Goal: Task Accomplishment & Management: Manage account settings

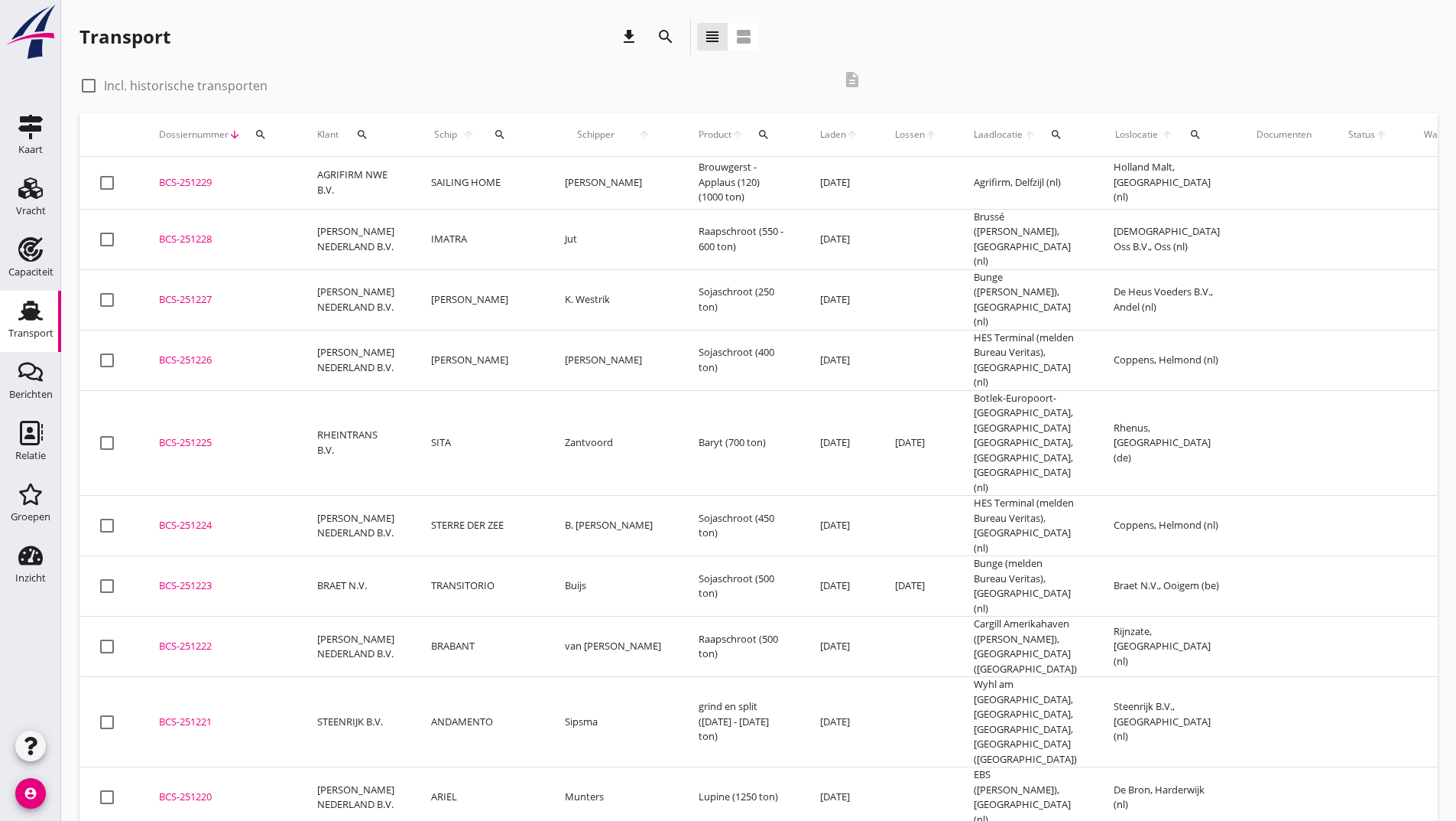
click at [662, 36] on icon "search" at bounding box center [666, 37] width 19 height 19
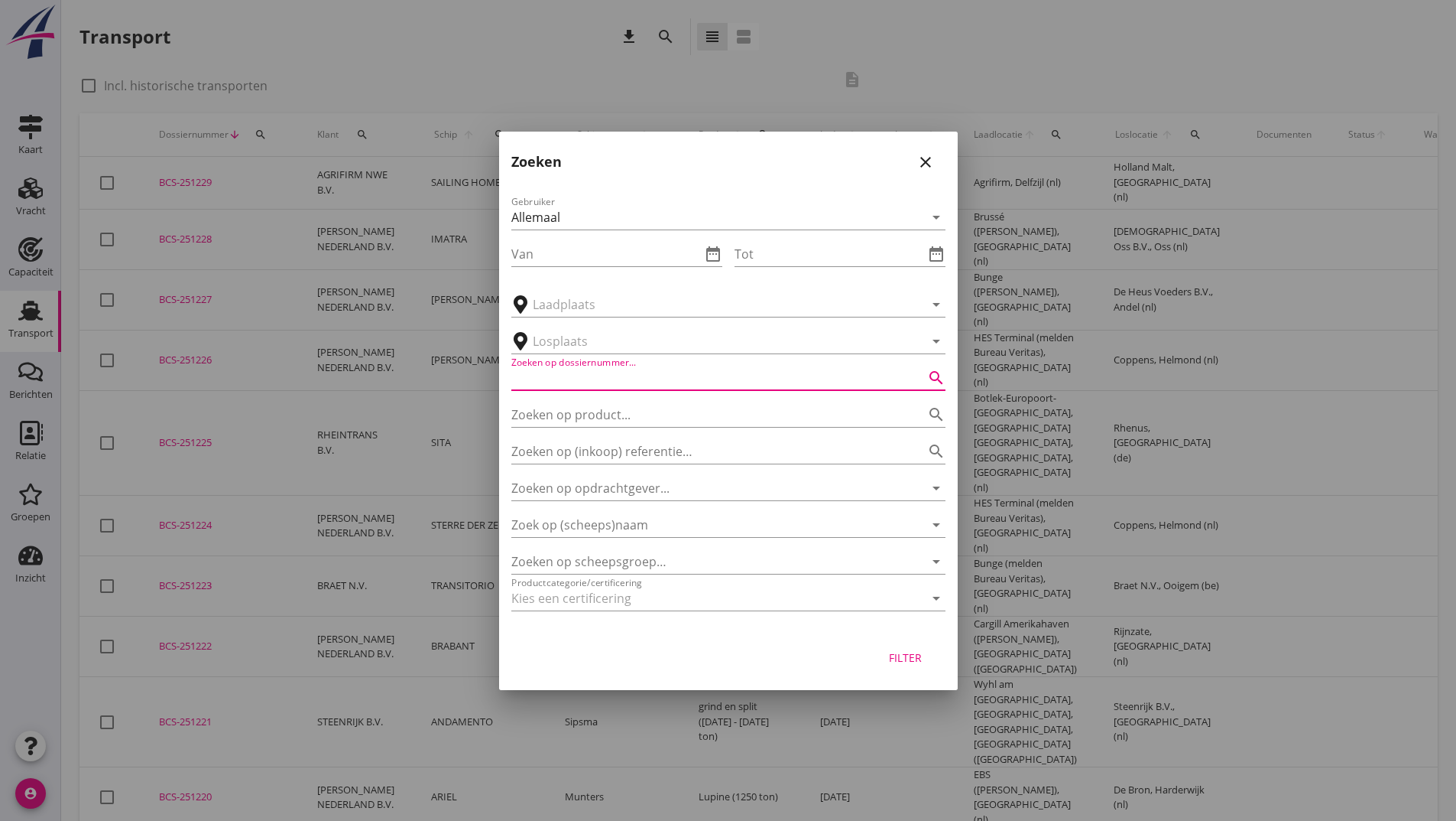
click at [562, 374] on input "Zoeken op dossiernummer..." at bounding box center [707, 378] width 392 height 24
type input "251078"
click at [906, 653] on div "Filter" at bounding box center [906, 657] width 43 height 16
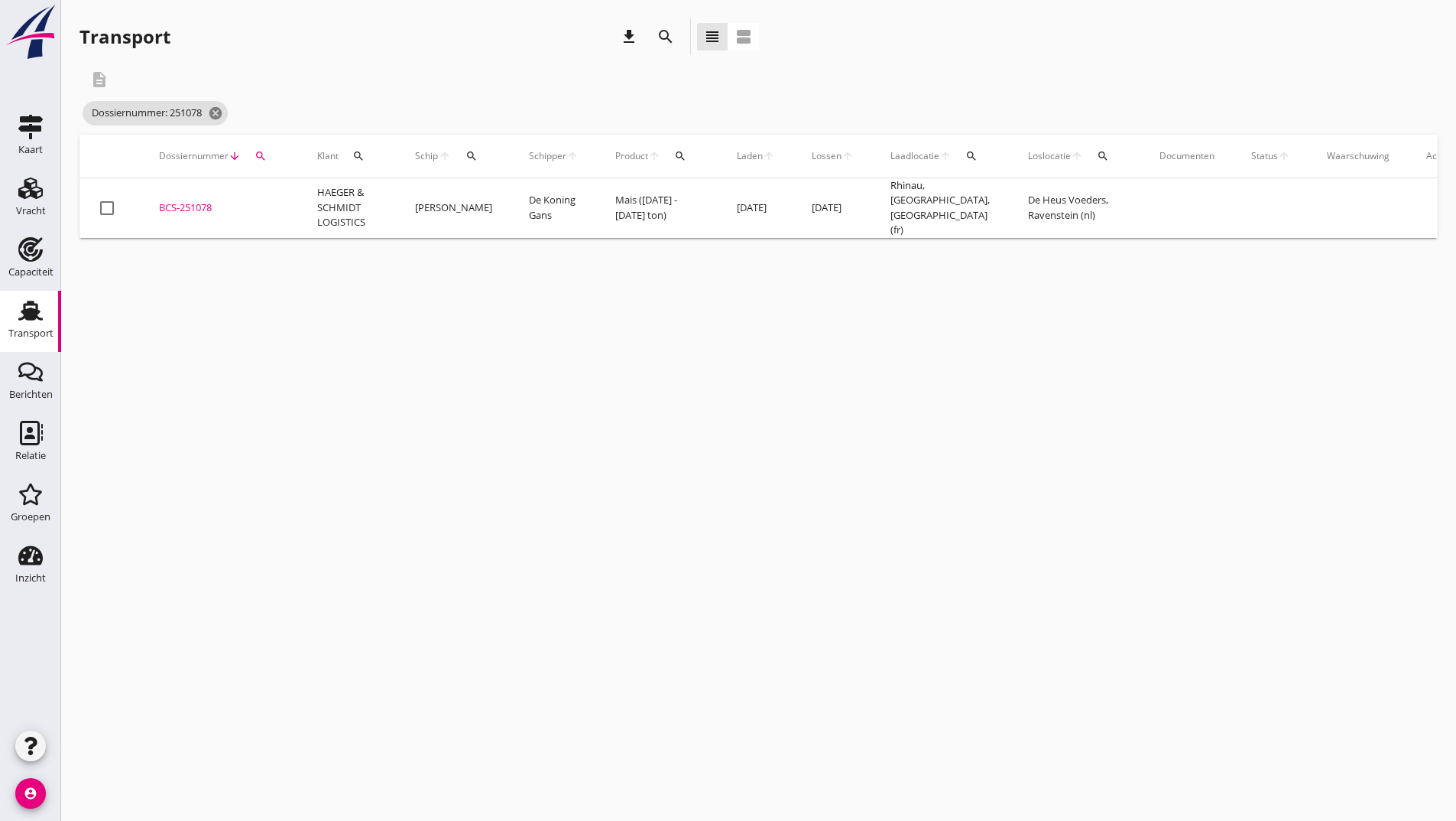
click at [177, 205] on div "BCS-251078" at bounding box center [220, 208] width 122 height 15
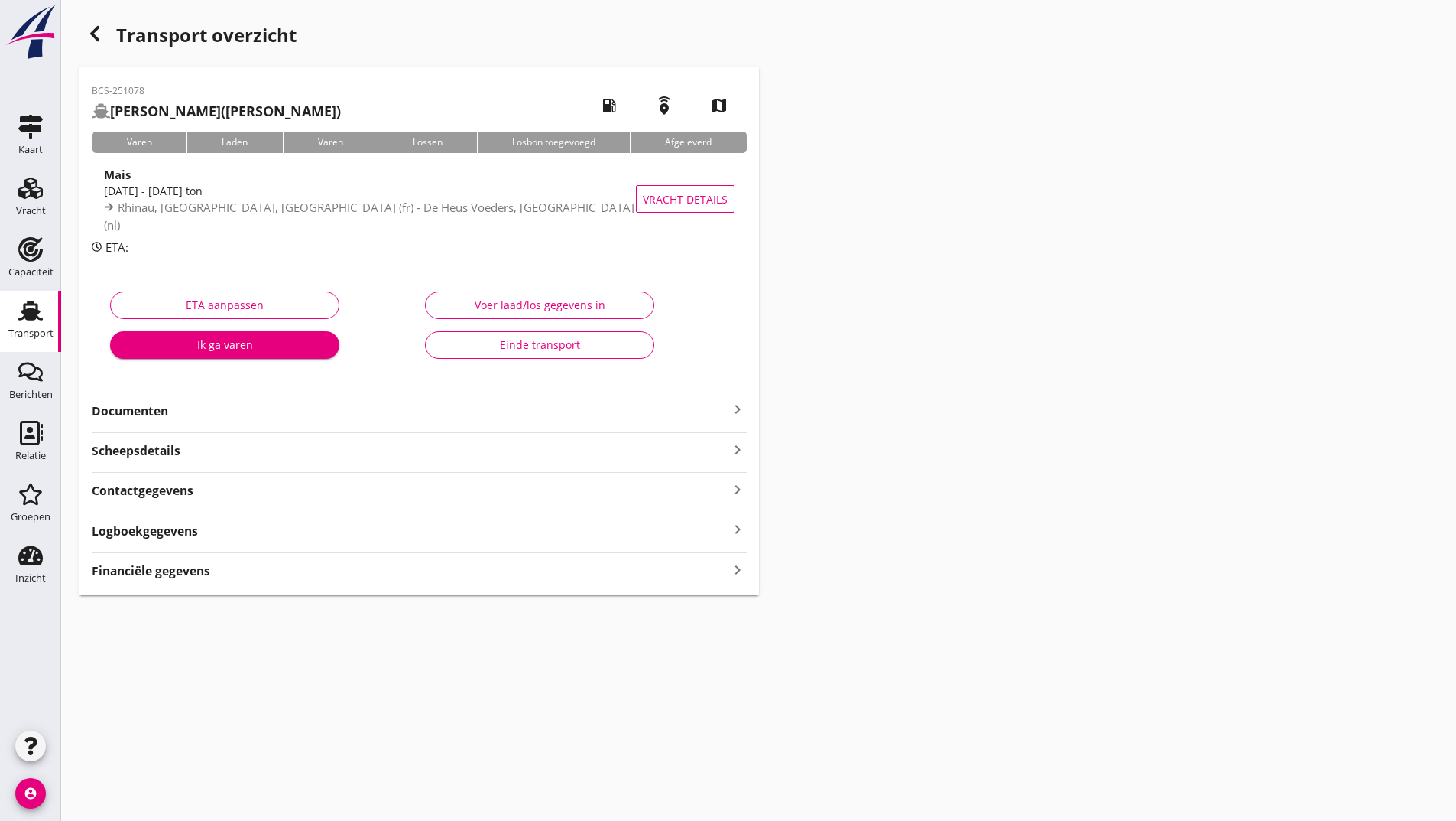
click at [167, 410] on strong "Documenten" at bounding box center [410, 410] width 636 height 18
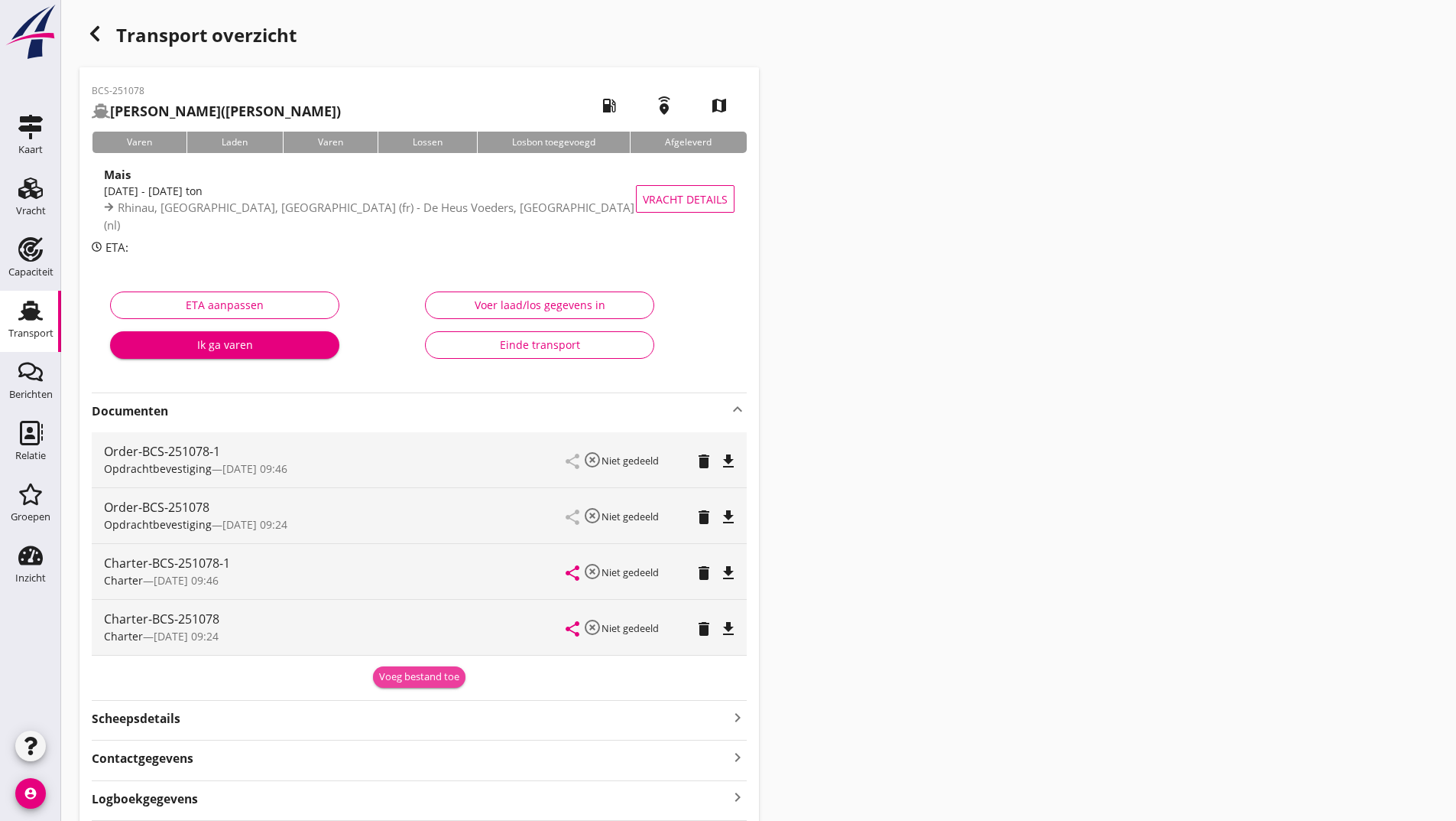
click at [411, 672] on div "Voeg bestand toe" at bounding box center [420, 677] width 80 height 15
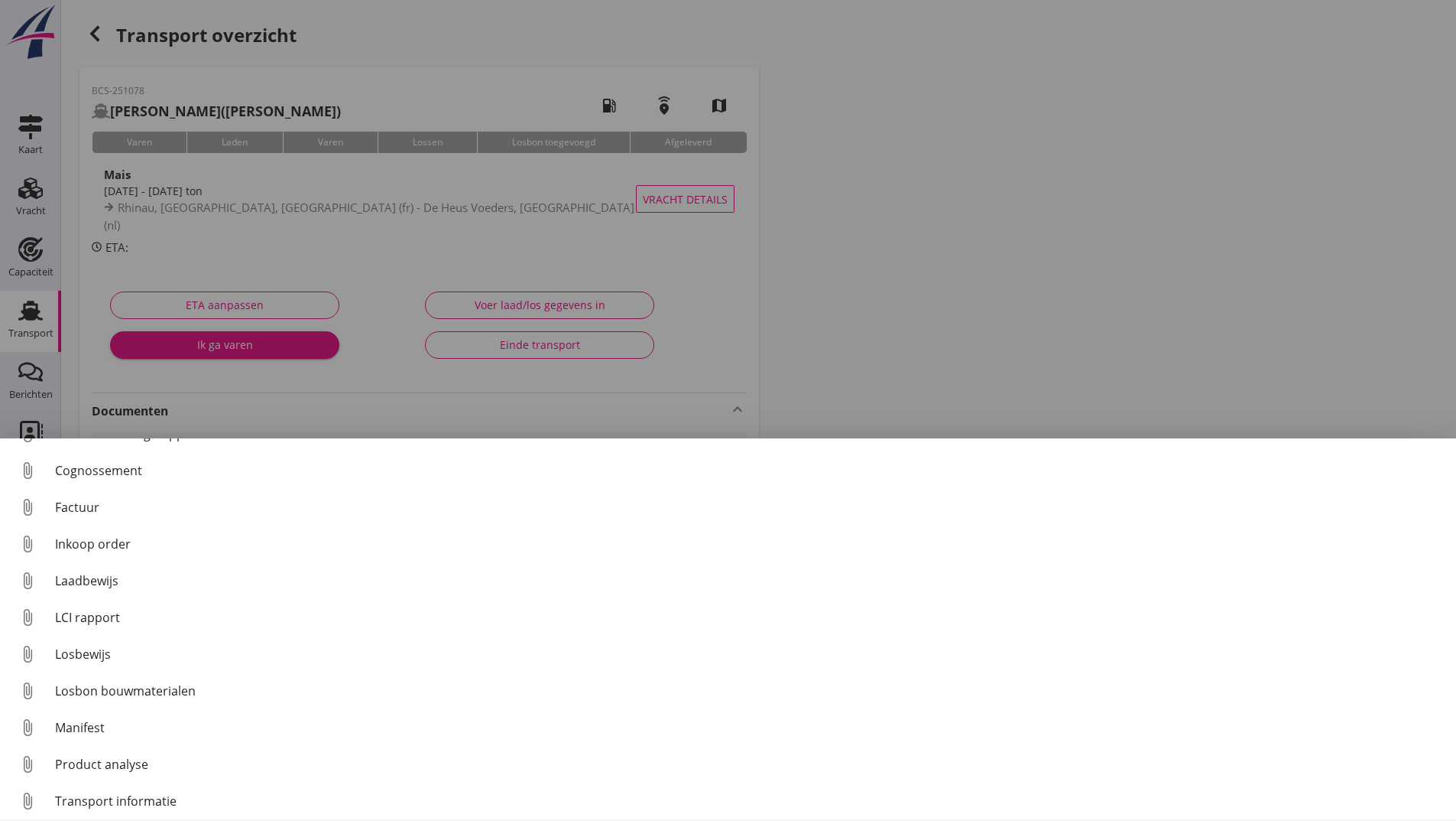
scroll to position [107, 0]
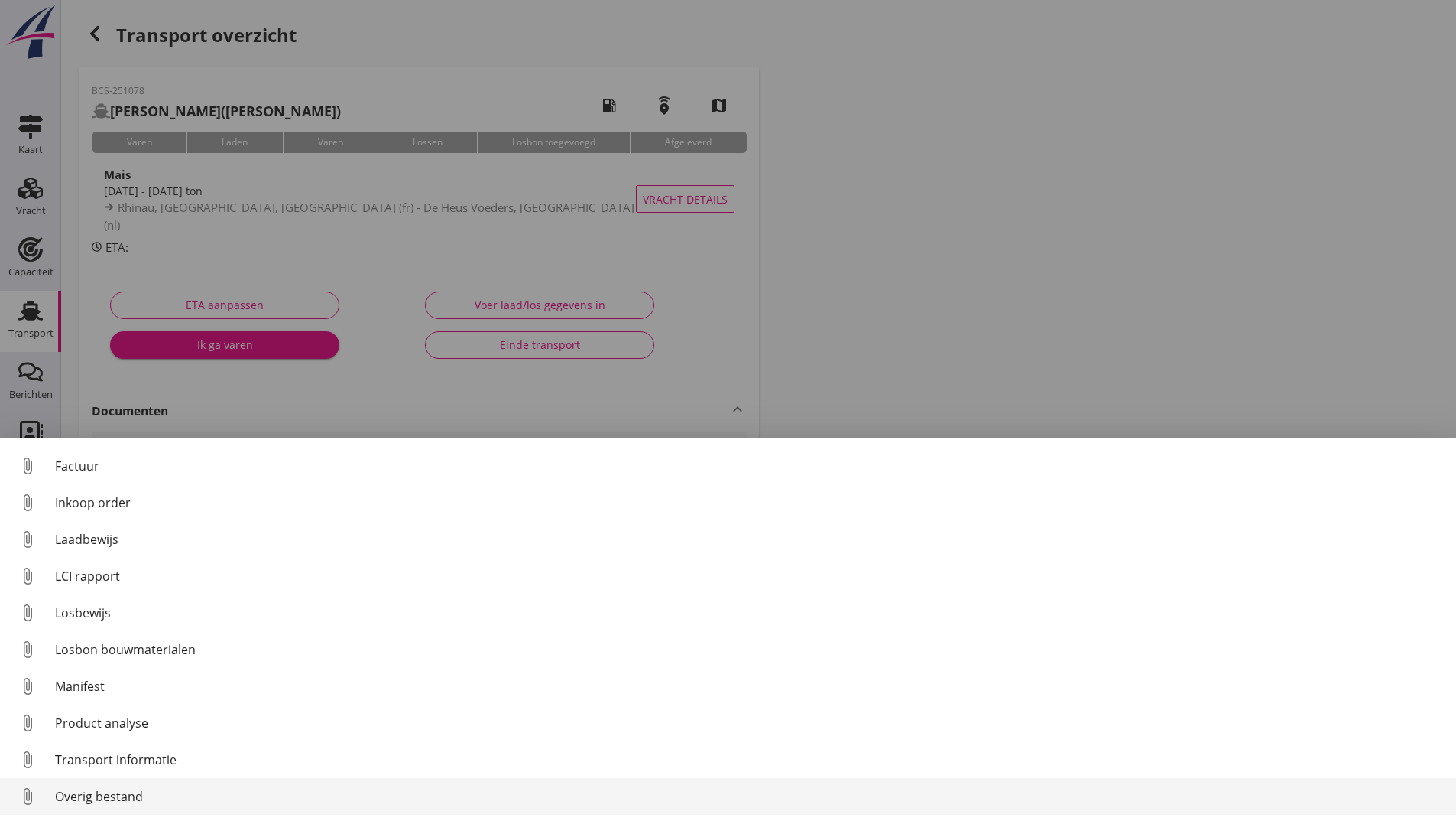
click at [135, 798] on div "Overig bestand" at bounding box center [749, 796] width 1389 height 19
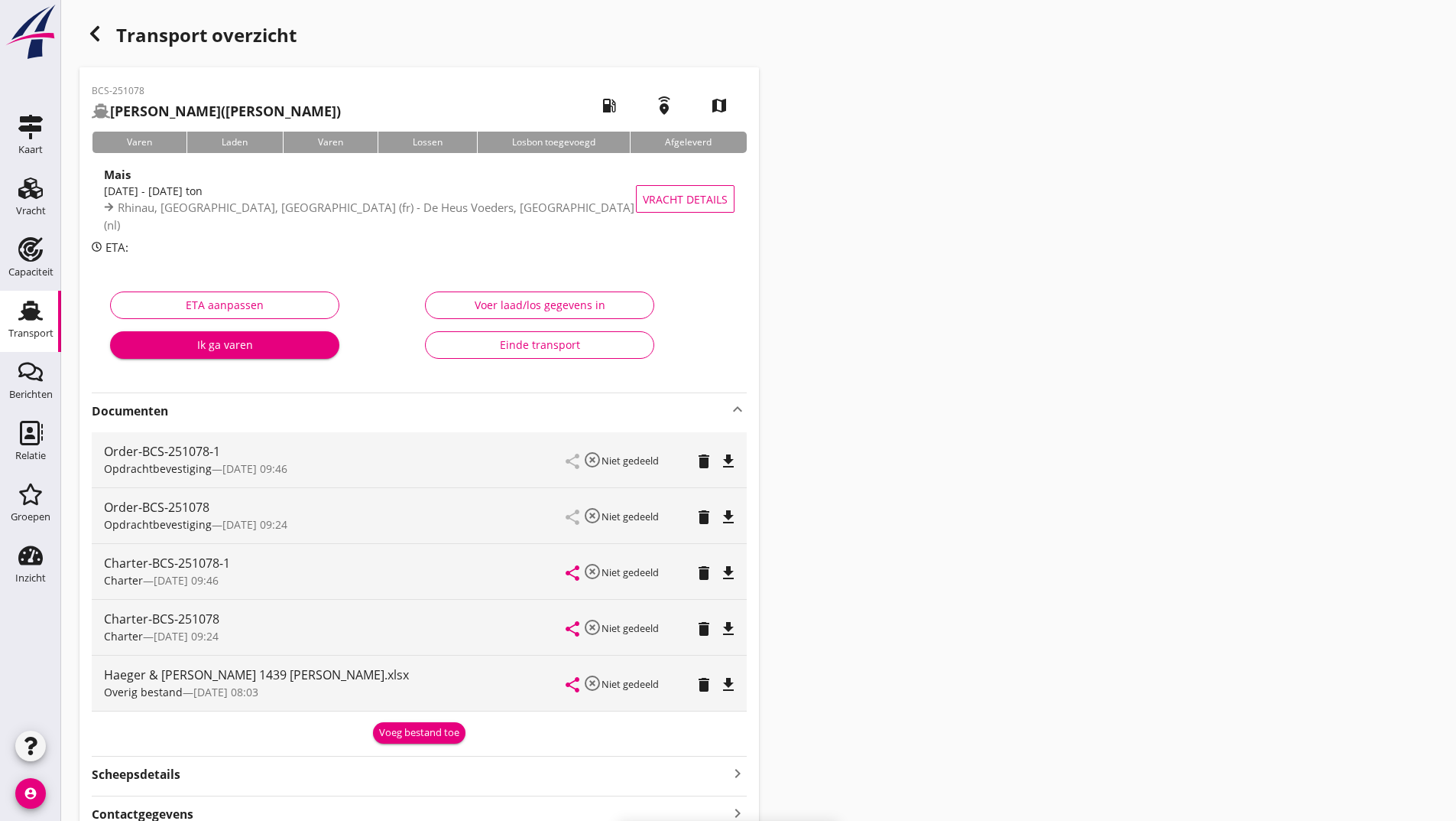
click at [389, 724] on button "Voeg bestand toe" at bounding box center [419, 733] width 92 height 21
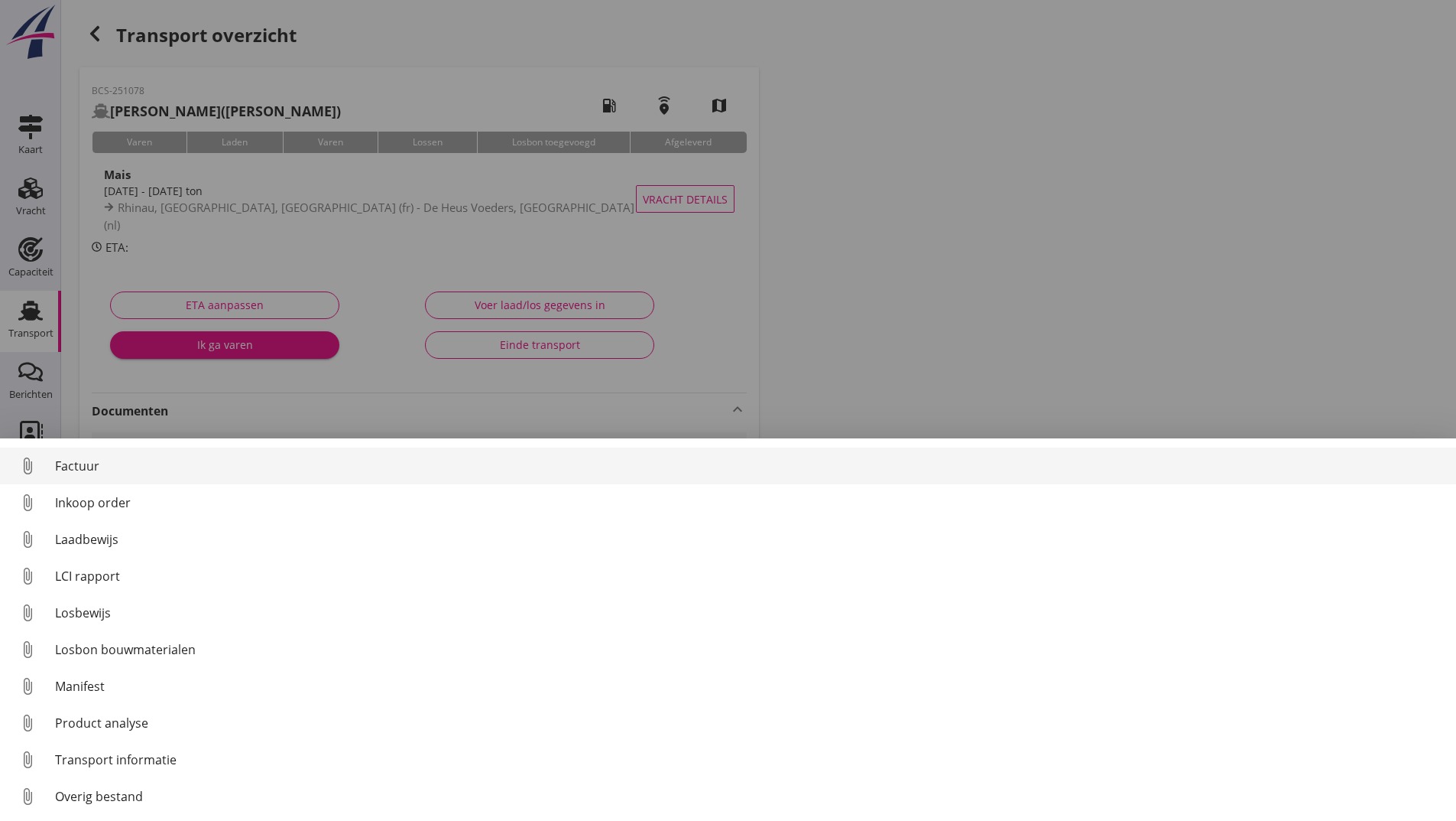
click at [98, 469] on div "Factuur" at bounding box center [749, 466] width 1389 height 19
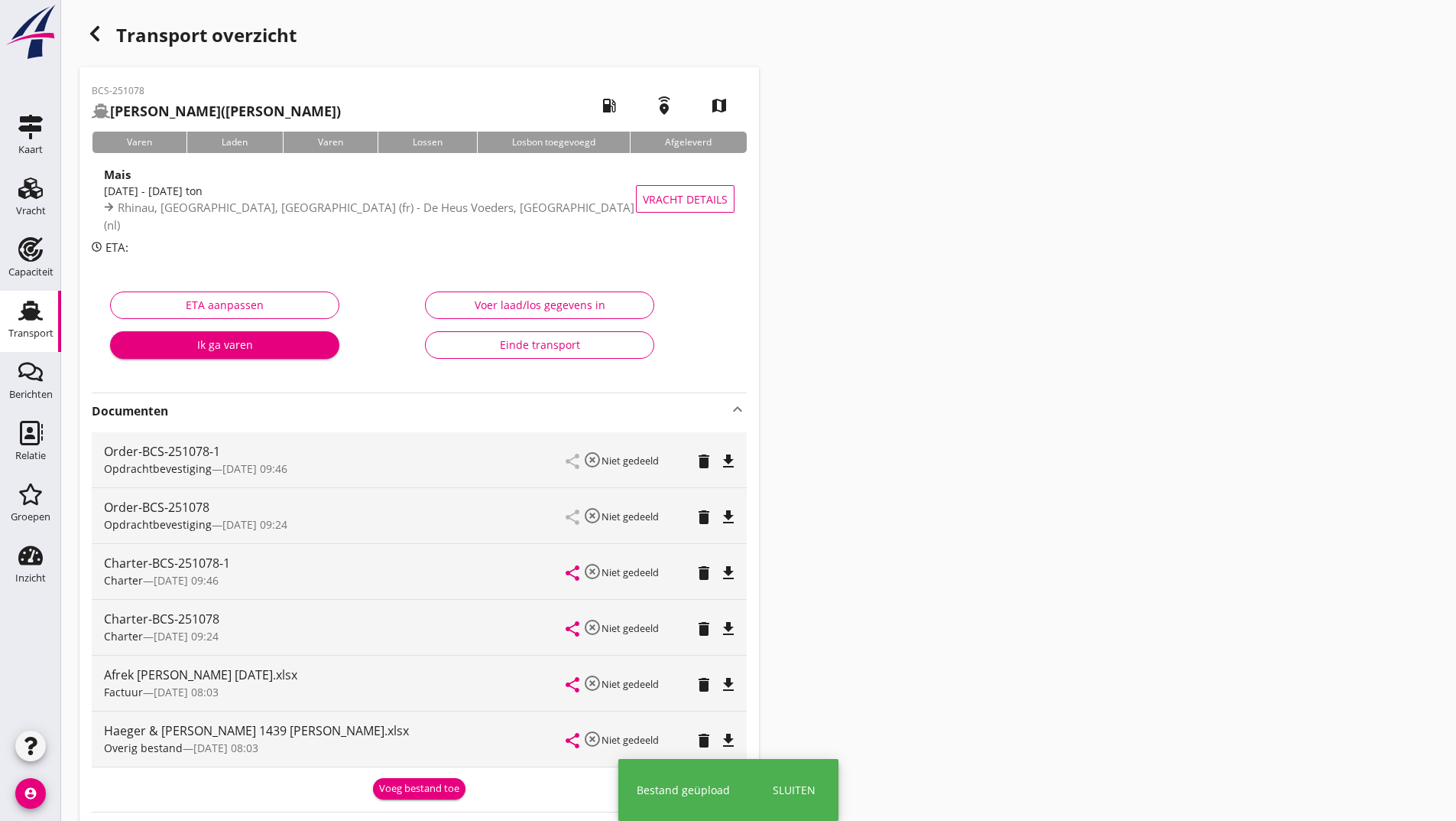
click at [398, 787] on div "Voeg bestand toe" at bounding box center [420, 788] width 80 height 15
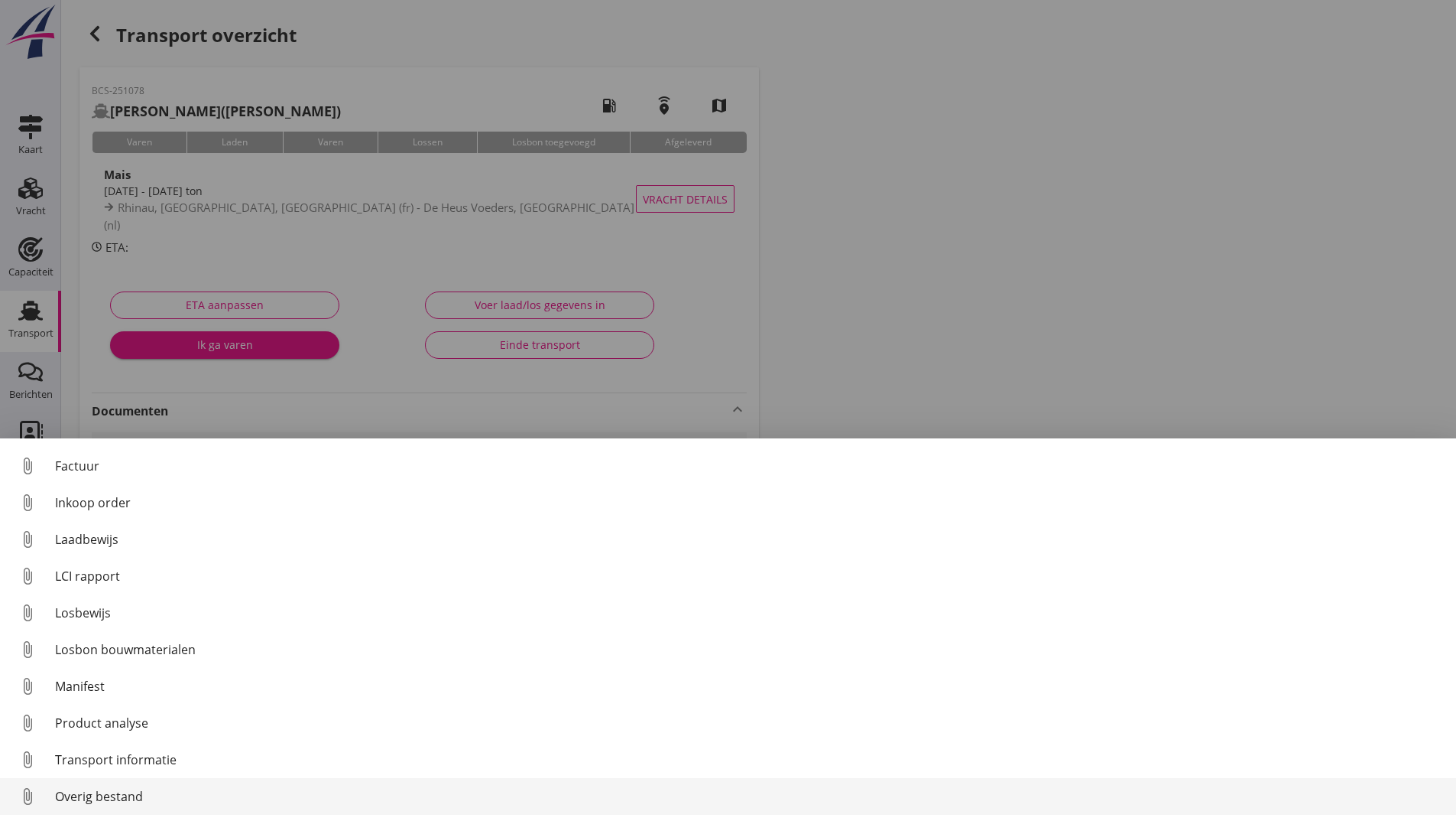
click at [137, 791] on div "Overig bestand" at bounding box center [749, 796] width 1389 height 19
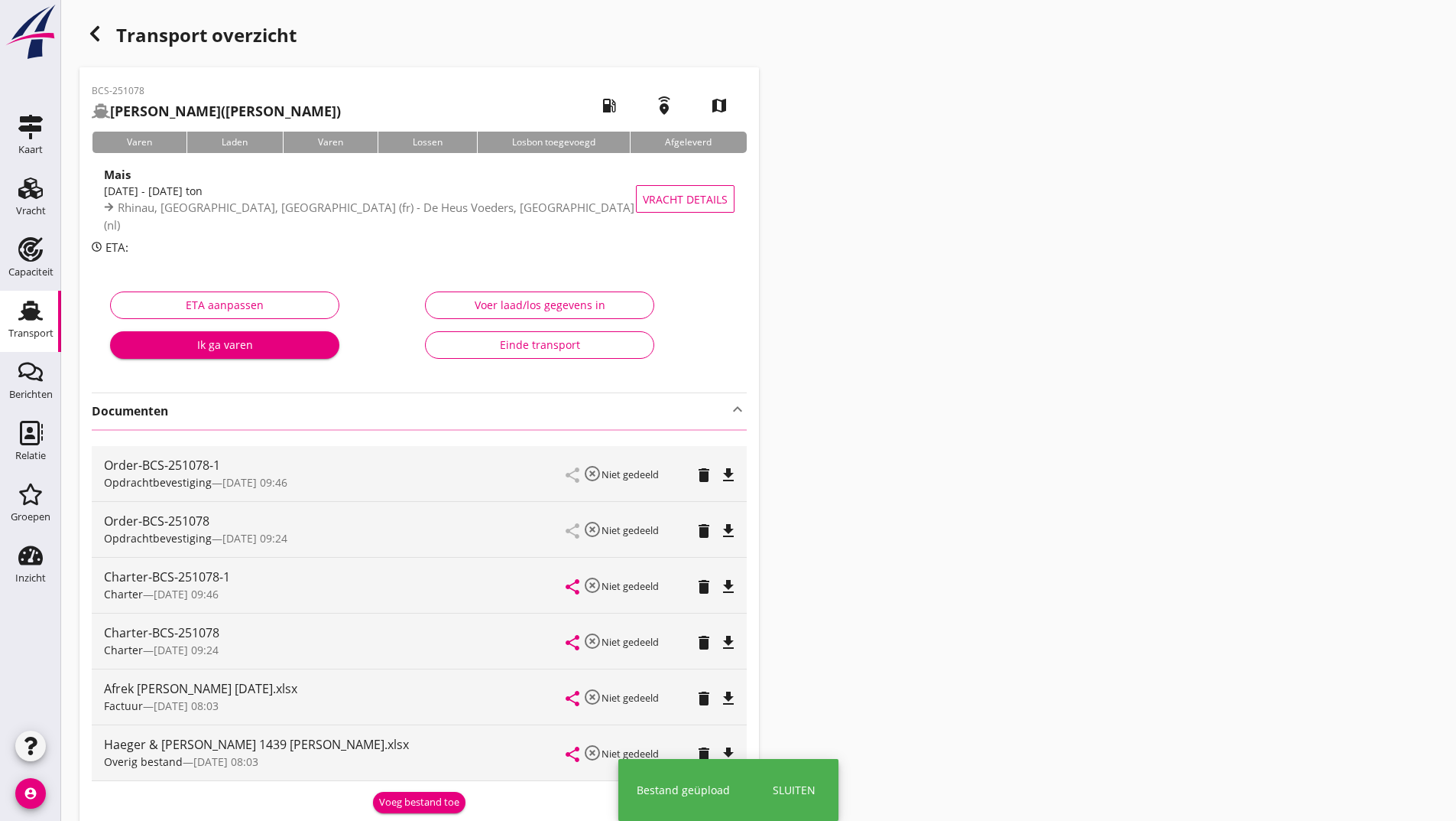
scroll to position [222, 0]
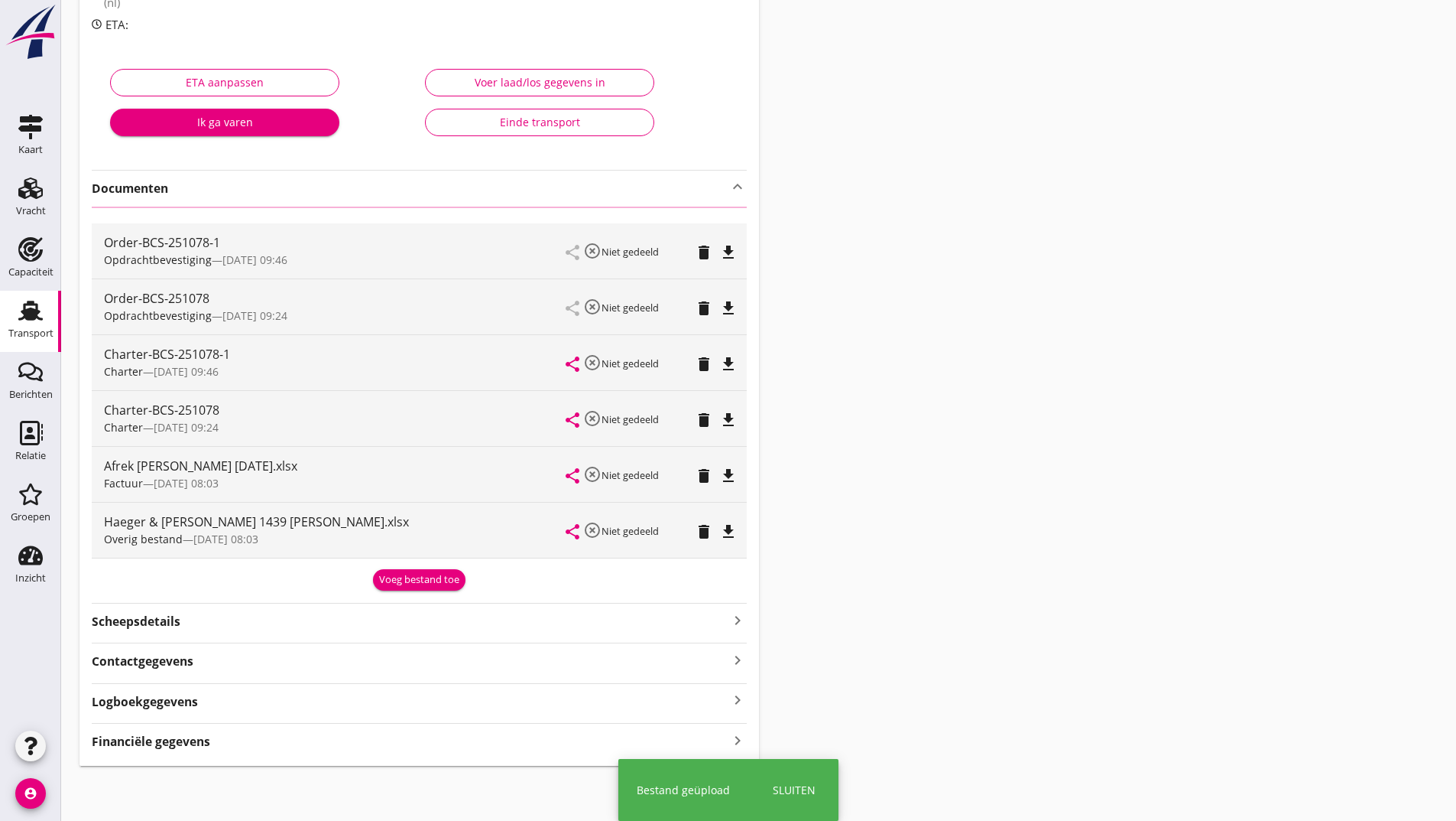
click at [378, 581] on div "Order-BCS-251078-1 Opdrachtbevestiging — [DATE] 09:46 share highlight_off Niet …" at bounding box center [420, 398] width 655 height 384
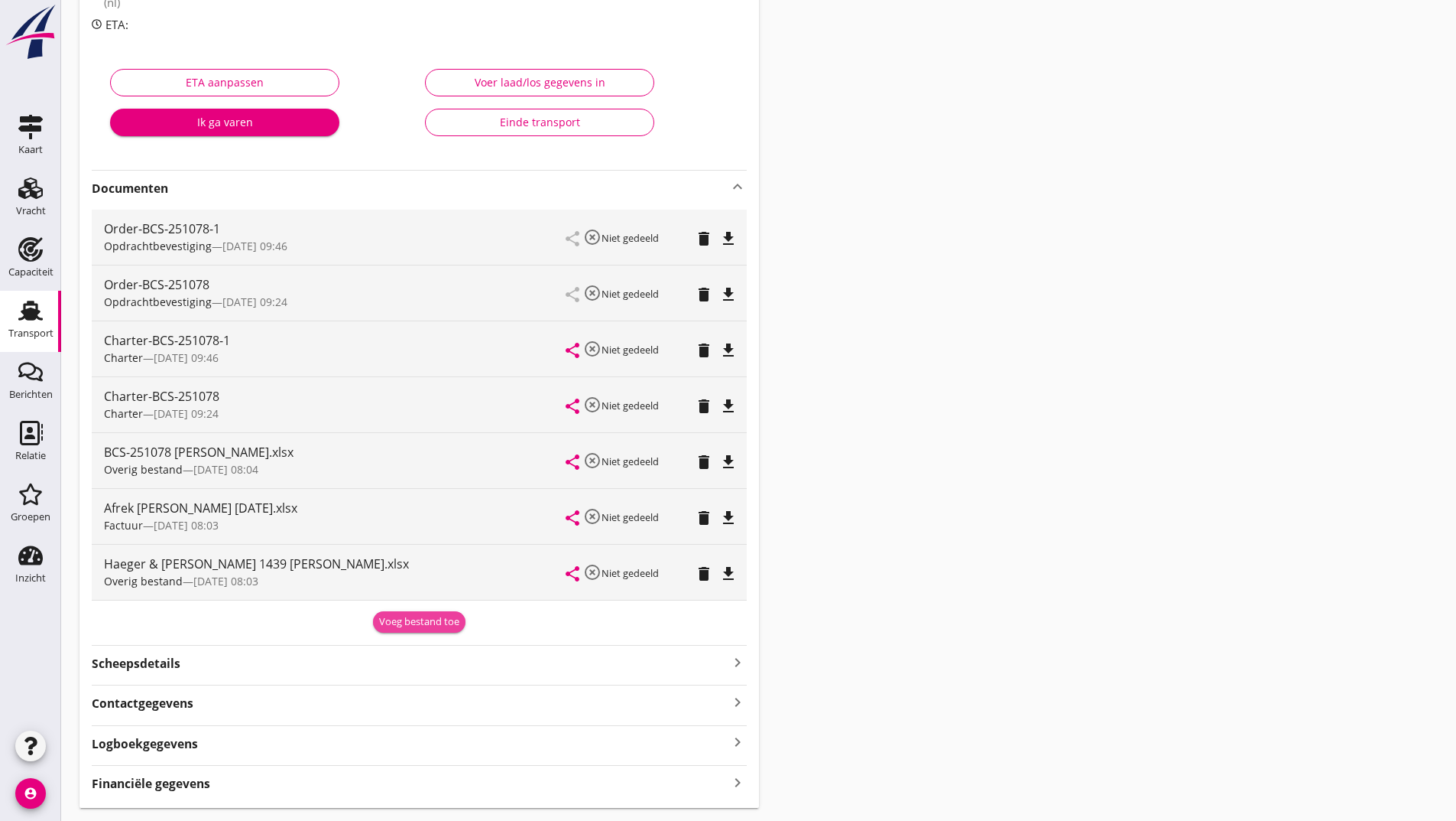
drag, startPoint x: 402, startPoint y: 616, endPoint x: 335, endPoint y: 645, distance: 73.0
click at [401, 616] on div "Voeg bestand toe" at bounding box center [420, 622] width 80 height 15
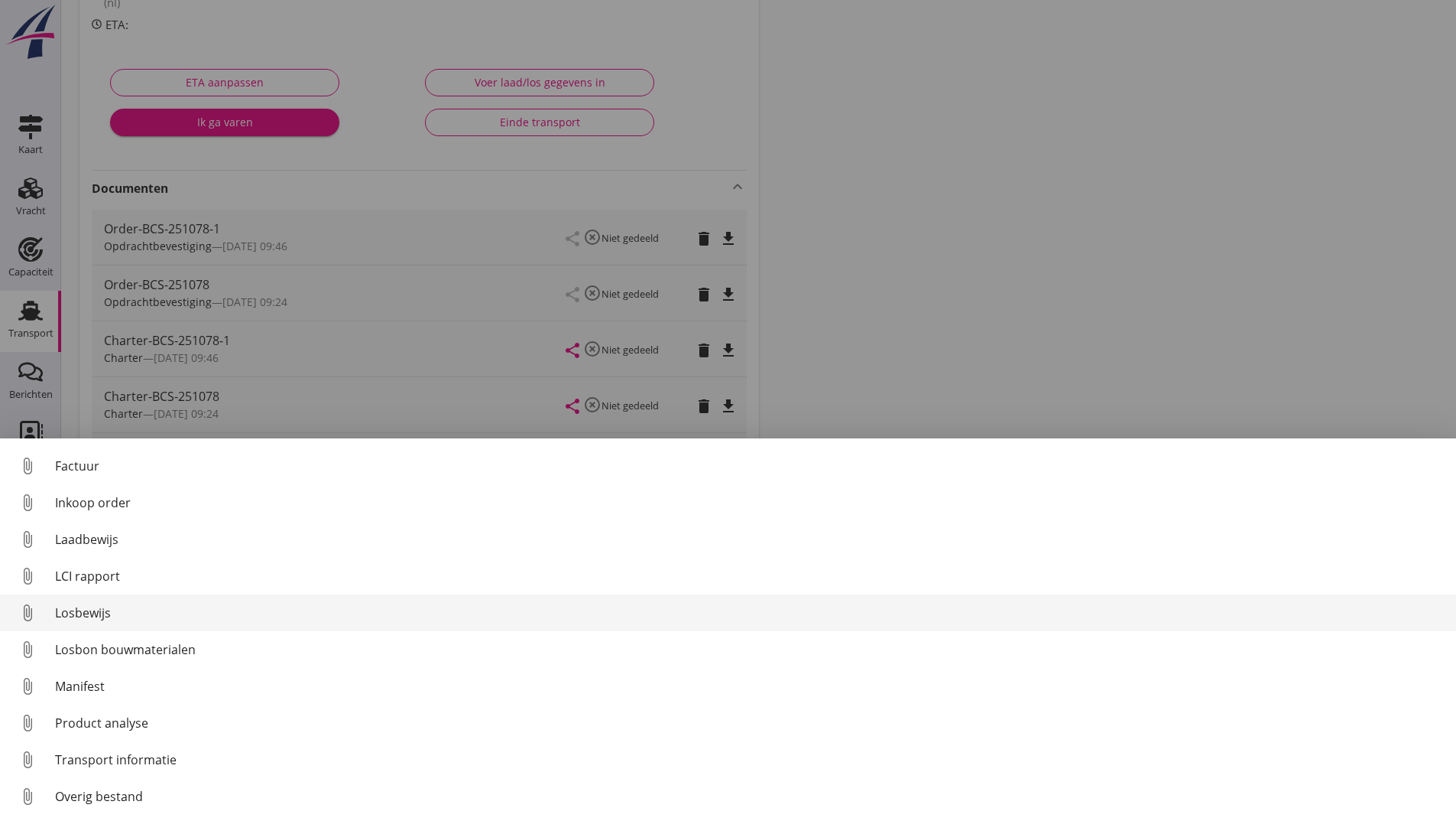
click at [105, 614] on div "Losbewijs" at bounding box center [749, 612] width 1389 height 19
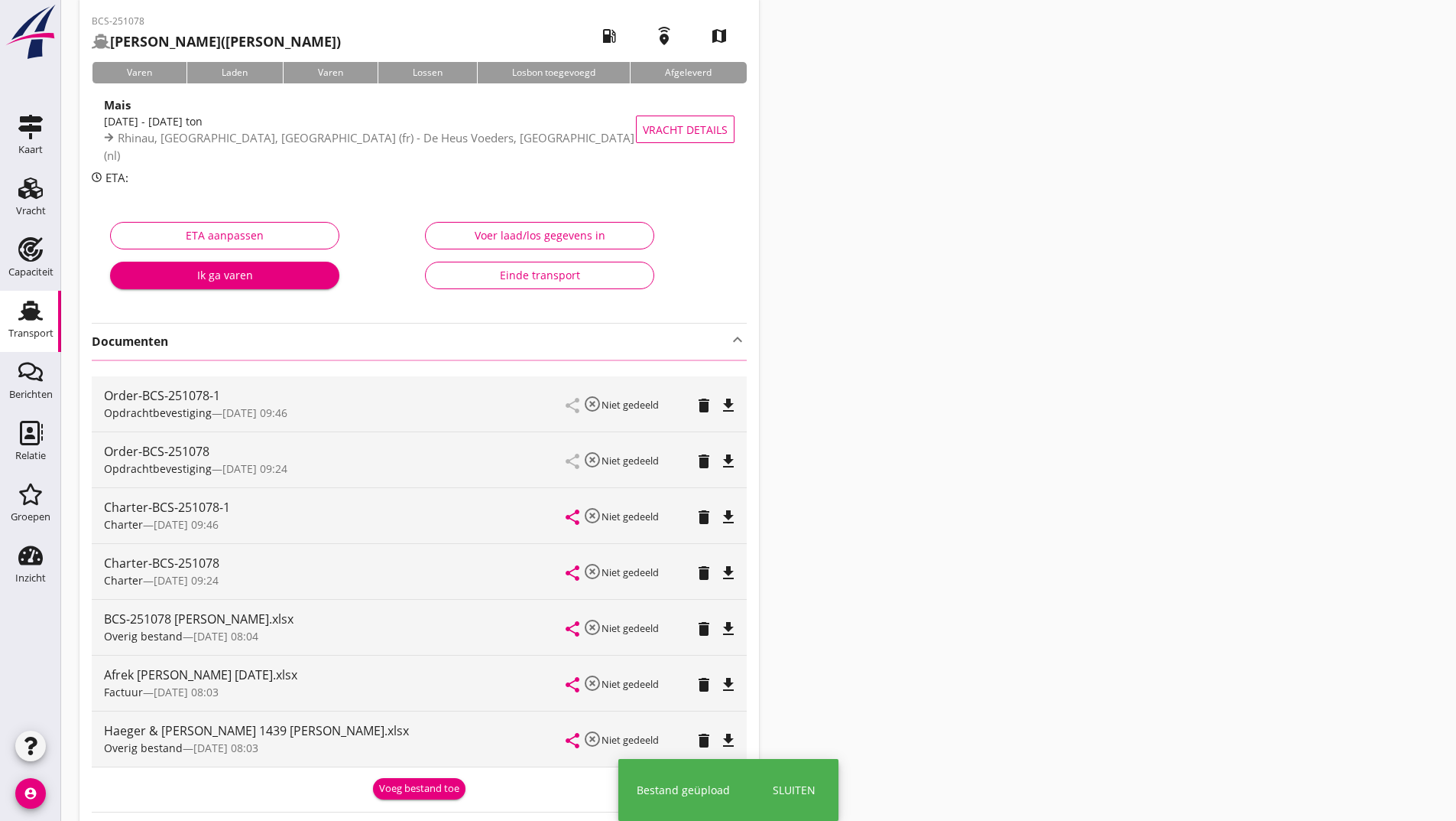
scroll to position [0, 0]
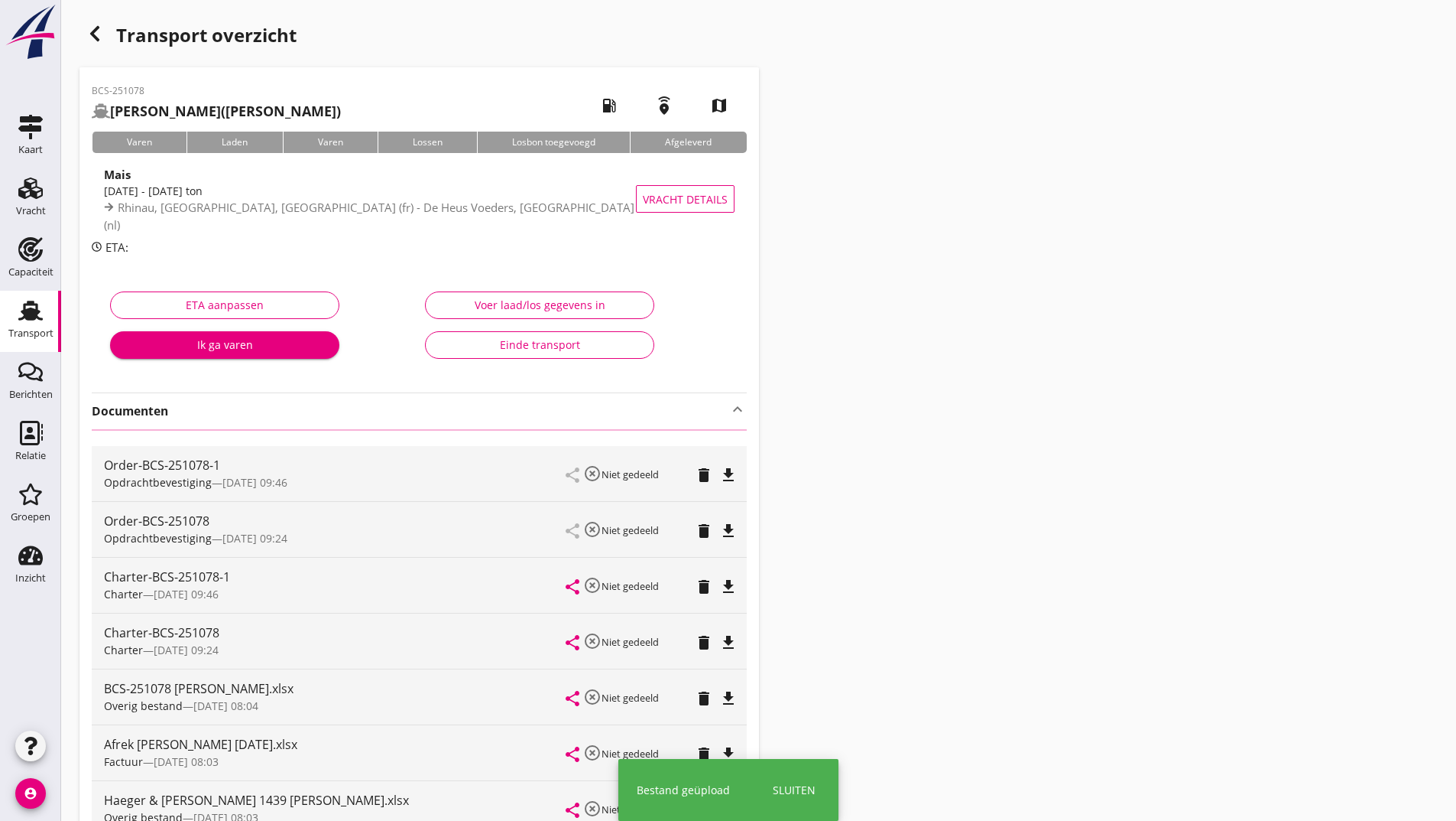
click at [103, 36] on icon "button" at bounding box center [95, 34] width 19 height 19
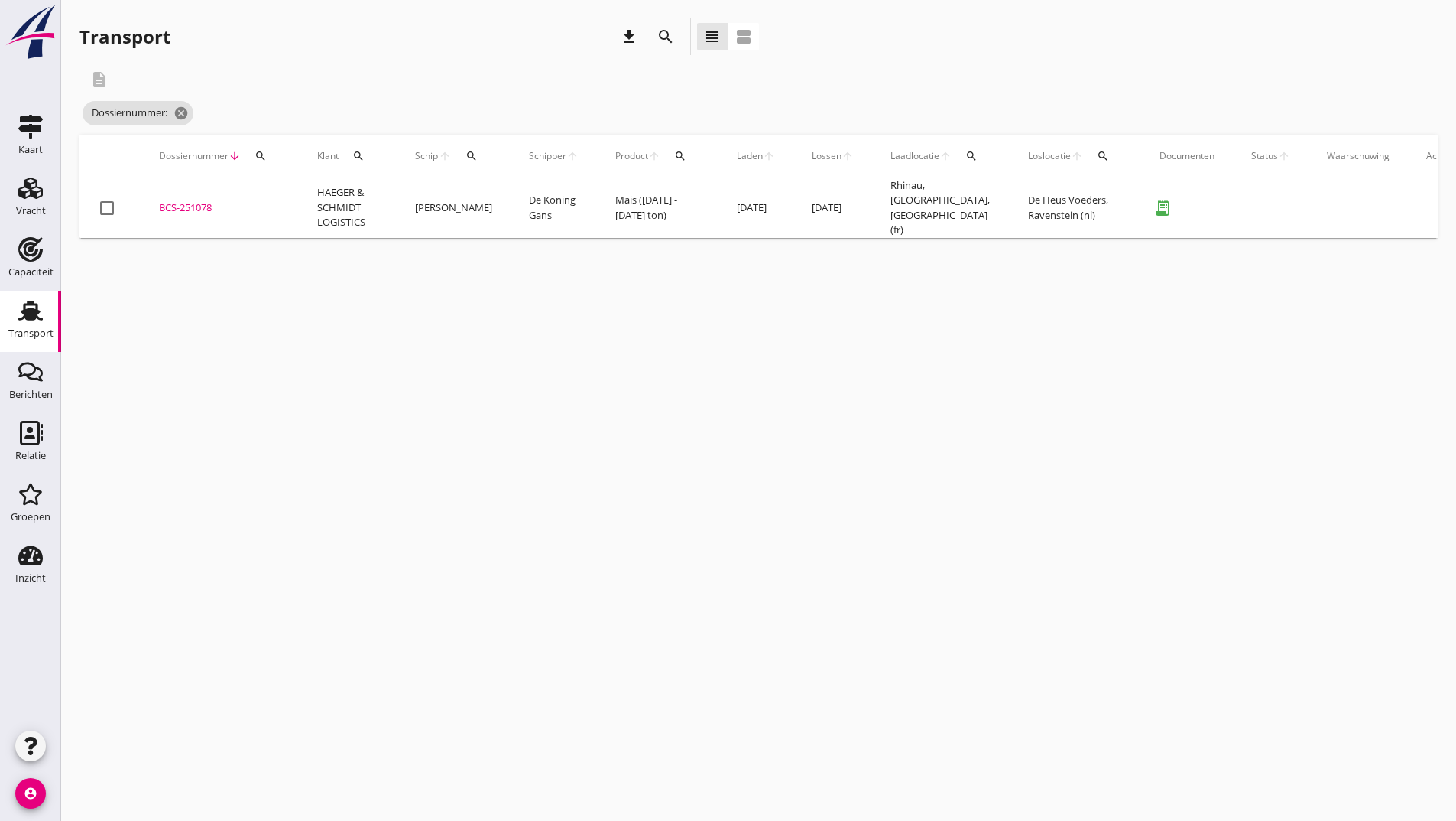
click at [660, 34] on icon "search" at bounding box center [666, 37] width 19 height 19
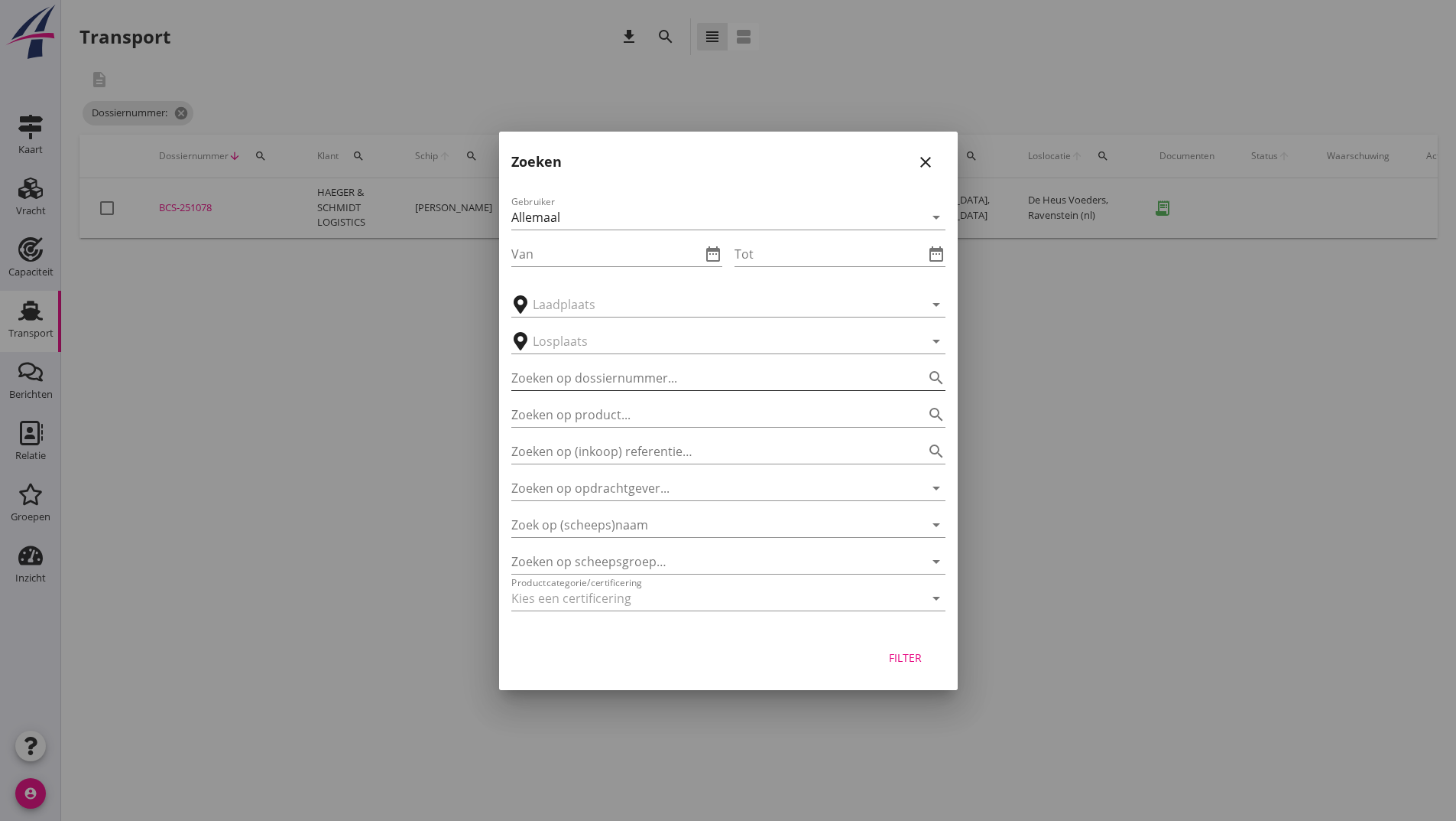
click at [586, 388] on input "Zoeken op dossiernummer..." at bounding box center [707, 378] width 392 height 24
drag, startPoint x: 912, startPoint y: 656, endPoint x: 904, endPoint y: 637, distance: 20.6
click at [911, 656] on div "Filter" at bounding box center [906, 657] width 43 height 16
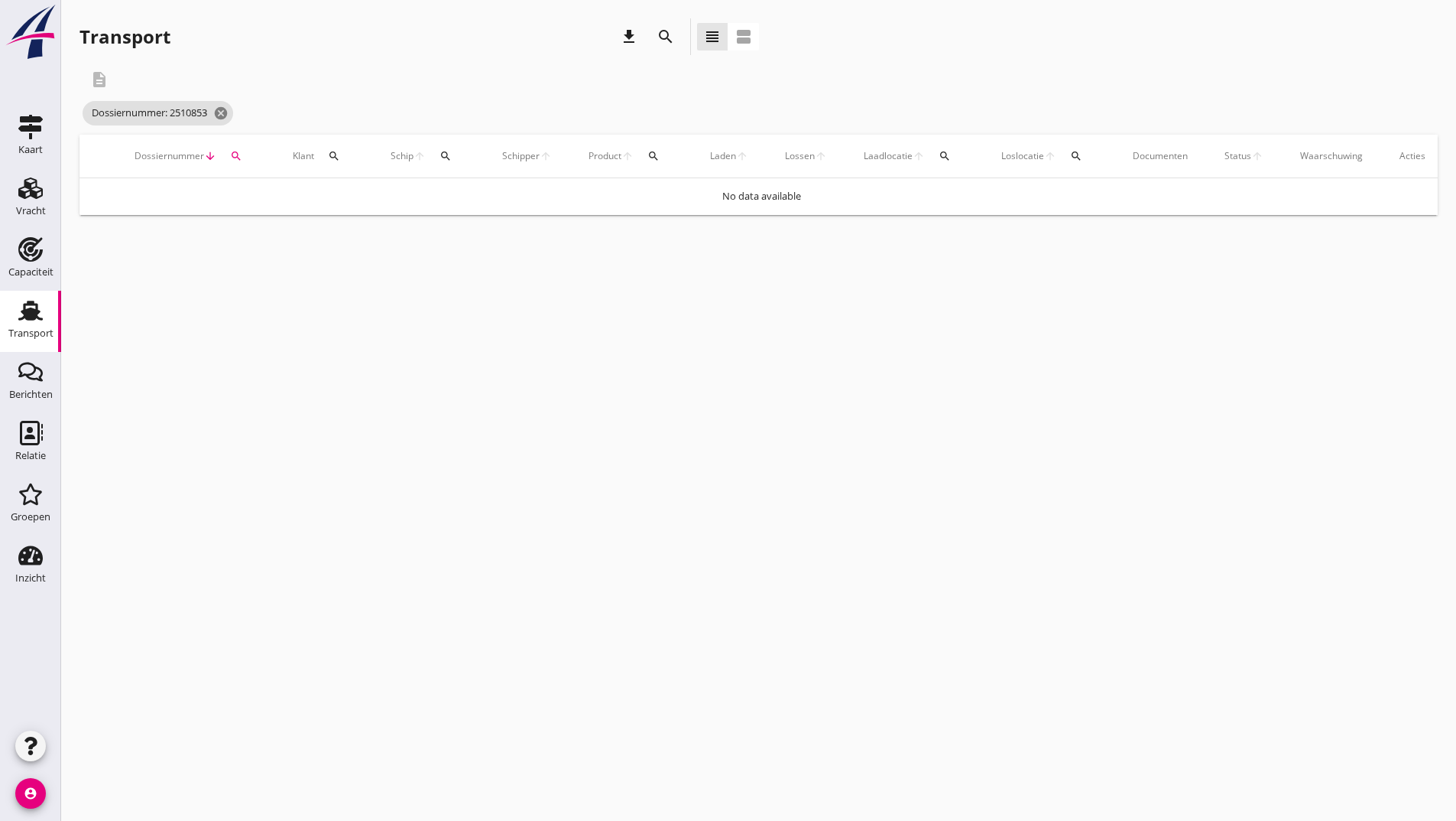
click at [662, 35] on icon "search" at bounding box center [666, 37] width 19 height 19
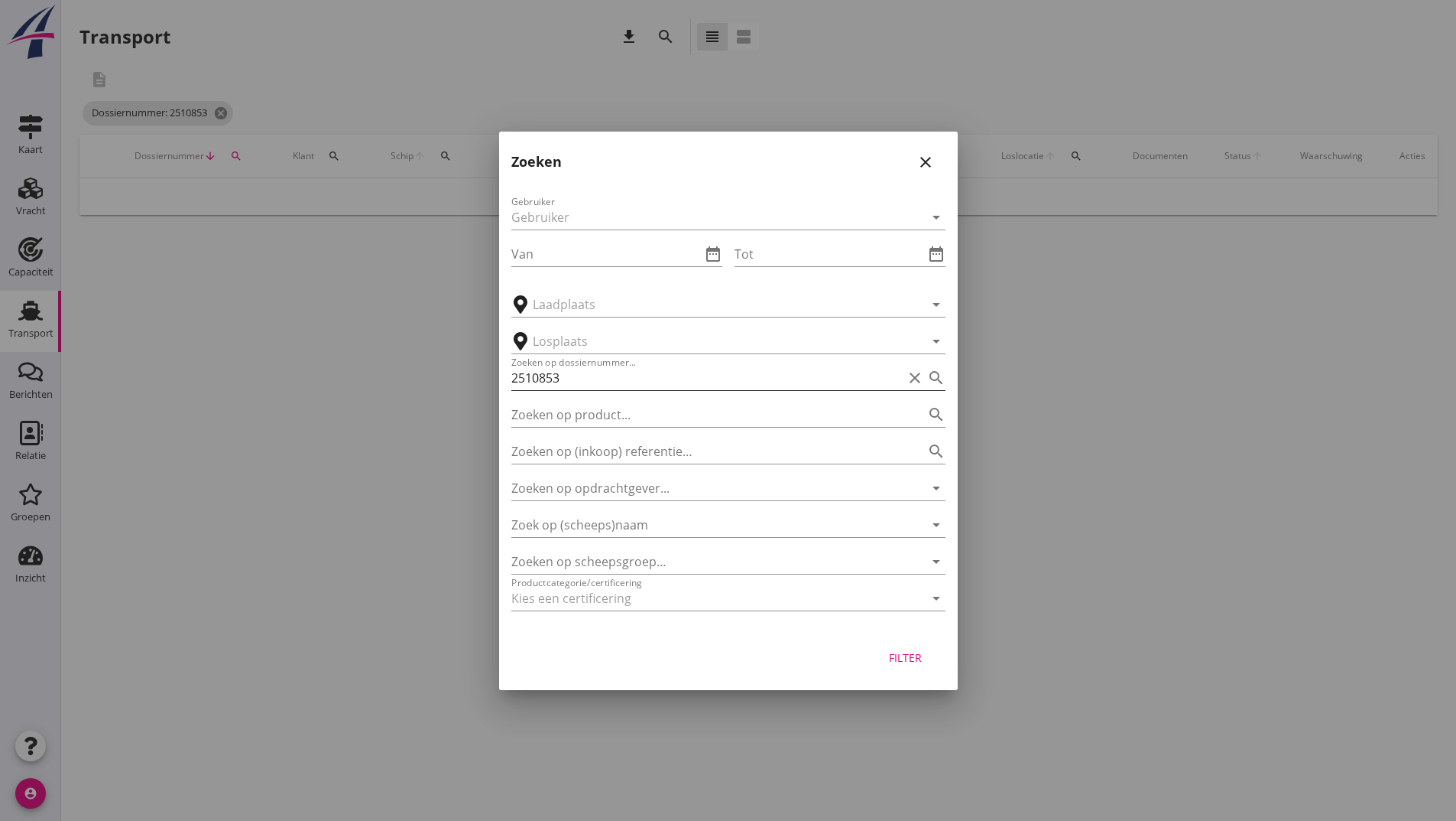
click at [552, 375] on input "2510853" at bounding box center [707, 378] width 392 height 24
type input "251083"
click at [942, 655] on div "Filter" at bounding box center [728, 661] width 459 height 58
click at [906, 657] on div "Filter" at bounding box center [906, 657] width 43 height 16
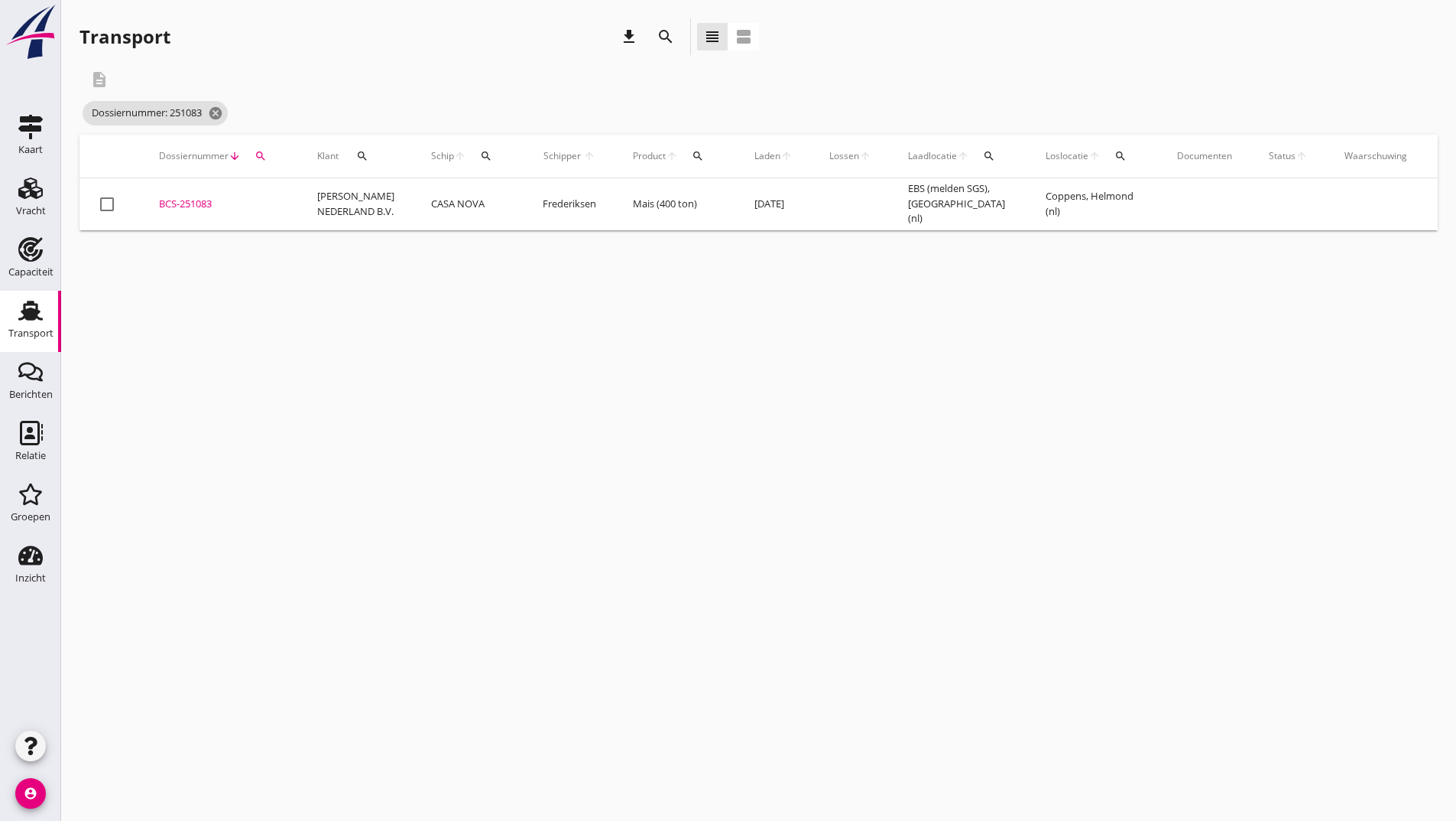
click at [207, 200] on div "BCS-251083" at bounding box center [220, 204] width 122 height 15
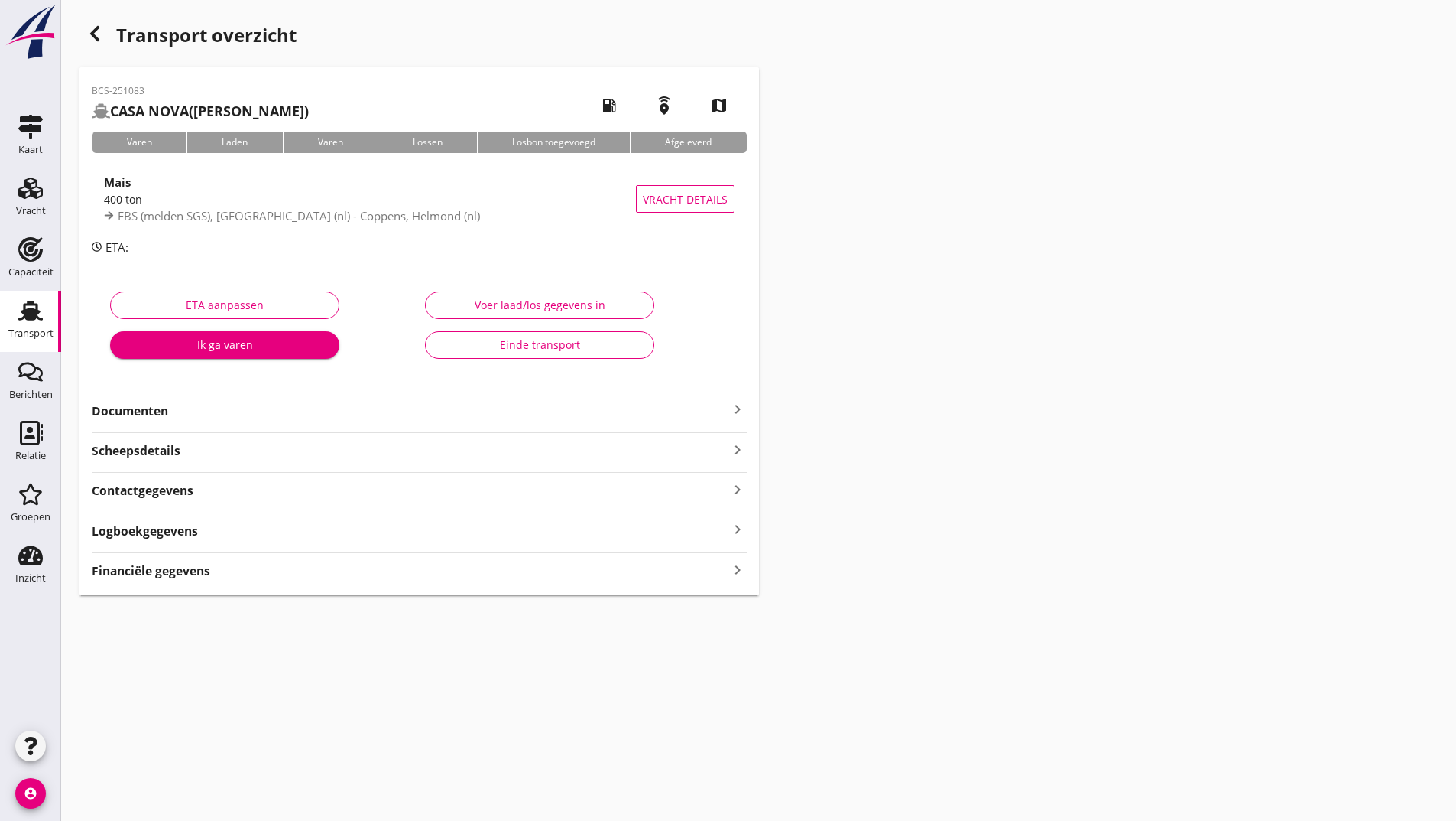
drag, startPoint x: 161, startPoint y: 410, endPoint x: 166, endPoint y: 423, distance: 13.9
click at [161, 411] on strong "Documenten" at bounding box center [410, 410] width 636 height 18
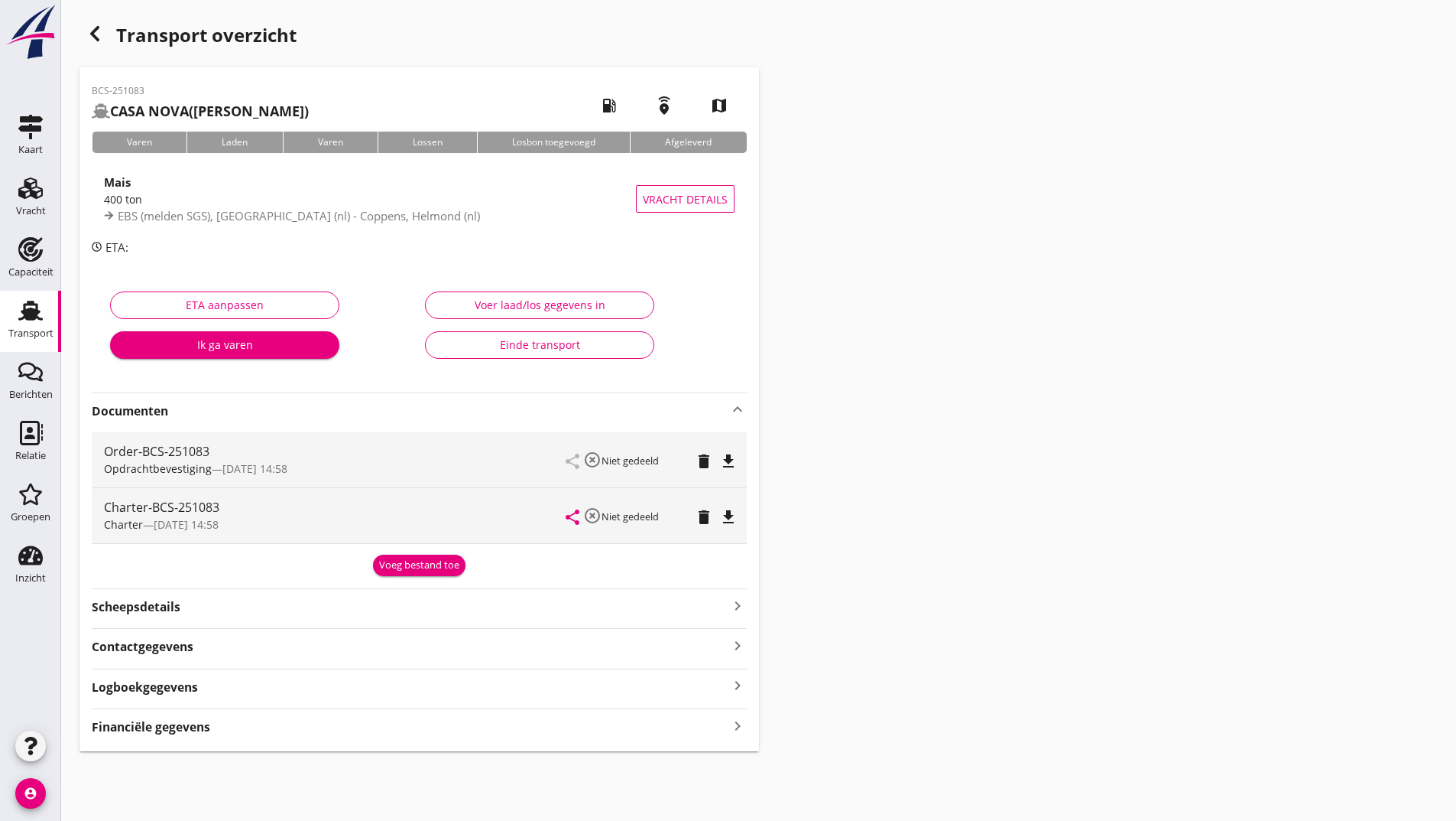
click at [419, 559] on div "Voeg bestand toe" at bounding box center [420, 565] width 80 height 15
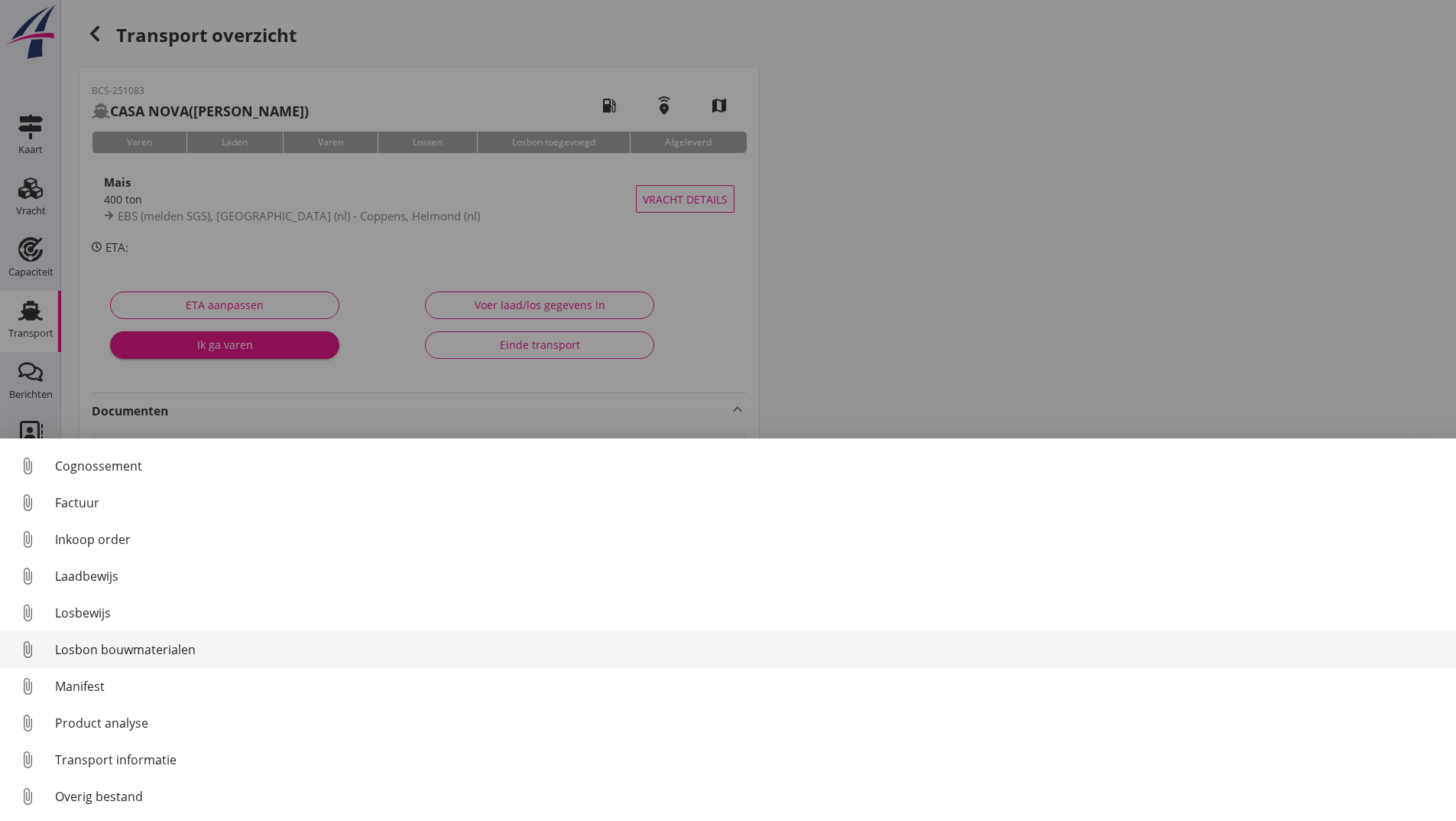
scroll to position [107, 0]
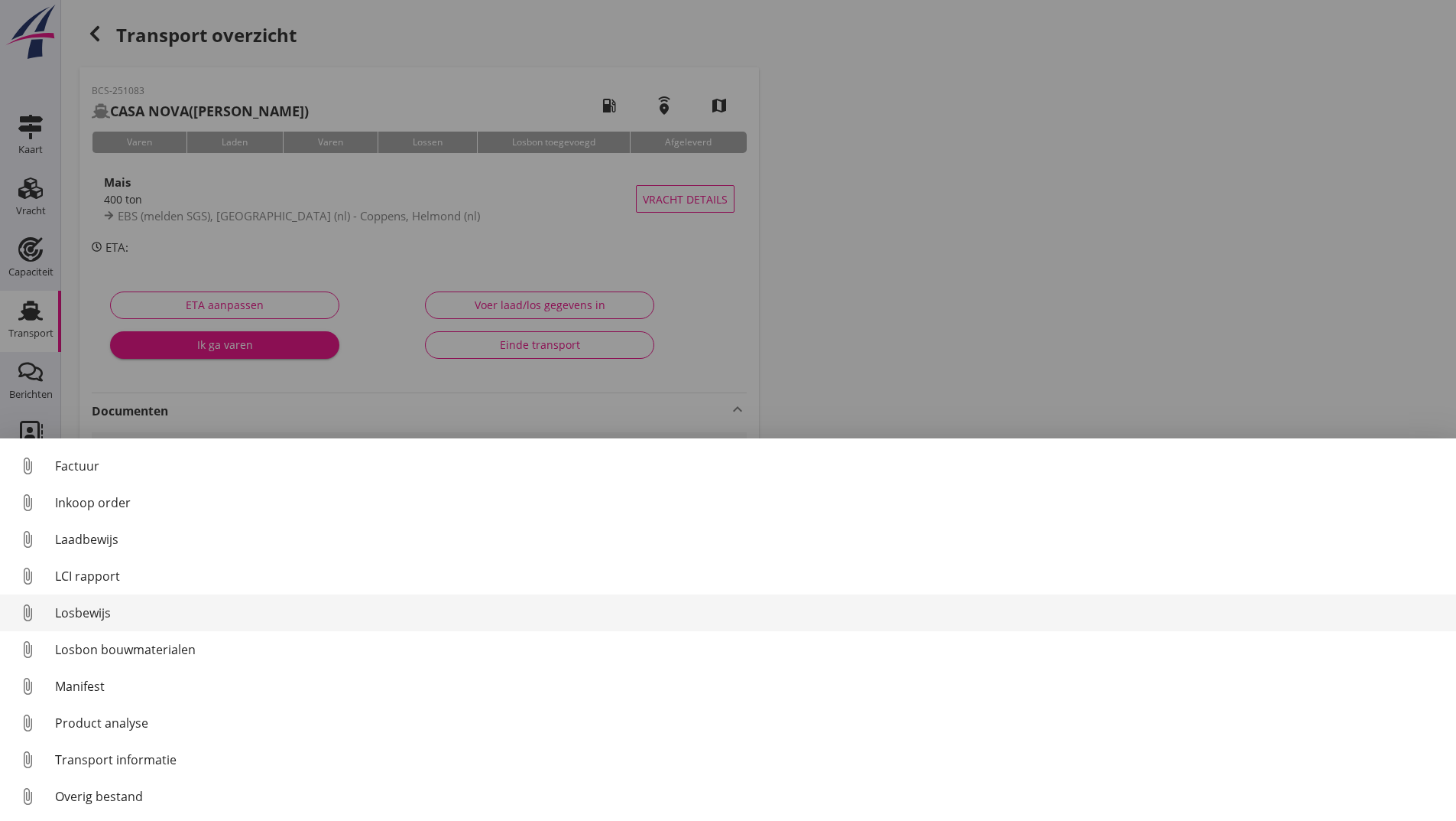
click at [97, 607] on div "Losbewijs" at bounding box center [749, 612] width 1389 height 19
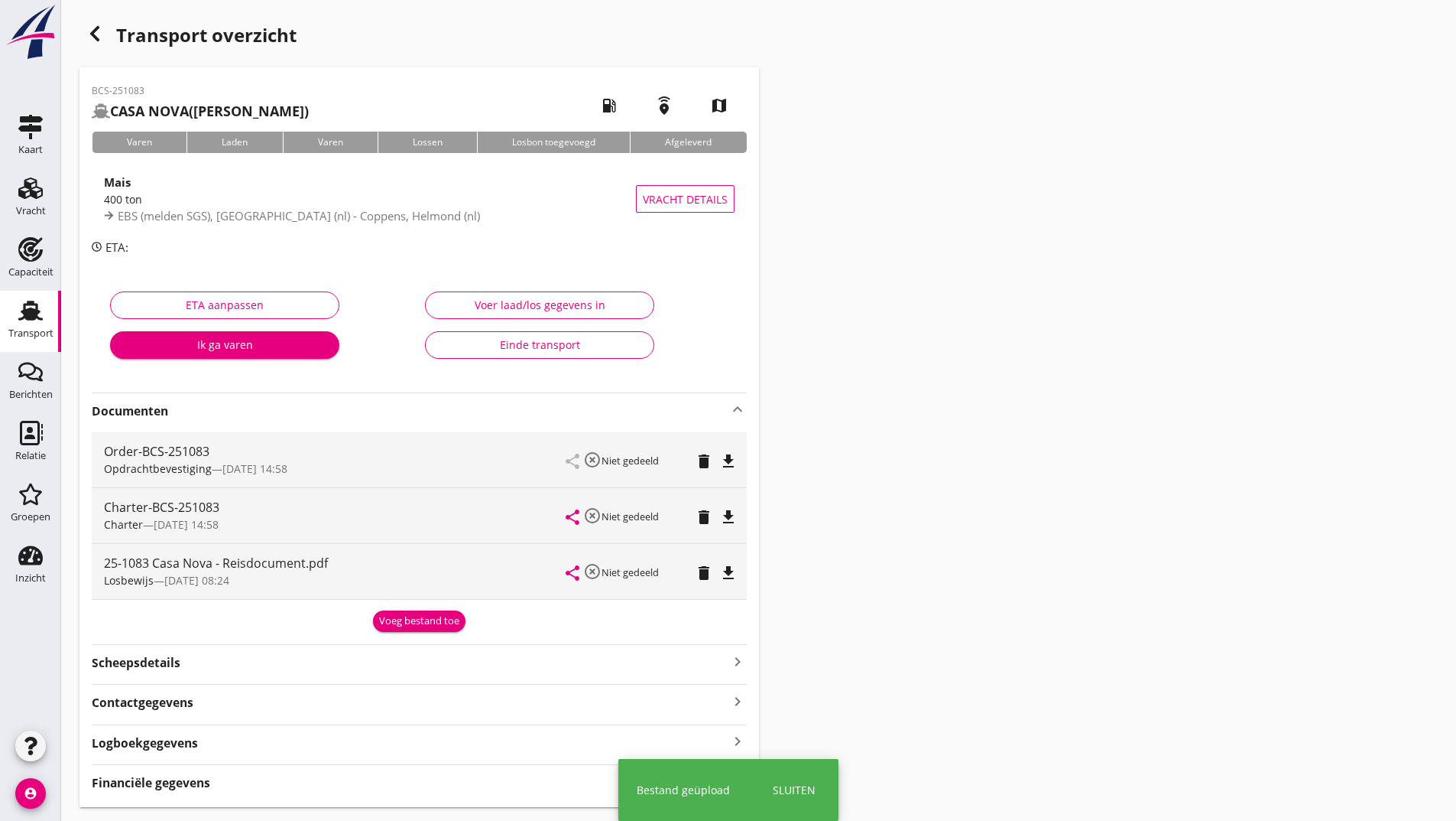
click at [393, 616] on div "Voeg bestand toe" at bounding box center [420, 621] width 80 height 15
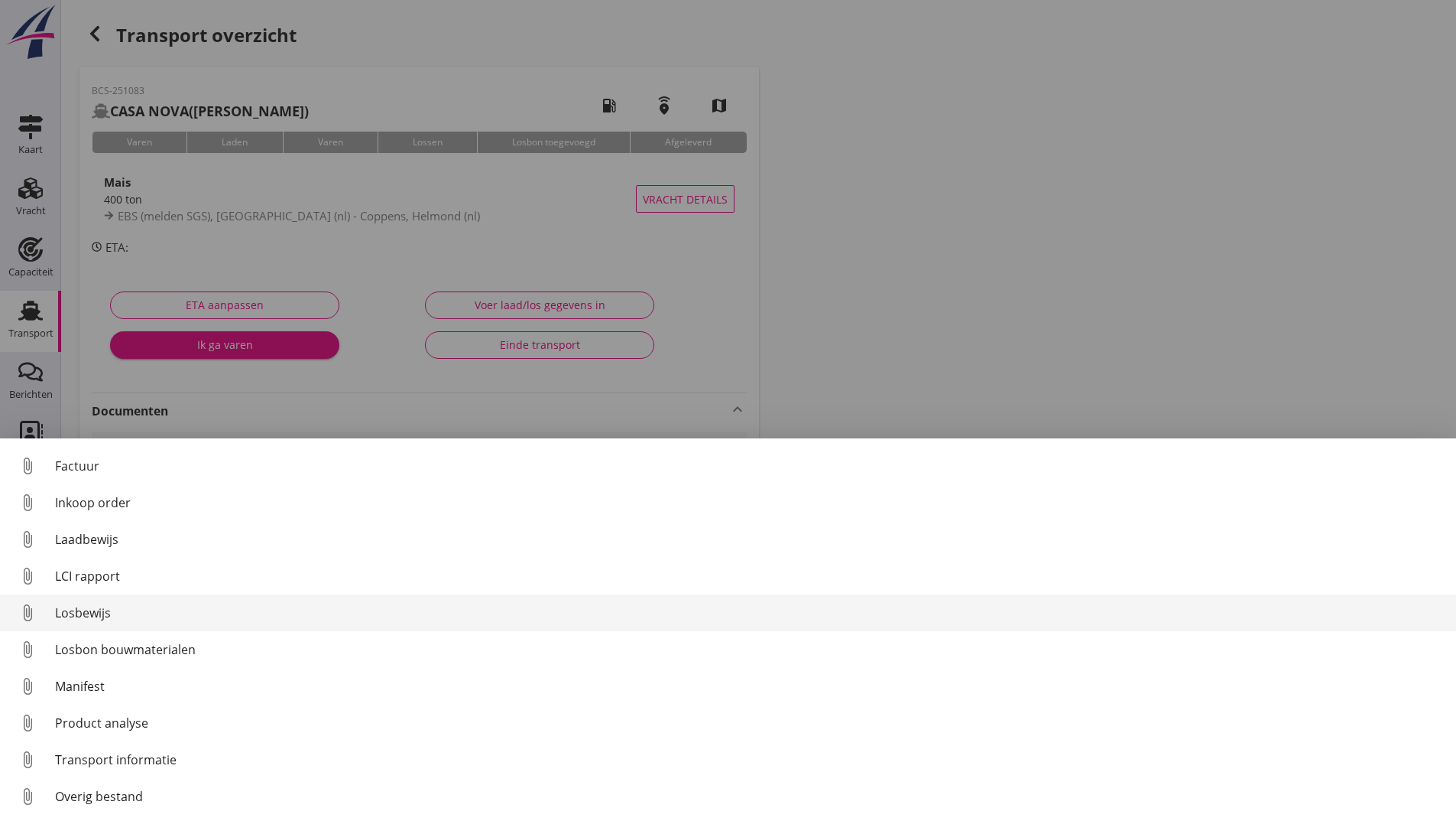
click at [100, 612] on div "Losbewijs" at bounding box center [749, 612] width 1389 height 19
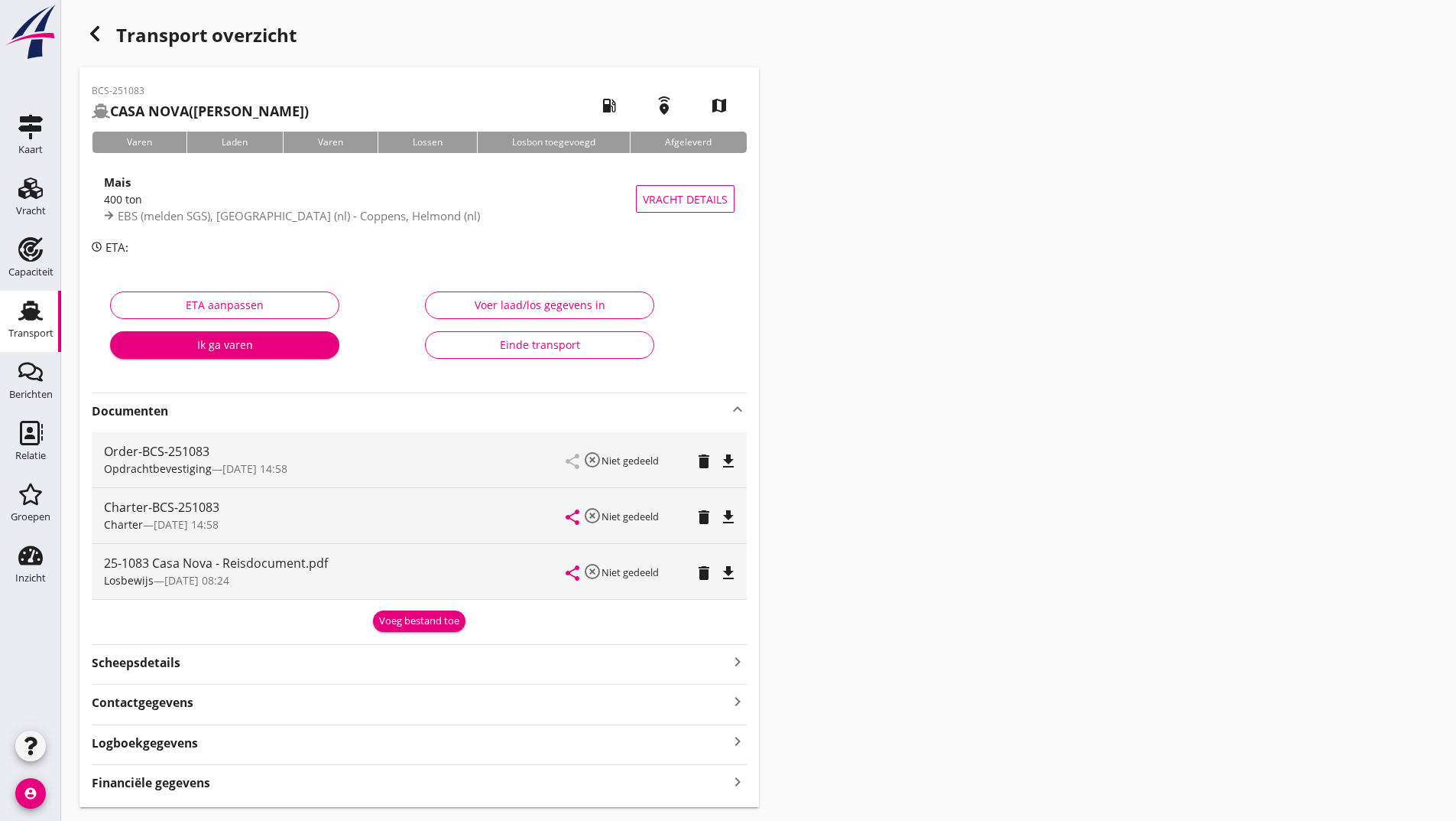
click at [394, 615] on div "Voeg bestand toe" at bounding box center [420, 621] width 80 height 15
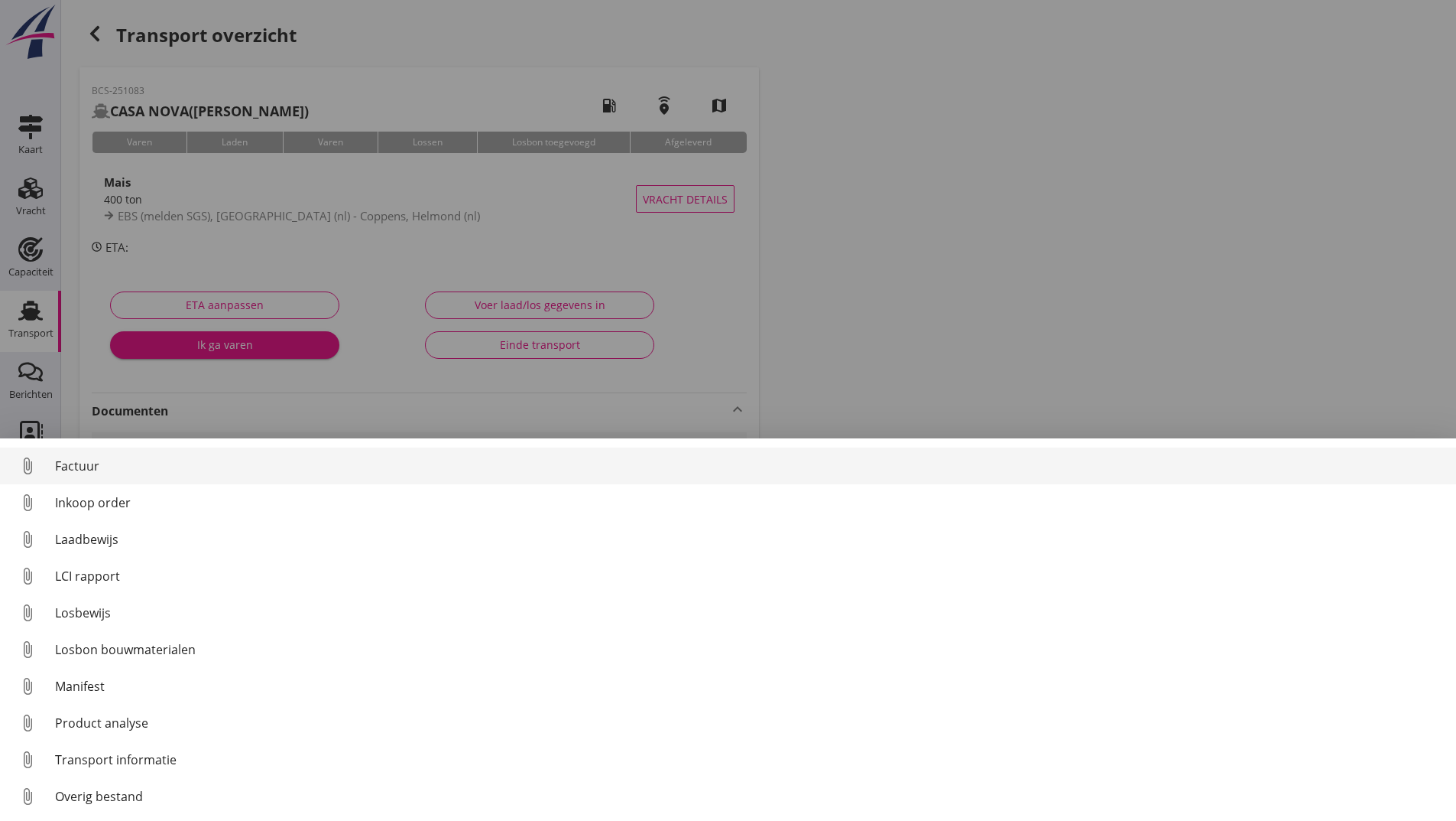
click at [97, 471] on div "Factuur" at bounding box center [749, 466] width 1389 height 19
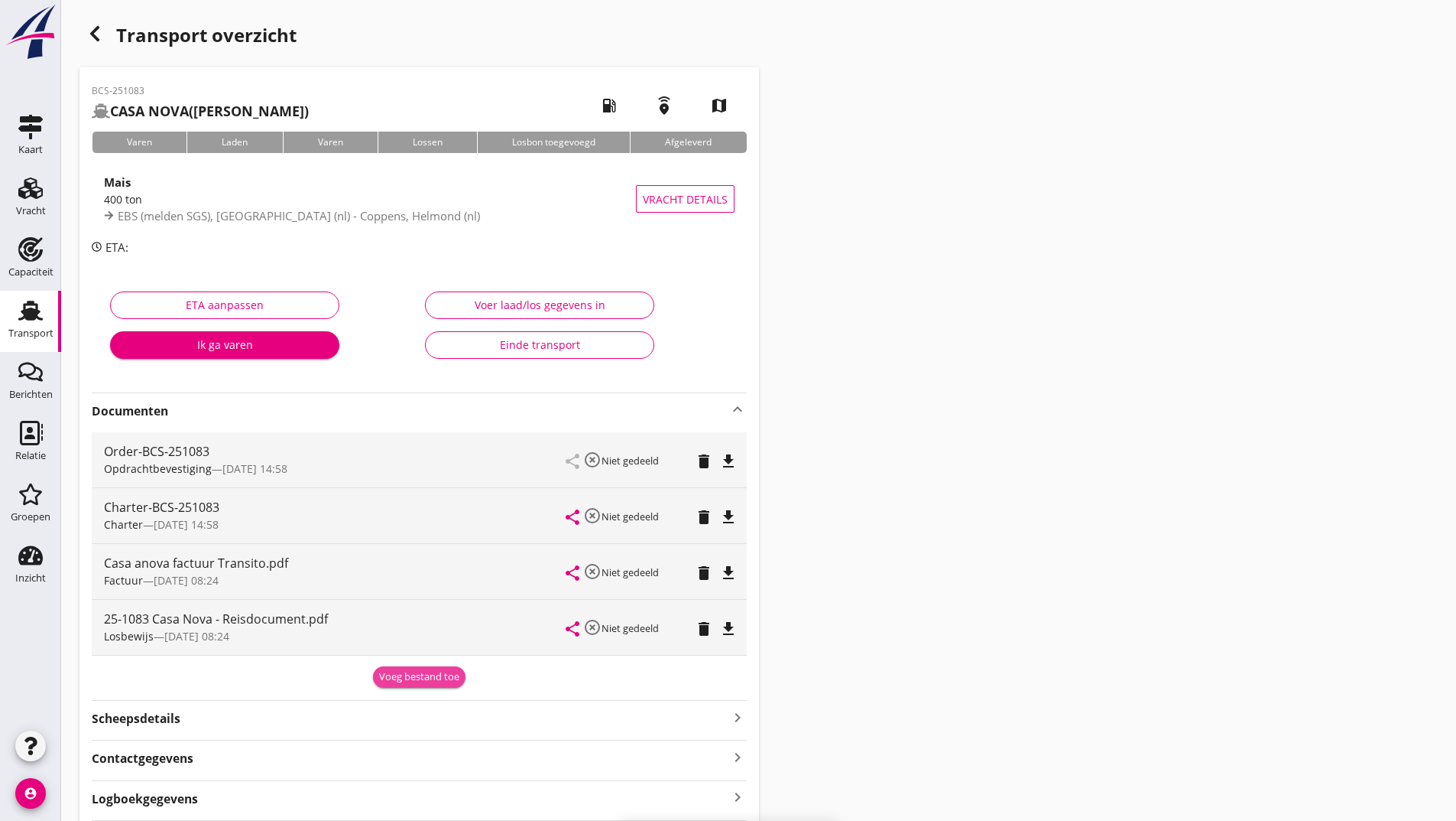
click at [390, 676] on div "Voeg bestand toe" at bounding box center [420, 677] width 80 height 15
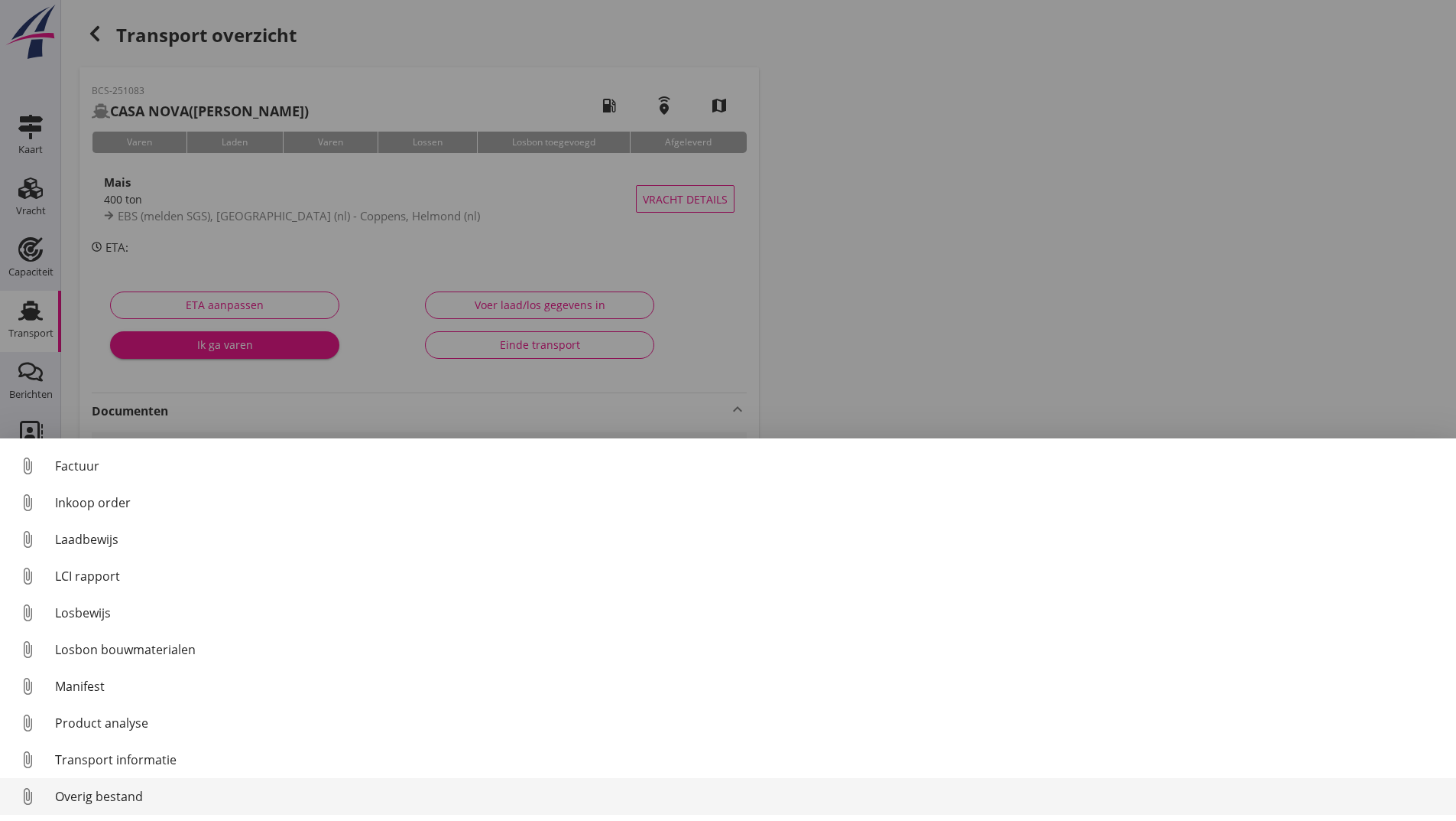
click at [105, 801] on div "Overig bestand" at bounding box center [749, 796] width 1389 height 19
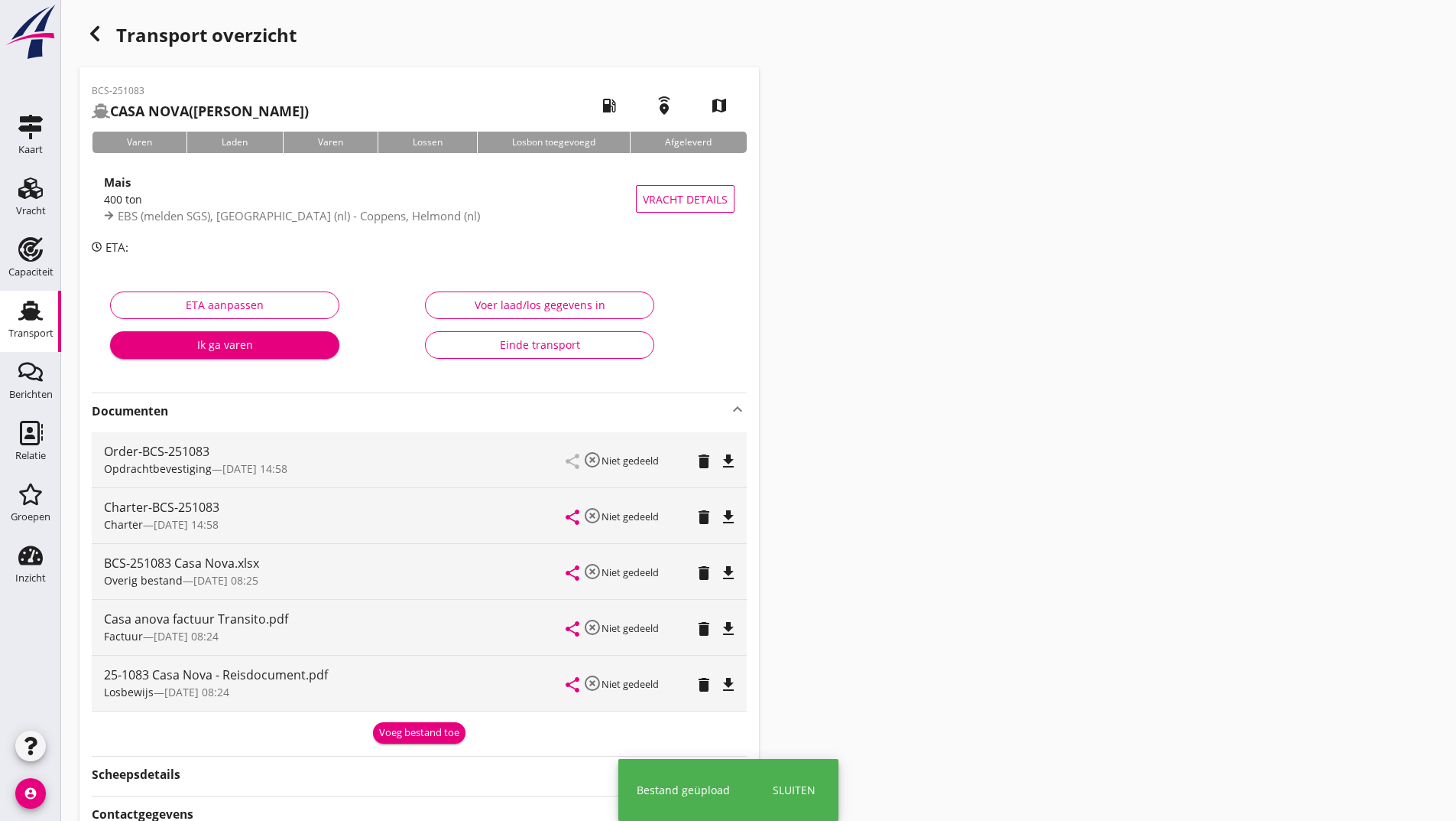
click at [404, 726] on div "Voeg bestand toe" at bounding box center [420, 733] width 80 height 15
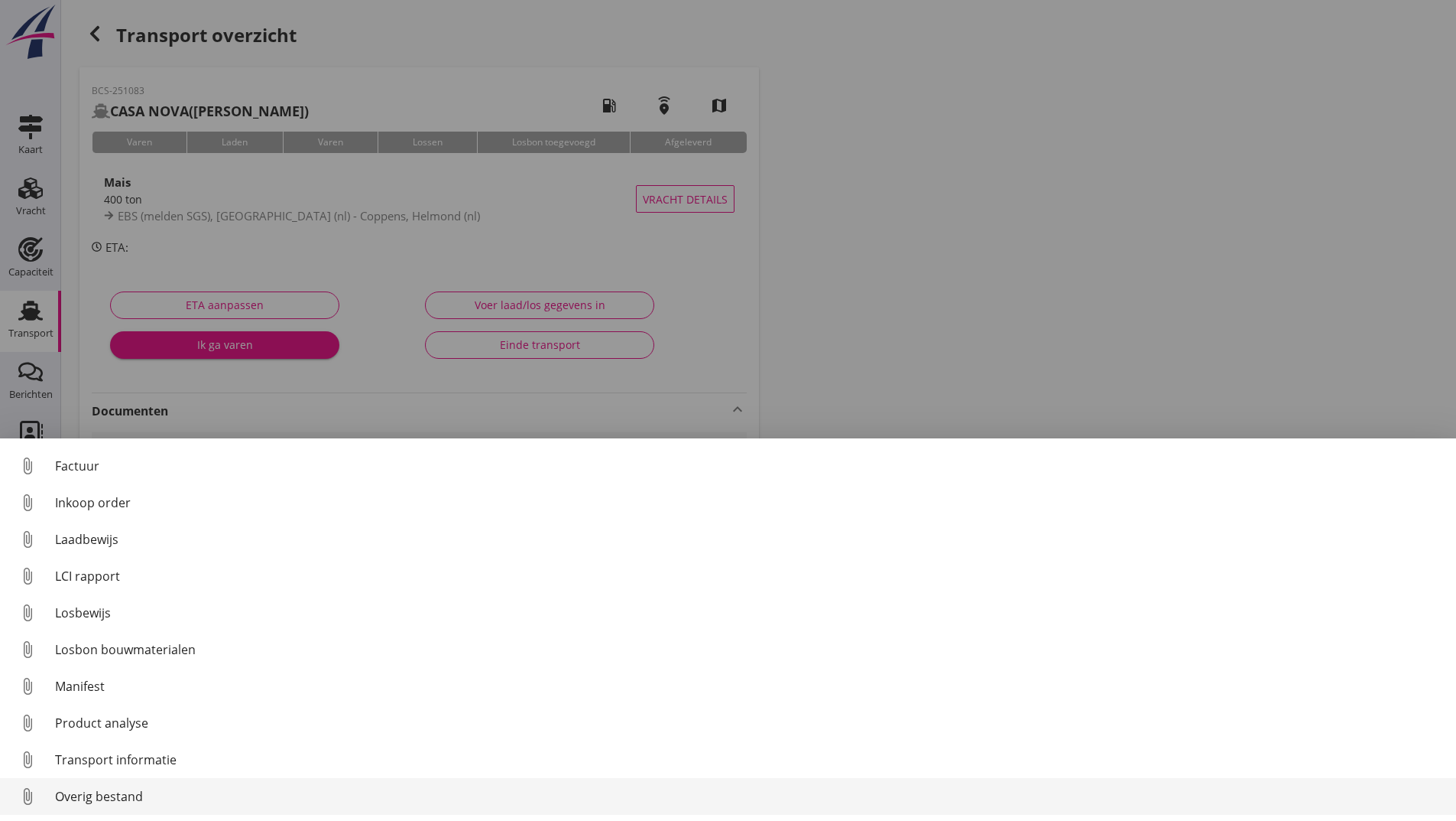
click at [102, 794] on div "Overig bestand" at bounding box center [749, 796] width 1389 height 19
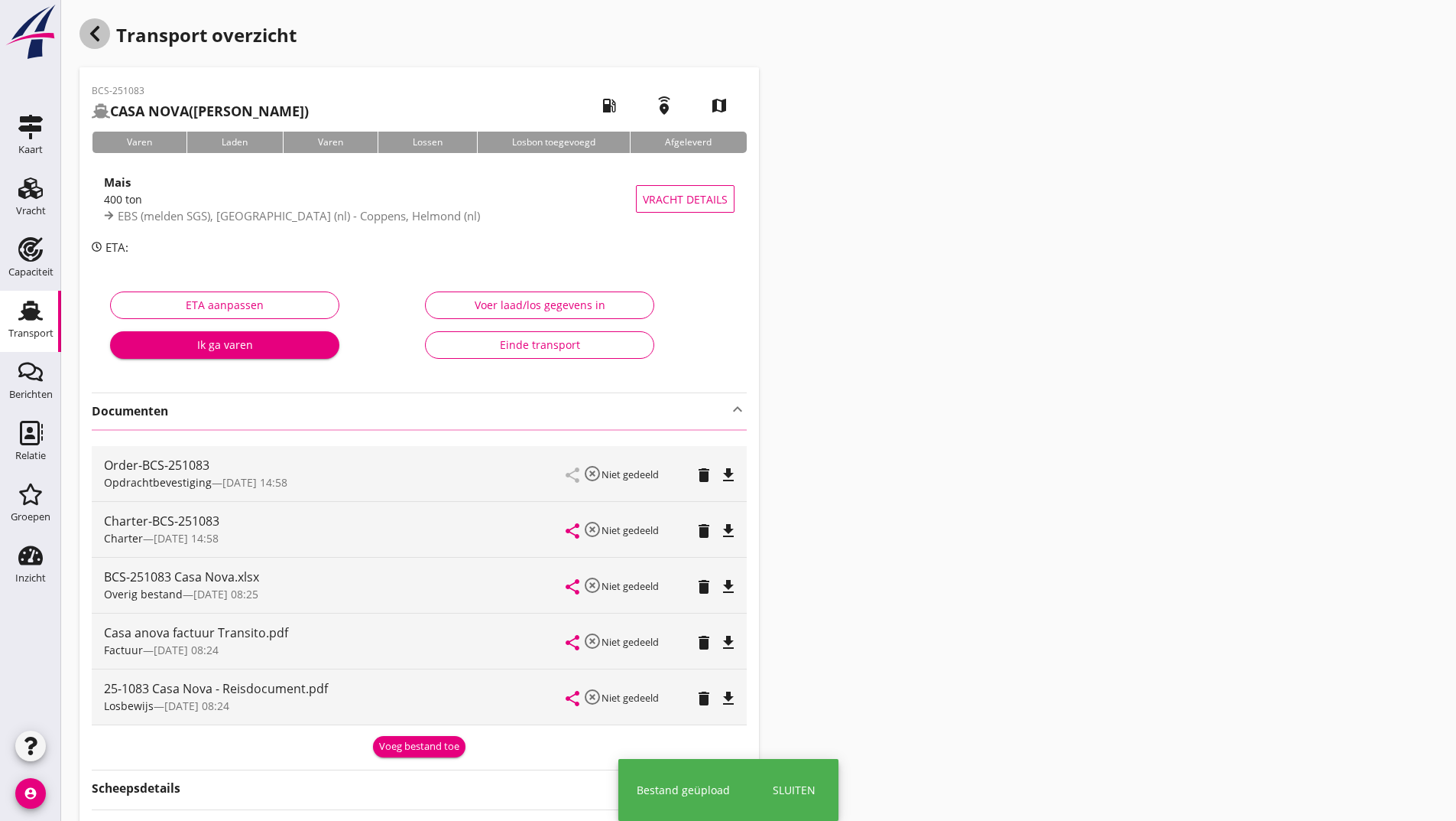
click at [92, 39] on icon "button" at bounding box center [95, 34] width 19 height 19
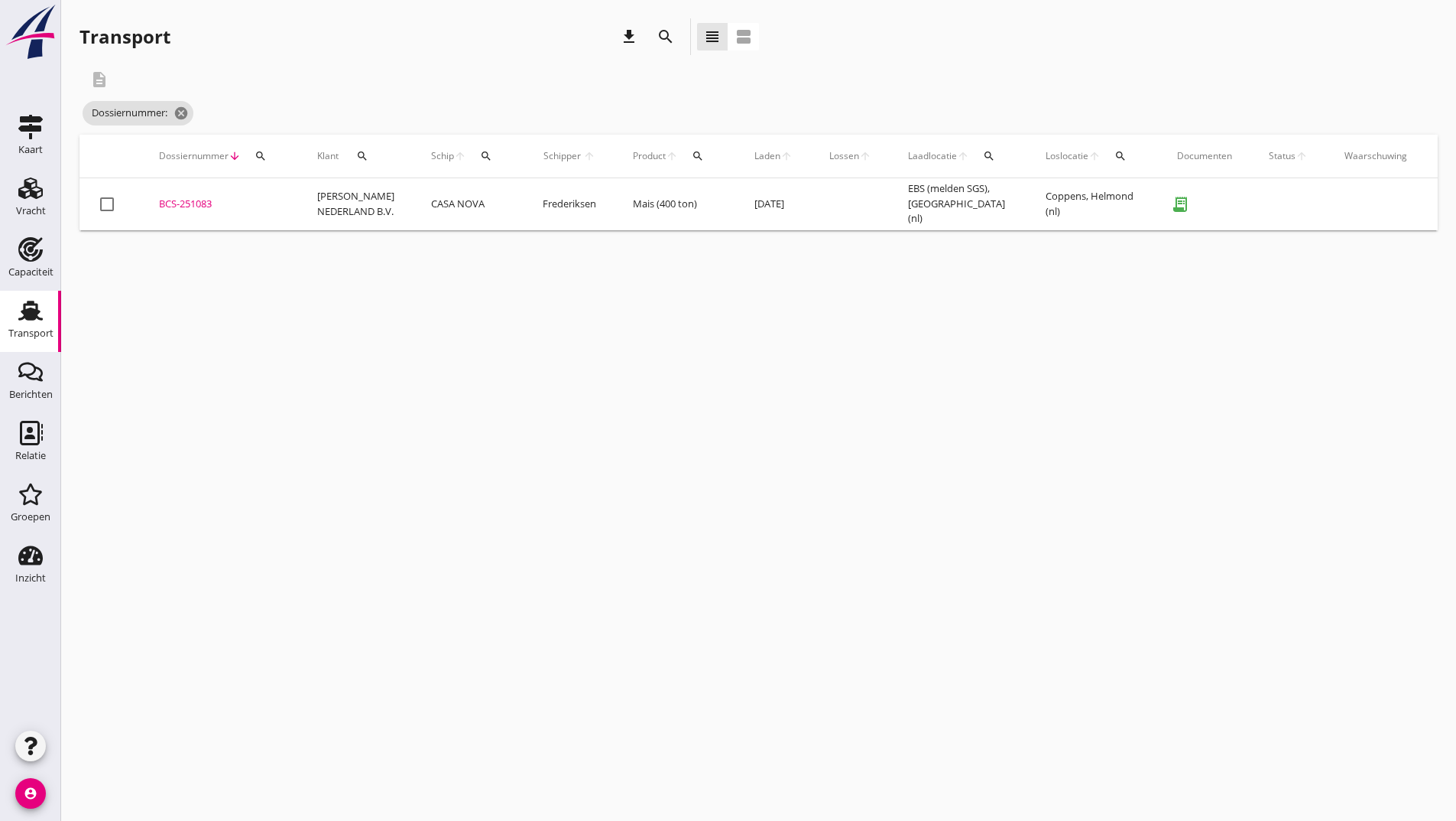
click at [663, 38] on icon "search" at bounding box center [666, 37] width 19 height 19
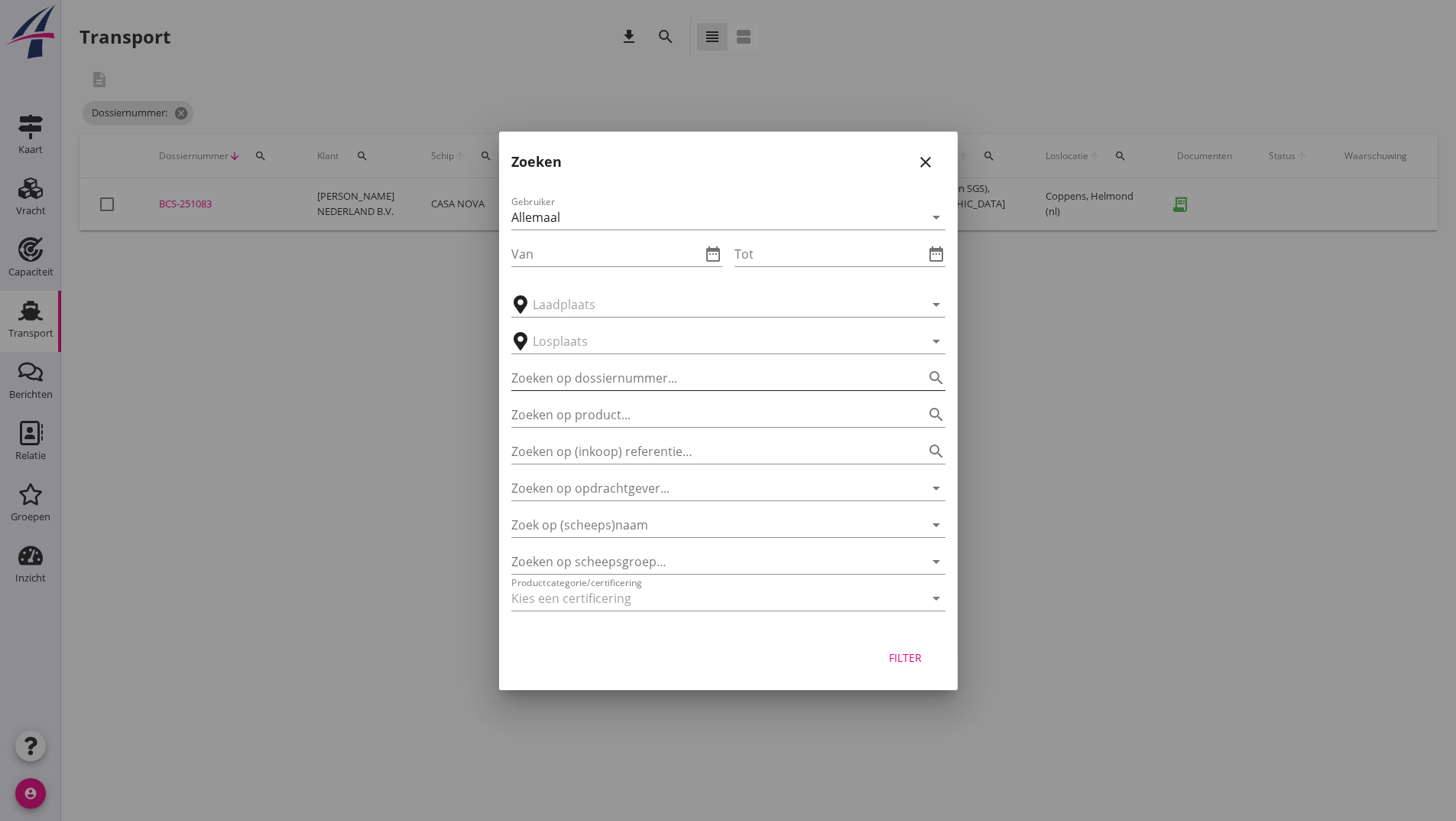
click at [557, 380] on input "Zoeken op dossiernummer..." at bounding box center [707, 378] width 392 height 24
type input "251139"
click at [919, 657] on div "Filter" at bounding box center [906, 657] width 43 height 16
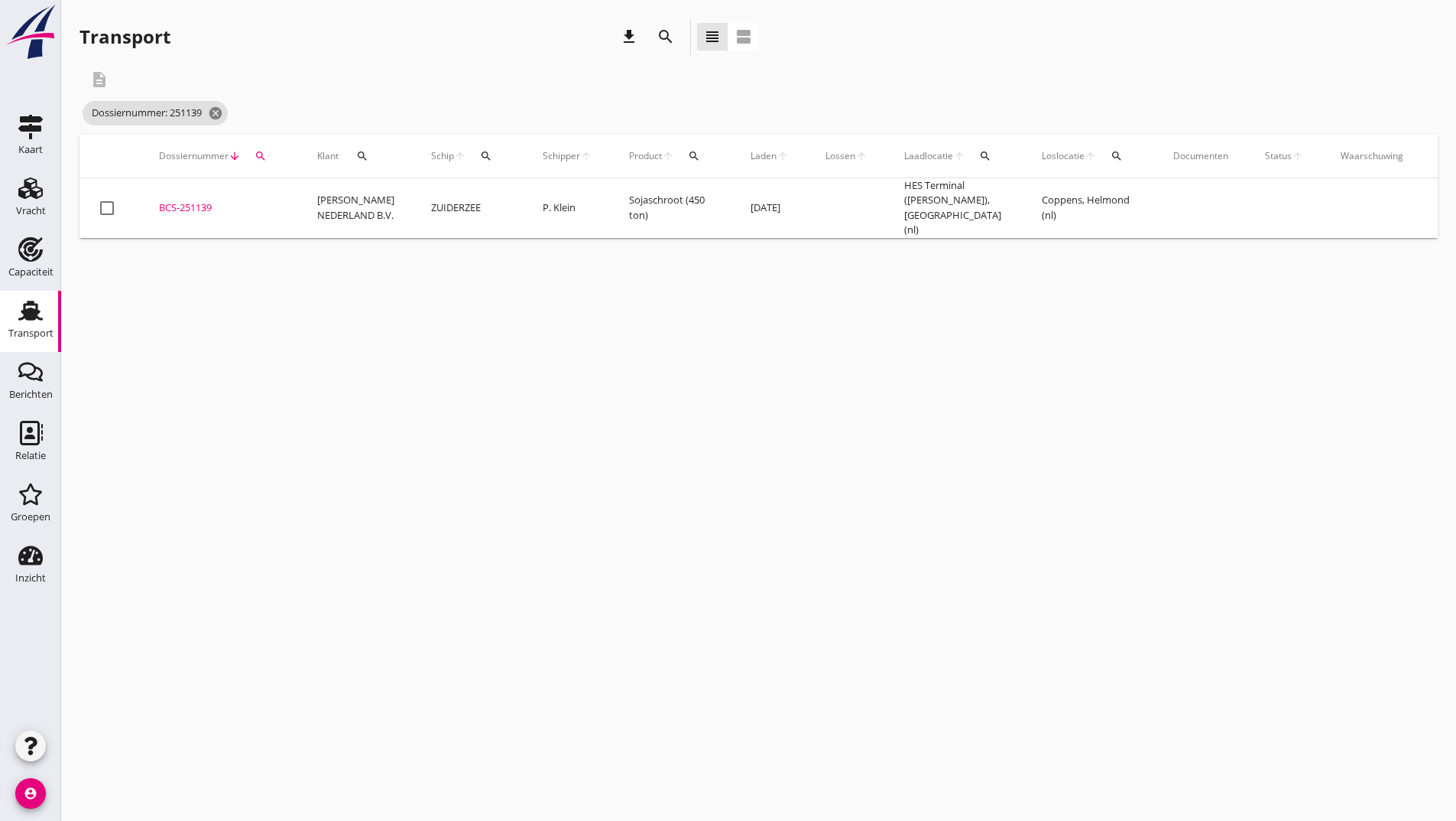
click at [201, 205] on div "BCS-251139" at bounding box center [220, 208] width 122 height 15
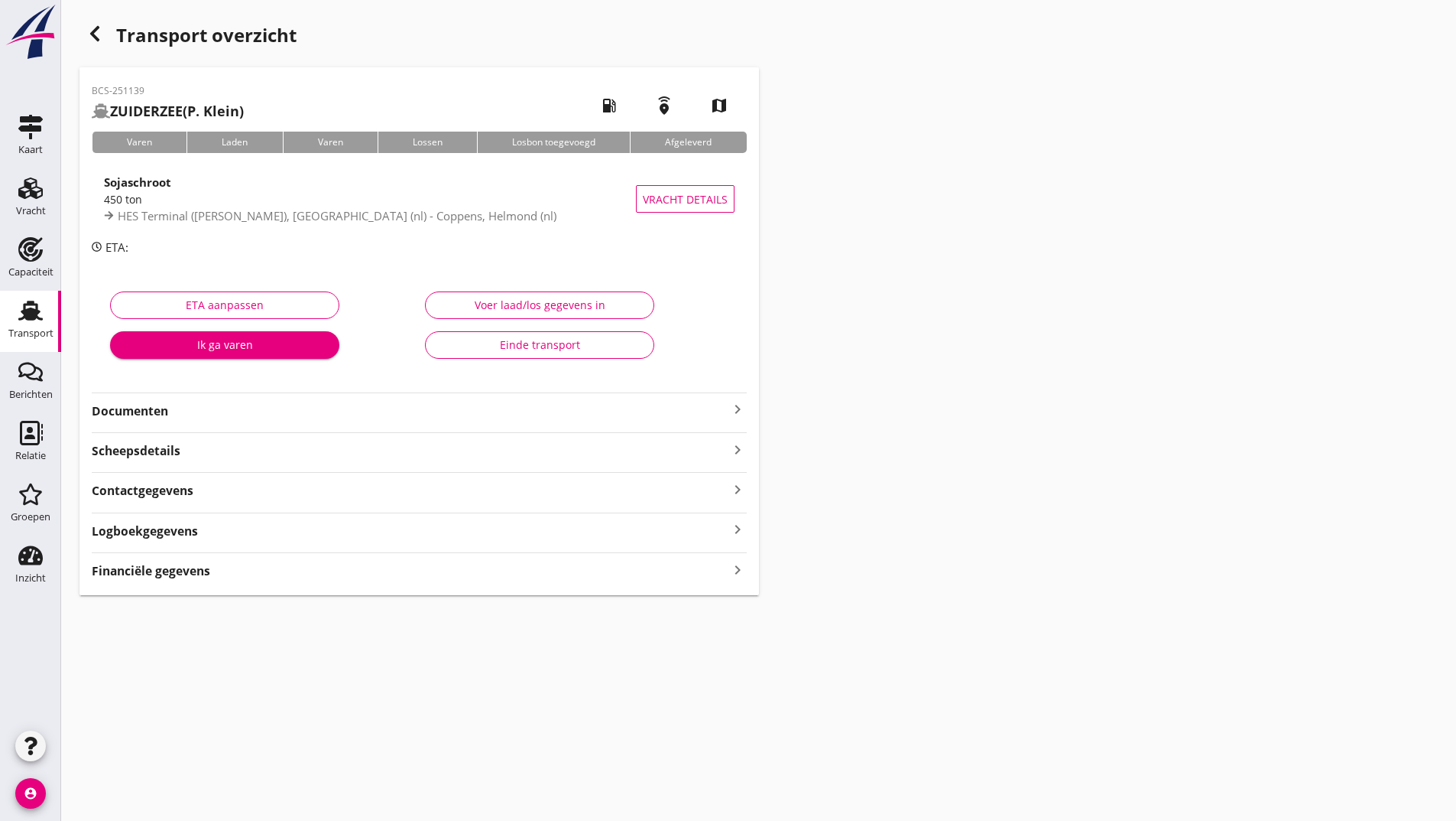
click at [152, 411] on strong "Documenten" at bounding box center [410, 410] width 636 height 18
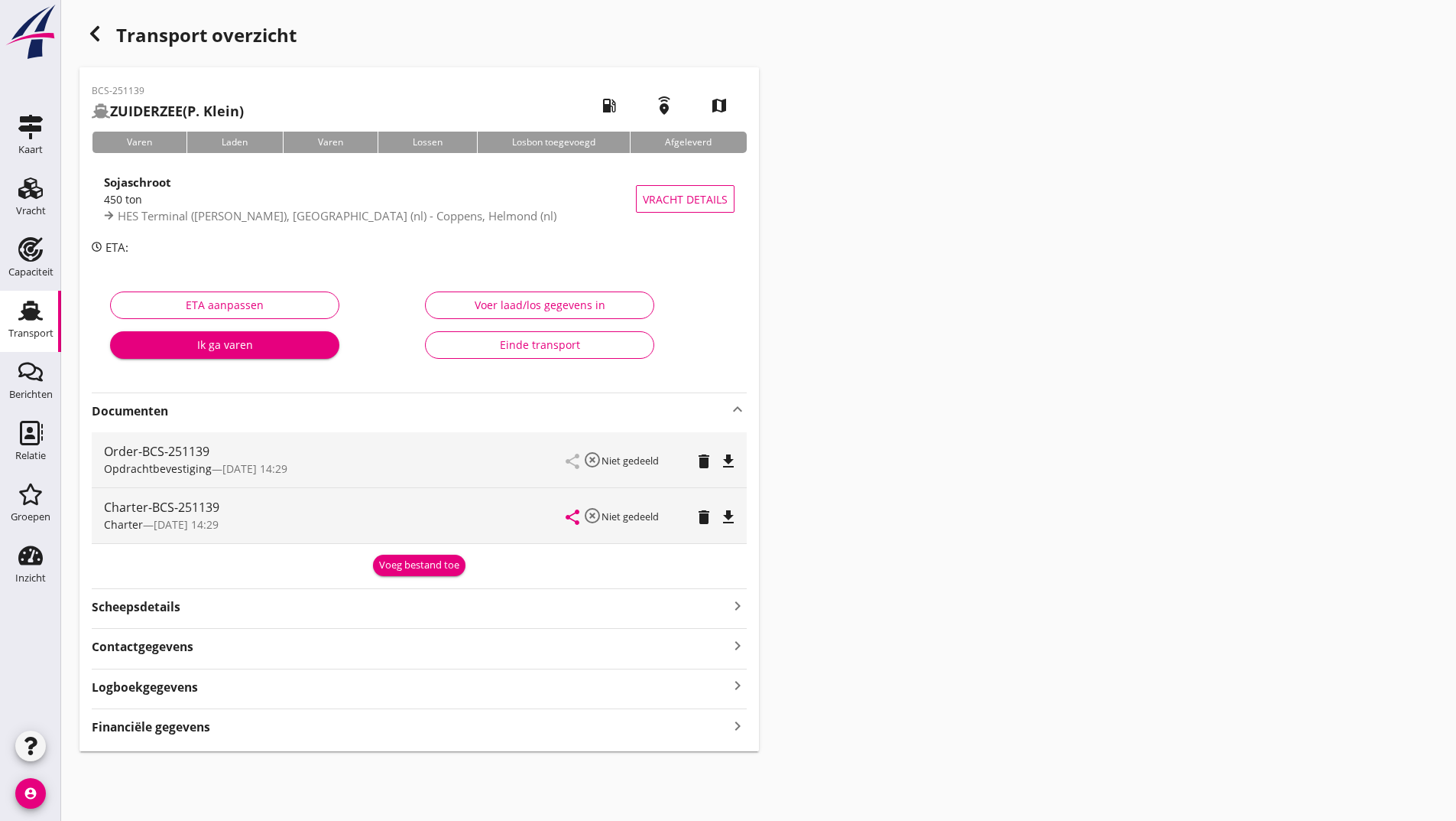
click at [410, 572] on div "Voeg bestand toe" at bounding box center [420, 565] width 80 height 15
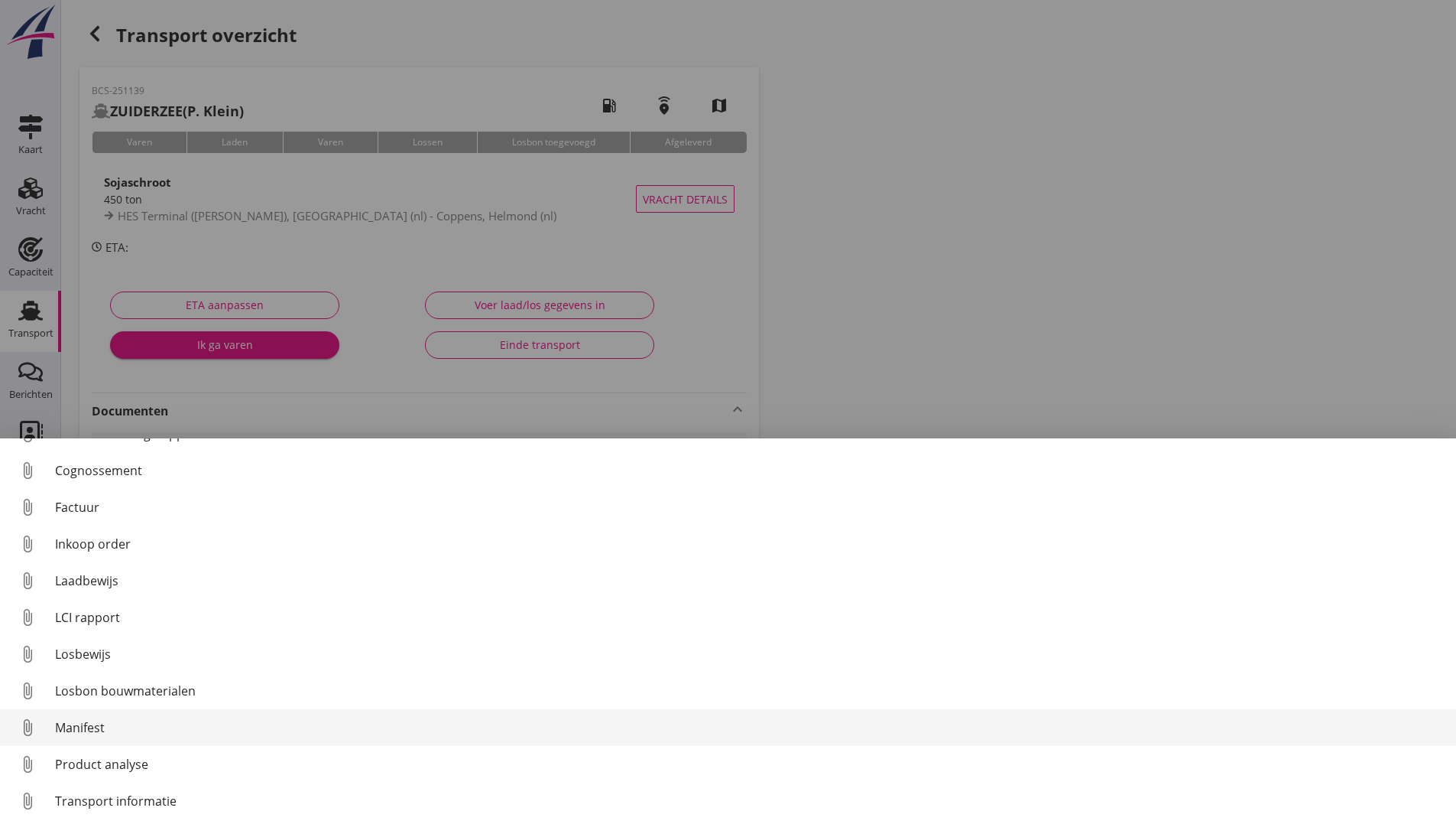
scroll to position [107, 0]
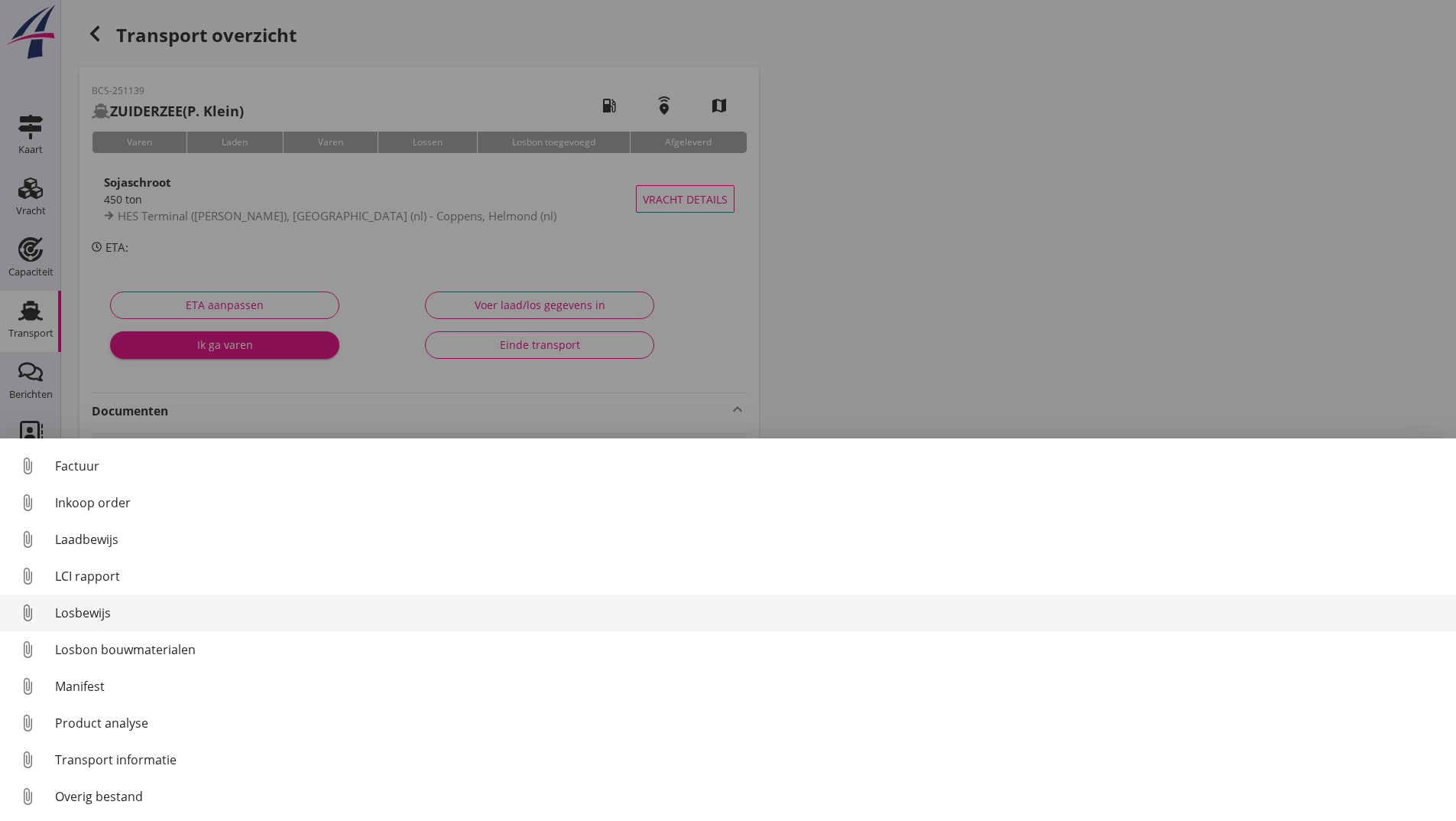
click at [98, 614] on div "Losbewijs" at bounding box center [749, 612] width 1389 height 19
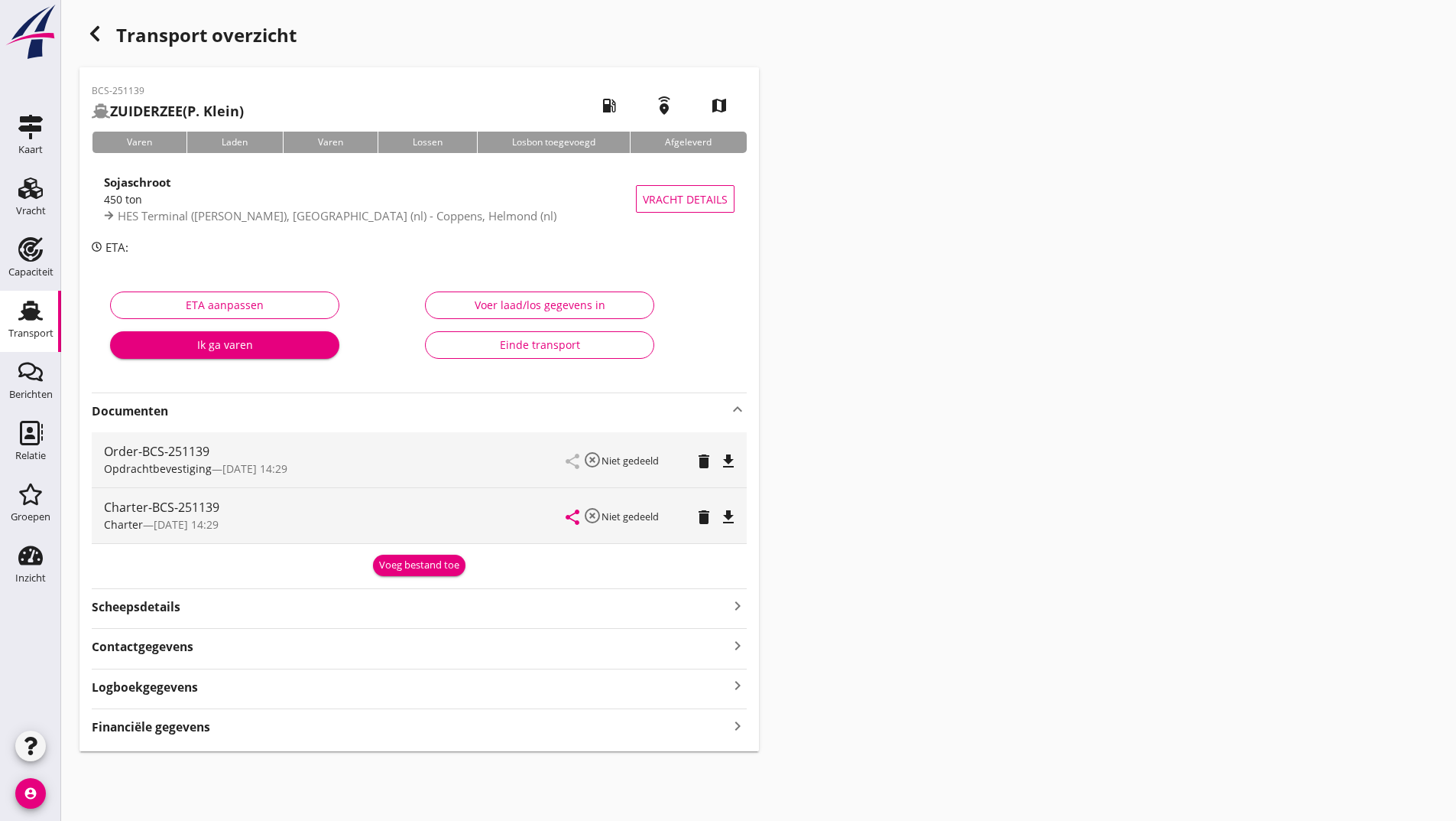
click at [409, 572] on div "Voeg bestand toe" at bounding box center [420, 565] width 80 height 15
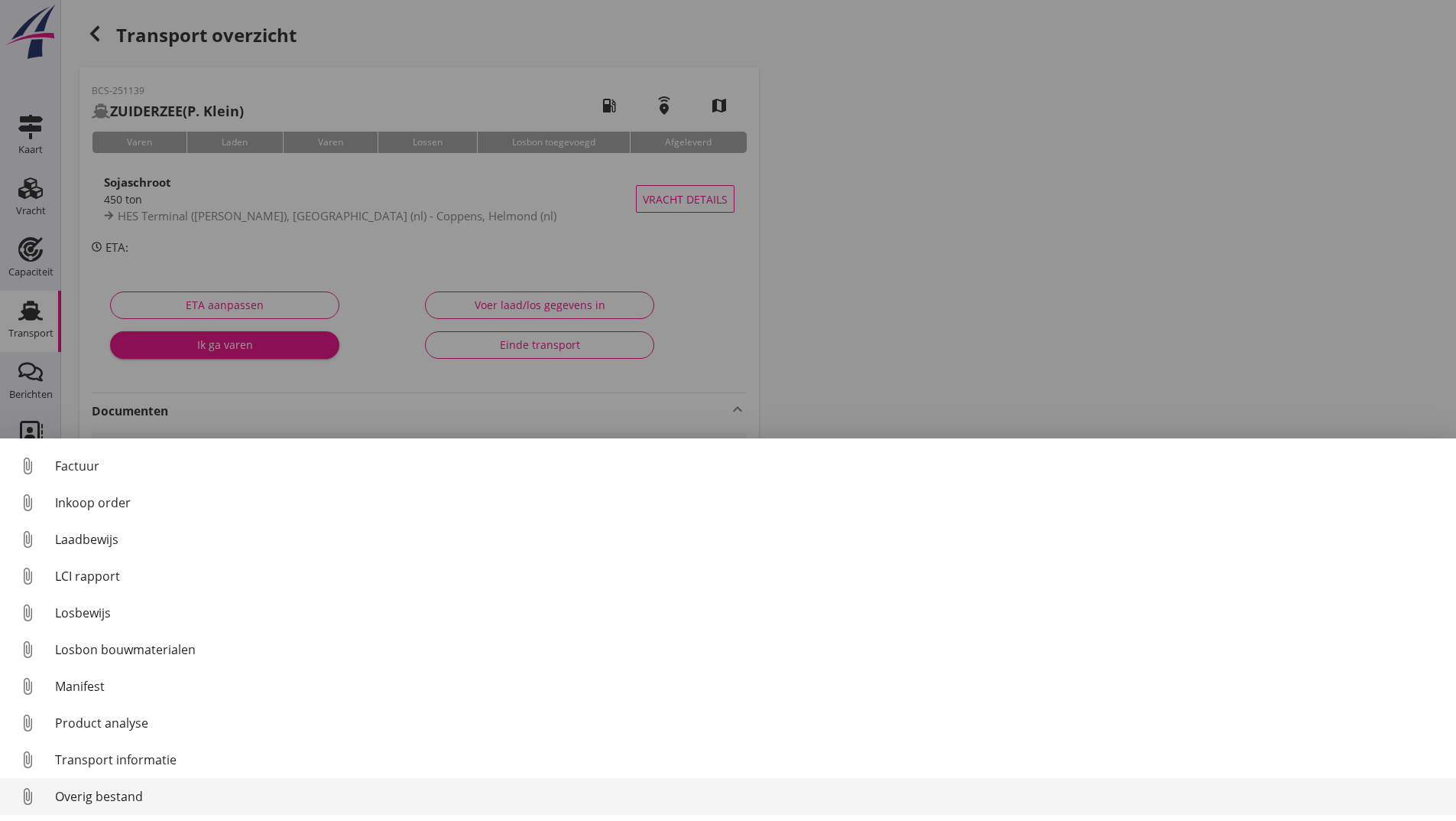
click at [122, 796] on div "Overig bestand" at bounding box center [749, 796] width 1389 height 19
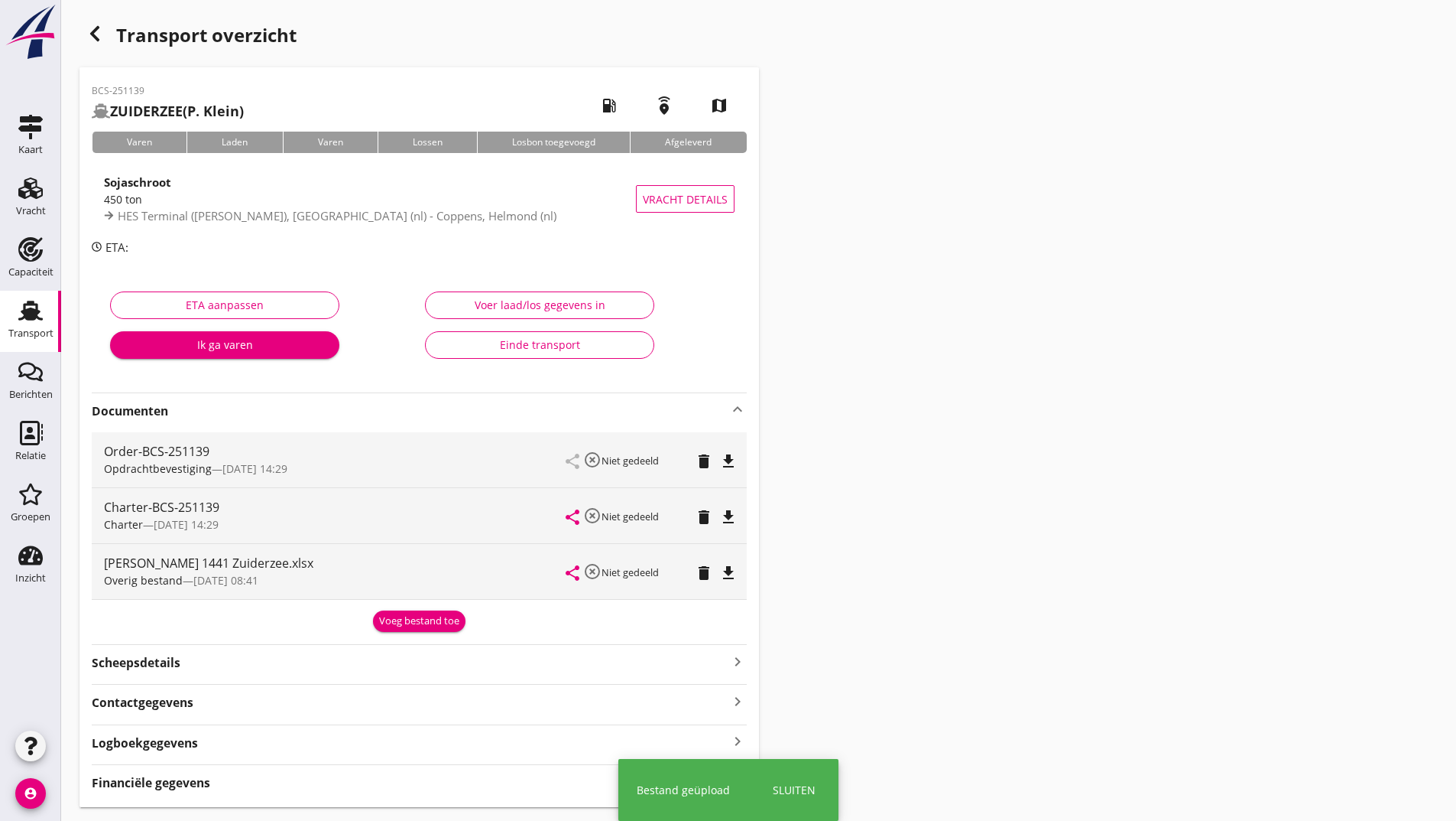
click at [391, 621] on div "Voeg bestand toe" at bounding box center [420, 621] width 80 height 15
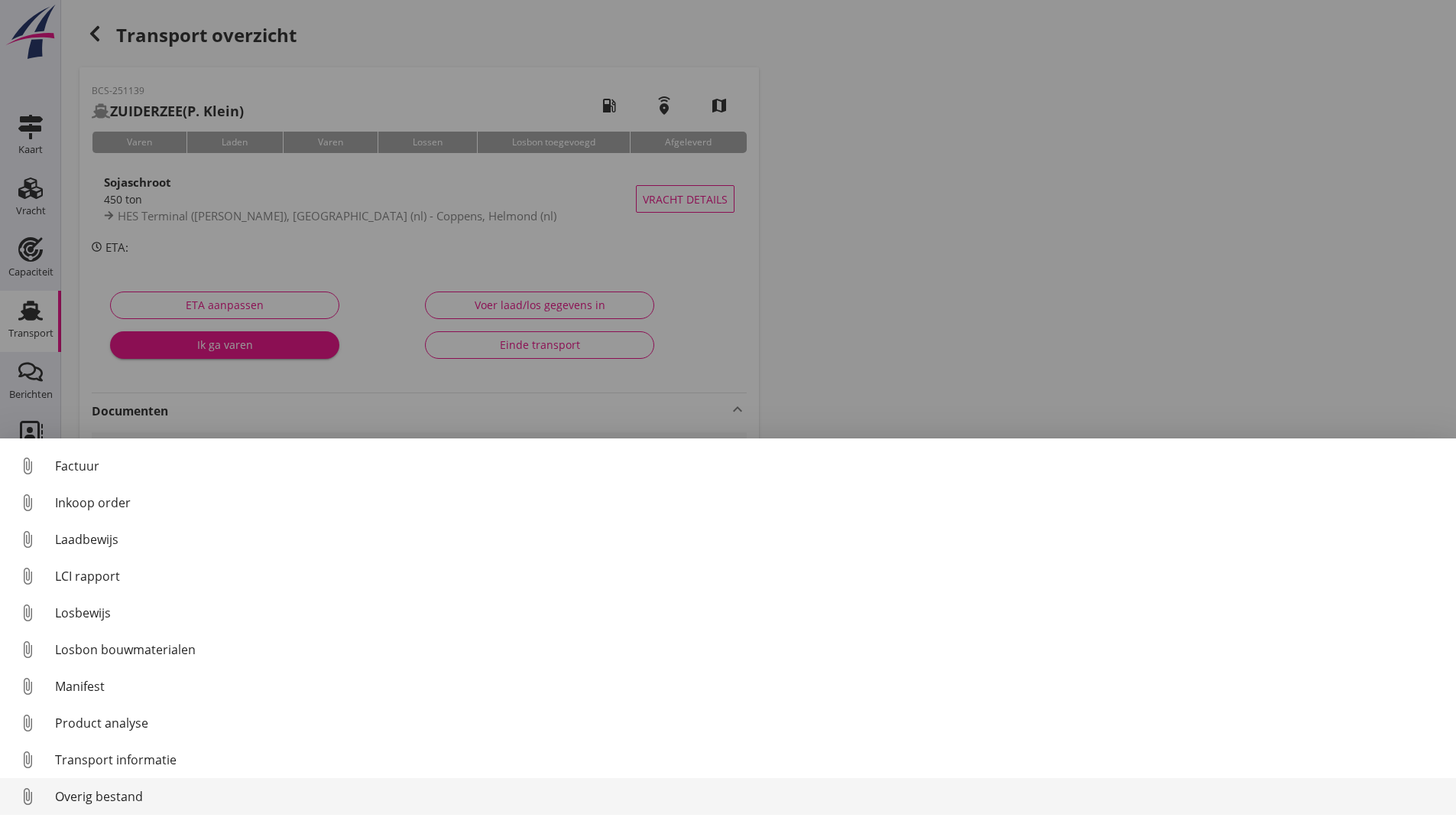
click at [132, 801] on div "Overig bestand" at bounding box center [749, 796] width 1389 height 19
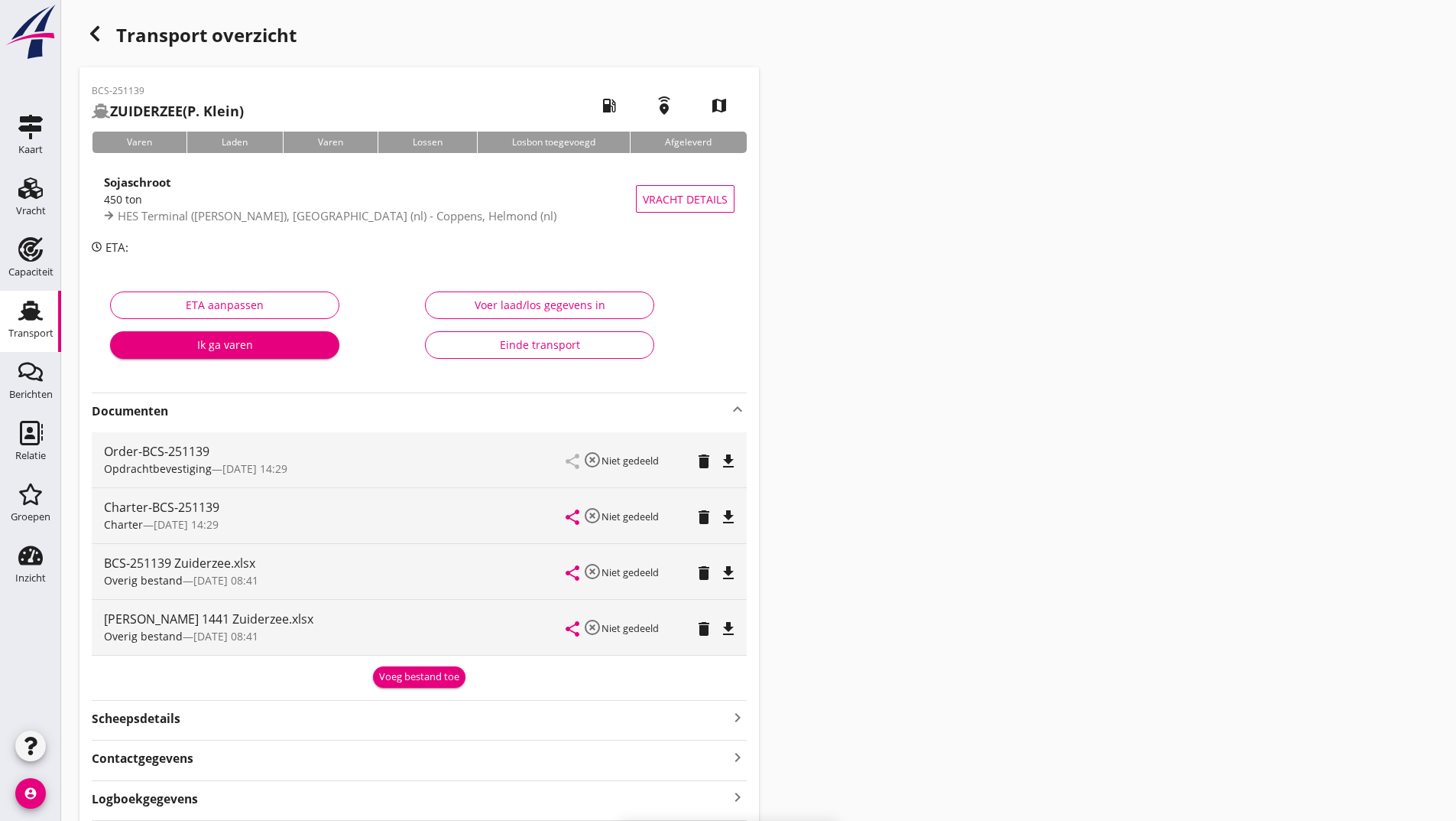
click at [414, 680] on div "Voeg bestand toe" at bounding box center [420, 677] width 80 height 15
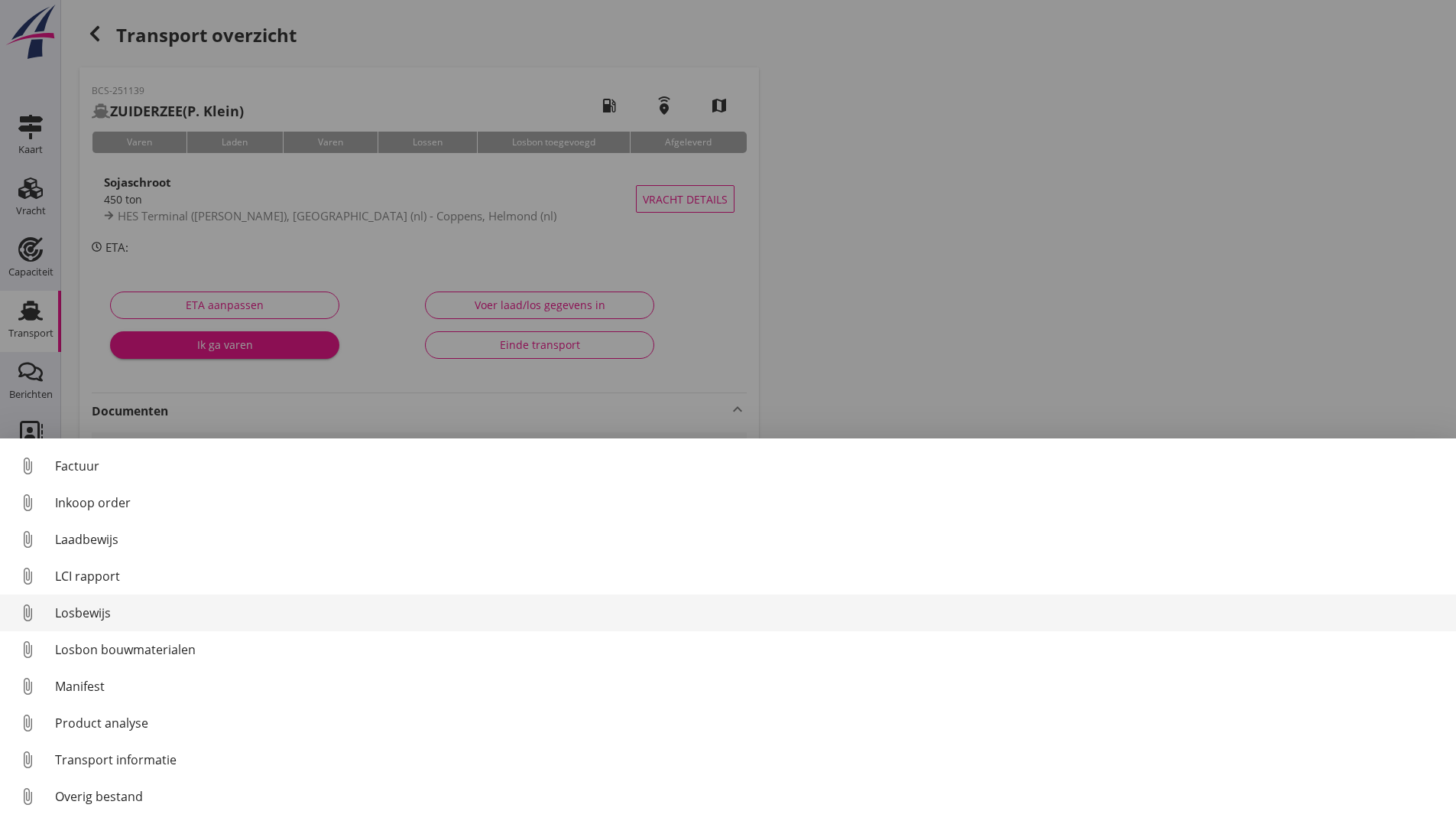
click at [87, 612] on div "Losbewijs" at bounding box center [749, 612] width 1389 height 19
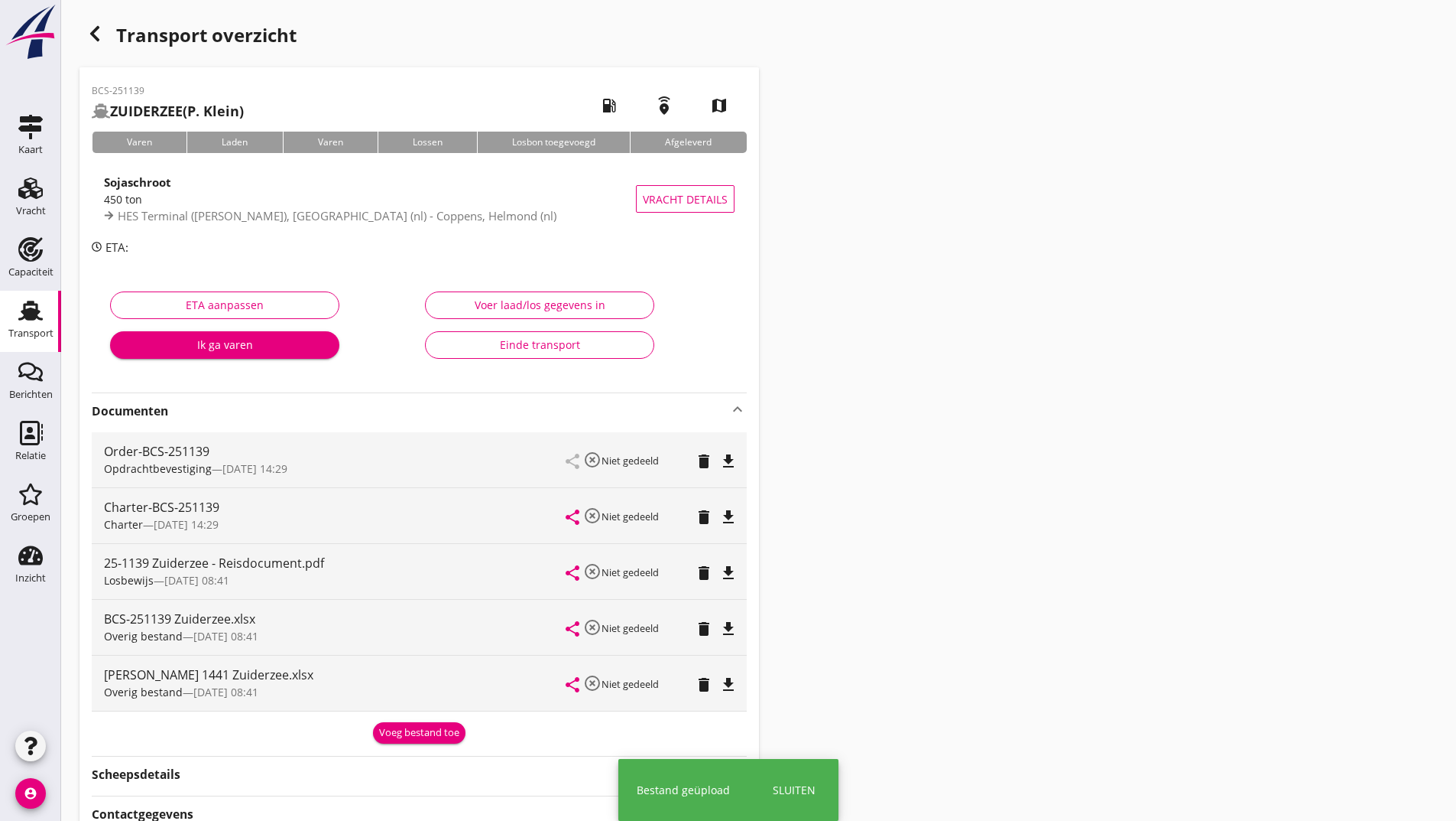
click at [411, 729] on div "Voeg bestand toe" at bounding box center [420, 733] width 80 height 15
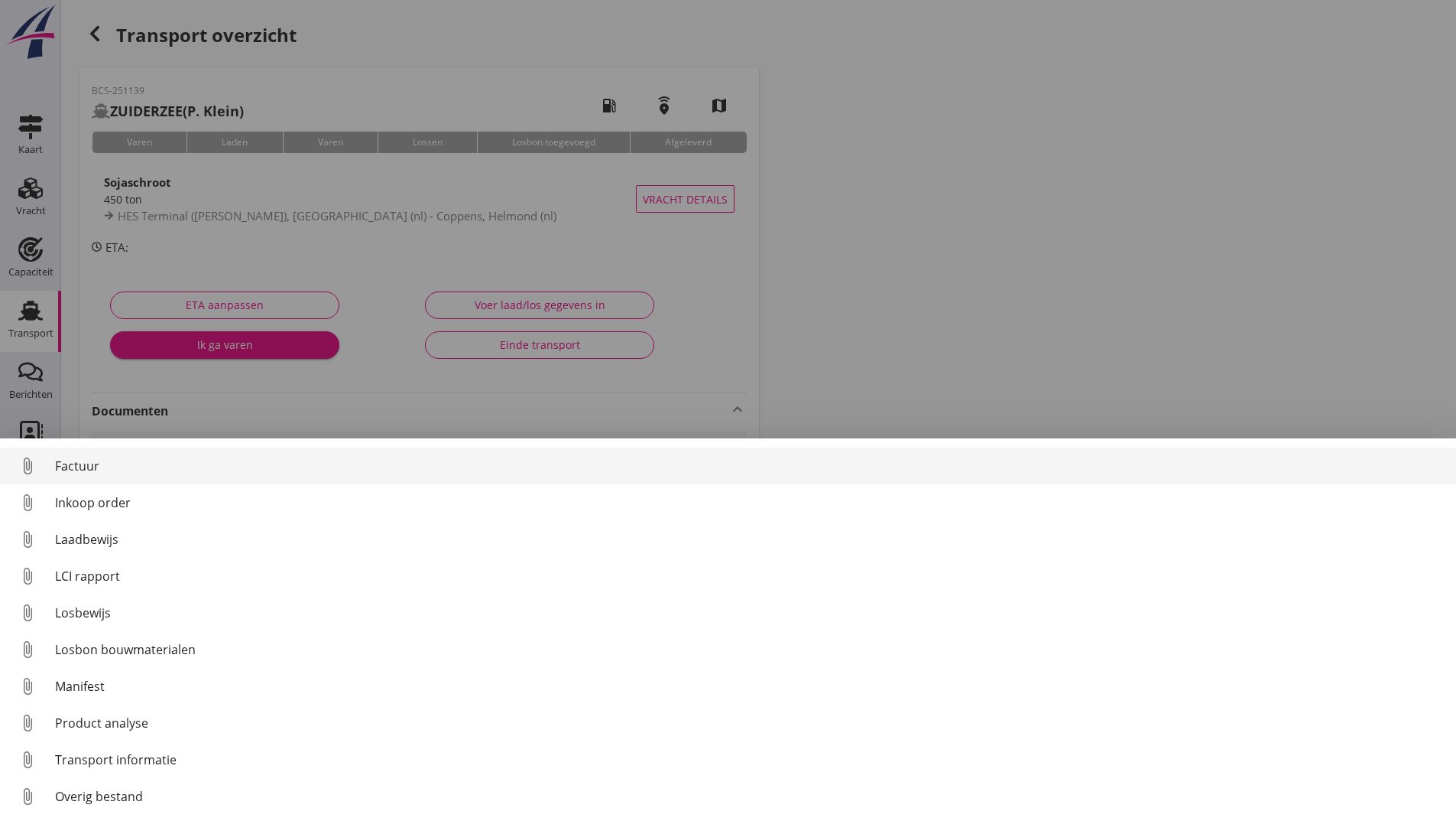
click at [78, 463] on div "Factuur" at bounding box center [749, 466] width 1389 height 19
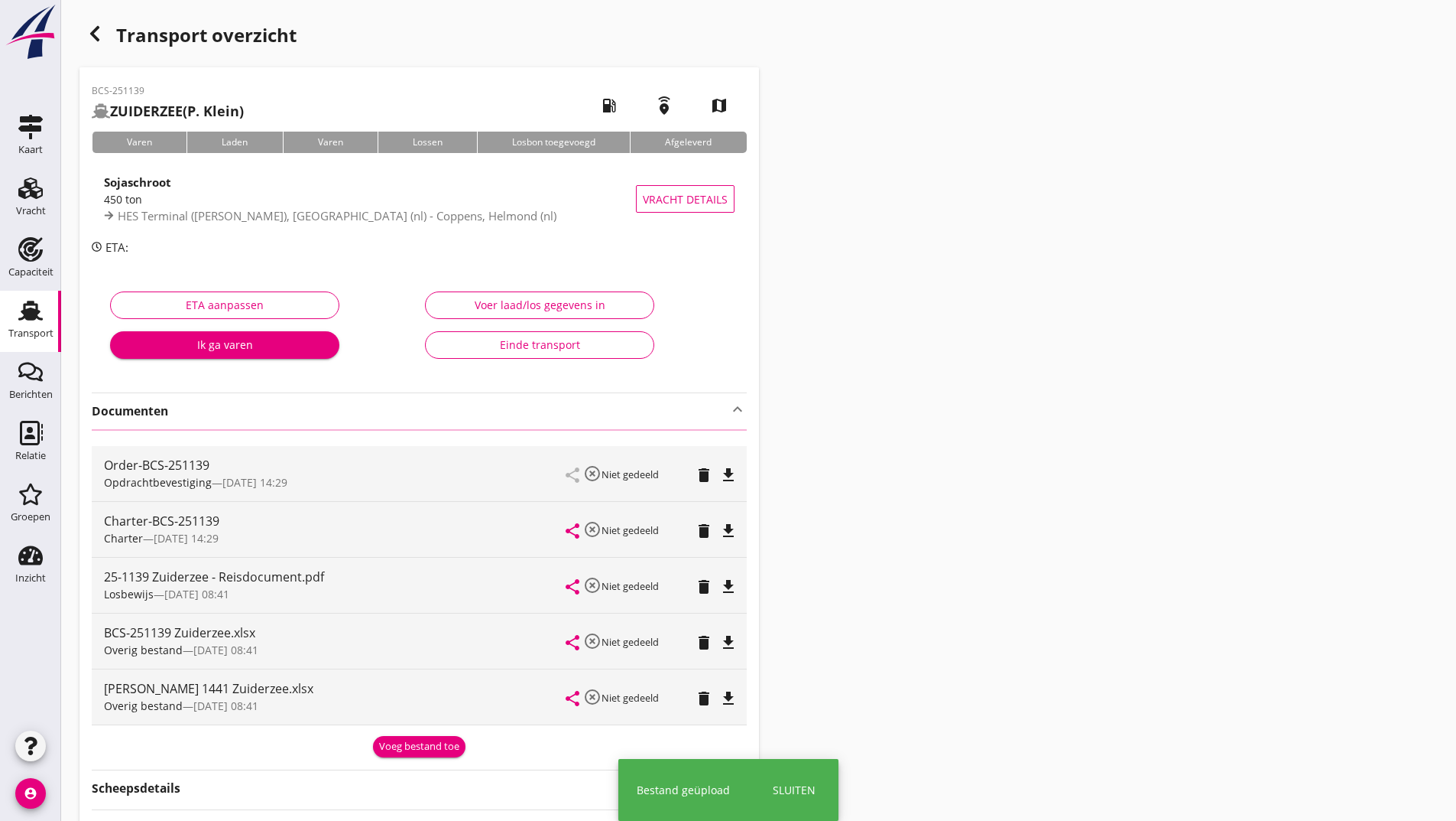
click at [89, 38] on icon "button" at bounding box center [95, 34] width 19 height 19
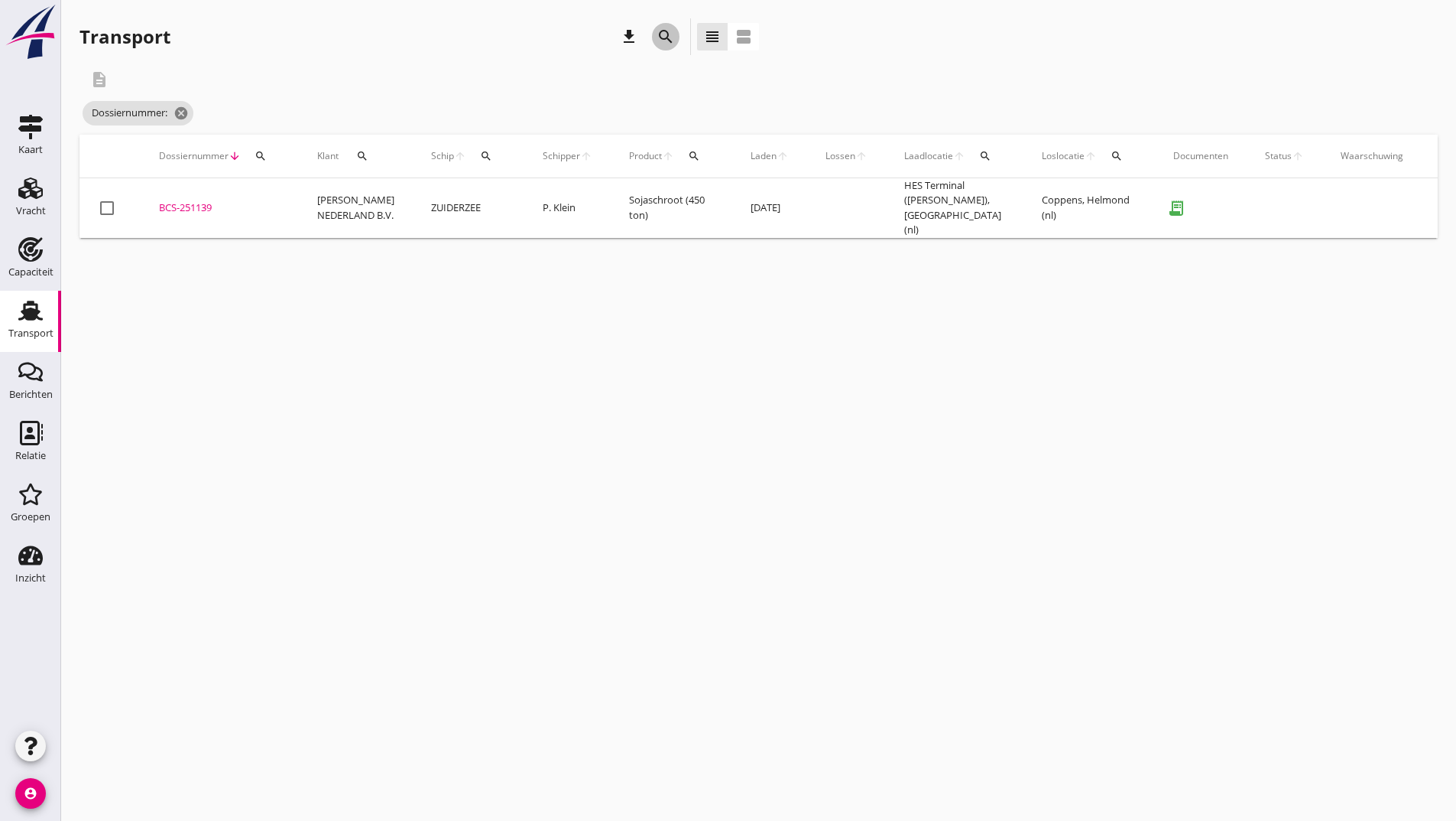
click at [660, 36] on icon "search" at bounding box center [666, 37] width 19 height 19
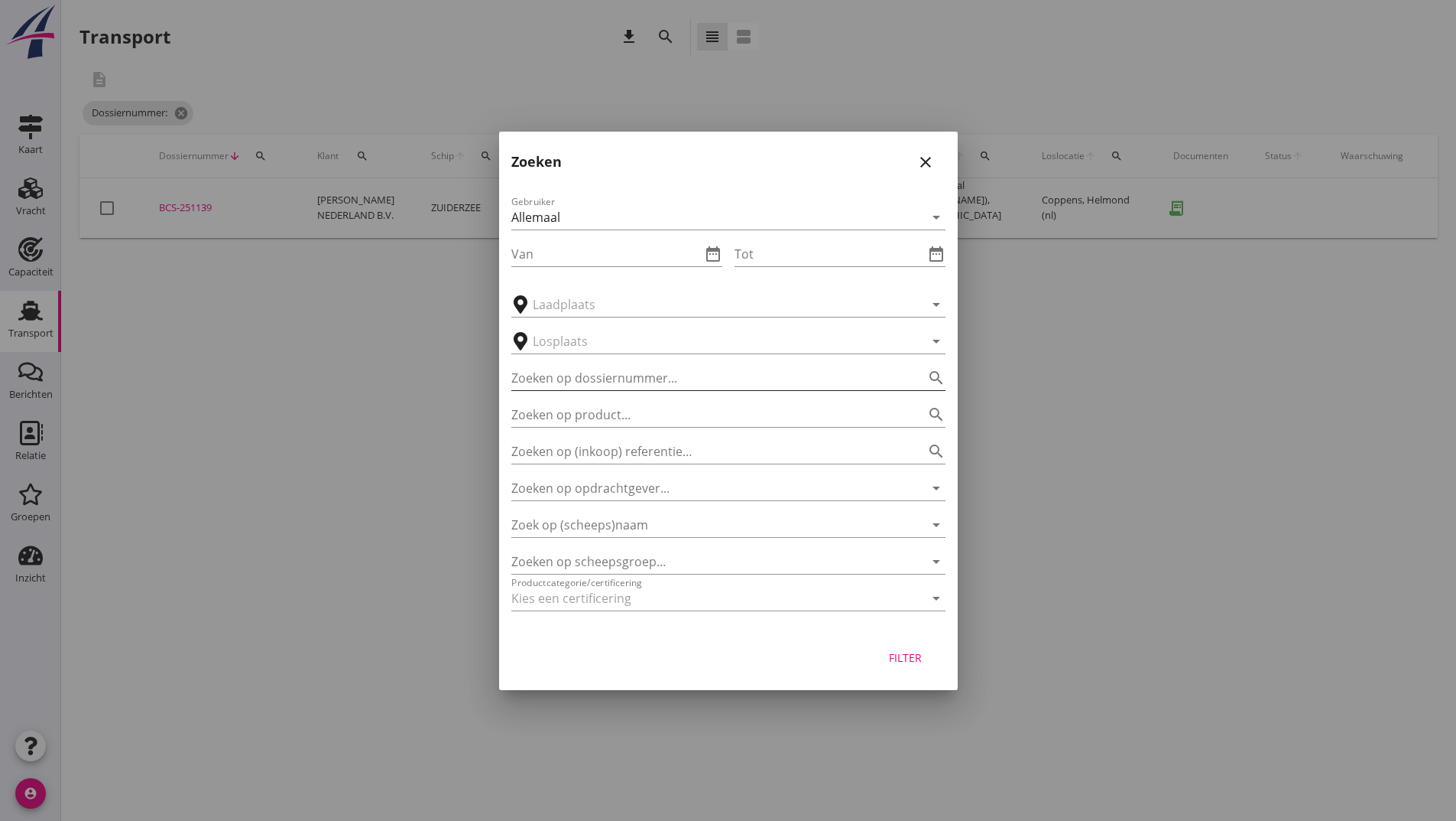
click at [585, 371] on input "Zoeken op dossiernummer..." at bounding box center [707, 378] width 392 height 24
type input "251148"
click at [904, 664] on div "Filter" at bounding box center [906, 657] width 43 height 16
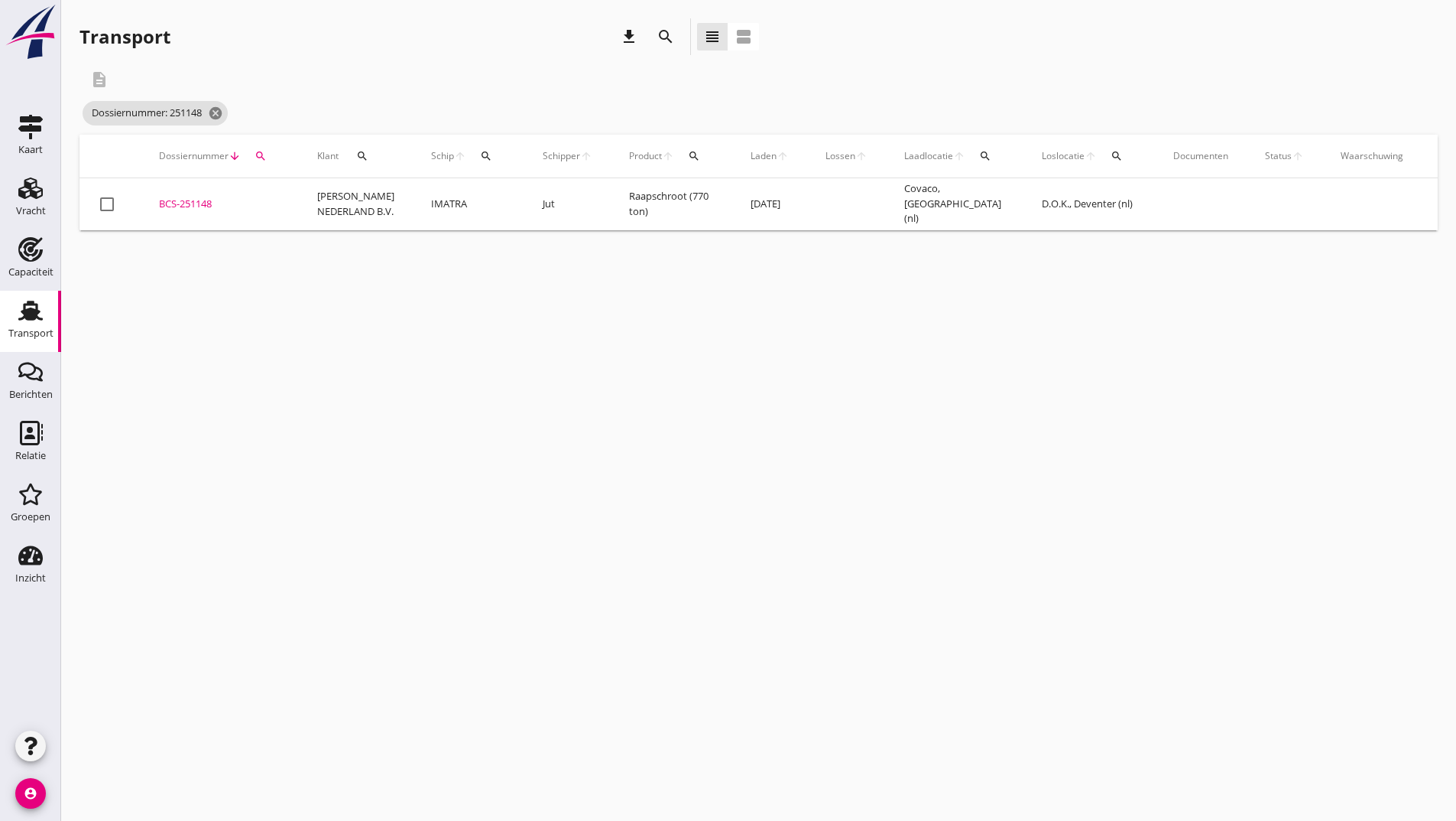
click at [206, 206] on div "BCS-251148" at bounding box center [220, 204] width 122 height 15
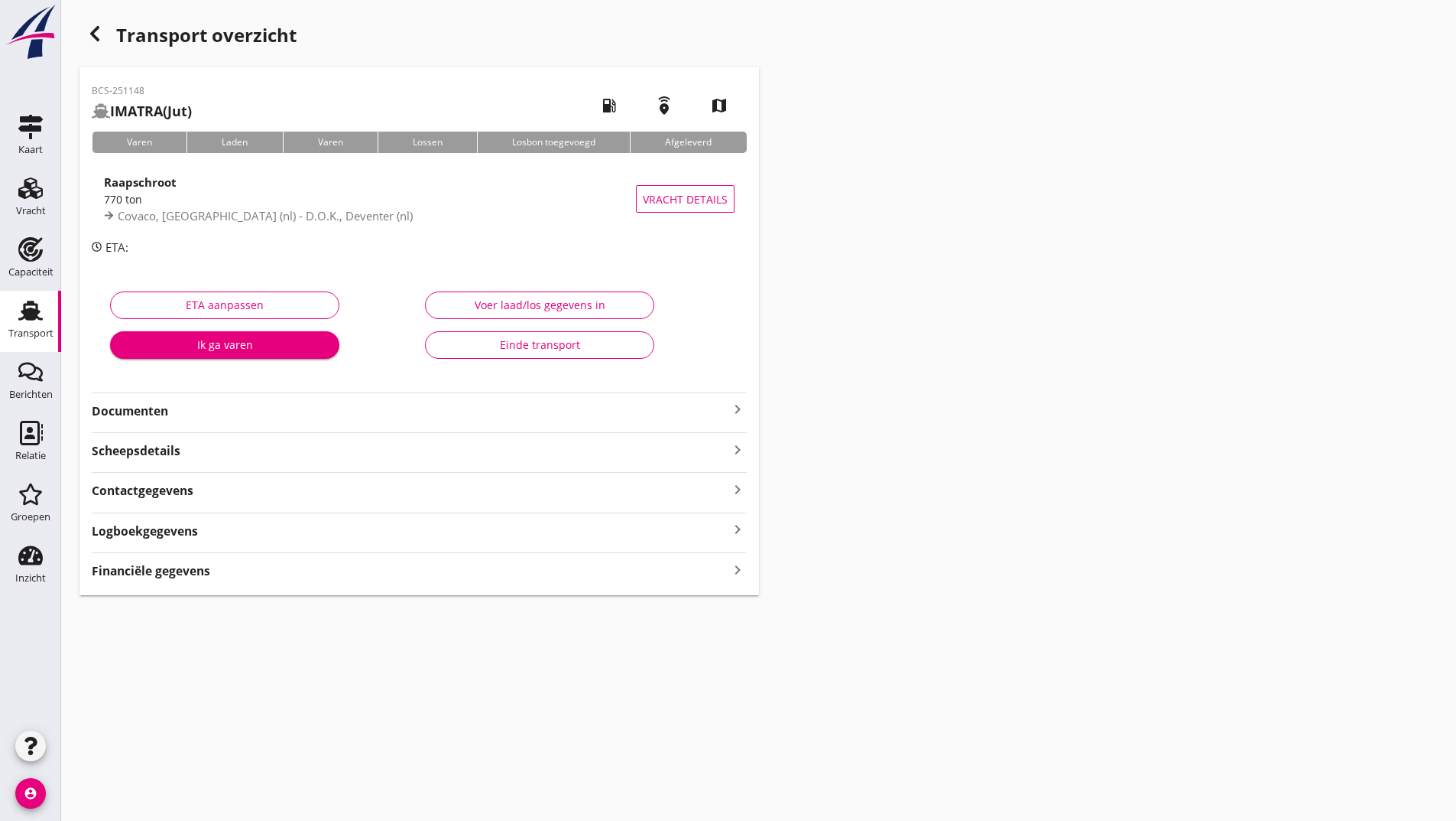
click at [162, 410] on strong "Documenten" at bounding box center [410, 410] width 636 height 18
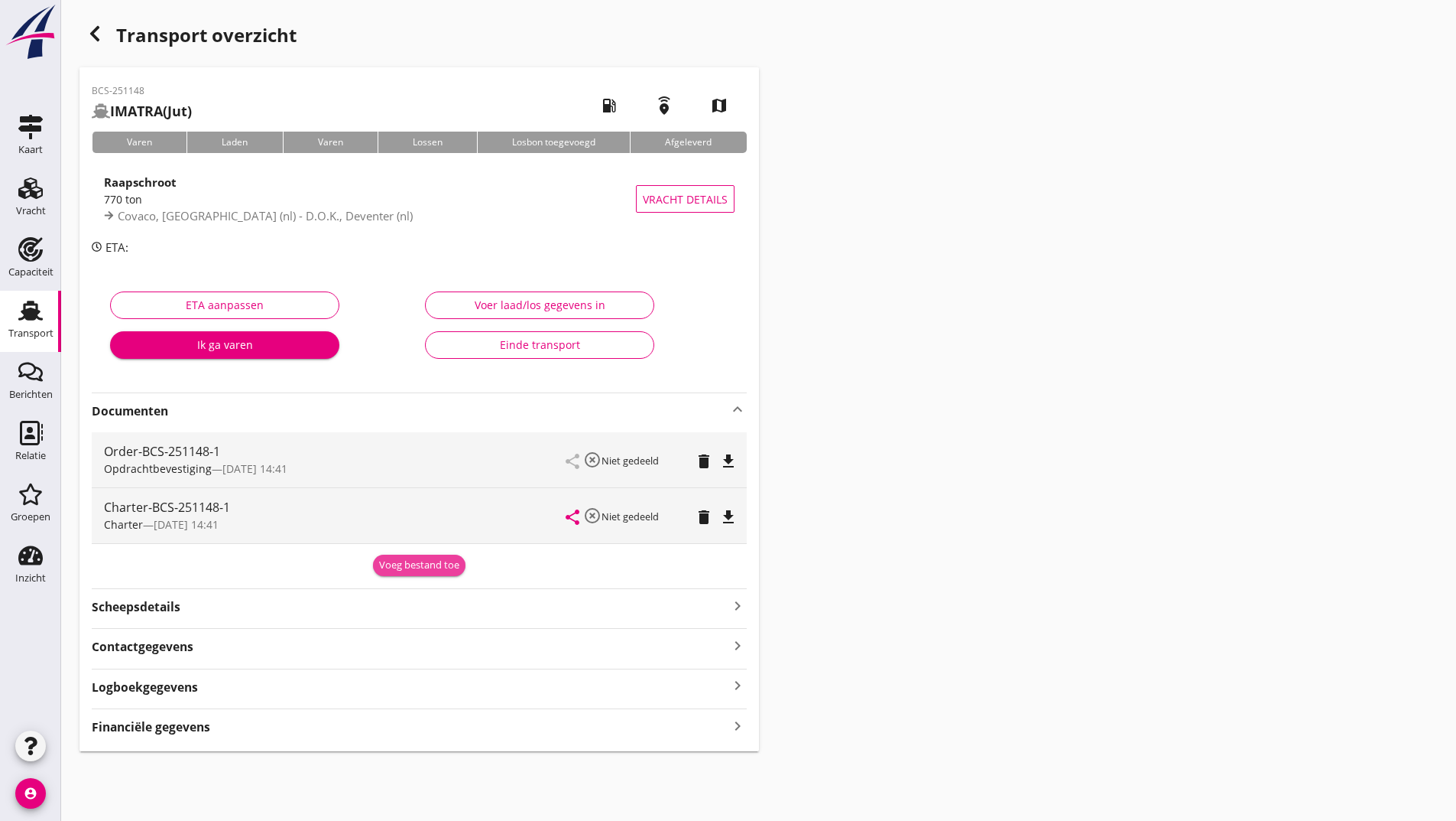
click at [388, 569] on div "Voeg bestand toe" at bounding box center [420, 565] width 80 height 15
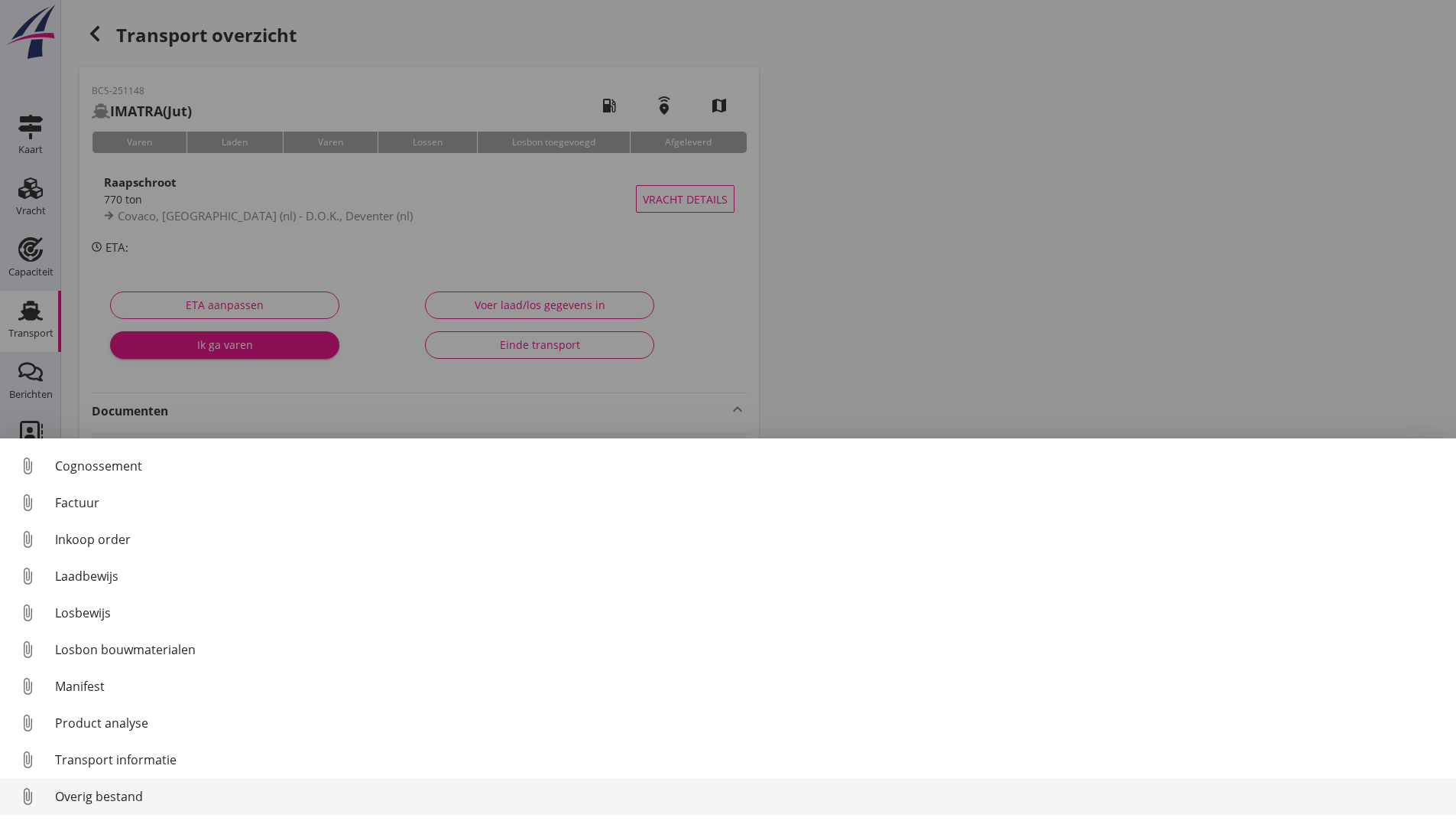
scroll to position [107, 0]
click at [135, 798] on div "Overig bestand" at bounding box center [749, 796] width 1389 height 19
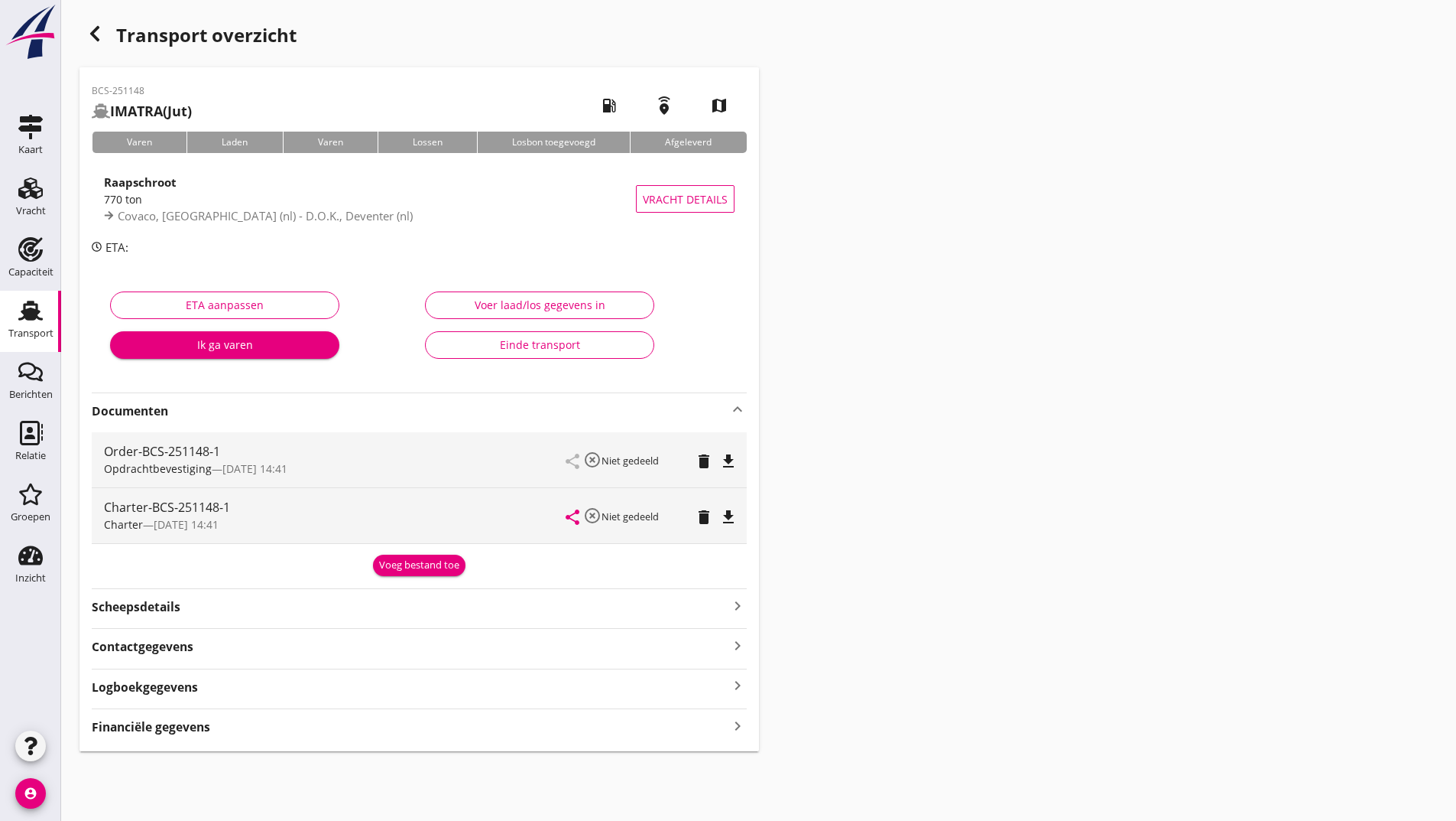
click at [411, 568] on div "Voeg bestand toe" at bounding box center [420, 565] width 80 height 15
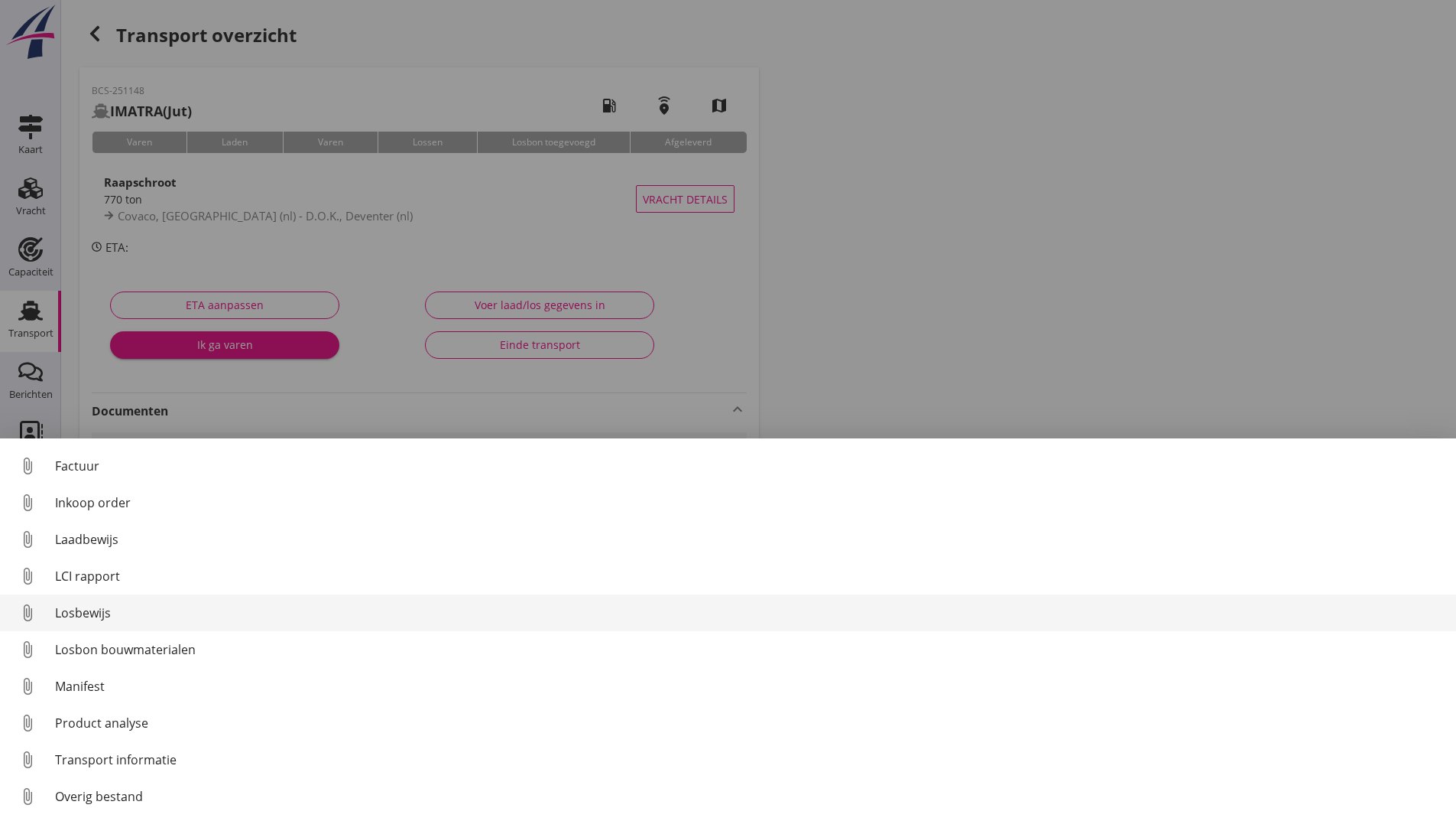
click at [99, 614] on div "Losbewijs" at bounding box center [749, 612] width 1389 height 19
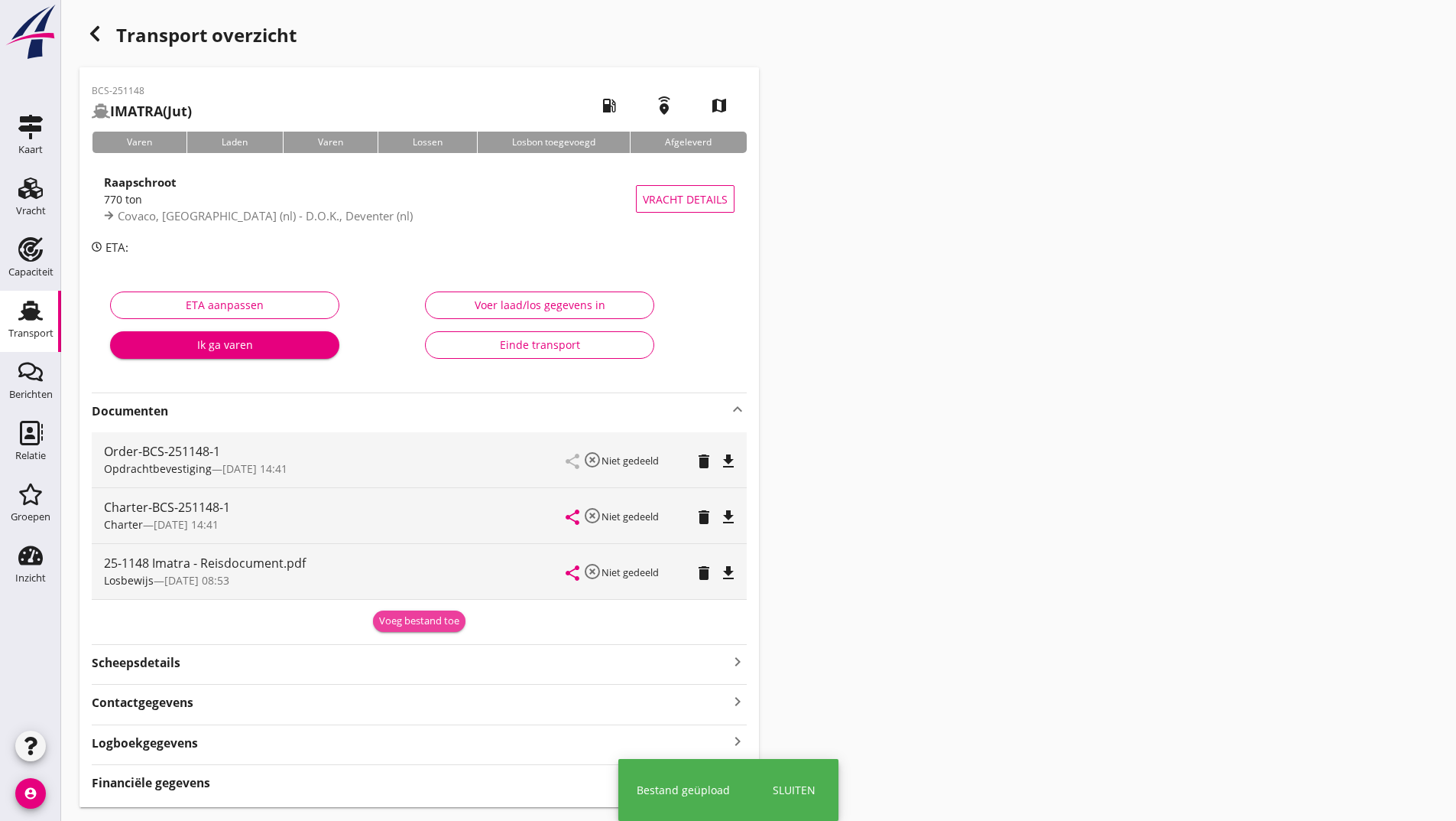
click at [393, 617] on div "Voeg bestand toe" at bounding box center [420, 621] width 80 height 15
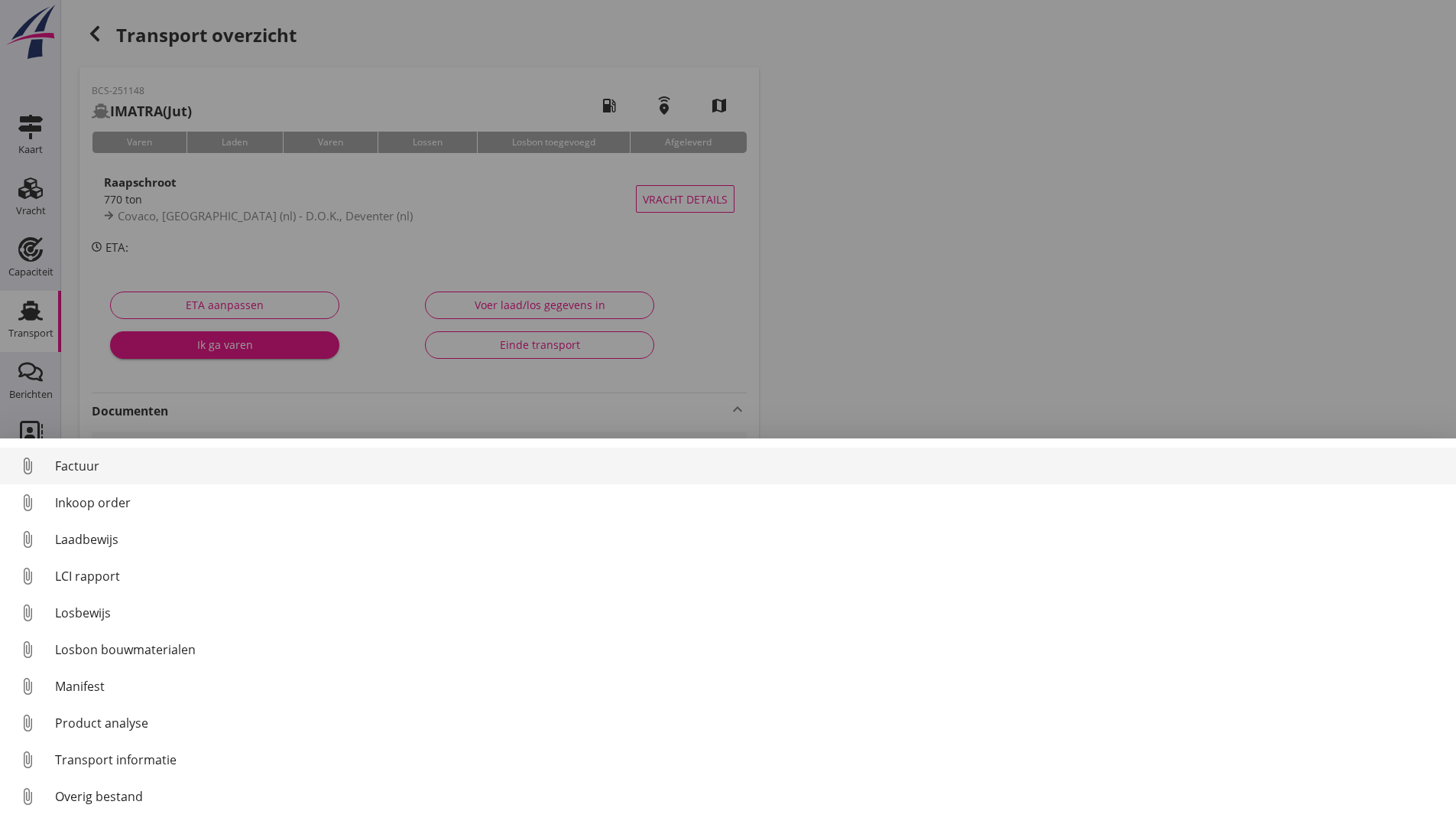
click at [92, 469] on div "Factuur" at bounding box center [749, 466] width 1389 height 19
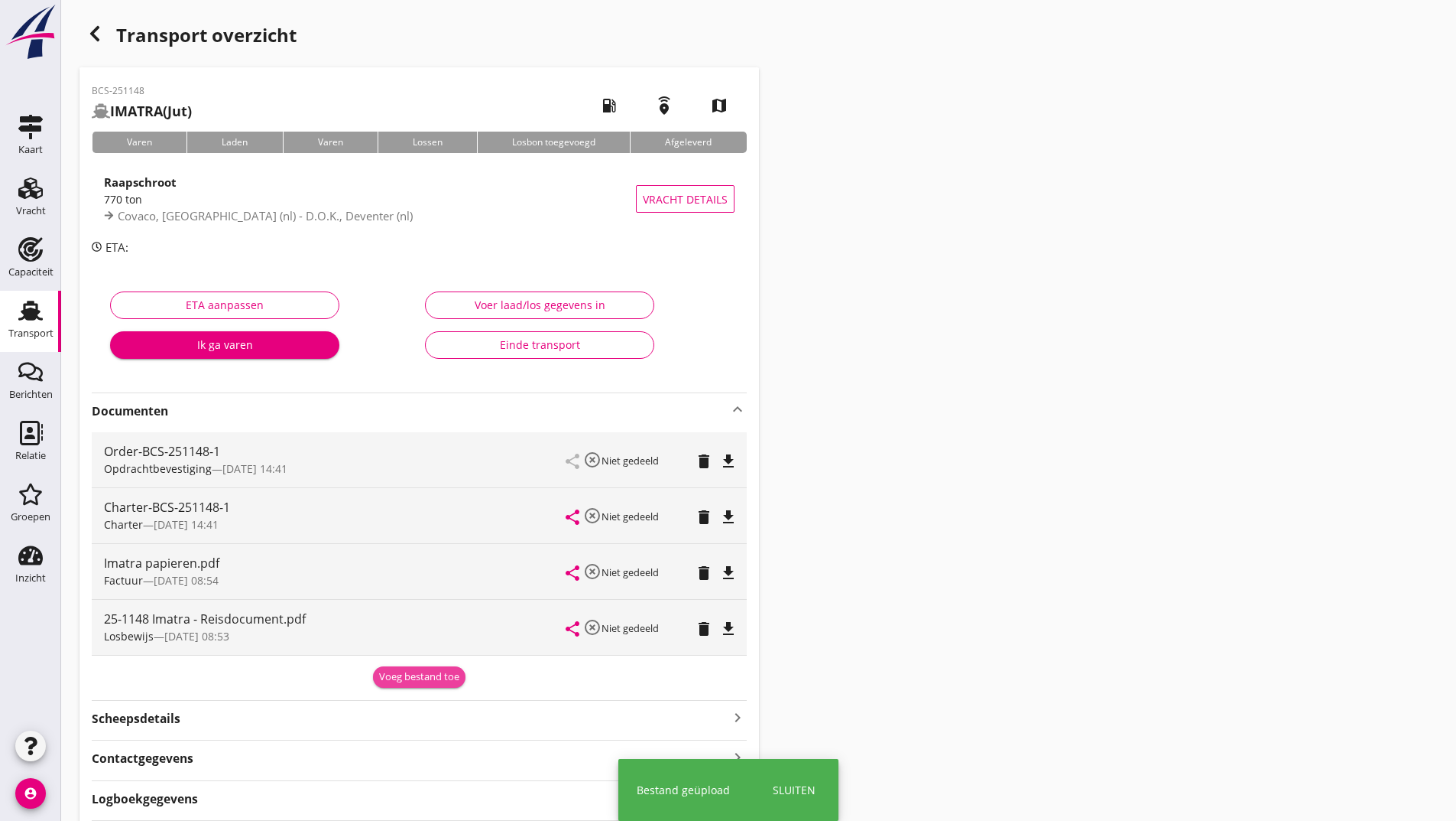
click at [394, 676] on div "Voeg bestand toe" at bounding box center [420, 677] width 80 height 15
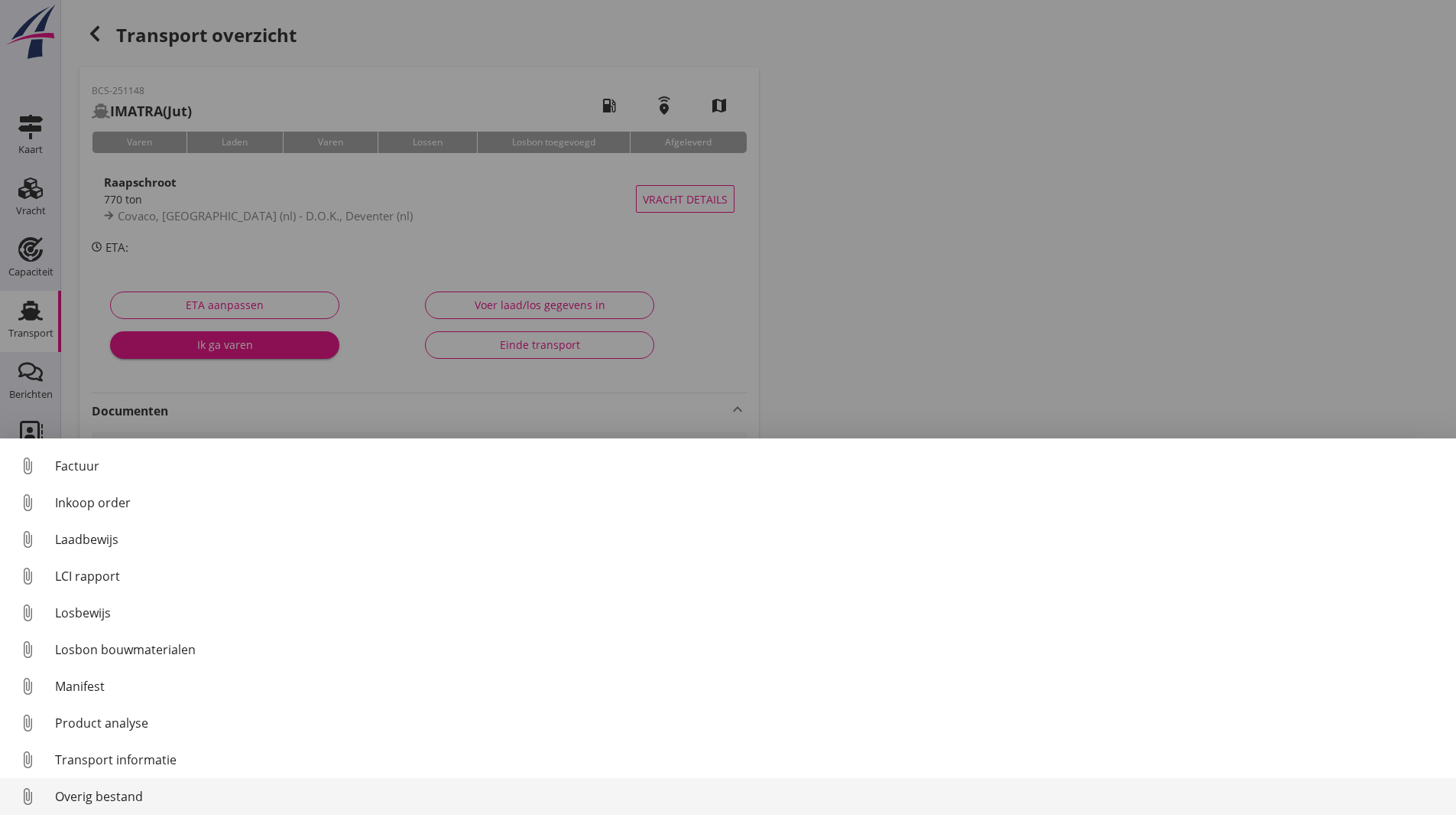
click at [119, 799] on div "Overig bestand" at bounding box center [749, 796] width 1389 height 19
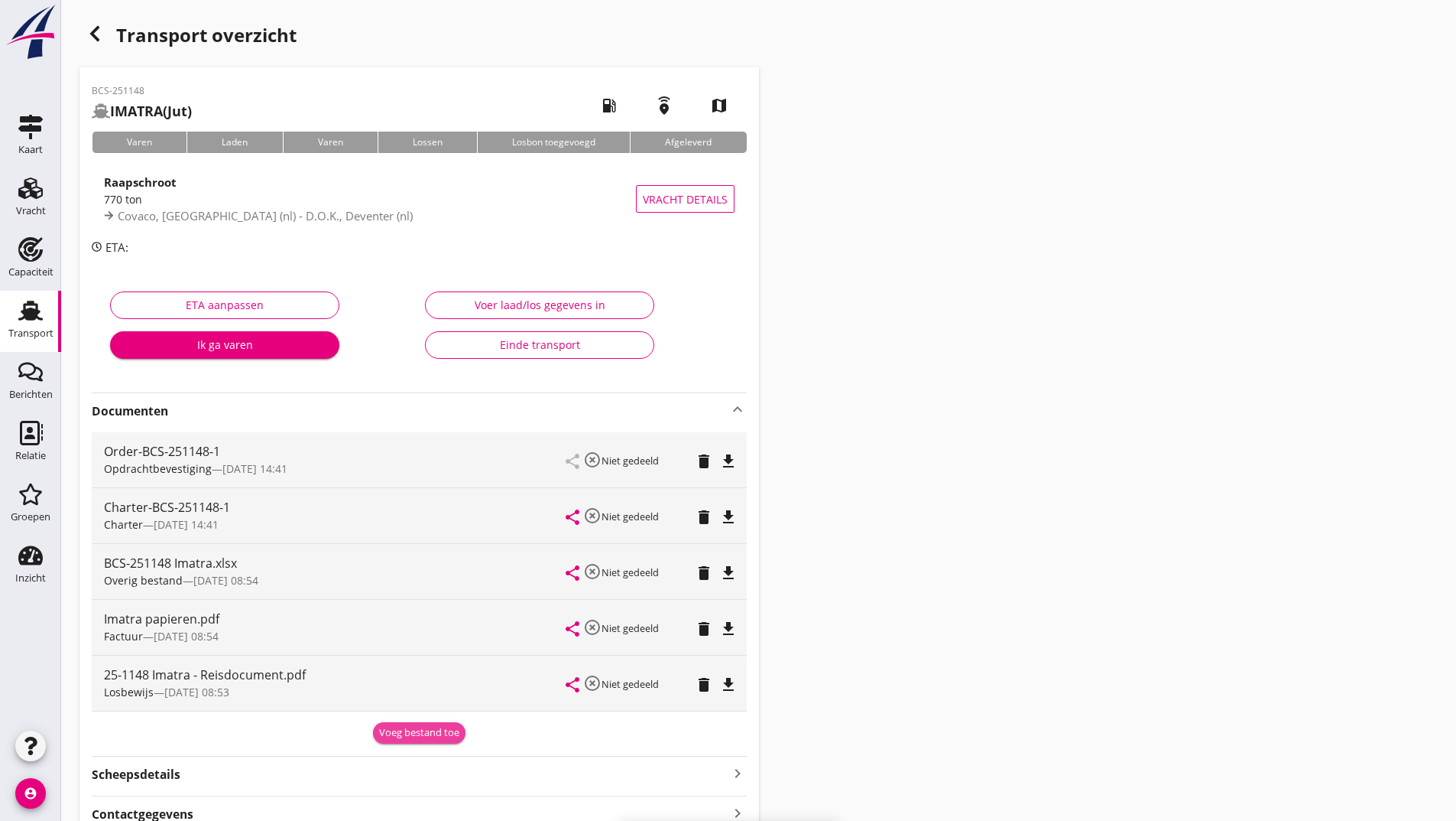
click at [387, 736] on div "Voeg bestand toe" at bounding box center [420, 733] width 80 height 15
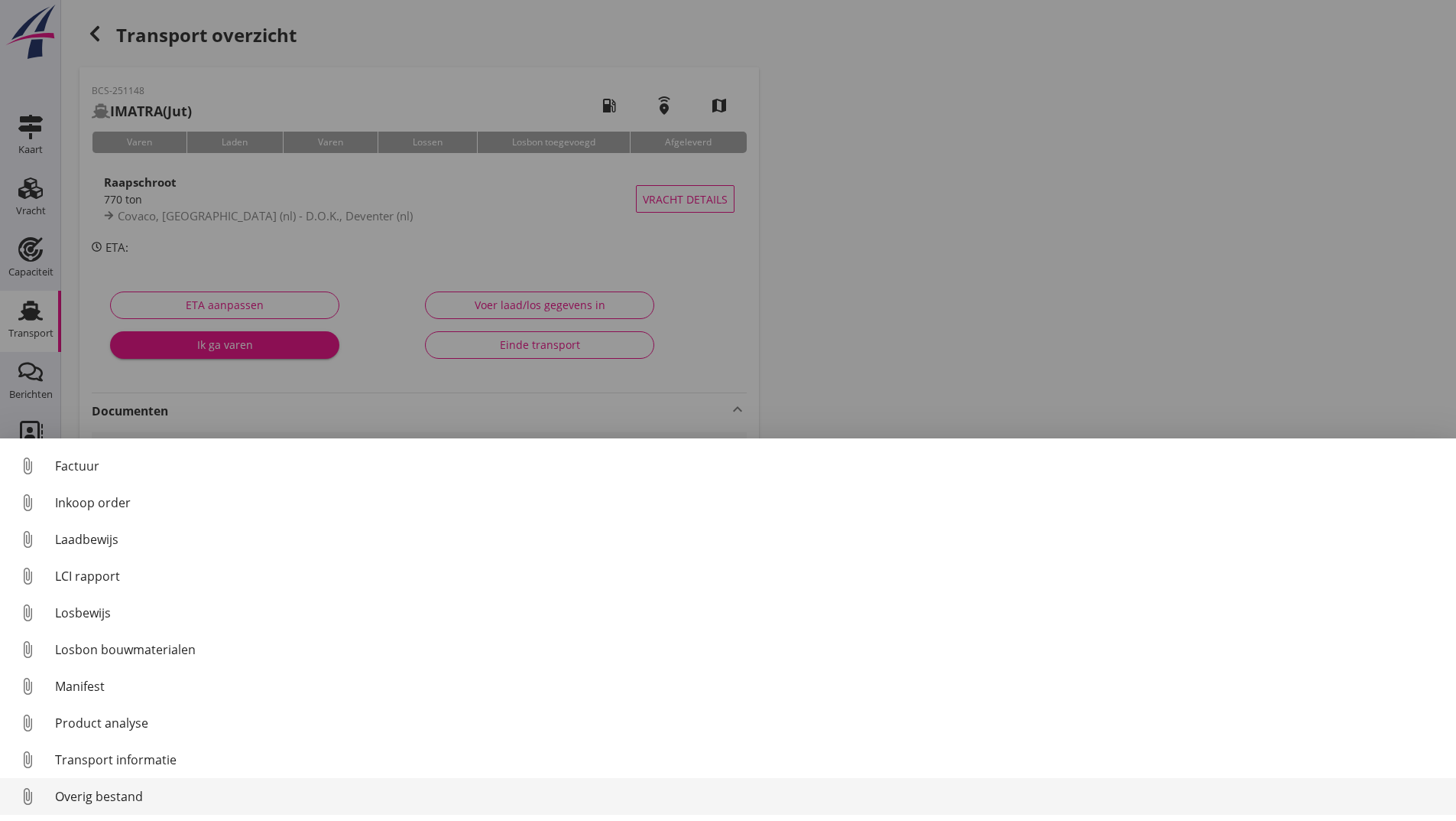
click at [105, 787] on div "Overig bestand" at bounding box center [749, 796] width 1389 height 19
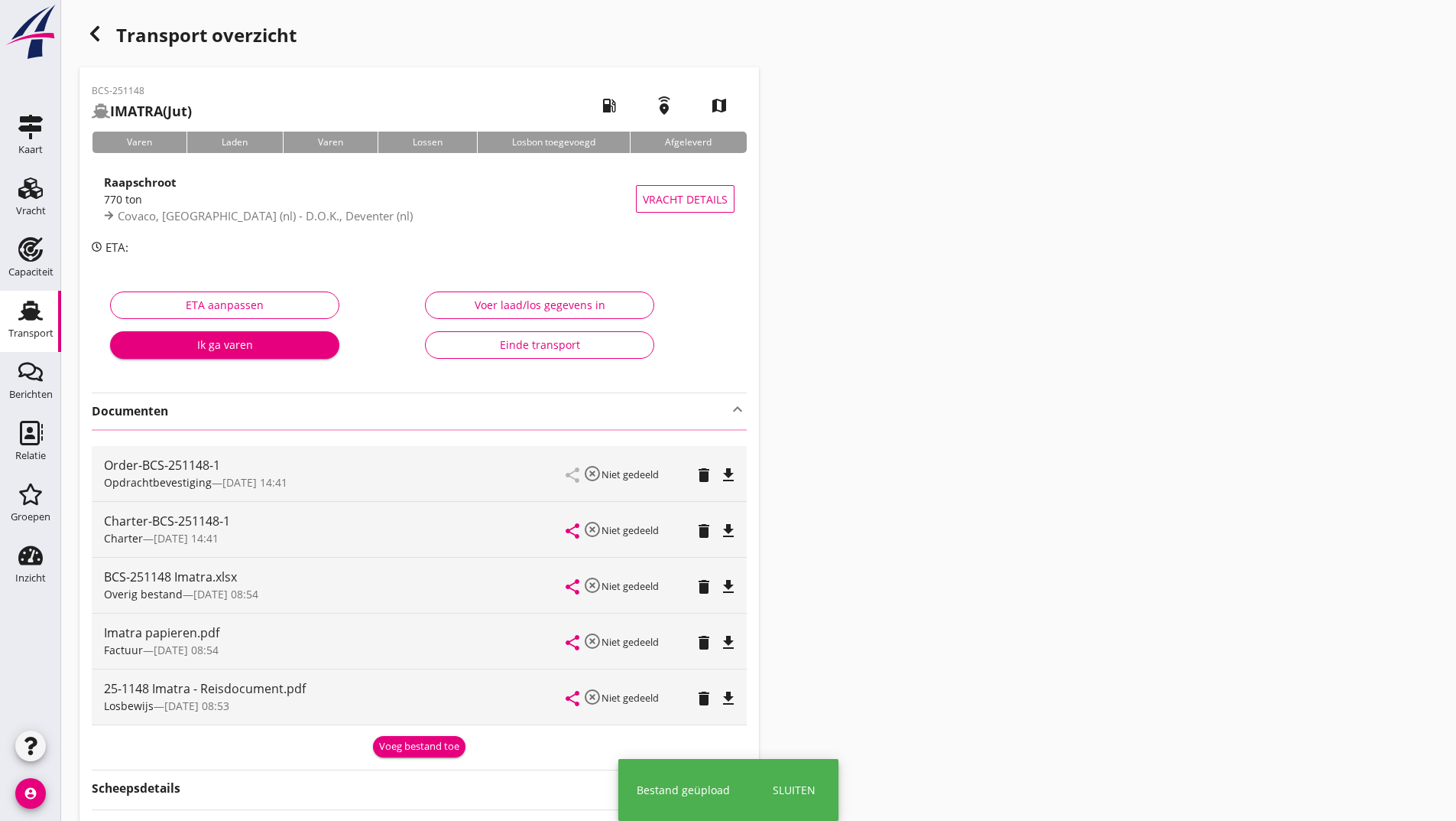
click at [95, 35] on use "button" at bounding box center [95, 34] width 9 height 15
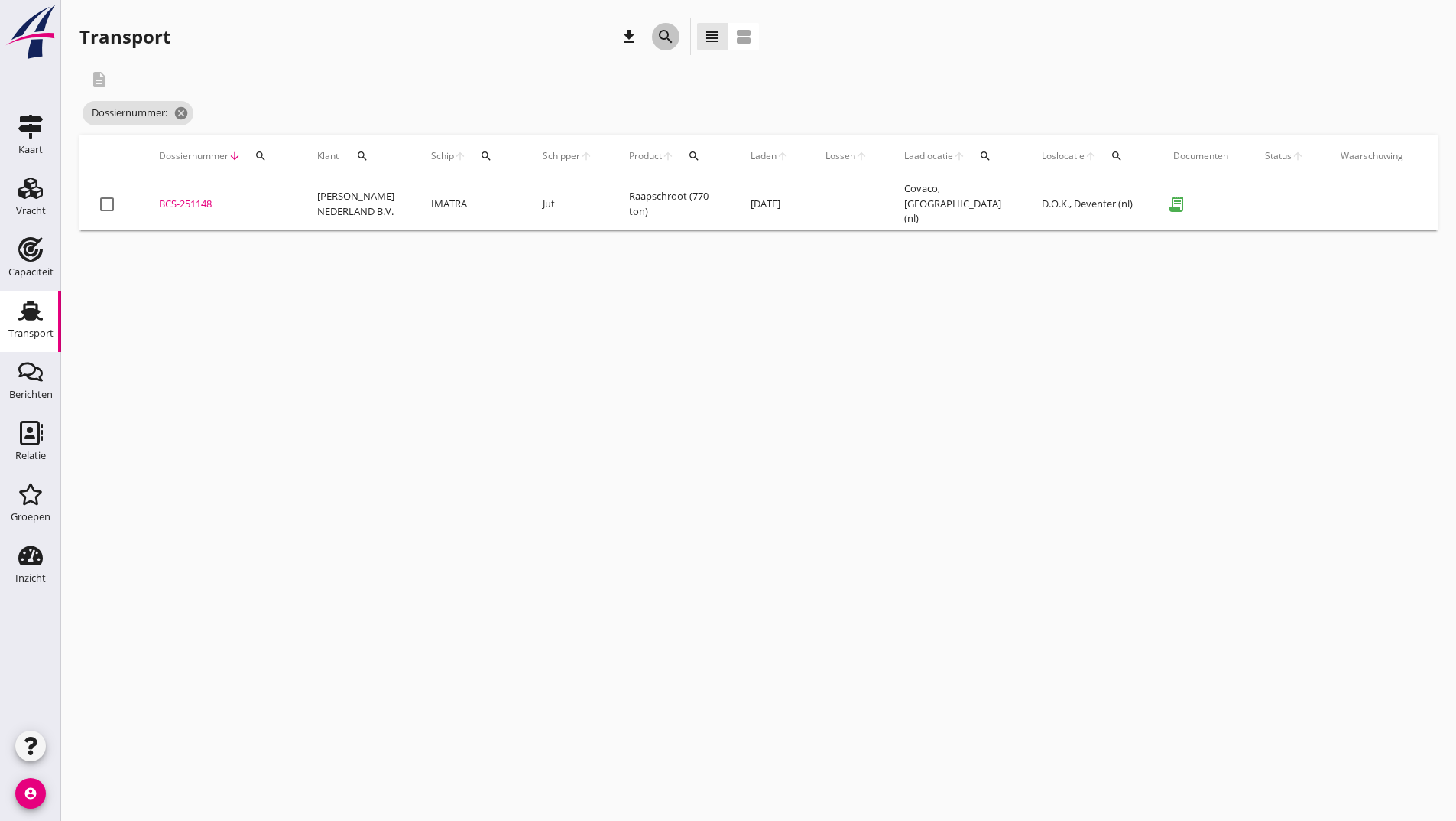
click at [661, 34] on icon "search" at bounding box center [666, 37] width 19 height 19
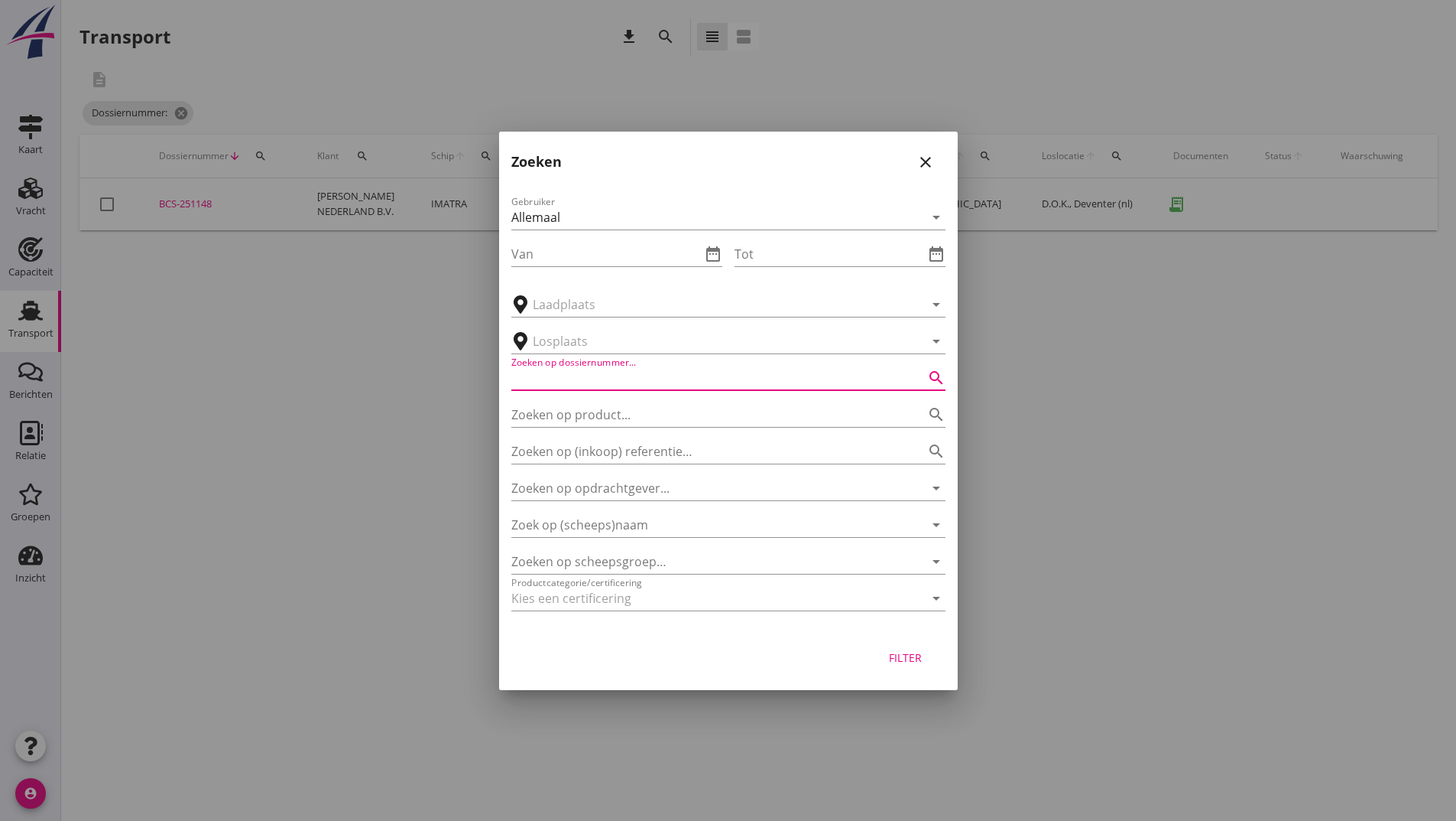
click at [606, 371] on input "Zoeken op dossiernummer..." at bounding box center [707, 378] width 392 height 24
type input "251150"
click at [915, 663] on div "Filter" at bounding box center [906, 657] width 43 height 16
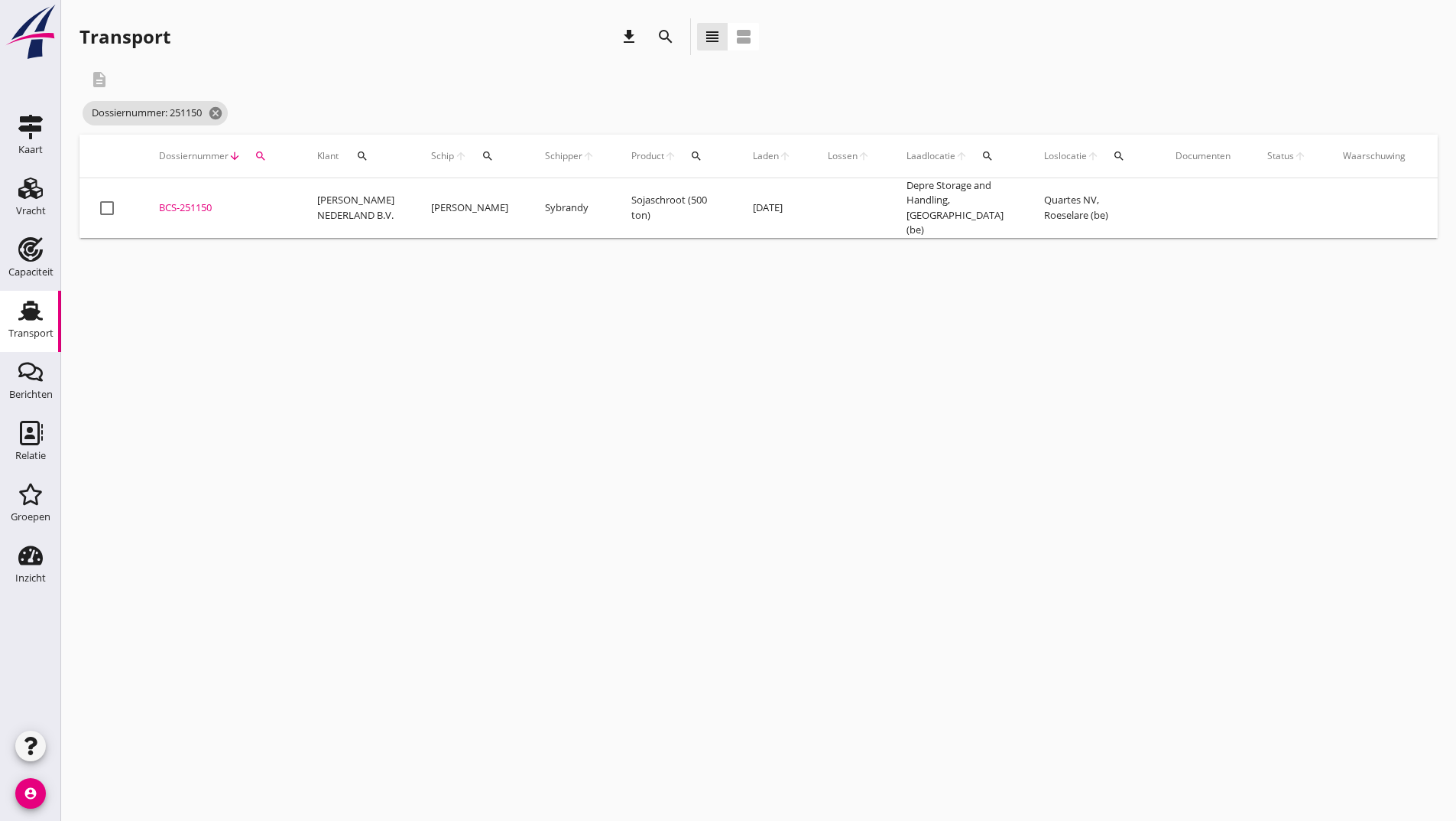
click at [191, 204] on div "BCS-251150" at bounding box center [220, 208] width 122 height 15
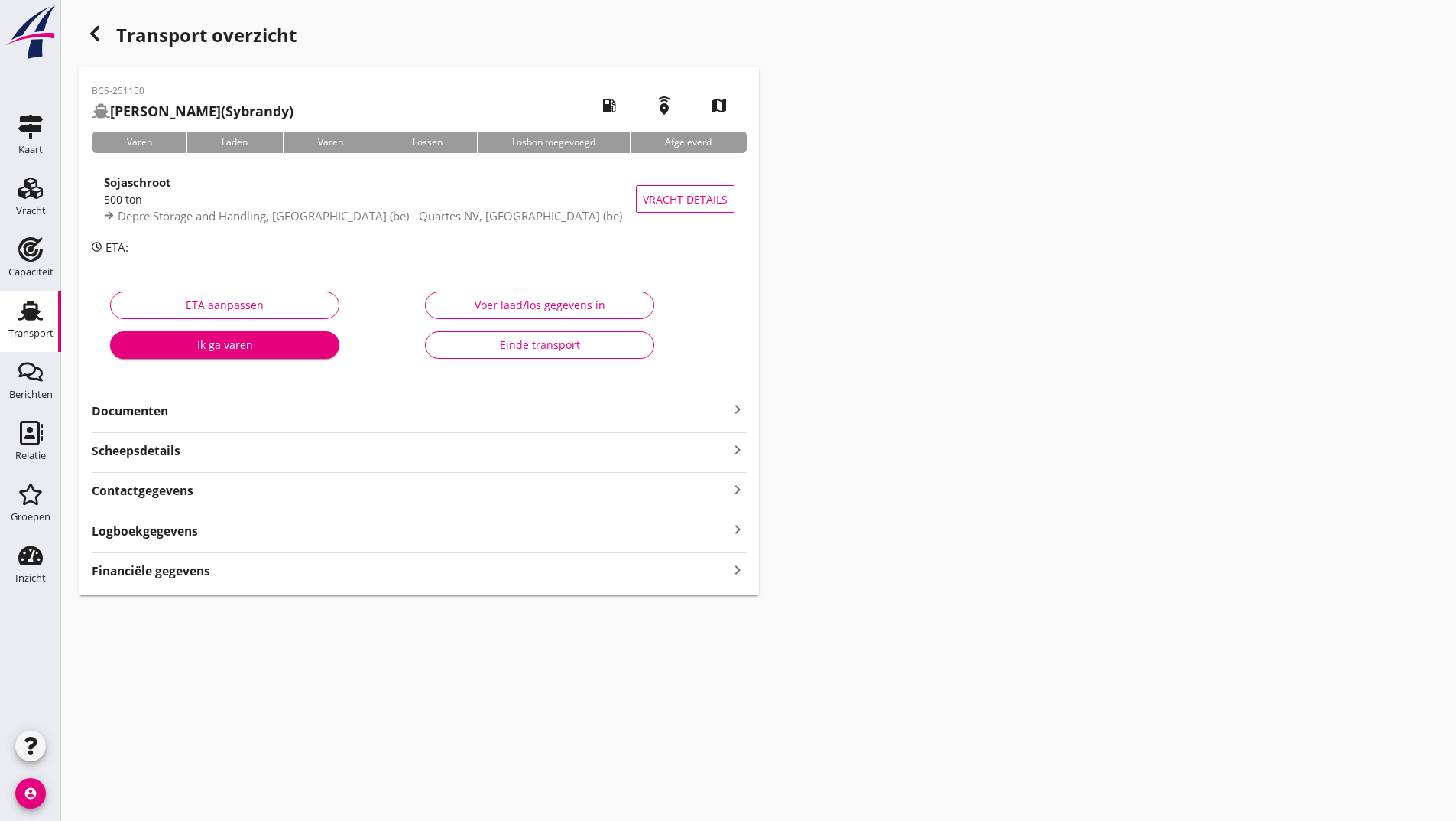
click at [155, 418] on strong "Documenten" at bounding box center [410, 410] width 636 height 18
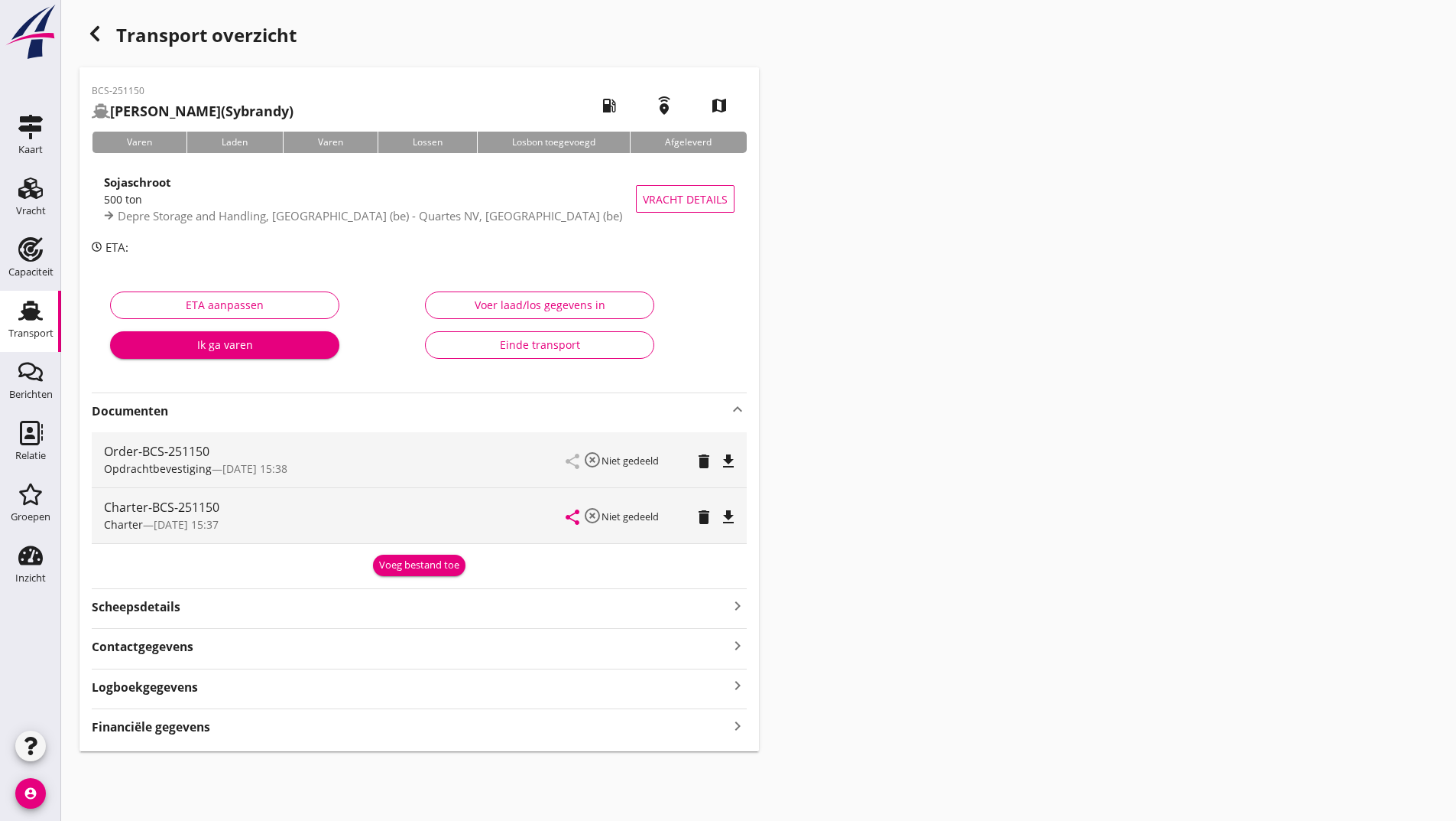
click at [392, 574] on button "Voeg bestand toe" at bounding box center [419, 565] width 92 height 21
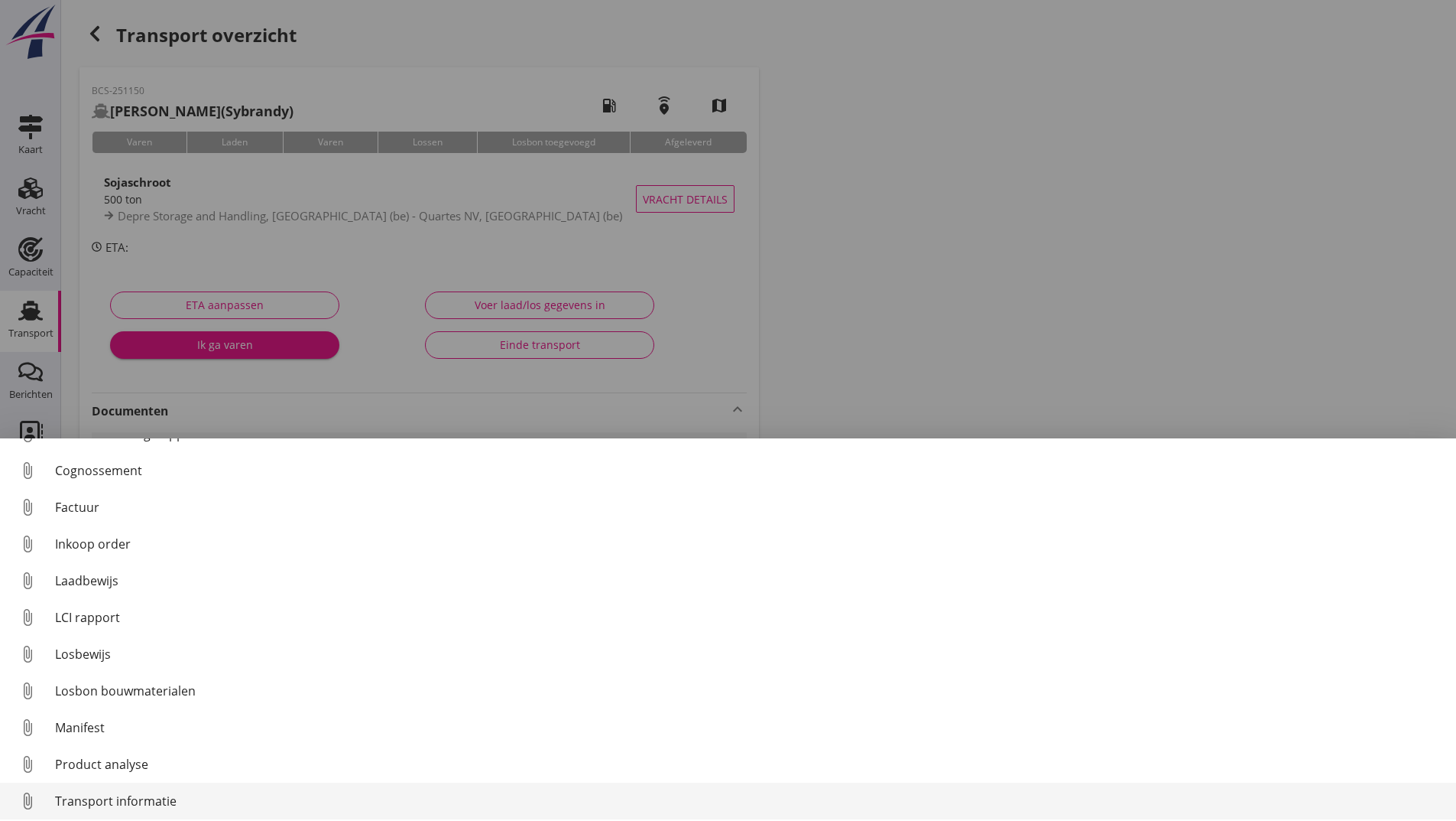
scroll to position [107, 0]
click at [130, 800] on div "Overig bestand" at bounding box center [749, 796] width 1389 height 19
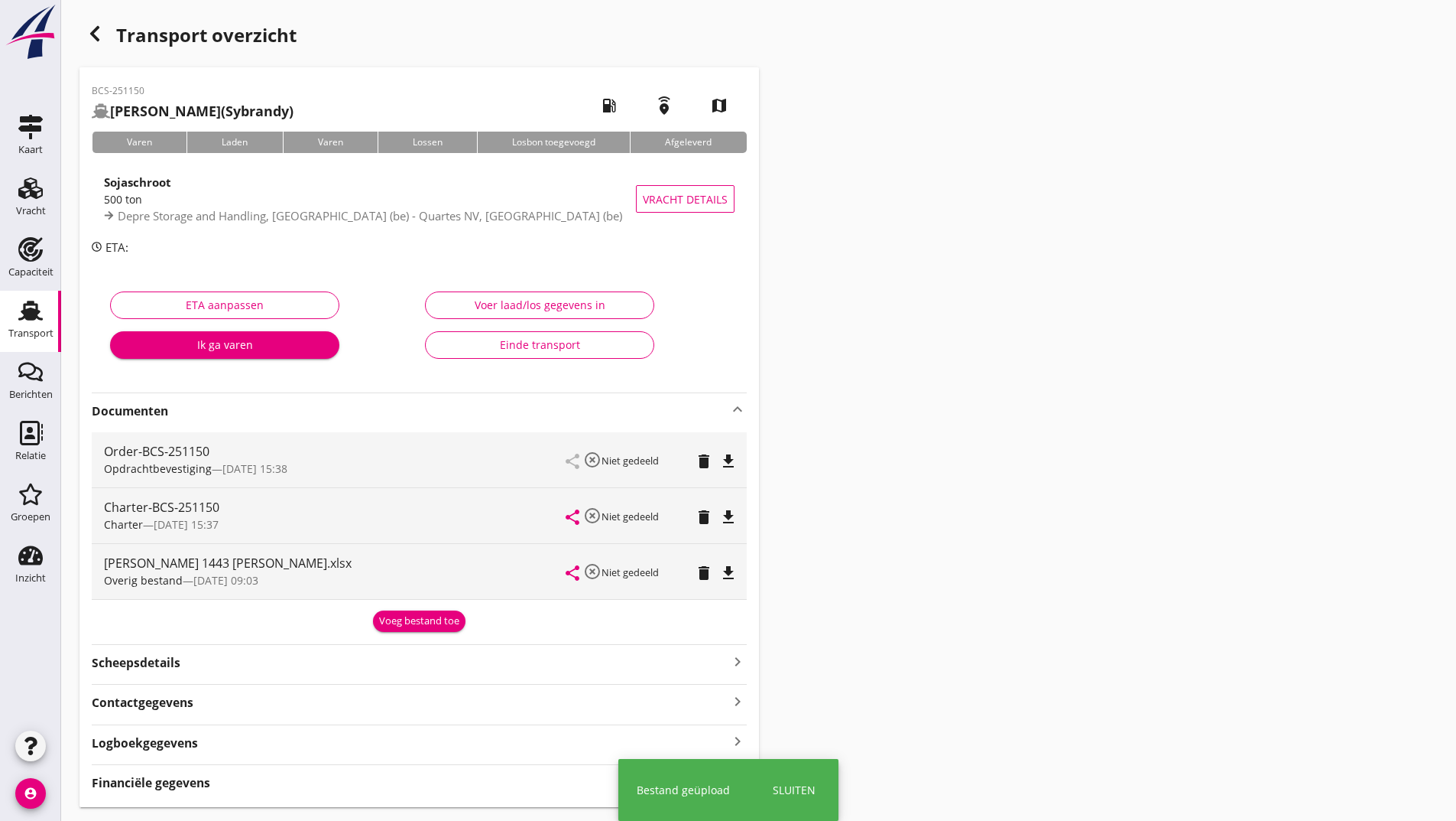
click at [396, 613] on button "Voeg bestand toe" at bounding box center [419, 621] width 92 height 21
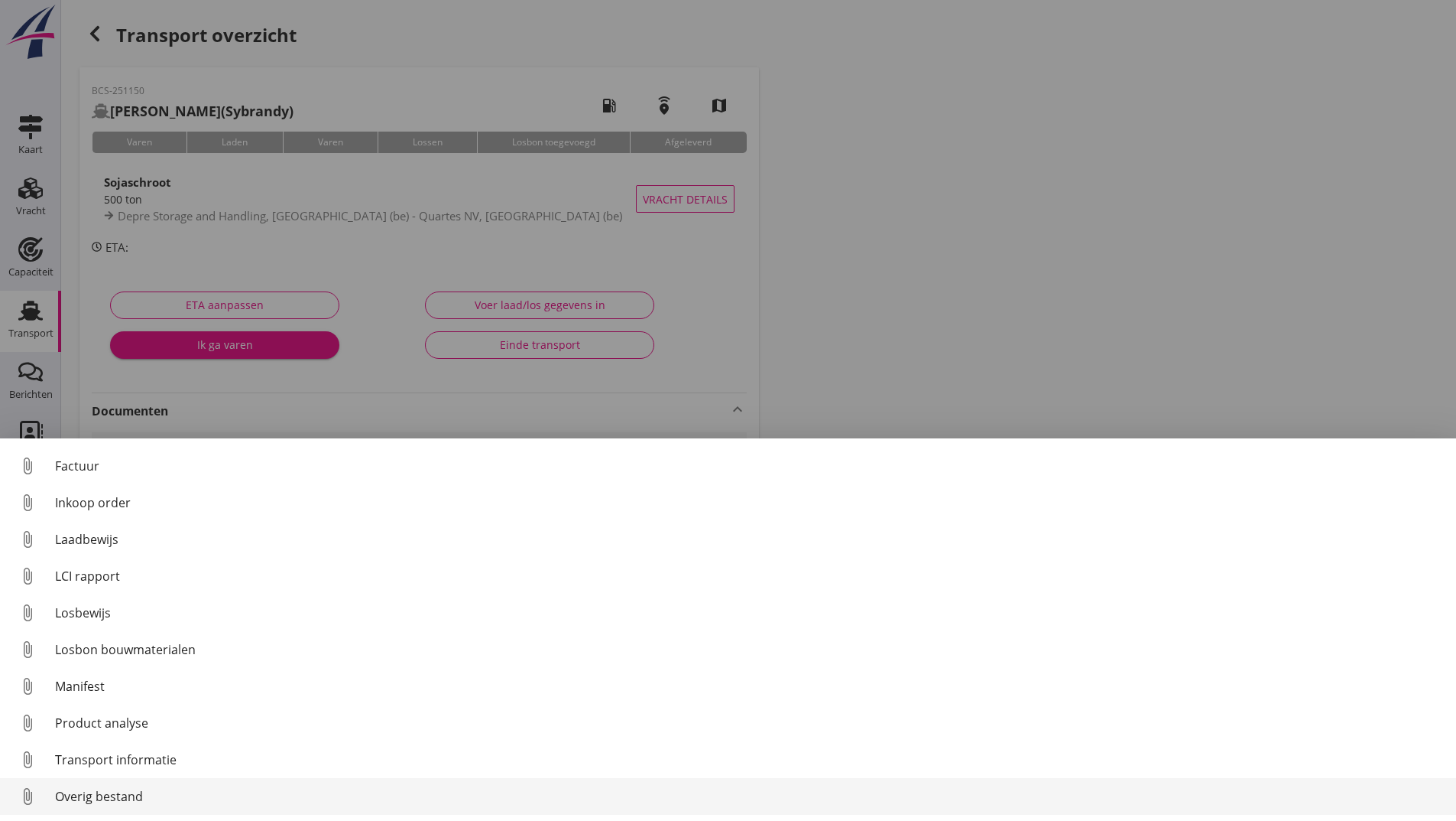
click at [88, 796] on div "Overig bestand" at bounding box center [749, 796] width 1389 height 19
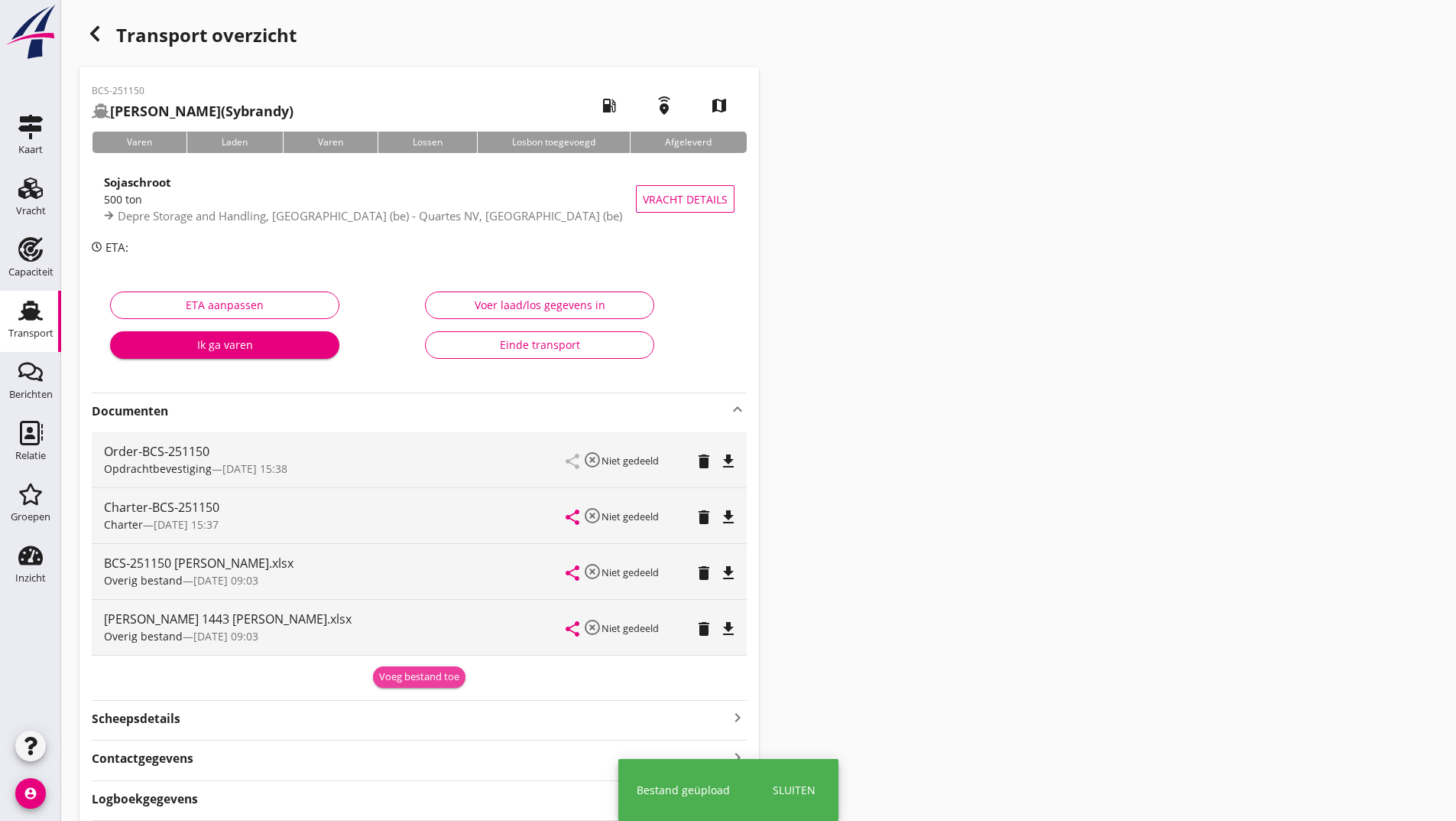
click at [383, 680] on div "Voeg bestand toe" at bounding box center [420, 677] width 80 height 15
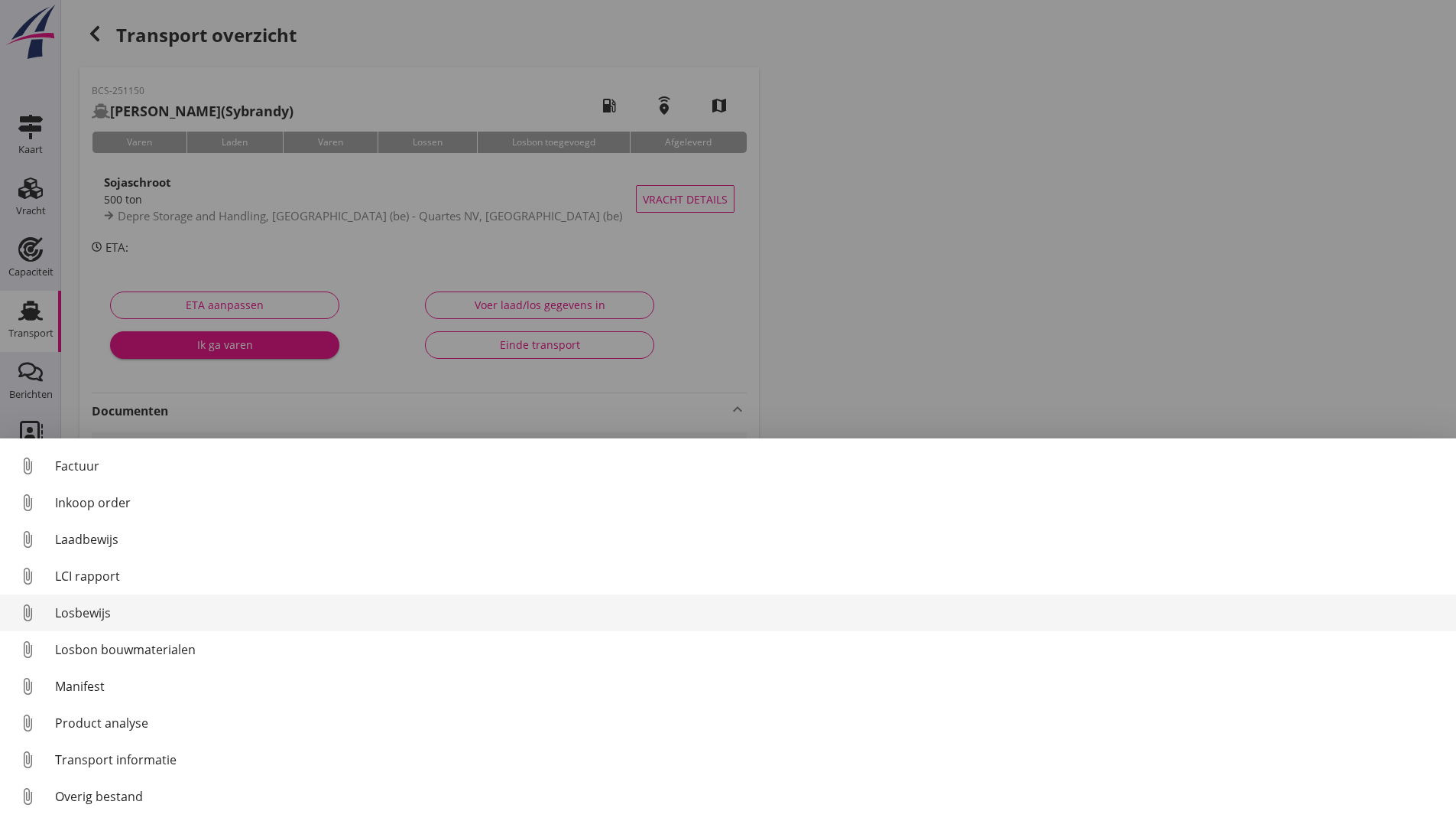
click at [91, 612] on div "Losbewijs" at bounding box center [749, 612] width 1389 height 19
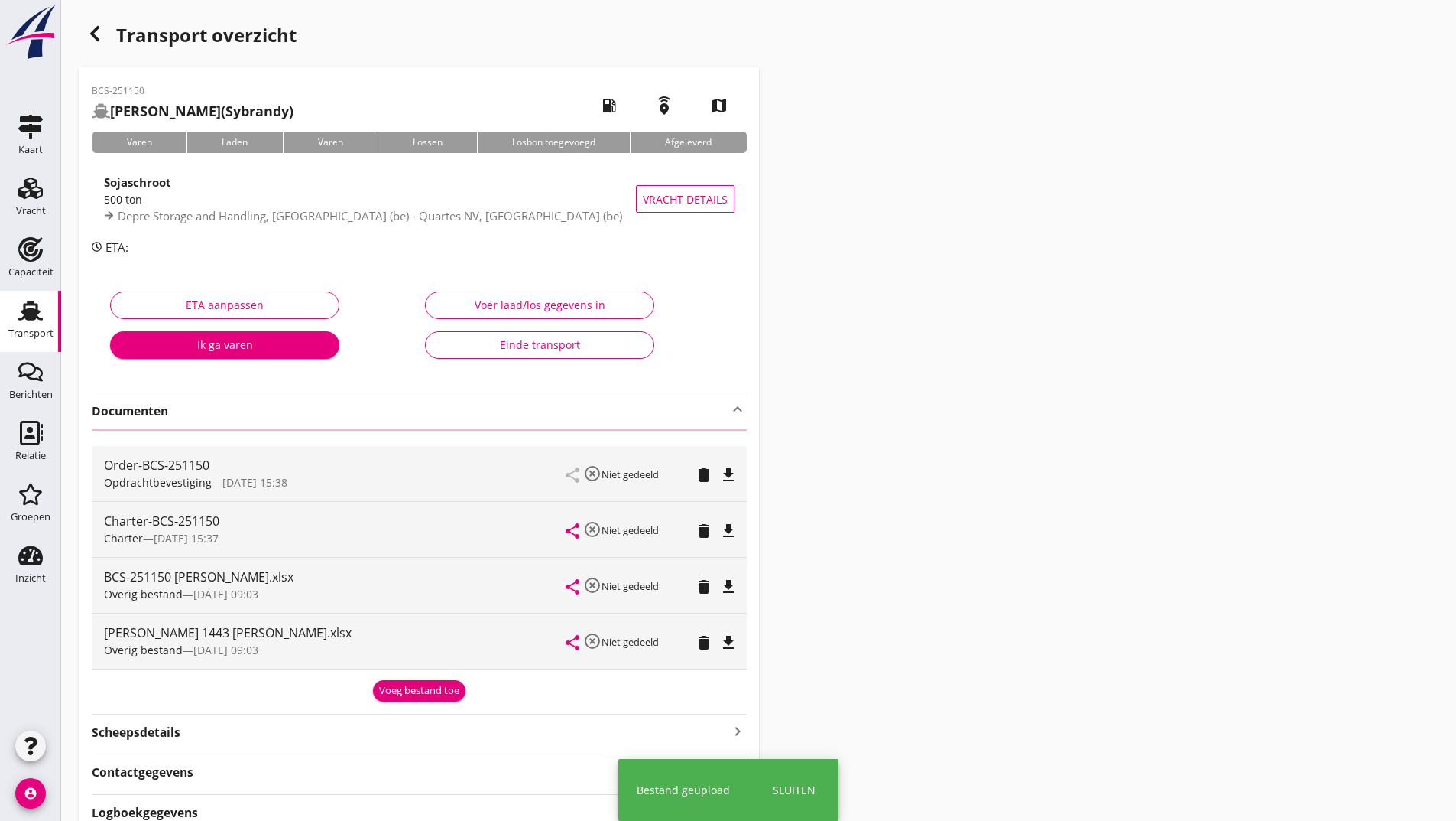
click at [408, 698] on button "Voeg bestand toe" at bounding box center [419, 690] width 92 height 21
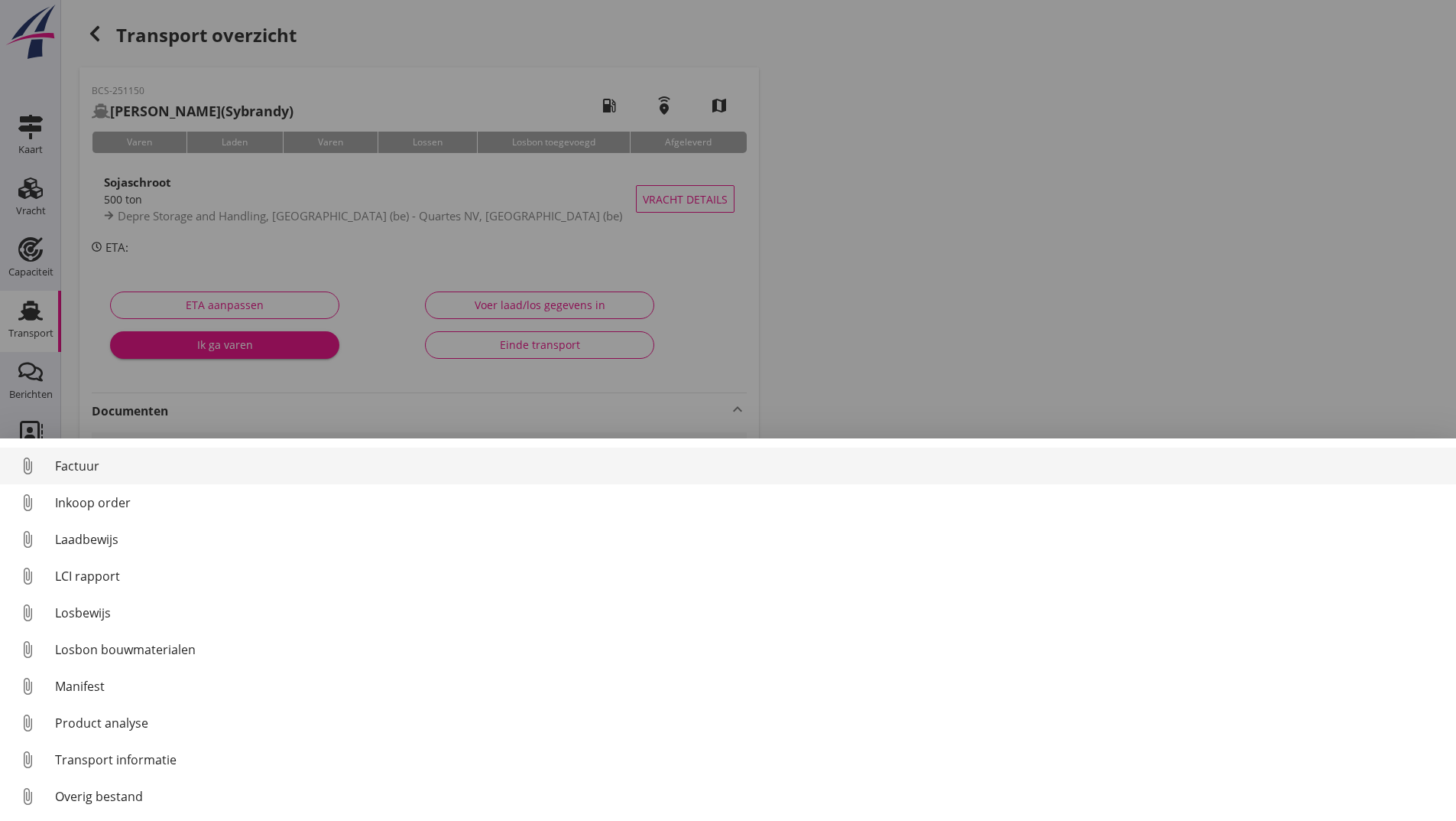
click at [98, 469] on div "Factuur" at bounding box center [749, 466] width 1389 height 19
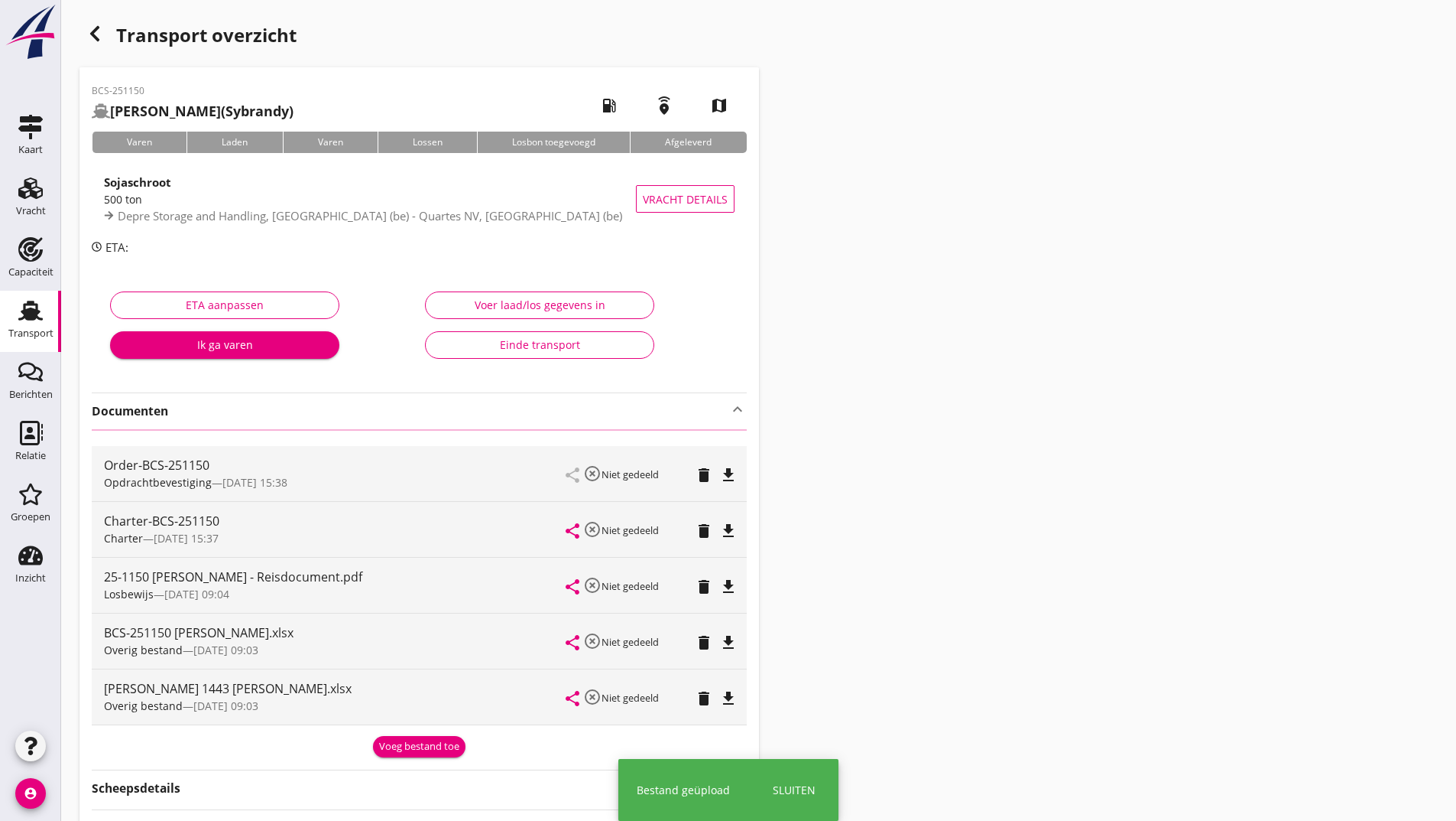
click at [92, 26] on icon "button" at bounding box center [95, 34] width 19 height 19
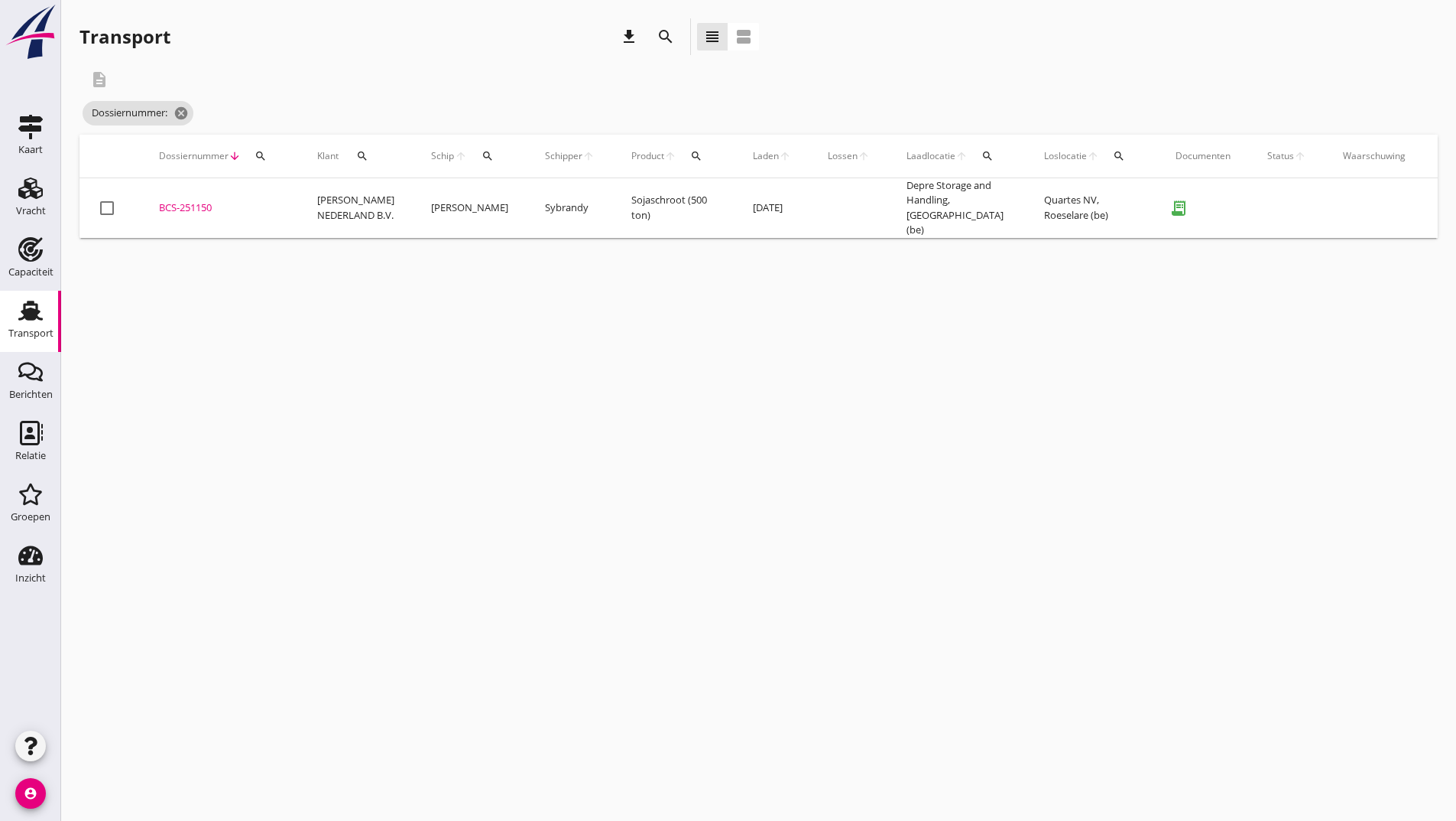
click at [662, 38] on icon "search" at bounding box center [666, 37] width 19 height 19
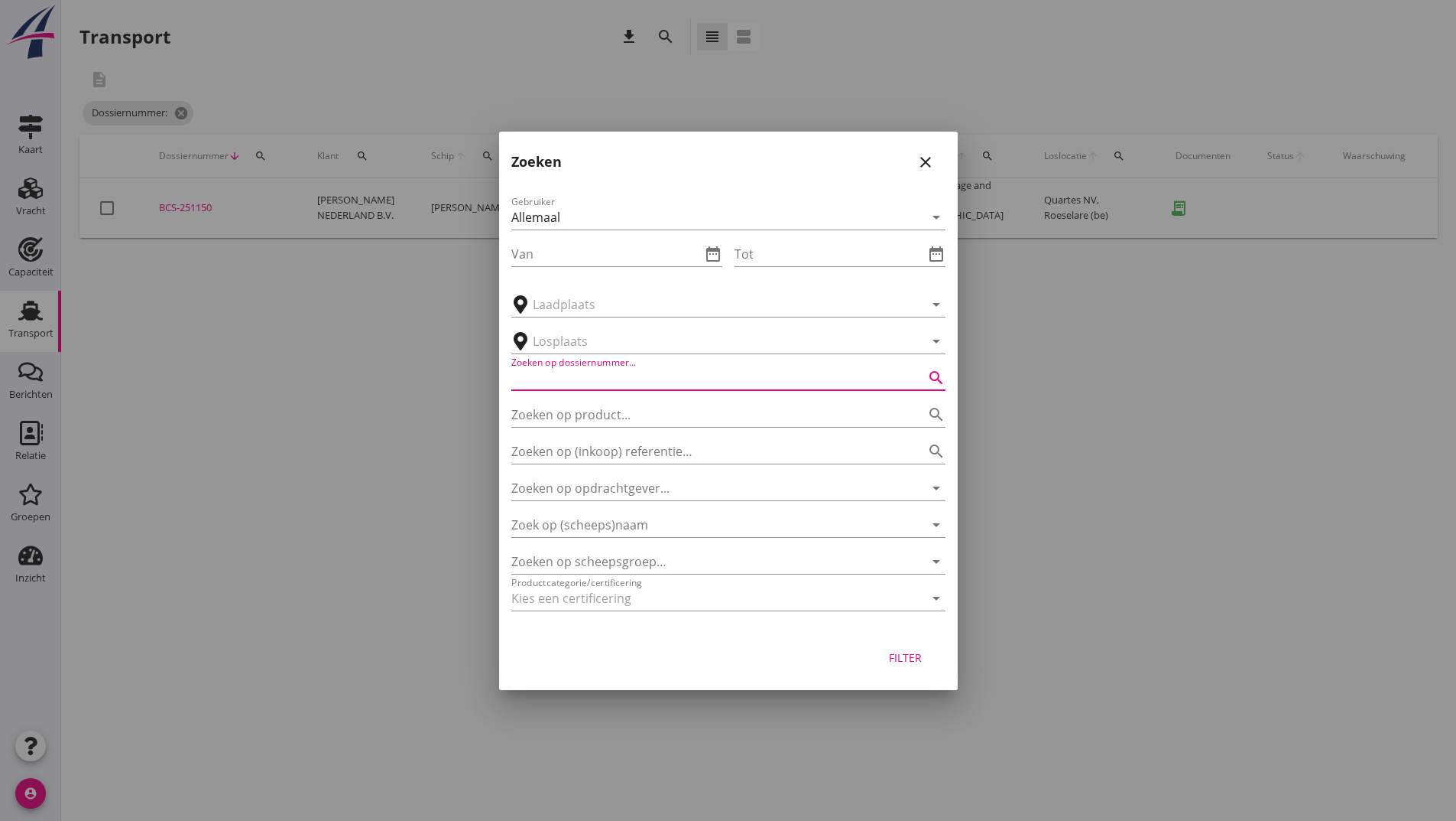
click at [610, 389] on div "Zoeken op dossiernummer... search" at bounding box center [728, 378] width 434 height 24
type input "251170"
click at [911, 658] on div "Filter" at bounding box center [906, 657] width 43 height 16
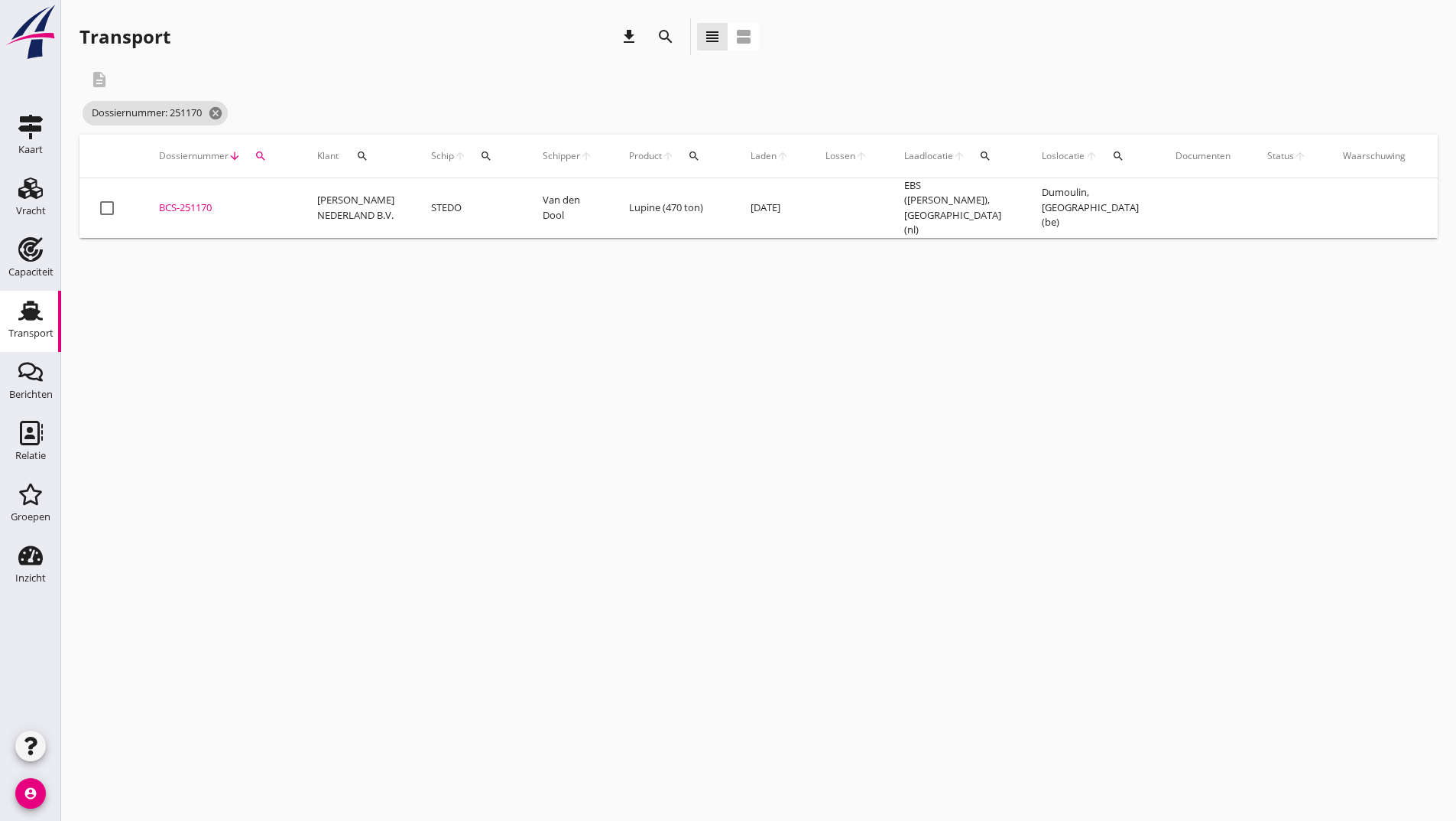
click at [186, 200] on div "BCS-251170" at bounding box center [220, 208] width 122 height 15
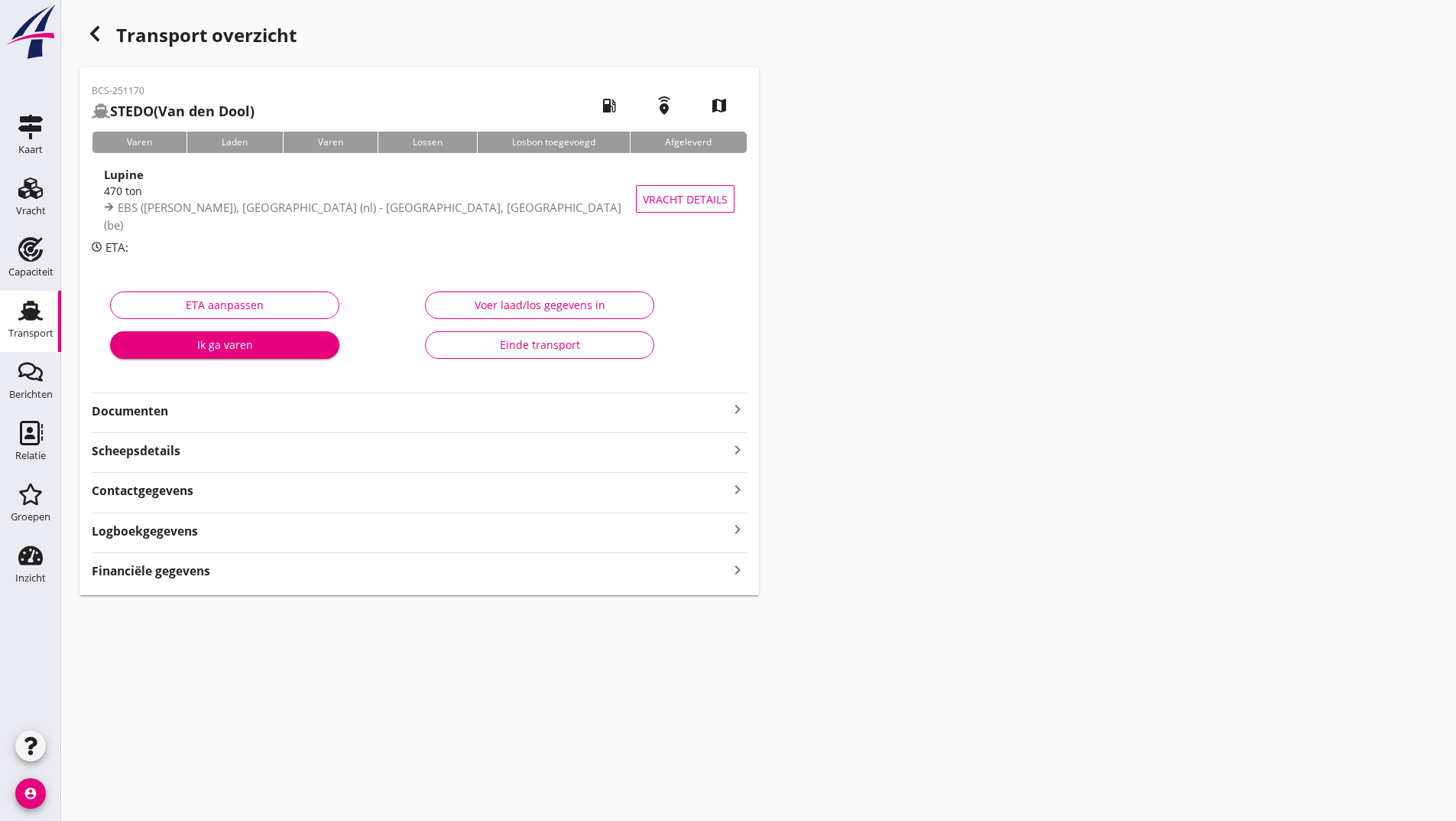
click at [169, 413] on strong "Documenten" at bounding box center [410, 410] width 636 height 18
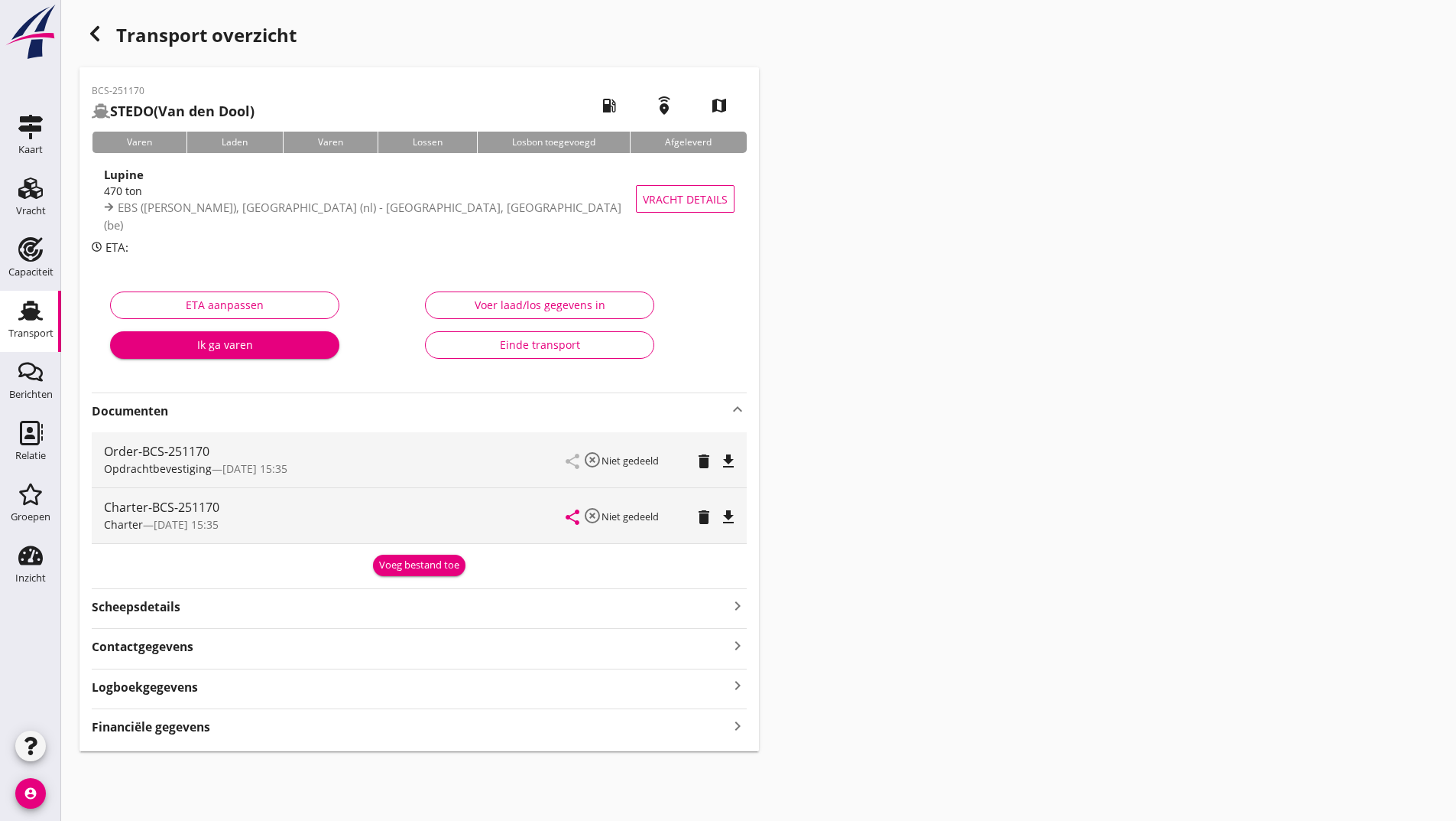
click at [402, 567] on div "Voeg bestand toe" at bounding box center [420, 565] width 80 height 15
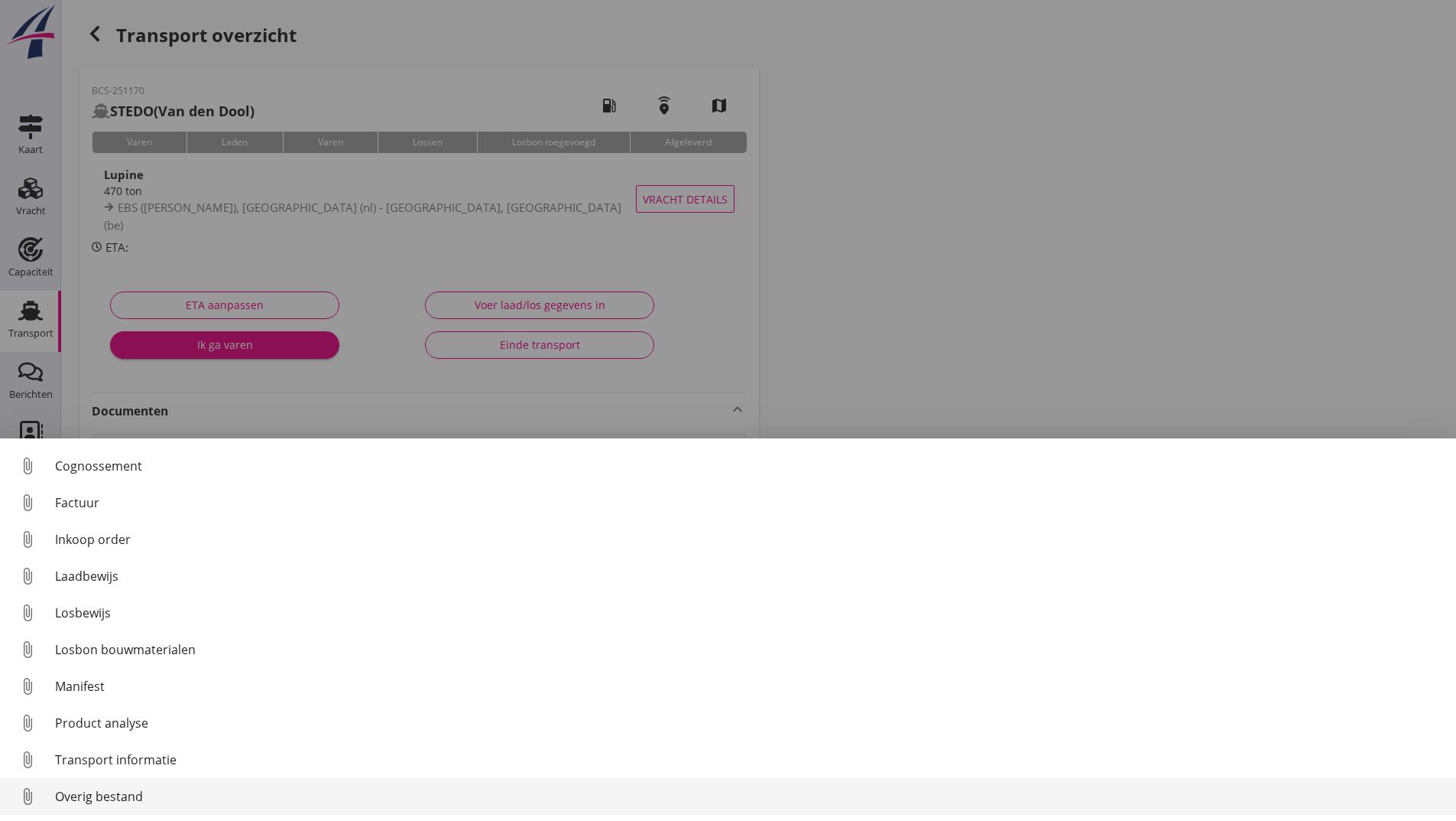
scroll to position [107, 0]
click at [139, 798] on div "Overig bestand" at bounding box center [749, 796] width 1389 height 19
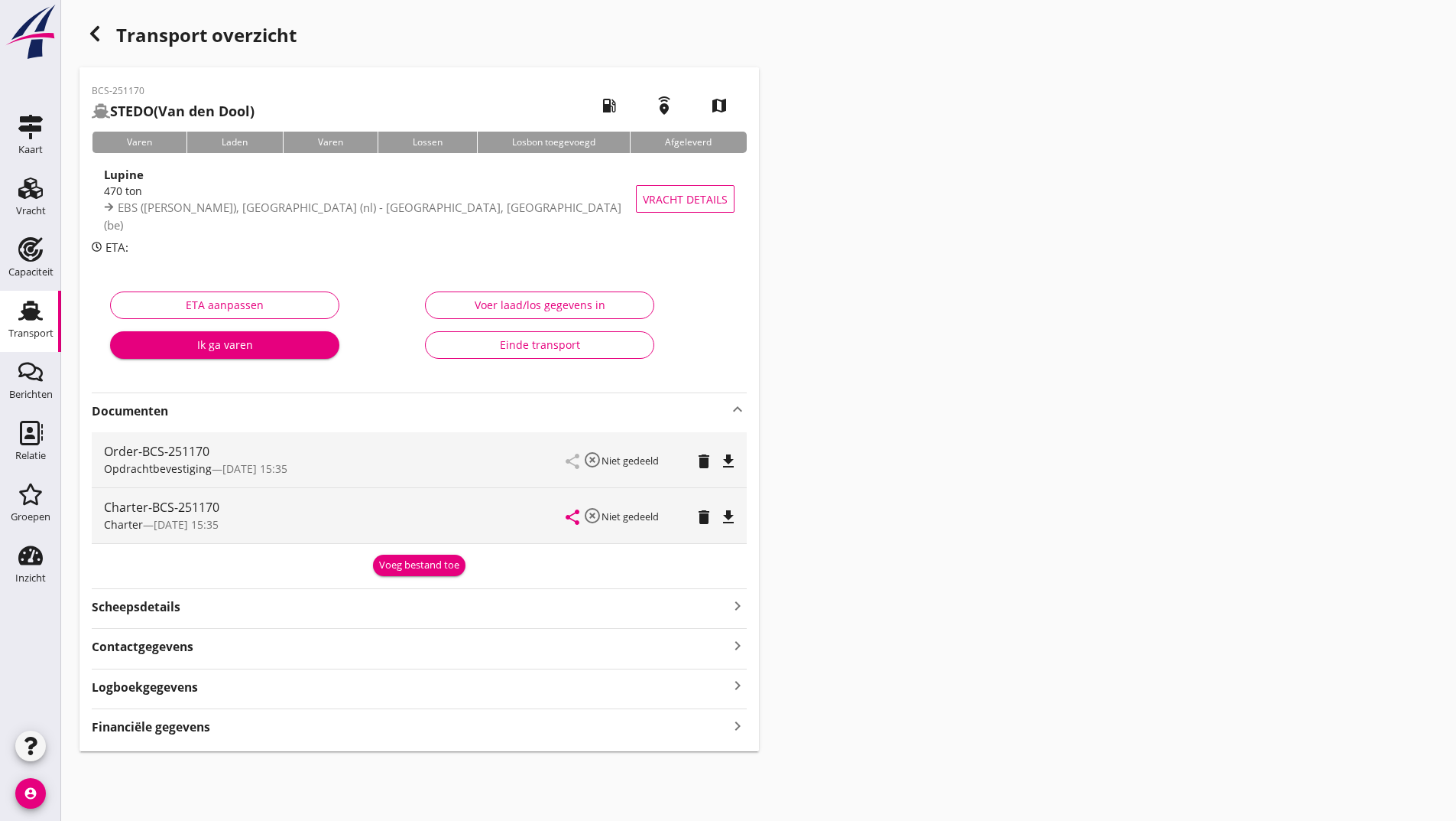
click at [434, 566] on div "Voeg bestand toe" at bounding box center [420, 565] width 80 height 15
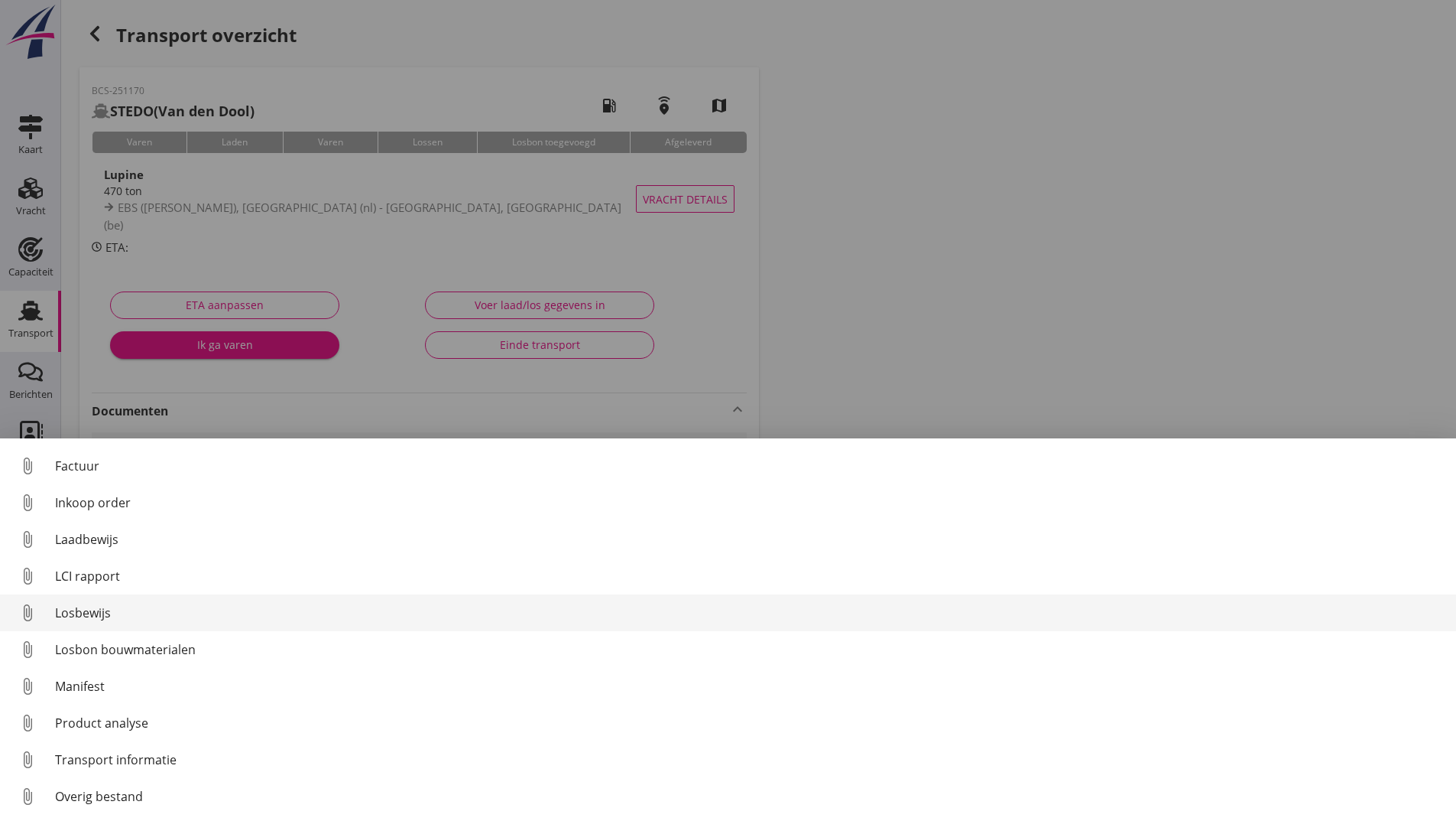
click at [96, 613] on div "Losbewijs" at bounding box center [749, 612] width 1389 height 19
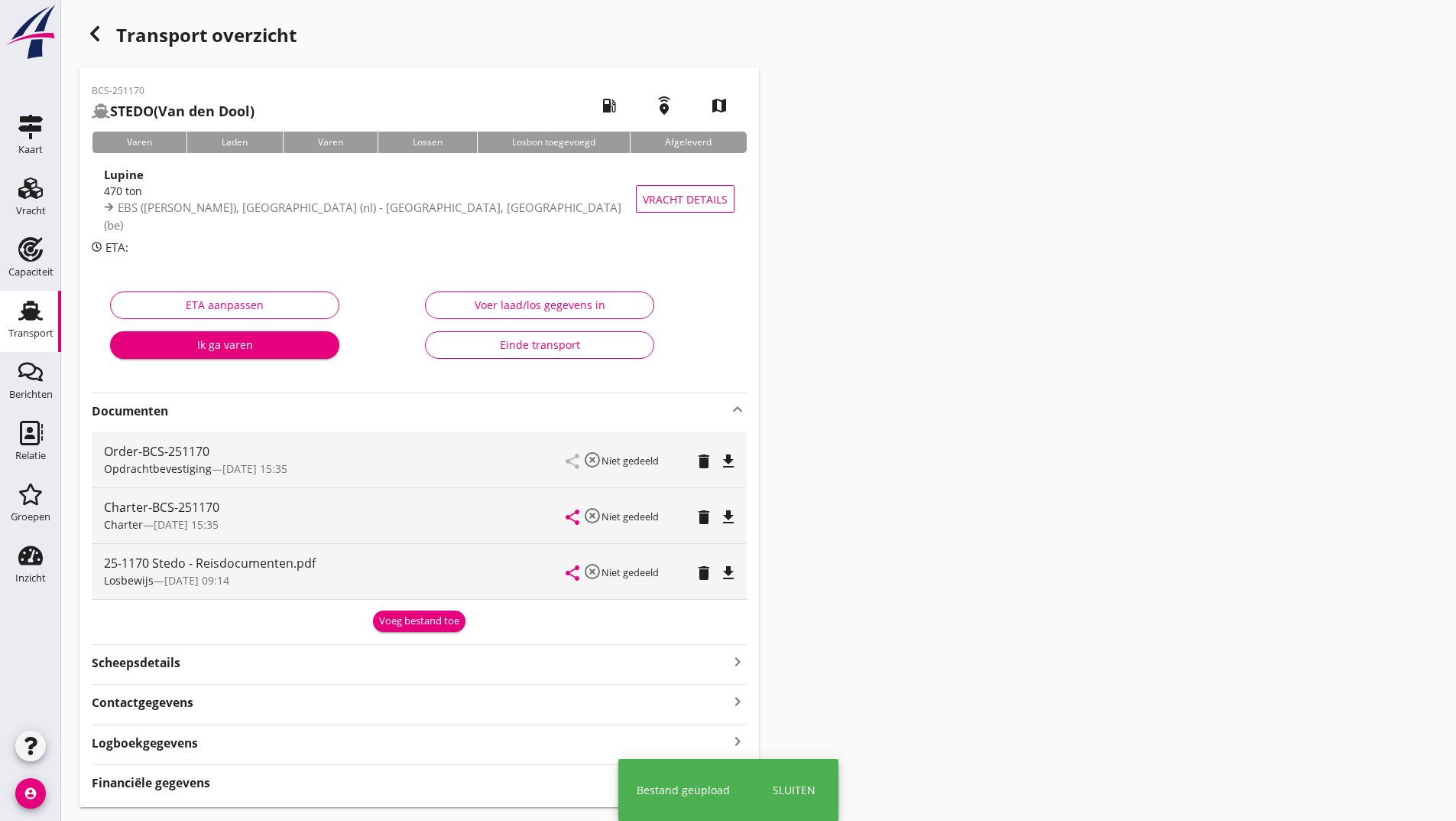
click at [393, 620] on div "Voeg bestand toe" at bounding box center [420, 621] width 80 height 15
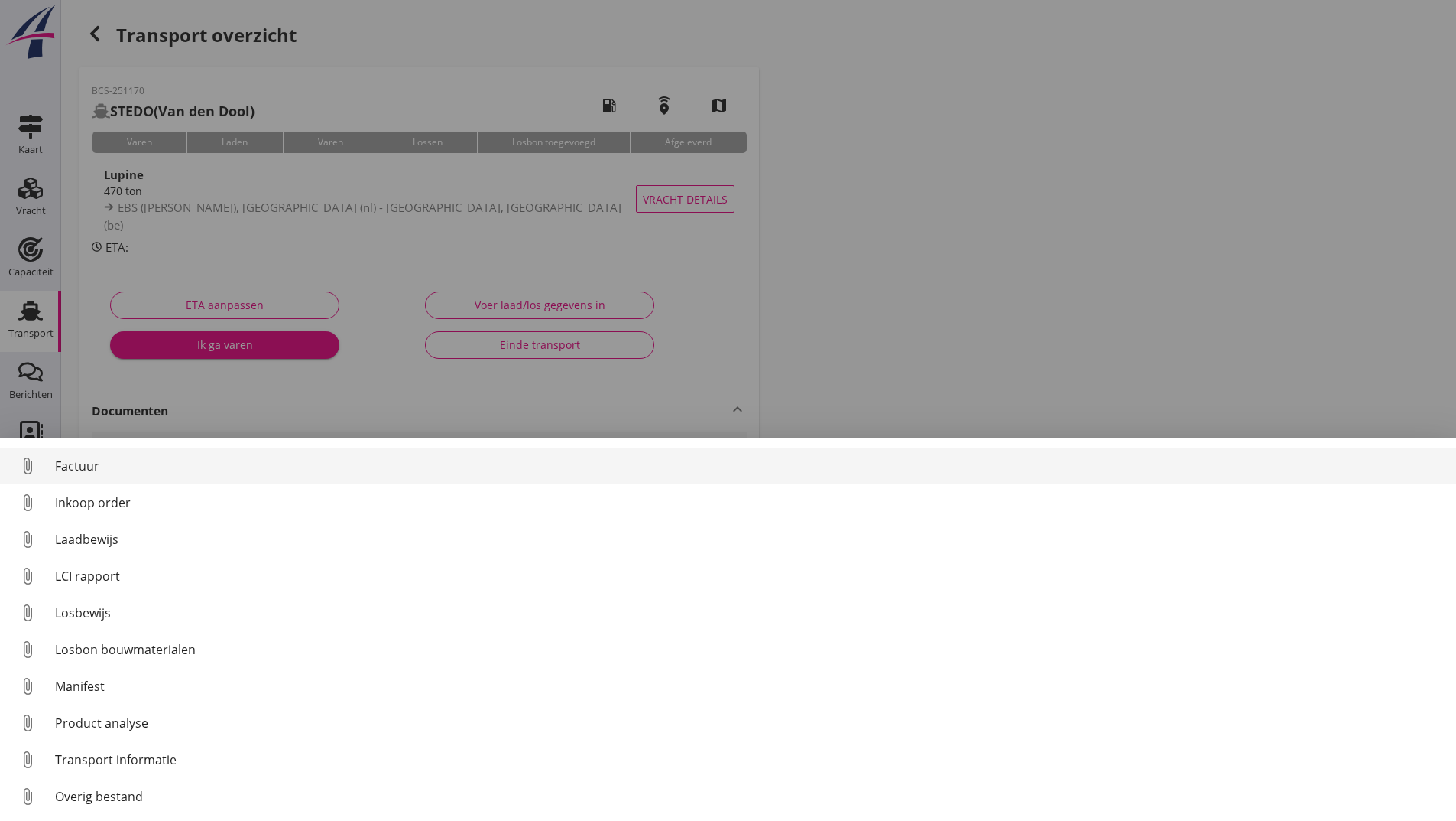
click at [89, 469] on div "Factuur" at bounding box center [749, 466] width 1389 height 19
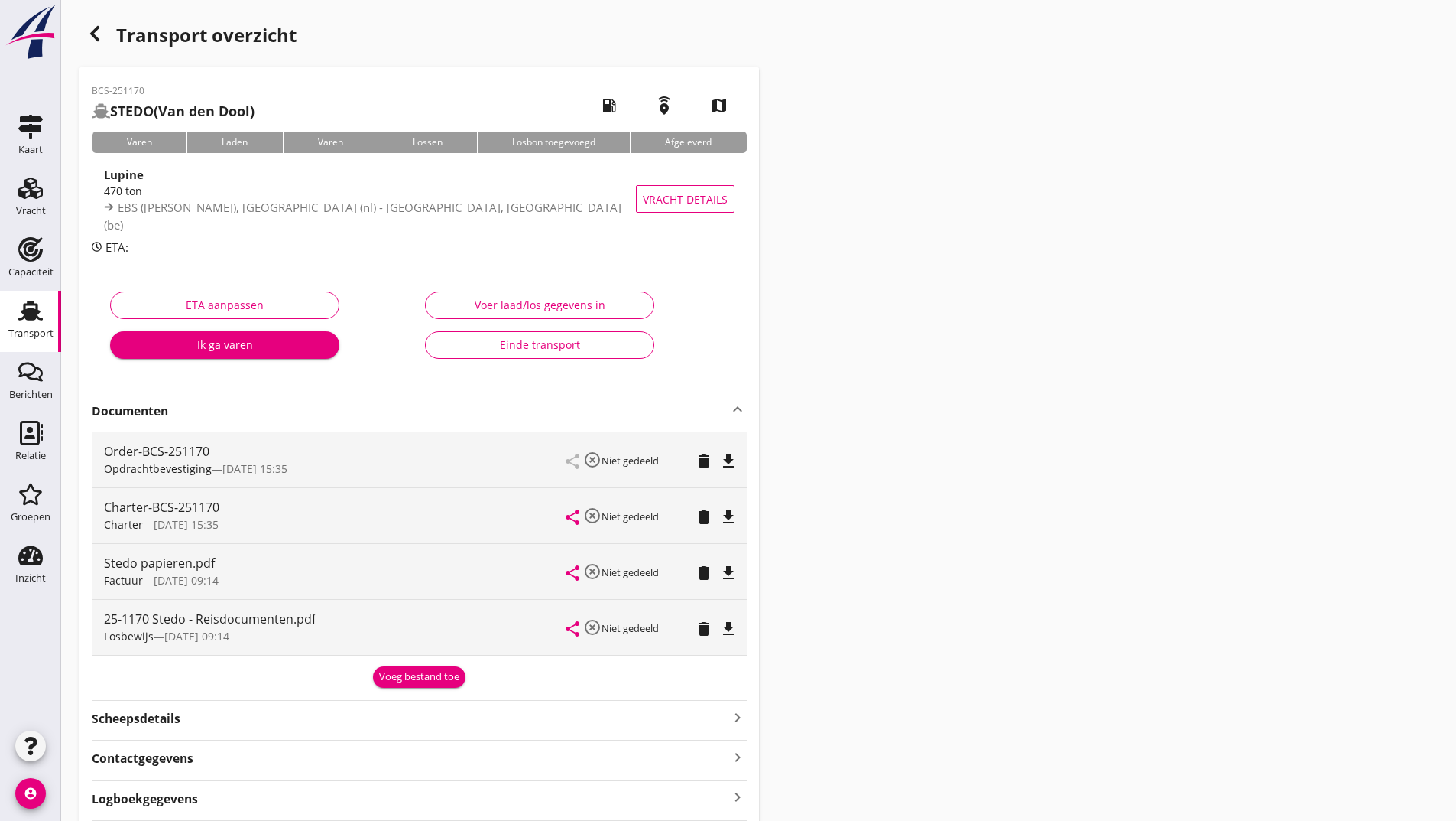
click at [414, 678] on div "Voeg bestand toe" at bounding box center [420, 677] width 80 height 15
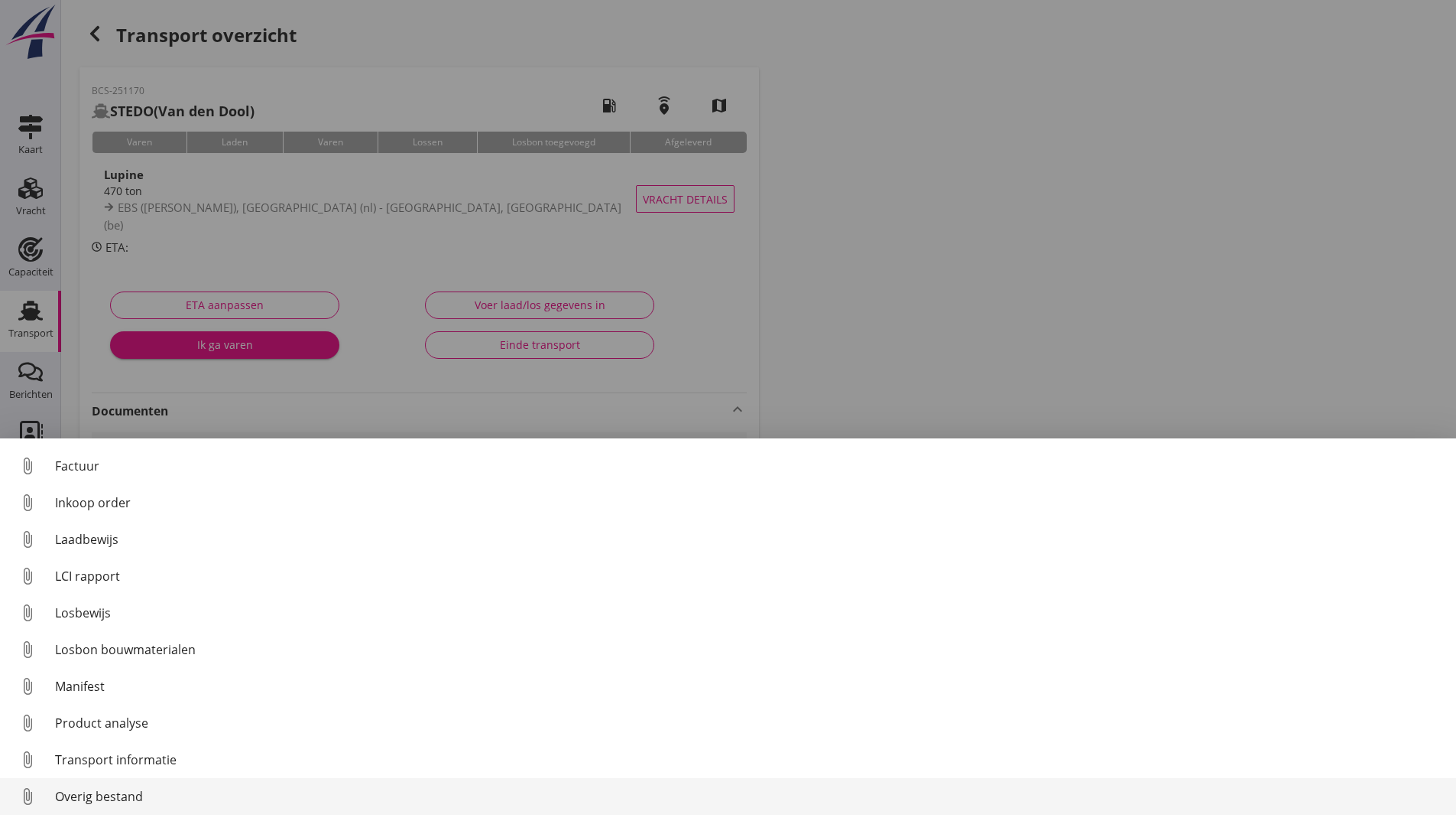
click at [71, 797] on div "Overig bestand" at bounding box center [749, 796] width 1389 height 19
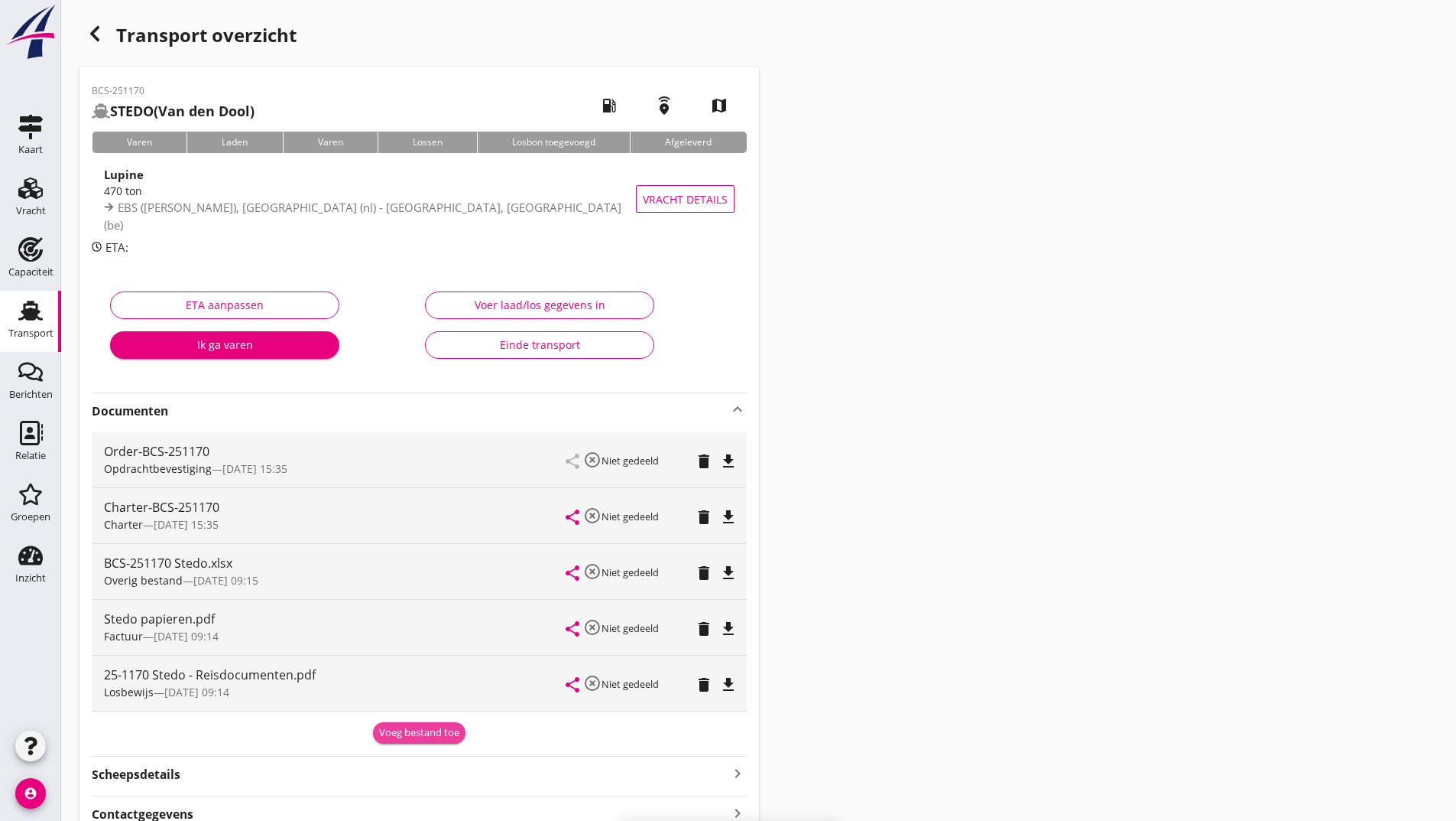
click at [386, 733] on div "Voeg bestand toe" at bounding box center [420, 733] width 80 height 15
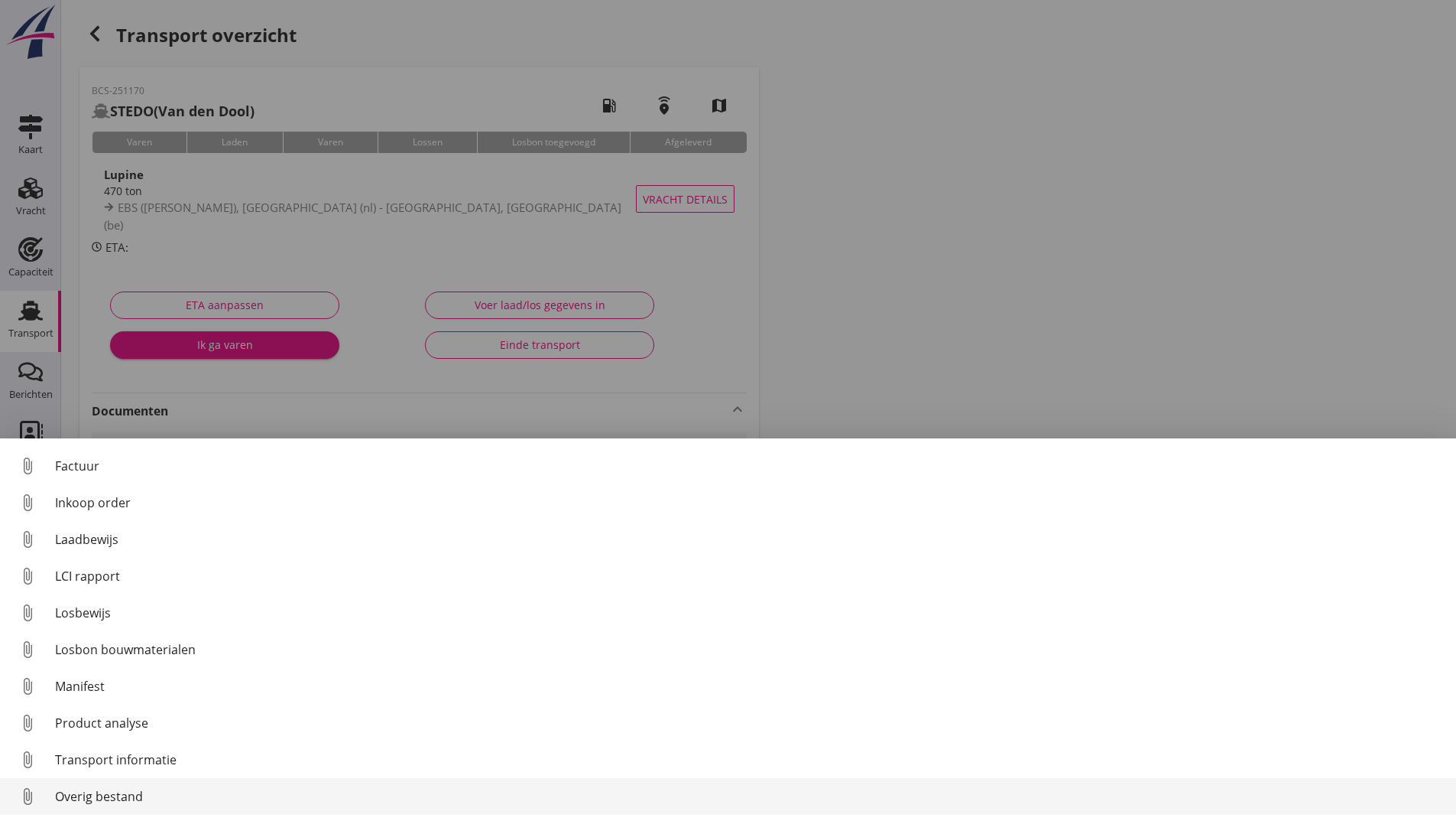
click at [120, 801] on div "Overig bestand" at bounding box center [749, 796] width 1389 height 19
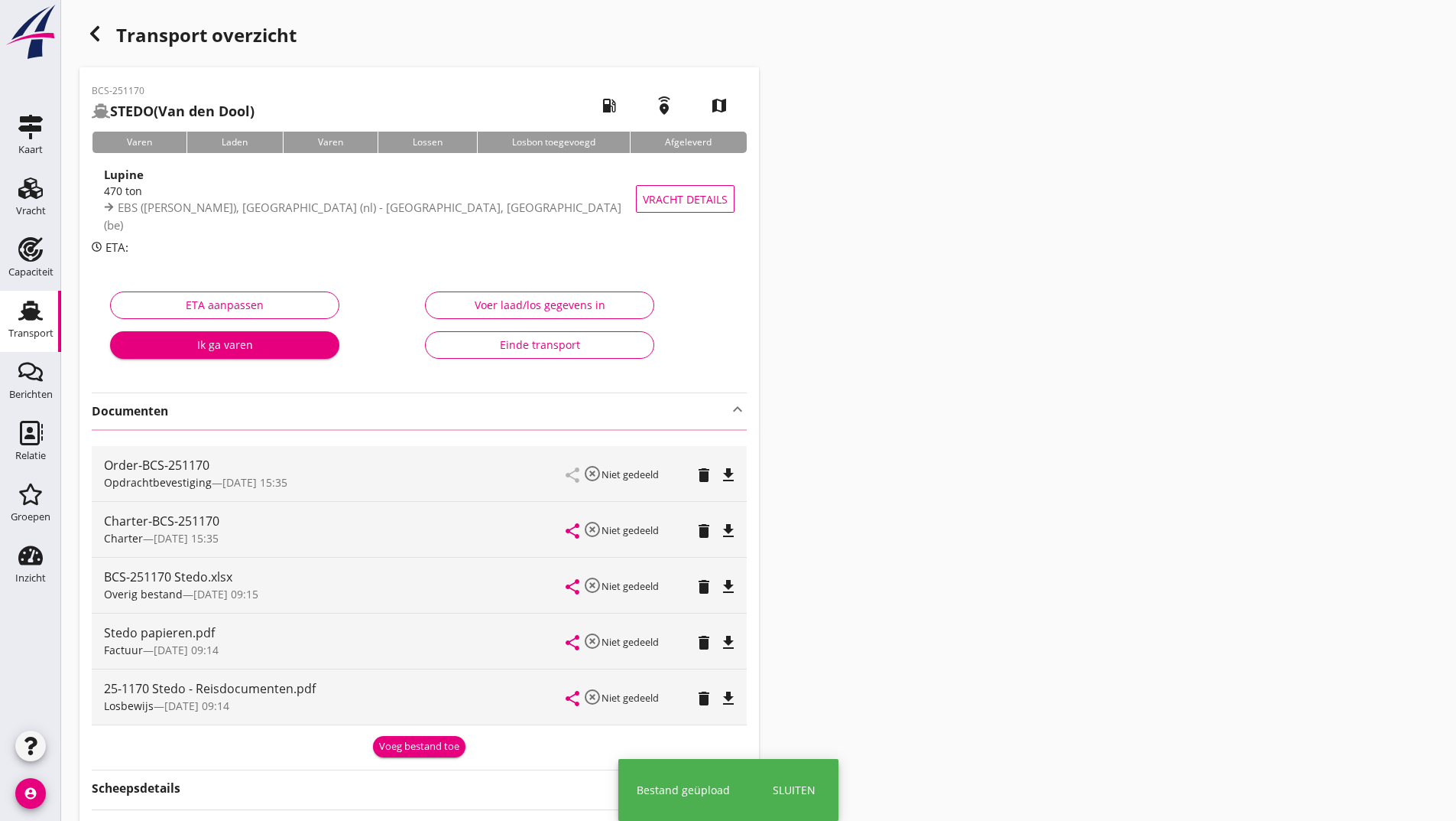
click at [100, 32] on icon "button" at bounding box center [95, 34] width 19 height 19
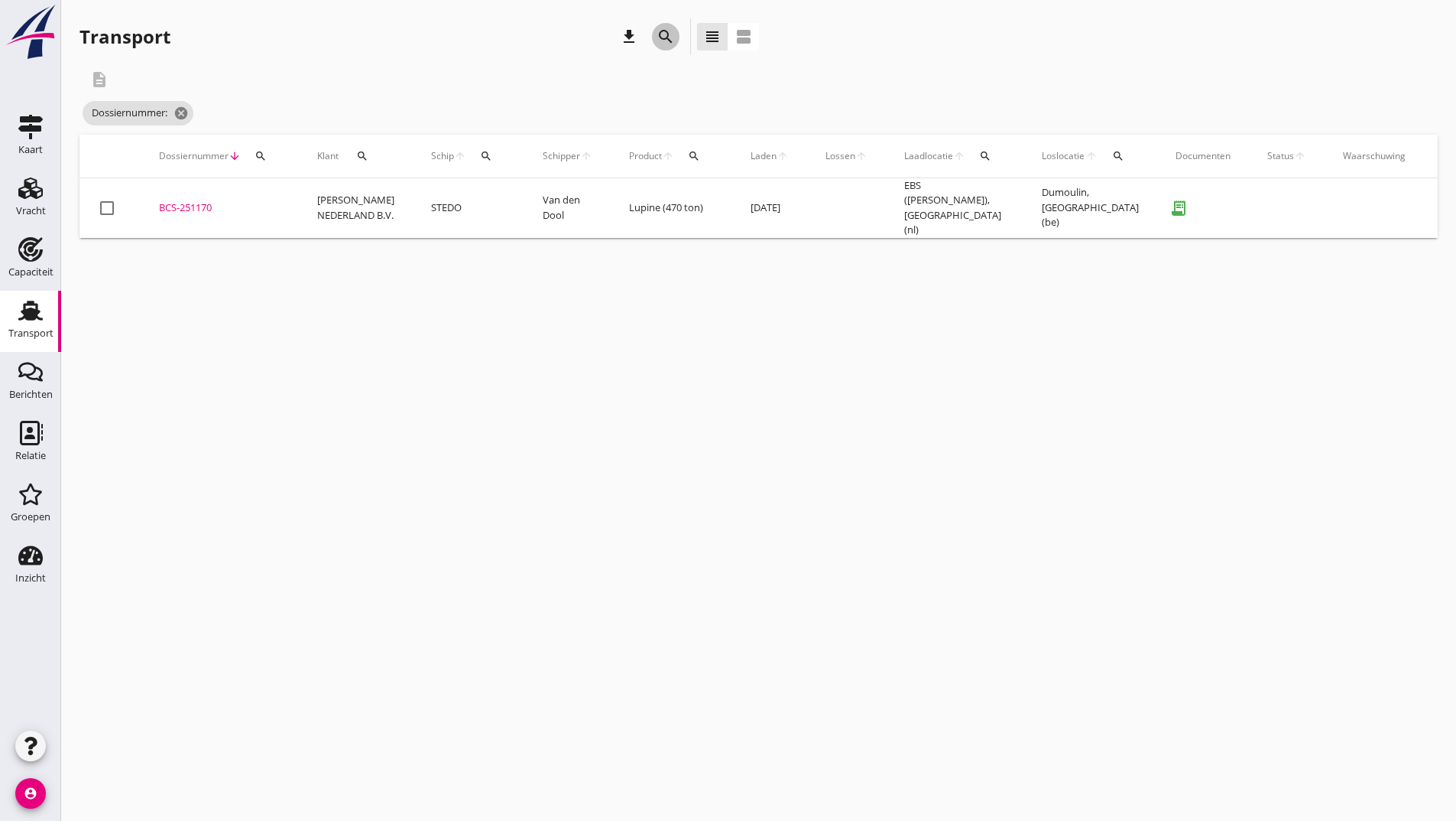
click at [666, 42] on icon "search" at bounding box center [666, 37] width 19 height 19
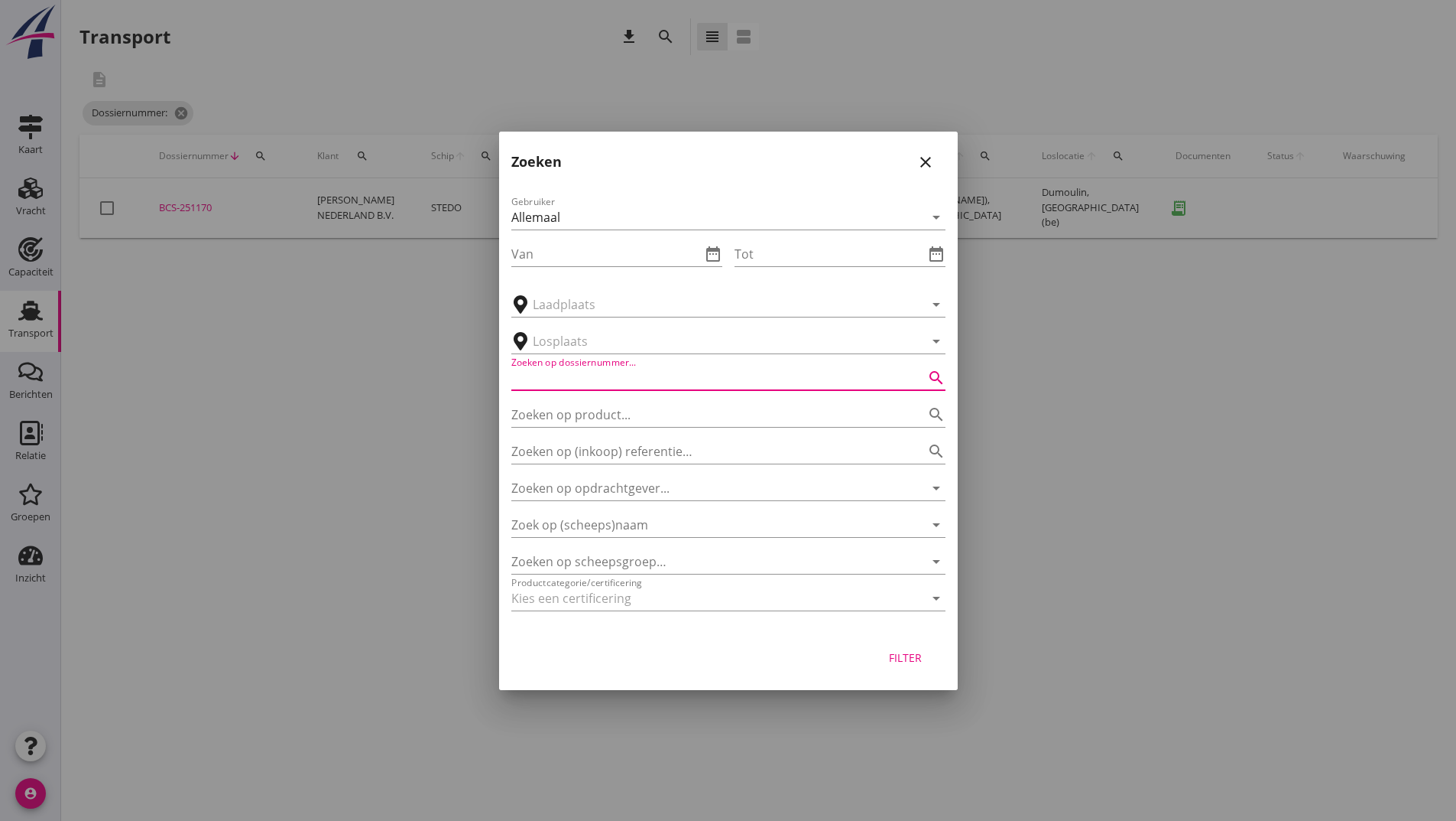
click at [598, 382] on input "Zoeken op dossiernummer..." at bounding box center [707, 378] width 392 height 24
type input "251189"
click at [902, 666] on button "Filter" at bounding box center [905, 658] width 67 height 28
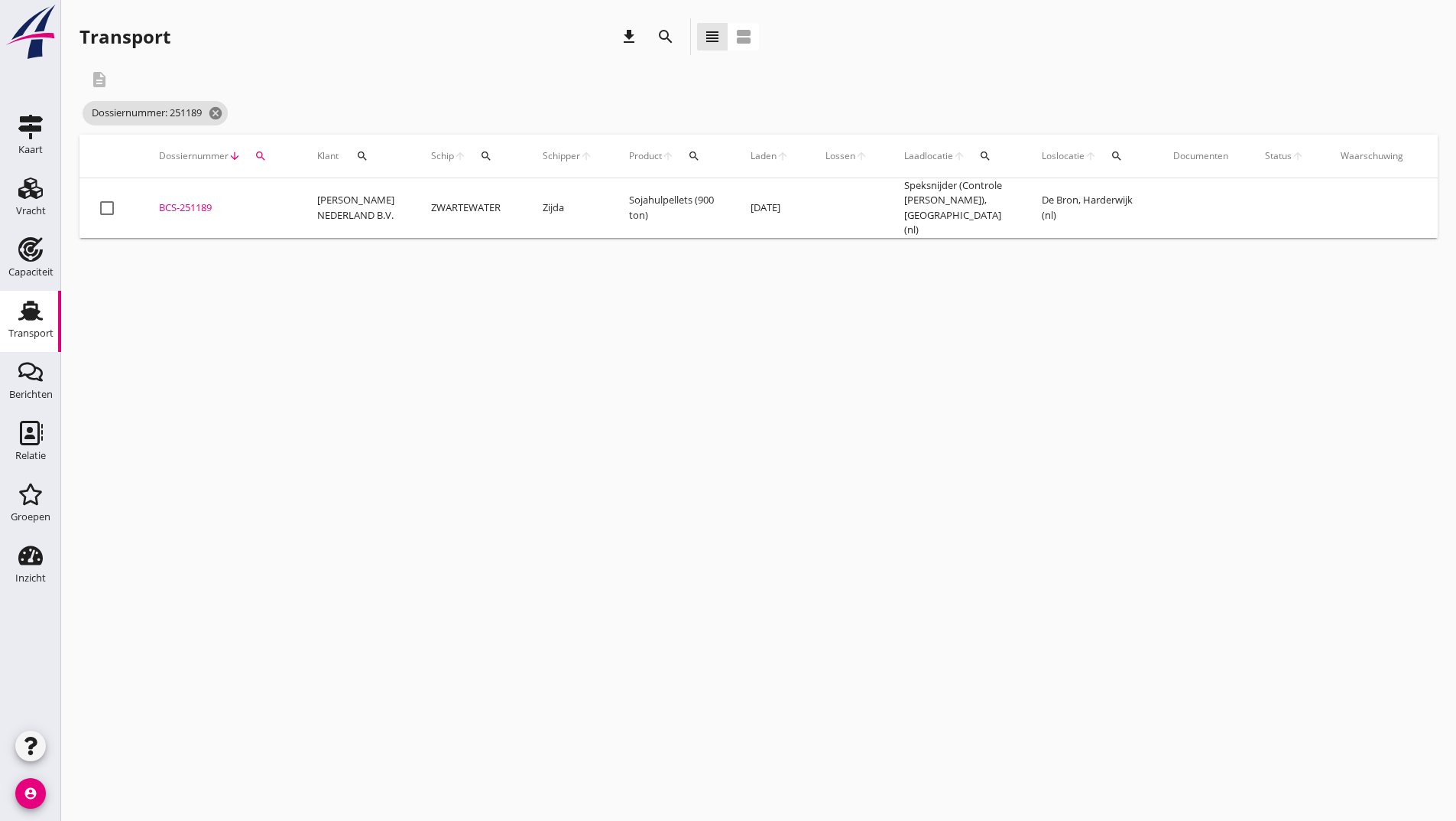
click at [188, 205] on div "BCS-251189" at bounding box center [220, 208] width 122 height 15
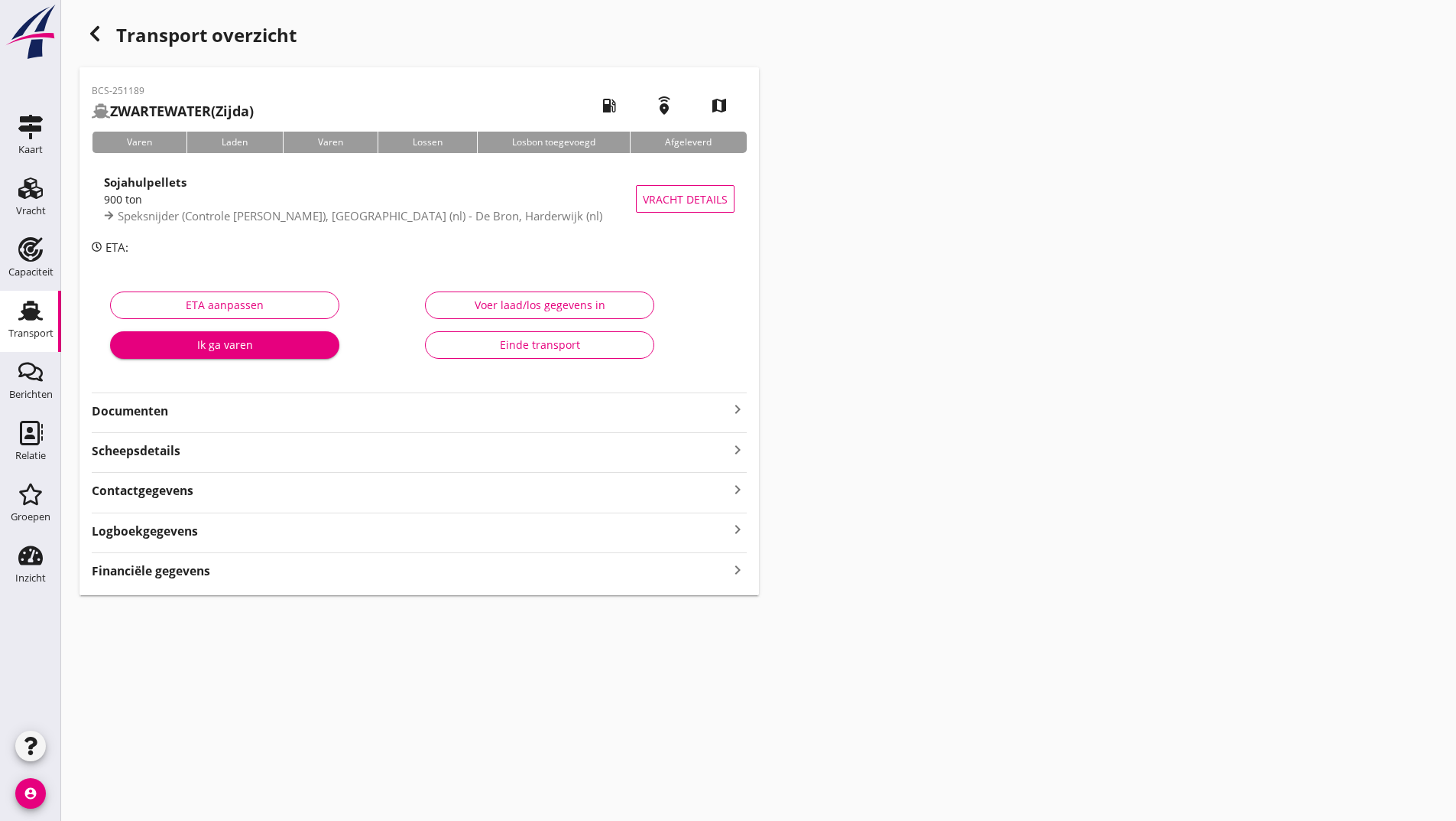
click at [160, 412] on strong "Documenten" at bounding box center [410, 410] width 636 height 18
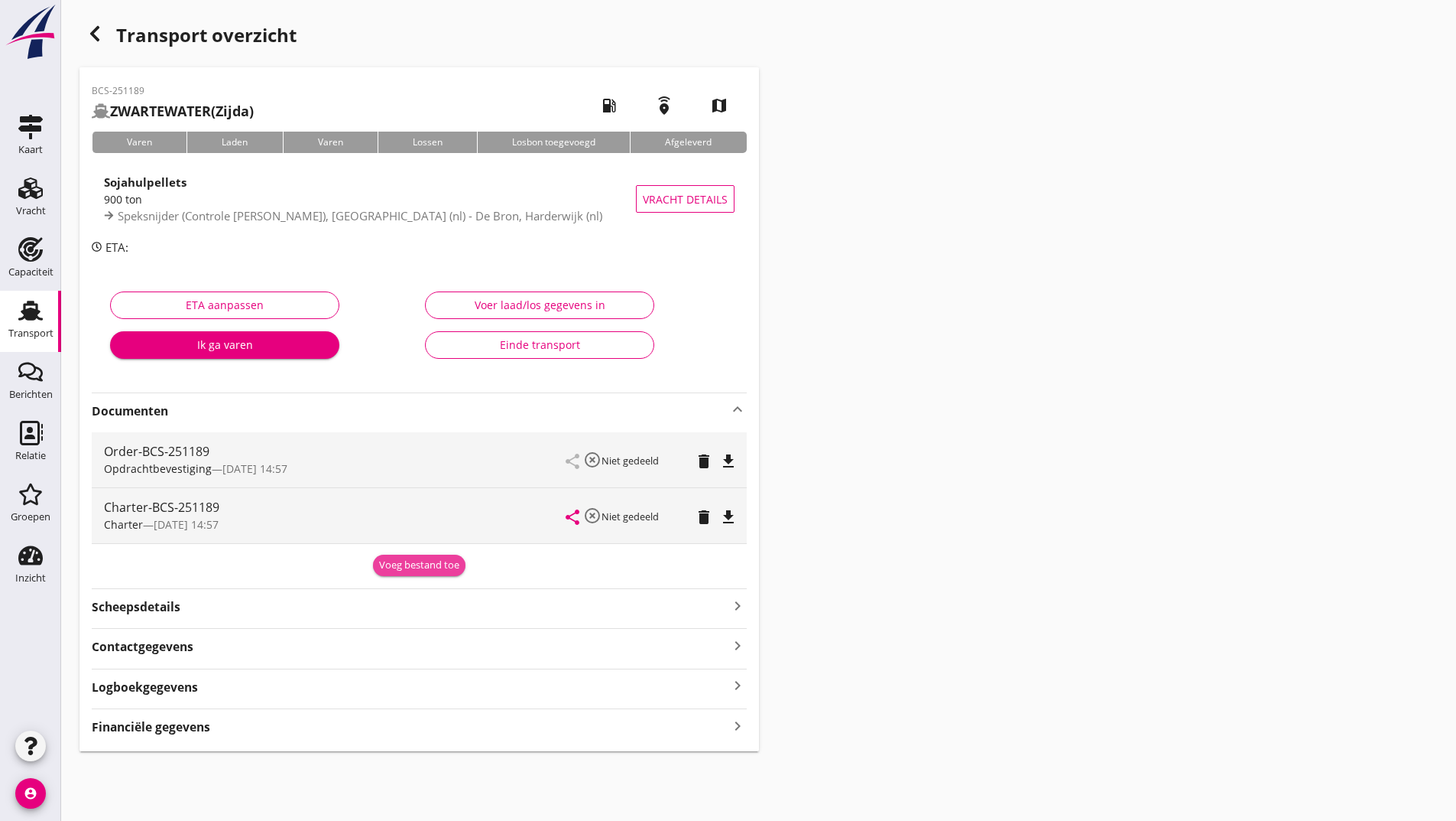
click at [407, 572] on div "Voeg bestand toe" at bounding box center [420, 565] width 80 height 15
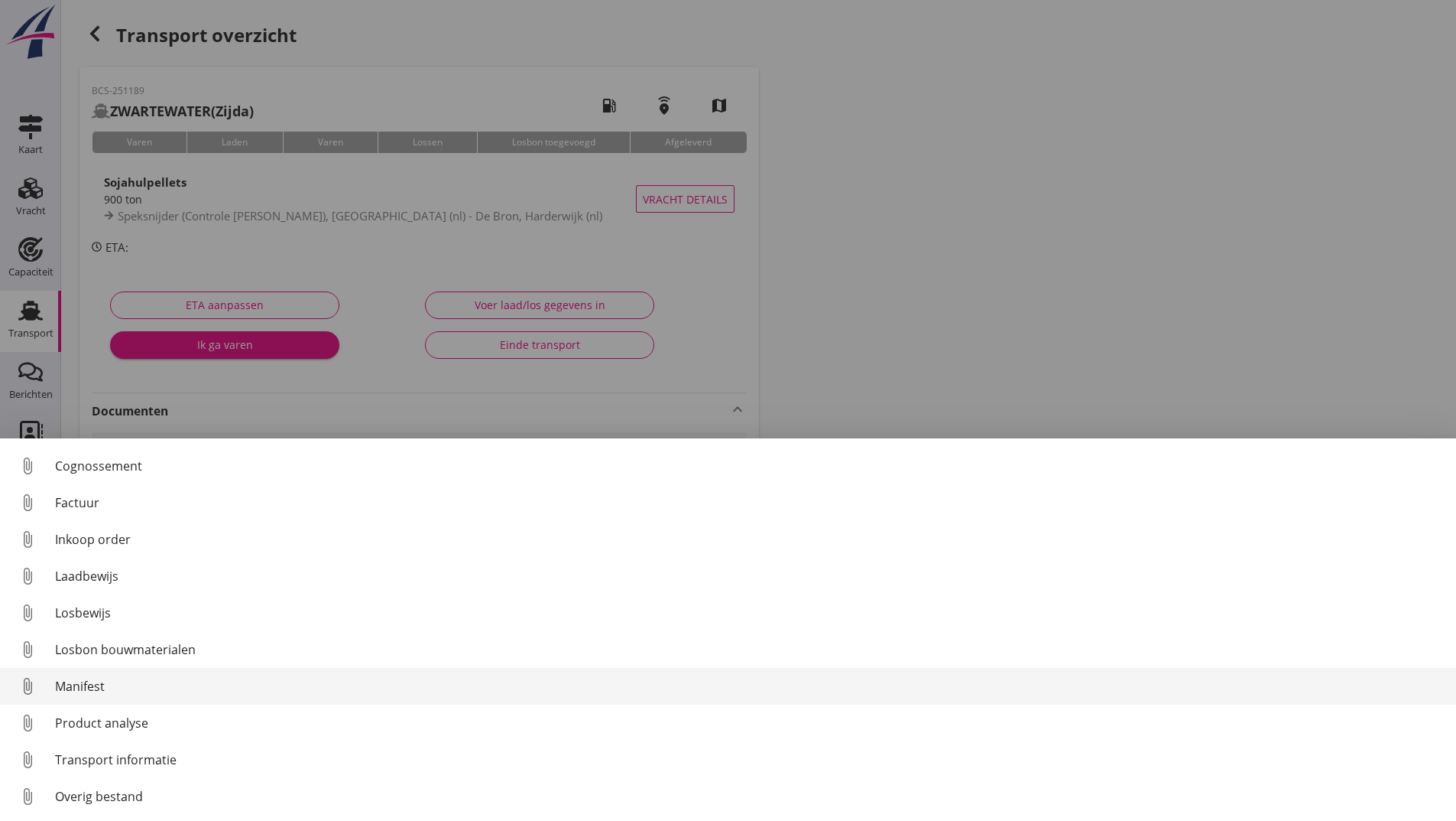
scroll to position [107, 0]
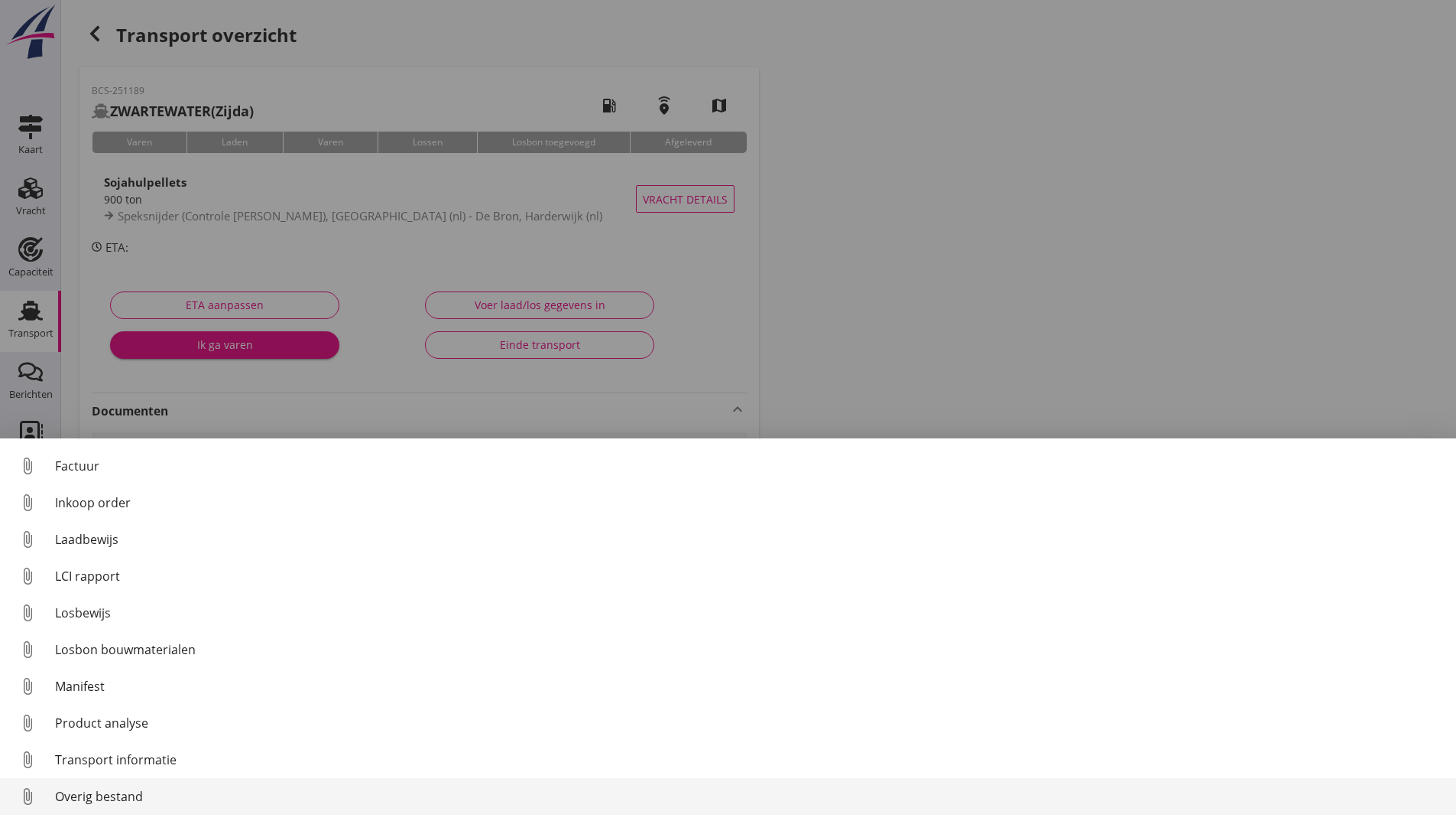
click at [126, 796] on div "Overig bestand" at bounding box center [749, 796] width 1389 height 19
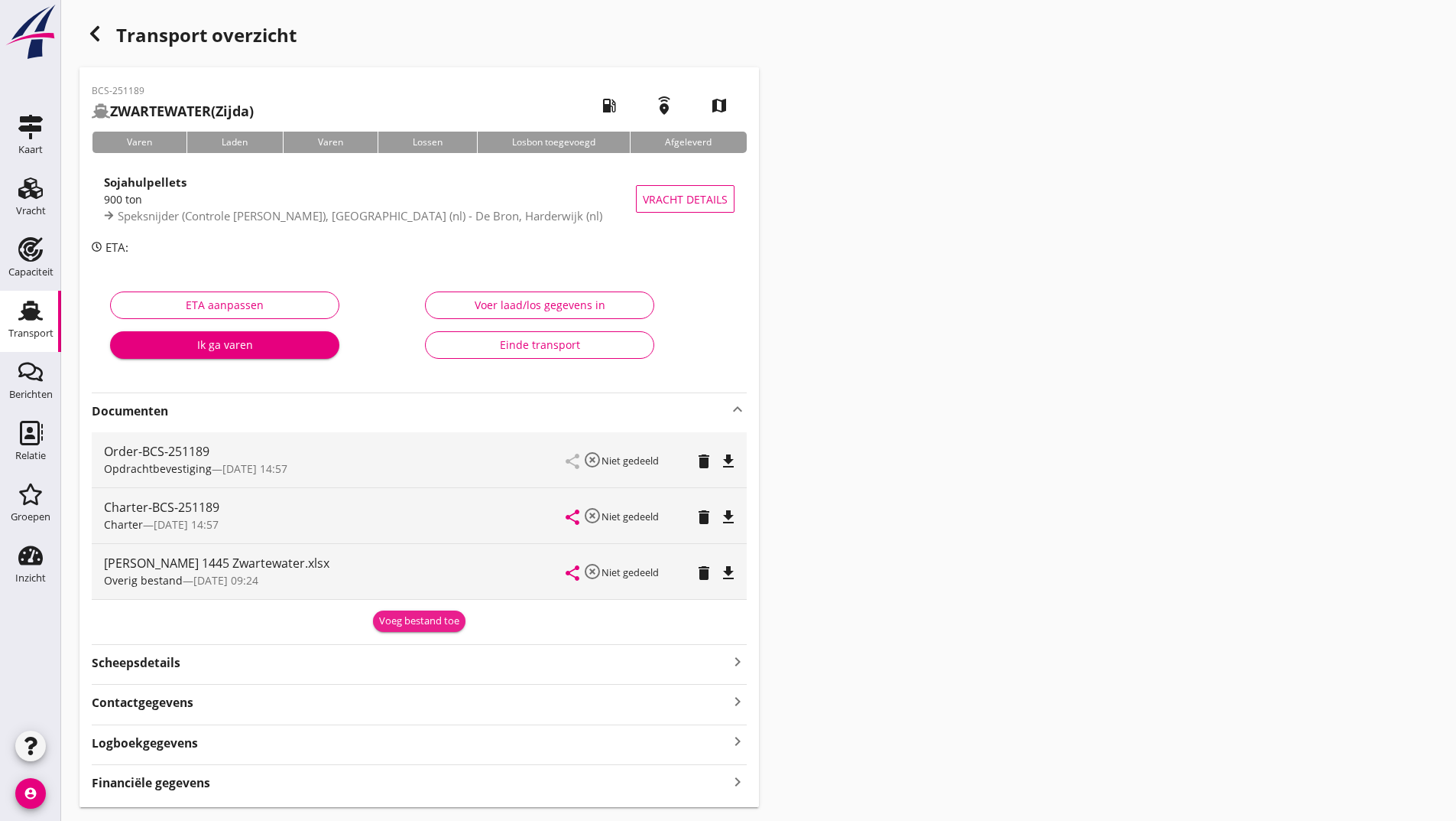
drag, startPoint x: 401, startPoint y: 628, endPoint x: 392, endPoint y: 633, distance: 10.3
click at [402, 628] on button "Voeg bestand toe" at bounding box center [419, 621] width 92 height 21
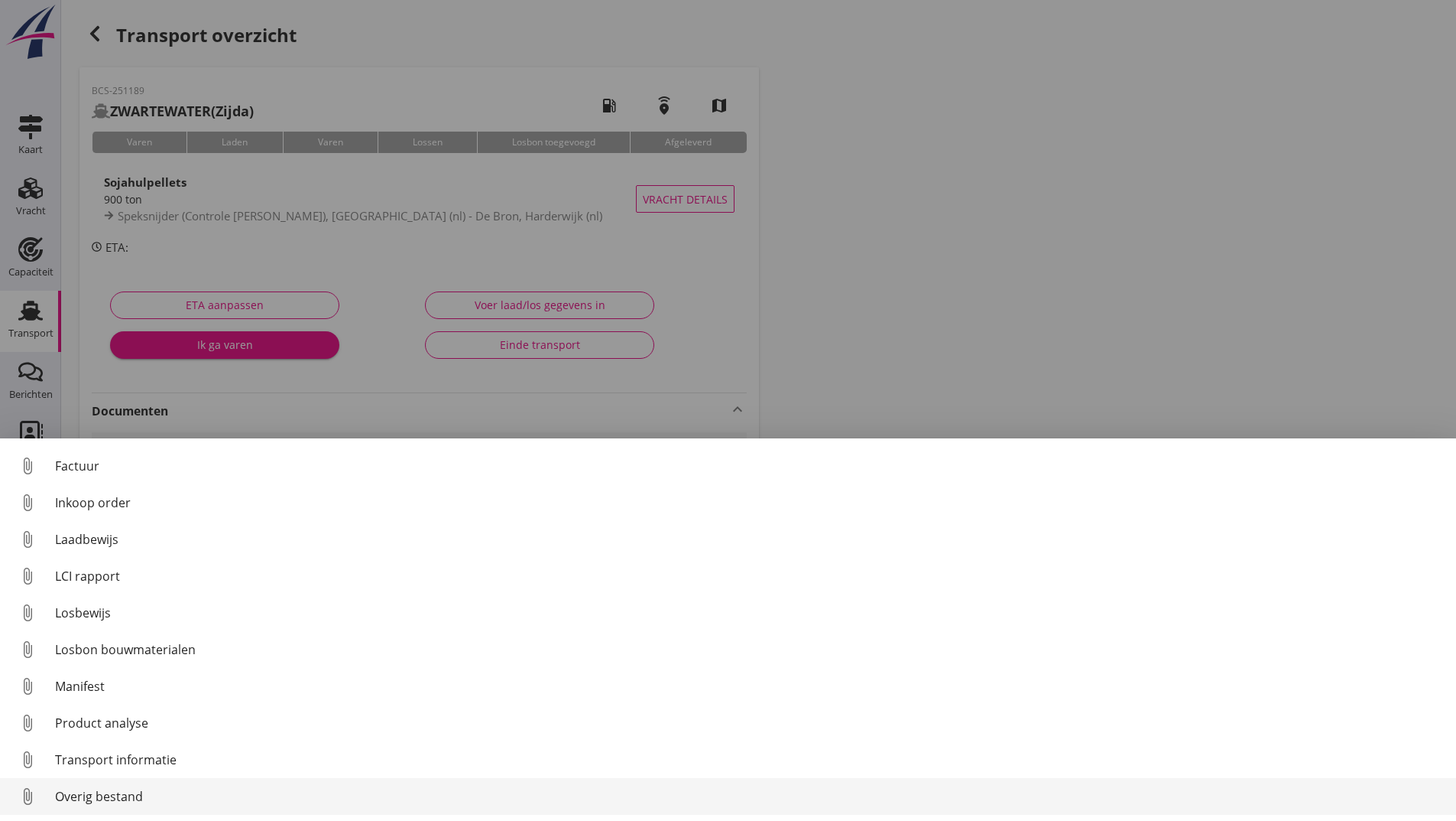
click at [135, 795] on div "Overig bestand" at bounding box center [749, 796] width 1389 height 19
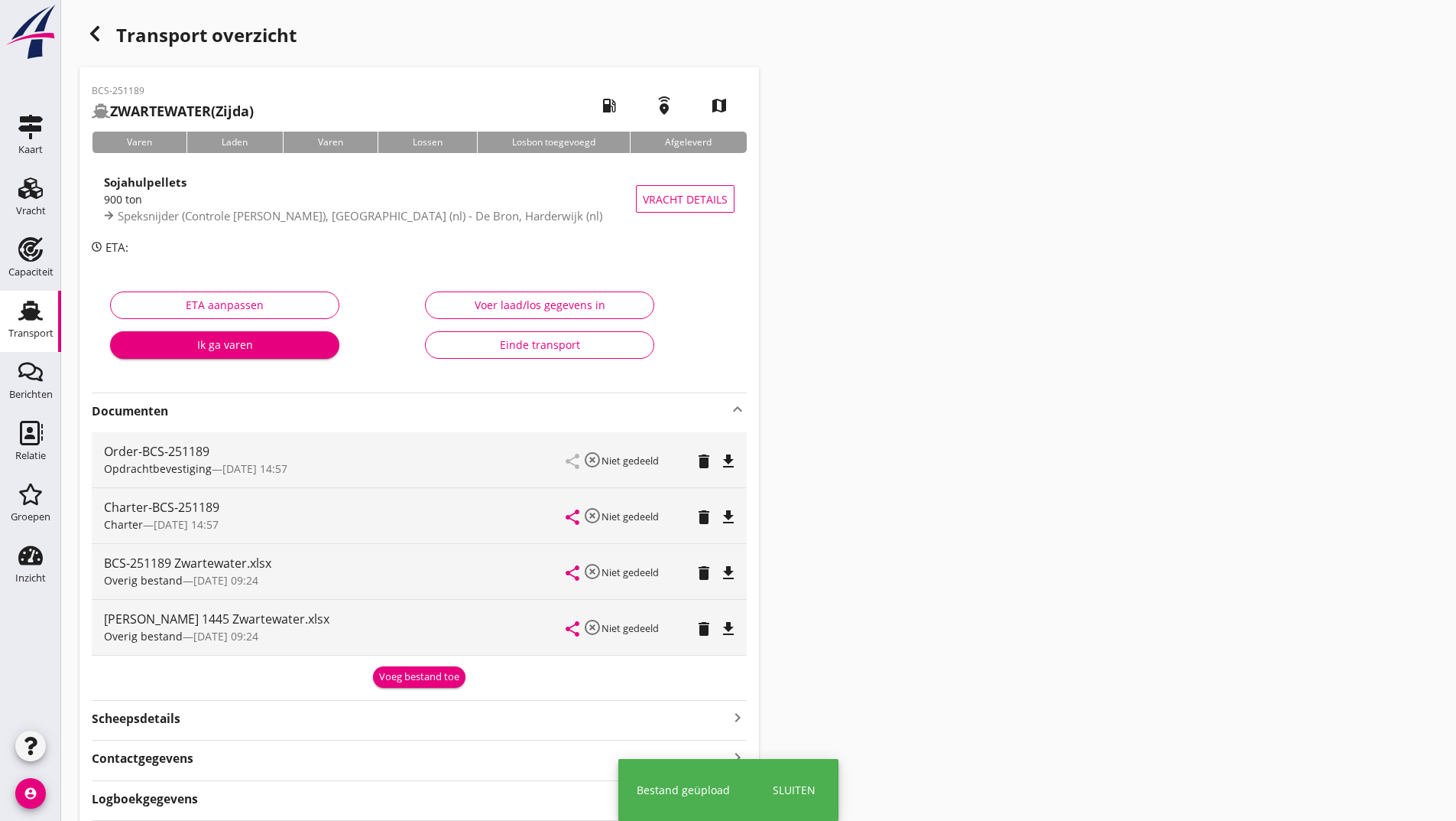
click at [408, 676] on div "Voeg bestand toe" at bounding box center [420, 677] width 80 height 15
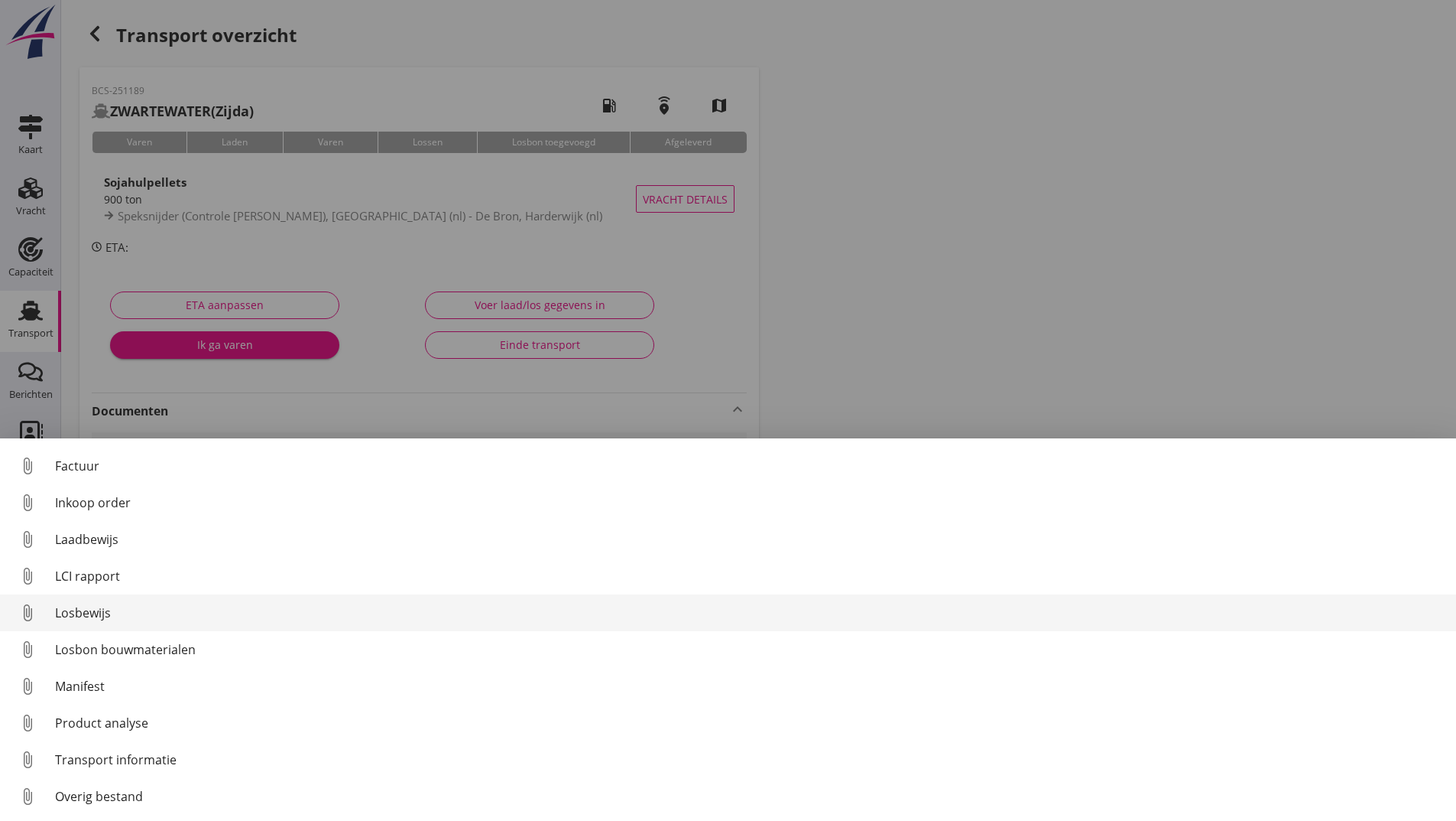
click at [107, 612] on div "Losbewijs" at bounding box center [749, 612] width 1389 height 19
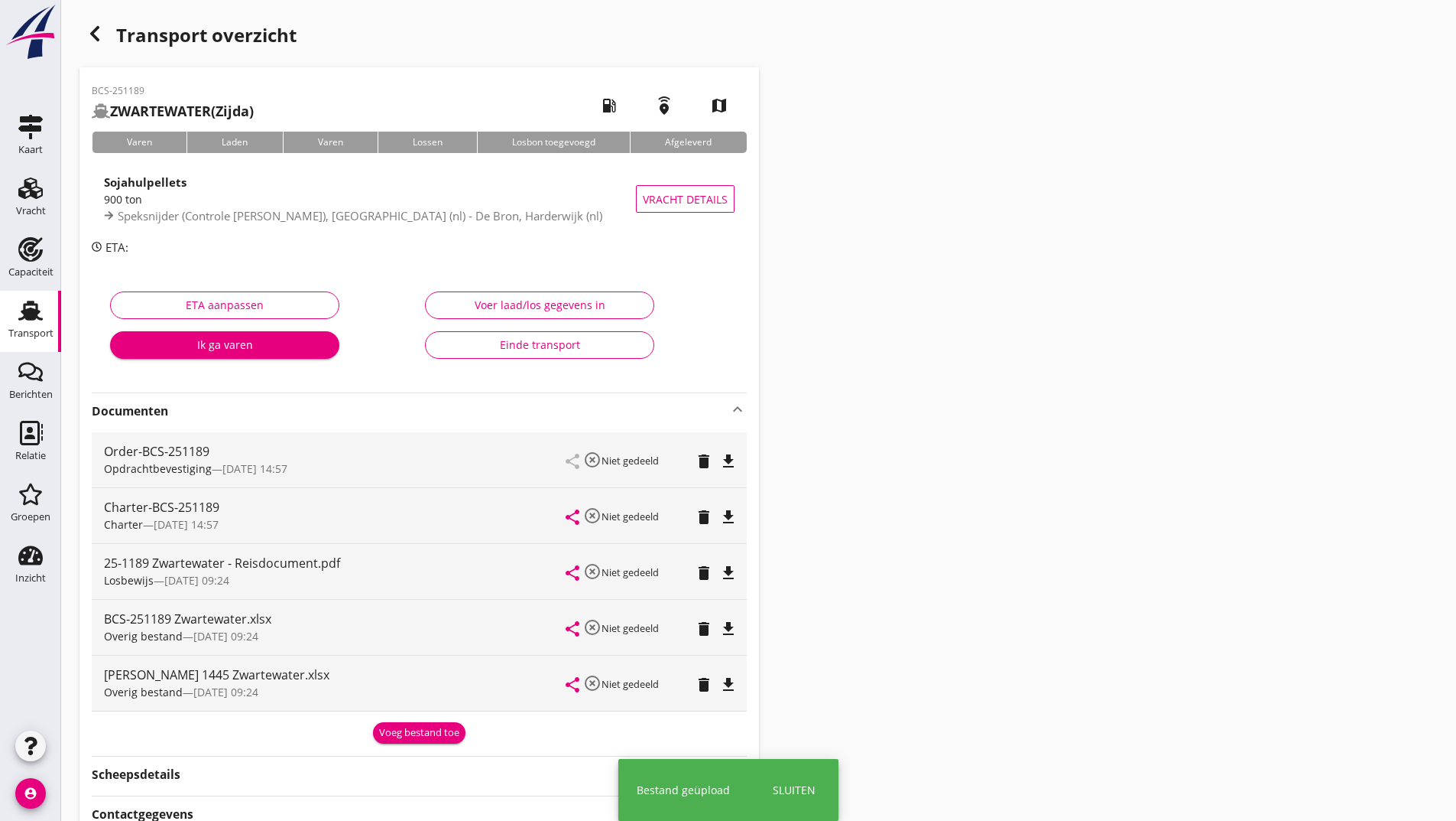
click at [385, 727] on div "Voeg bestand toe" at bounding box center [420, 733] width 80 height 15
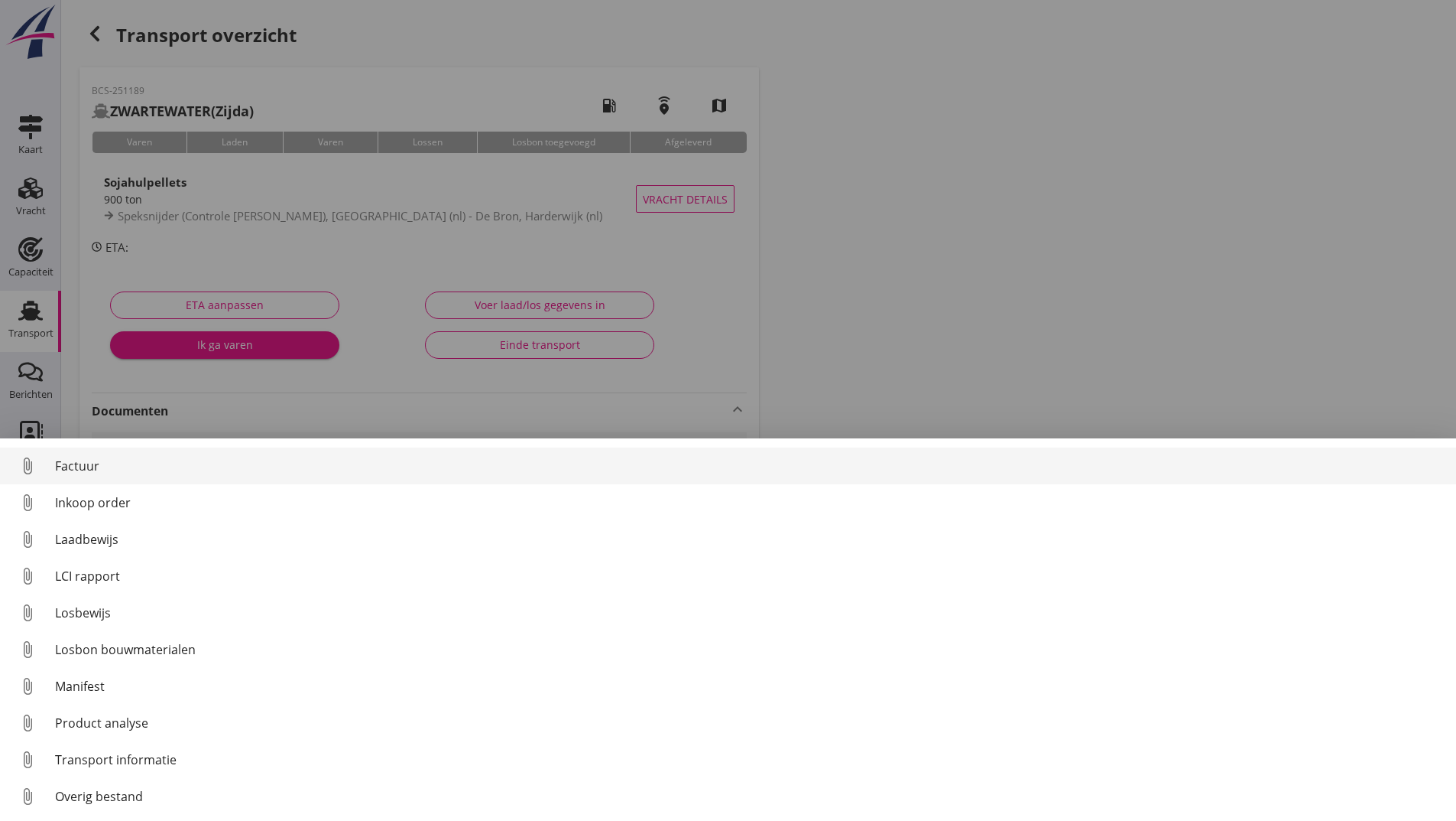
click at [79, 471] on div "Factuur" at bounding box center [749, 466] width 1389 height 19
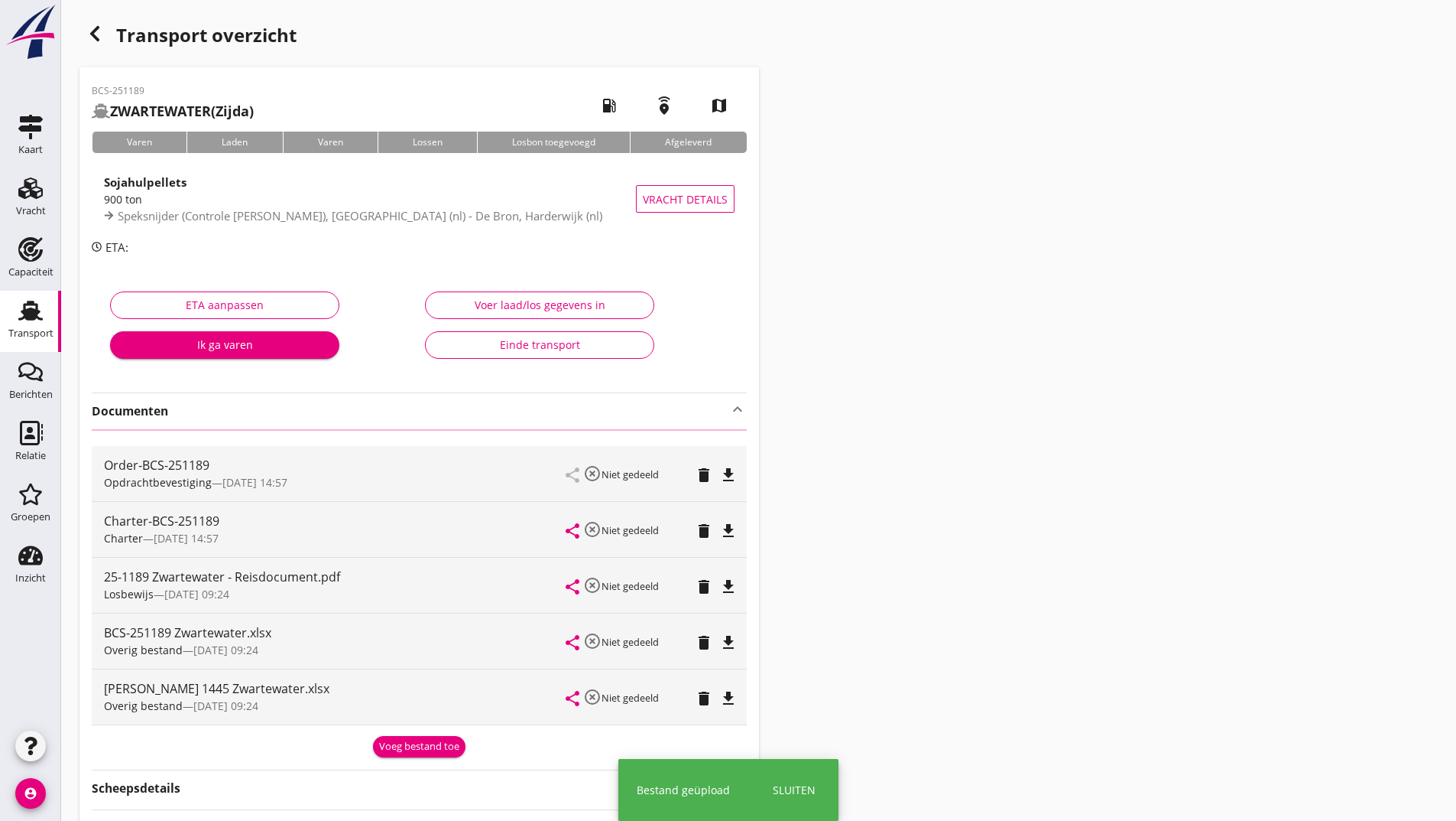
click at [96, 35] on icon "button" at bounding box center [95, 34] width 19 height 19
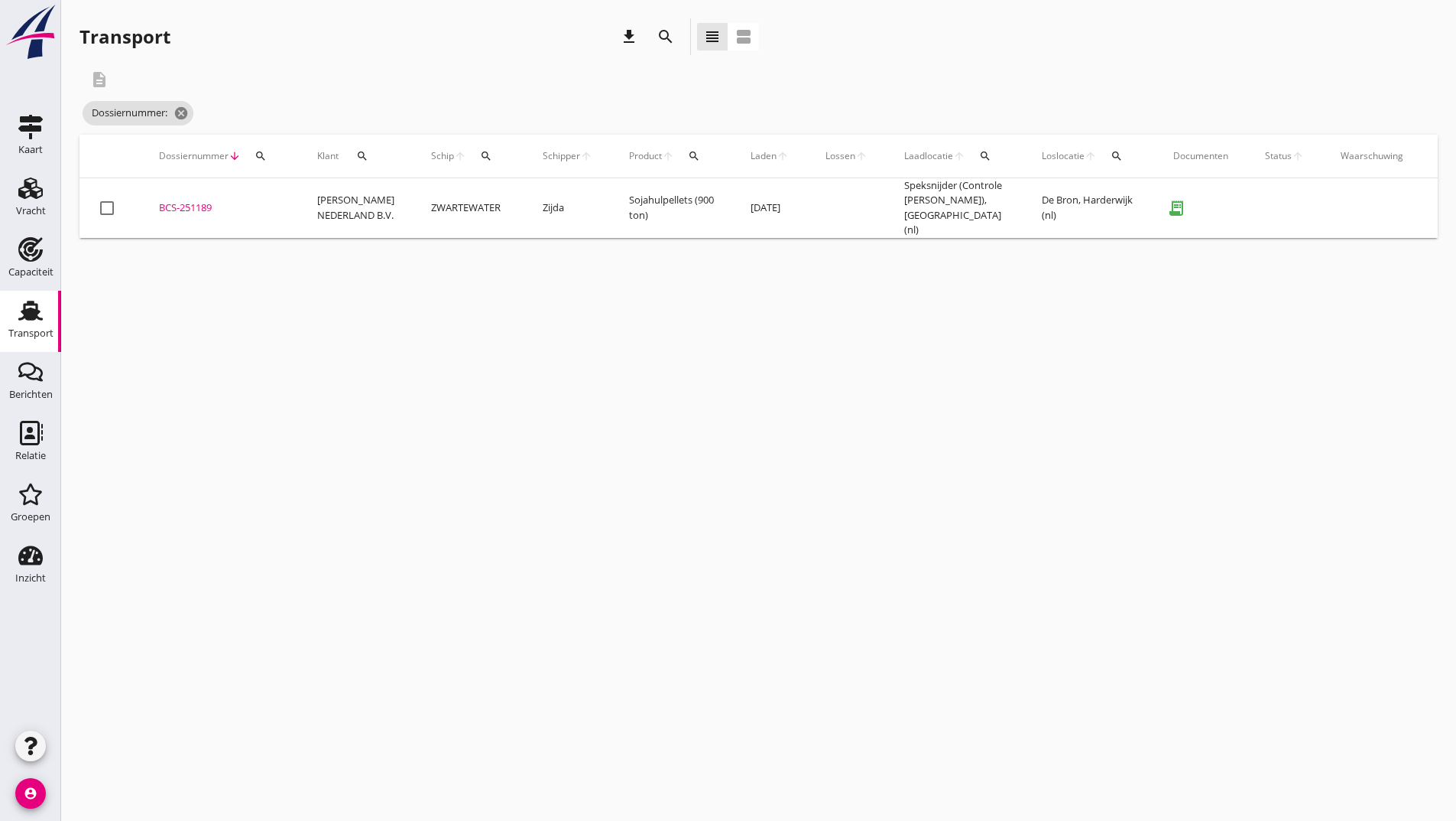
click at [667, 34] on icon "search" at bounding box center [666, 37] width 19 height 19
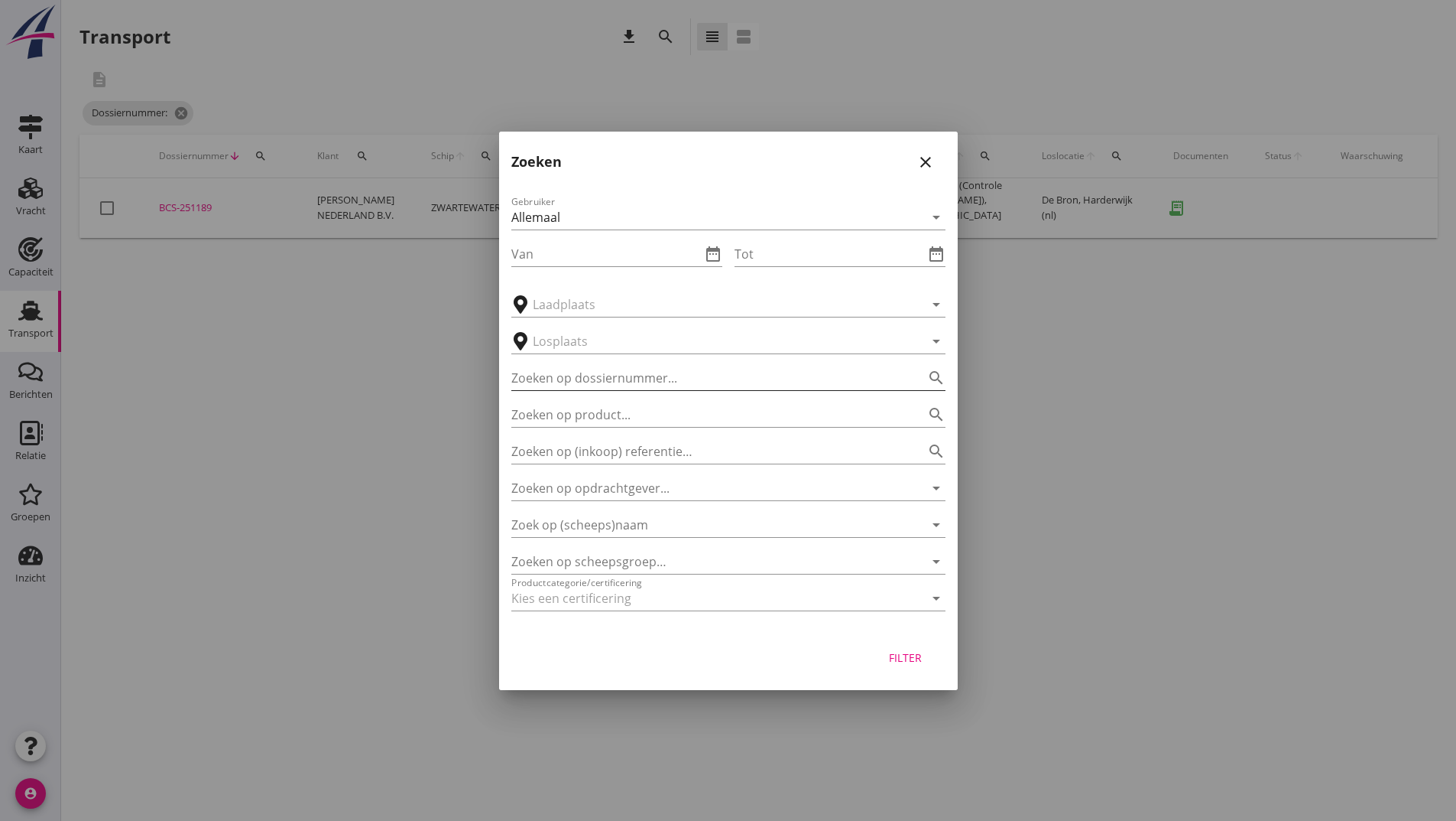
click at [581, 377] on input "Zoeken op dossiernummer..." at bounding box center [707, 378] width 392 height 24
type input "251118"
click at [905, 657] on div "Filter" at bounding box center [906, 657] width 43 height 16
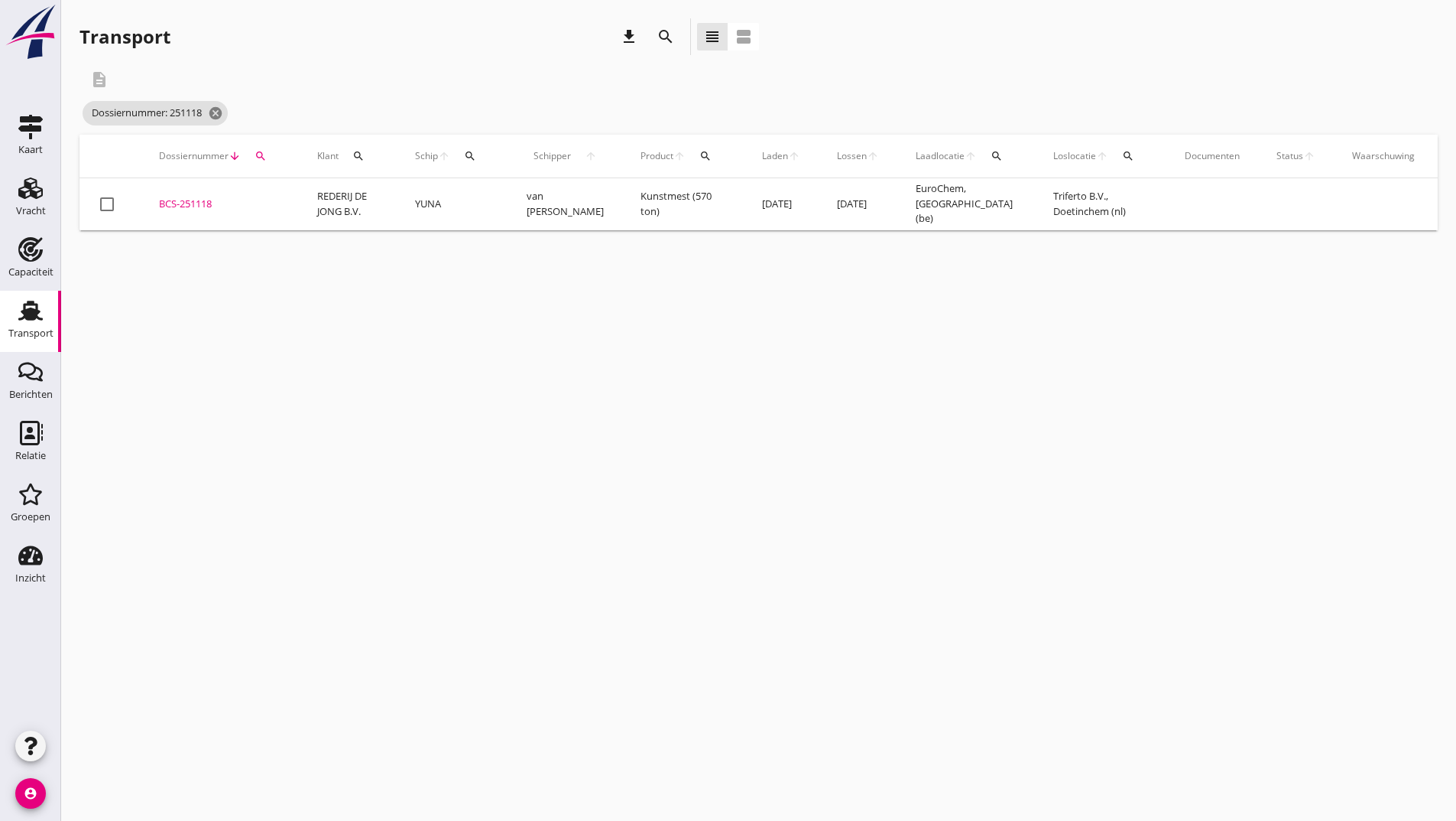
click at [204, 203] on div "BCS-251118" at bounding box center [220, 204] width 122 height 15
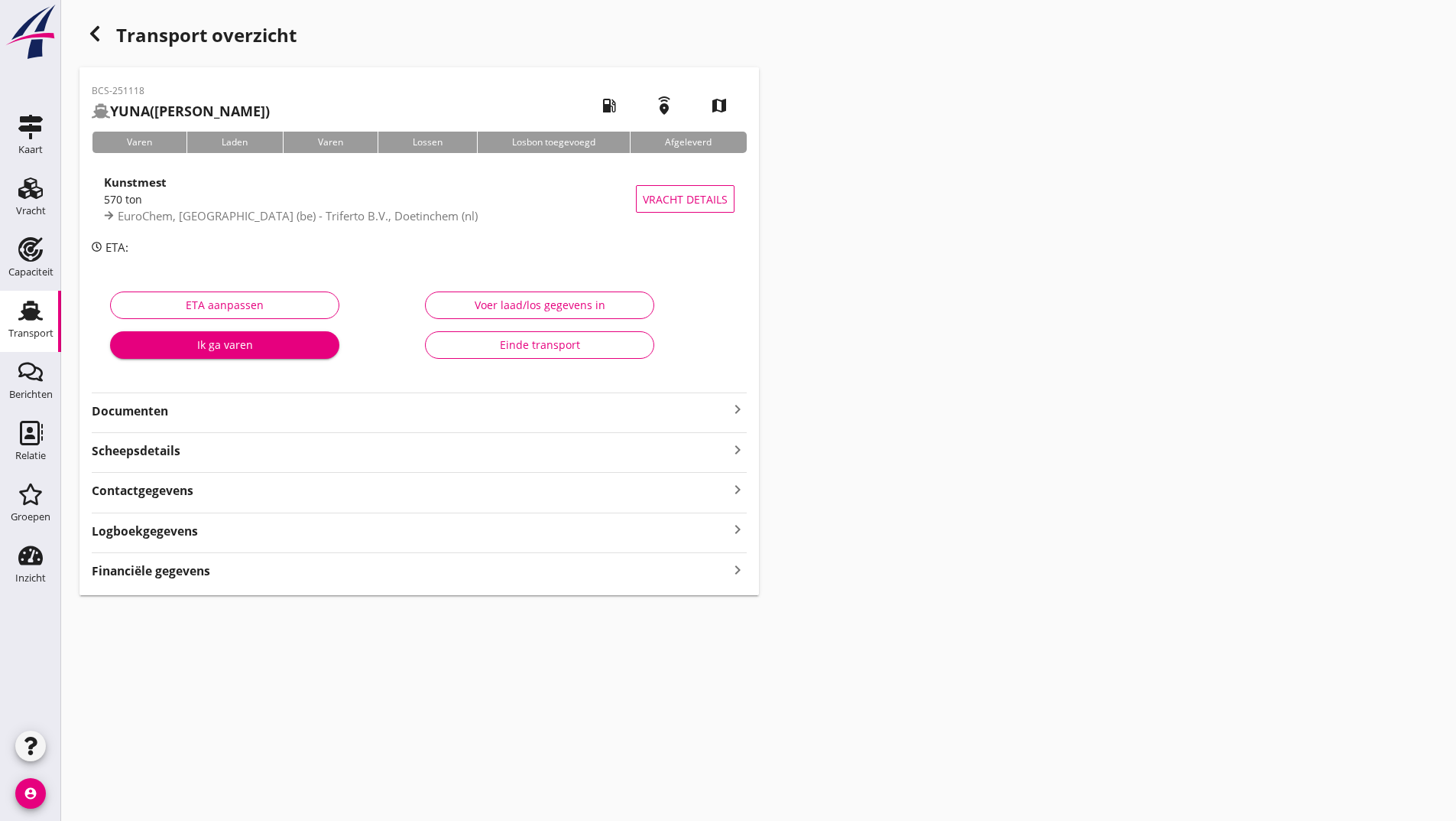
click at [165, 409] on strong "Documenten" at bounding box center [410, 410] width 636 height 18
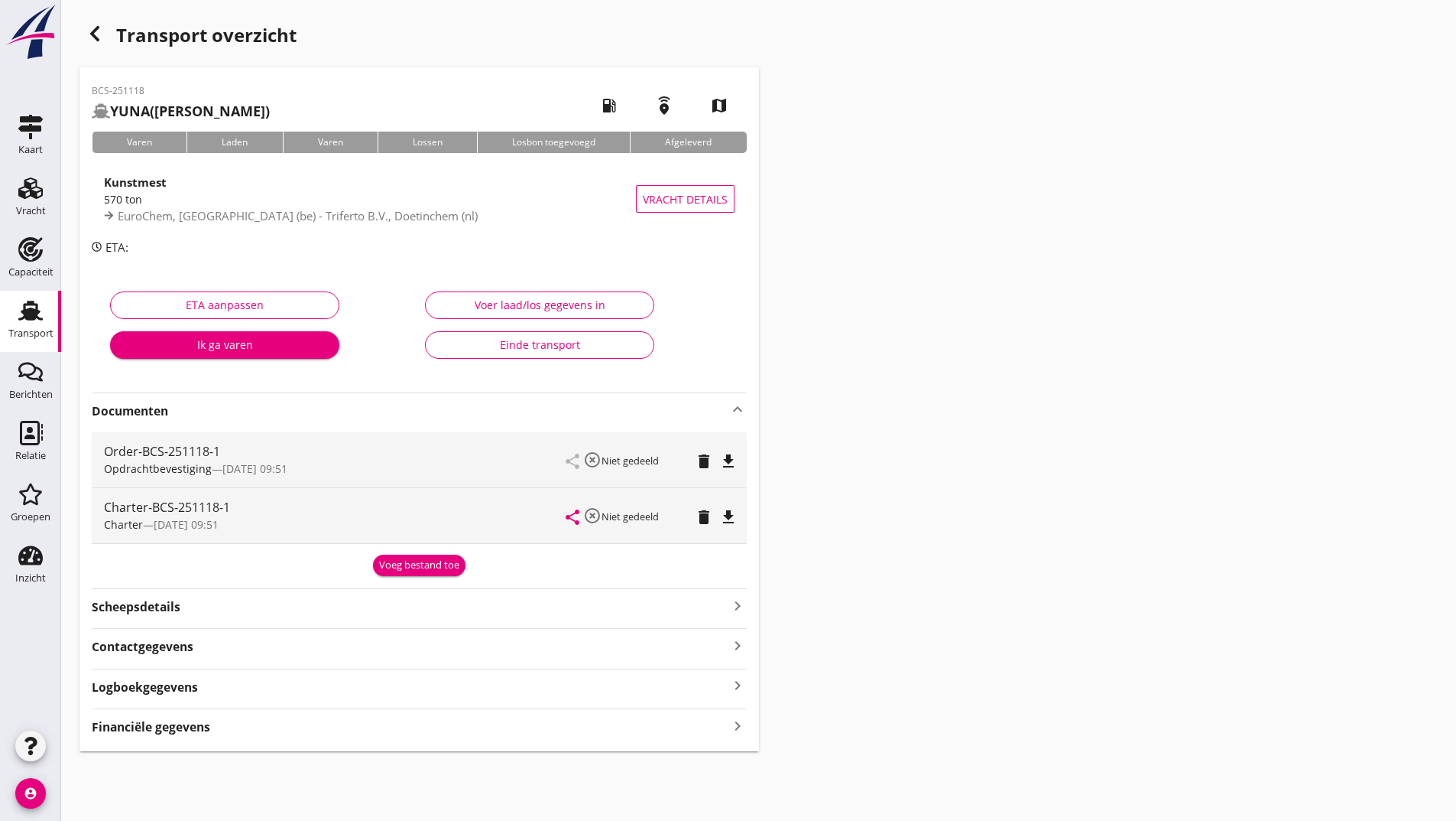
click at [414, 569] on div "Voeg bestand toe" at bounding box center [420, 565] width 80 height 15
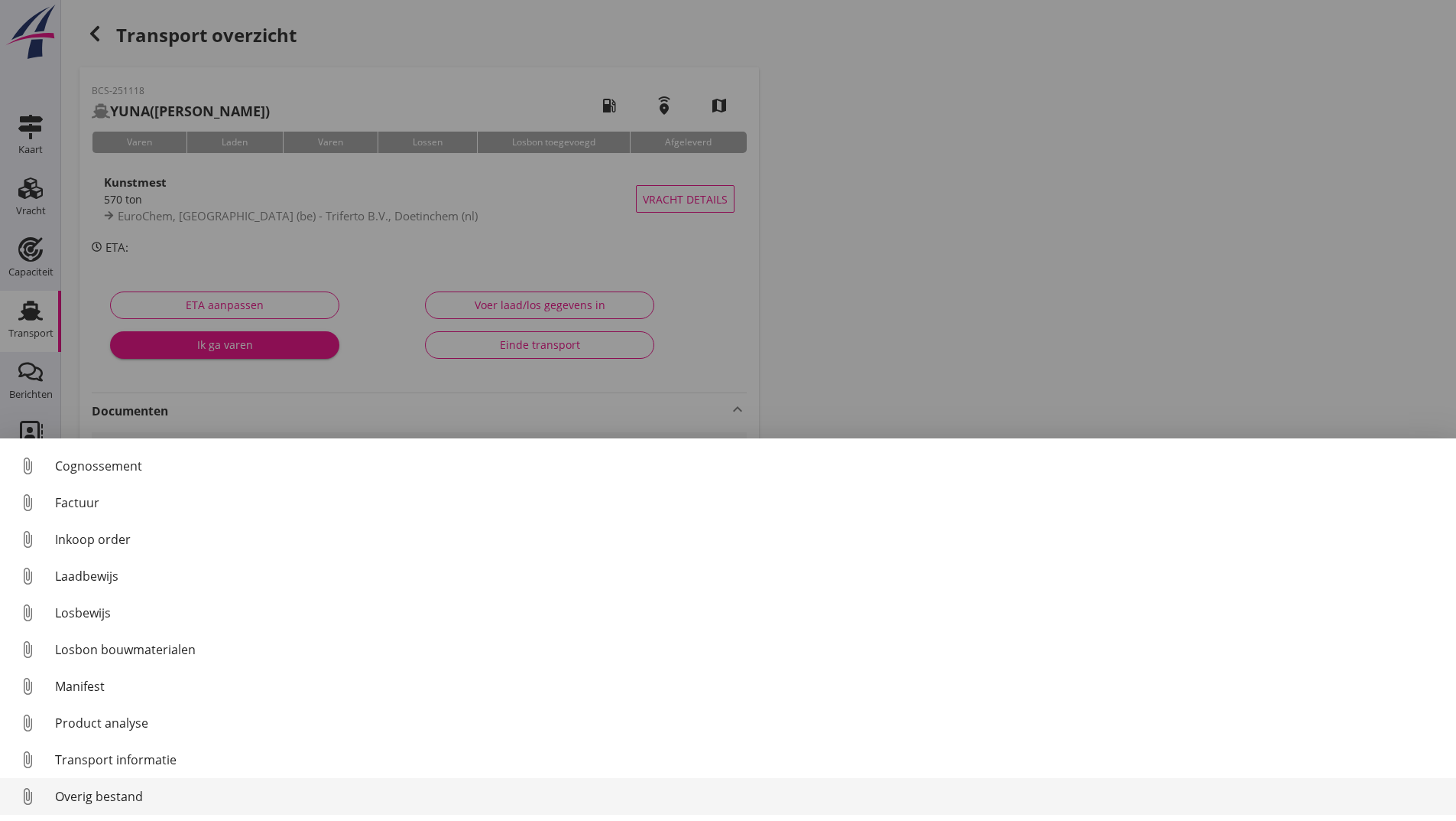
scroll to position [71, 0]
click at [123, 797] on div "Overig bestand" at bounding box center [749, 796] width 1389 height 19
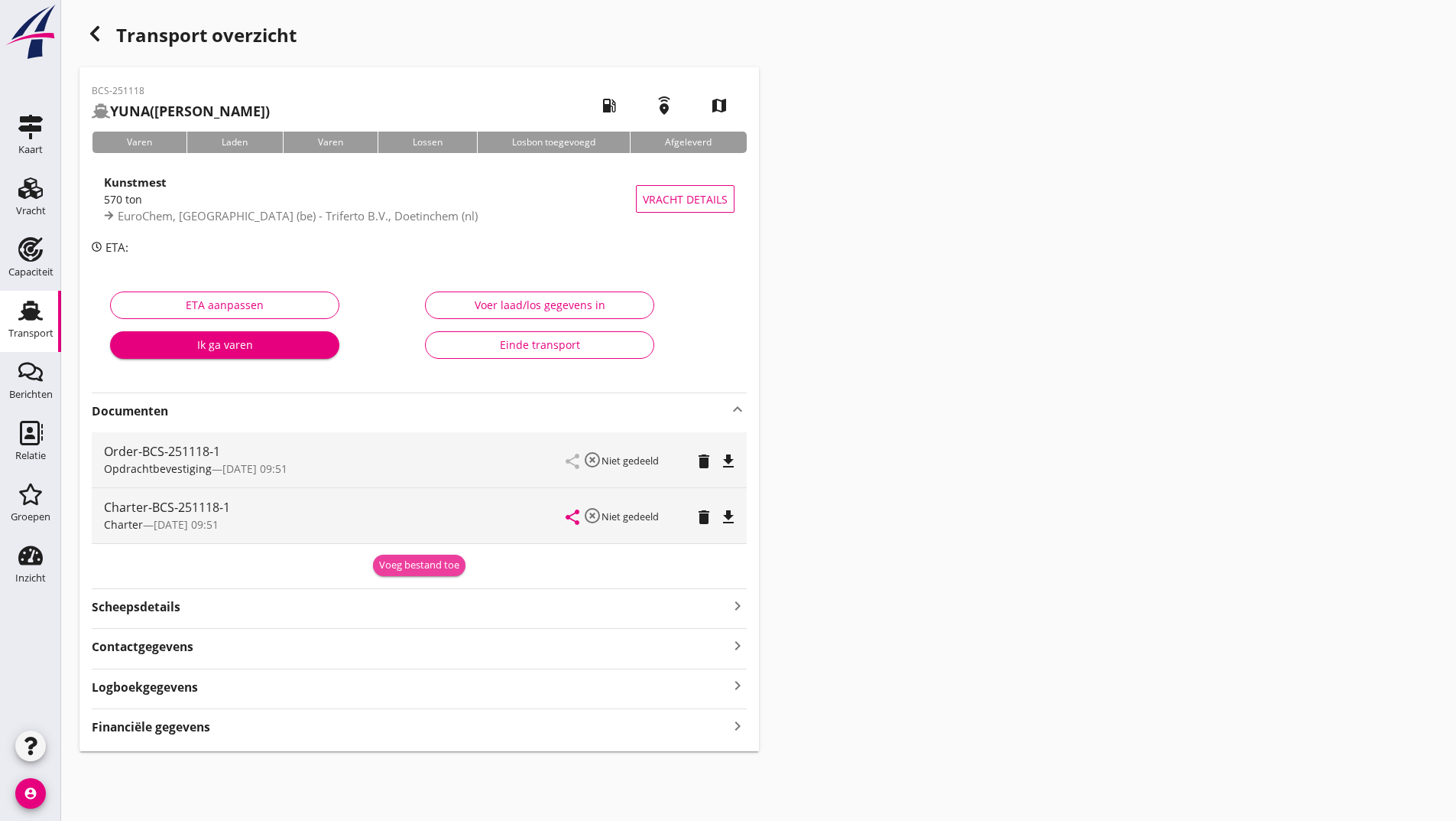
click at [392, 570] on div "Voeg bestand toe" at bounding box center [420, 565] width 80 height 15
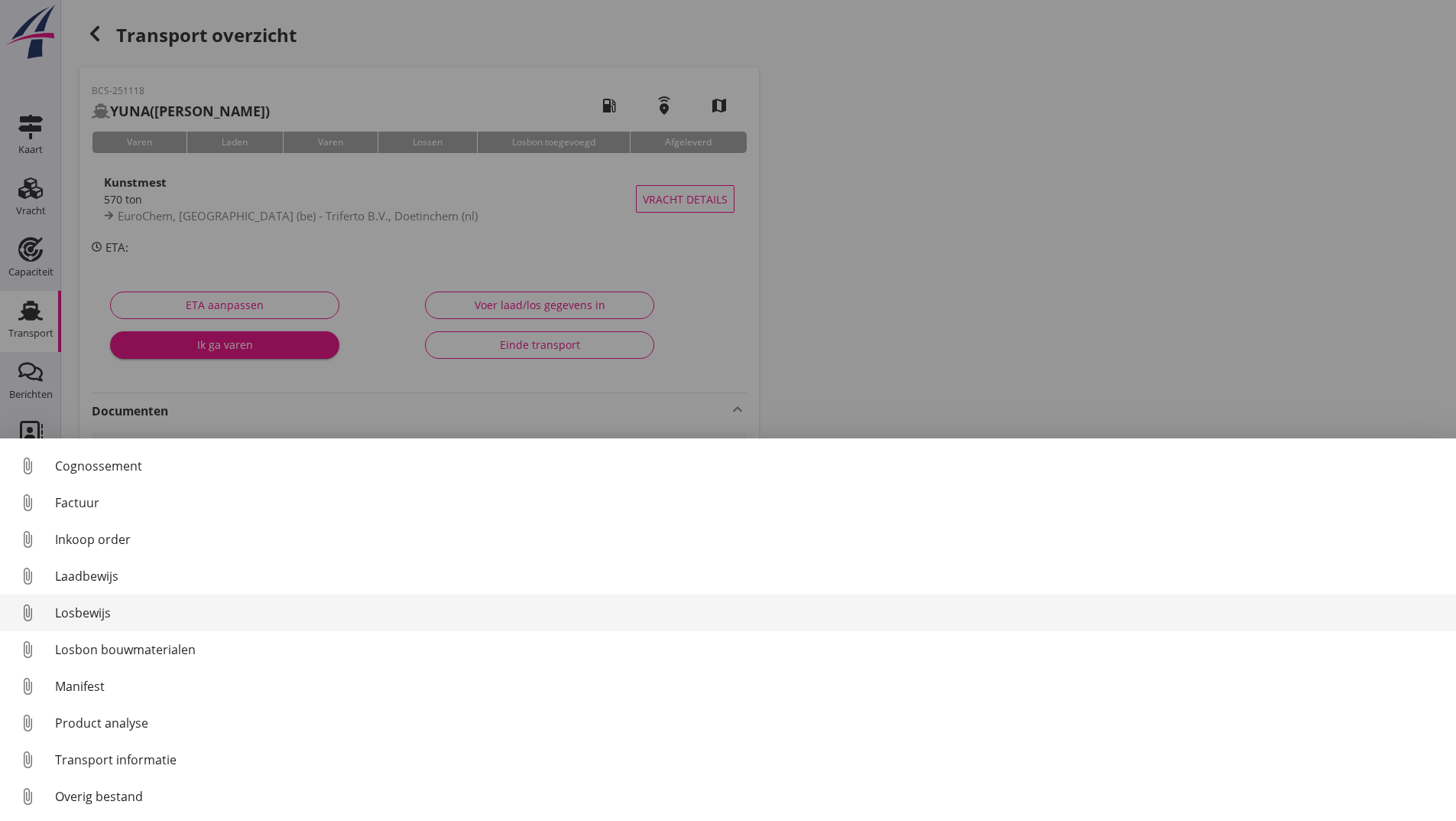
click at [94, 617] on div "Losbewijs" at bounding box center [749, 612] width 1389 height 19
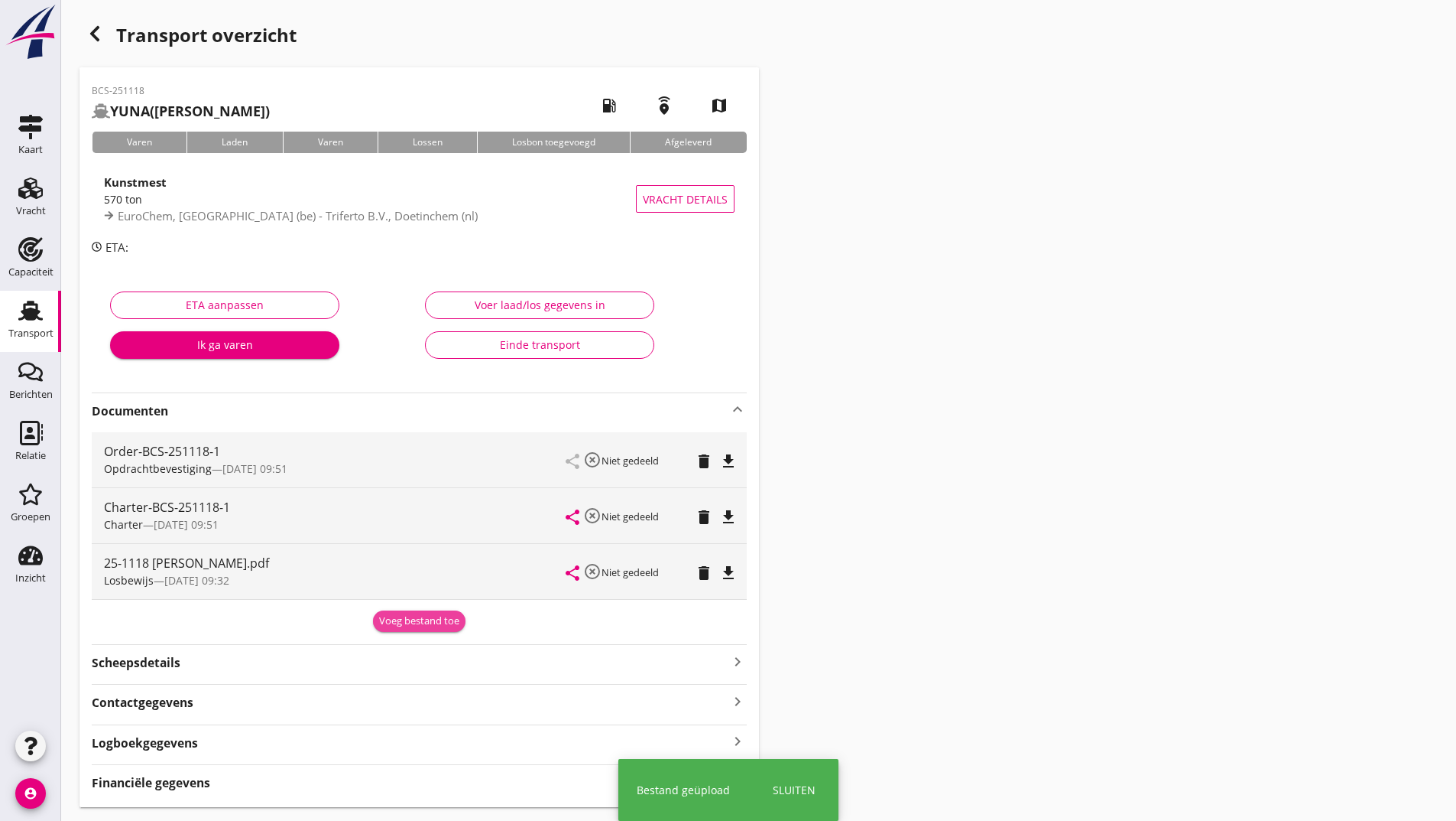
click at [384, 621] on div "Voeg bestand toe" at bounding box center [420, 621] width 80 height 15
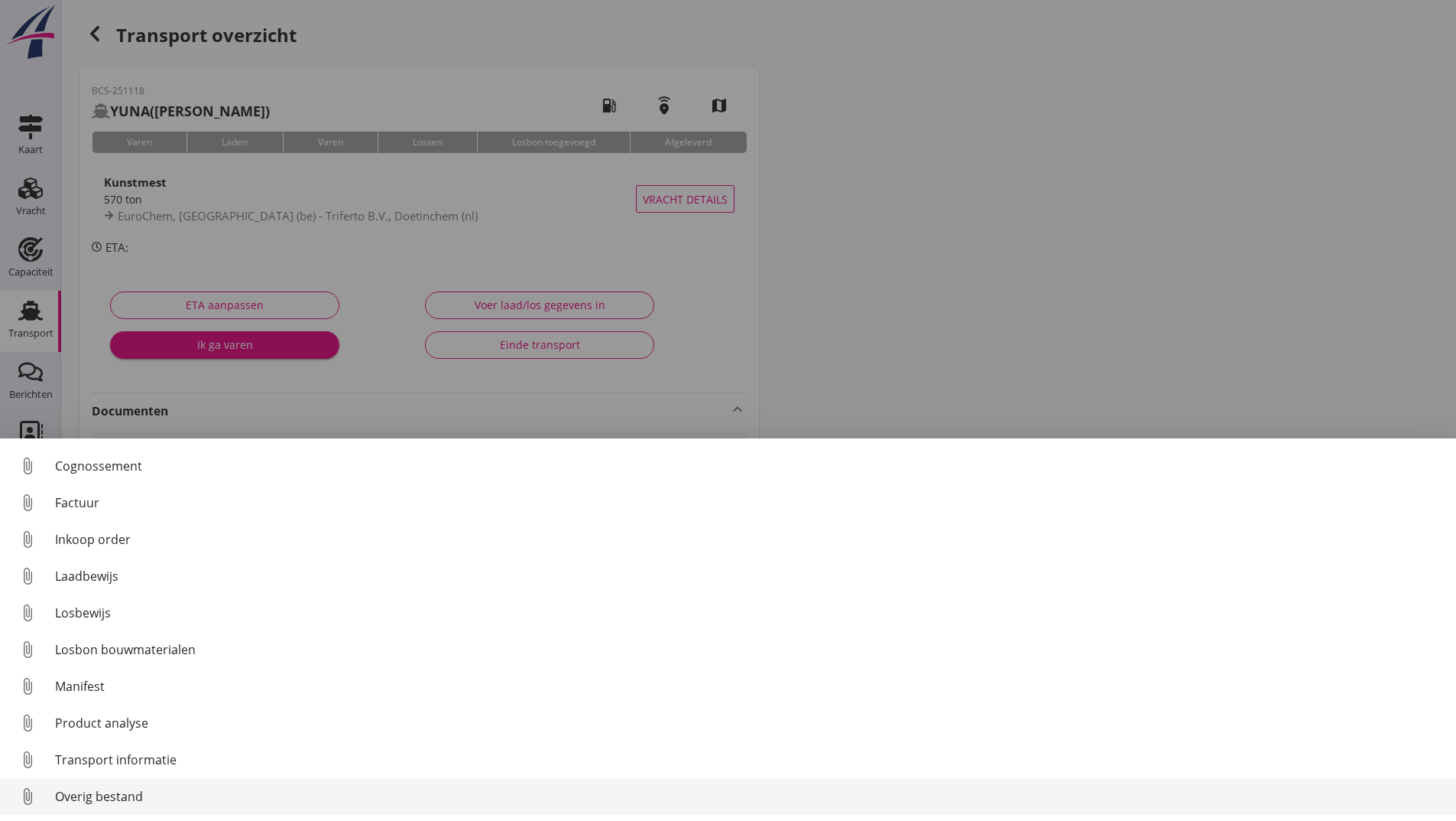
click at [132, 803] on div "Overig bestand" at bounding box center [749, 796] width 1389 height 19
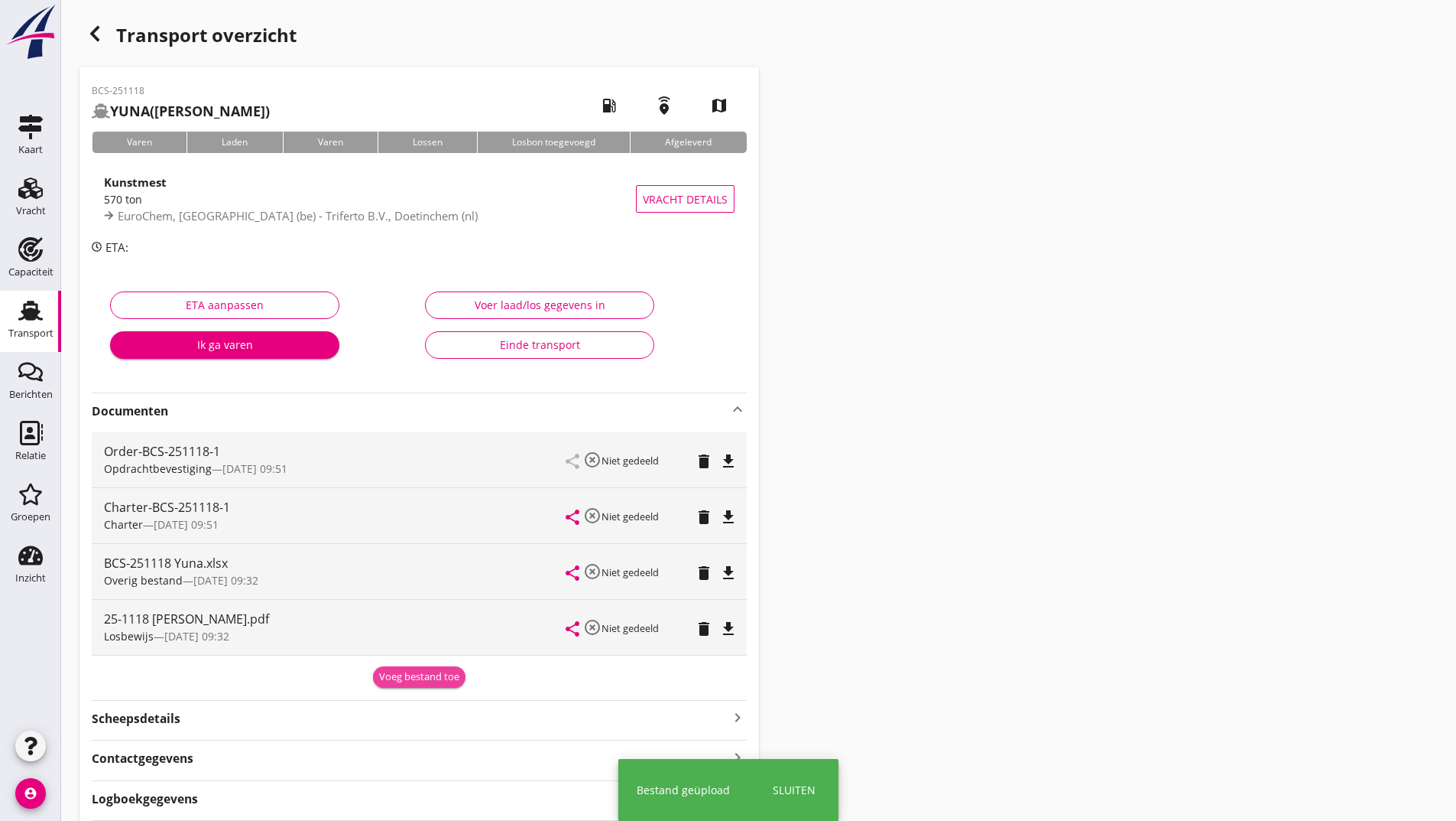
click at [398, 678] on div "Voeg bestand toe" at bounding box center [420, 677] width 80 height 15
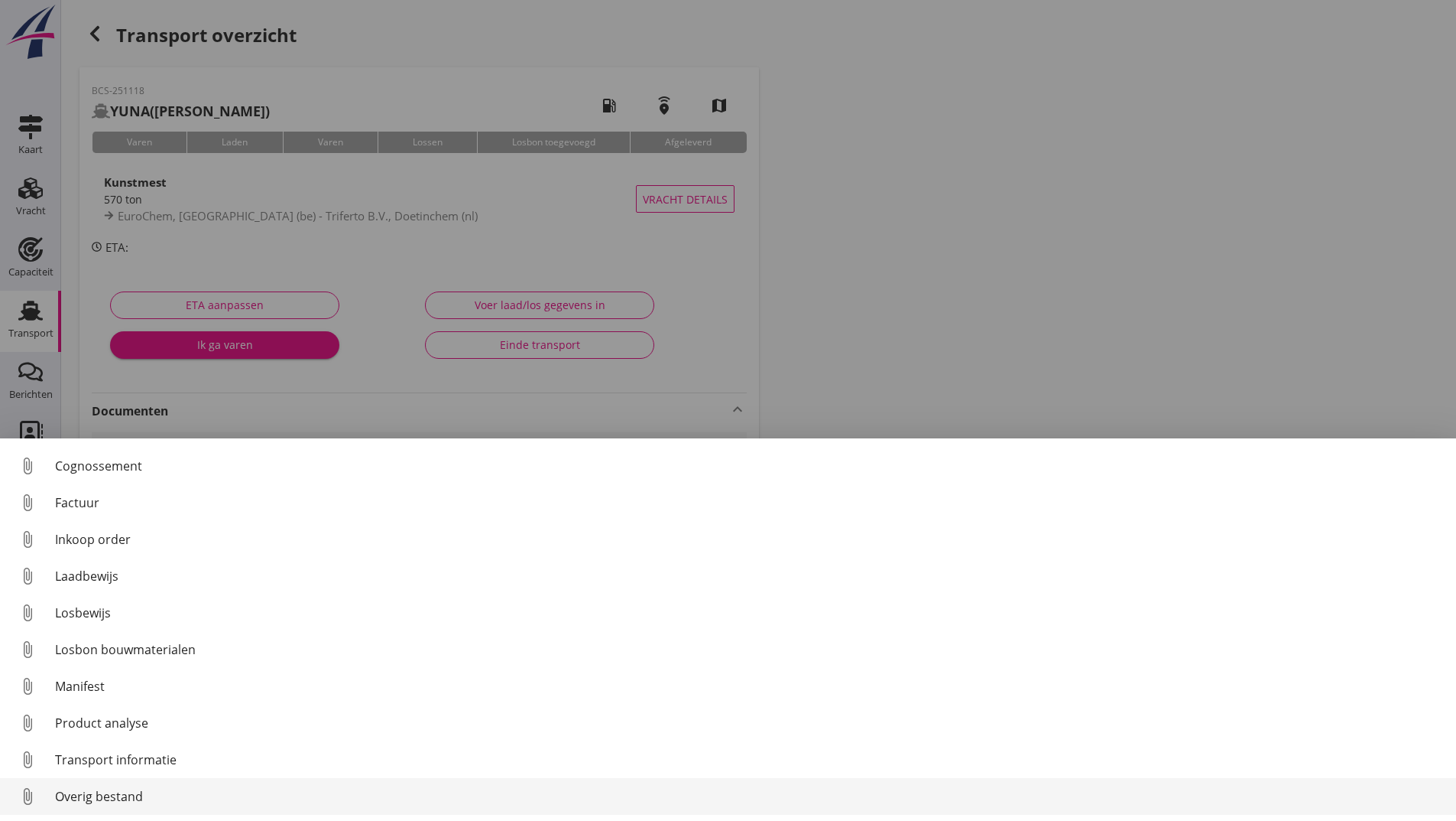
click at [140, 800] on div "Overig bestand" at bounding box center [749, 796] width 1389 height 19
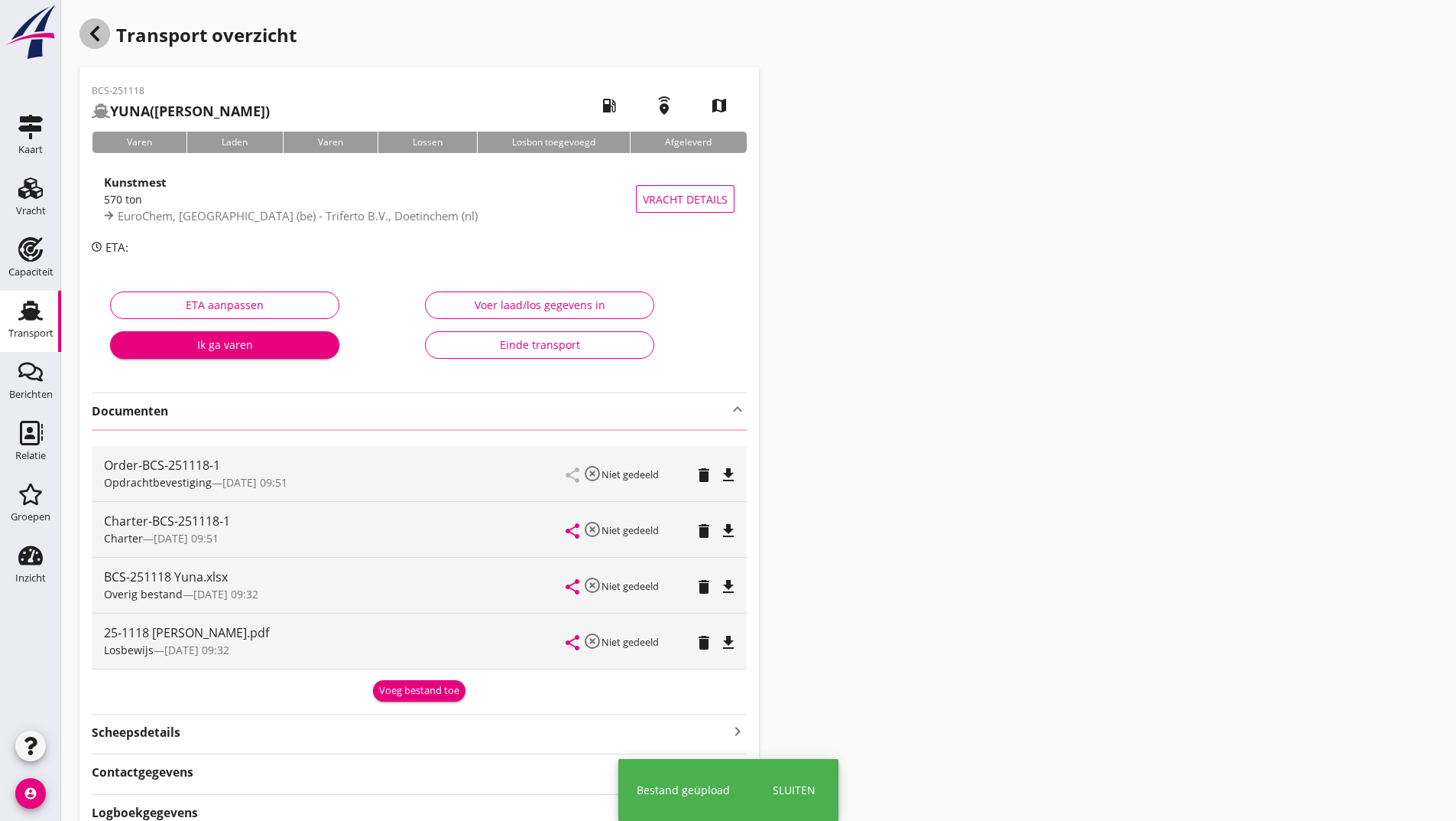
click at [97, 36] on use "button" at bounding box center [95, 34] width 9 height 15
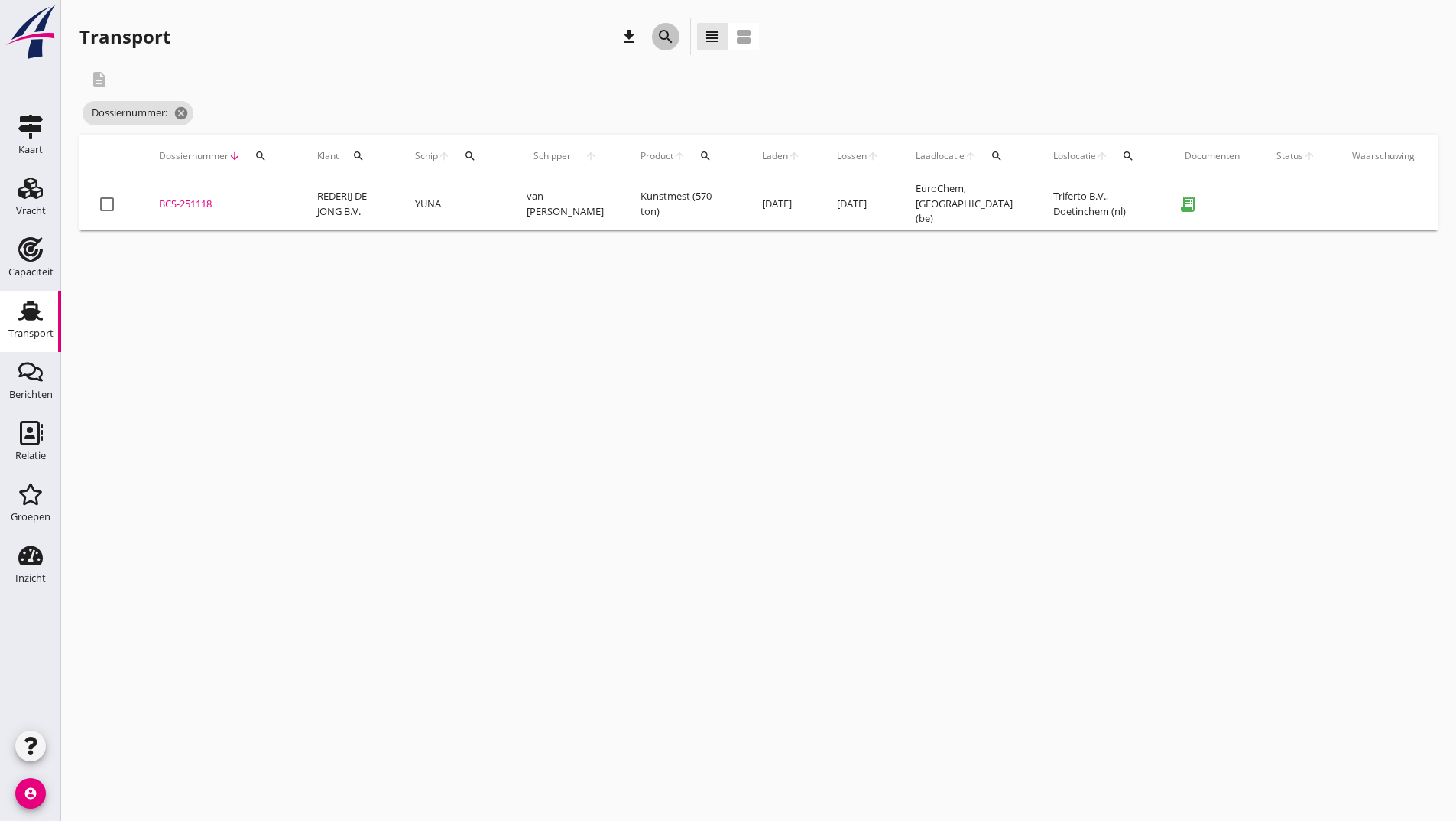
click at [662, 35] on icon "search" at bounding box center [666, 37] width 19 height 19
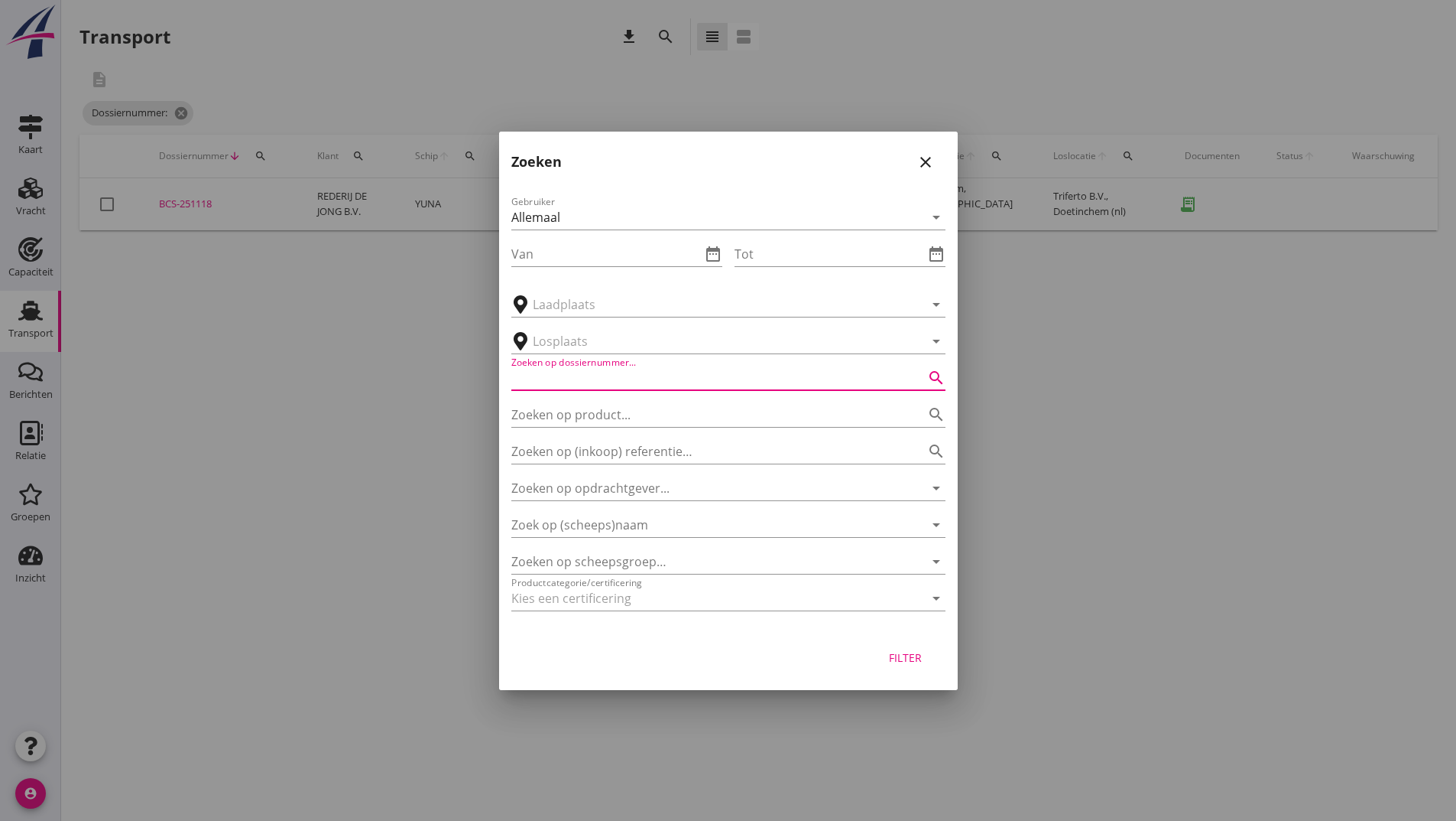
click at [556, 374] on input "Zoeken op dossiernummer..." at bounding box center [707, 378] width 392 height 24
type input "251126"
click at [915, 662] on div "Filter" at bounding box center [906, 657] width 43 height 16
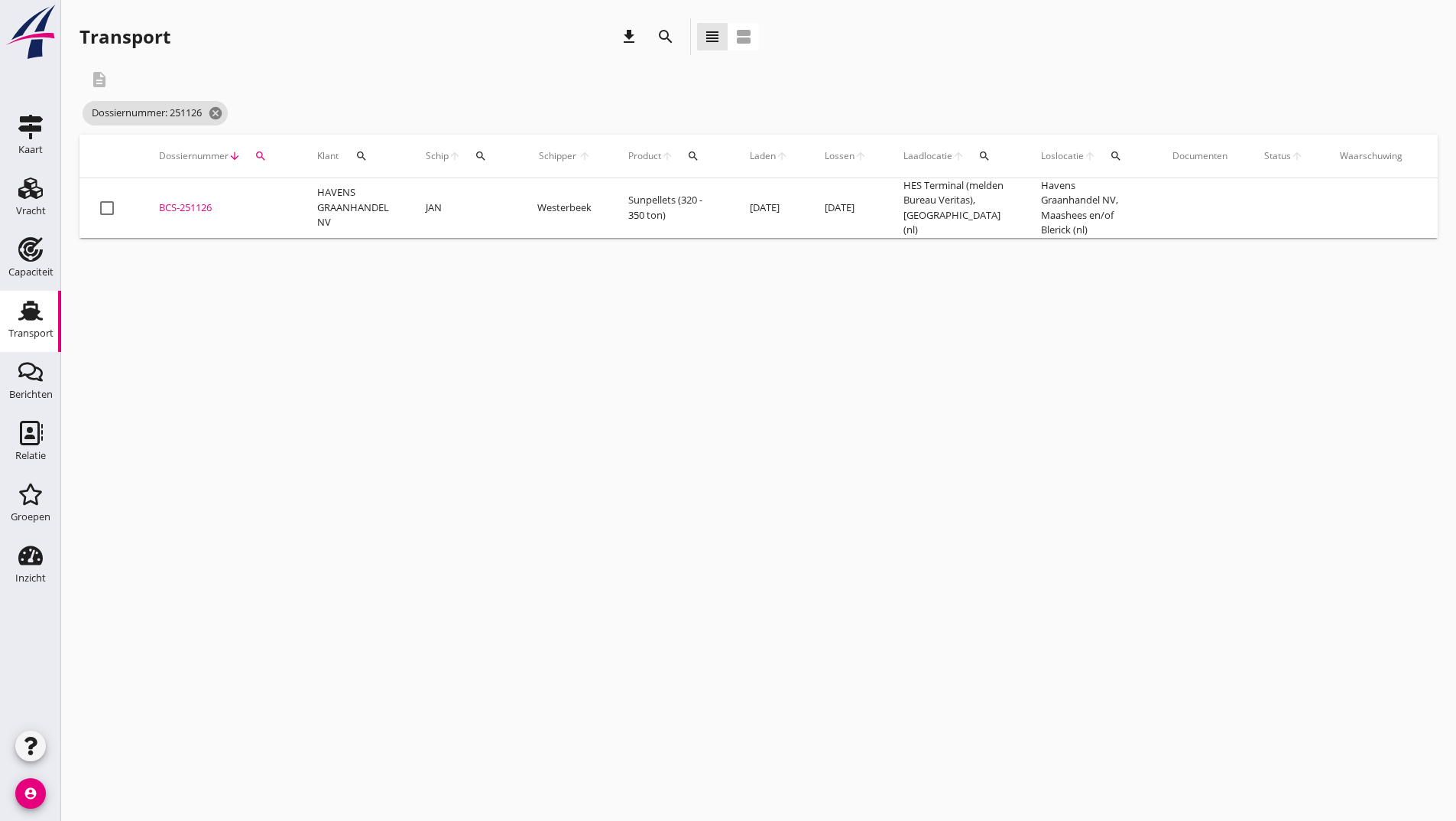
click at [207, 208] on div "BCS-251126" at bounding box center [220, 208] width 122 height 15
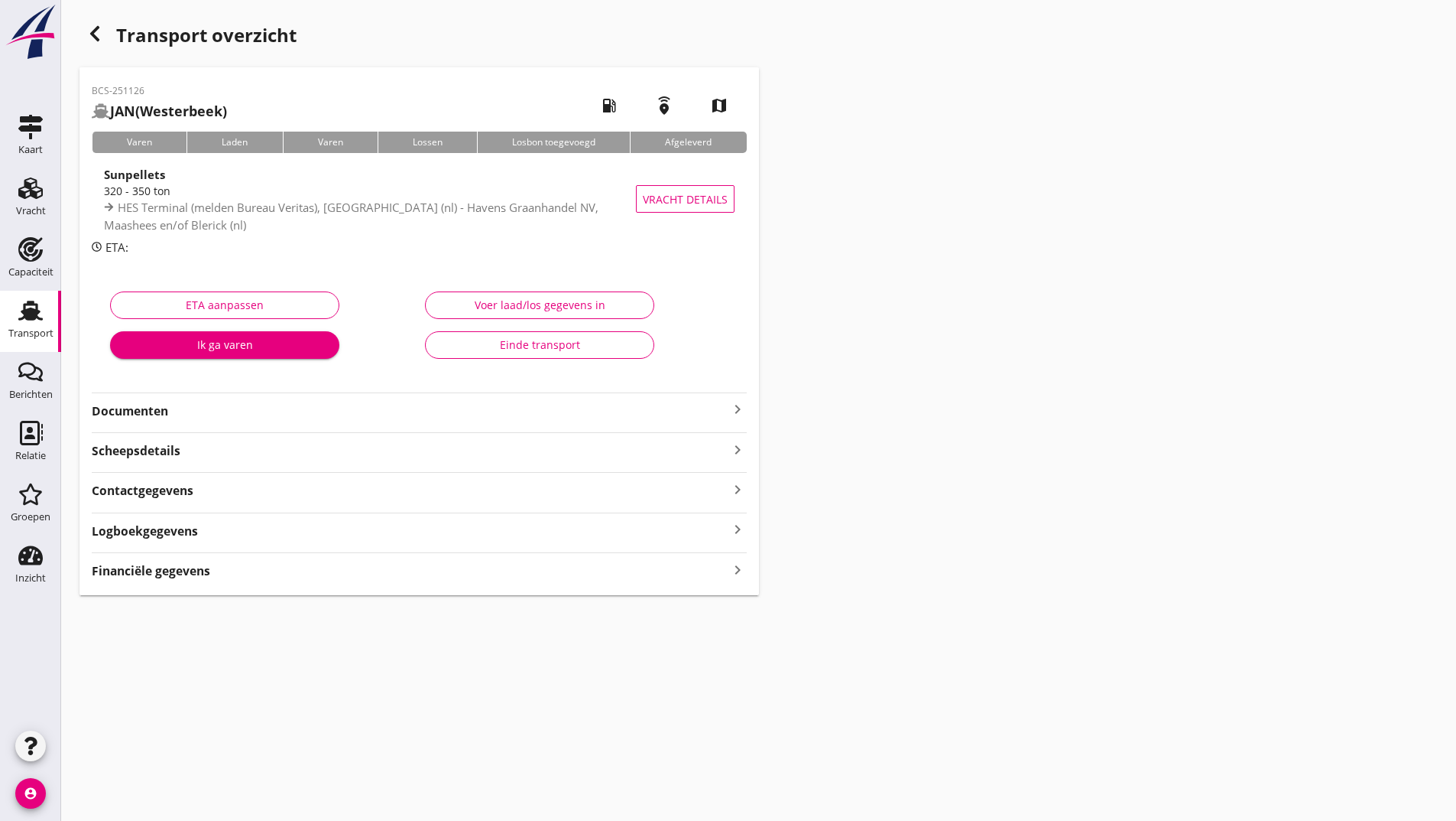
click at [161, 409] on strong "Documenten" at bounding box center [410, 410] width 636 height 18
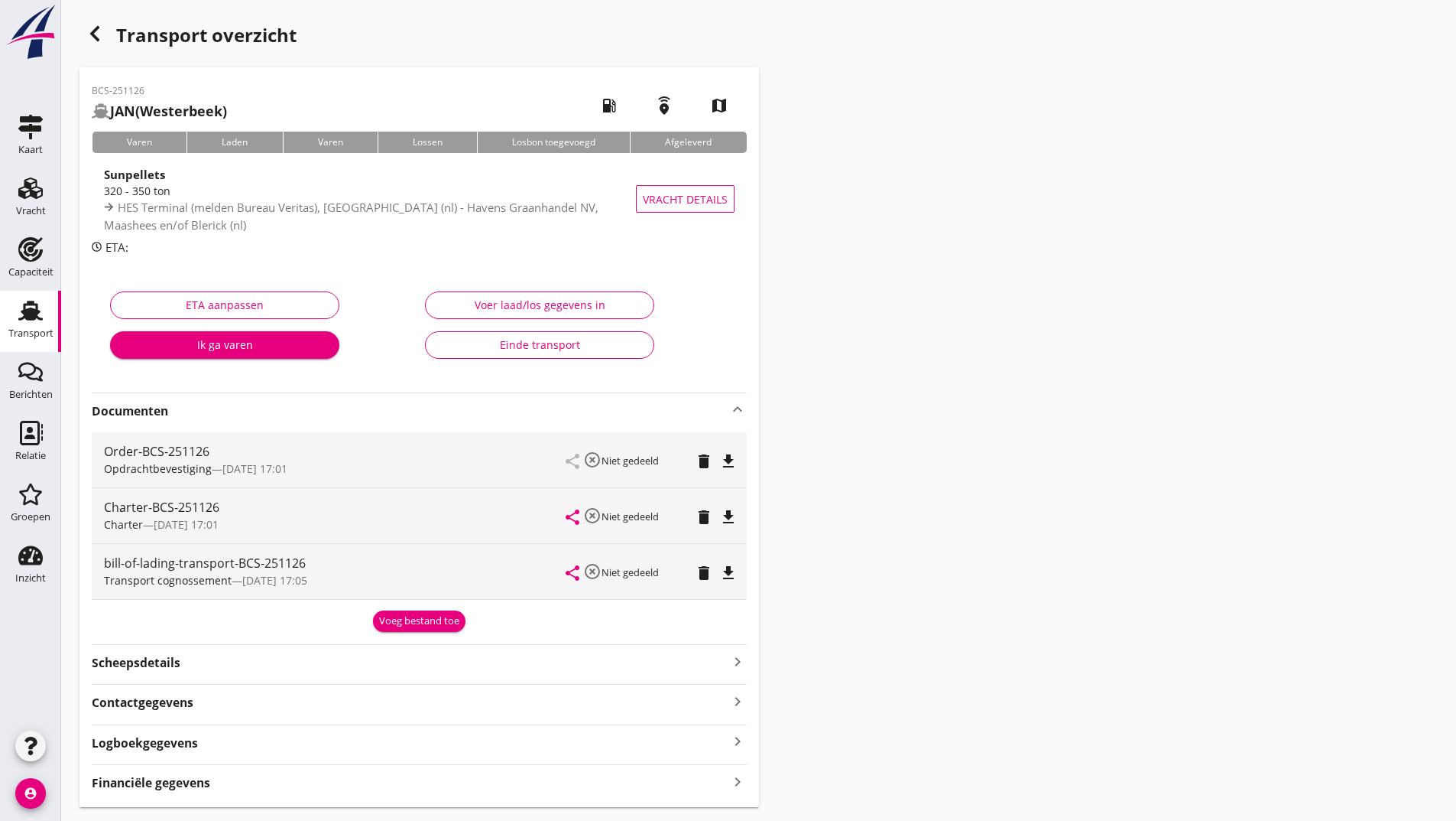
click at [395, 628] on div "Voeg bestand toe" at bounding box center [420, 621] width 80 height 15
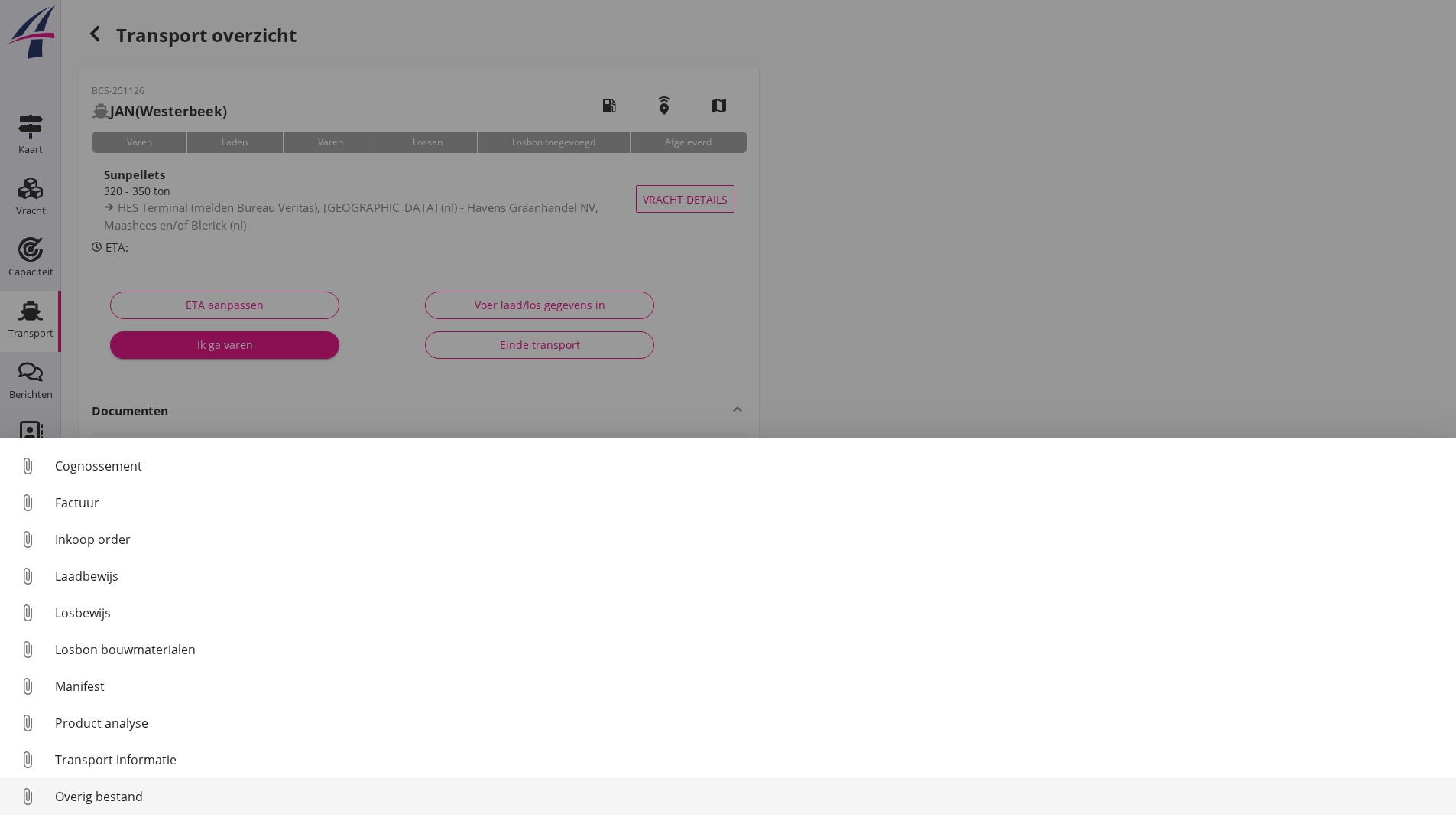
scroll to position [107, 0]
click at [119, 787] on div "Overig bestand" at bounding box center [749, 796] width 1389 height 19
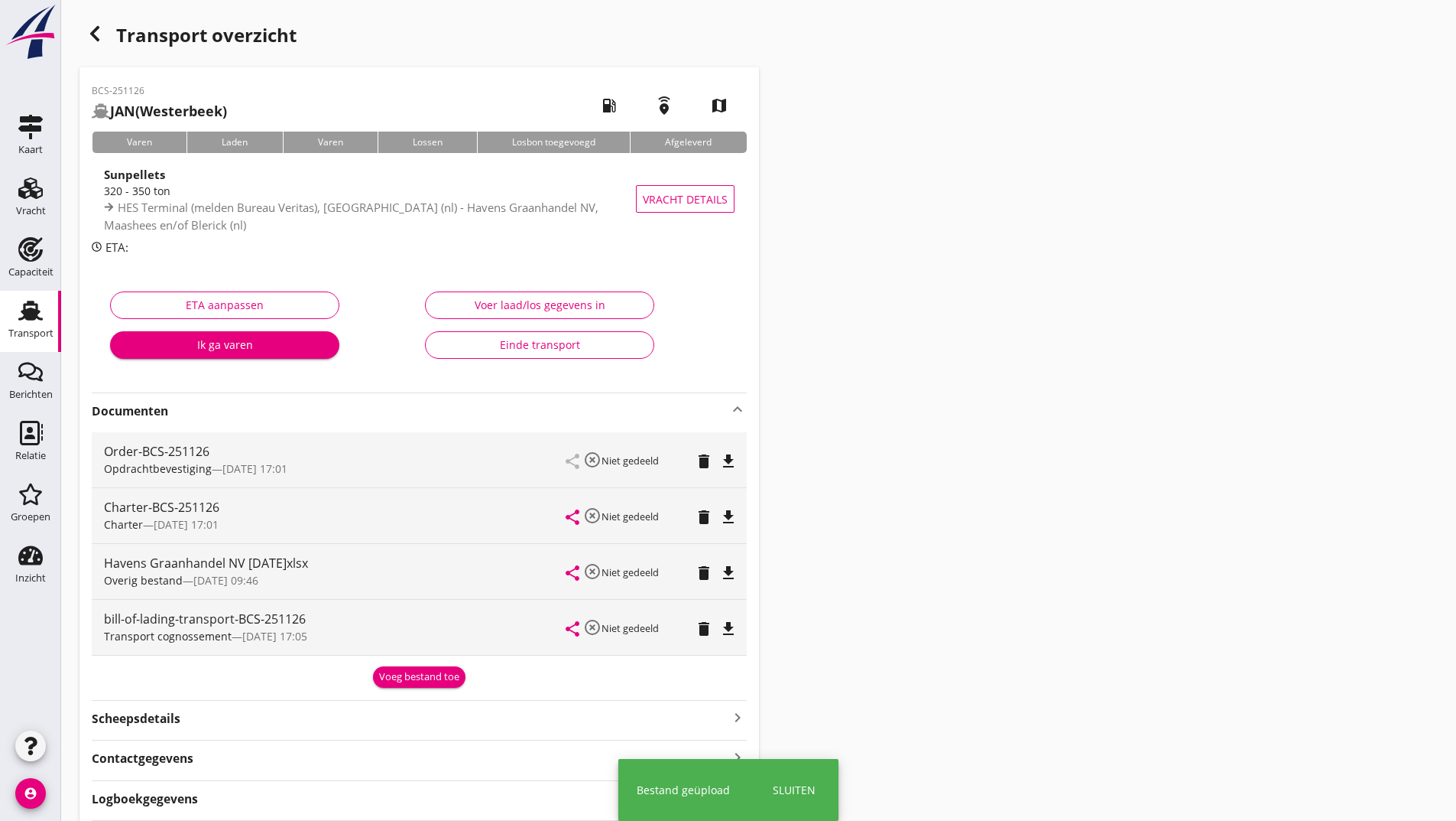
click at [398, 672] on div "Voeg bestand toe" at bounding box center [420, 677] width 80 height 15
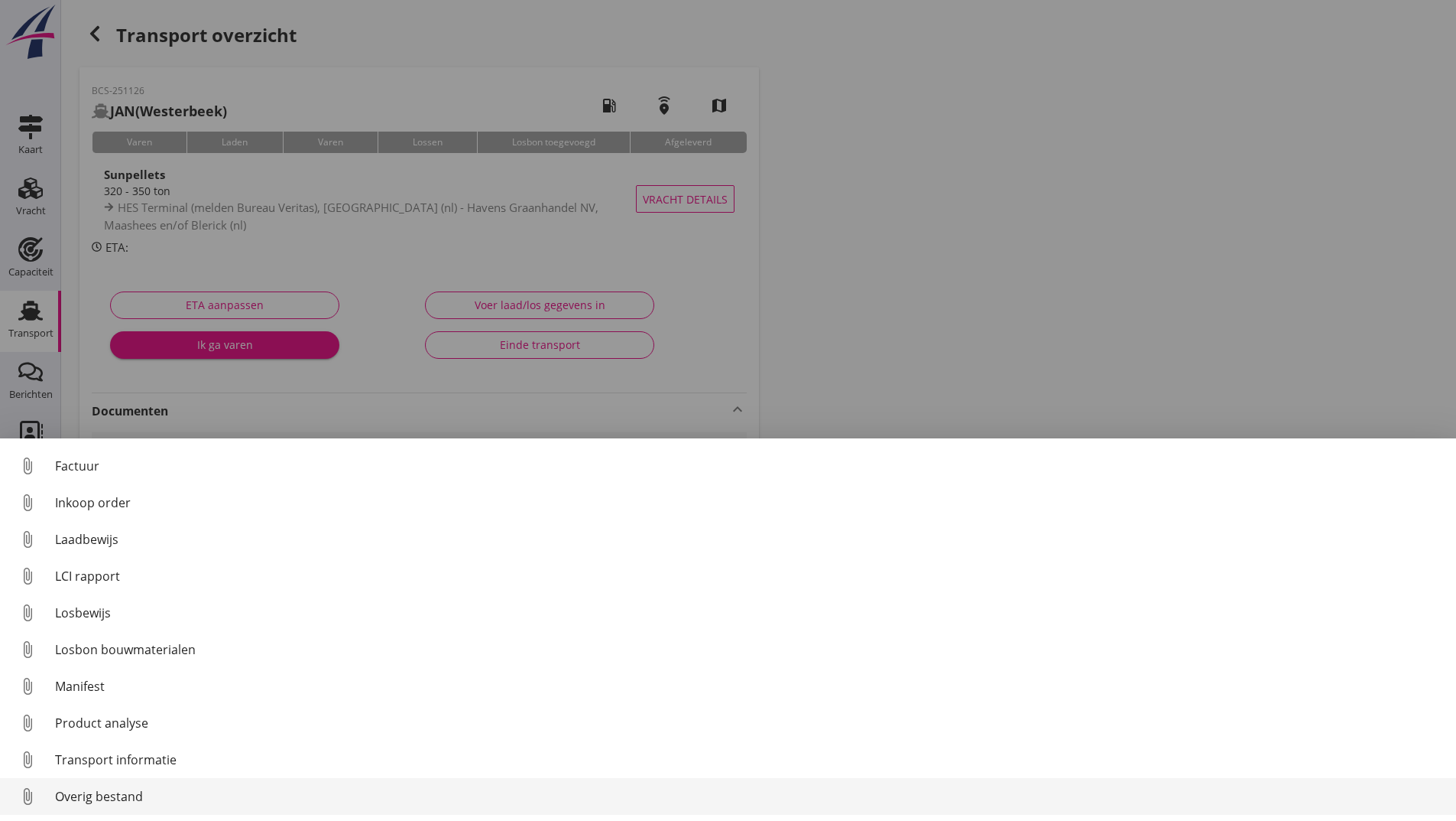
click at [114, 801] on div "Overig bestand" at bounding box center [749, 796] width 1389 height 19
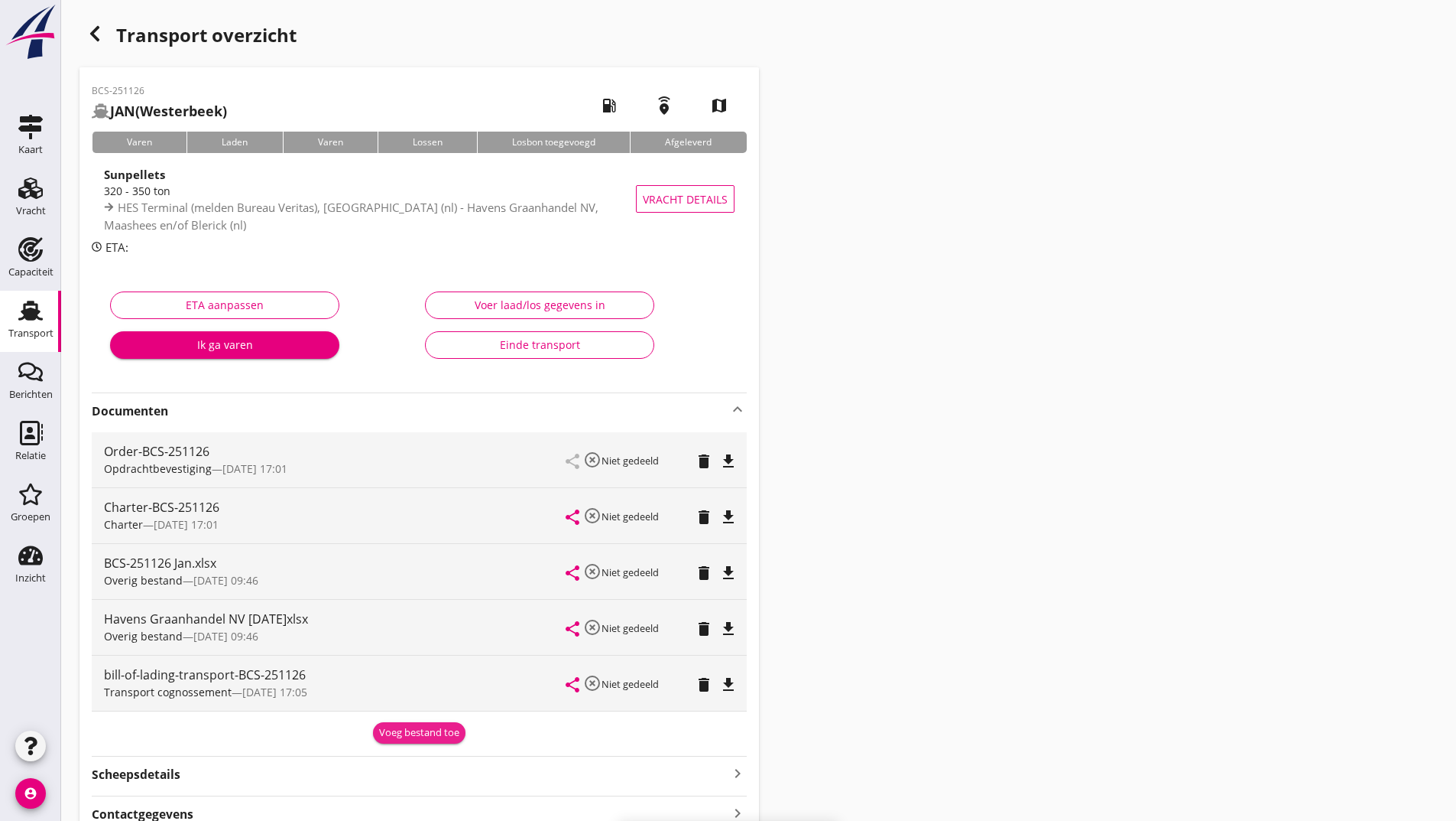
click at [391, 733] on div "Voeg bestand toe" at bounding box center [420, 733] width 80 height 15
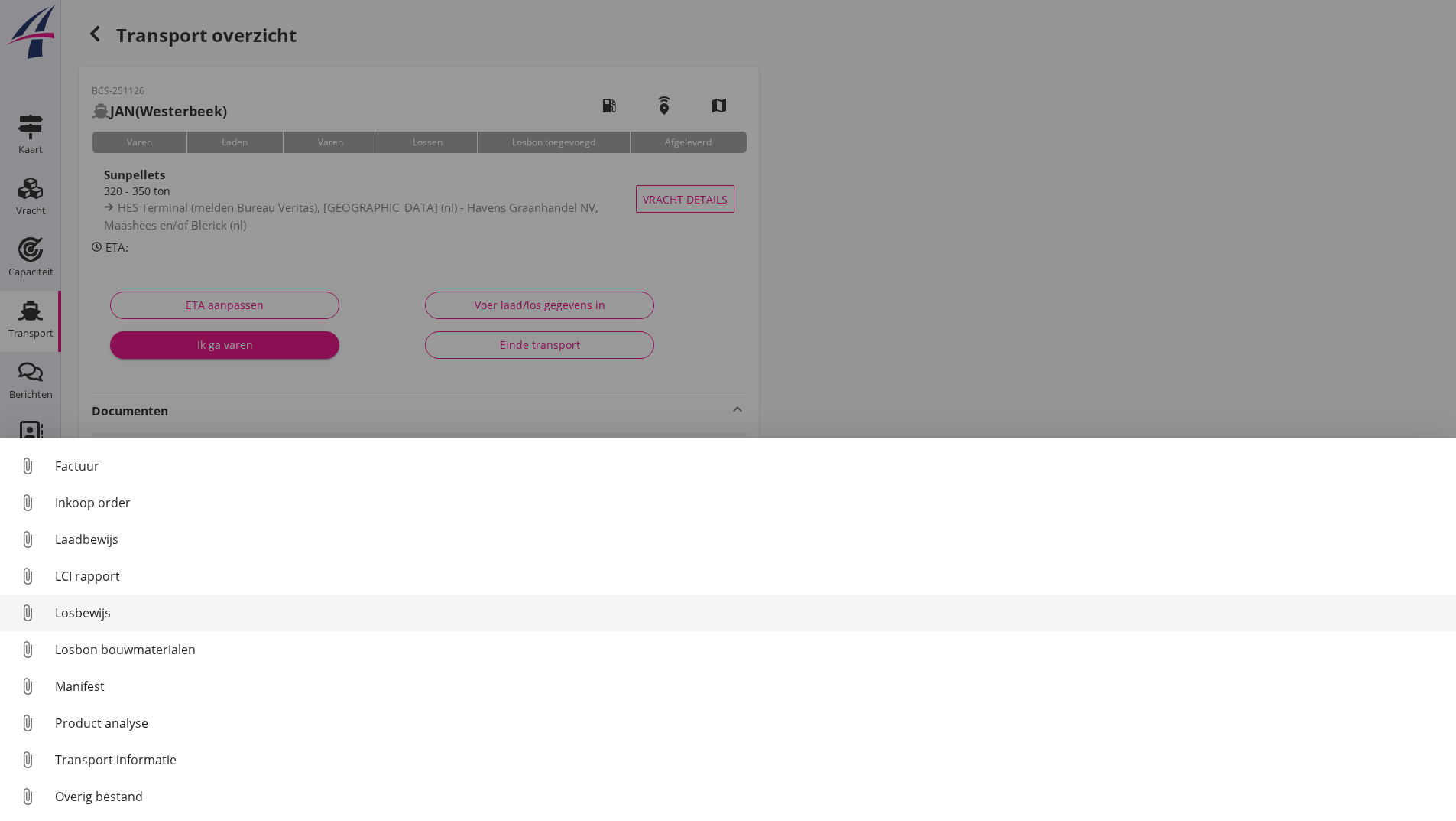
click at [92, 616] on div "Losbewijs" at bounding box center [749, 612] width 1389 height 19
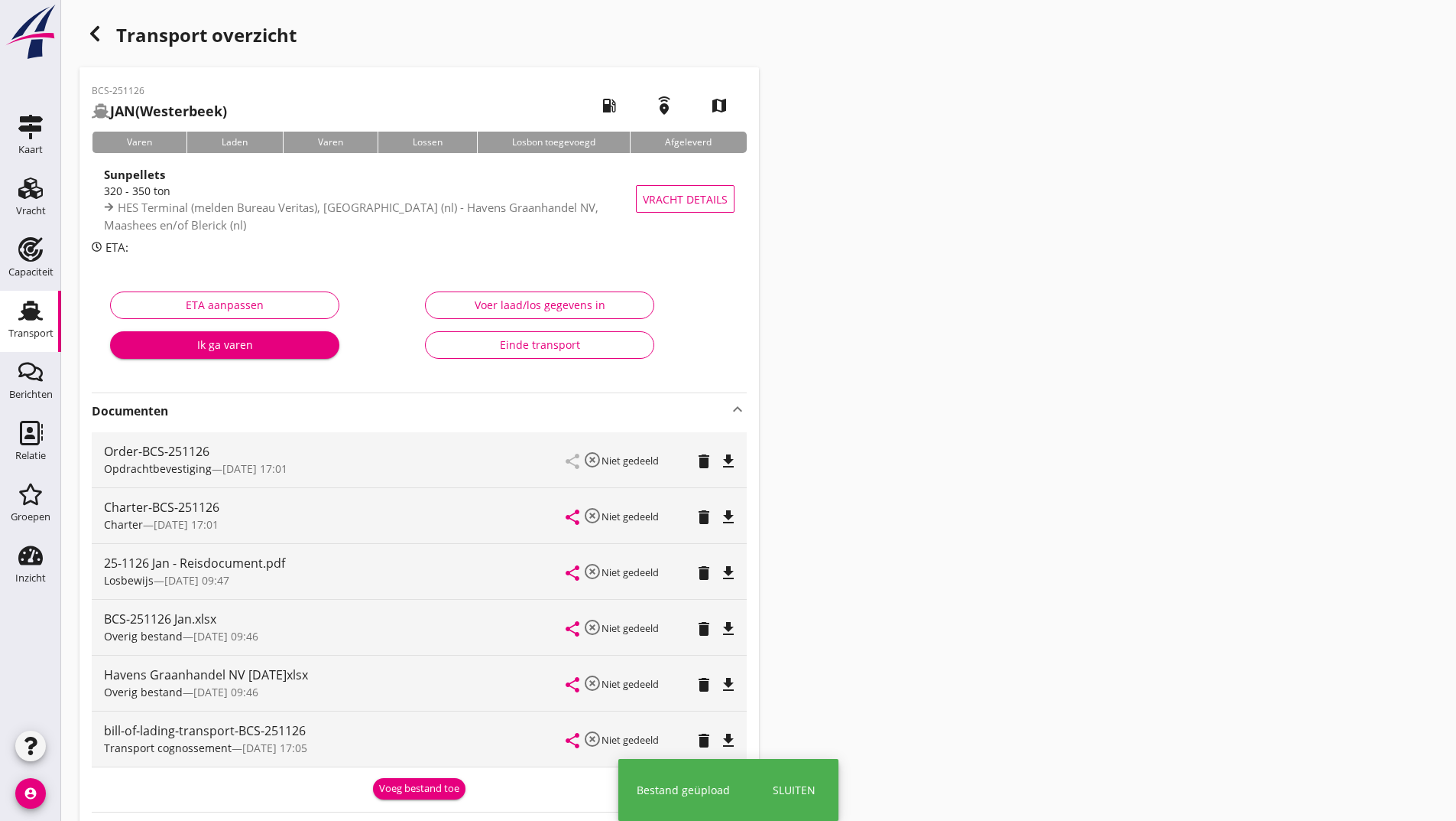
click at [392, 791] on div "Voeg bestand toe" at bounding box center [420, 788] width 80 height 15
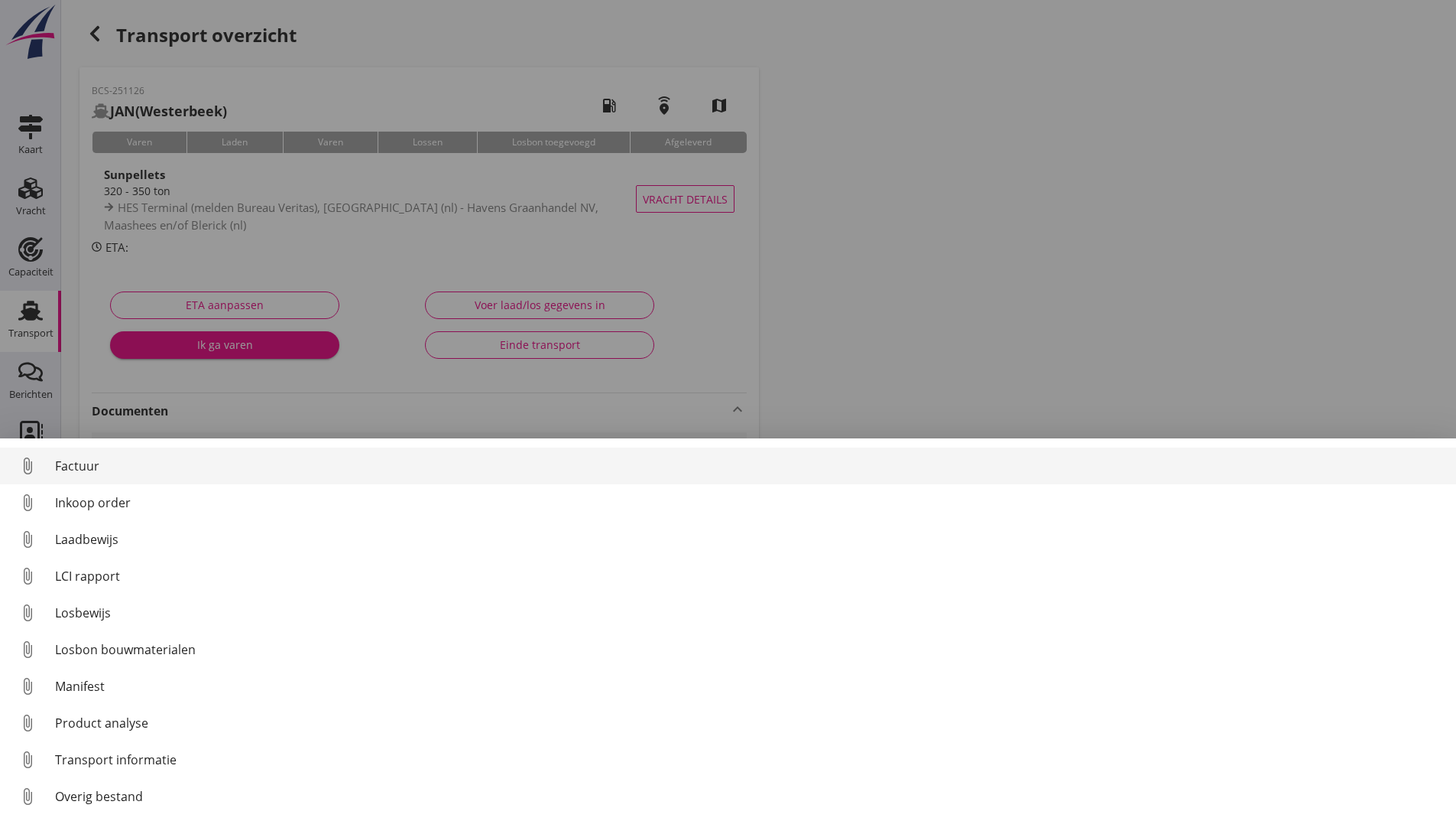
click at [80, 471] on div "Factuur" at bounding box center [749, 466] width 1389 height 19
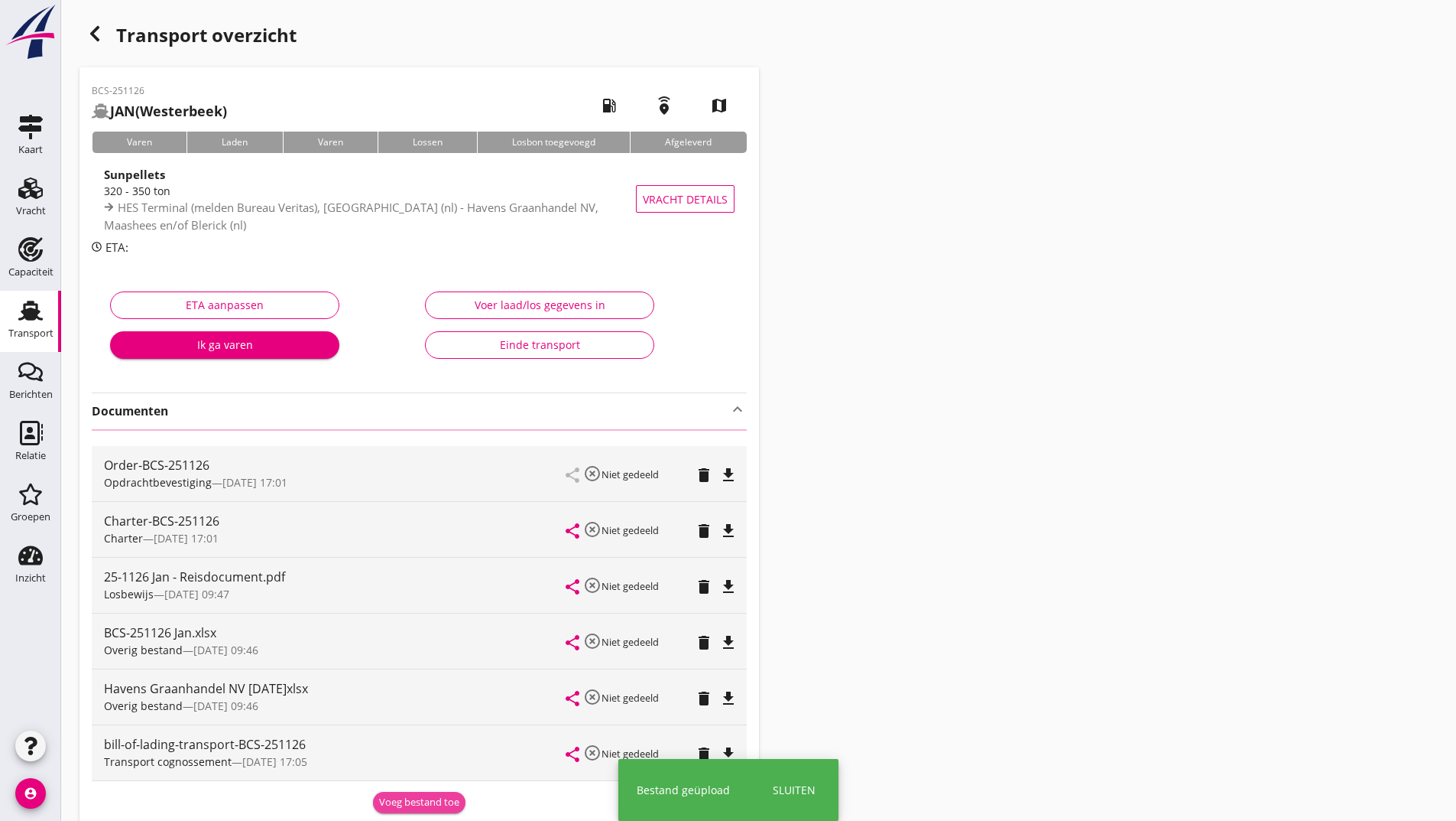
click at [414, 808] on div "Voeg bestand toe" at bounding box center [420, 802] width 80 height 15
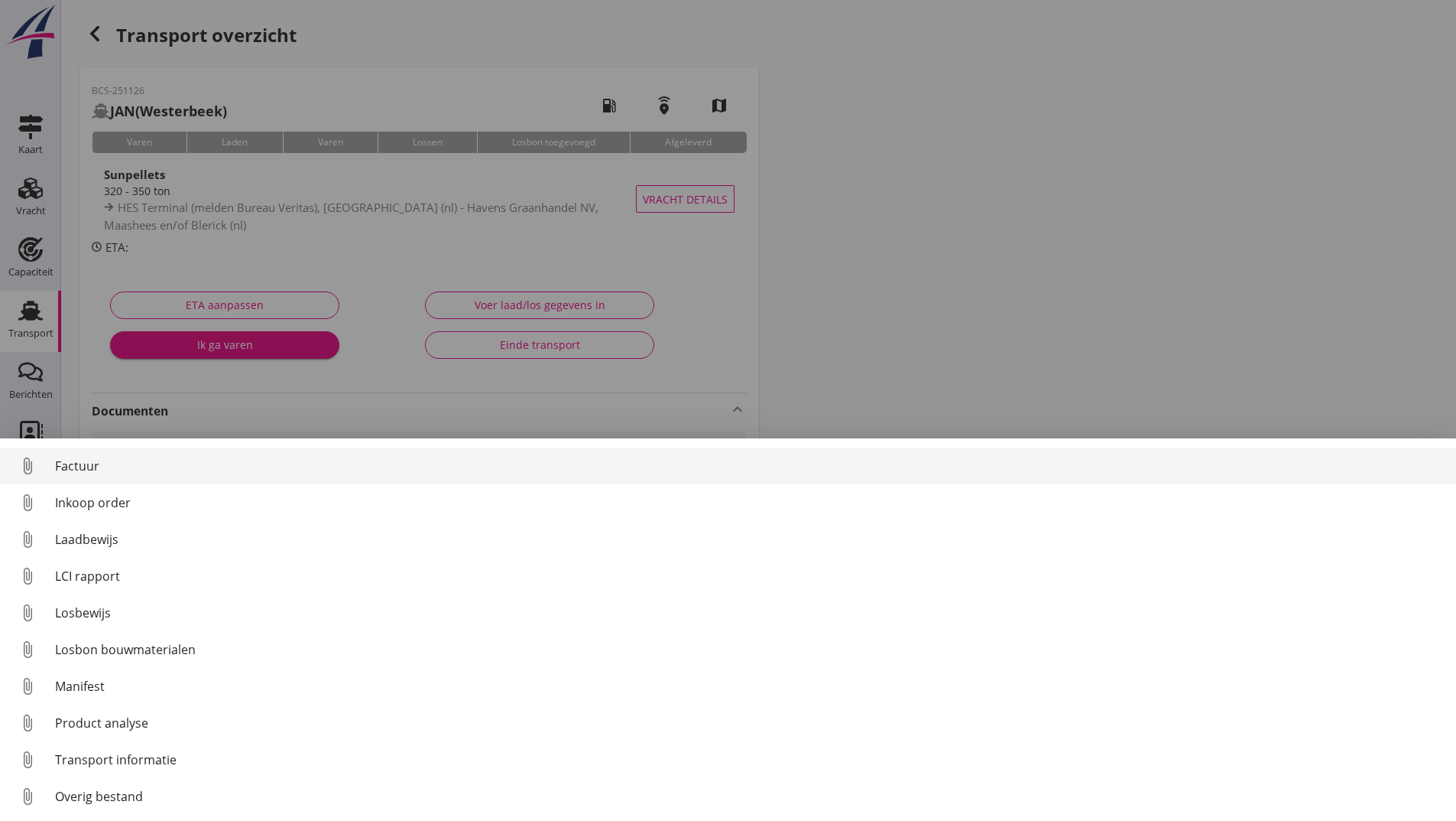
click at [87, 473] on div "Factuur" at bounding box center [749, 466] width 1389 height 19
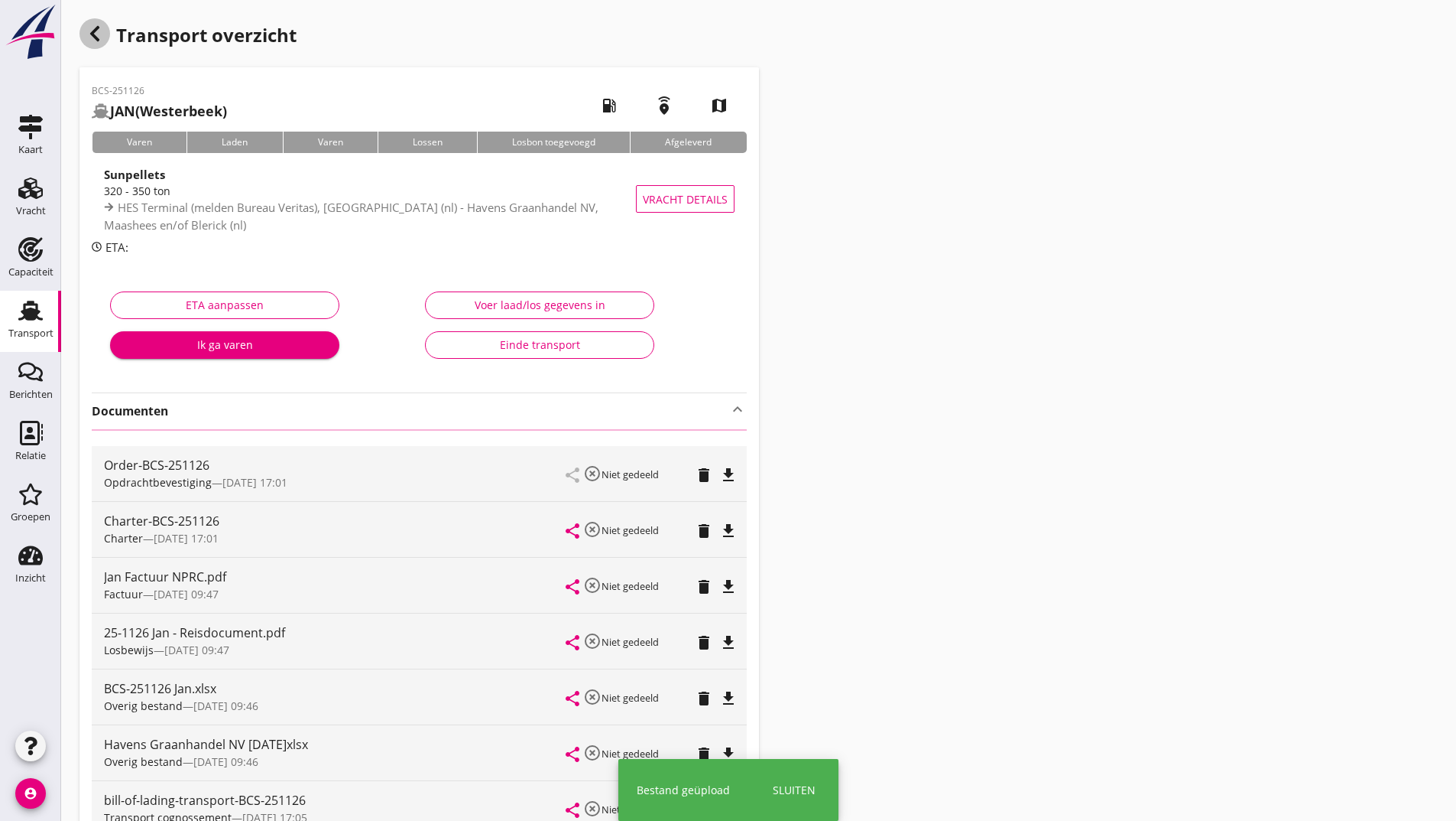
click at [98, 32] on icon "button" at bounding box center [95, 34] width 19 height 19
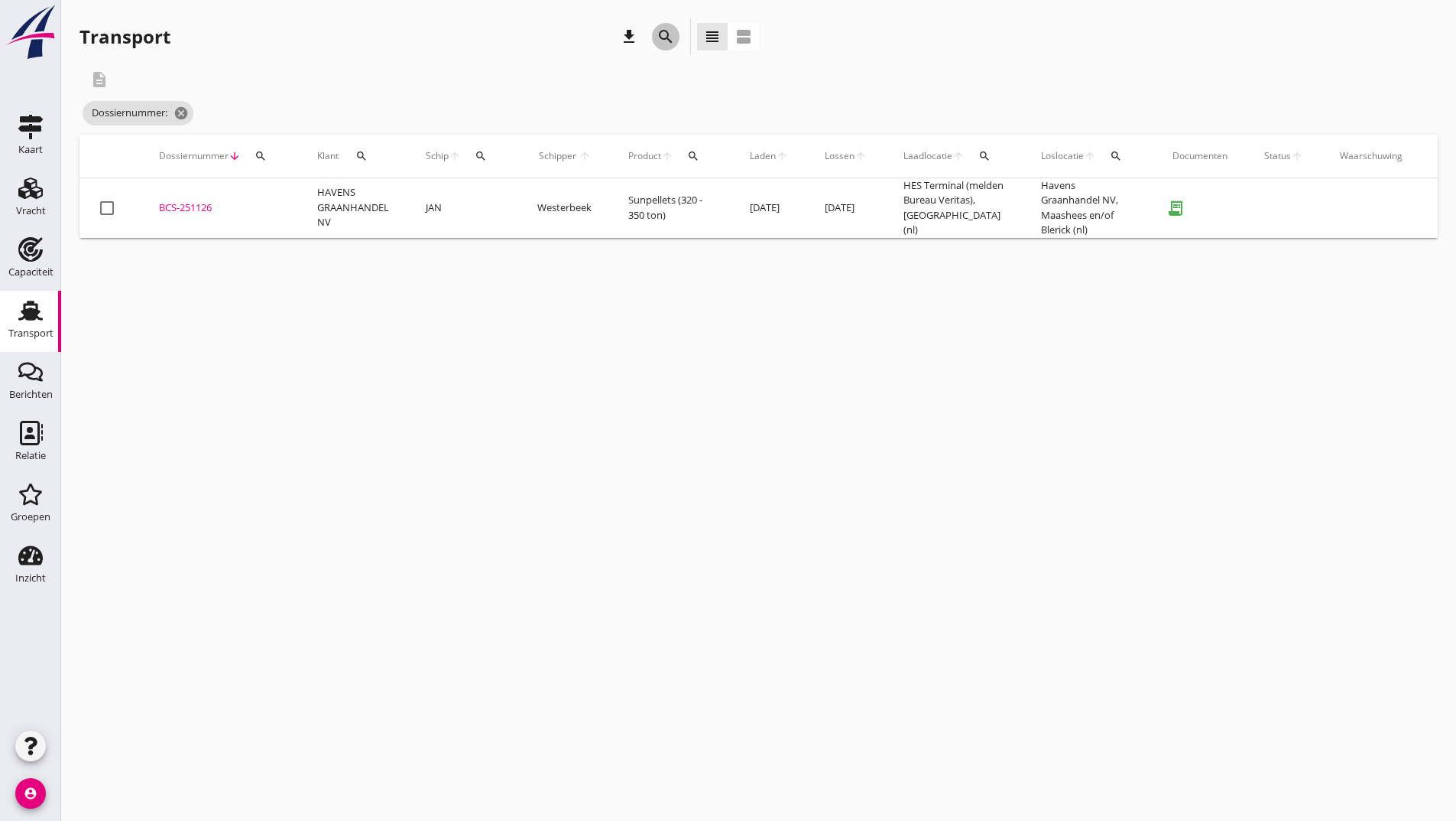
drag, startPoint x: 662, startPoint y: 36, endPoint x: 585, endPoint y: 175, distance: 158.9
click at [662, 36] on icon "search" at bounding box center [666, 37] width 19 height 19
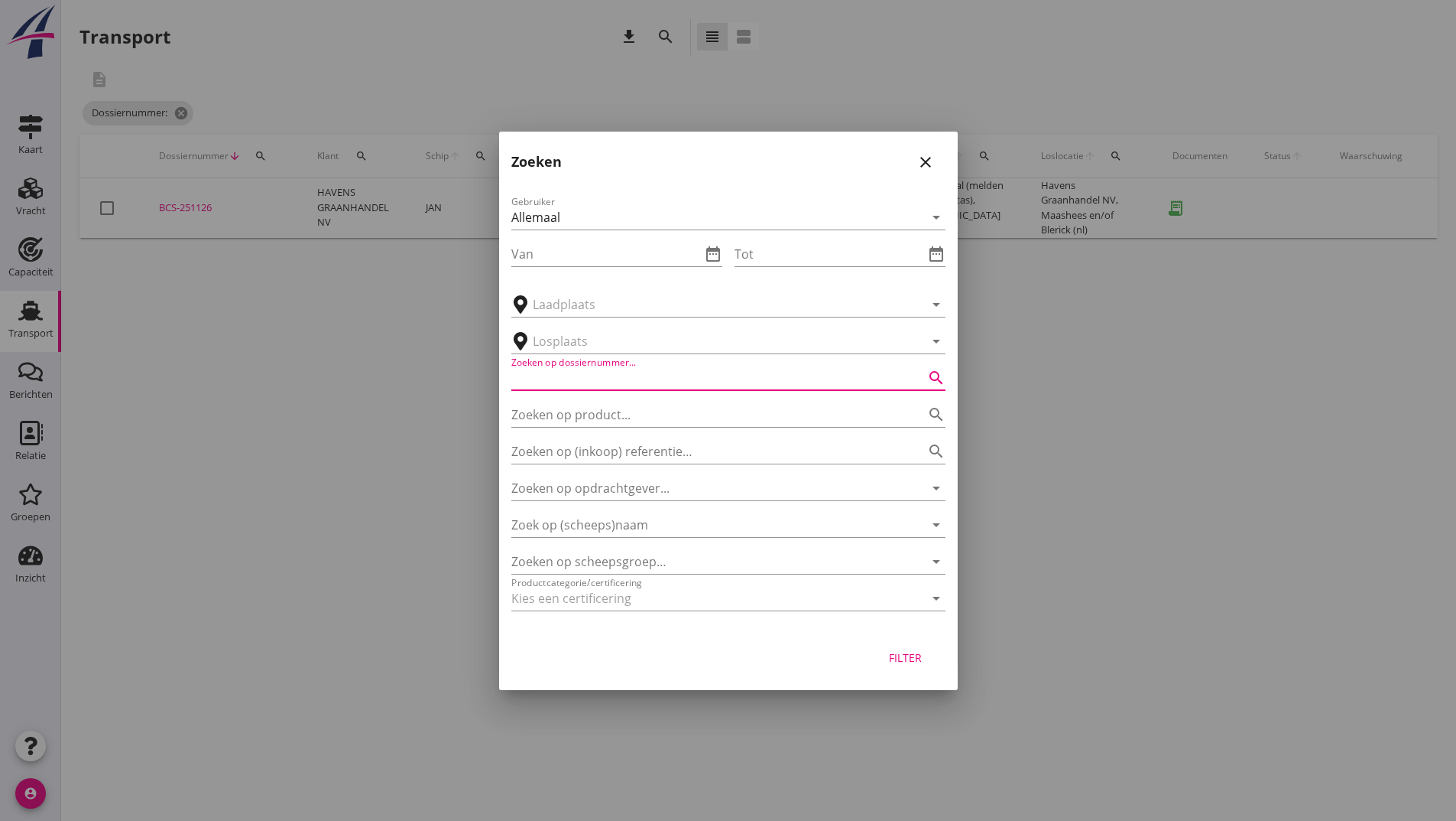
click at [553, 381] on input "Zoeken op dossiernummer..." at bounding box center [707, 378] width 392 height 24
type input "251147"
click at [894, 665] on div "Filter" at bounding box center [906, 657] width 43 height 16
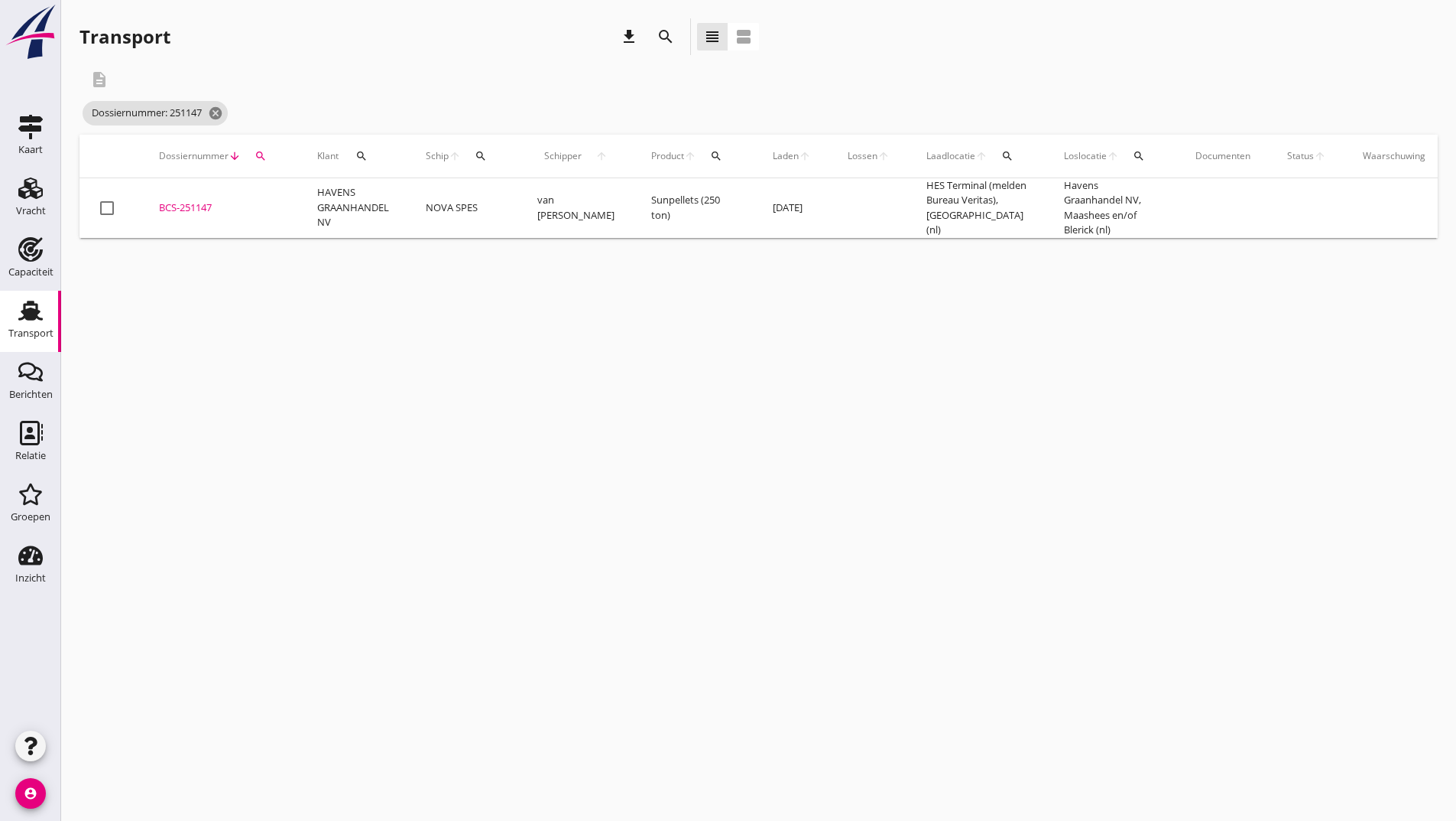
click at [215, 209] on div "BCS-251147" at bounding box center [220, 208] width 122 height 15
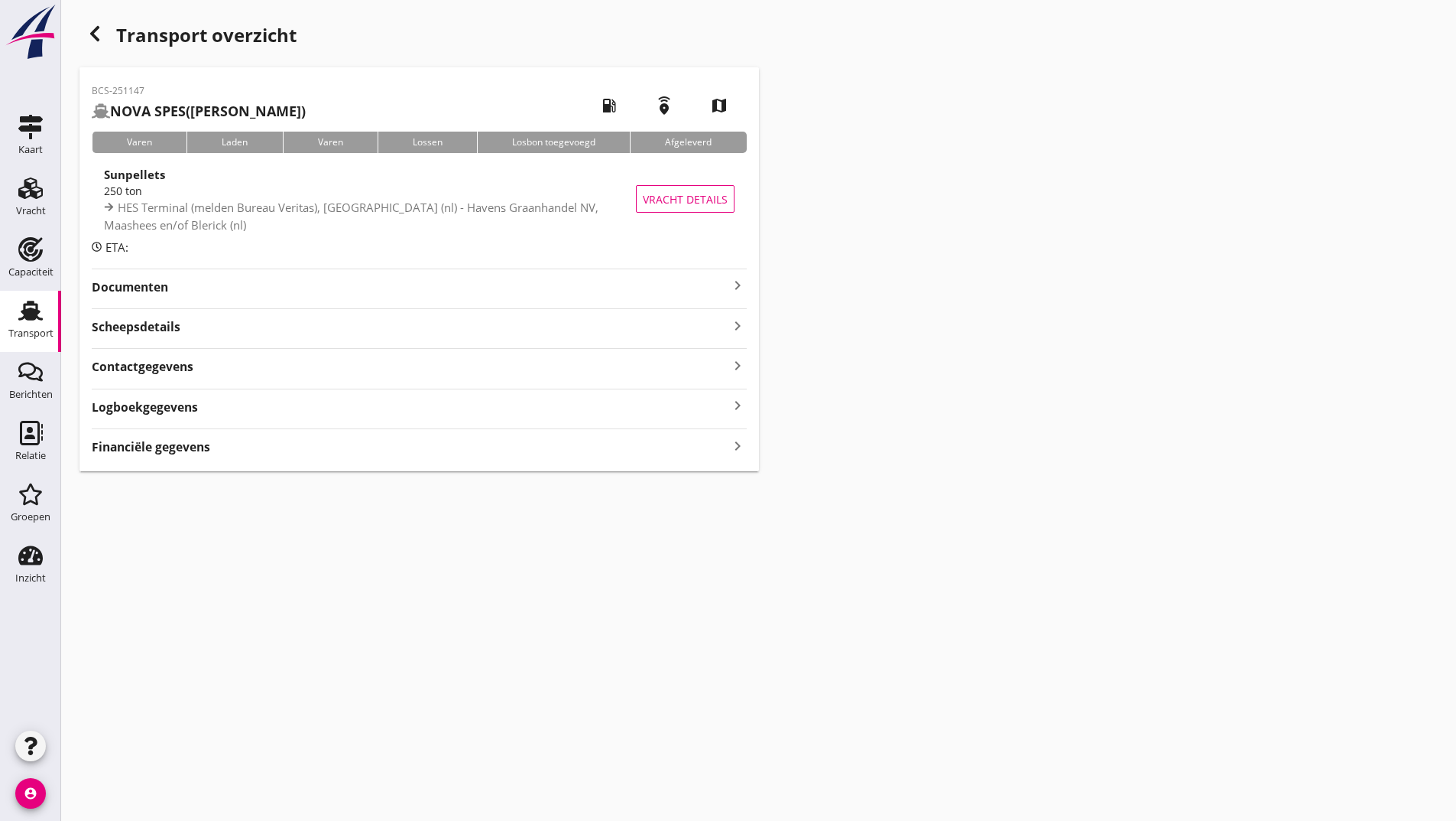
click at [161, 293] on div "BCS-251147 NOVA SPES (van Aken) local_gas_station emergency_share map Varen Lad…" at bounding box center [419, 269] width 679 height 404
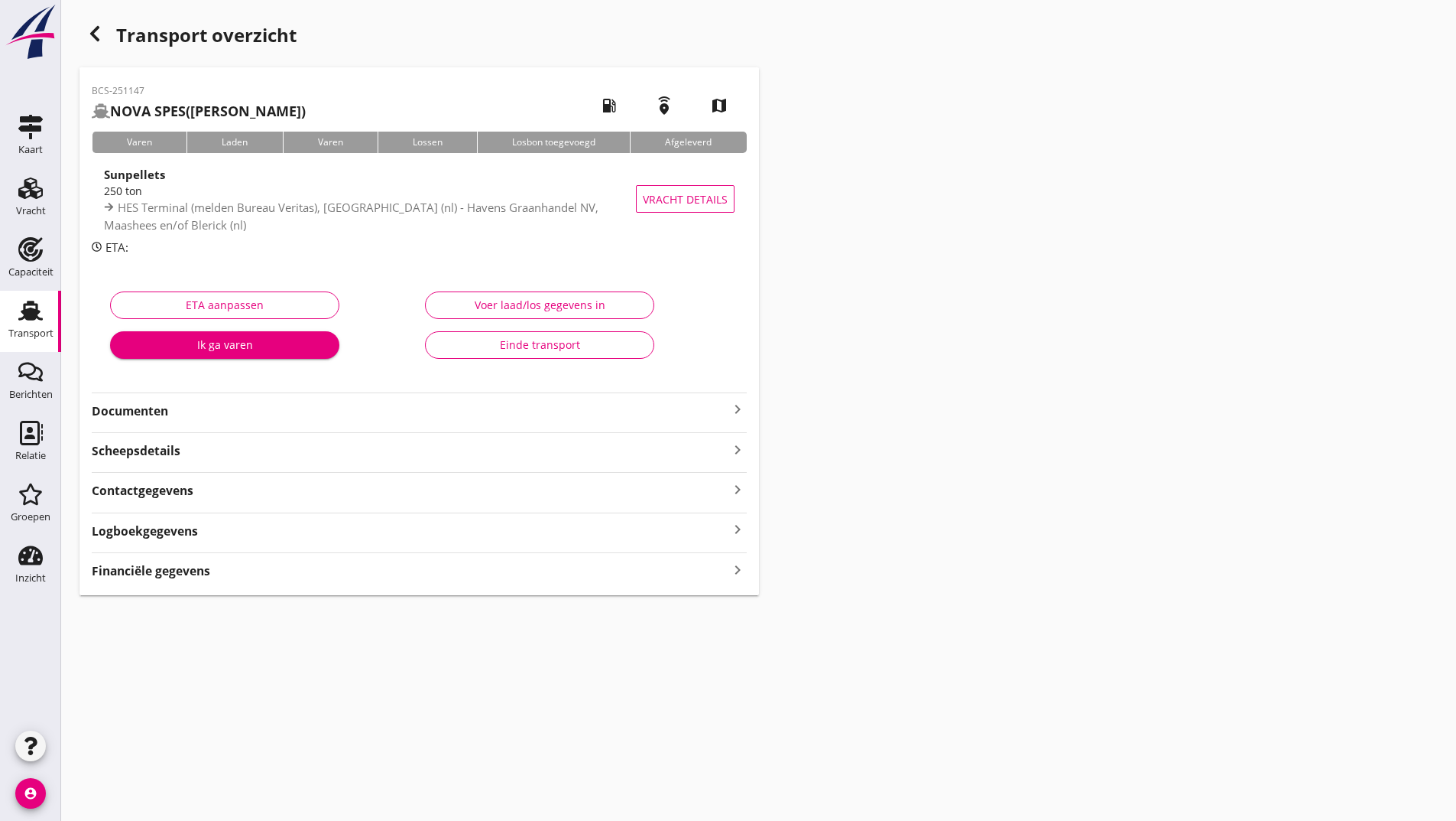
click at [161, 406] on strong "Documenten" at bounding box center [410, 410] width 636 height 18
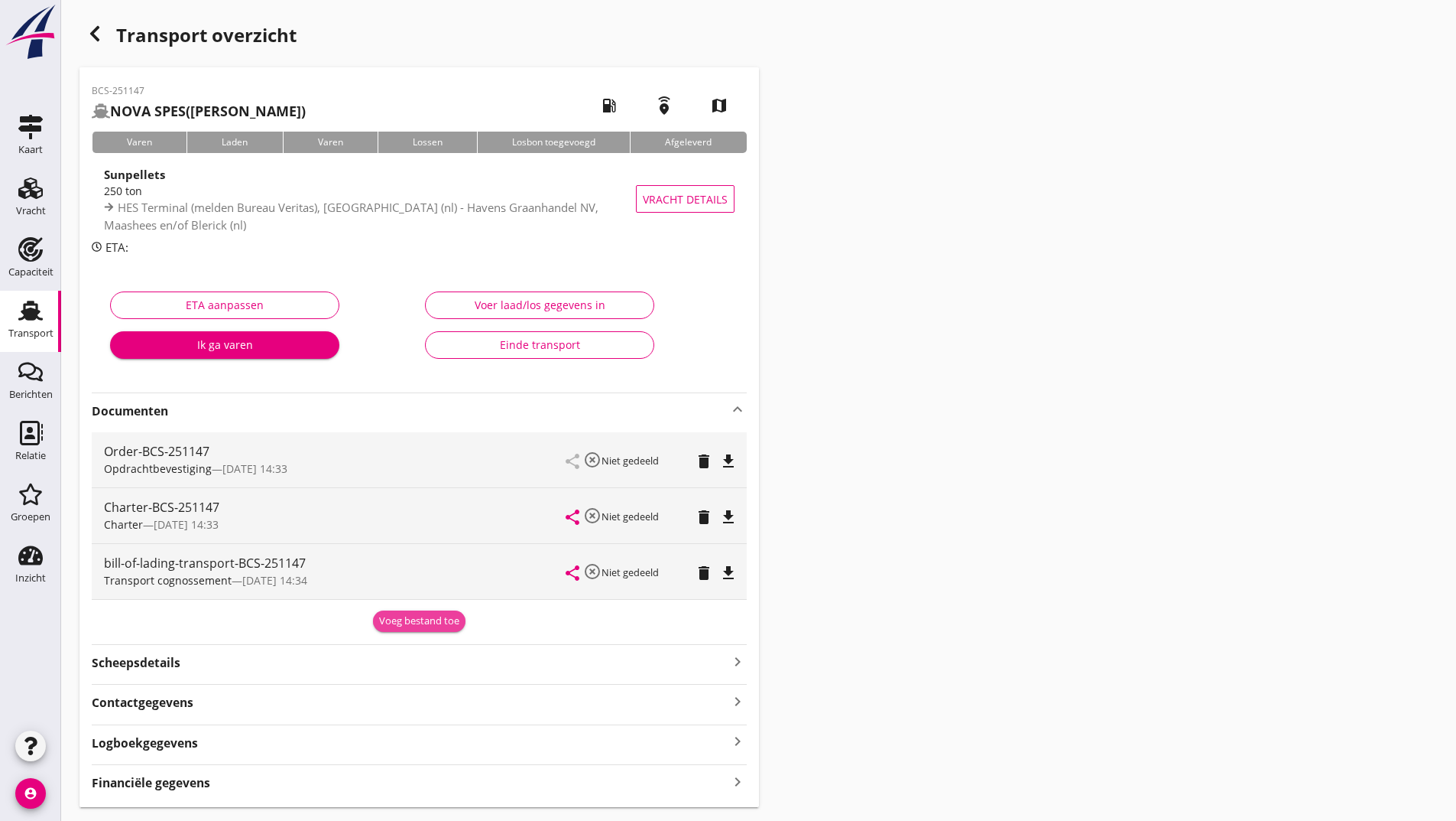
click at [409, 625] on div "Voeg bestand toe" at bounding box center [420, 621] width 80 height 15
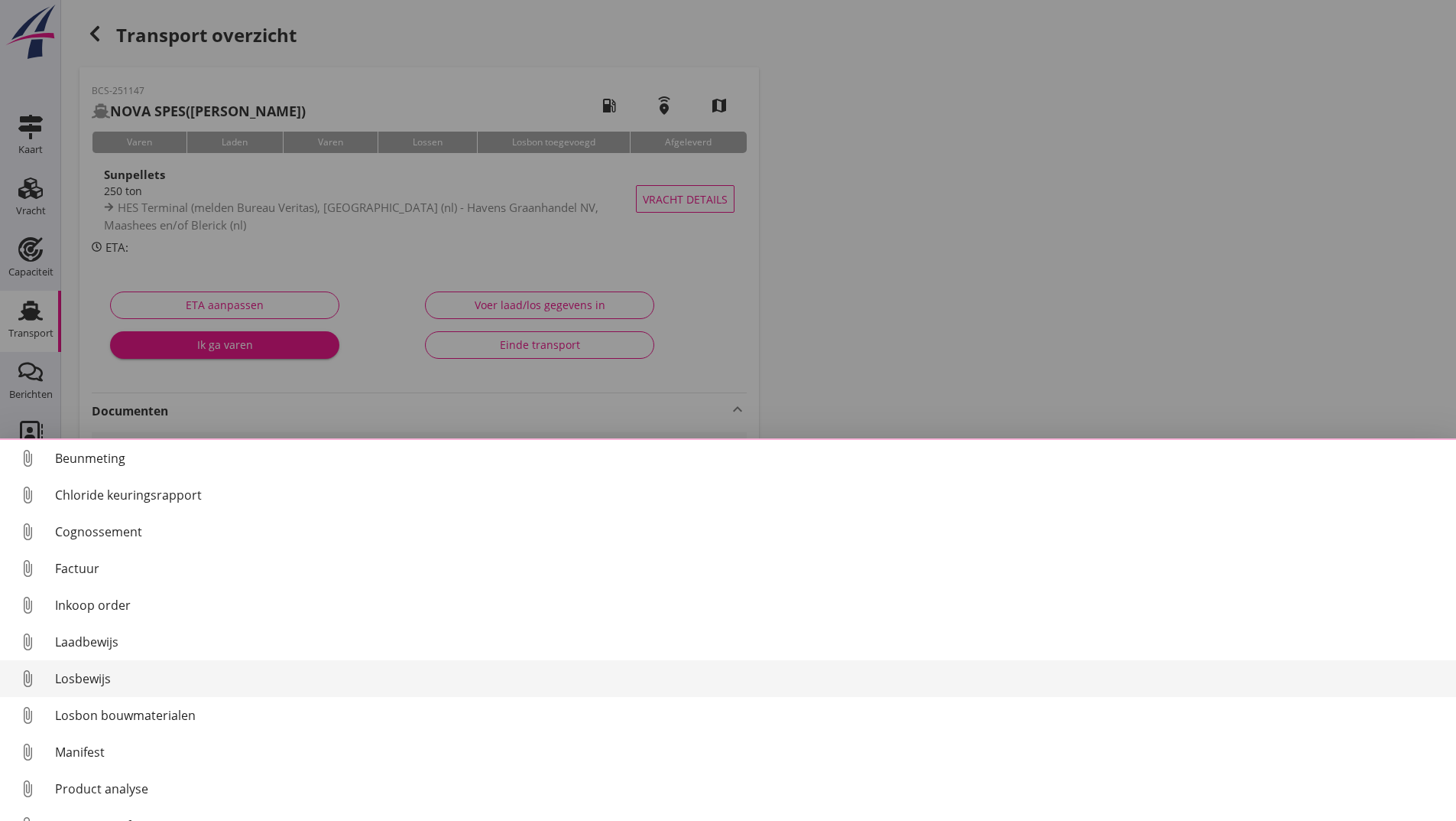
click at [100, 682] on div "Losbewijs" at bounding box center [749, 679] width 1389 height 19
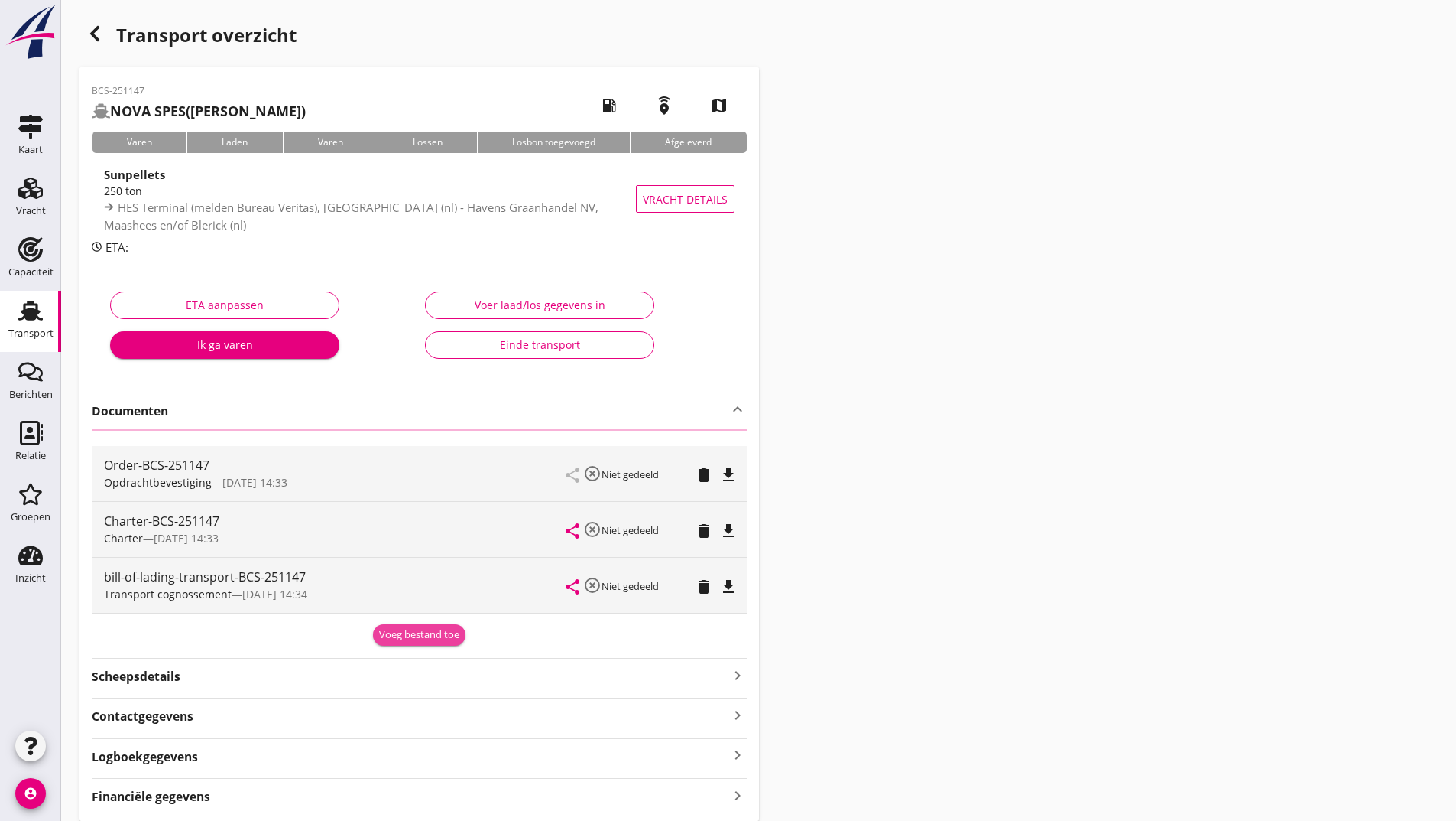
click at [403, 639] on div "Voeg bestand toe" at bounding box center [420, 635] width 80 height 15
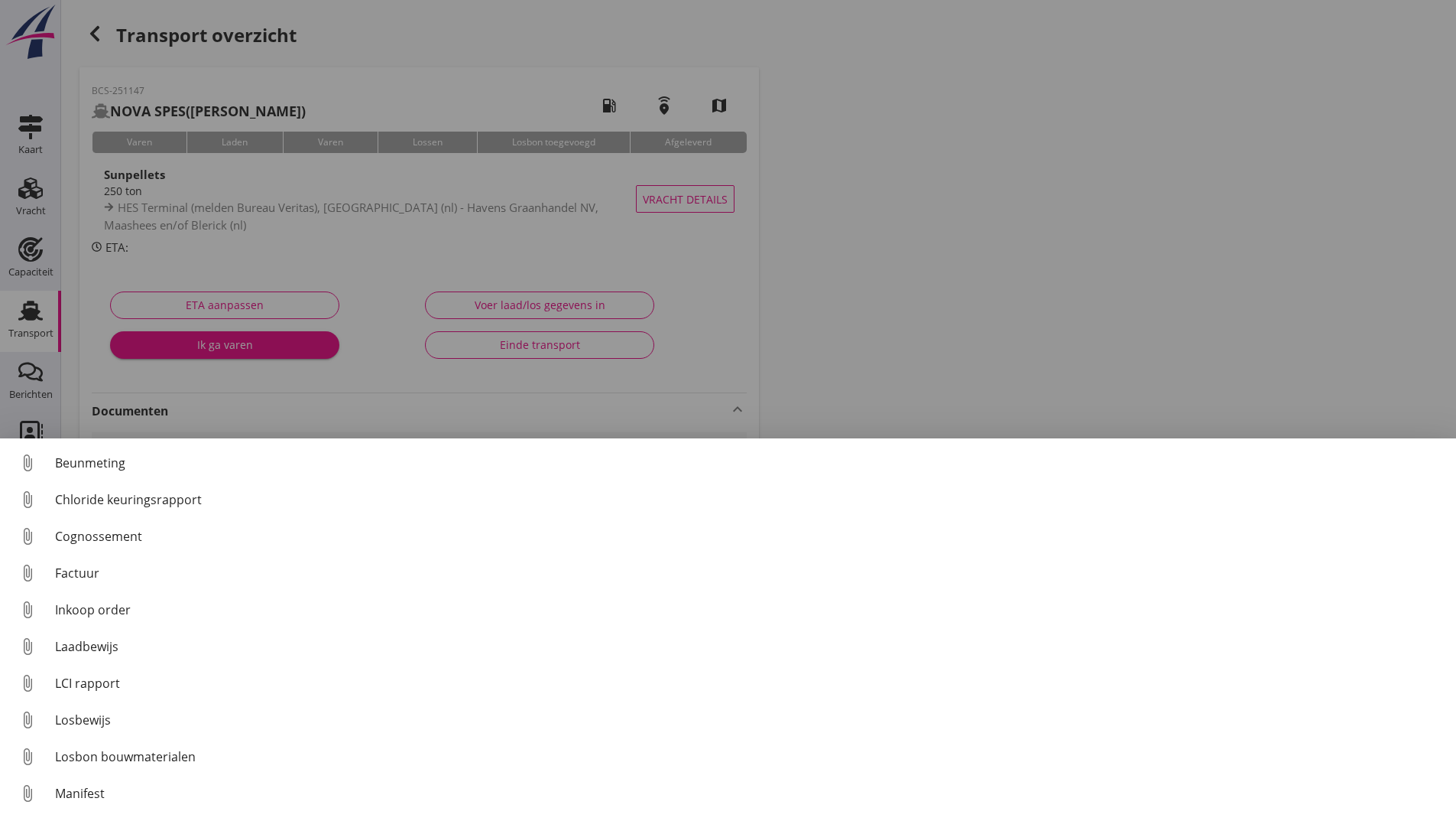
scroll to position [107, 0]
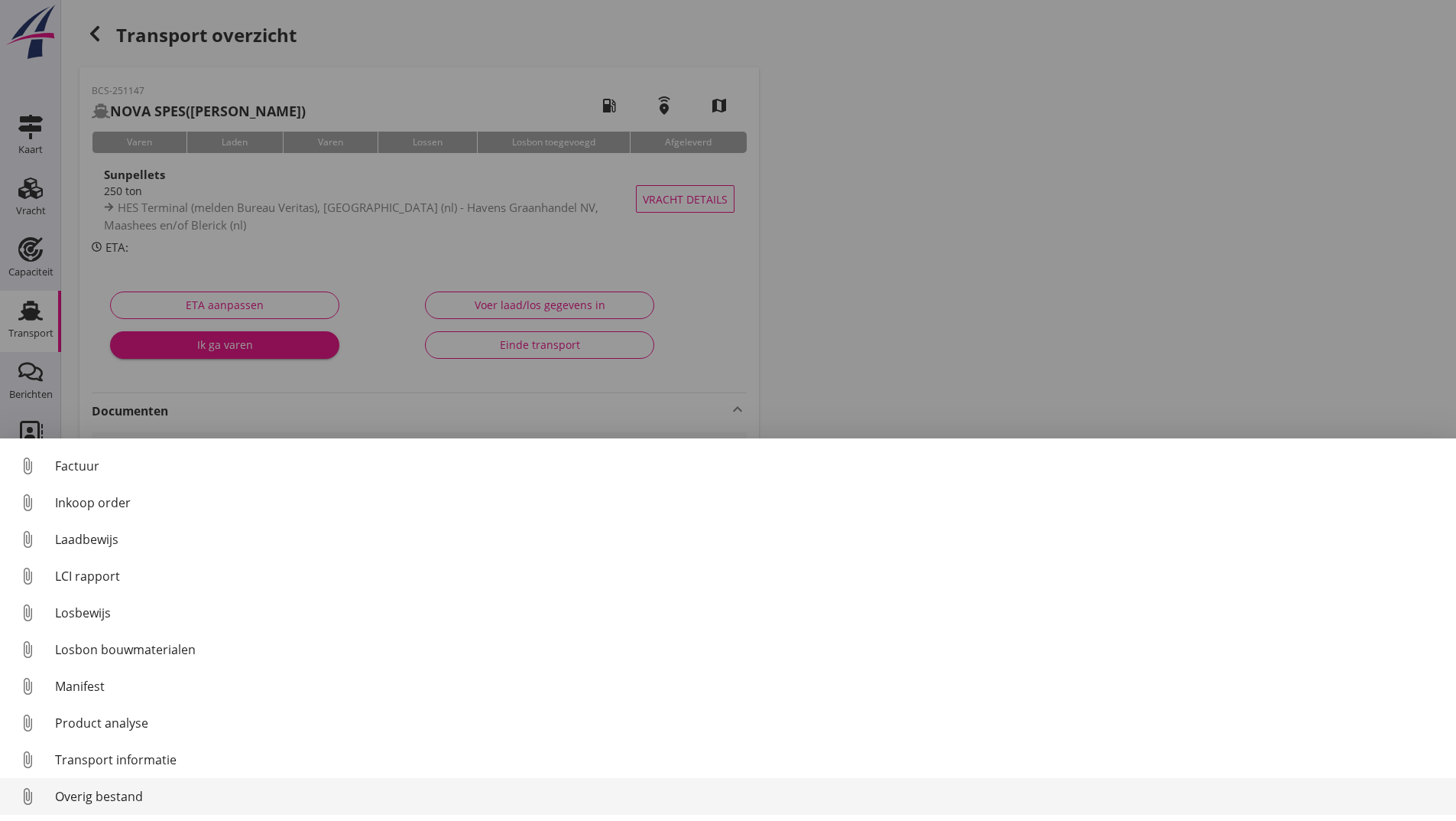
click at [120, 797] on div "Overig bestand" at bounding box center [749, 796] width 1389 height 19
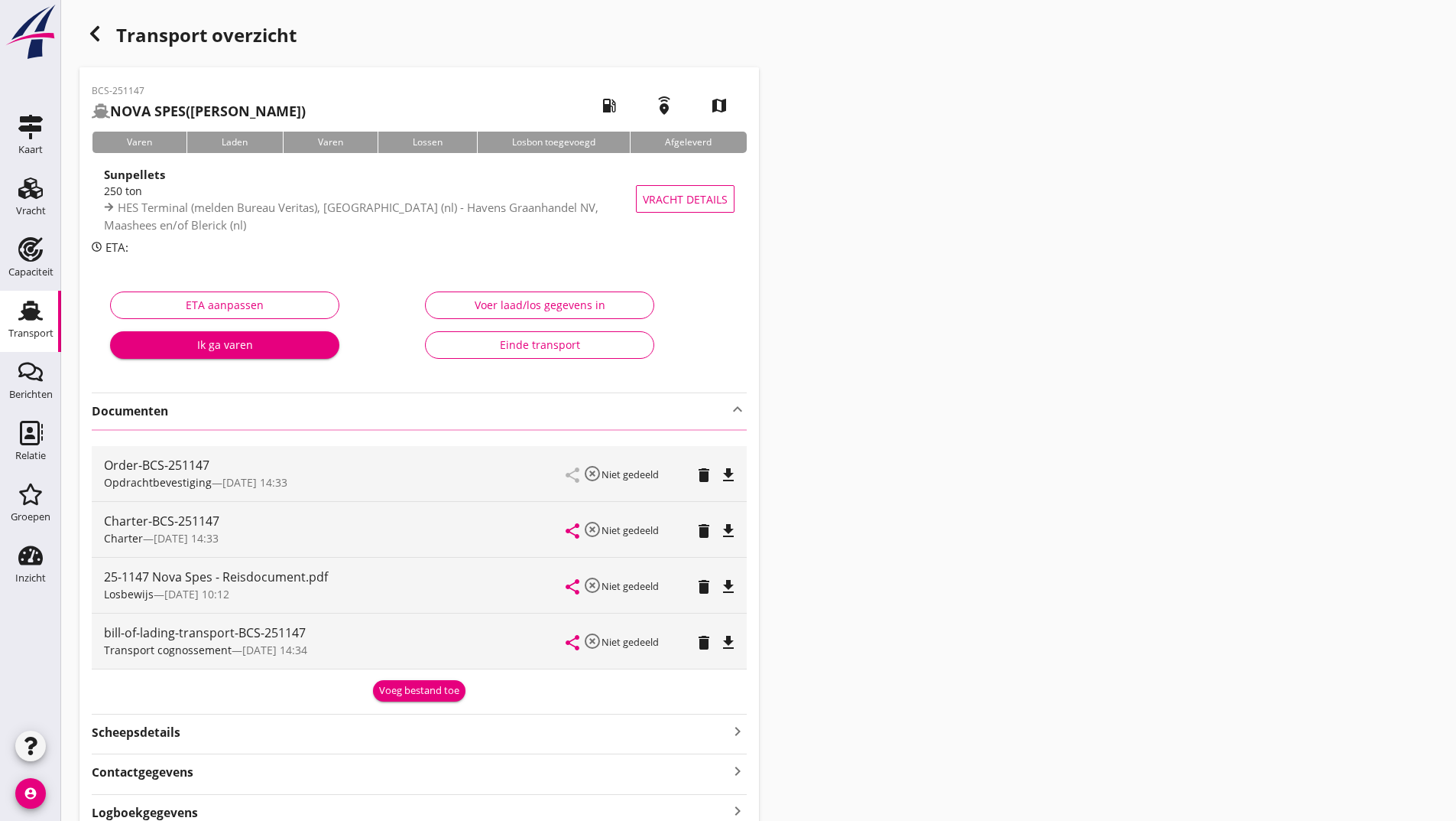
click at [412, 693] on div "Voeg bestand toe" at bounding box center [420, 691] width 80 height 15
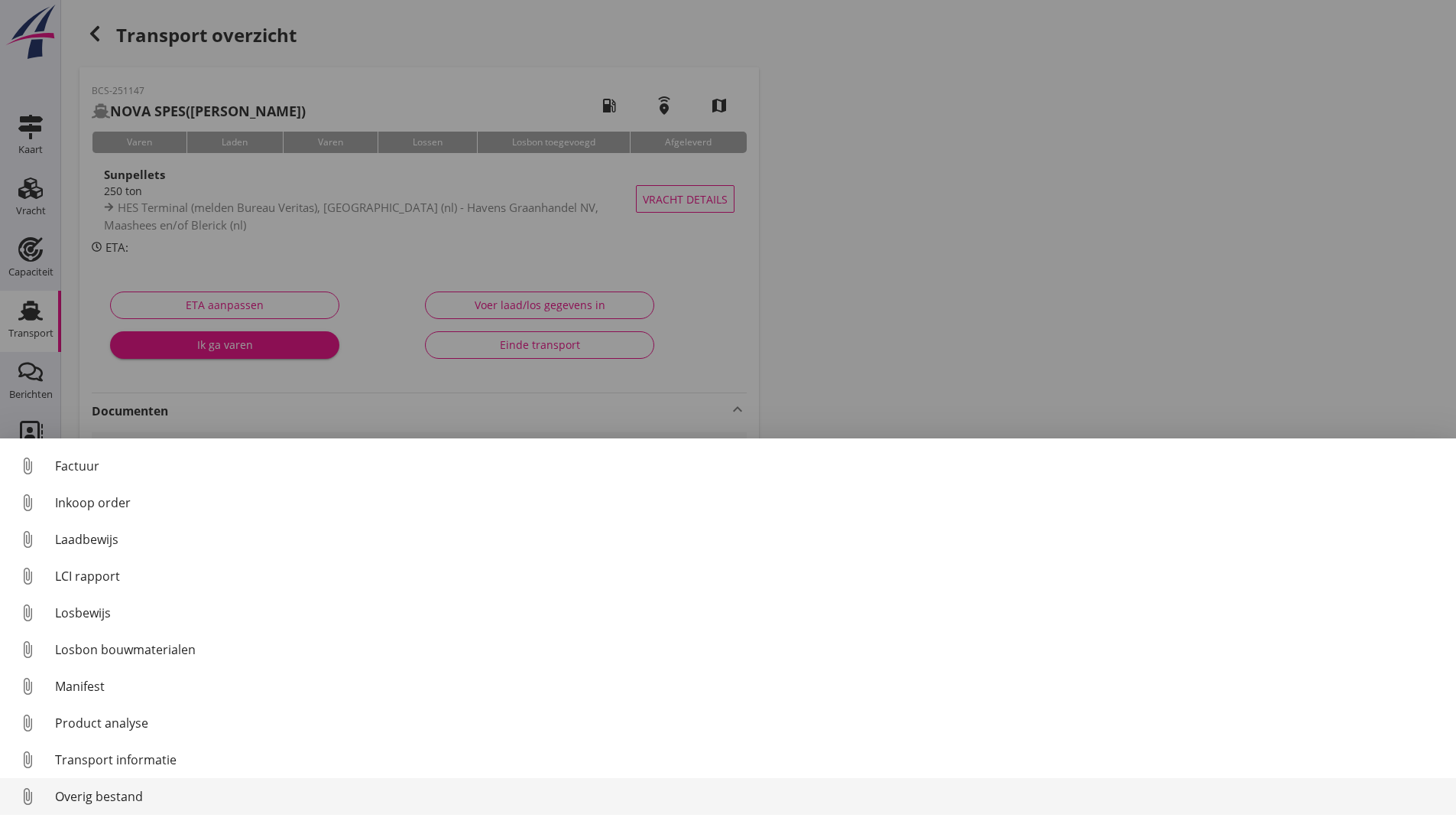
click at [120, 796] on div "Overig bestand" at bounding box center [749, 796] width 1389 height 19
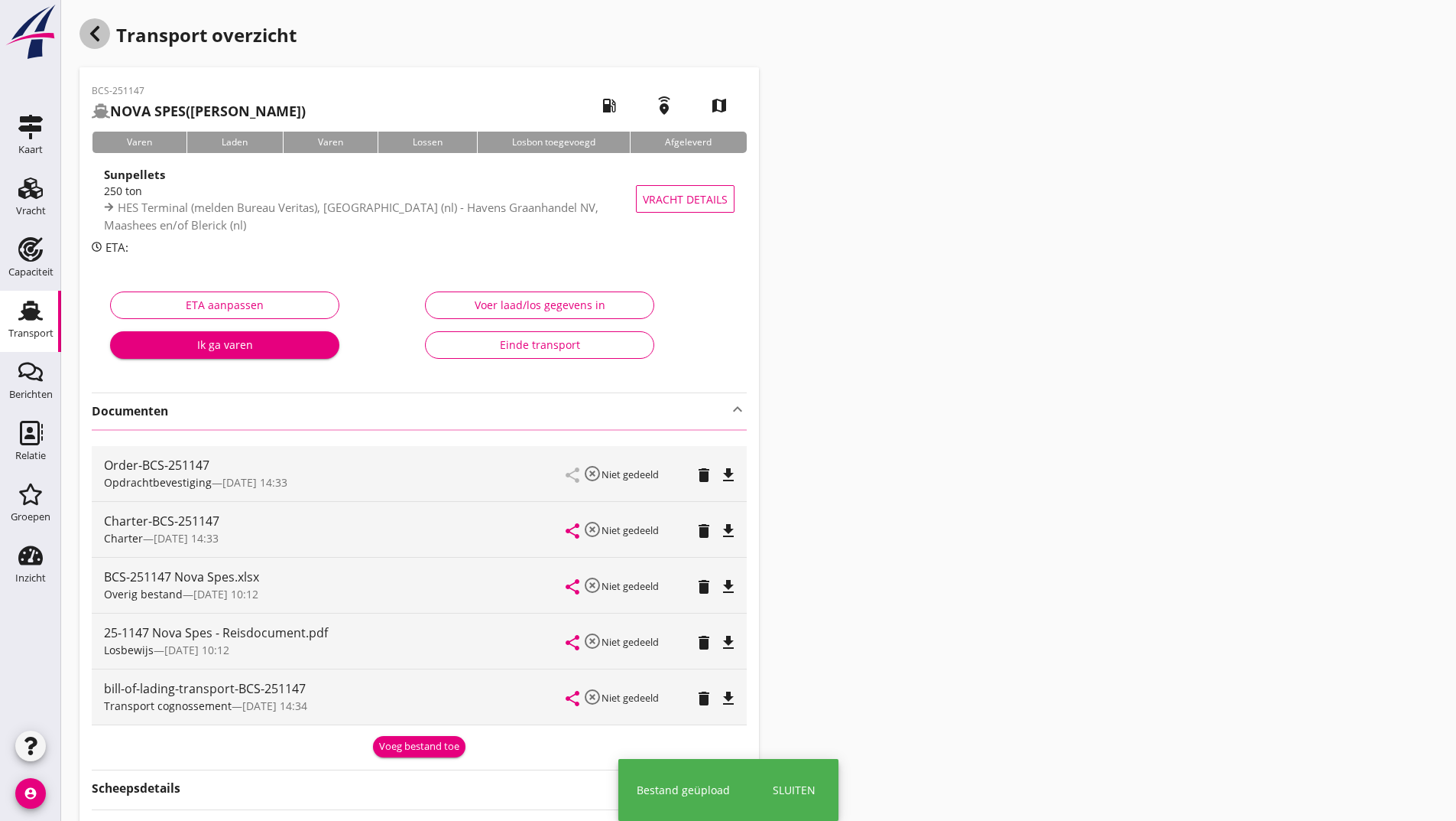
click at [97, 31] on icon "button" at bounding box center [95, 34] width 19 height 19
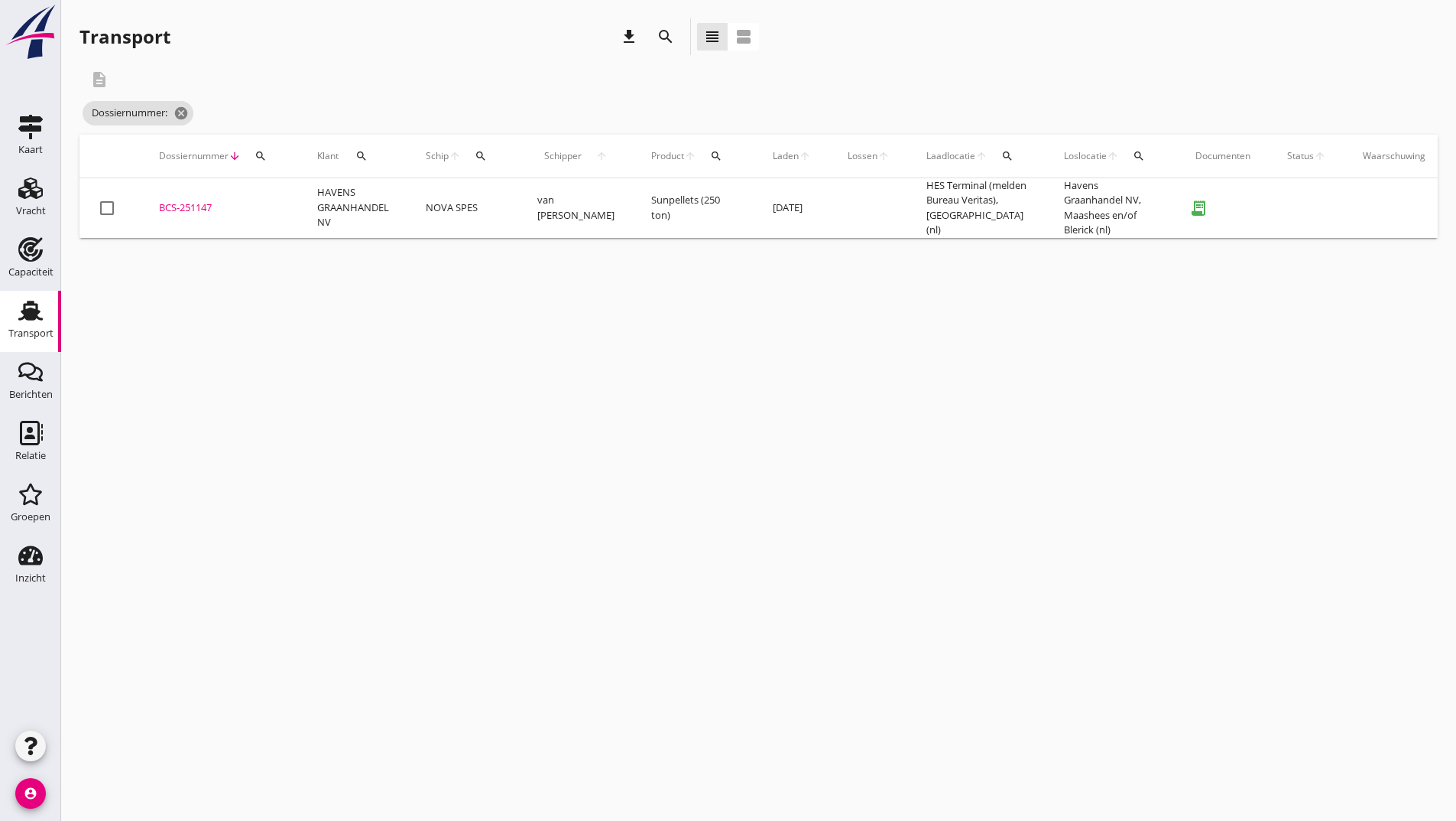
click at [663, 38] on icon "search" at bounding box center [666, 37] width 19 height 19
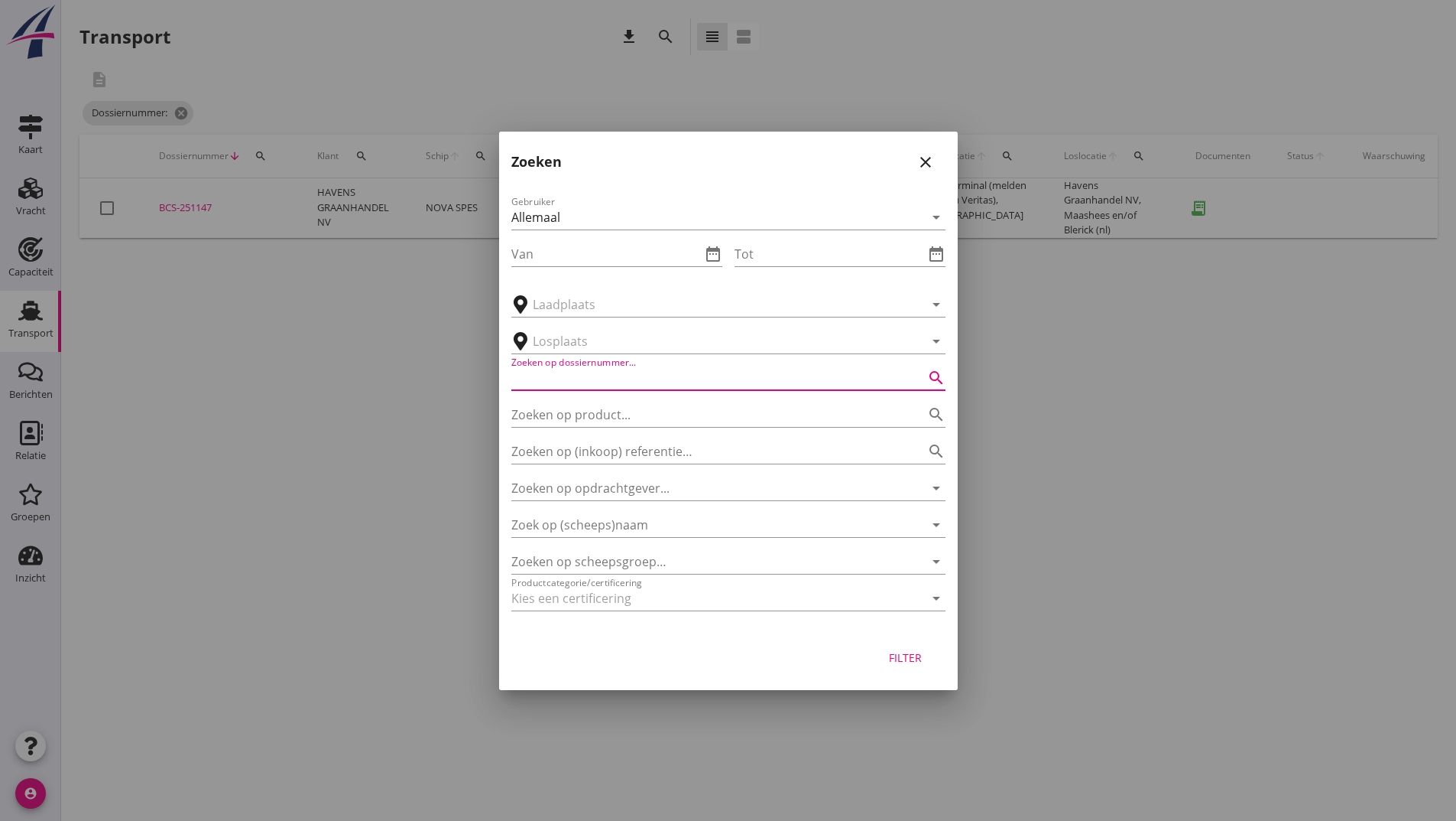
click at [564, 377] on input "Zoeken op dossiernummer..." at bounding box center [707, 378] width 392 height 24
type input "251152"
click at [915, 657] on div "Filter" at bounding box center [906, 657] width 43 height 16
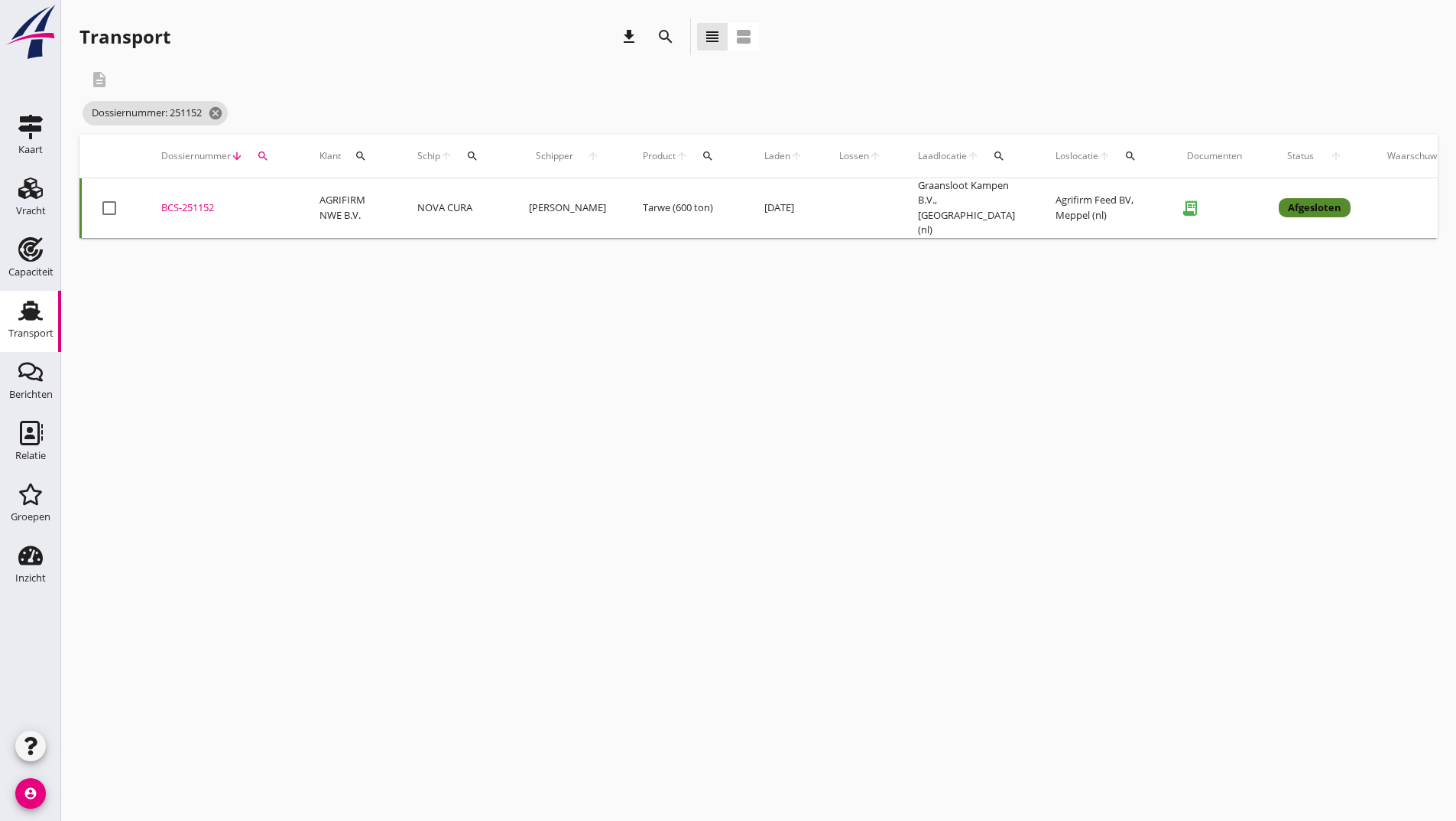
click at [188, 200] on div "BCS-251152" at bounding box center [221, 208] width 122 height 15
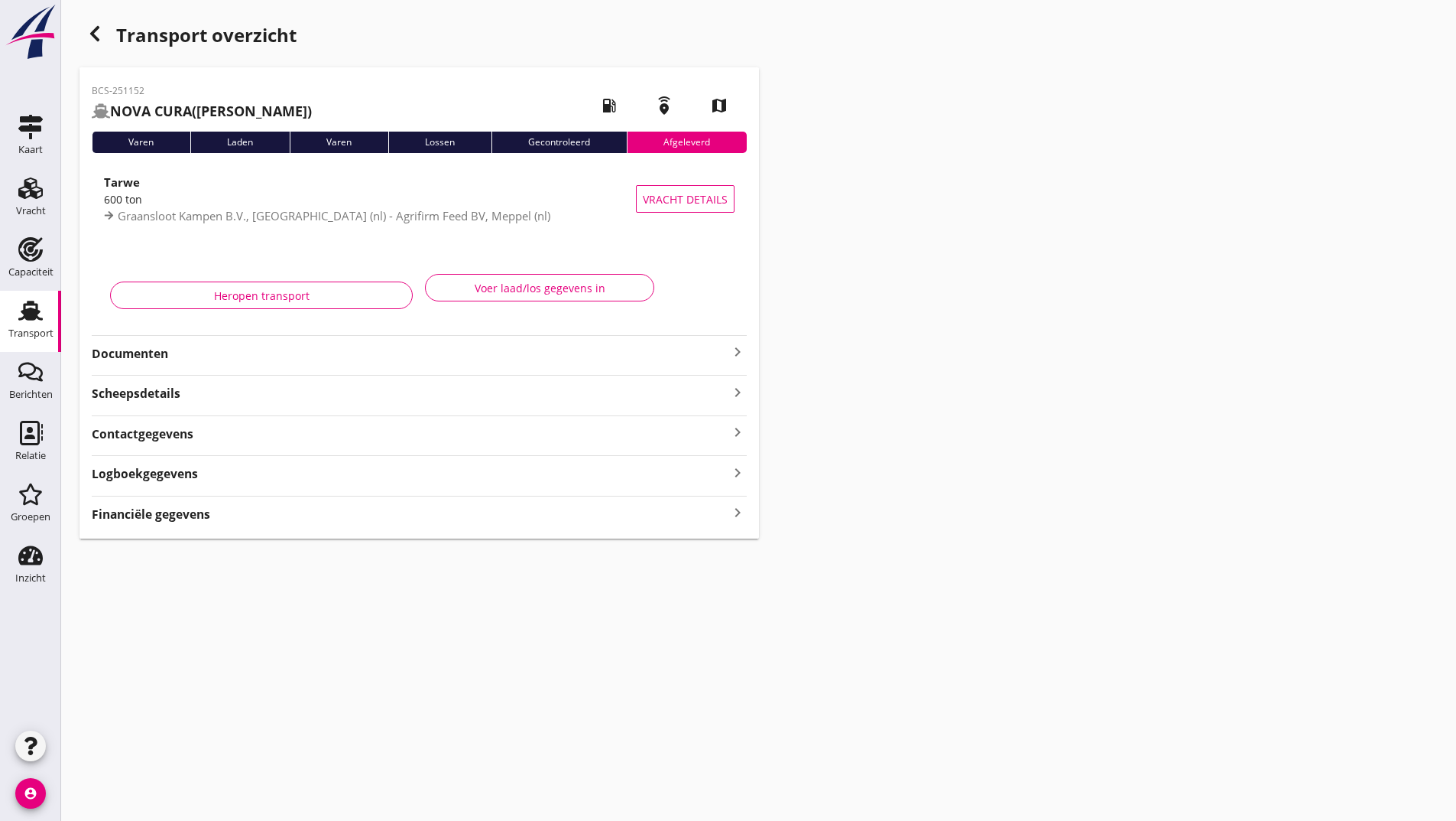
click at [102, 35] on icon "button" at bounding box center [95, 34] width 19 height 19
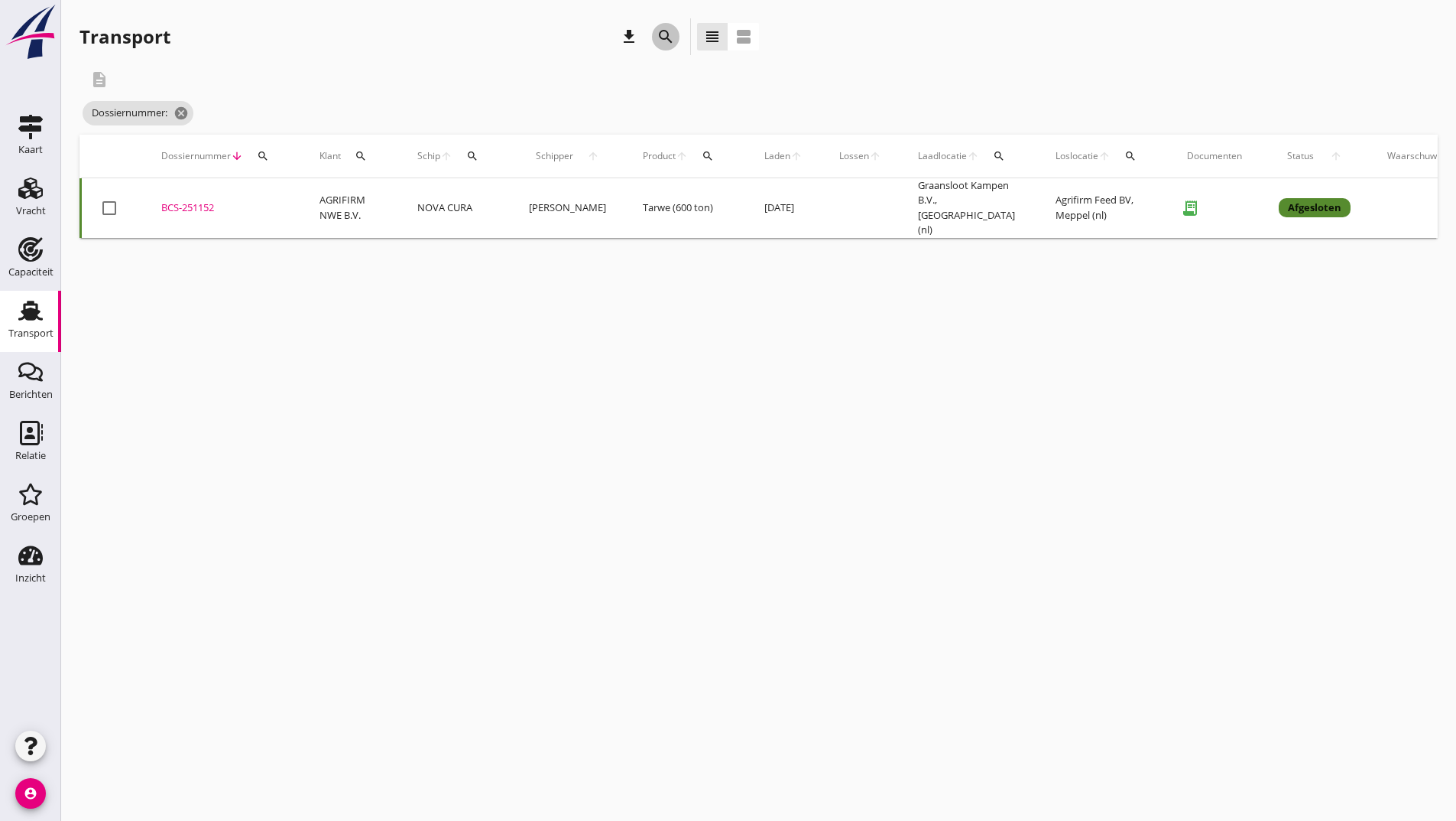
click at [669, 33] on icon "search" at bounding box center [666, 37] width 19 height 19
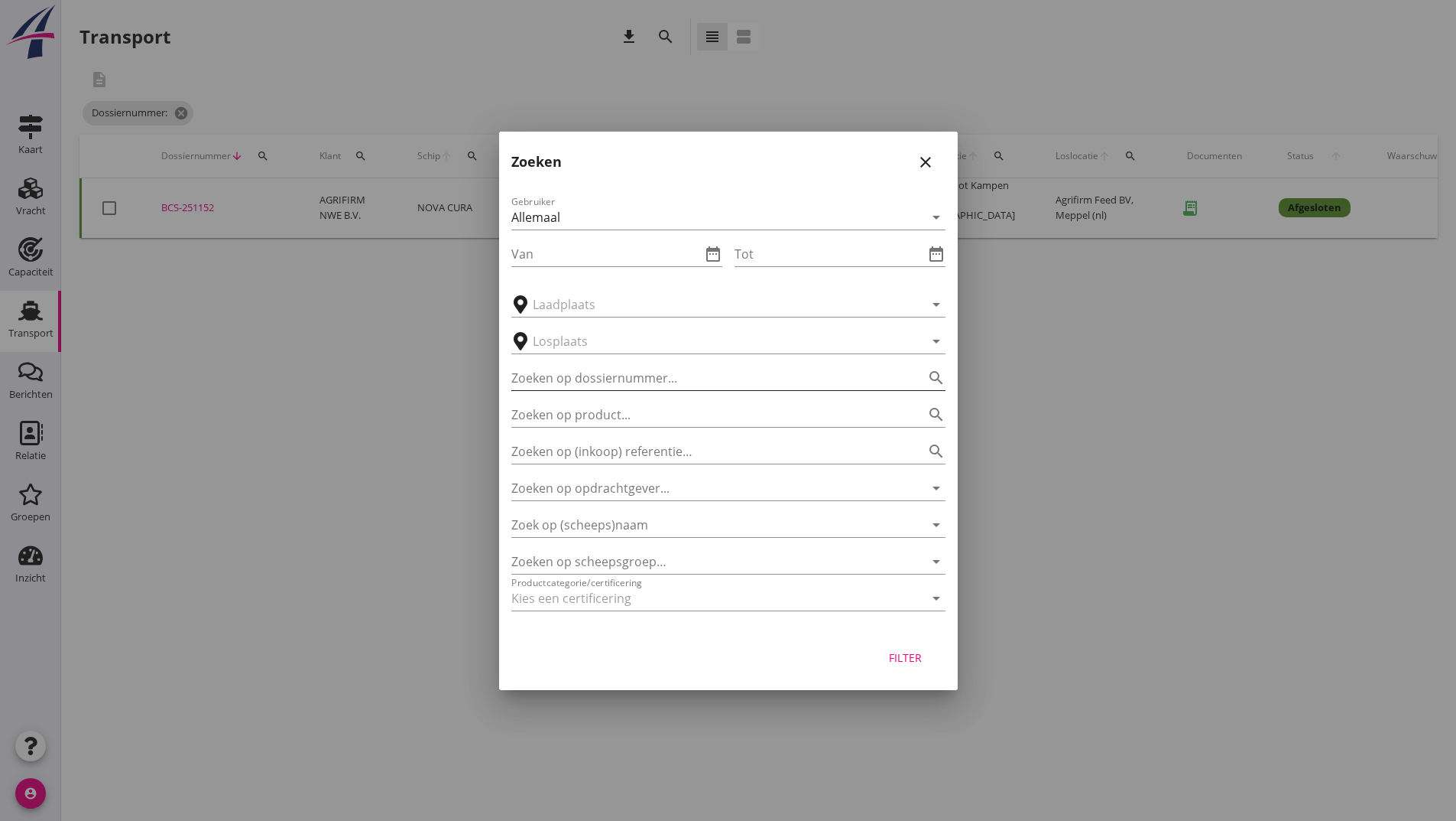
click at [634, 384] on input "Zoeken op dossiernummer..." at bounding box center [707, 378] width 392 height 24
type input "251151"
click at [897, 658] on div "Filter" at bounding box center [906, 657] width 43 height 16
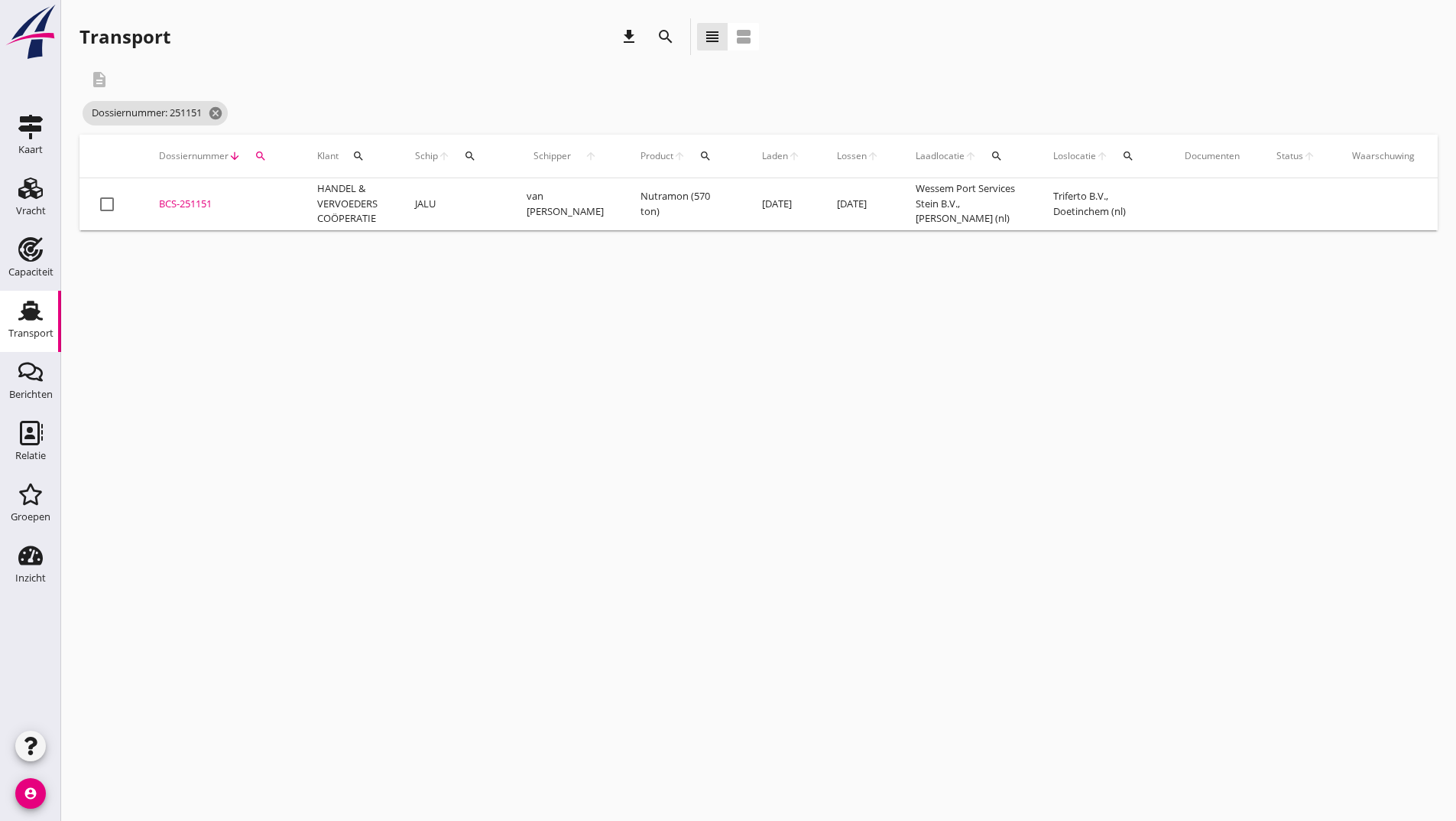
drag, startPoint x: 167, startPoint y: 203, endPoint x: 187, endPoint y: 216, distance: 23.9
click at [167, 203] on div "BCS-251151" at bounding box center [220, 204] width 122 height 15
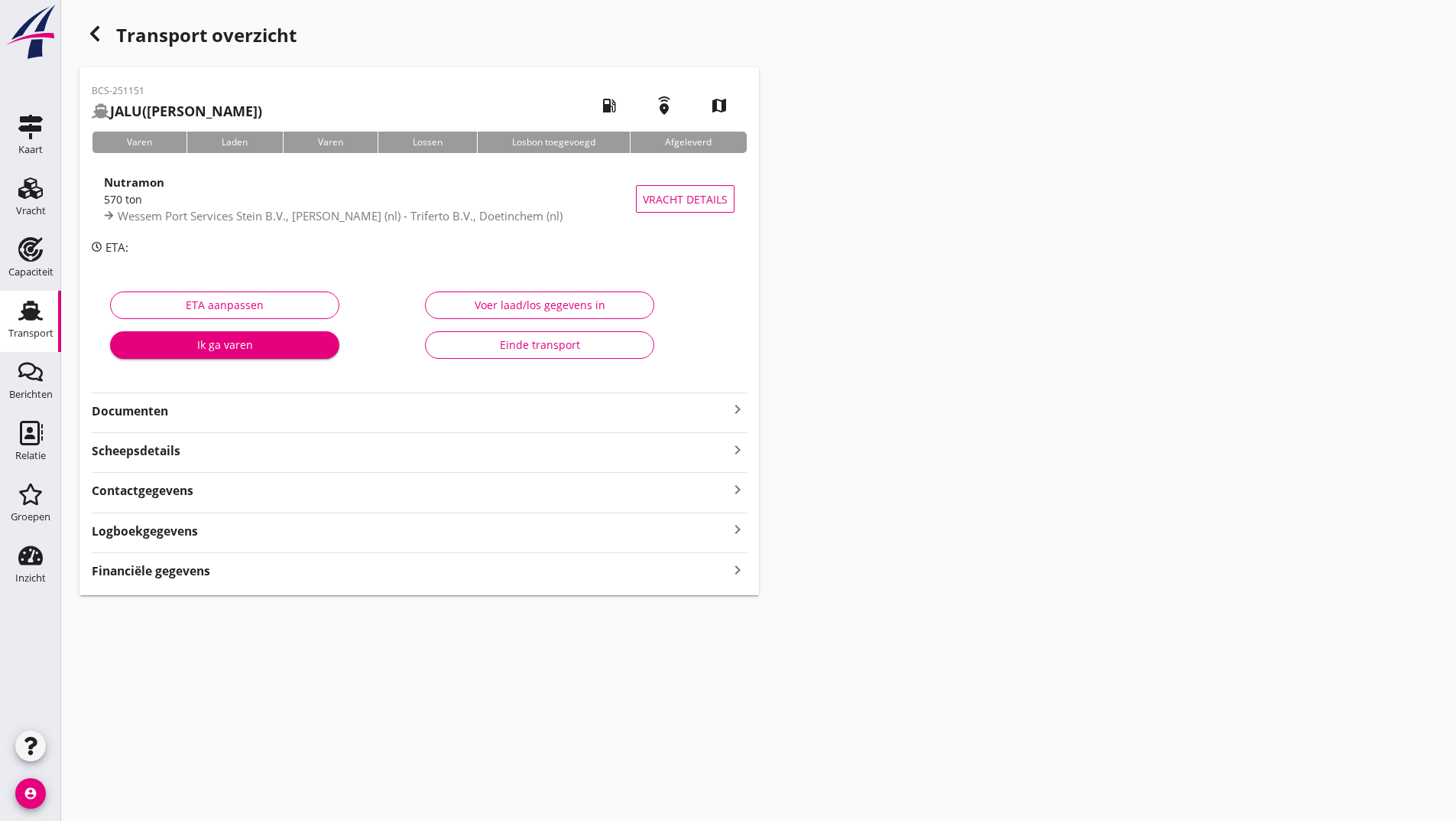
click at [161, 410] on strong "Documenten" at bounding box center [410, 410] width 636 height 18
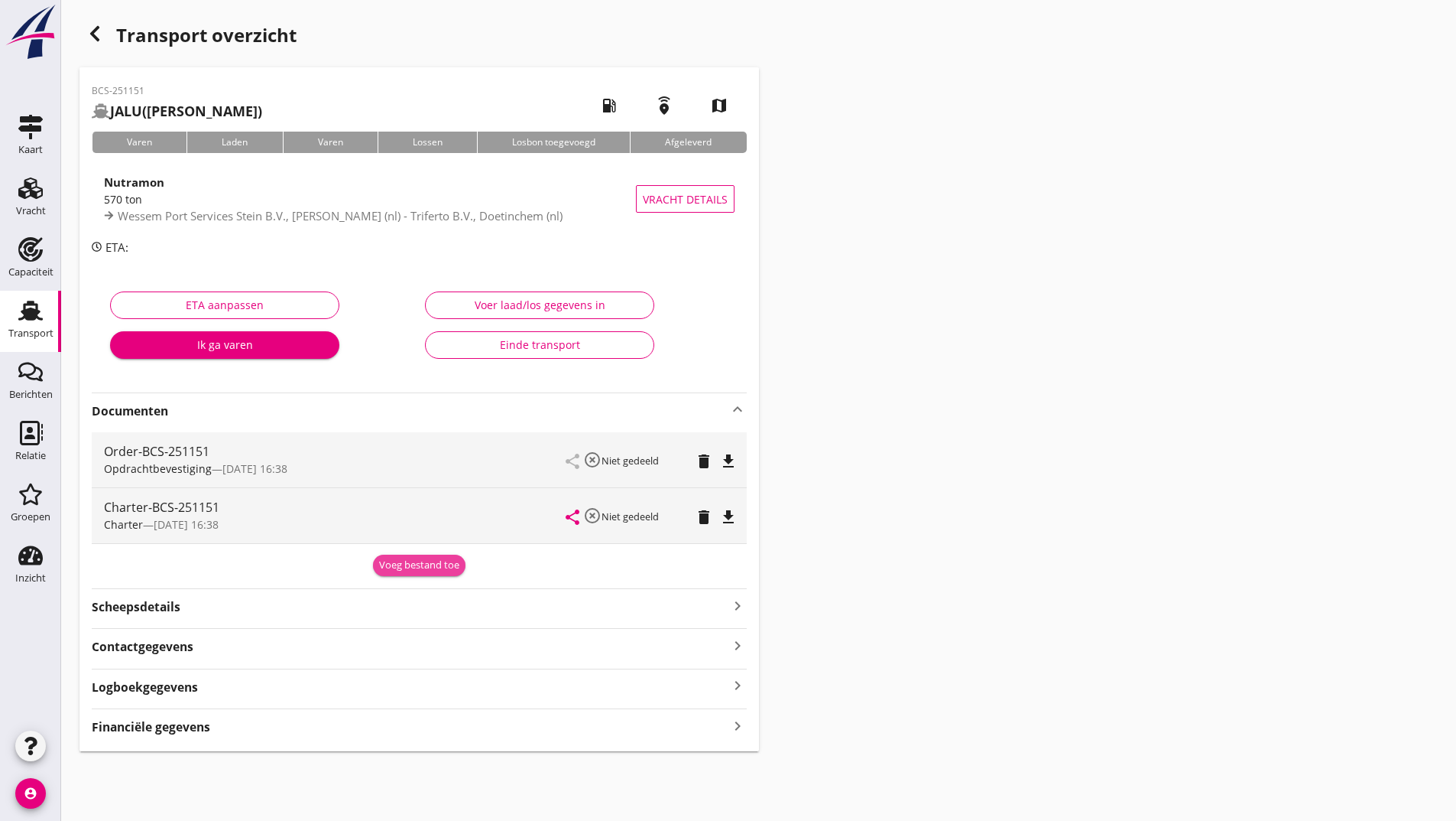
click at [394, 571] on div "Voeg bestand toe" at bounding box center [420, 565] width 80 height 15
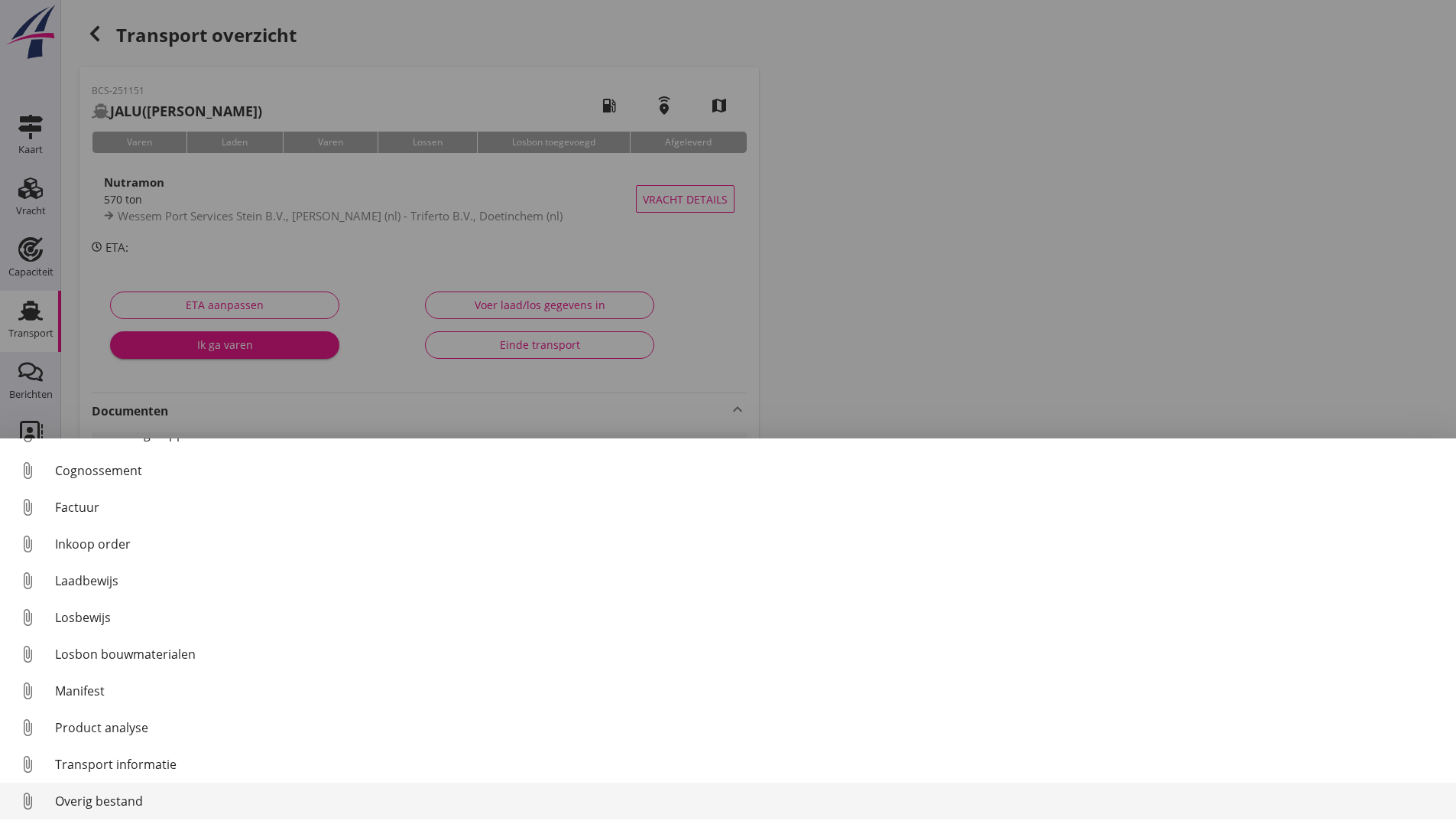
scroll to position [71, 0]
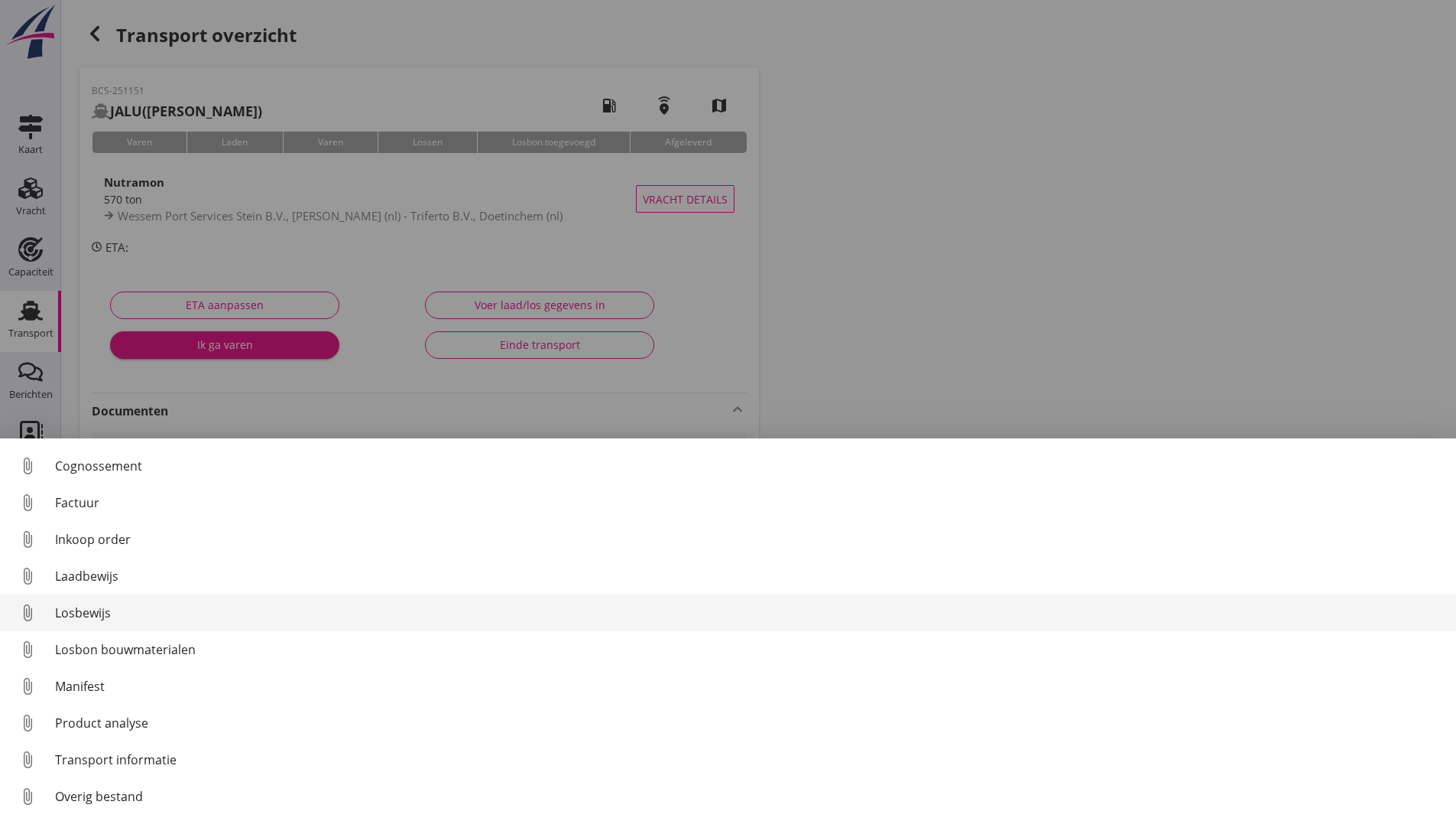
click at [80, 599] on link "attach_file Losbewijs" at bounding box center [728, 612] width 1456 height 36
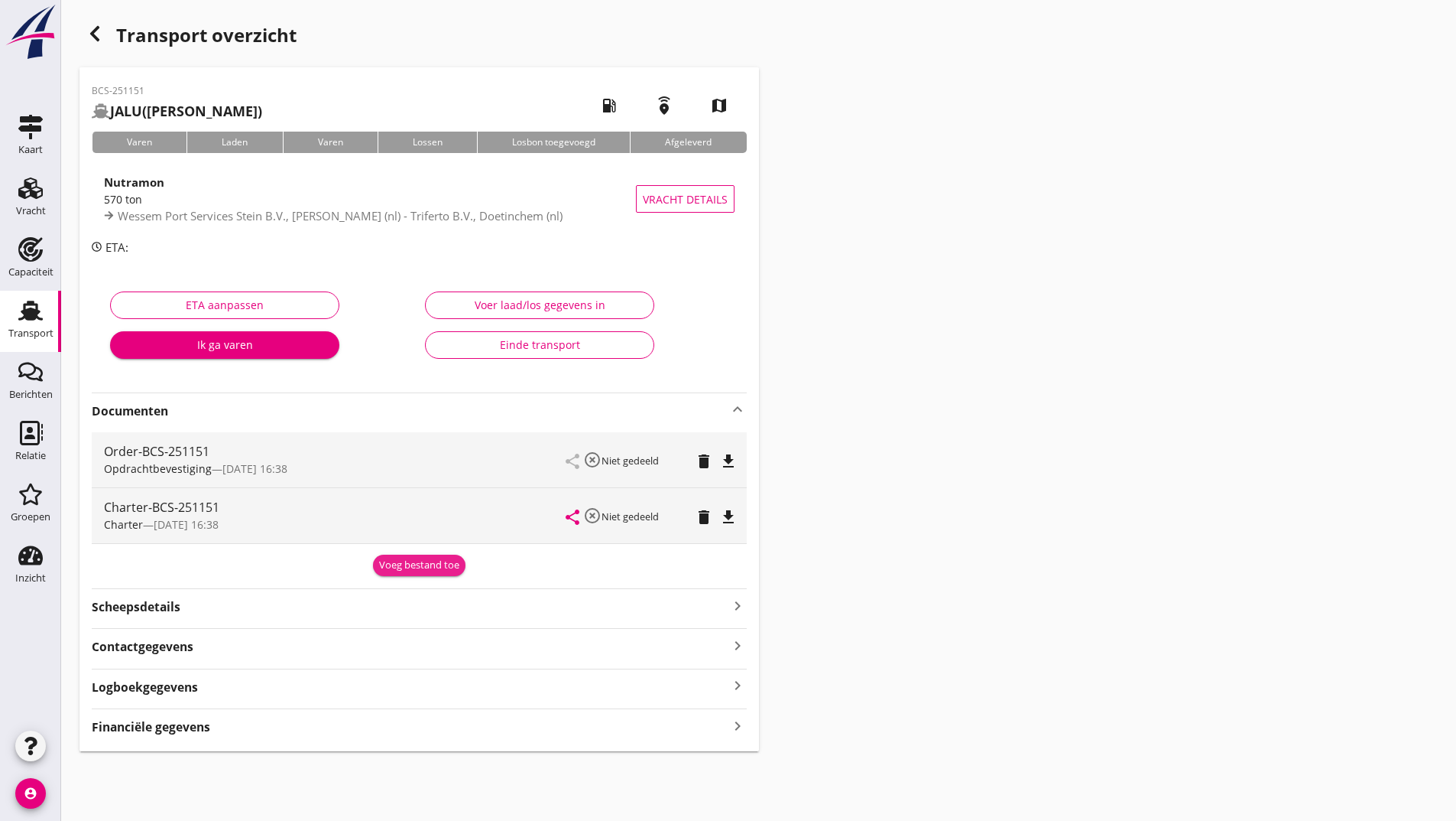
drag, startPoint x: 398, startPoint y: 559, endPoint x: 199, endPoint y: 722, distance: 257.2
click at [398, 560] on div "Voeg bestand toe" at bounding box center [420, 565] width 80 height 15
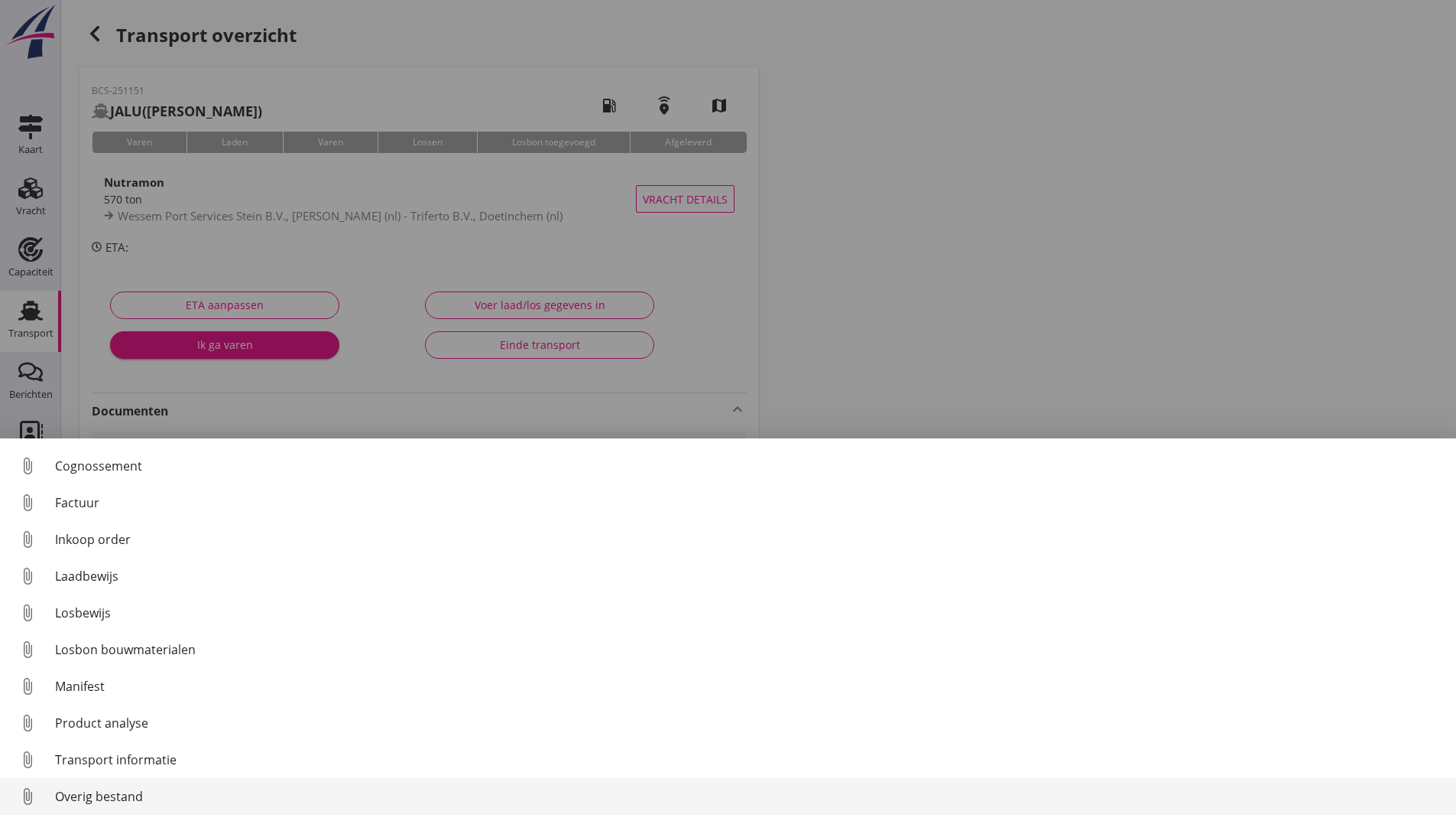
click at [114, 796] on div "Overig bestand" at bounding box center [749, 796] width 1389 height 19
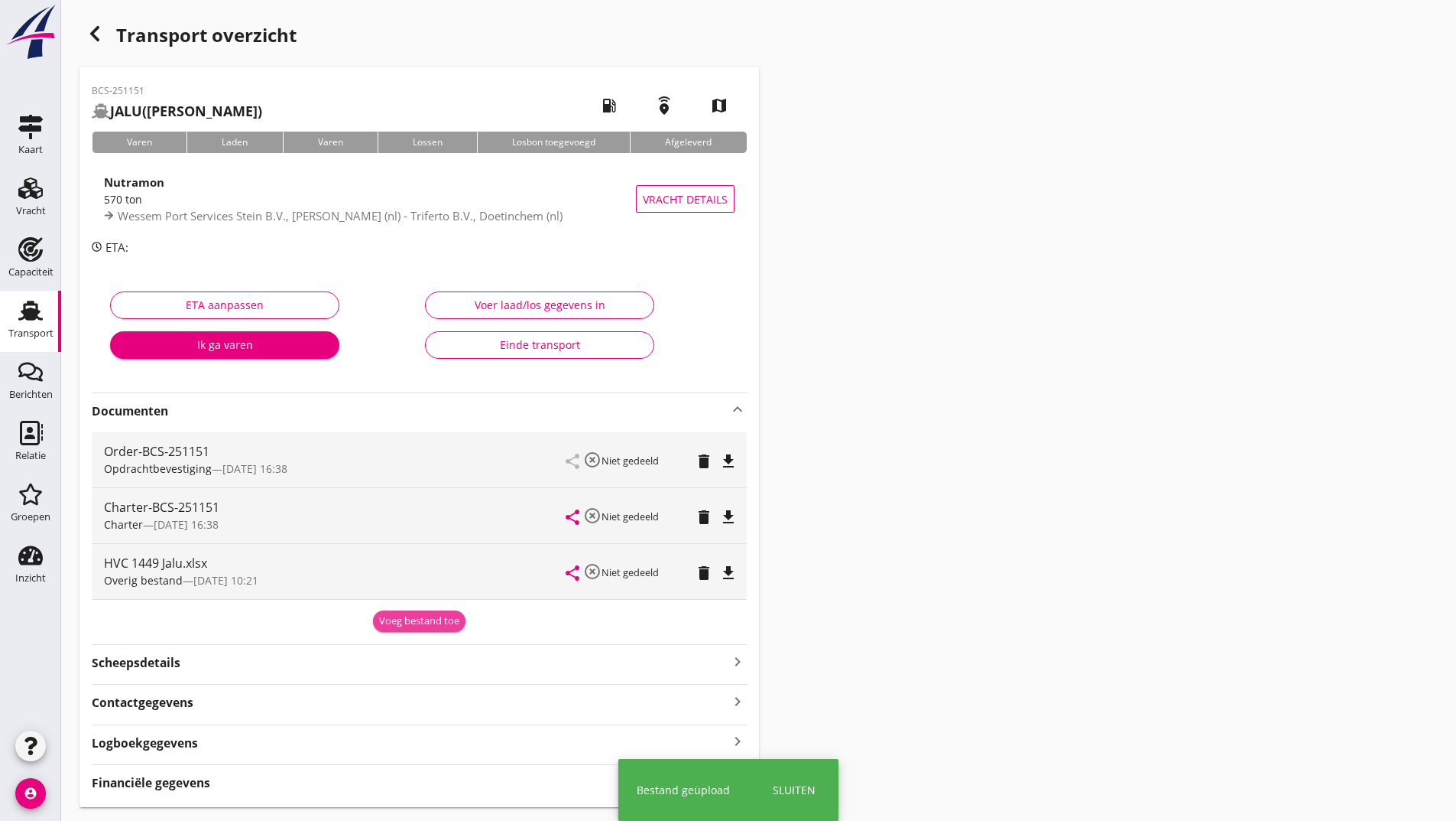
click at [393, 618] on div "Voeg bestand toe" at bounding box center [420, 621] width 80 height 15
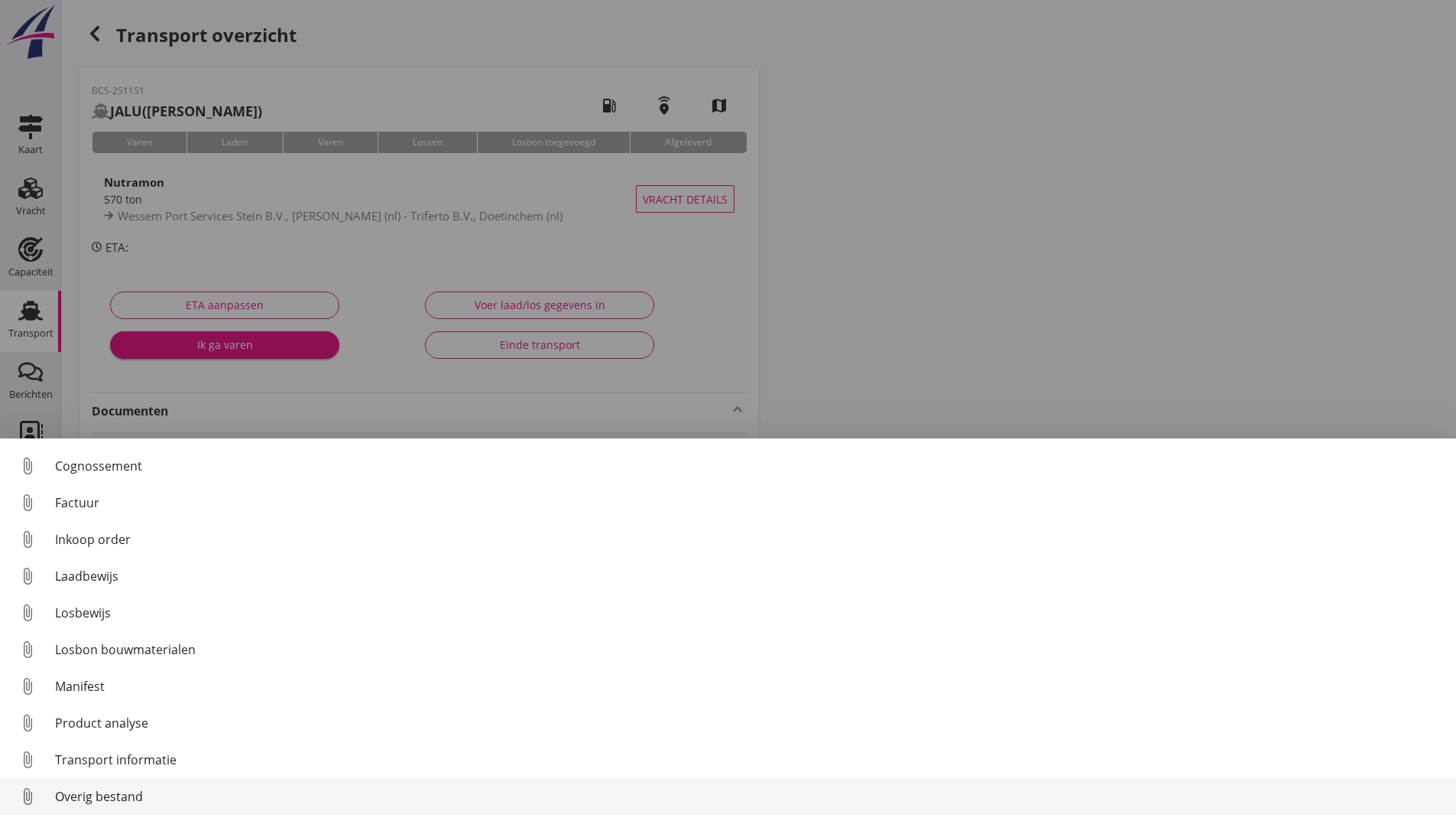
click at [130, 788] on div "Overig bestand" at bounding box center [749, 796] width 1389 height 19
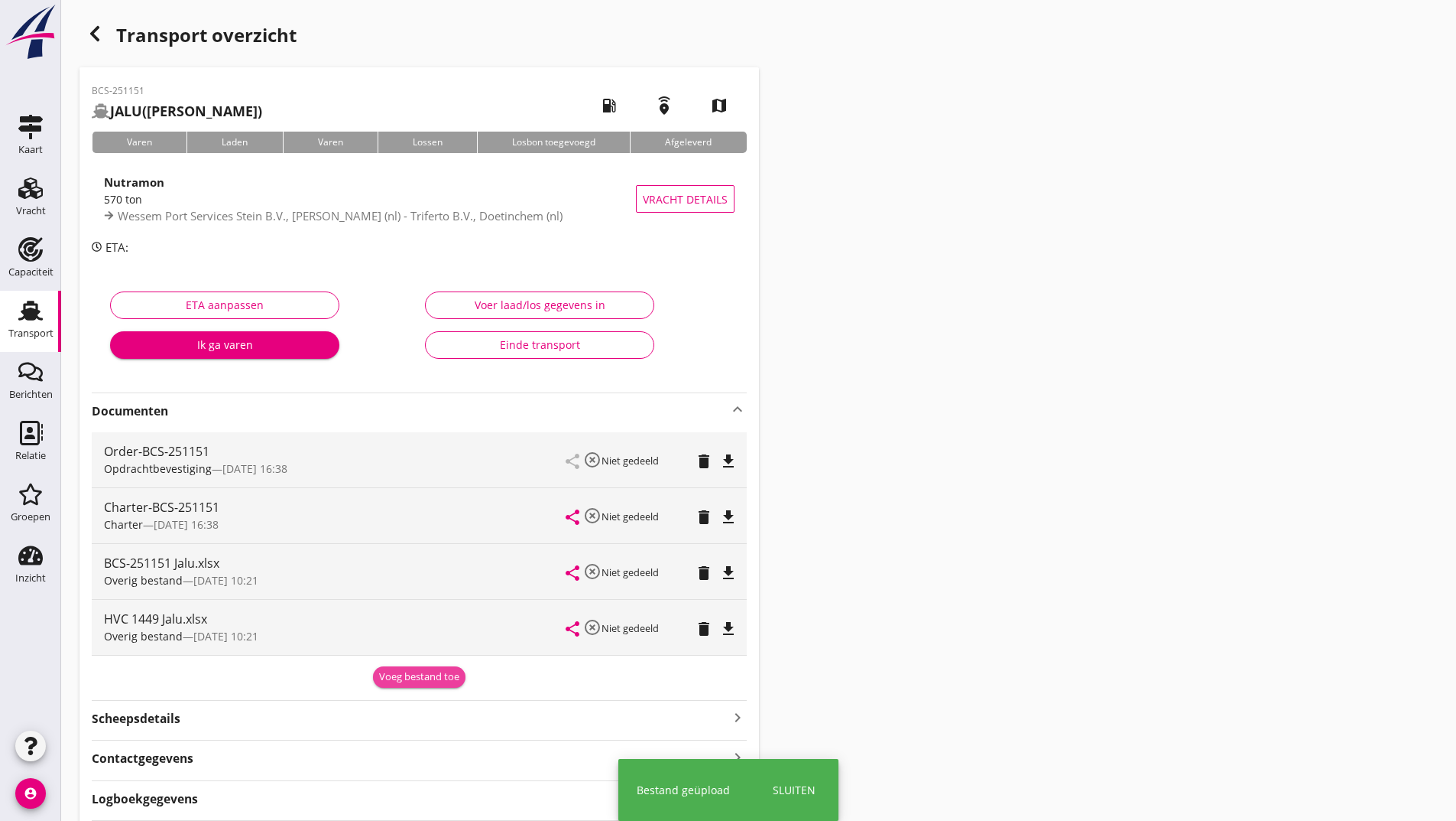
click at [388, 679] on div "Voeg bestand toe" at bounding box center [420, 677] width 80 height 15
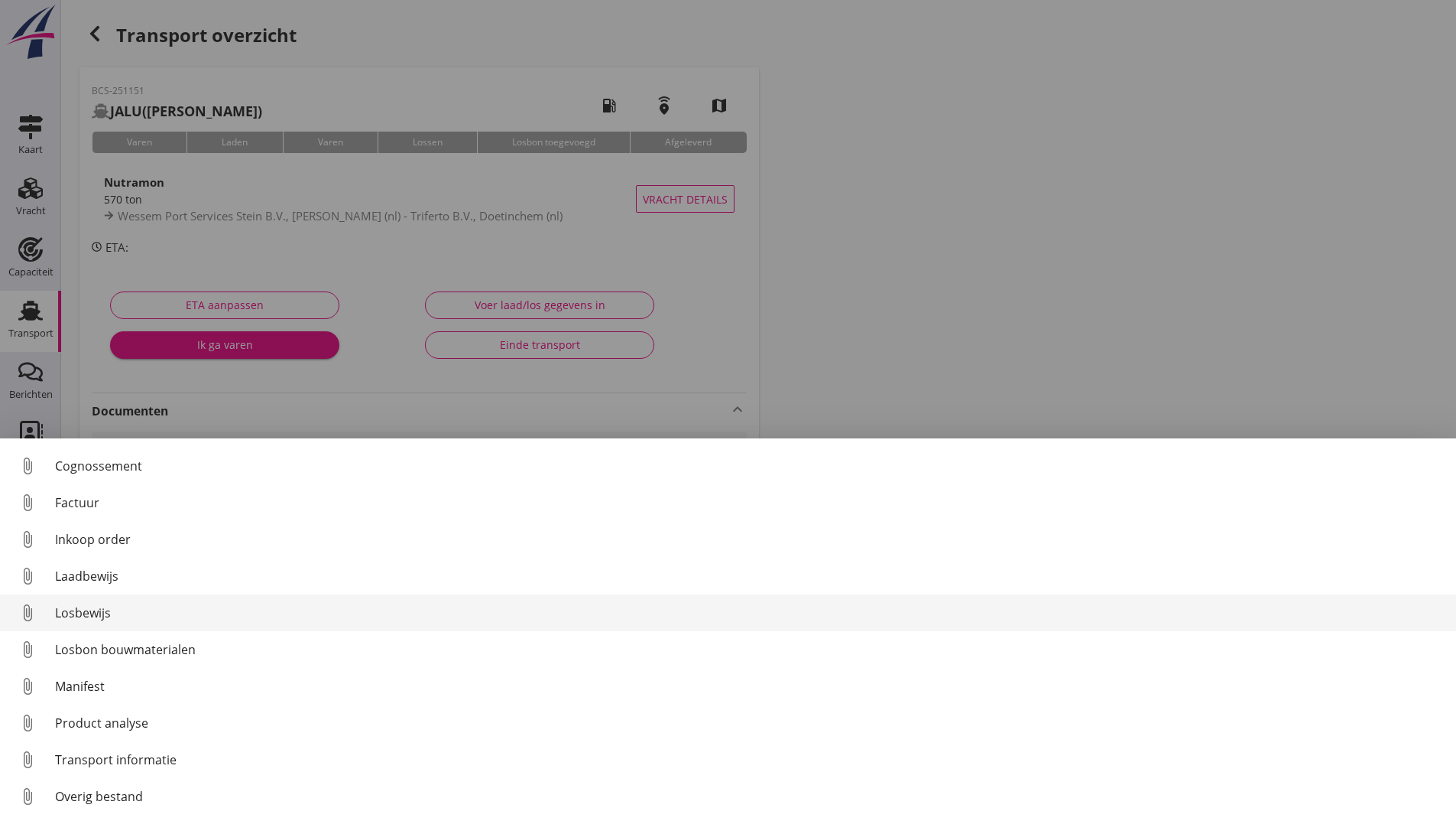
click at [96, 609] on div "Losbewijs" at bounding box center [749, 612] width 1389 height 19
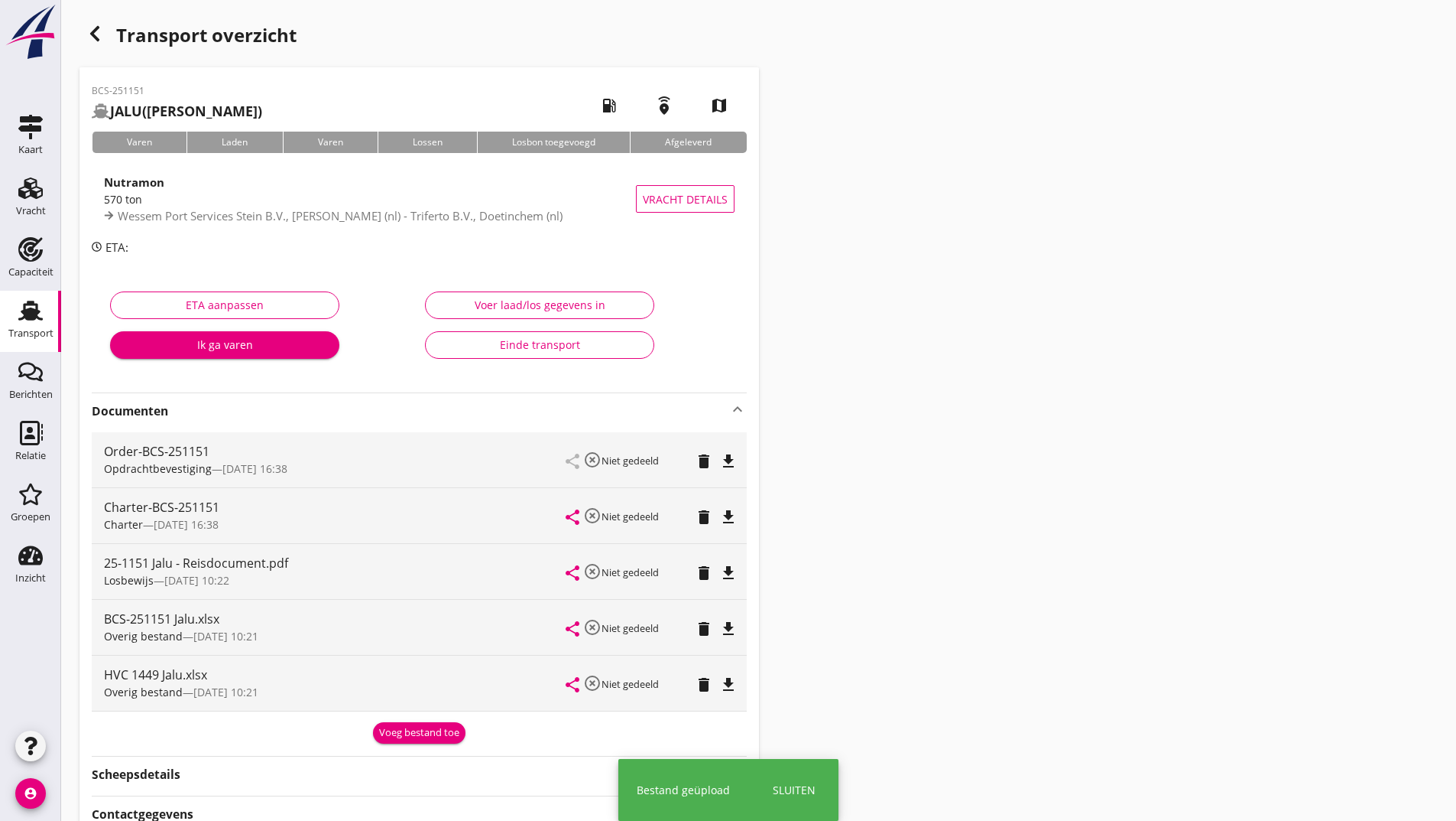
click at [393, 728] on div "Voeg bestand toe" at bounding box center [420, 733] width 80 height 15
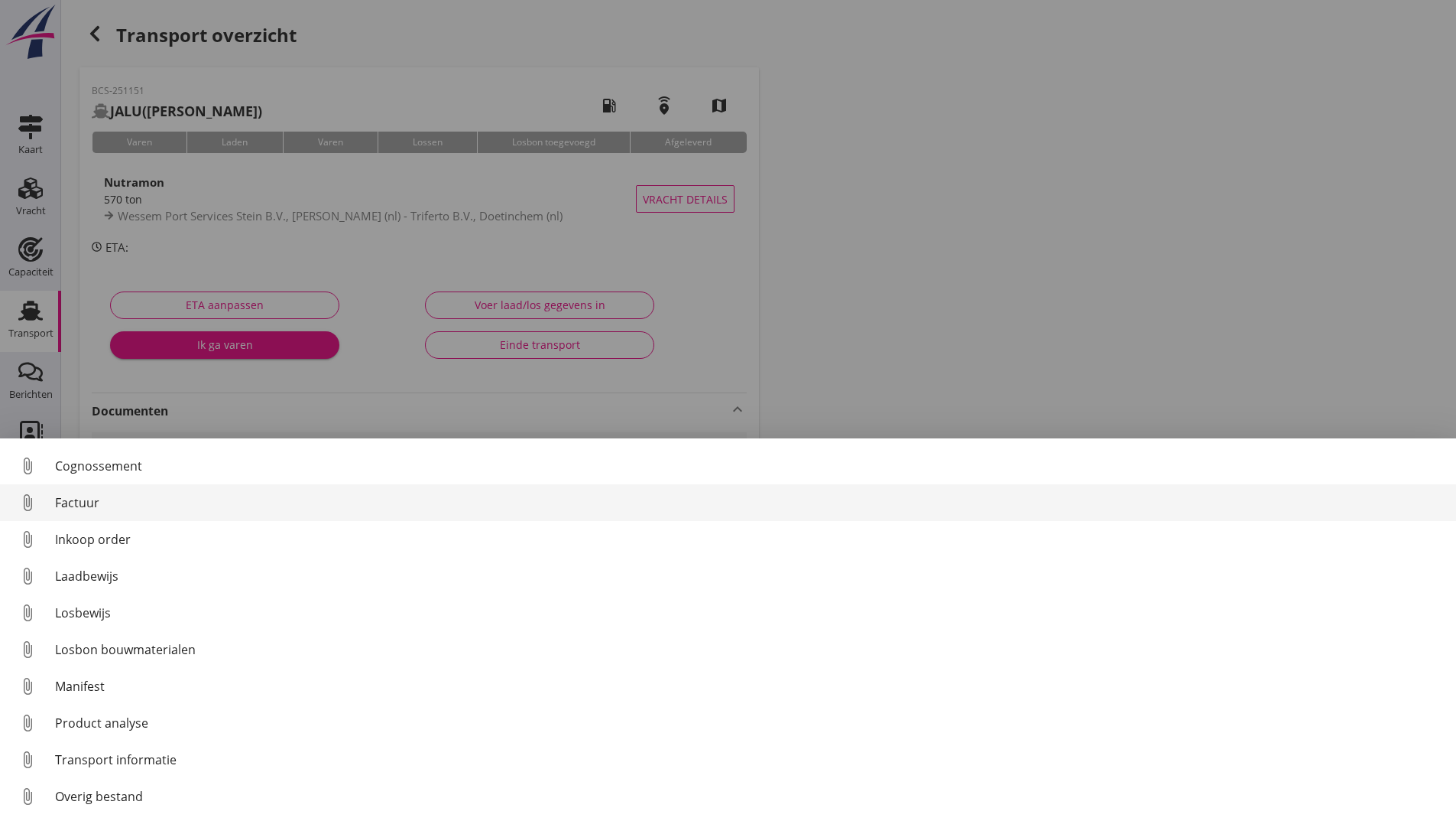
click at [73, 504] on div "Factuur" at bounding box center [749, 503] width 1389 height 19
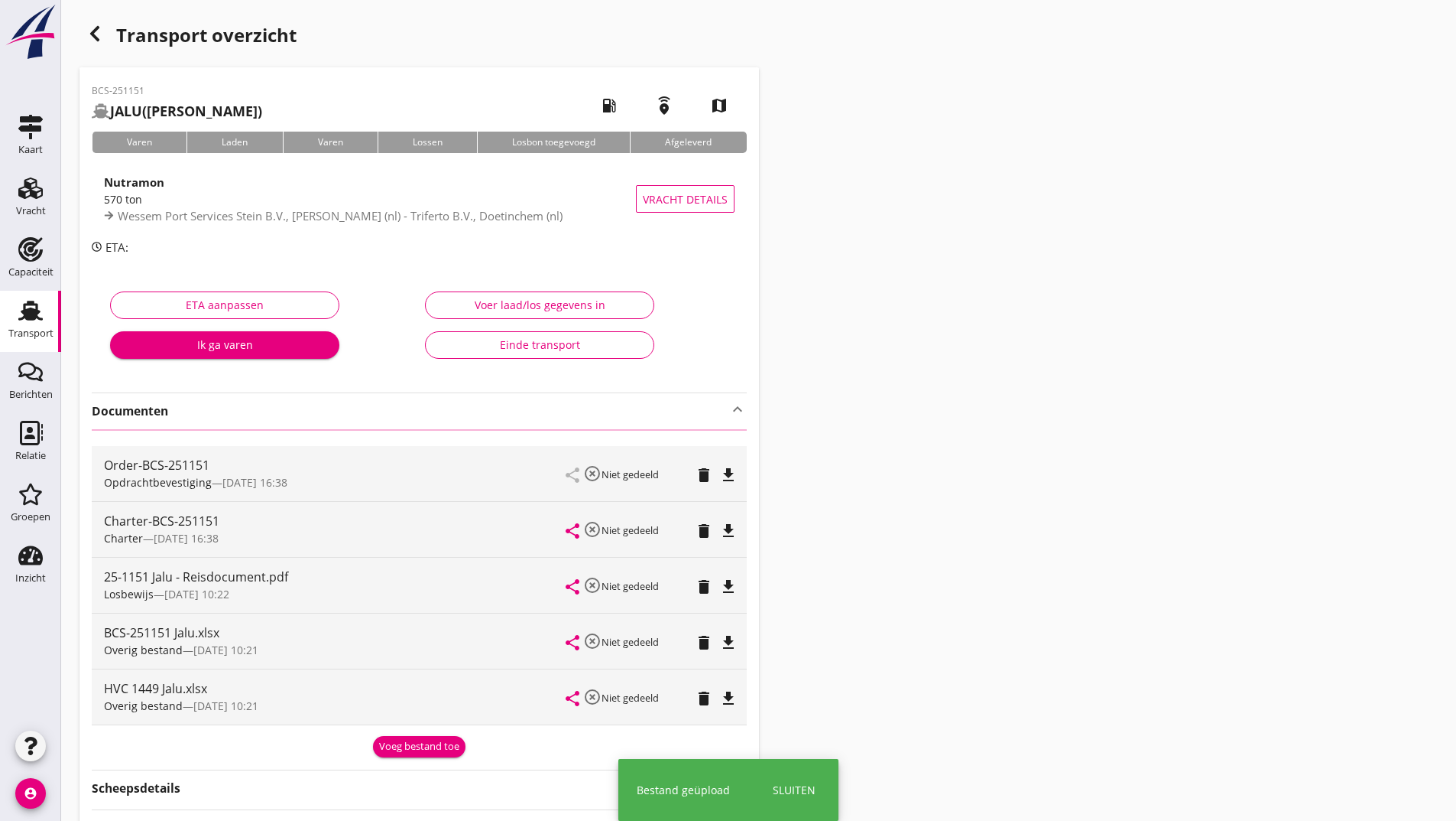
click at [94, 39] on icon "button" at bounding box center [95, 34] width 19 height 19
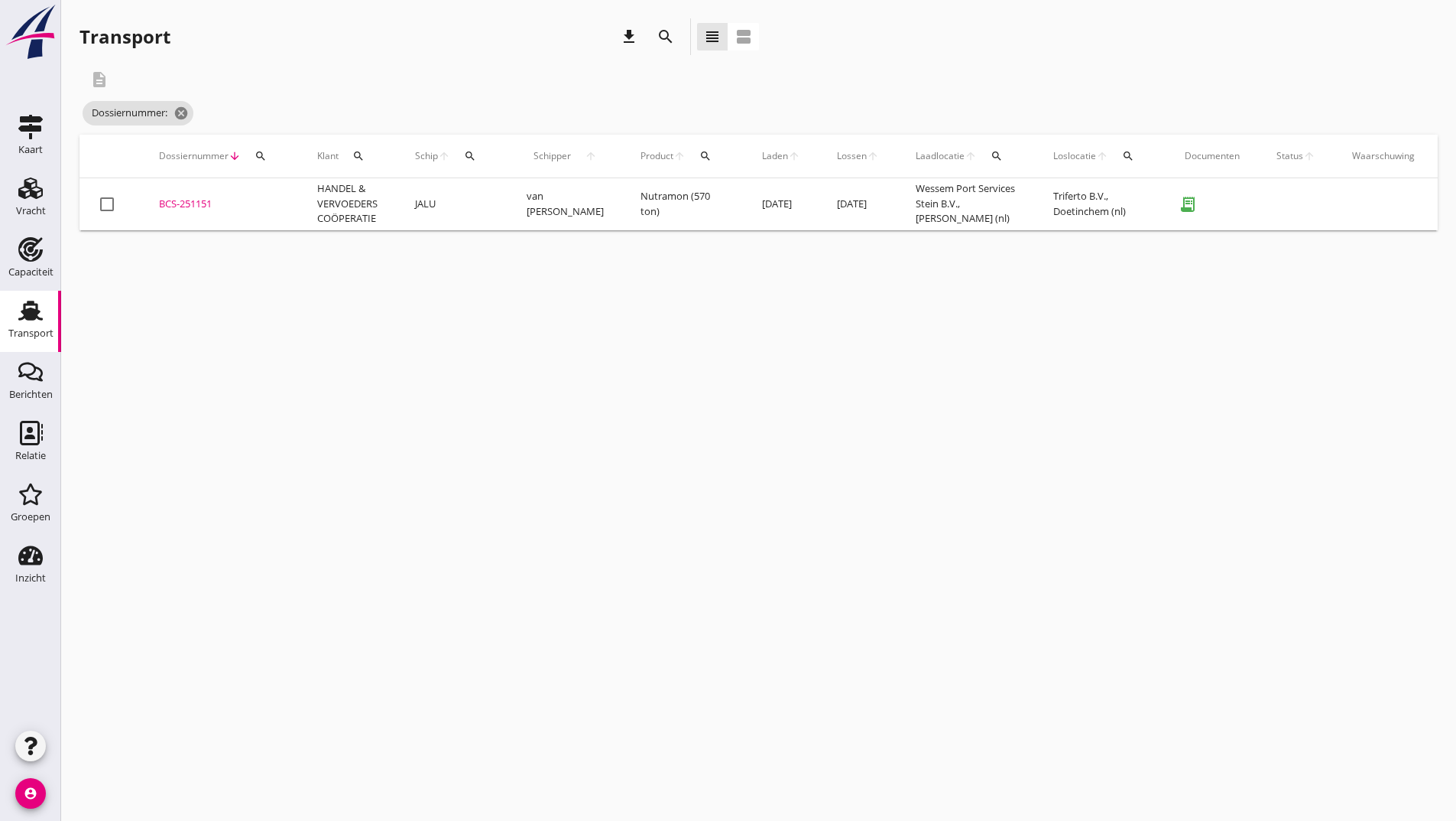
click at [661, 35] on icon "search" at bounding box center [666, 37] width 19 height 19
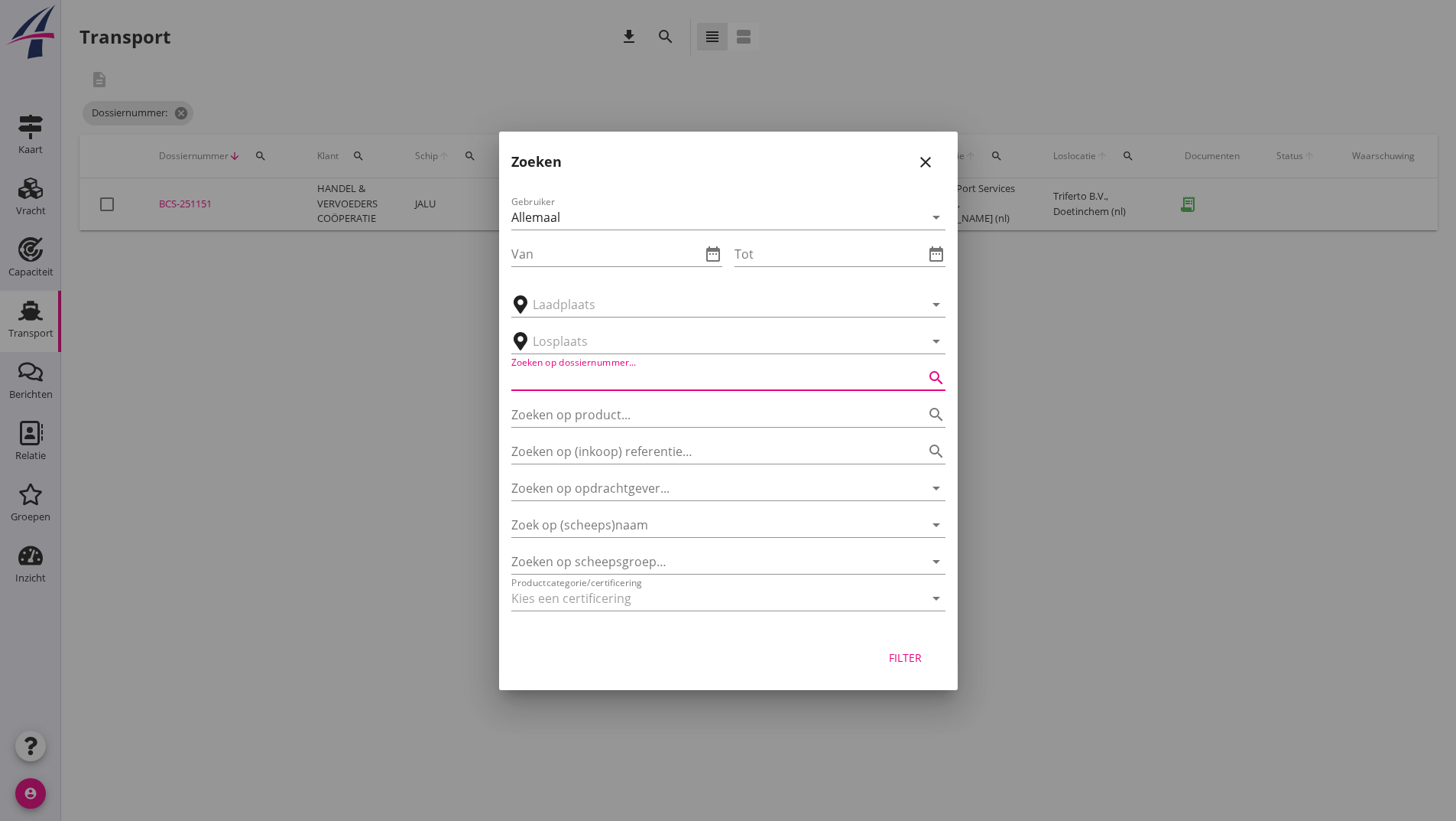
click at [606, 370] on input "Zoeken op dossiernummer..." at bounding box center [707, 378] width 392 height 24
type input "251134"
click at [902, 653] on div "Filter" at bounding box center [906, 657] width 43 height 16
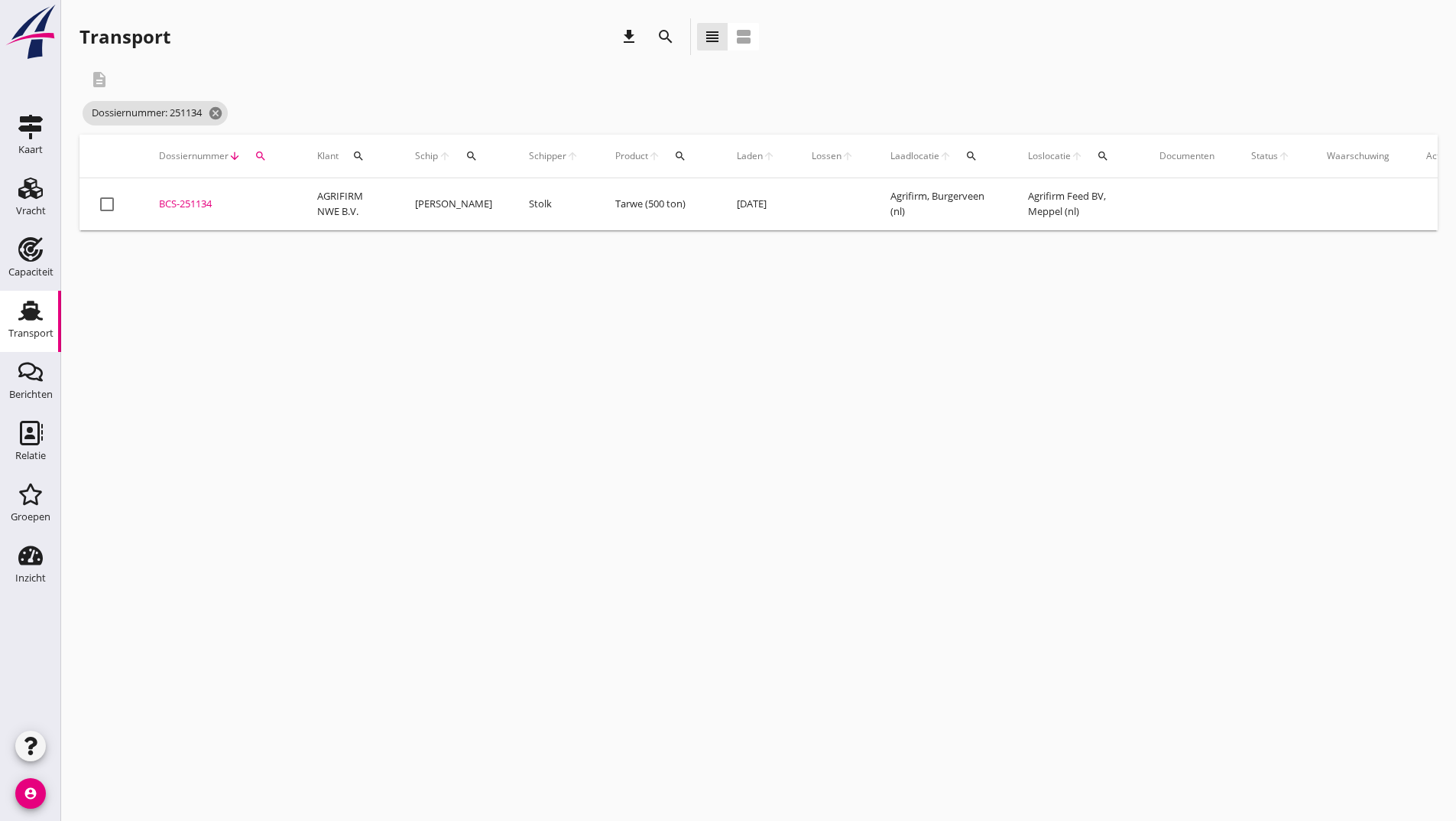
click at [191, 197] on div "BCS-251134" at bounding box center [220, 204] width 122 height 15
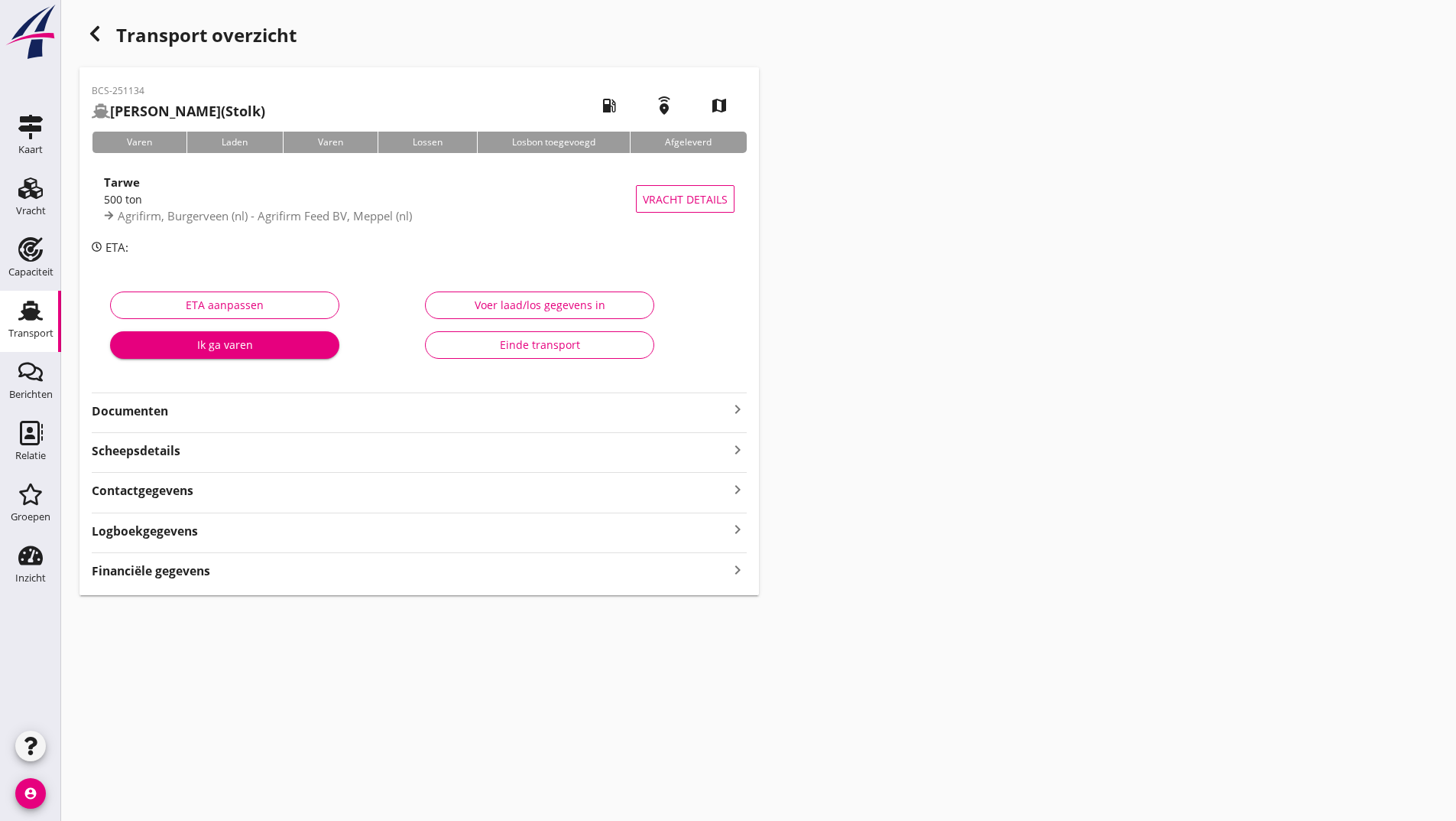
click at [169, 417] on strong "Documenten" at bounding box center [410, 410] width 636 height 18
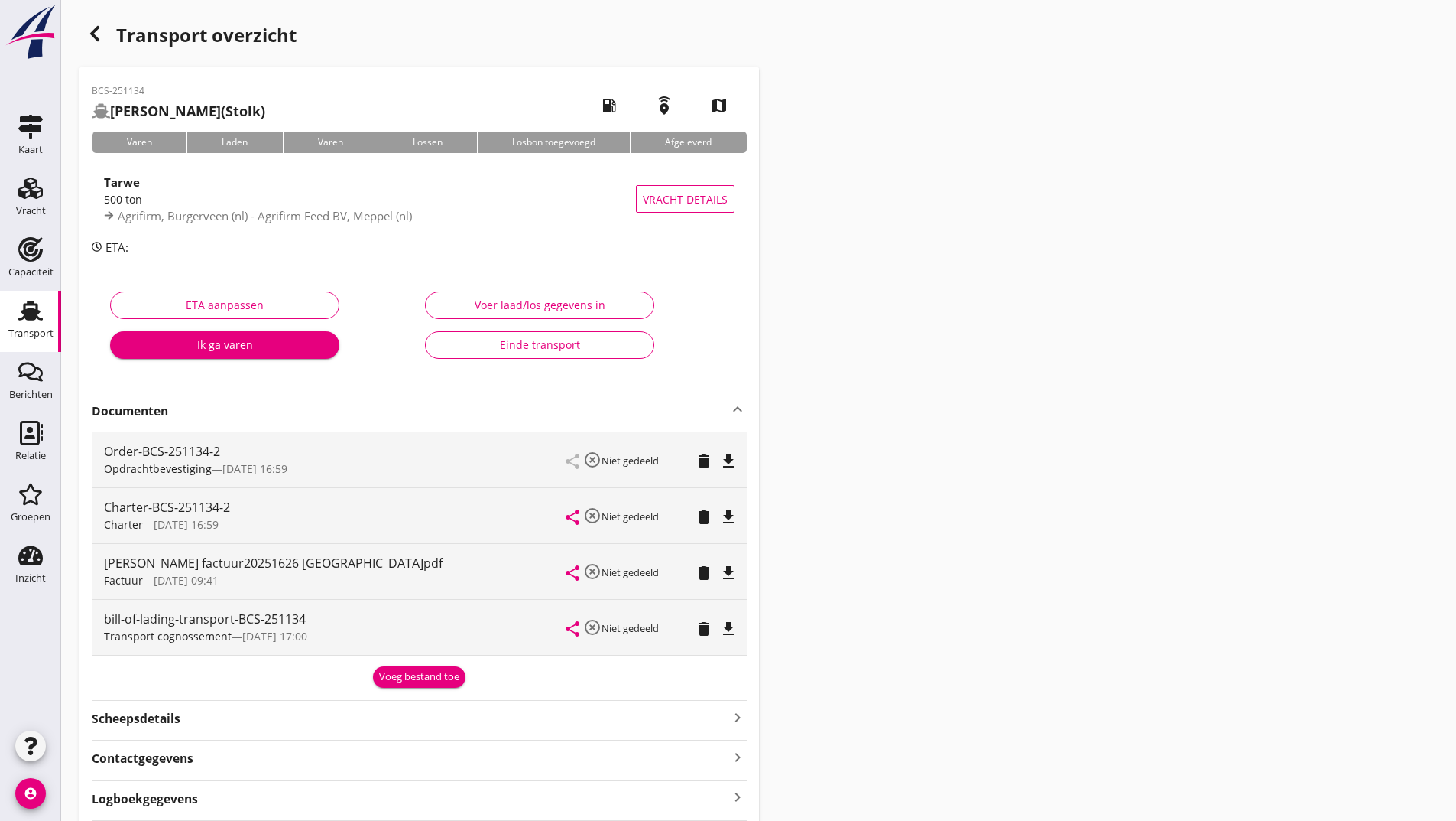
click at [399, 679] on div "Voeg bestand toe" at bounding box center [420, 677] width 80 height 15
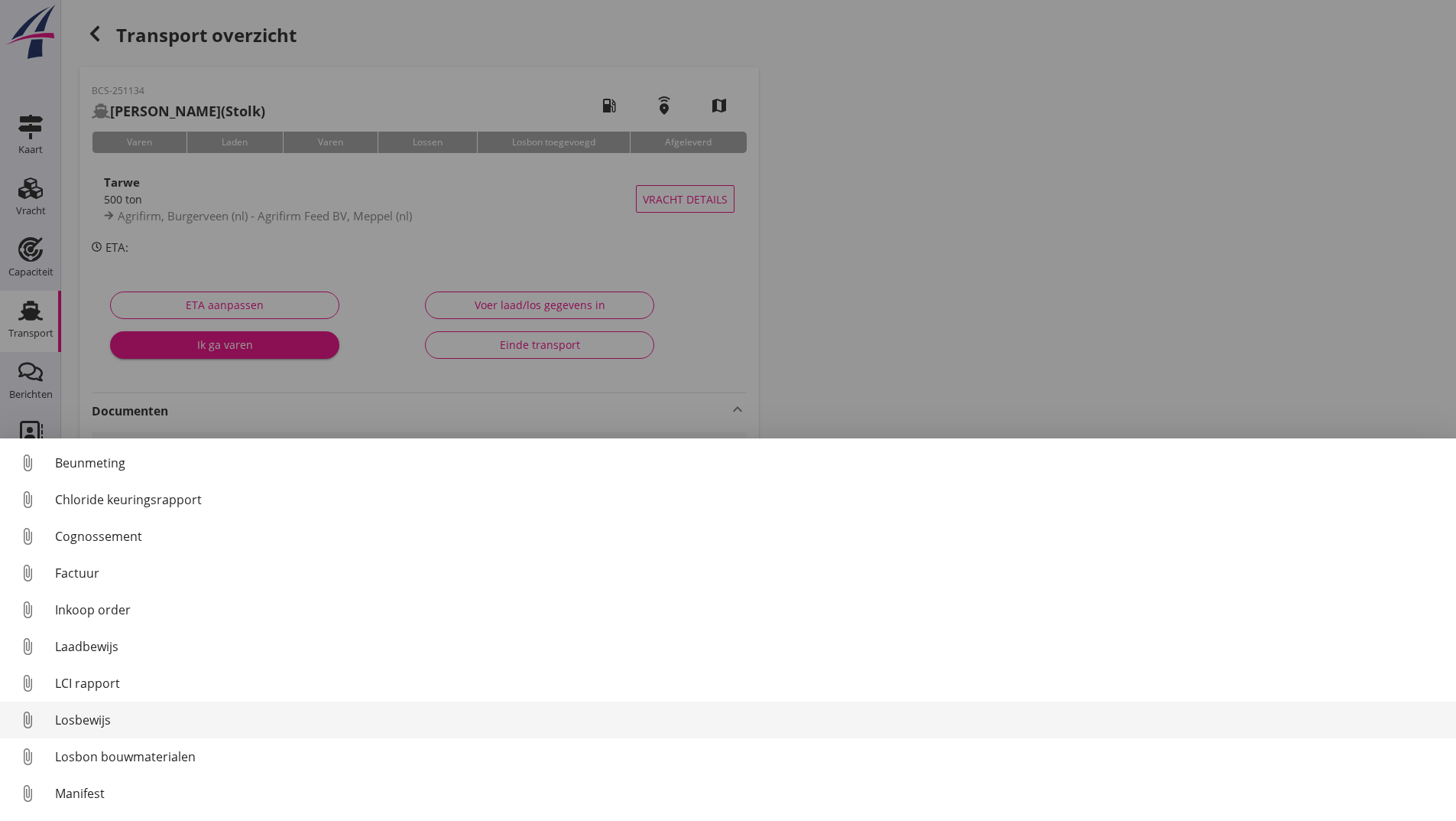
click at [93, 717] on div "Losbewijs" at bounding box center [749, 720] width 1389 height 19
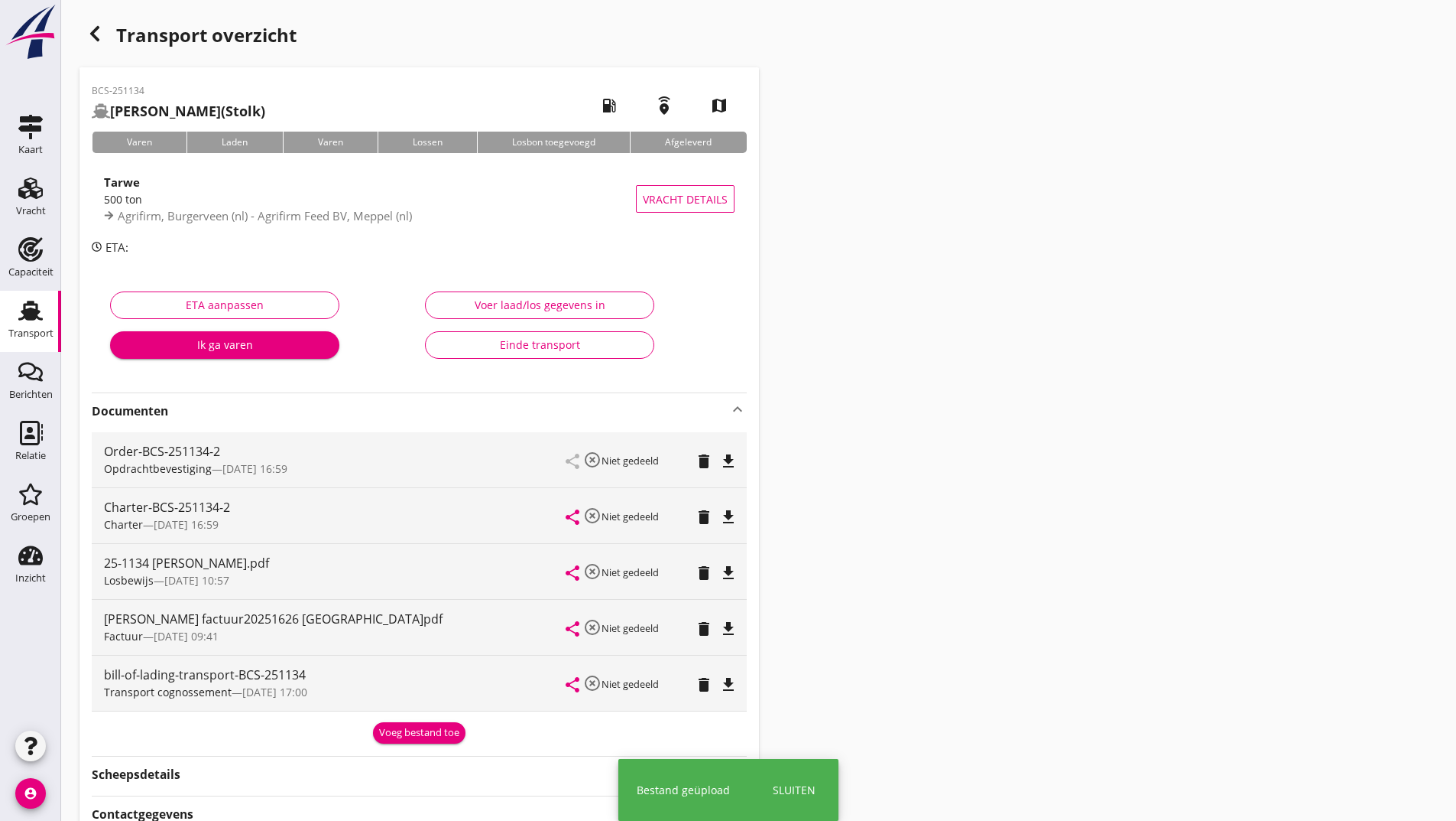
click at [406, 732] on div "Voeg bestand toe" at bounding box center [420, 733] width 80 height 15
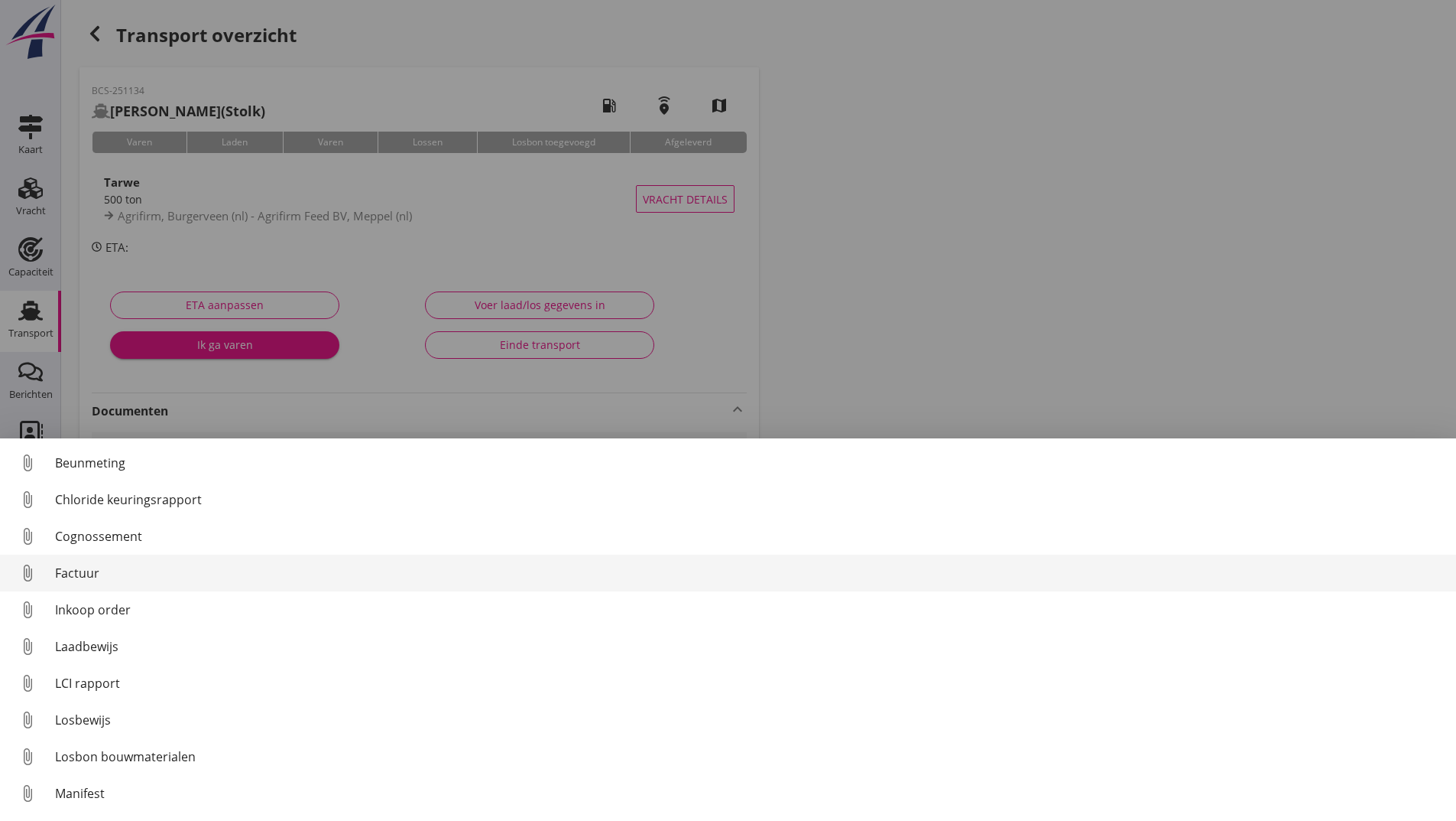
click at [87, 569] on div "Factuur" at bounding box center [749, 573] width 1389 height 19
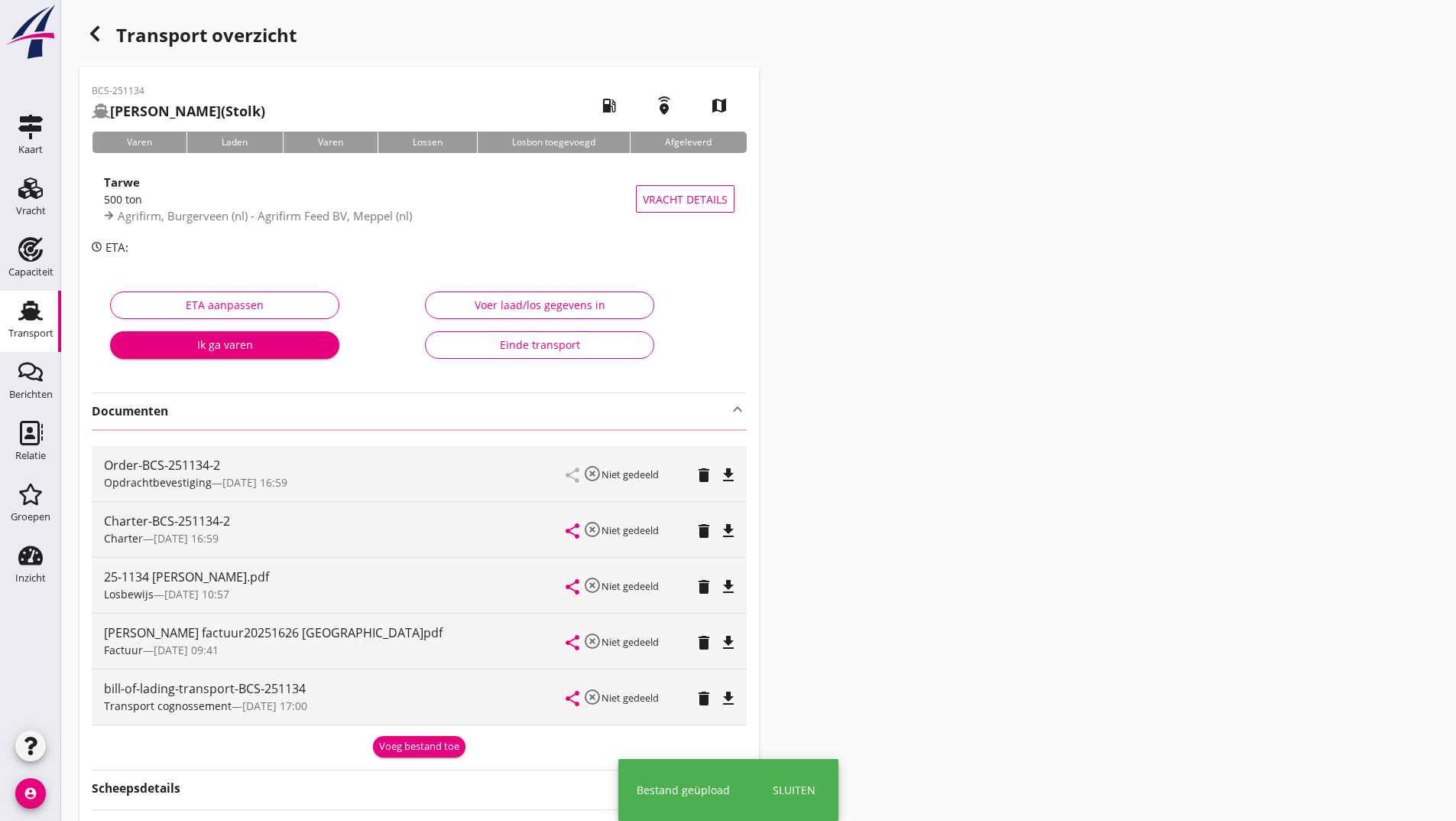
scroll to position [167, 0]
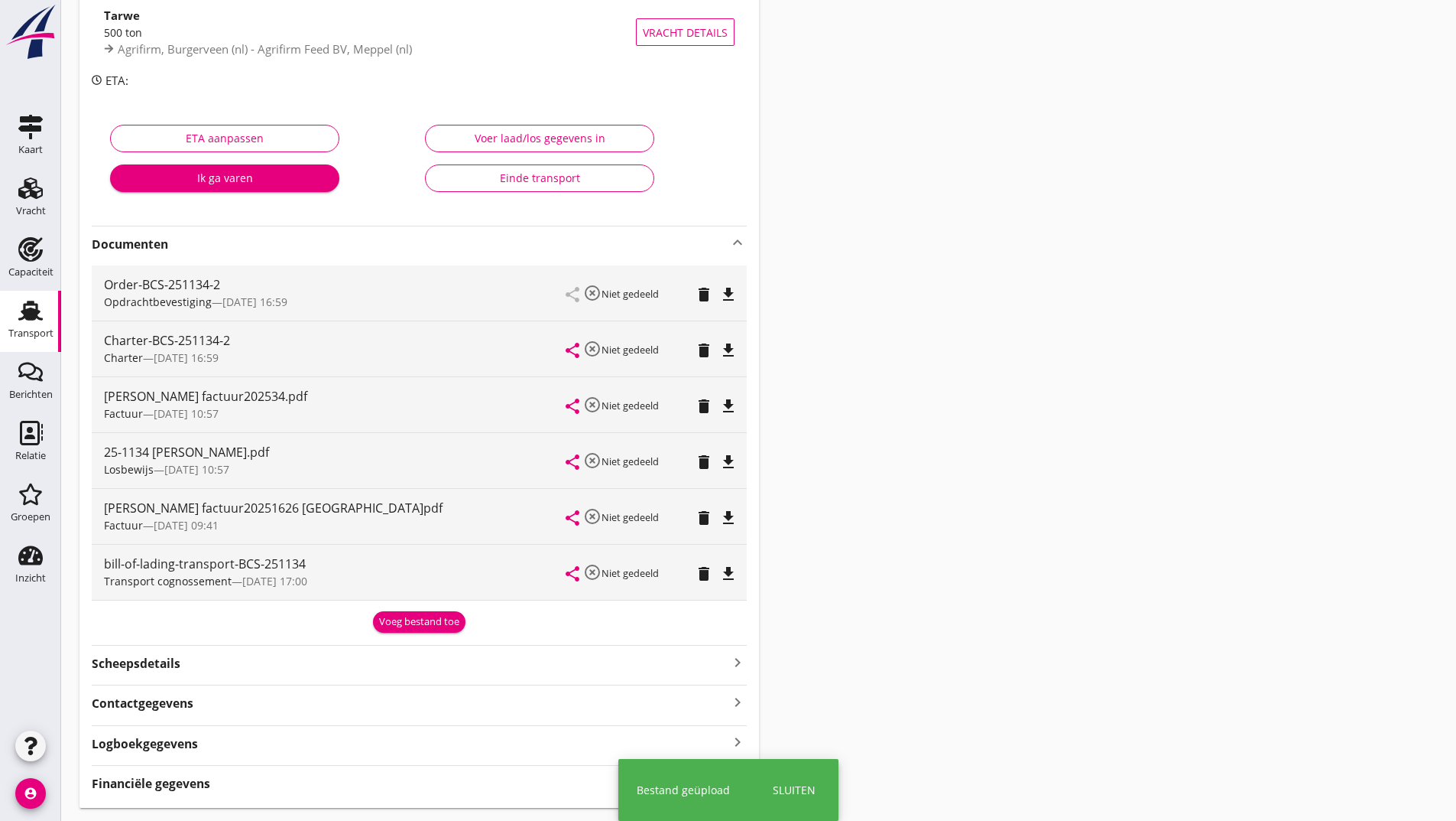
click at [378, 582] on div "Transport cognossement — [DATE] 17:00" at bounding box center [335, 580] width 462 height 16
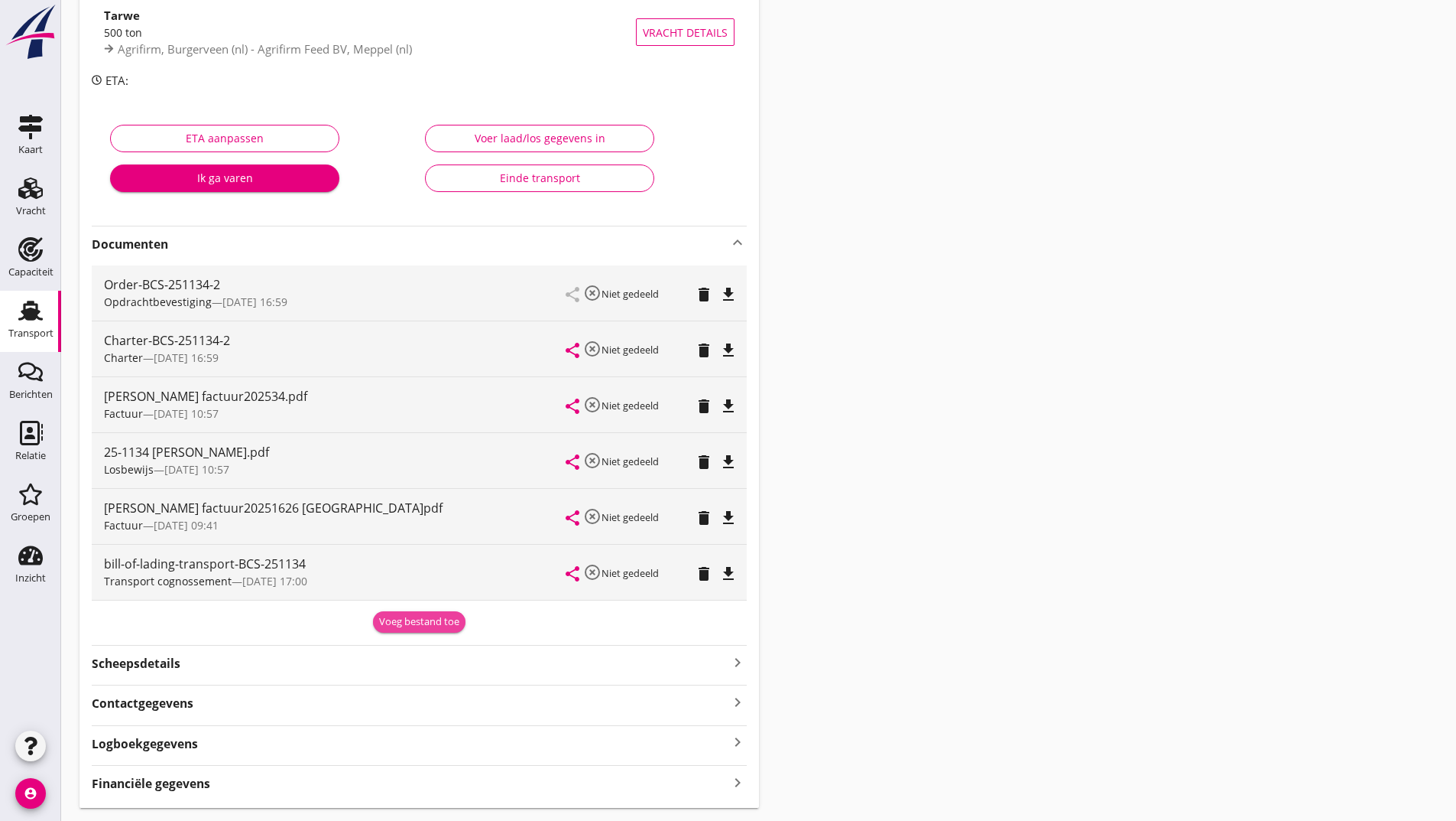
click at [401, 623] on div "Voeg bestand toe" at bounding box center [420, 622] width 80 height 15
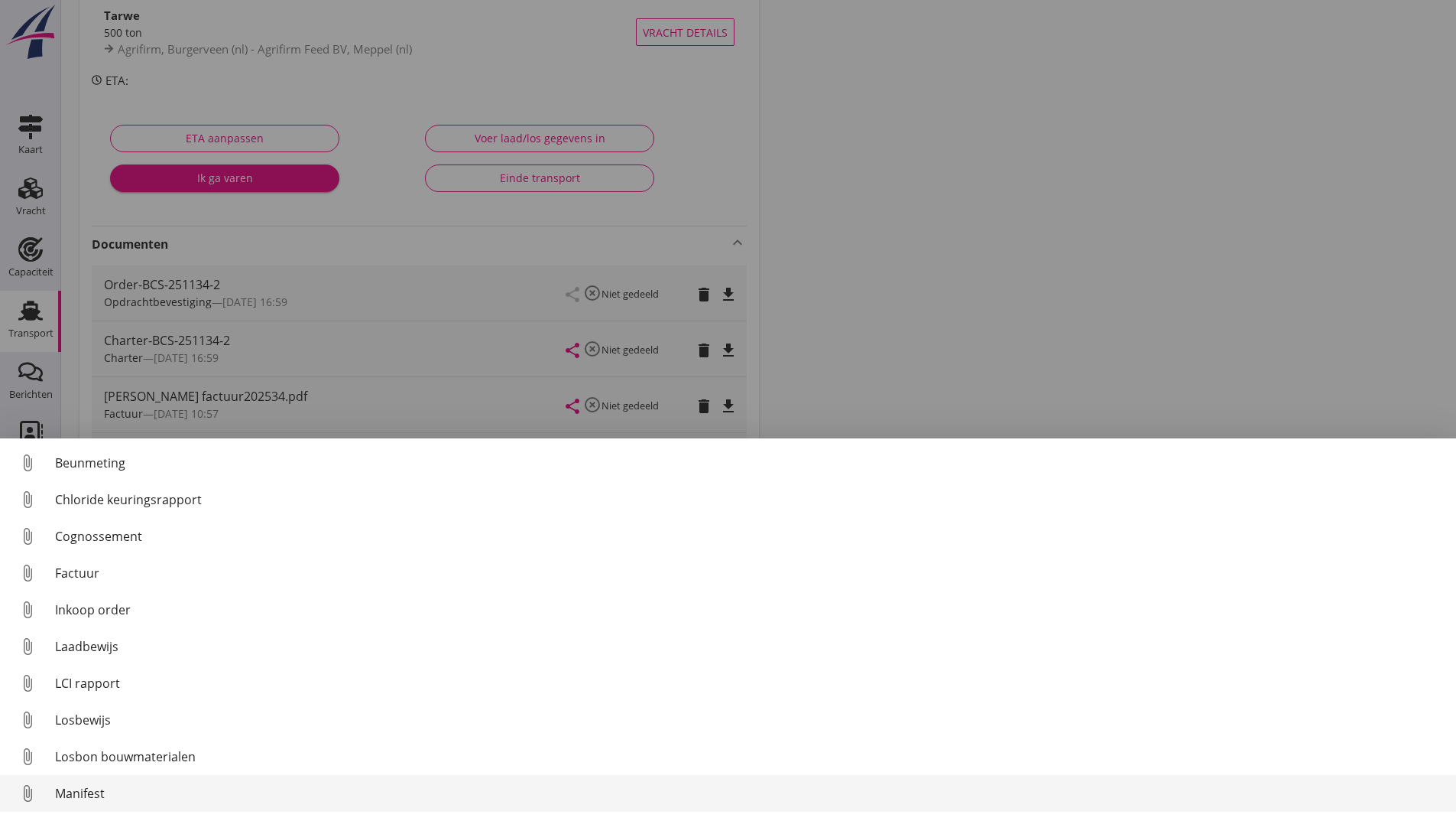
scroll to position [107, 0]
click at [87, 796] on div "Overig bestand" at bounding box center [749, 796] width 1389 height 19
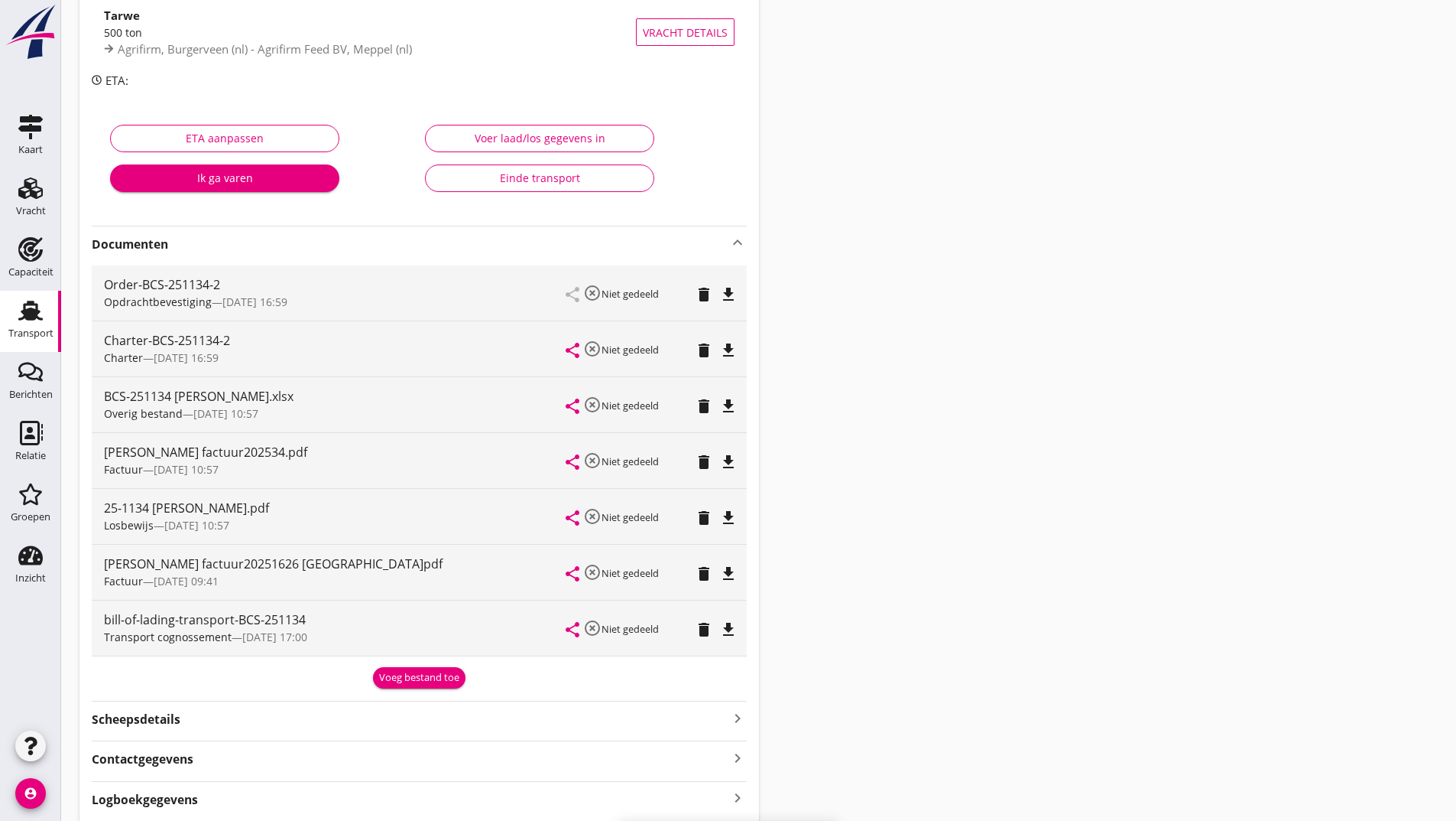
click at [399, 674] on div "Voeg bestand toe" at bounding box center [420, 678] width 80 height 15
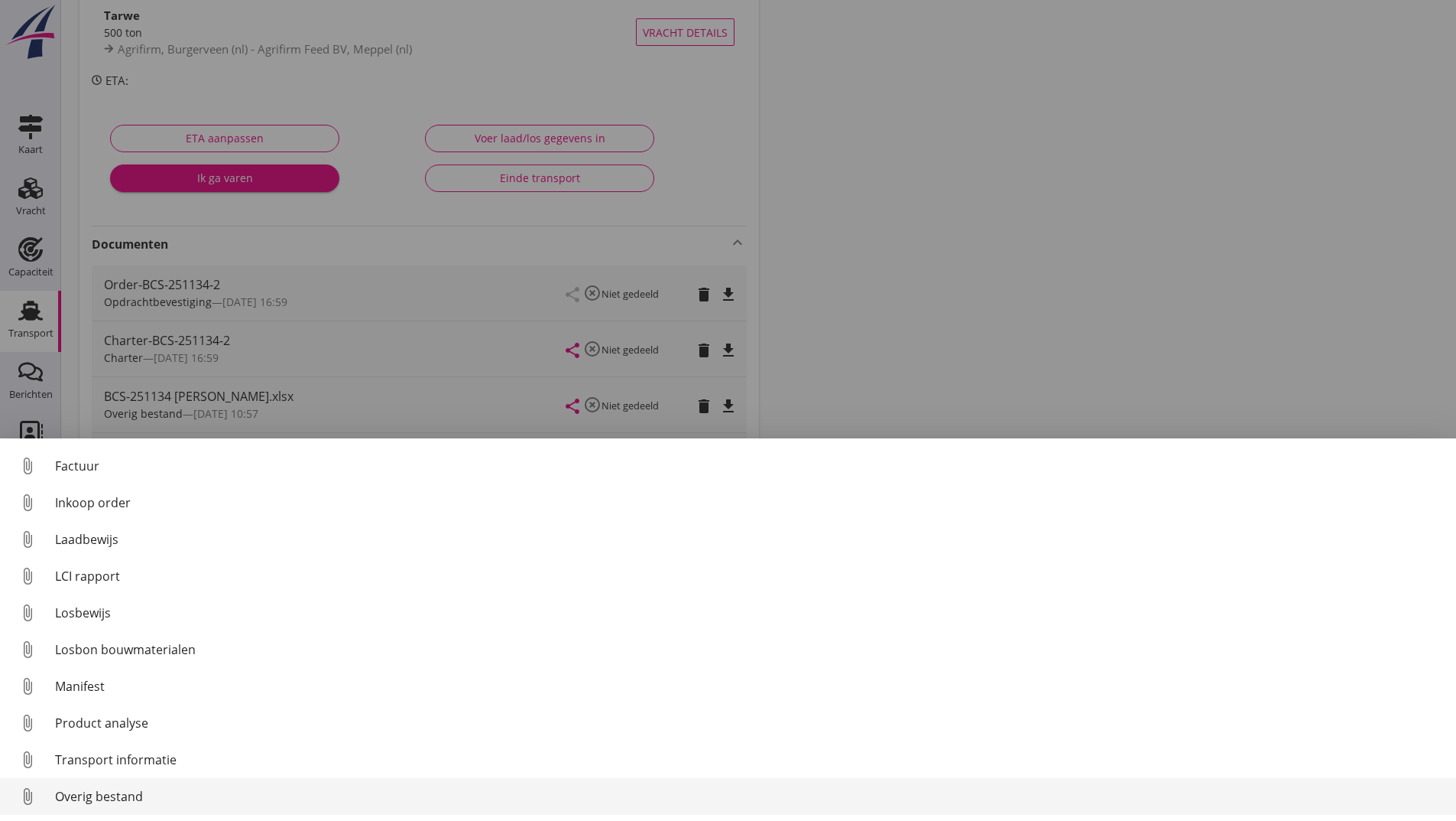
click at [128, 789] on div "Overig bestand" at bounding box center [749, 796] width 1389 height 19
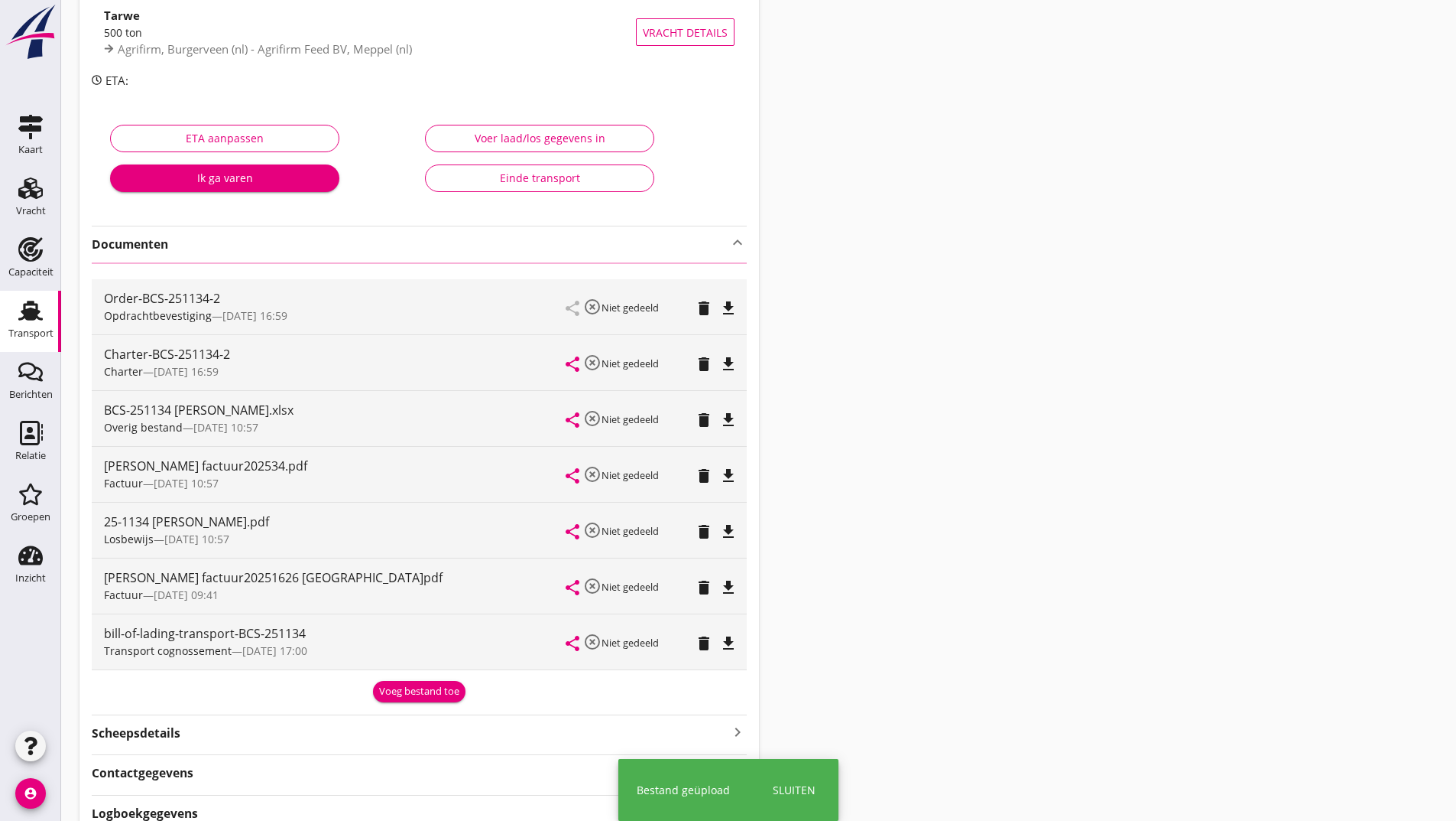
scroll to position [0, 0]
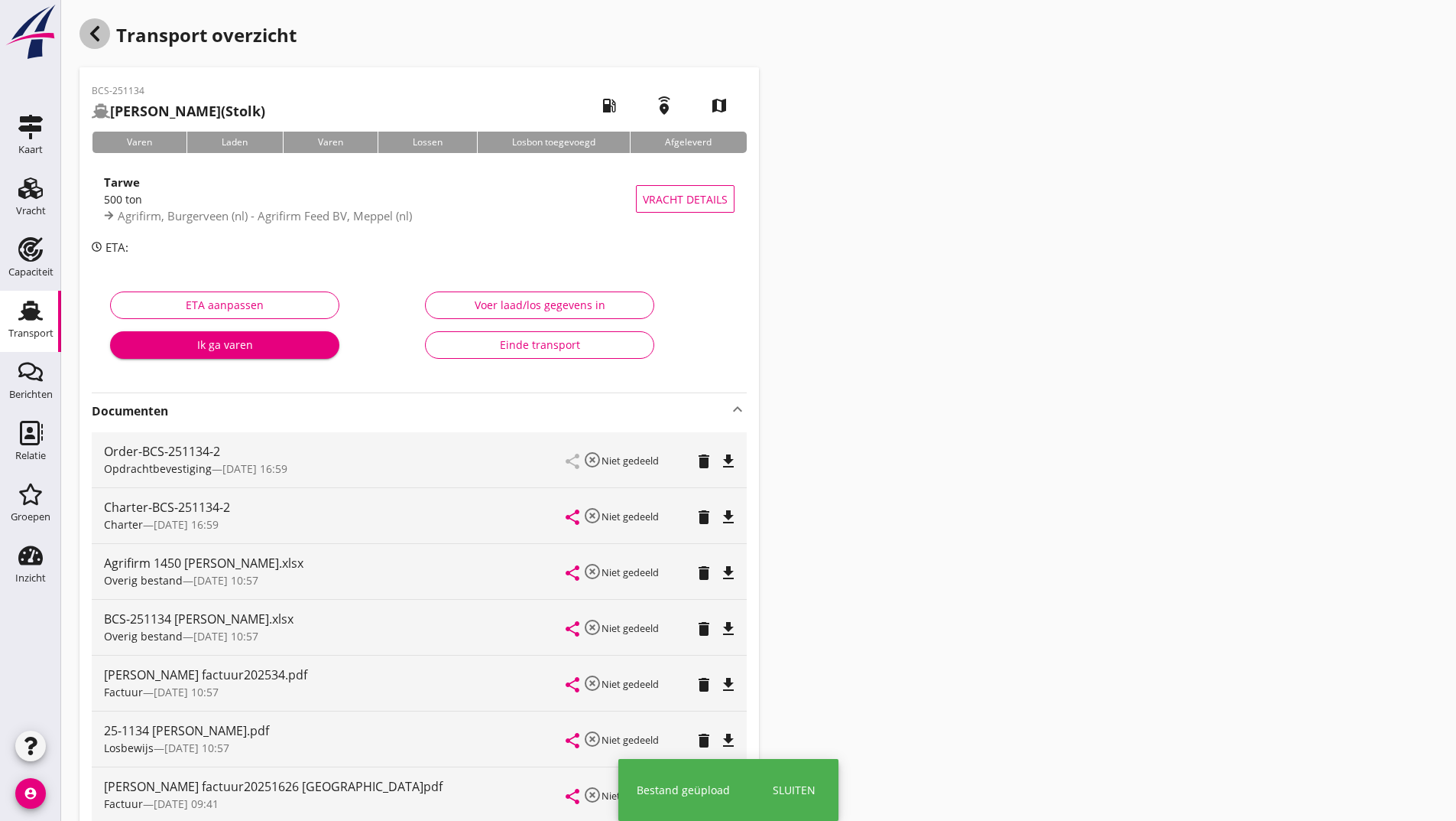
click at [99, 41] on use "button" at bounding box center [95, 34] width 9 height 15
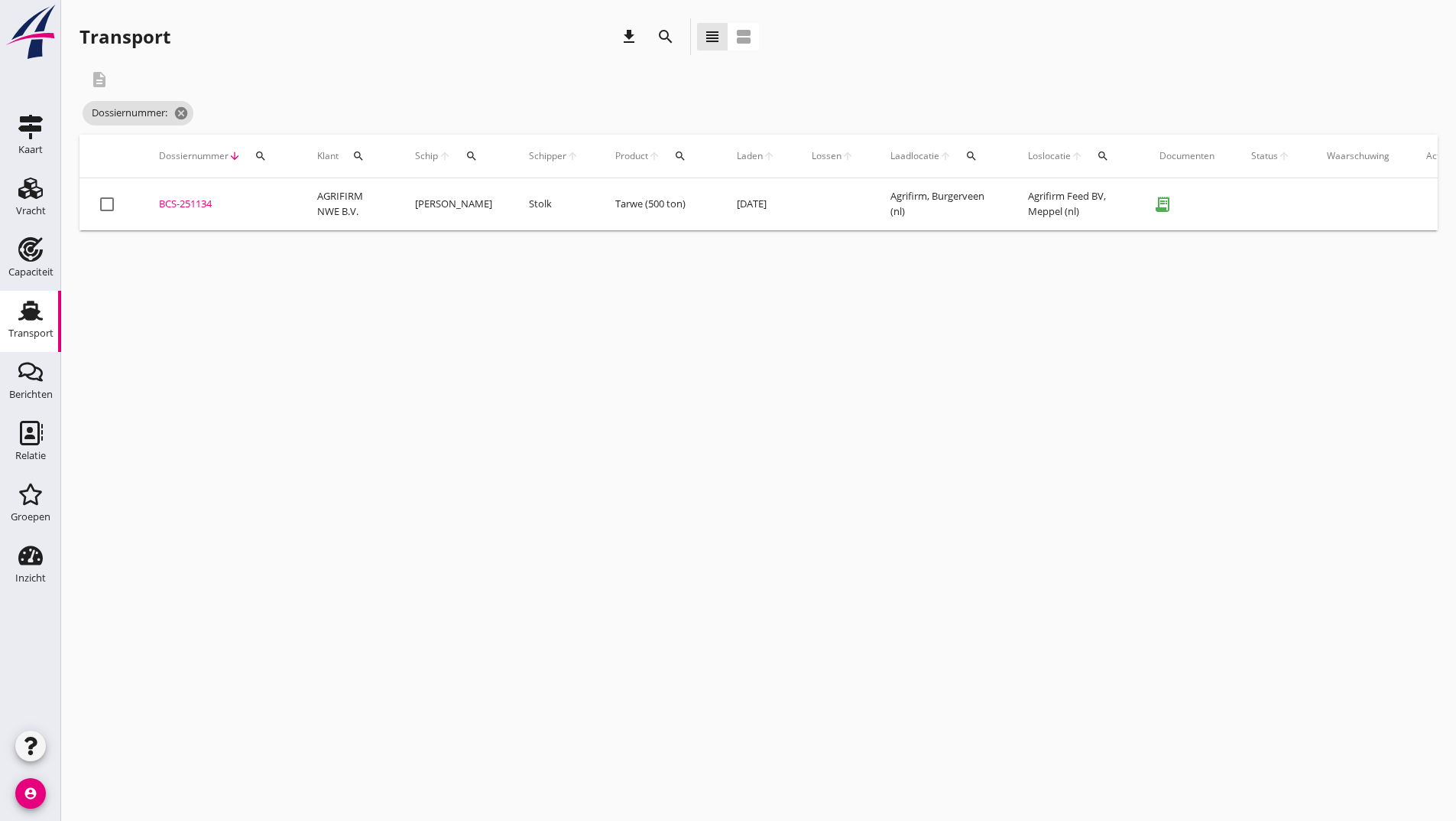
click at [664, 38] on icon "search" at bounding box center [666, 37] width 19 height 19
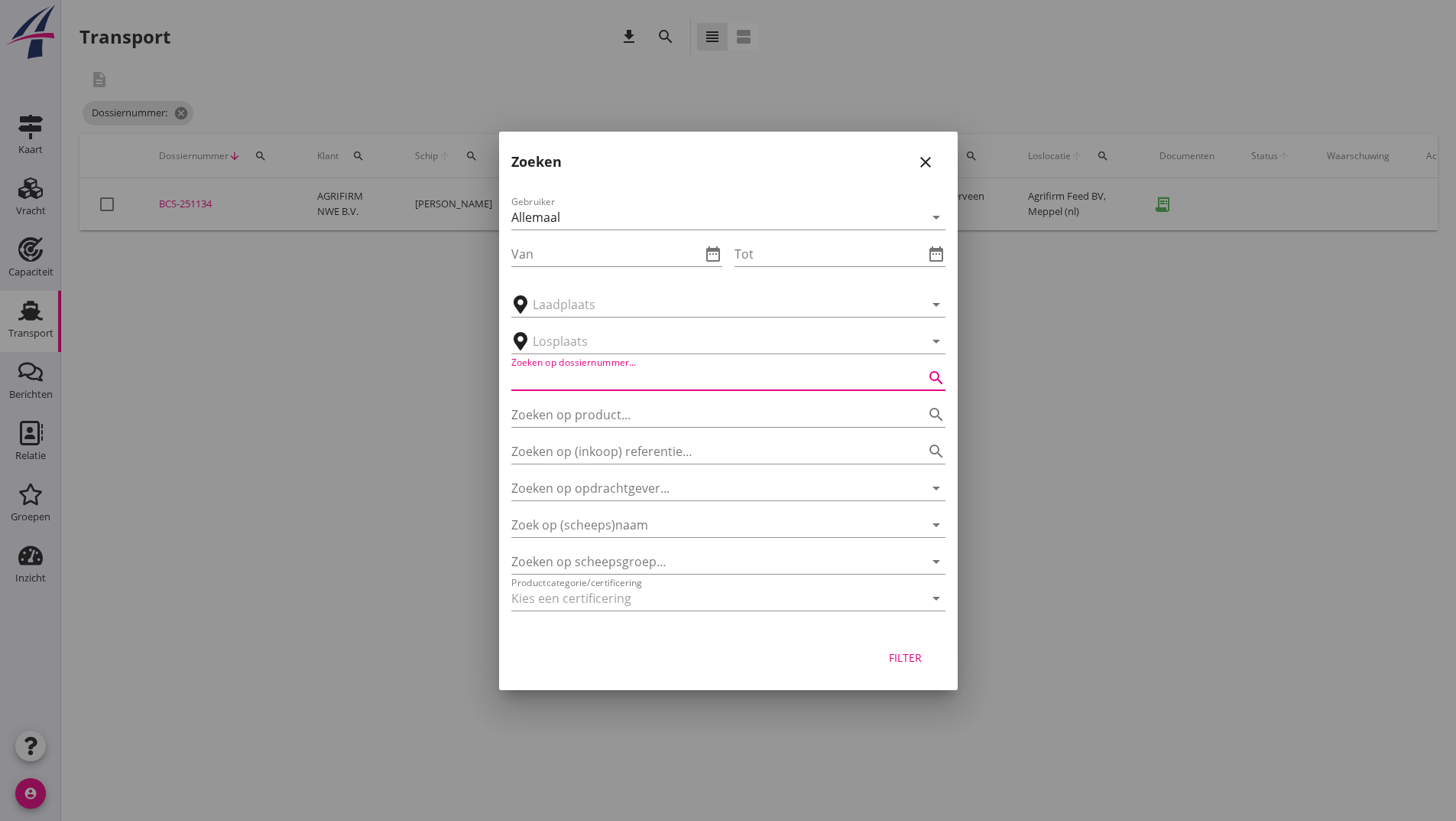
drag, startPoint x: 594, startPoint y: 380, endPoint x: 792, endPoint y: 384, distance: 198.0
click at [594, 380] on input "Zoeken op dossiernummer..." at bounding box center [707, 378] width 392 height 24
type input "251157"
click at [912, 663] on div "Filter" at bounding box center [906, 657] width 43 height 16
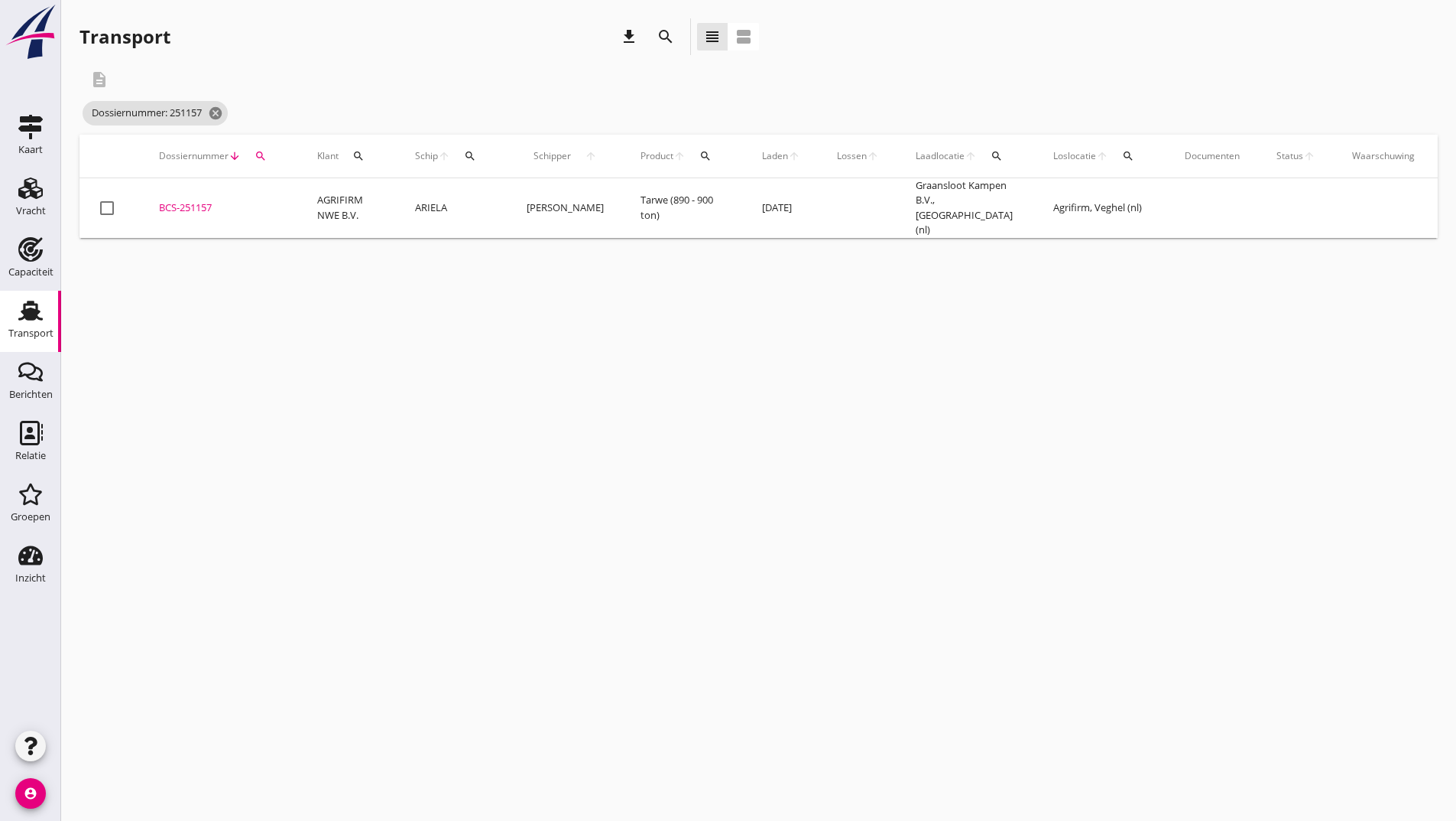
click at [182, 201] on div "BCS-251157" at bounding box center [220, 208] width 122 height 15
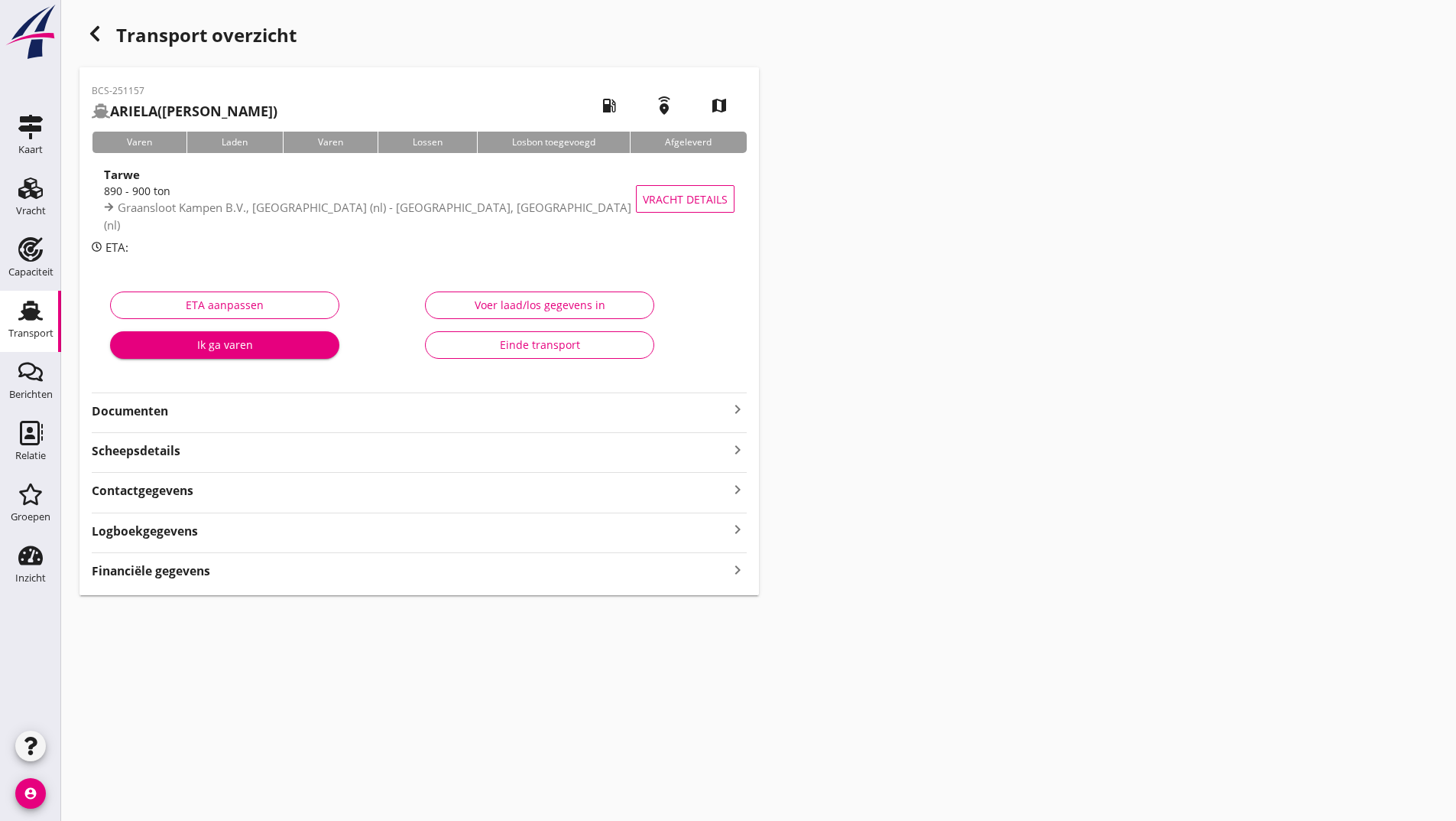
click at [160, 416] on strong "Documenten" at bounding box center [410, 410] width 636 height 18
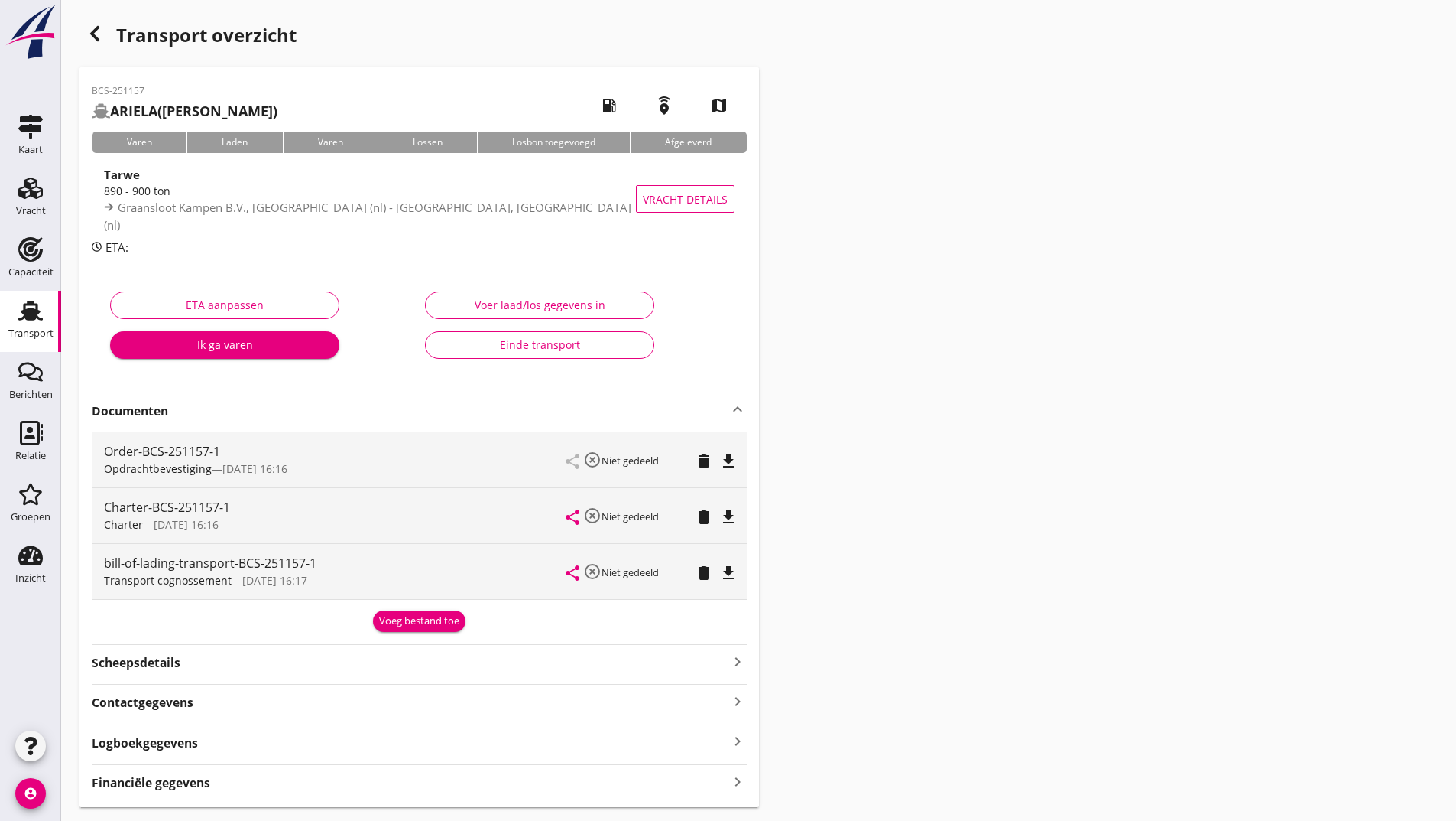
click at [429, 629] on button "Voeg bestand toe" at bounding box center [419, 621] width 92 height 21
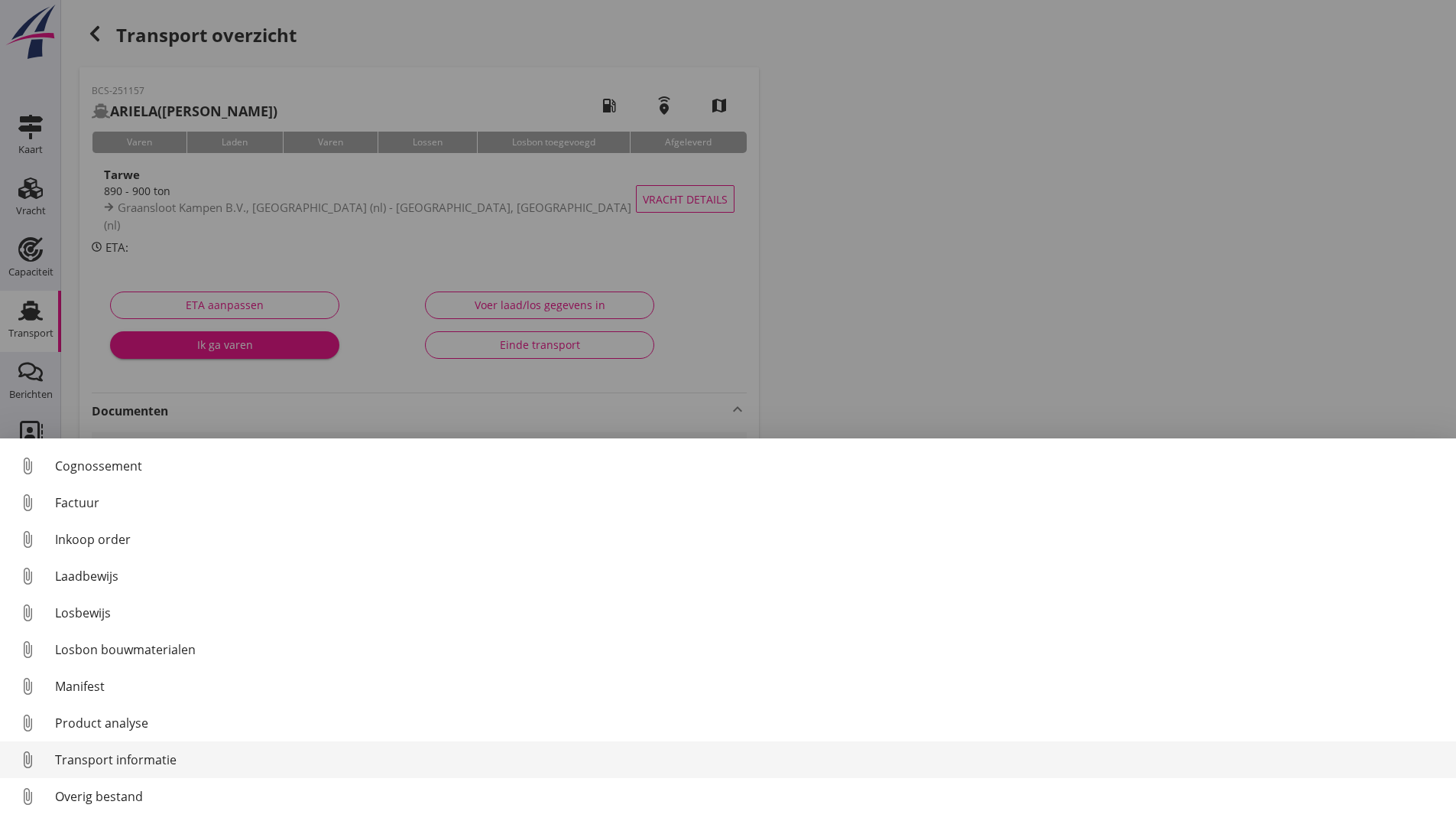
scroll to position [107, 0]
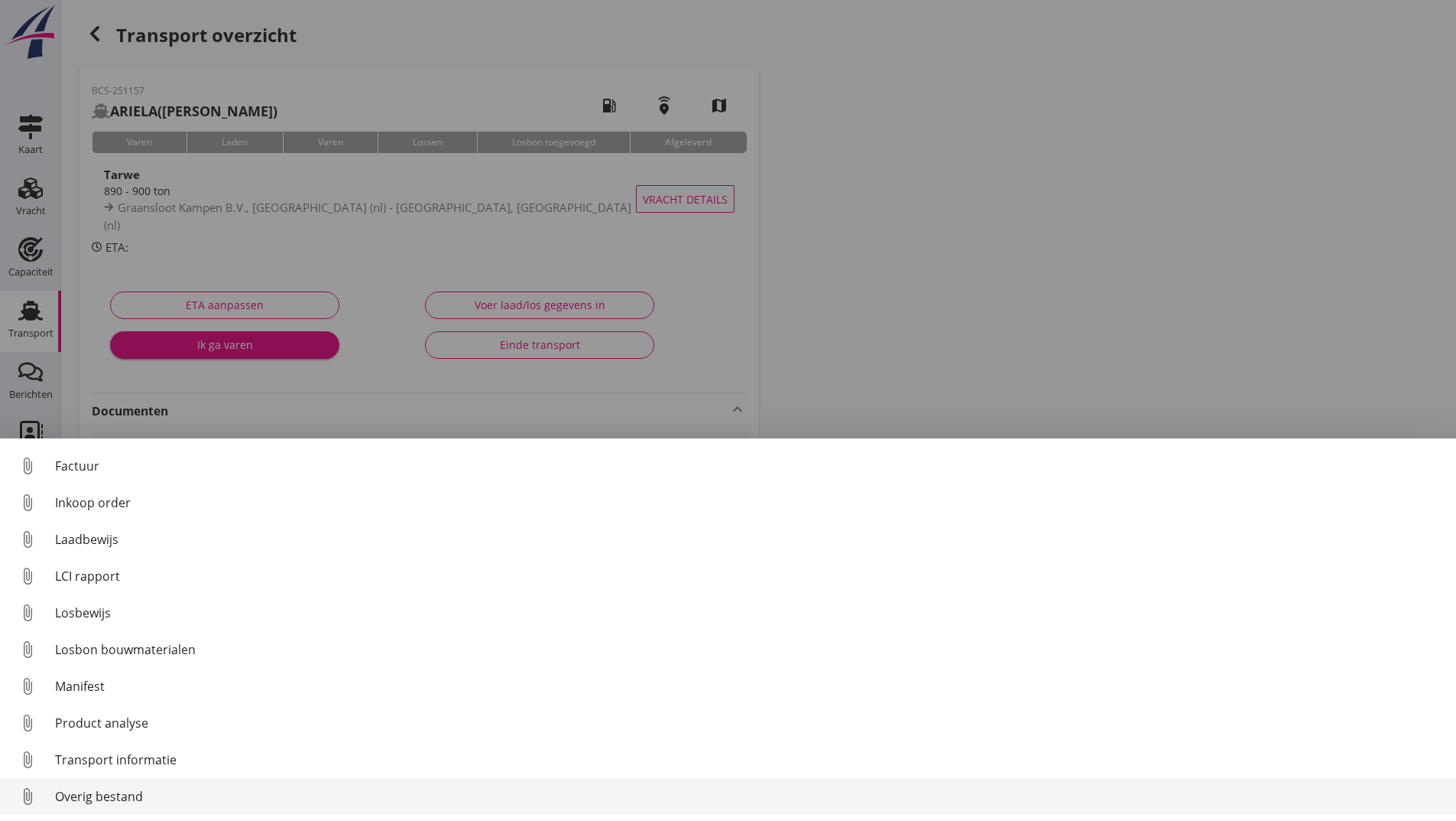
click at [123, 799] on div "Overig bestand" at bounding box center [749, 796] width 1389 height 19
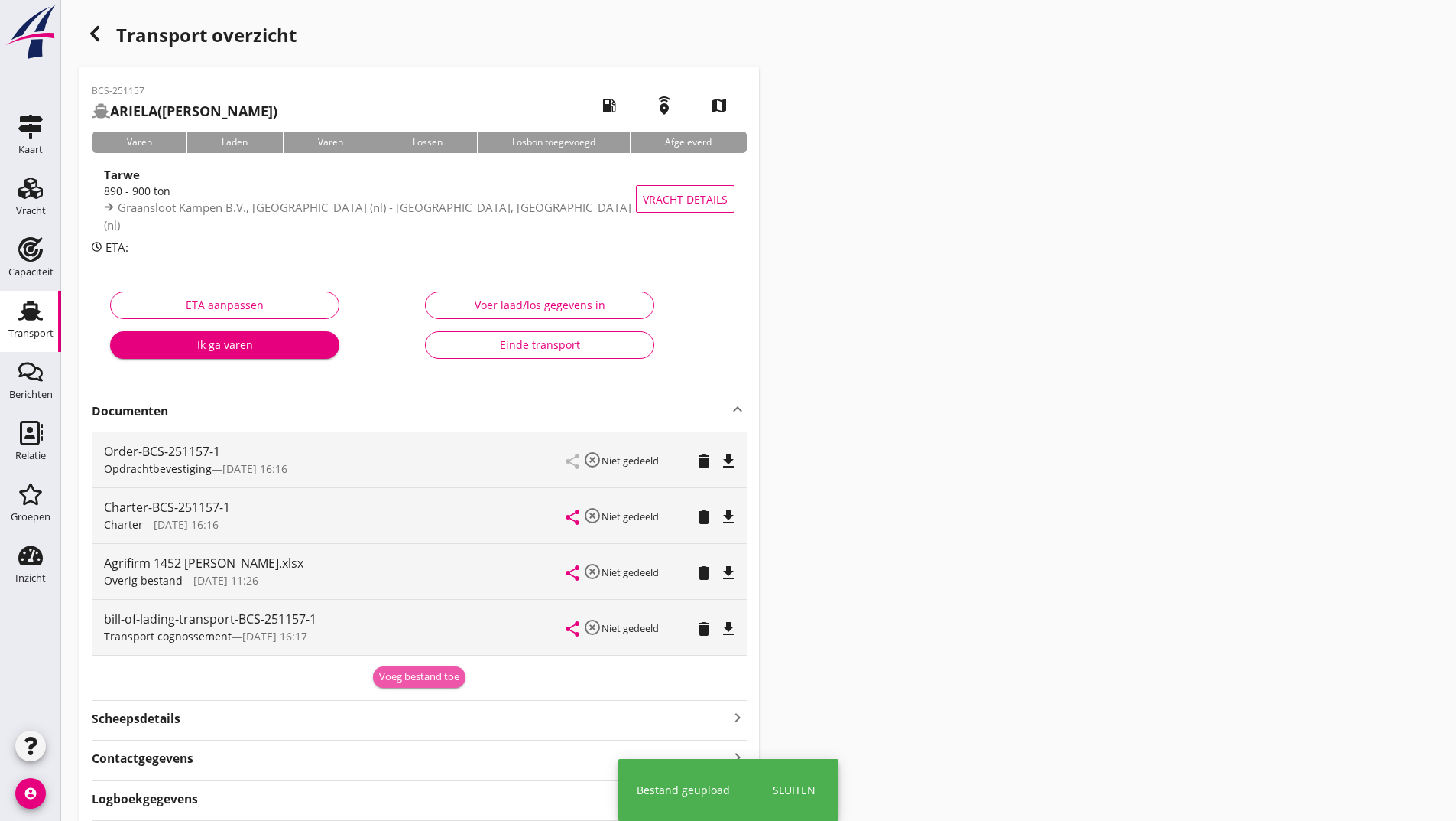
drag, startPoint x: 417, startPoint y: 672, endPoint x: 308, endPoint y: 727, distance: 122.1
click at [417, 674] on div "Voeg bestand toe" at bounding box center [420, 677] width 80 height 15
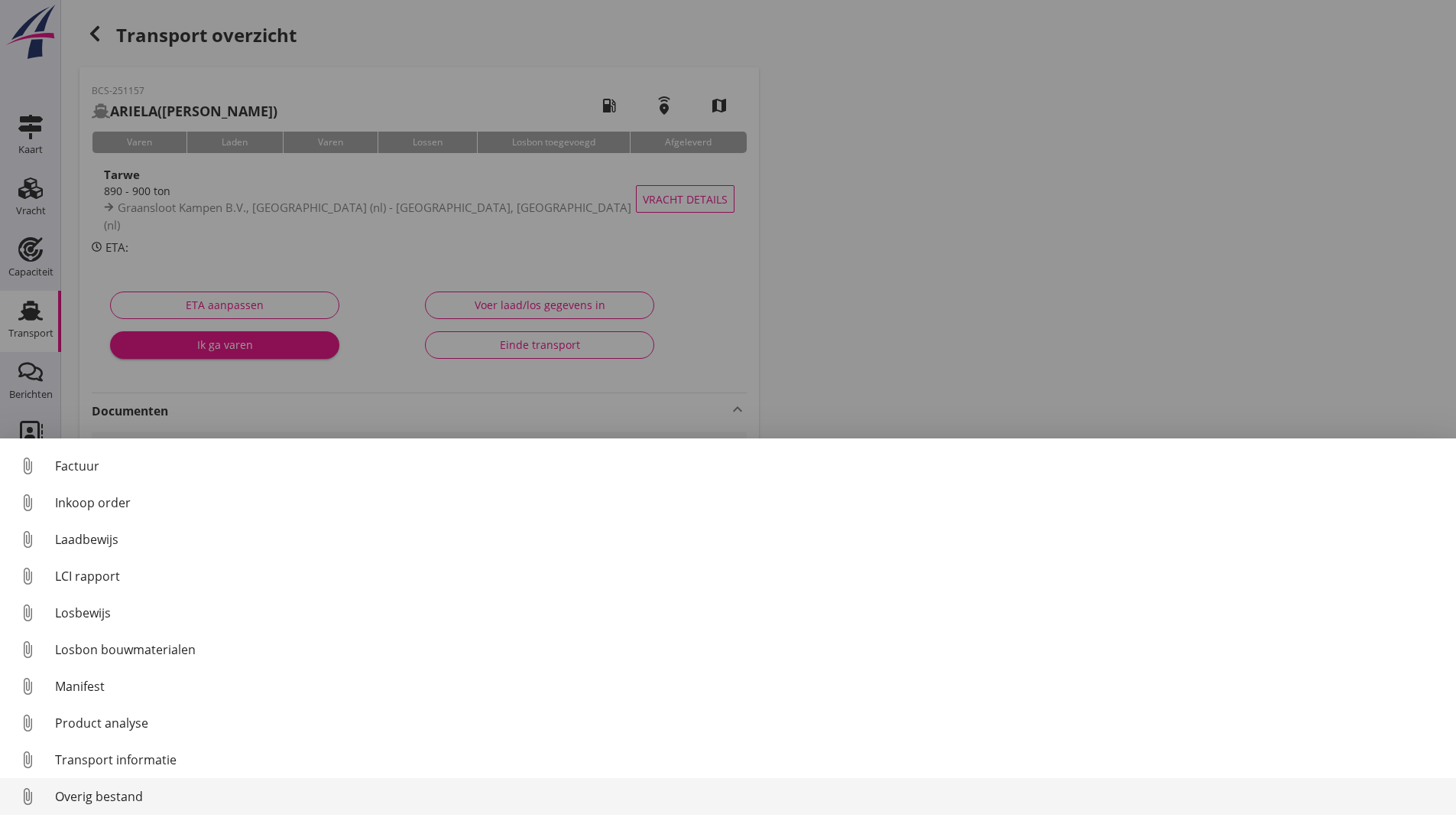
click at [127, 794] on div "Overig bestand" at bounding box center [749, 796] width 1389 height 19
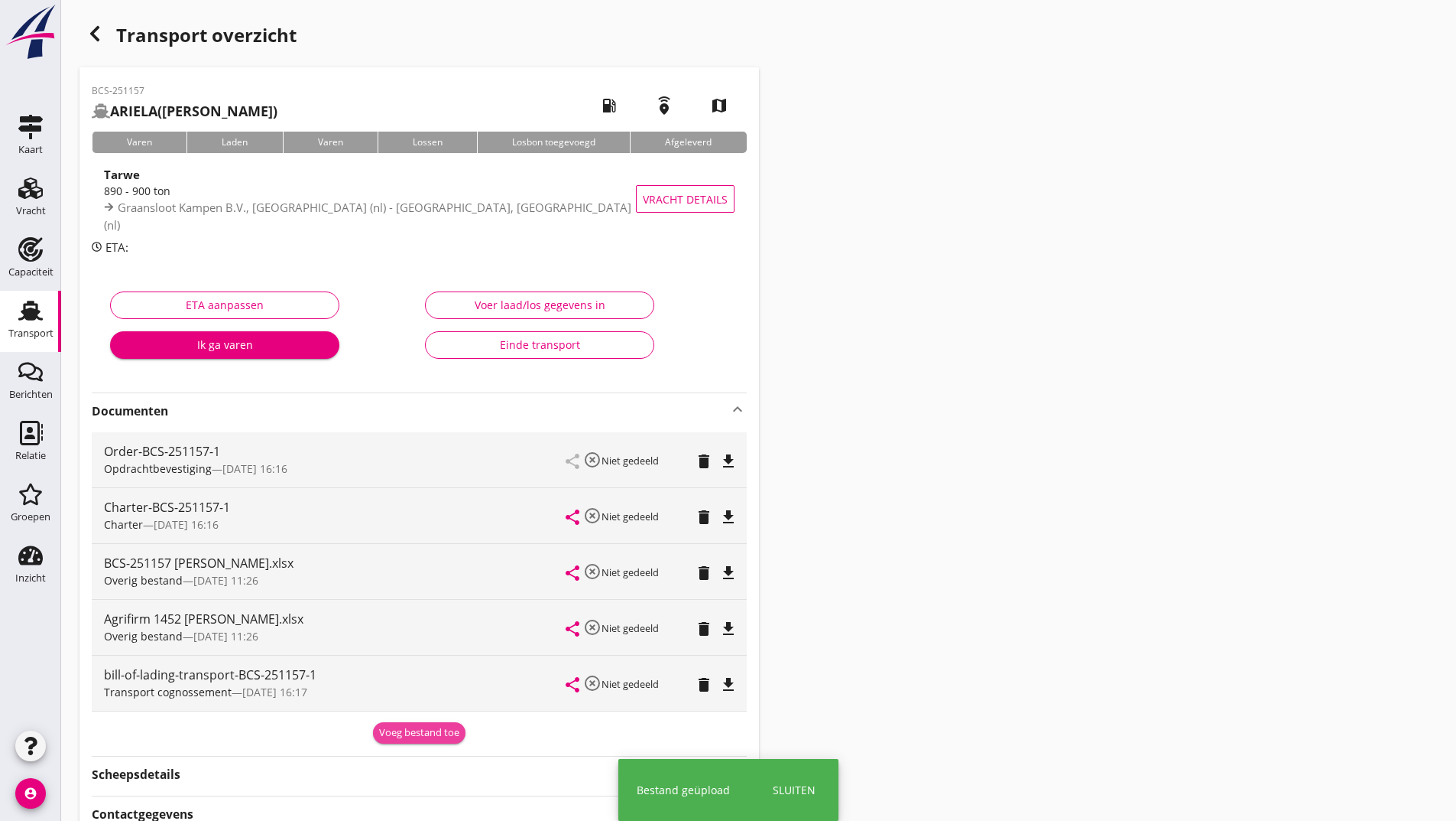
click at [394, 729] on div "Voeg bestand toe" at bounding box center [420, 733] width 80 height 15
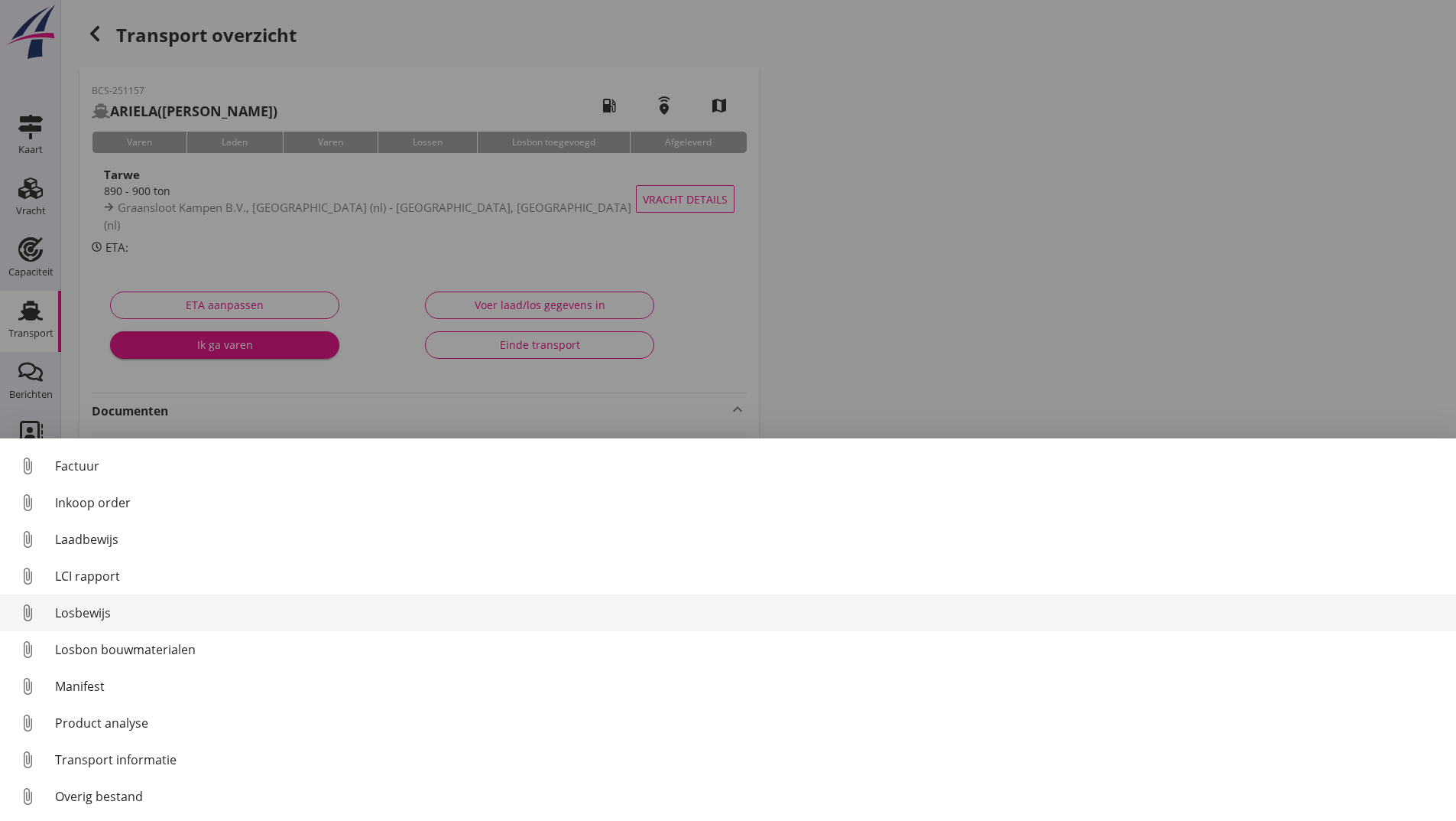
click at [97, 615] on div "Losbewijs" at bounding box center [749, 612] width 1389 height 19
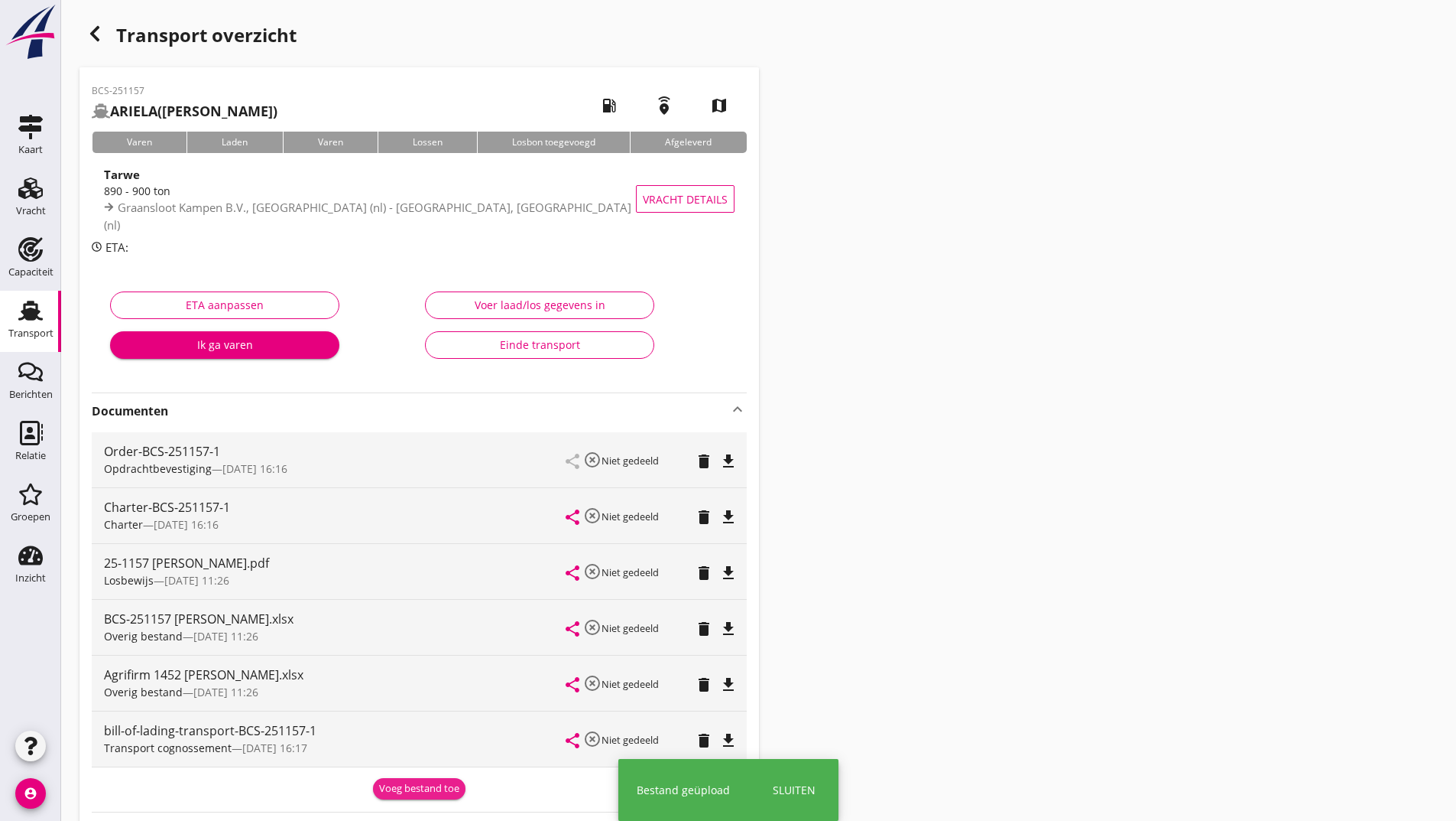
drag, startPoint x: 401, startPoint y: 787, endPoint x: 401, endPoint y: 778, distance: 9.0
click at [401, 786] on div "Voeg bestand toe" at bounding box center [420, 788] width 80 height 15
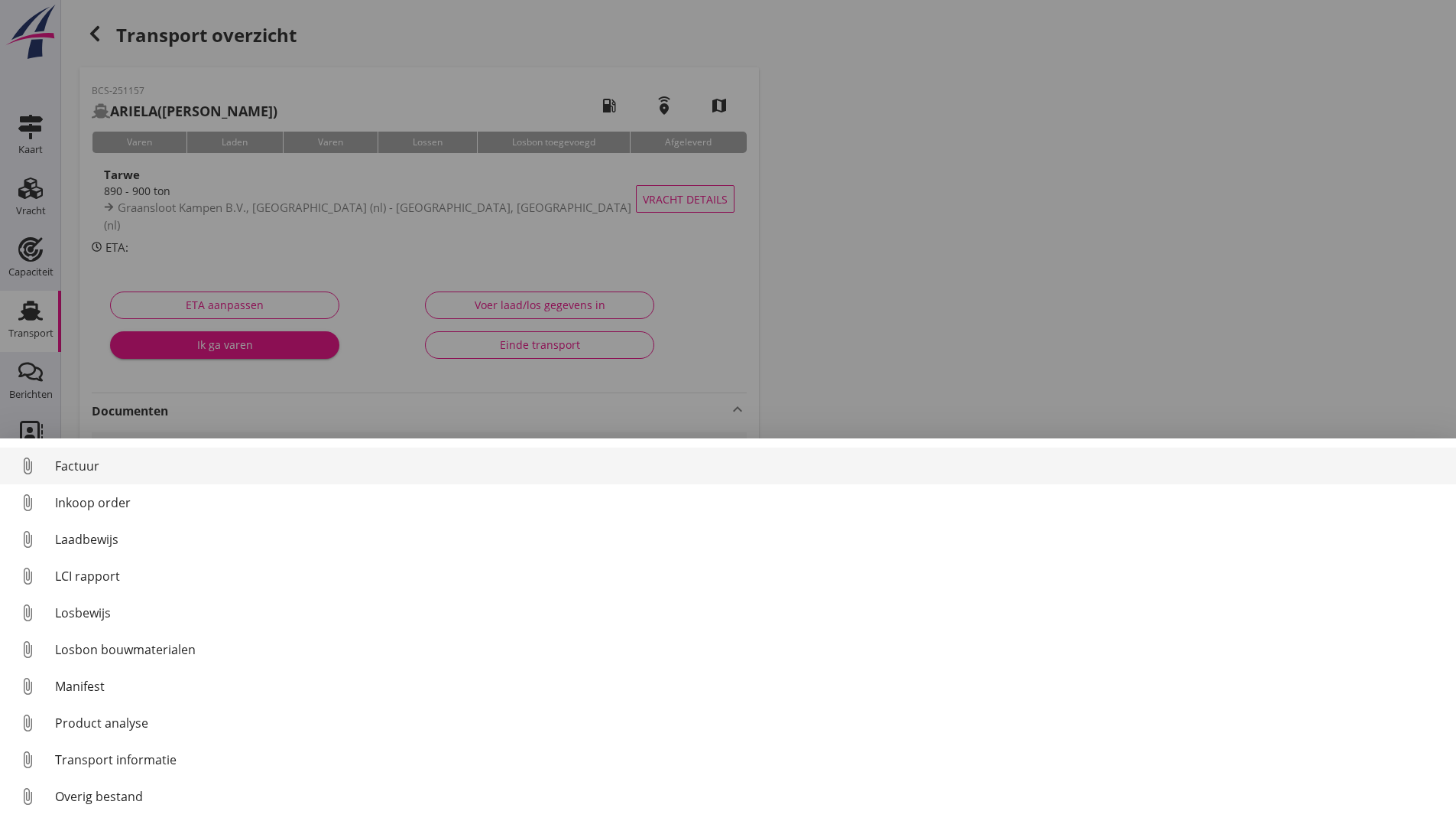
click at [100, 468] on div "Factuur" at bounding box center [749, 466] width 1389 height 19
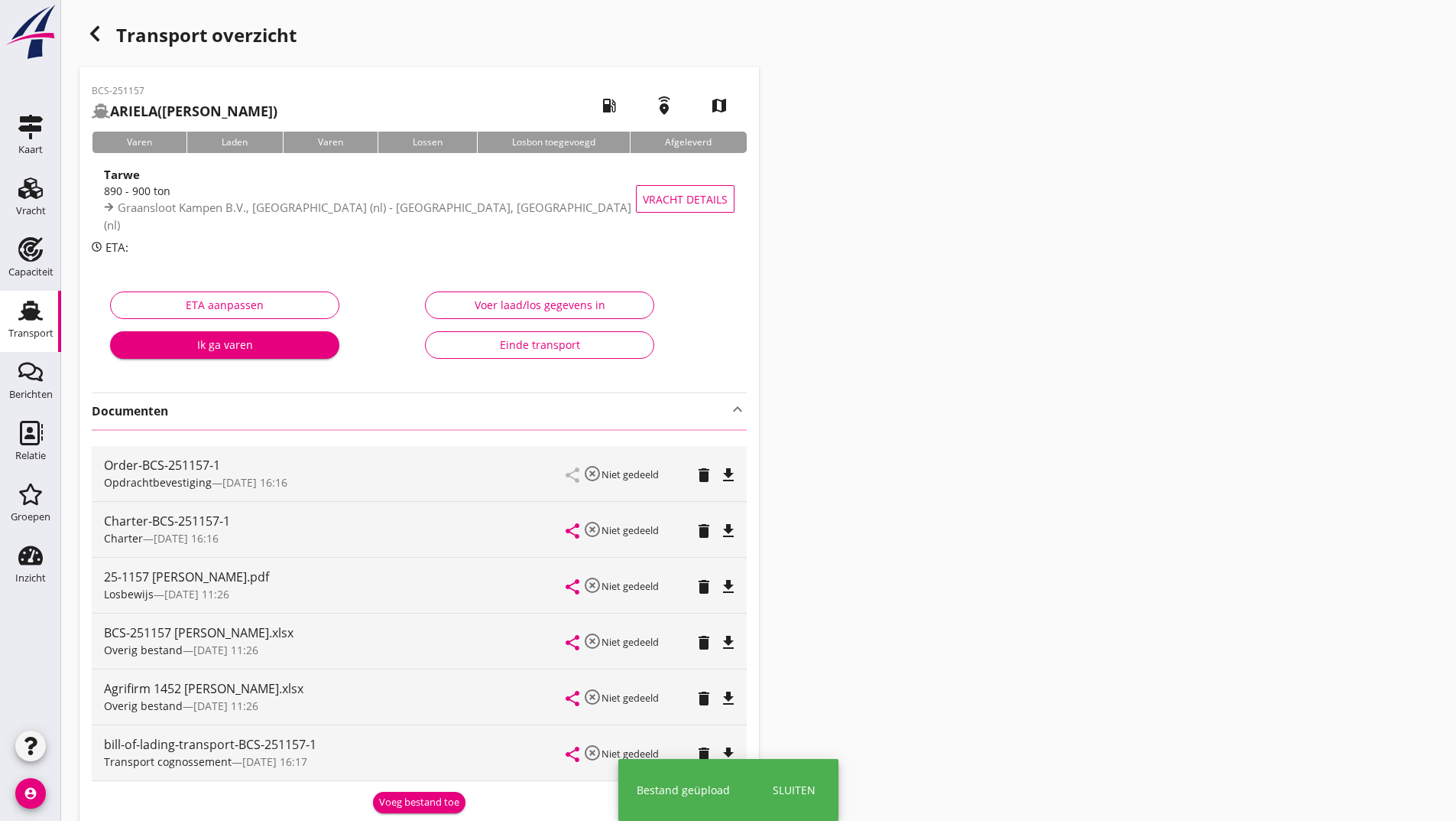
scroll to position [76, 0]
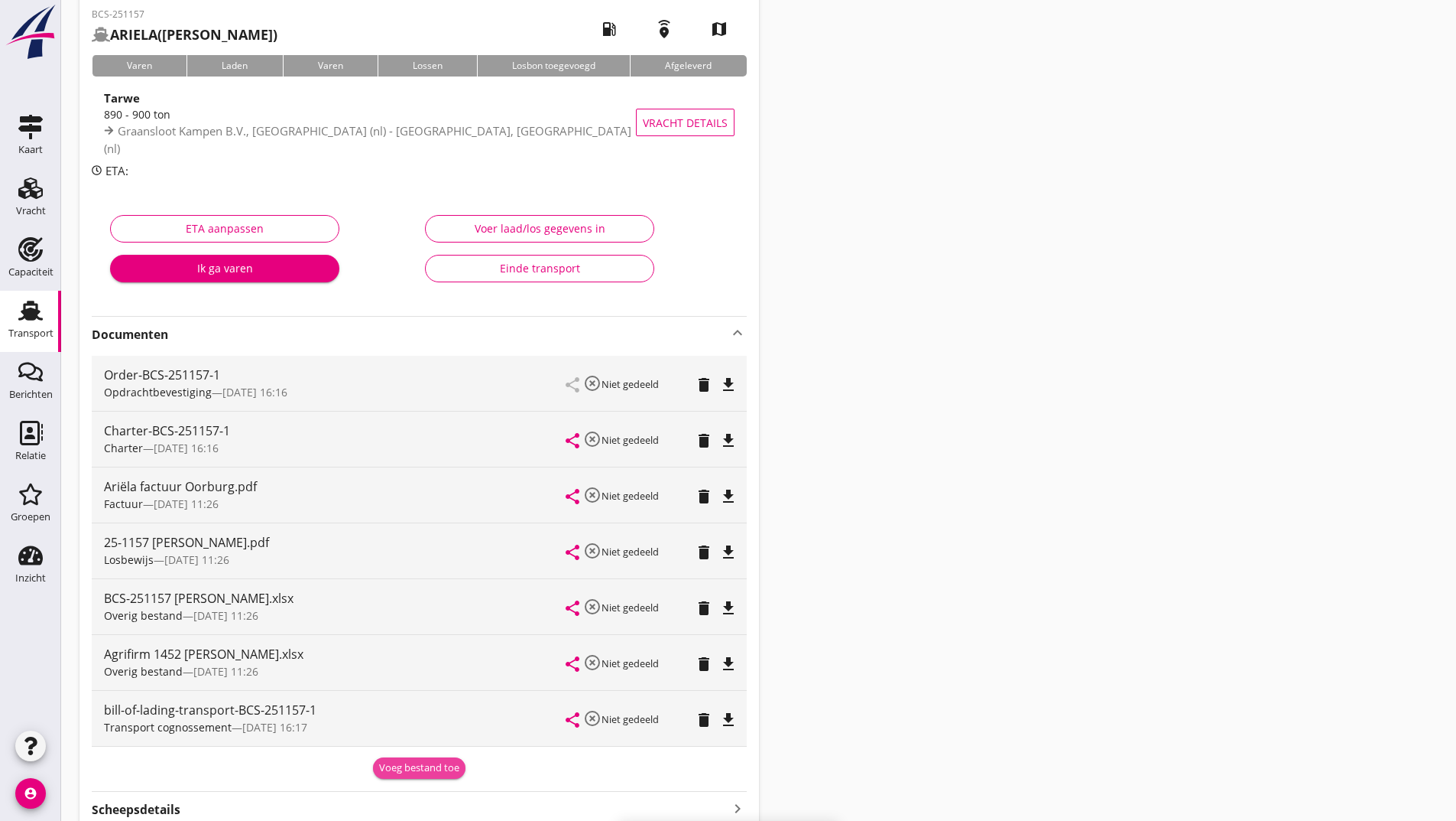
click at [411, 772] on div "Voeg bestand toe" at bounding box center [420, 768] width 80 height 15
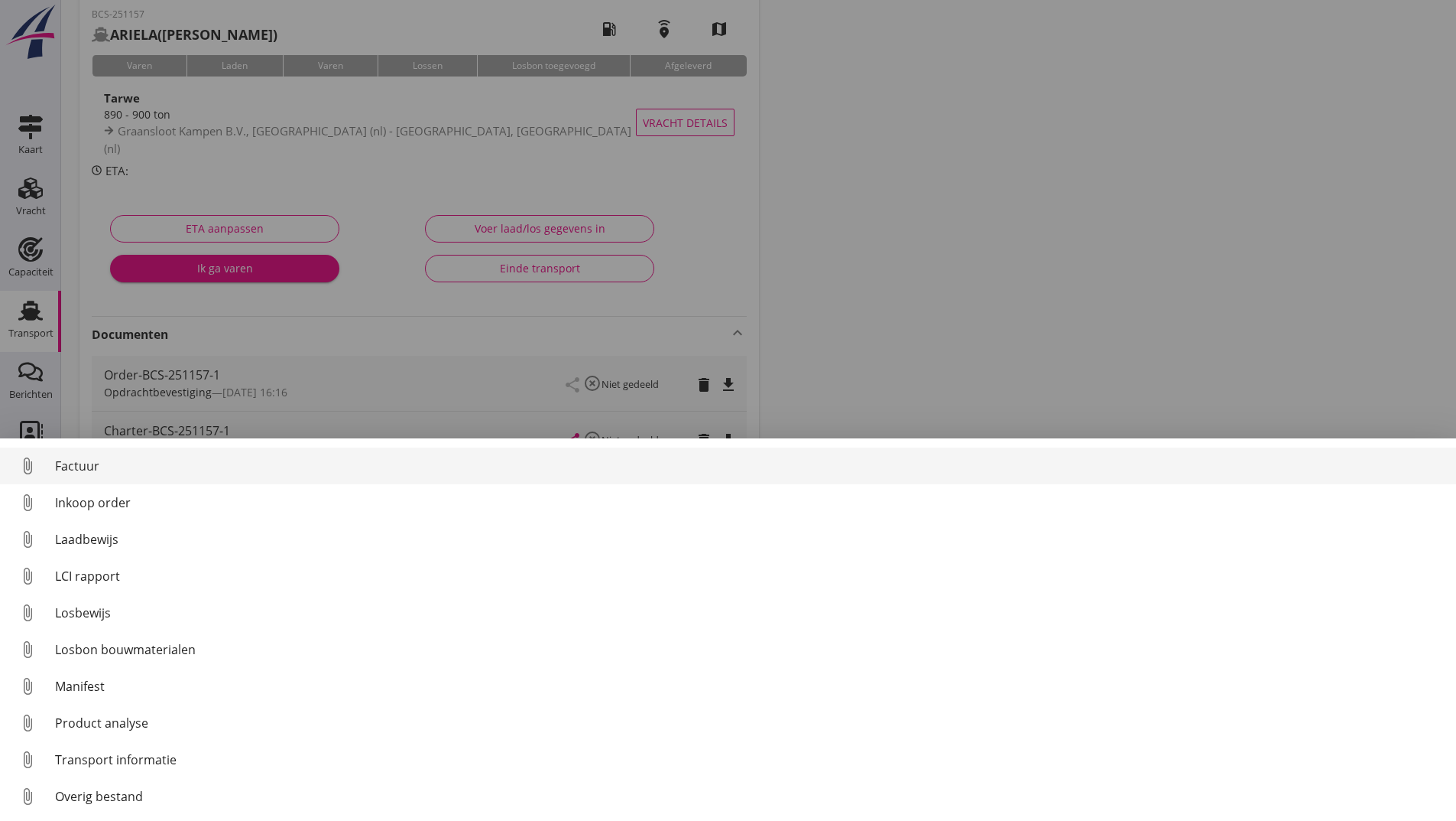
click at [72, 465] on div "Factuur" at bounding box center [749, 466] width 1389 height 19
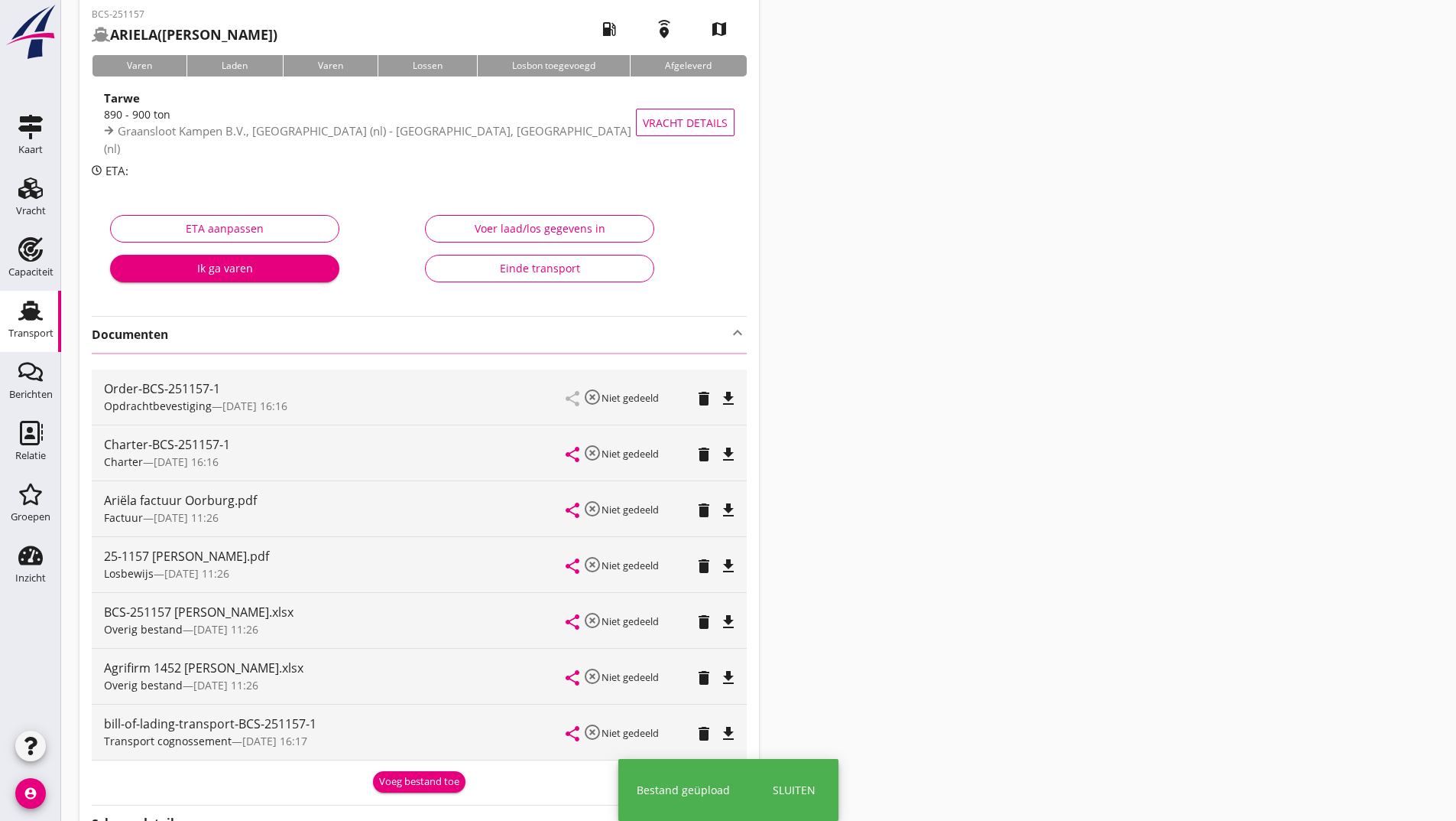
scroll to position [0, 0]
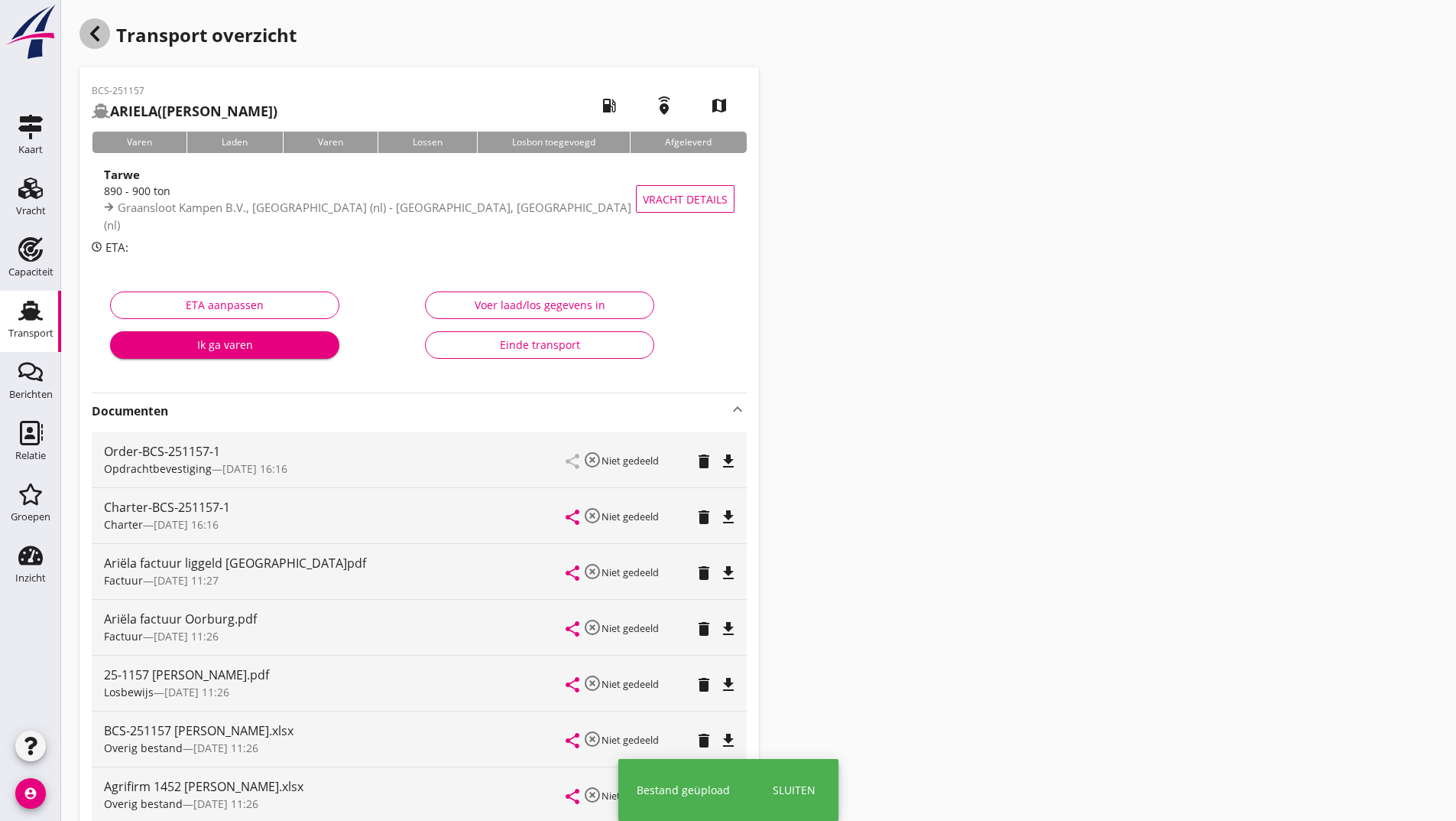
click at [100, 32] on icon "button" at bounding box center [95, 34] width 19 height 19
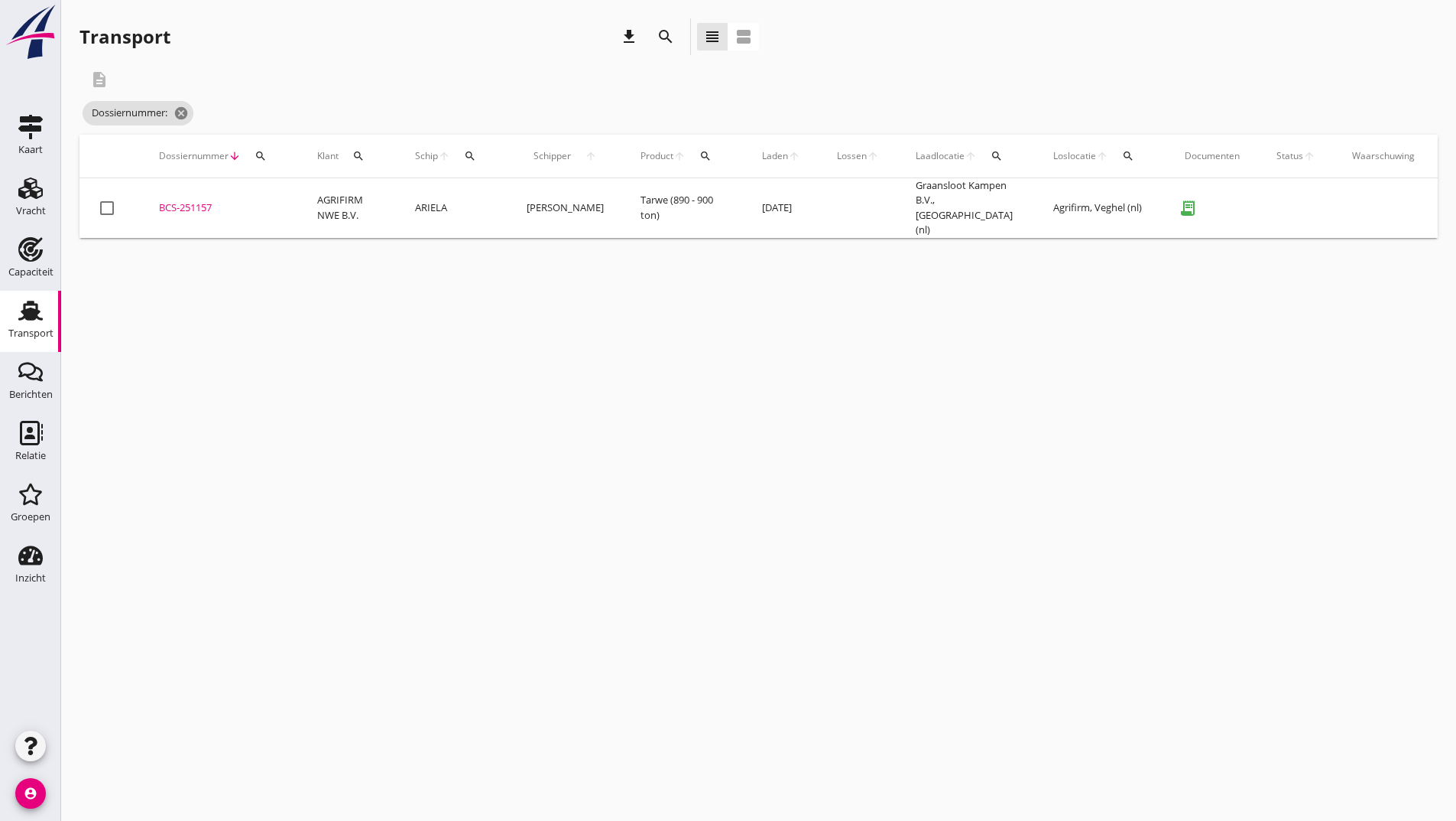
click at [670, 39] on icon "search" at bounding box center [666, 37] width 19 height 19
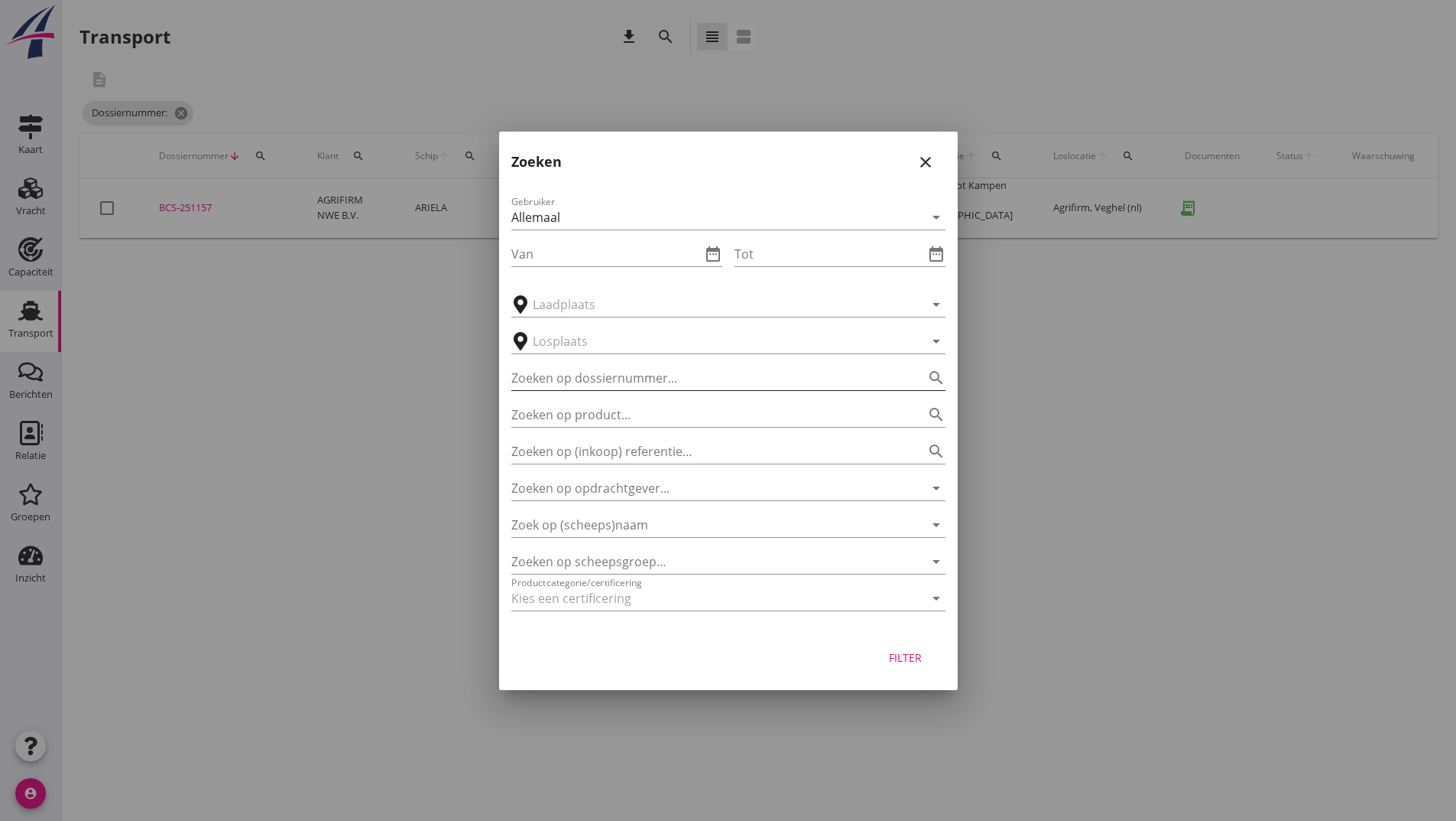
click at [664, 381] on input "Zoeken op dossiernummer..." at bounding box center [707, 378] width 392 height 24
type input "251161"
click at [899, 657] on div "Filter" at bounding box center [906, 657] width 43 height 16
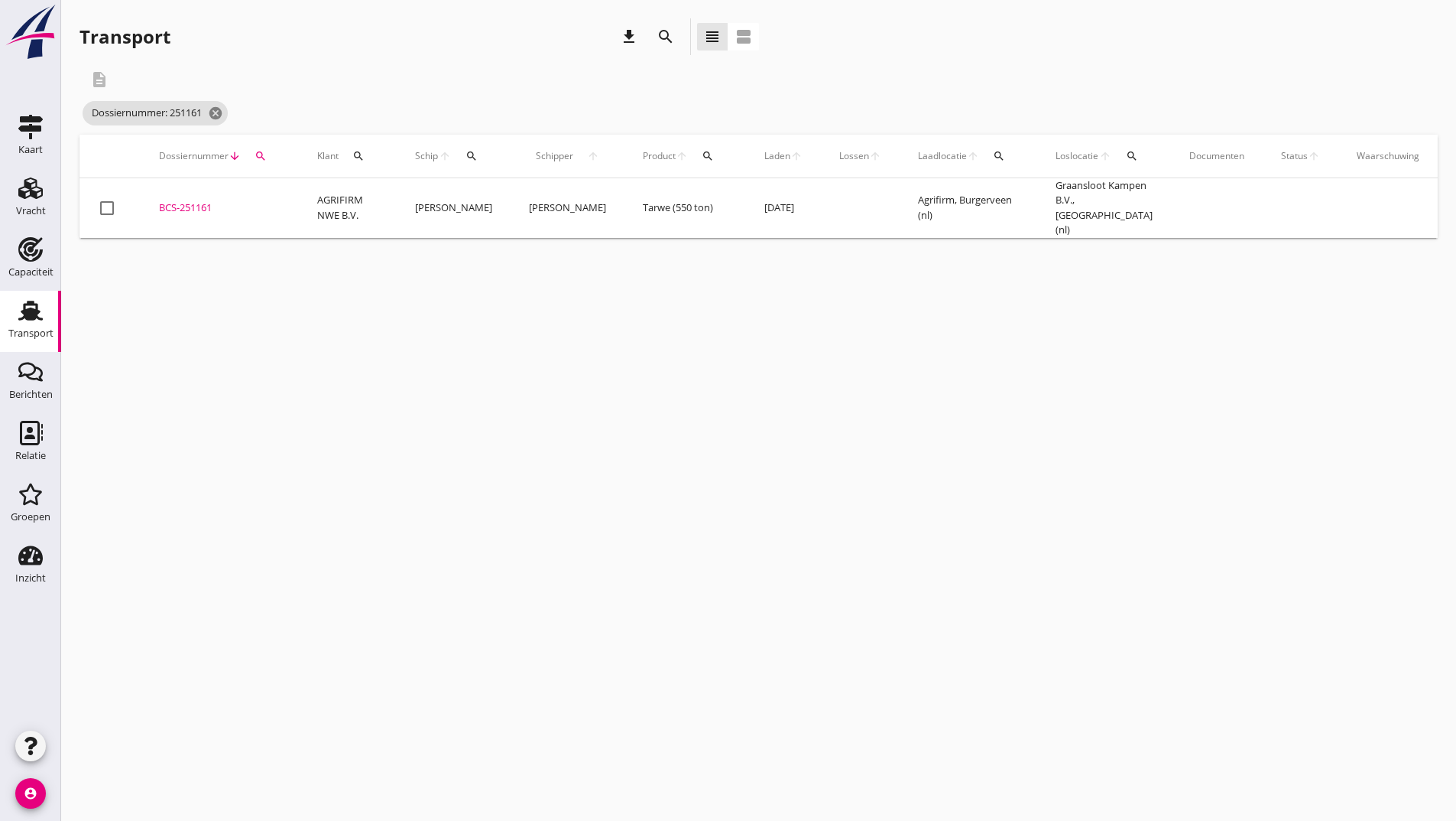
click at [207, 204] on div "BCS-251161" at bounding box center [220, 208] width 122 height 15
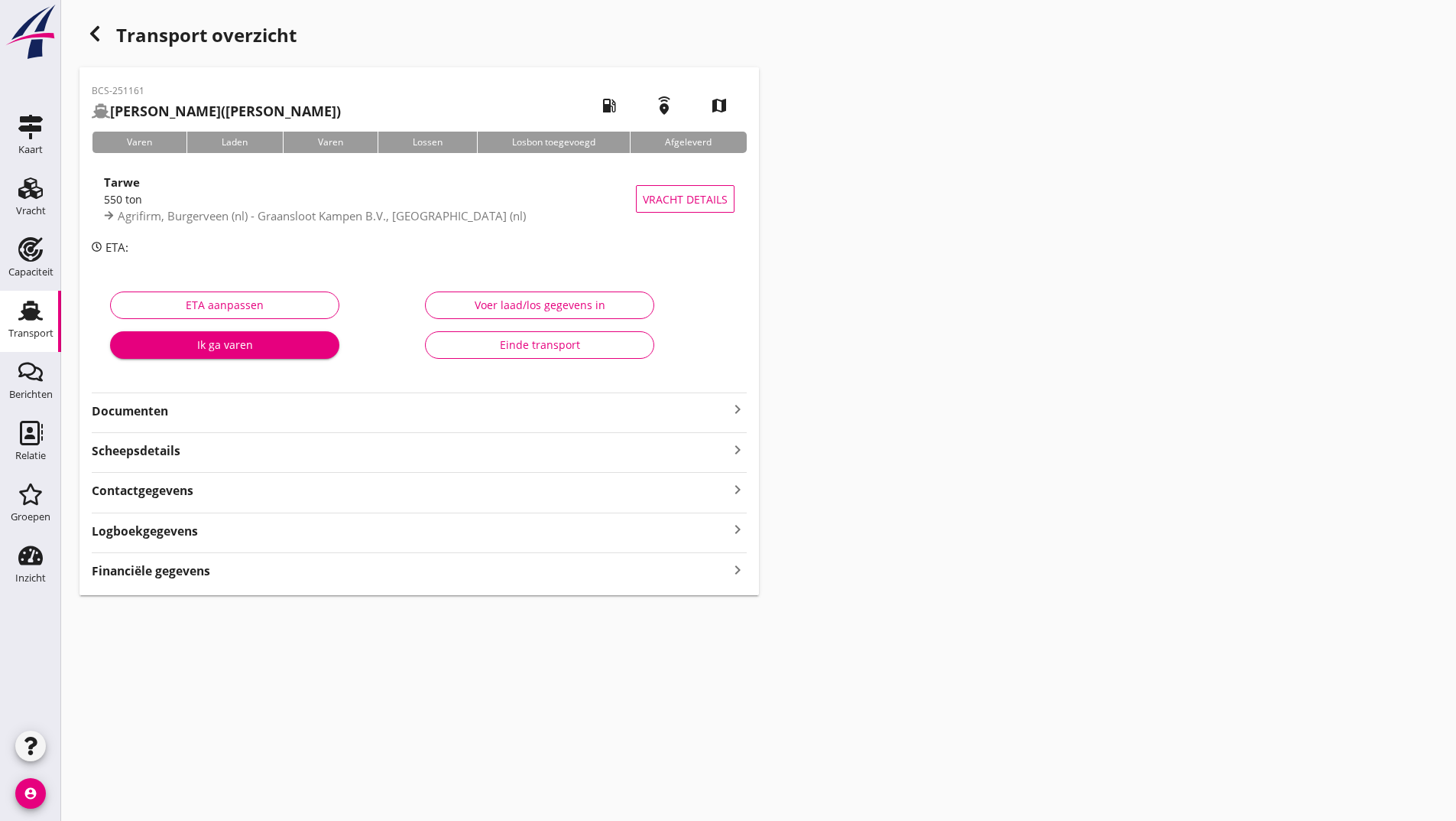
drag, startPoint x: 152, startPoint y: 402, endPoint x: 159, endPoint y: 413, distance: 13.0
click at [154, 410] on strong "Documenten" at bounding box center [410, 410] width 636 height 18
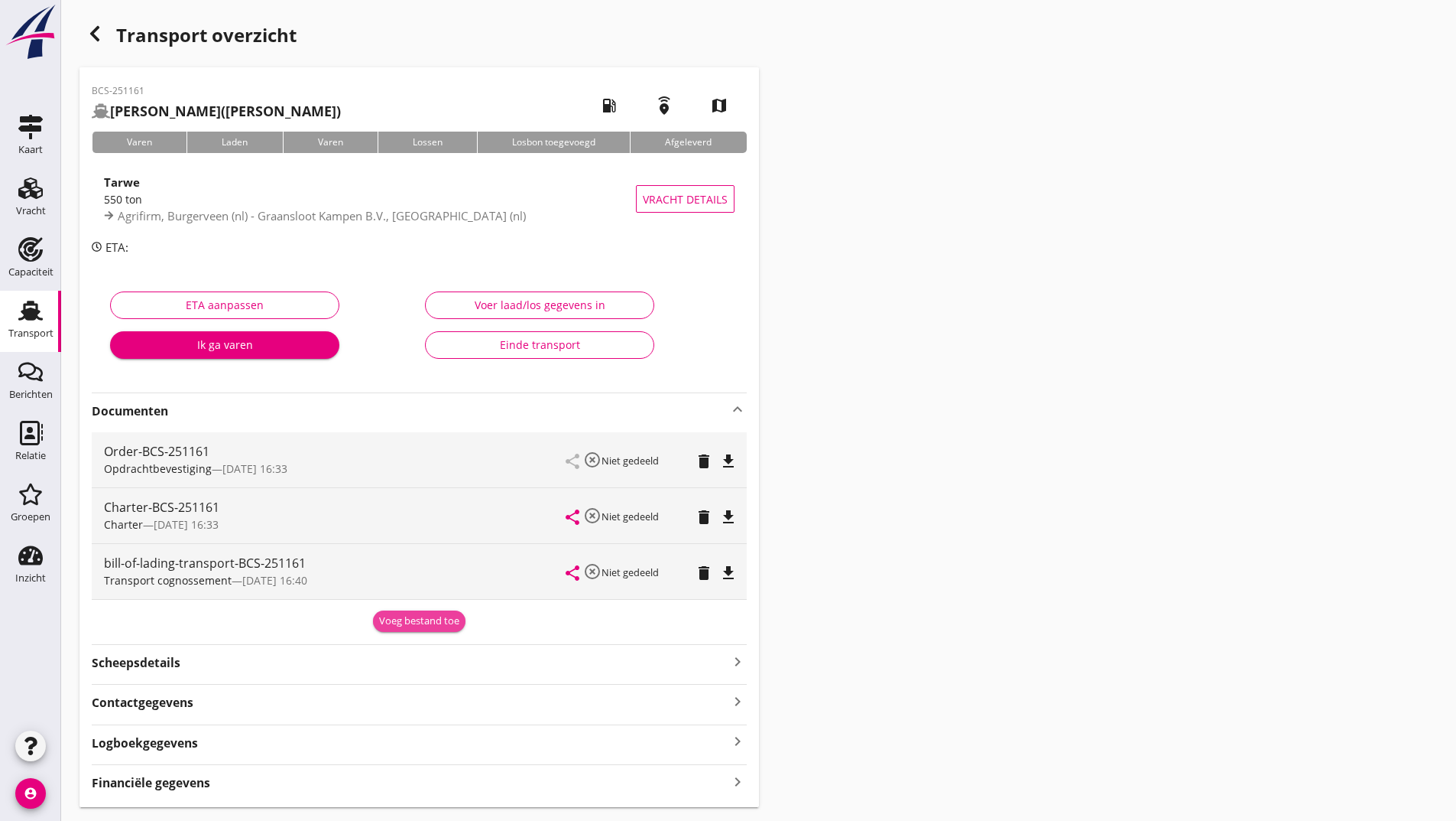
click at [402, 624] on div "Voeg bestand toe" at bounding box center [420, 621] width 80 height 15
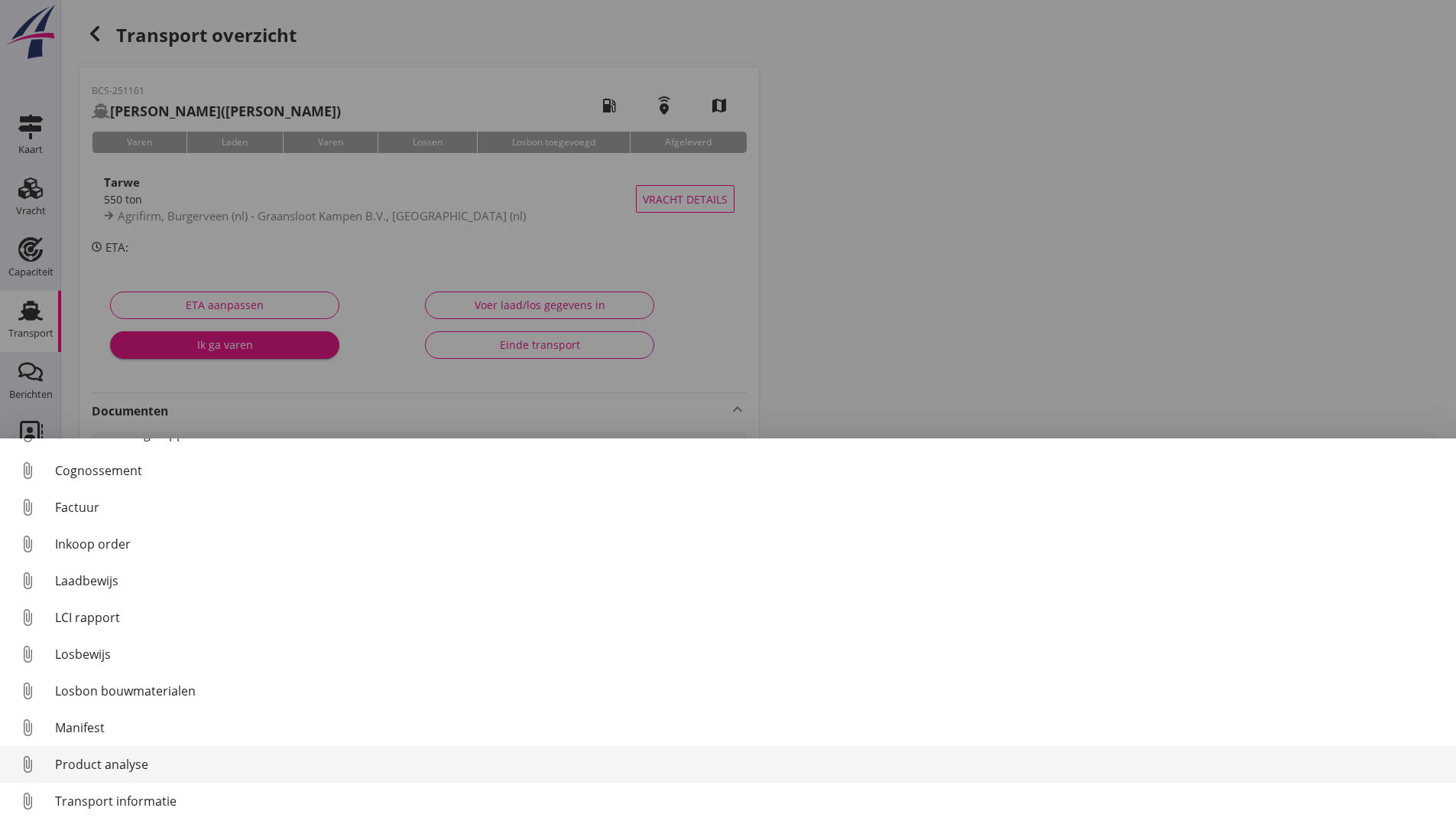
scroll to position [107, 0]
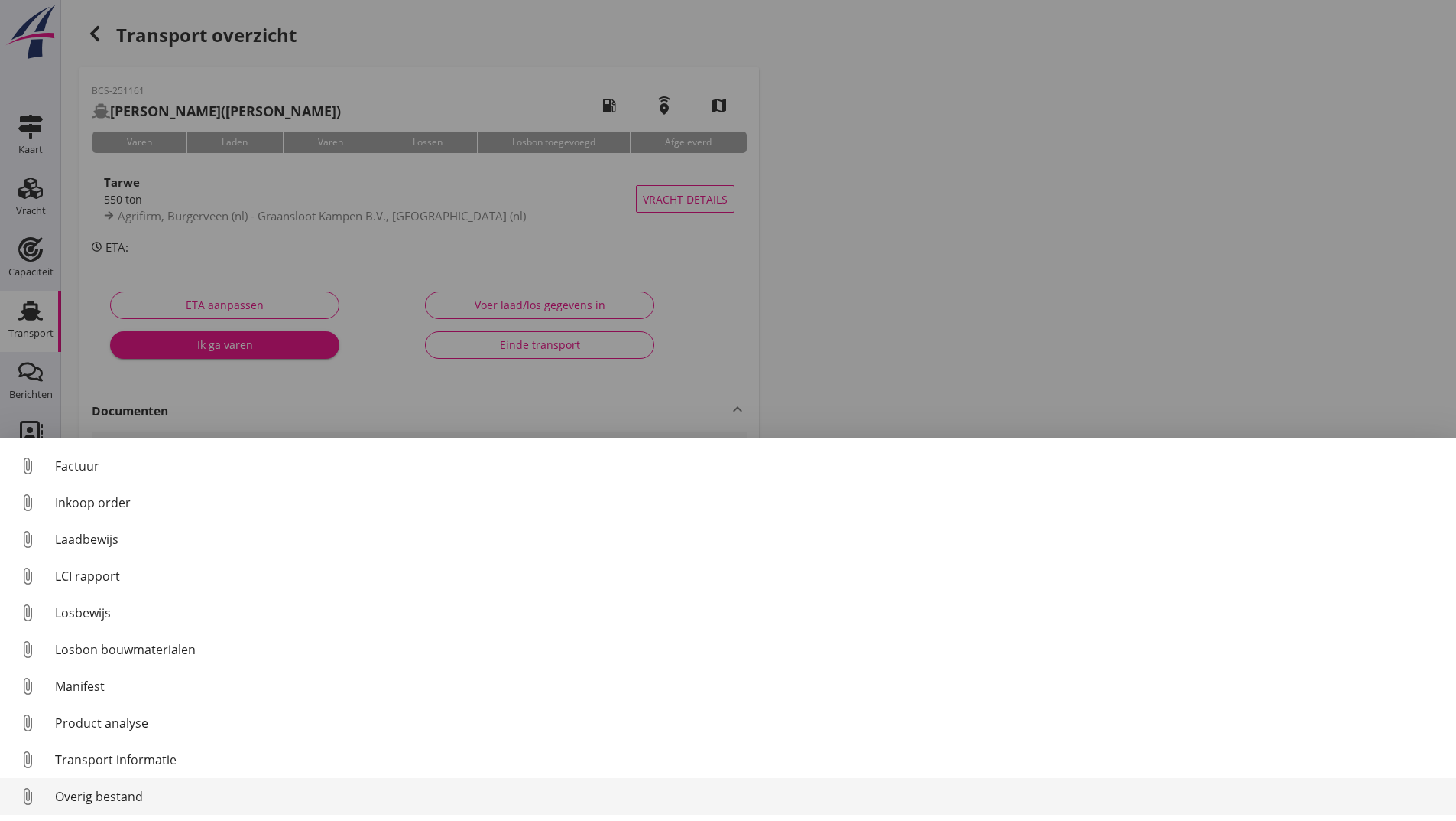
click at [134, 793] on div "Overig bestand" at bounding box center [749, 796] width 1389 height 19
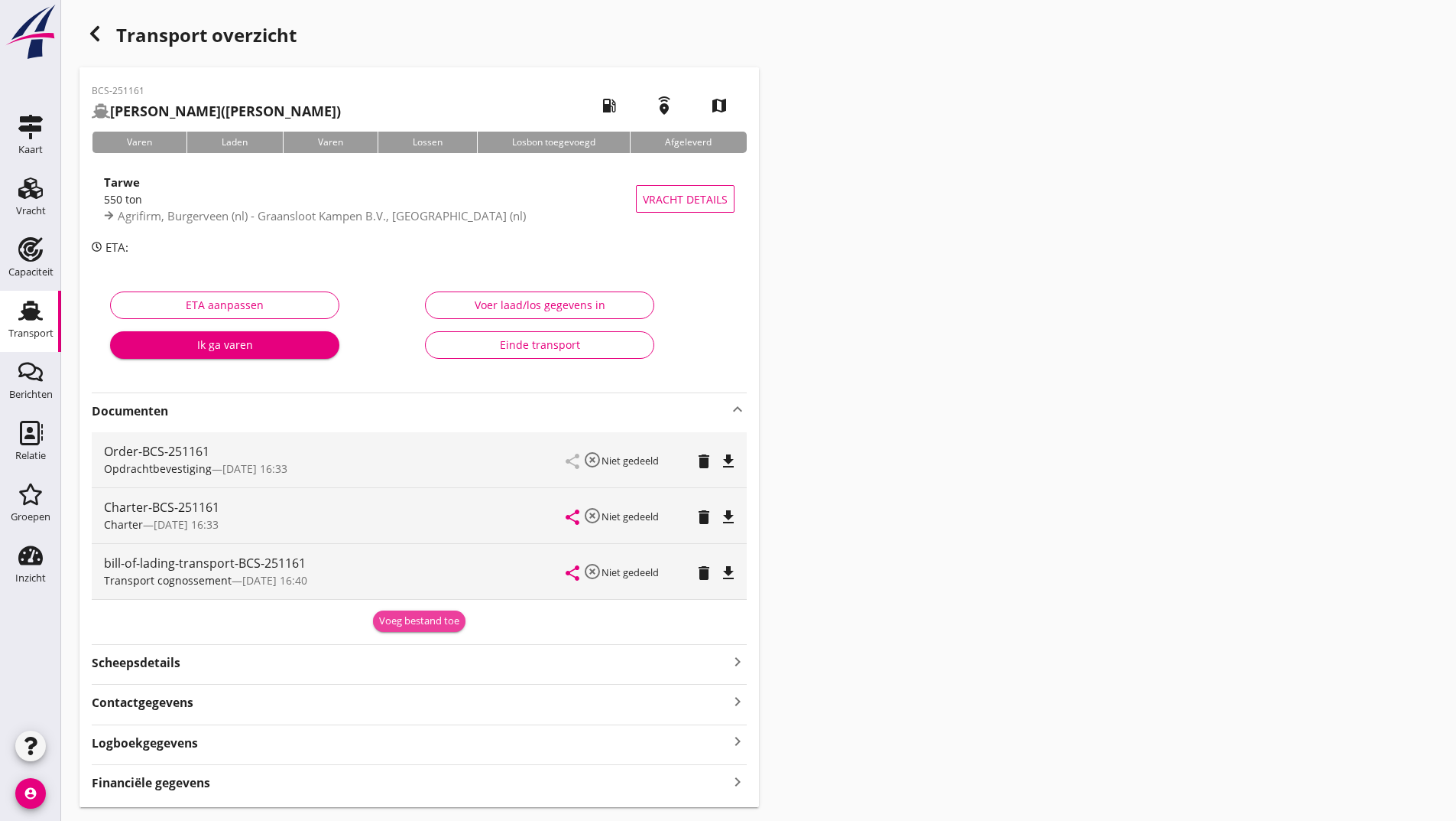
click at [394, 626] on div "Voeg bestand toe" at bounding box center [420, 621] width 80 height 15
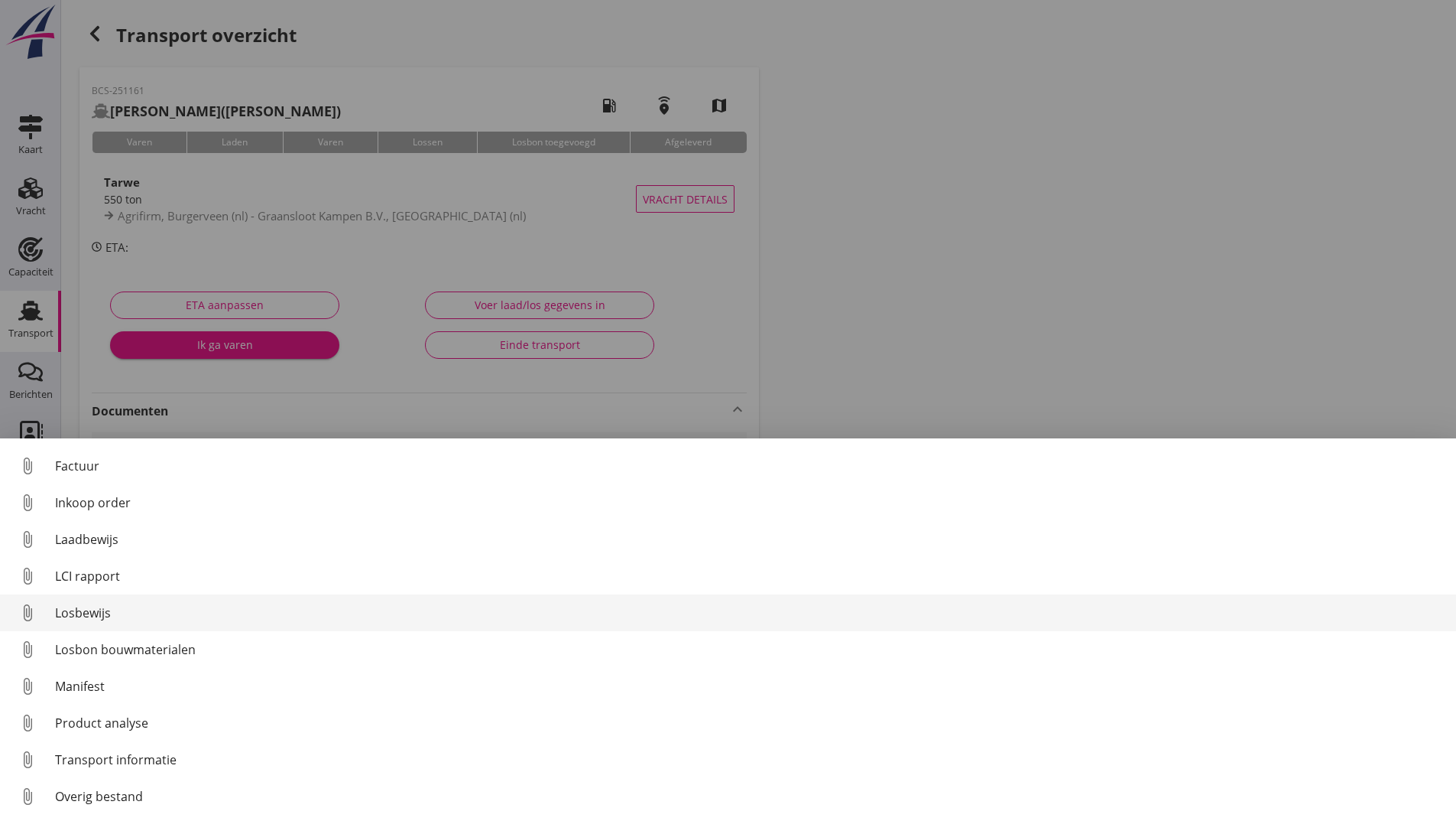
click at [87, 619] on div "Losbewijs" at bounding box center [749, 612] width 1389 height 19
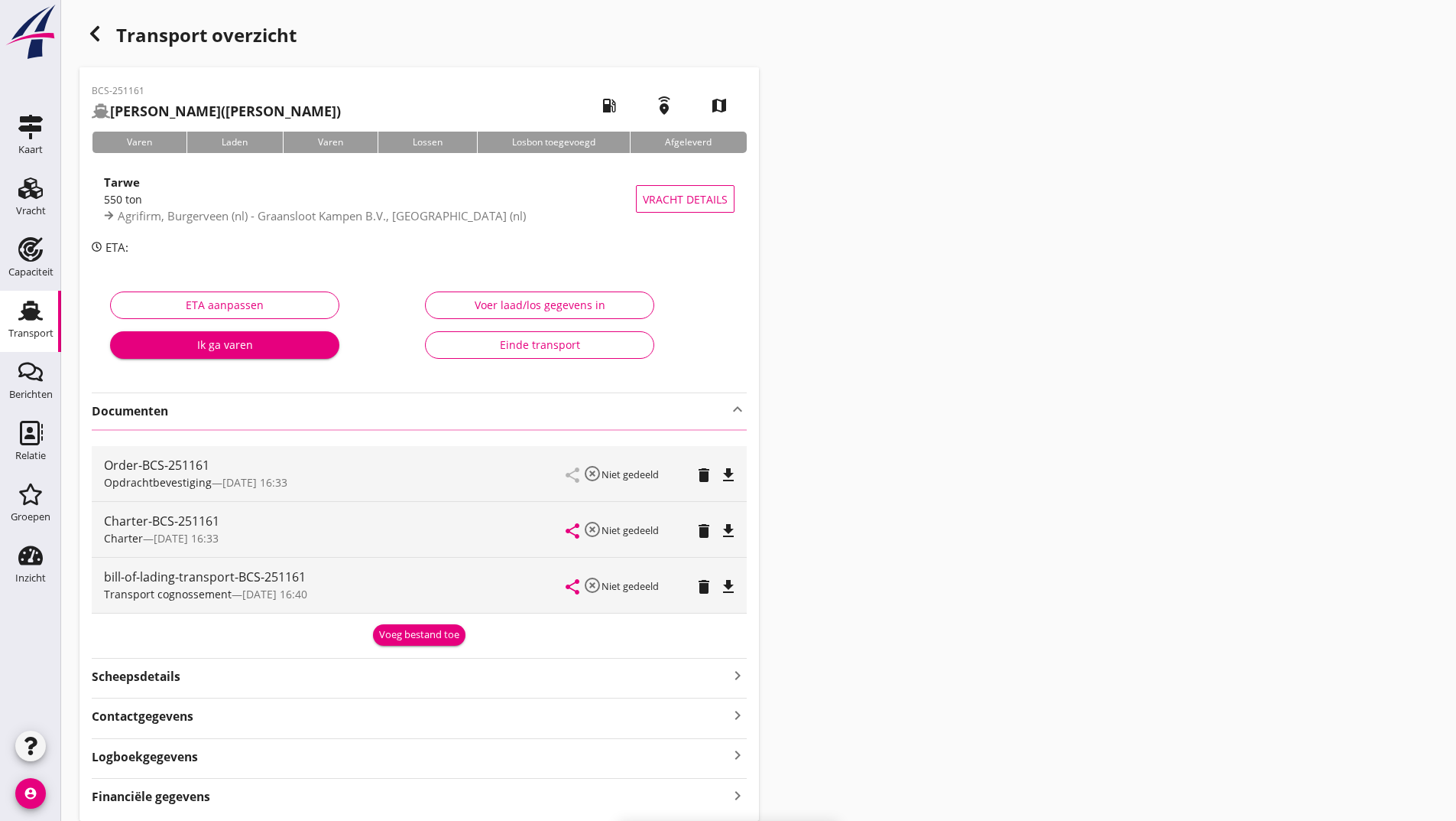
click at [397, 602] on div "Transport cognossement — [DATE] 16:40" at bounding box center [335, 593] width 462 height 16
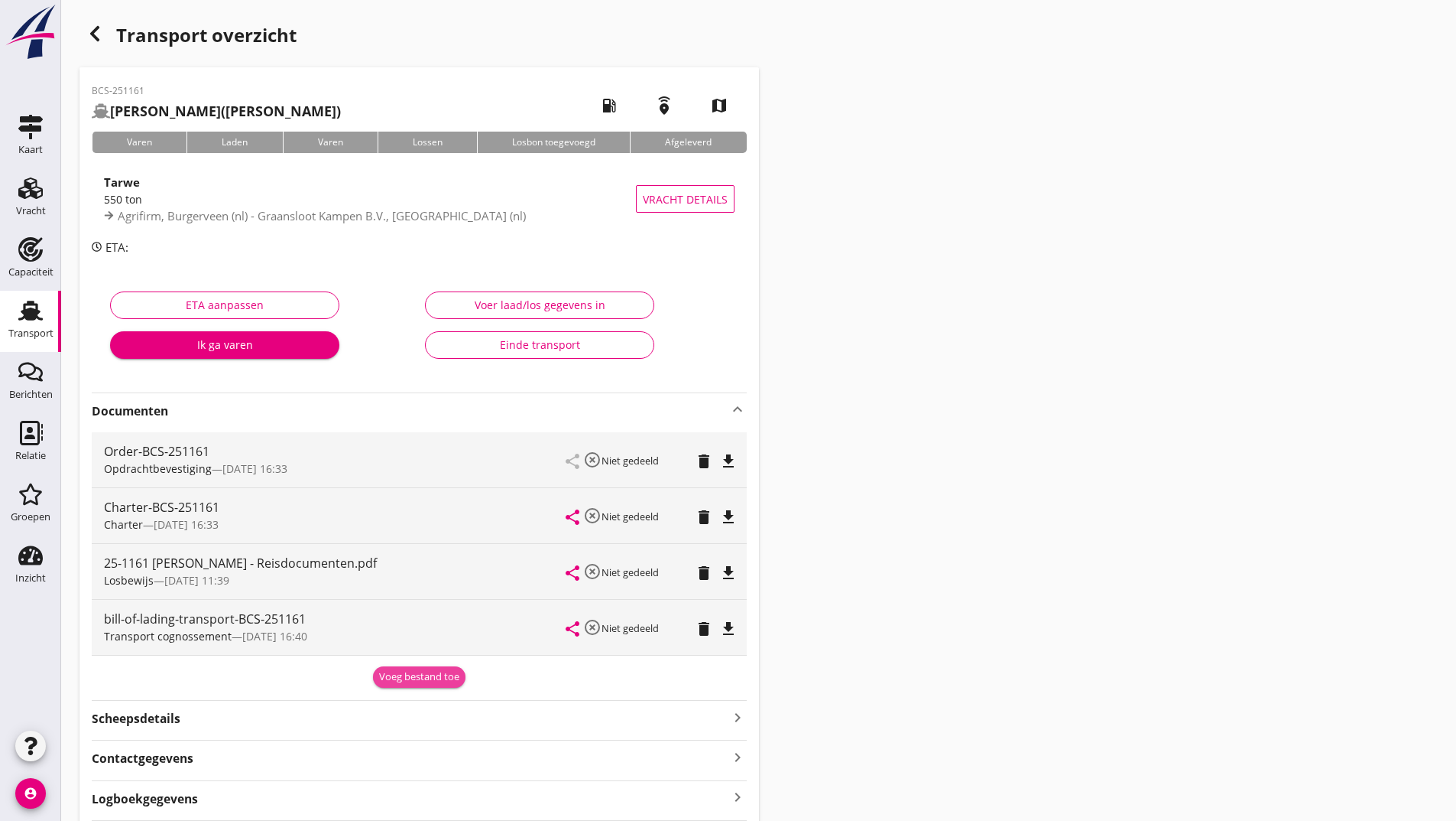
click at [428, 676] on div "Voeg bestand toe" at bounding box center [420, 677] width 80 height 15
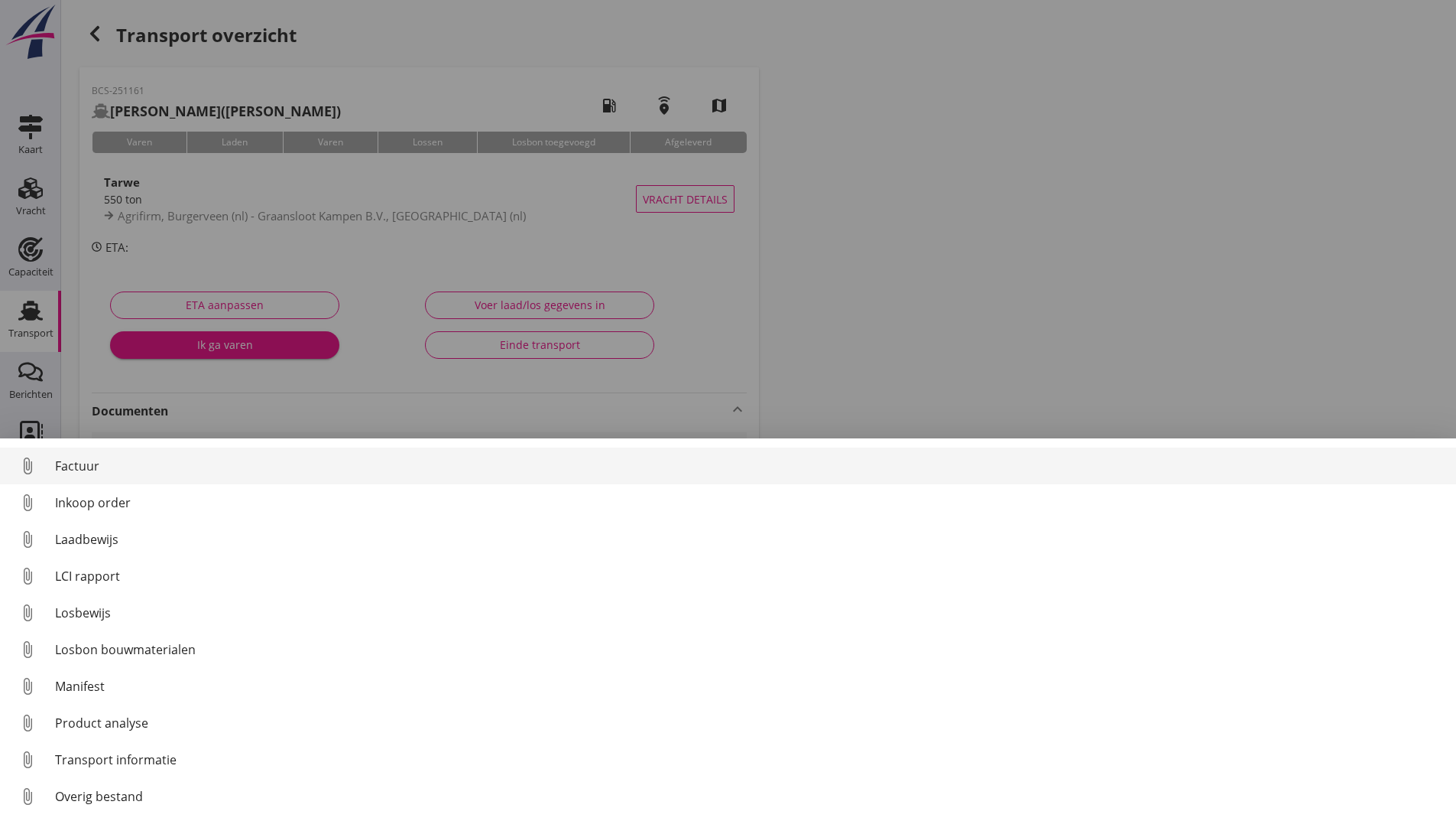
click at [71, 466] on div "Factuur" at bounding box center [749, 466] width 1389 height 19
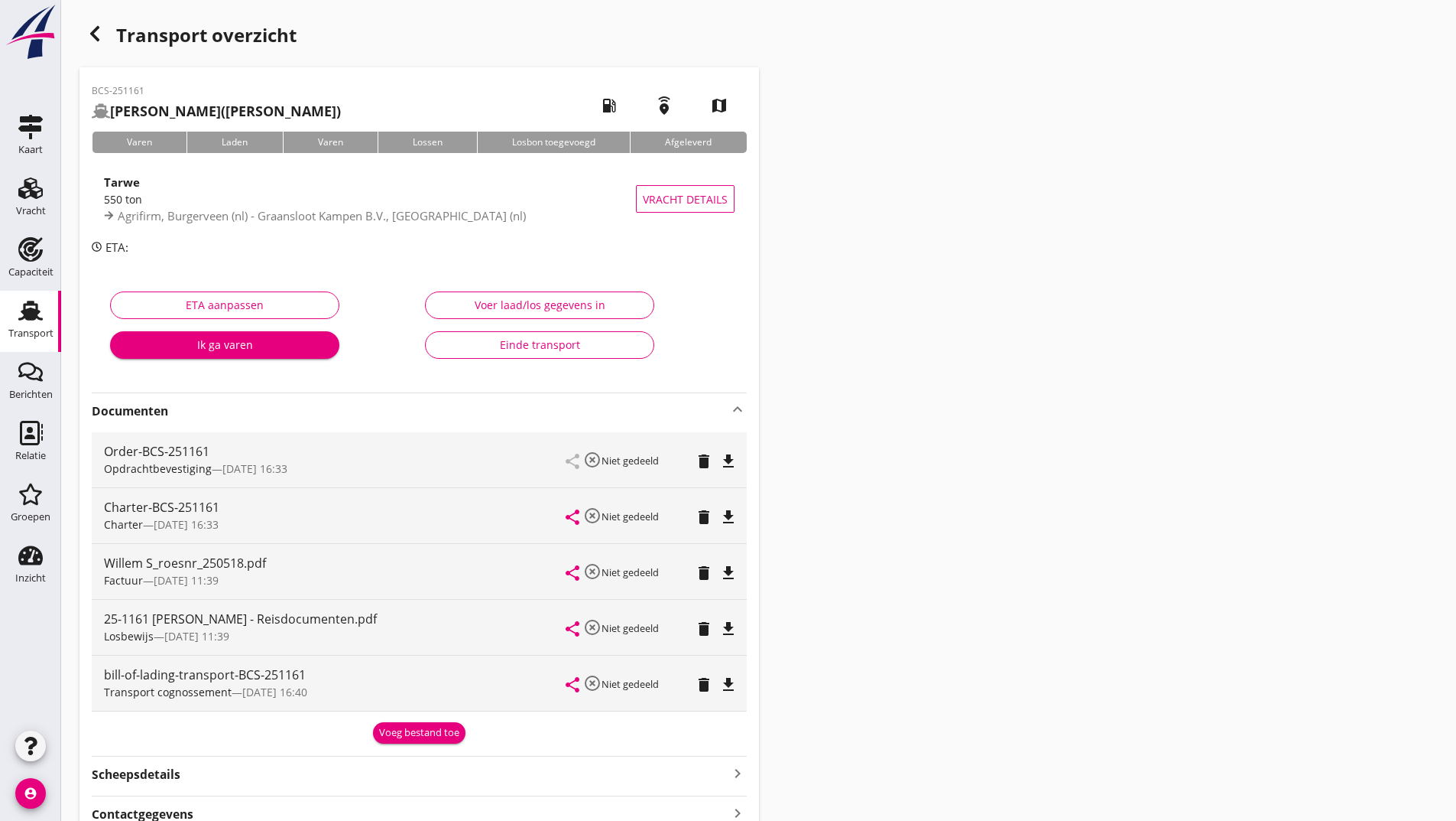
click at [396, 696] on div "Transport cognossement — [DATE] 16:40" at bounding box center [335, 692] width 462 height 16
click at [388, 725] on div "Voeg bestand toe" at bounding box center [420, 733] width 80 height 15
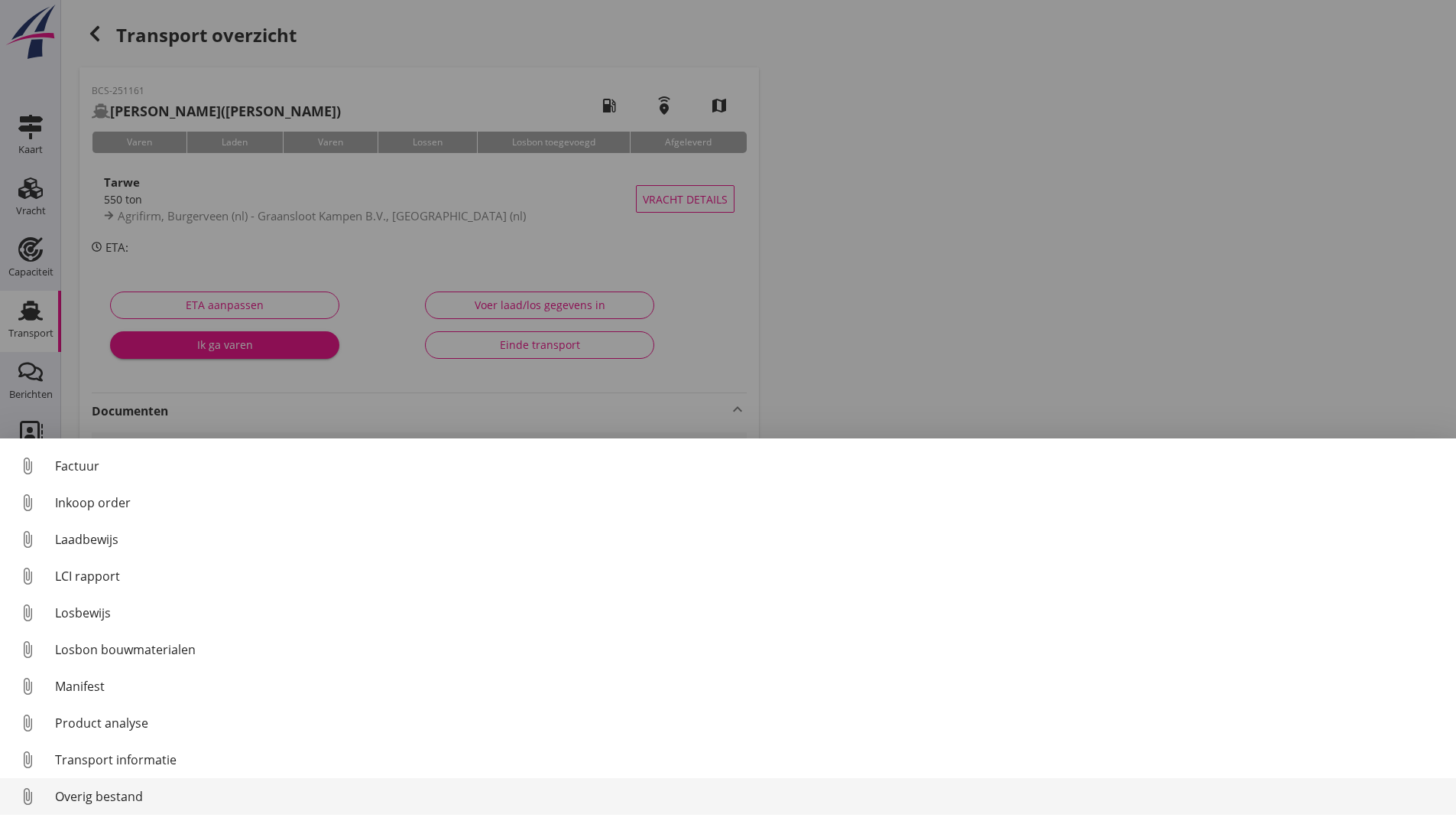
click at [113, 792] on div "Overig bestand" at bounding box center [749, 796] width 1389 height 19
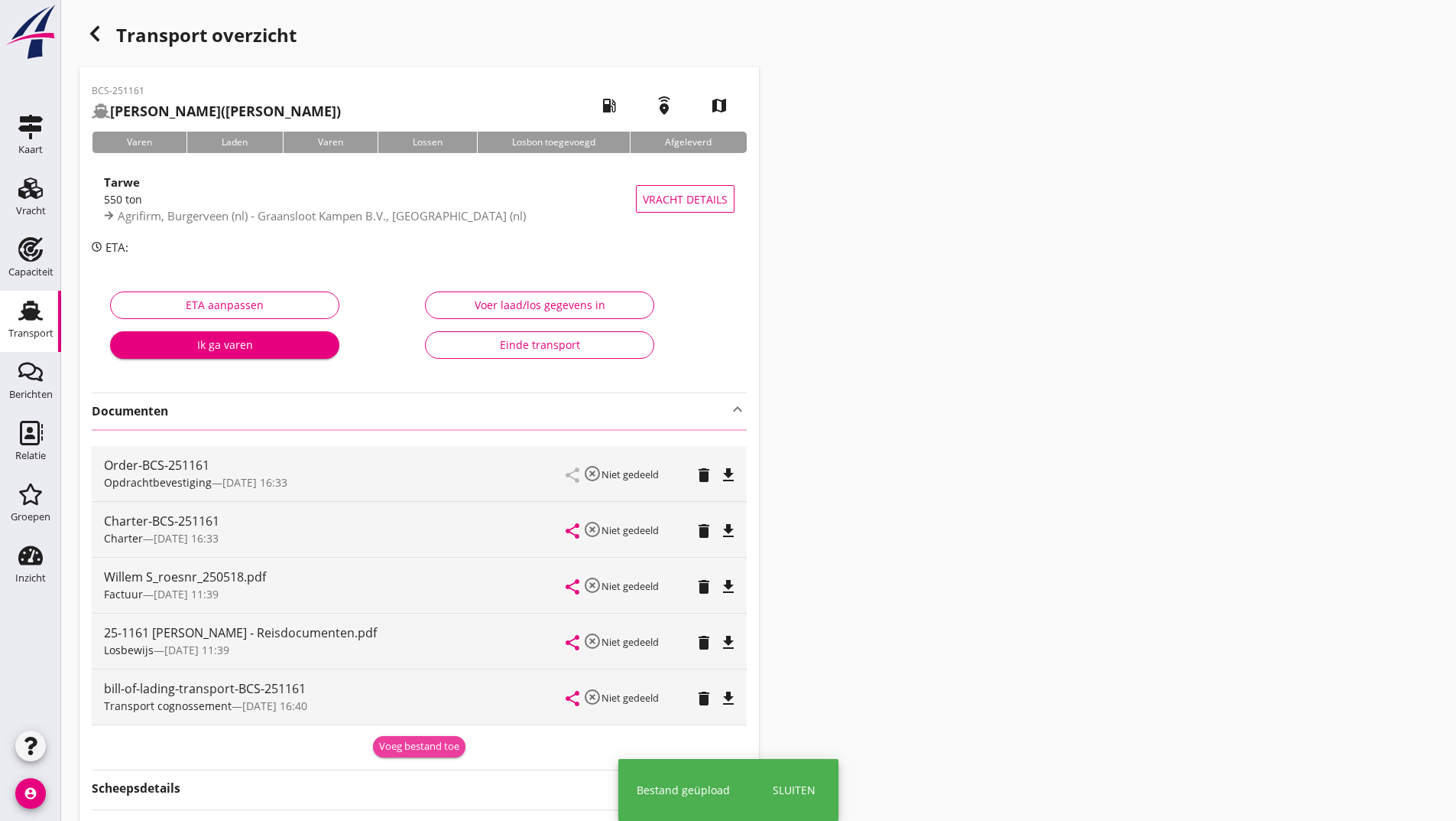
drag, startPoint x: 399, startPoint y: 754, endPoint x: 358, endPoint y: 774, distance: 45.6
click at [397, 757] on button "Voeg bestand toe" at bounding box center [419, 746] width 92 height 21
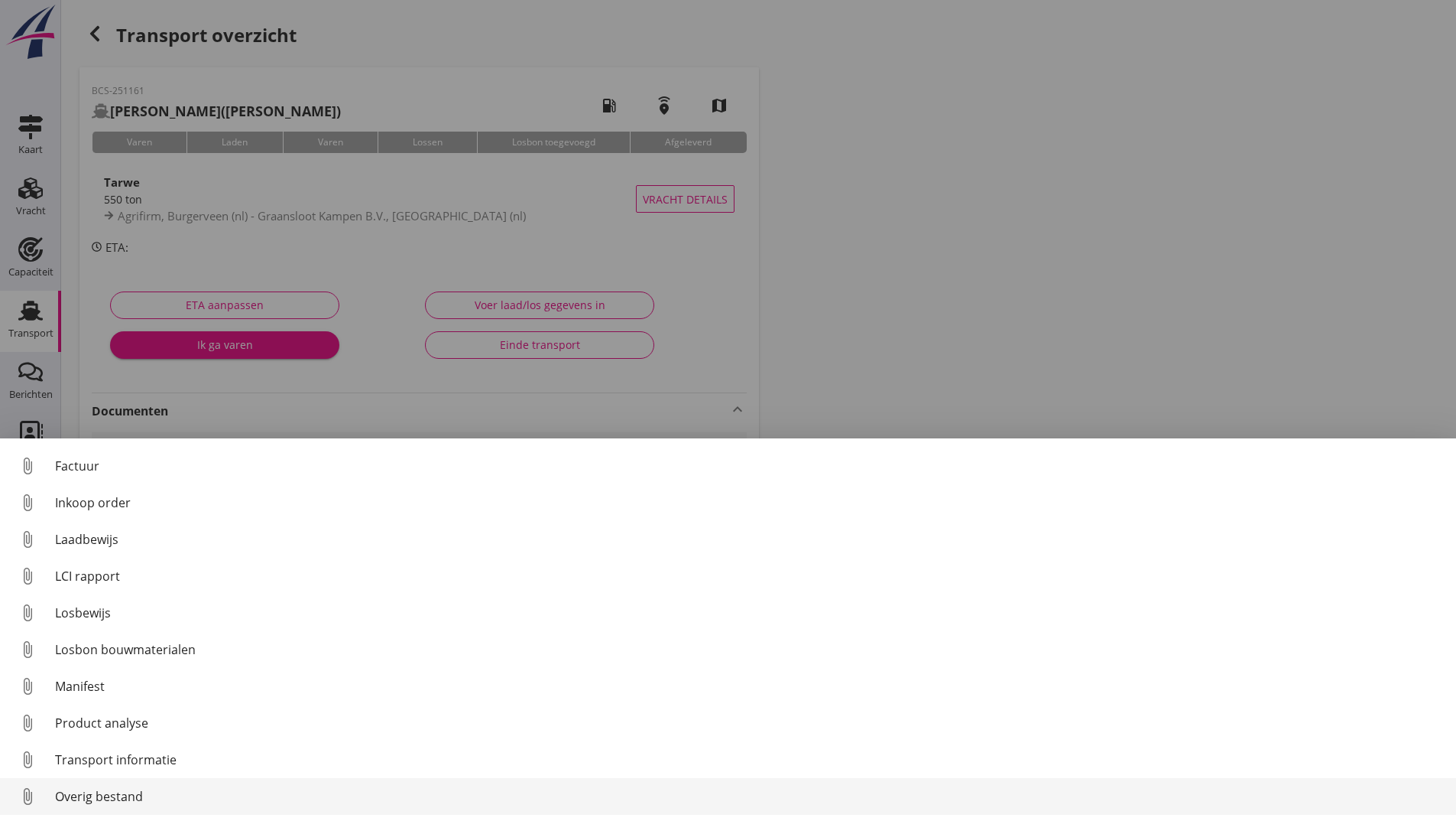
click at [114, 805] on link "attach_file Overig bestand" at bounding box center [728, 796] width 1456 height 36
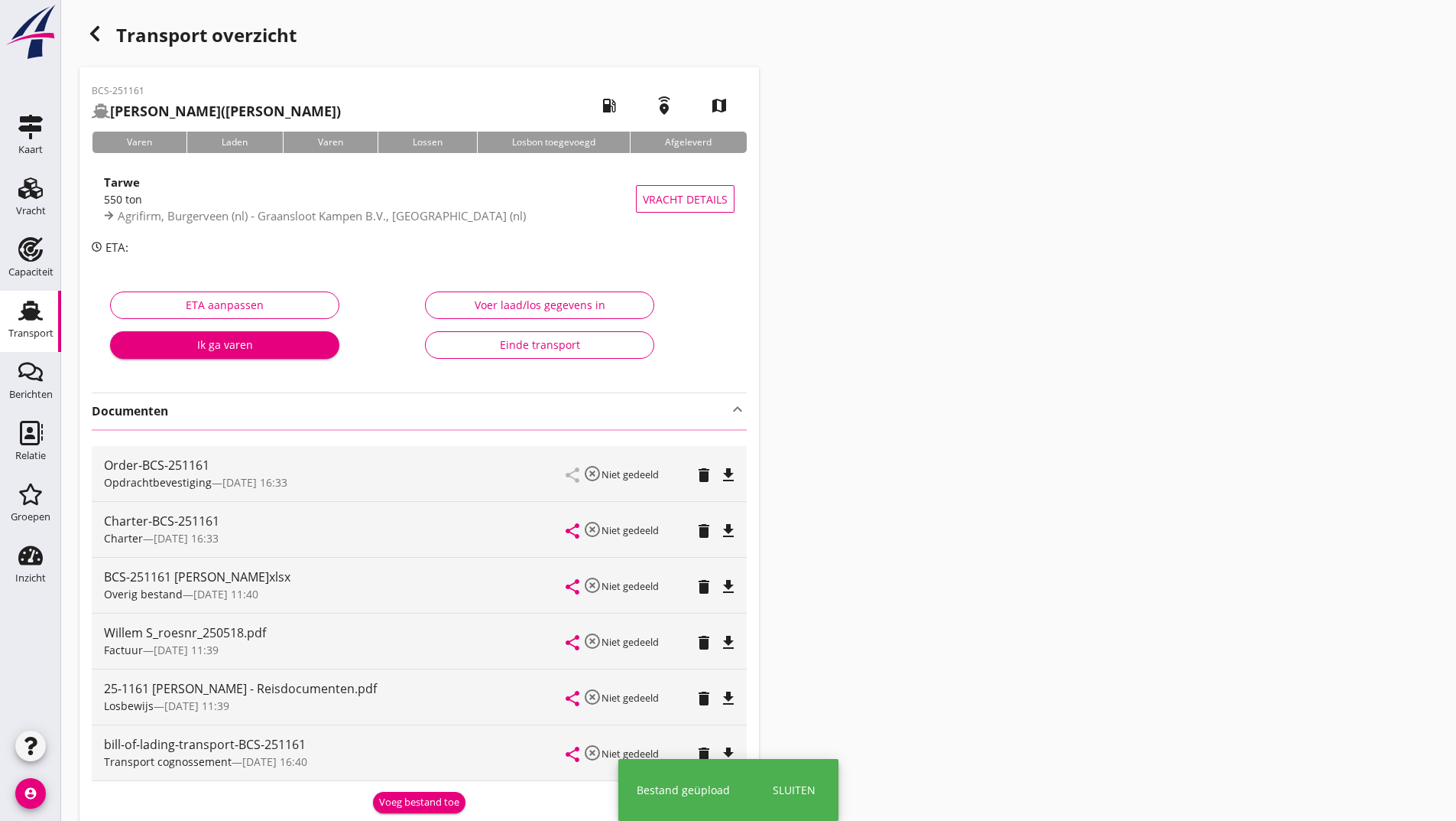
click at [96, 28] on icon "button" at bounding box center [95, 34] width 19 height 19
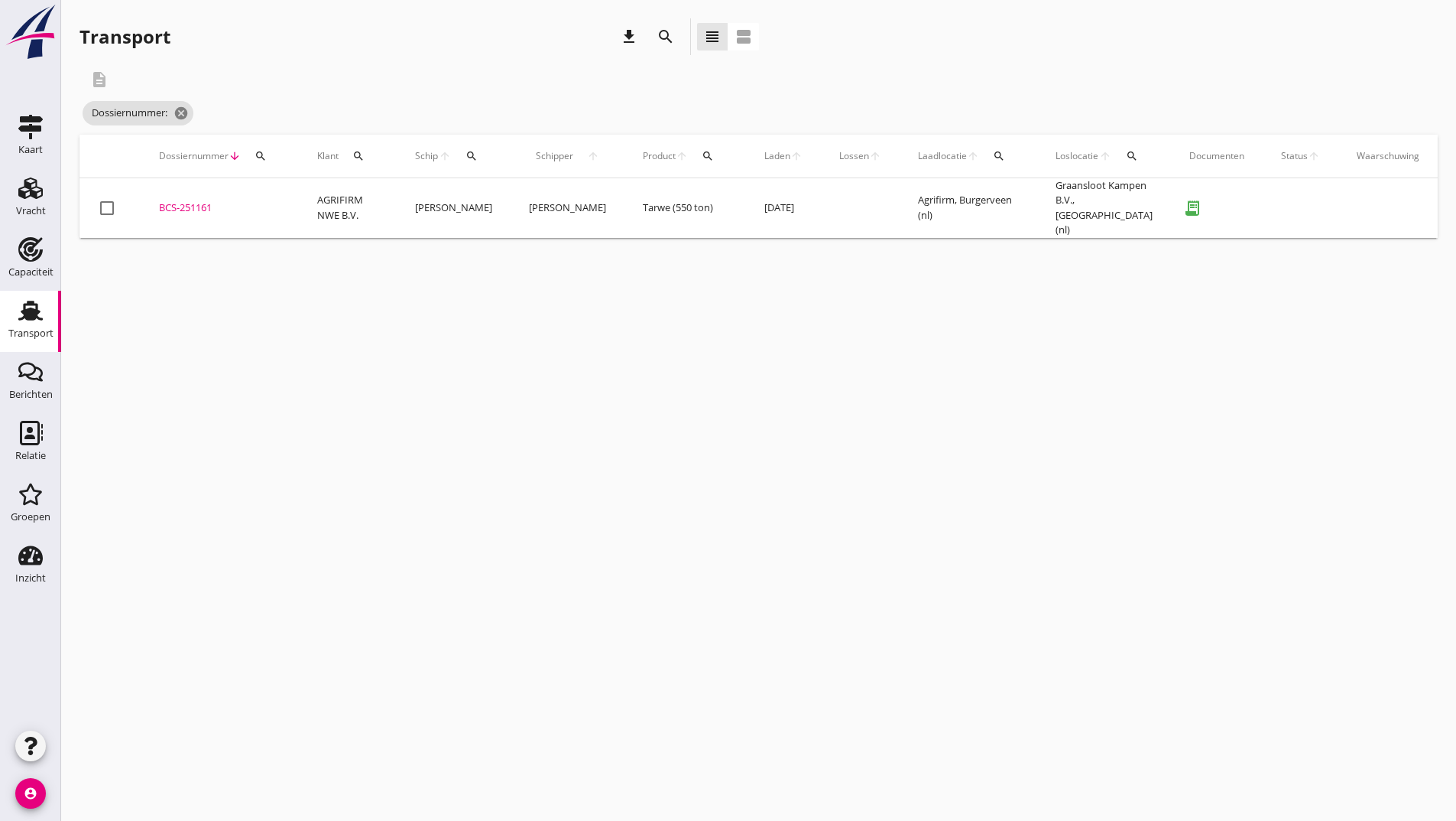
click at [659, 34] on icon "search" at bounding box center [666, 37] width 19 height 19
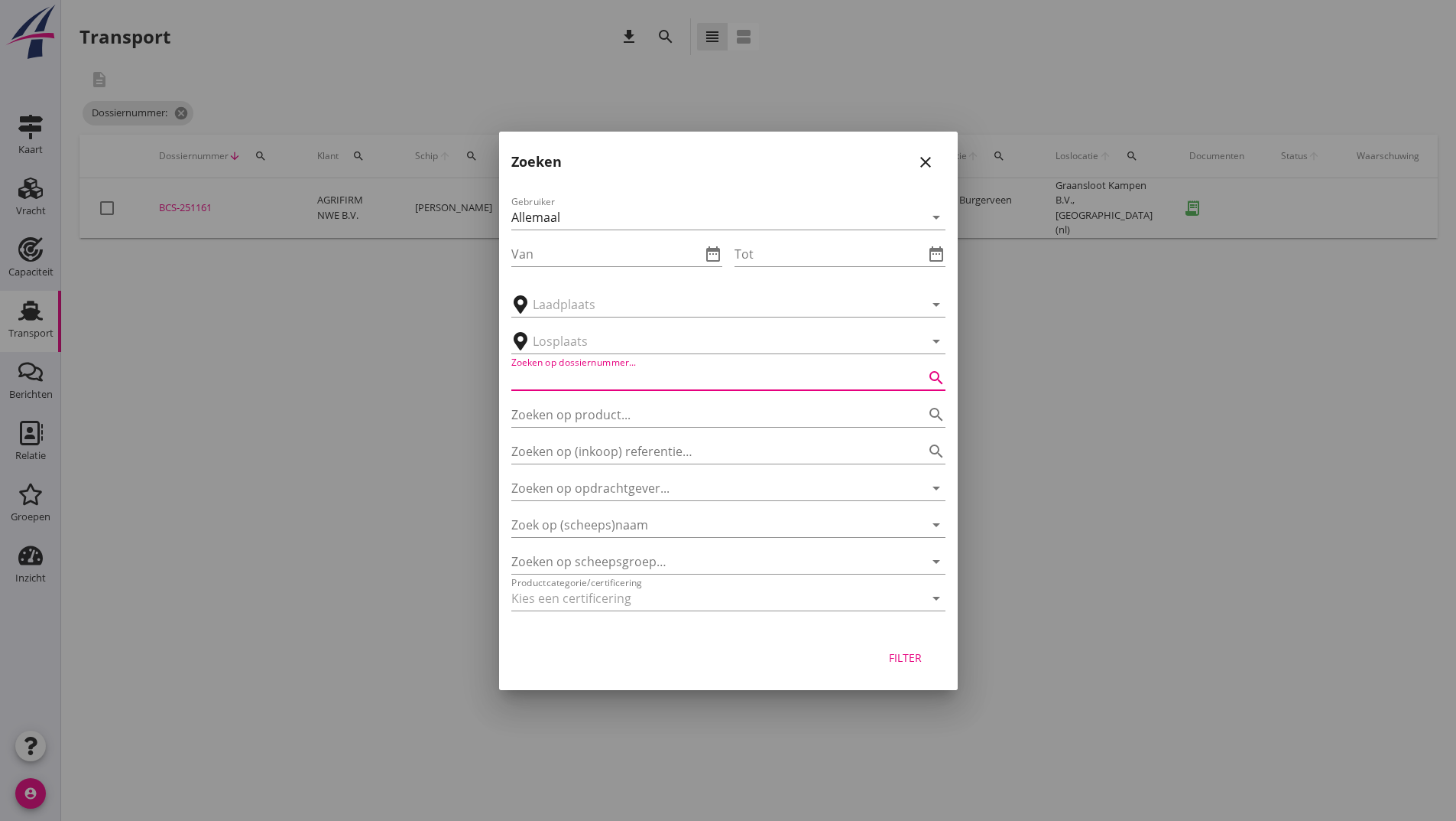
click at [580, 370] on input "Zoeken op dossiernummer..." at bounding box center [707, 378] width 392 height 24
type input "251169"
click at [910, 665] on div "Filter" at bounding box center [906, 657] width 43 height 16
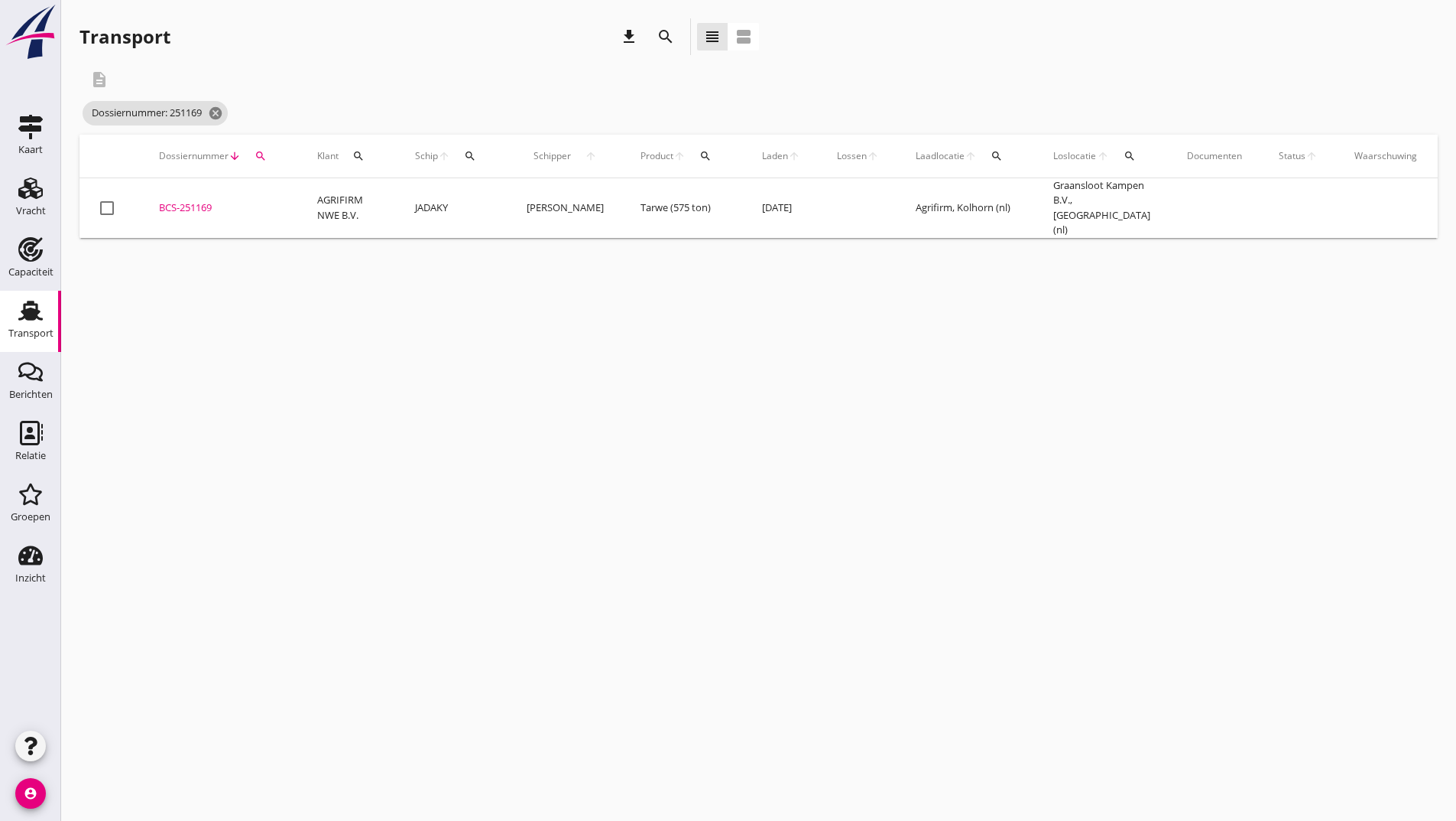
drag, startPoint x: 199, startPoint y: 204, endPoint x: 255, endPoint y: 242, distance: 67.7
click at [199, 204] on div "BCS-251169" at bounding box center [220, 208] width 122 height 15
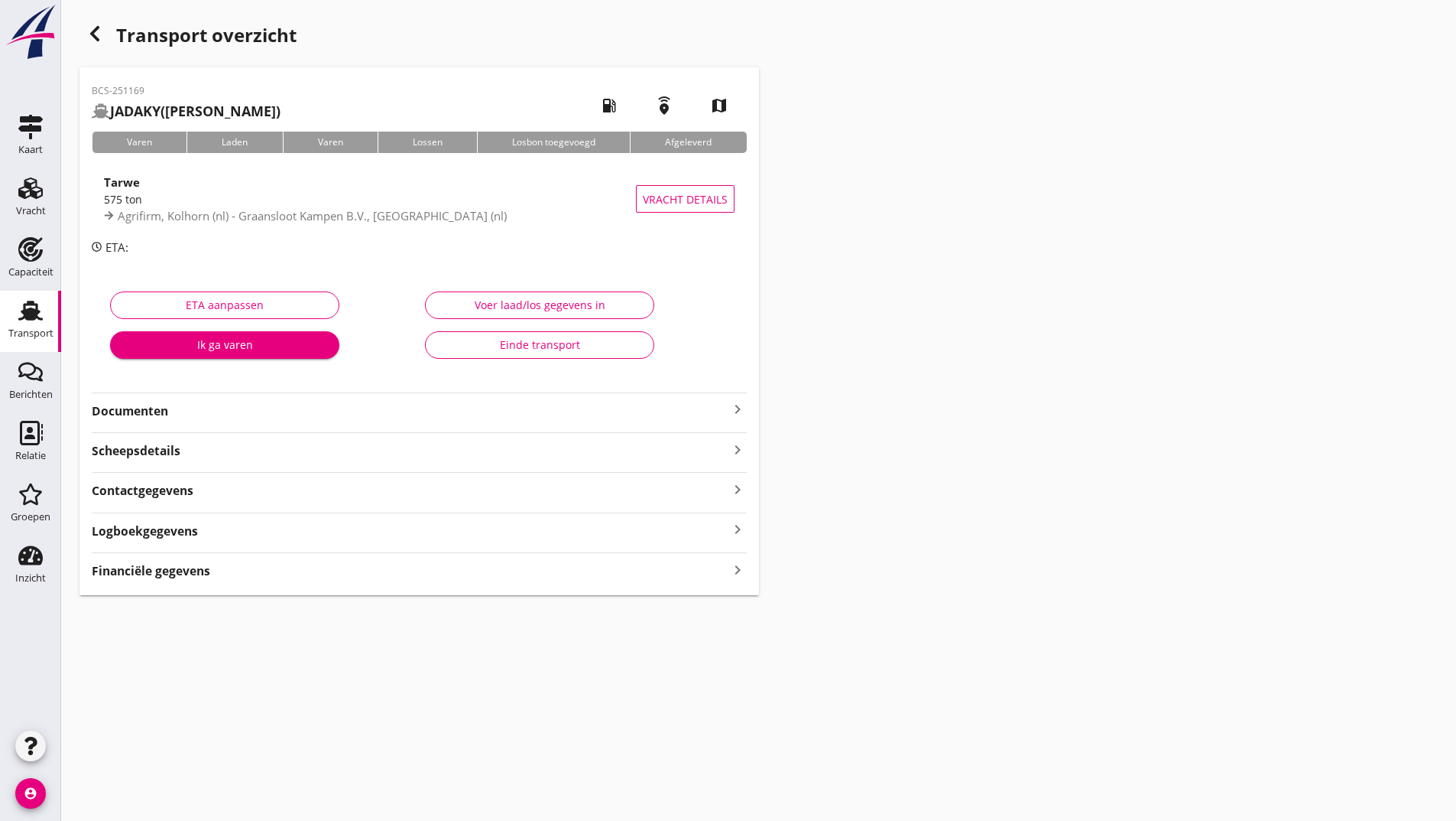
click at [178, 410] on strong "Documenten" at bounding box center [410, 410] width 636 height 18
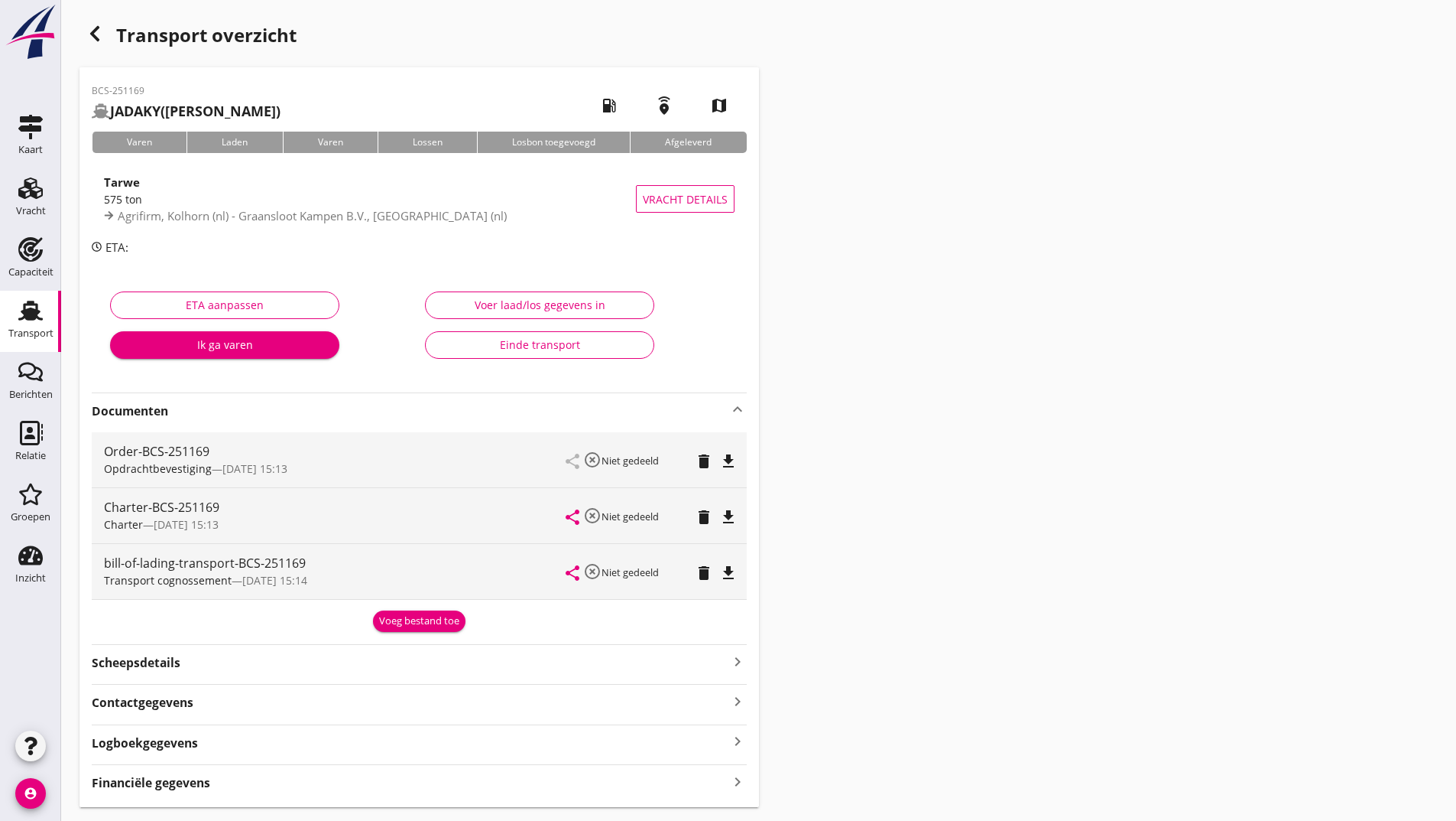
click at [436, 625] on div "Voeg bestand toe" at bounding box center [420, 621] width 80 height 15
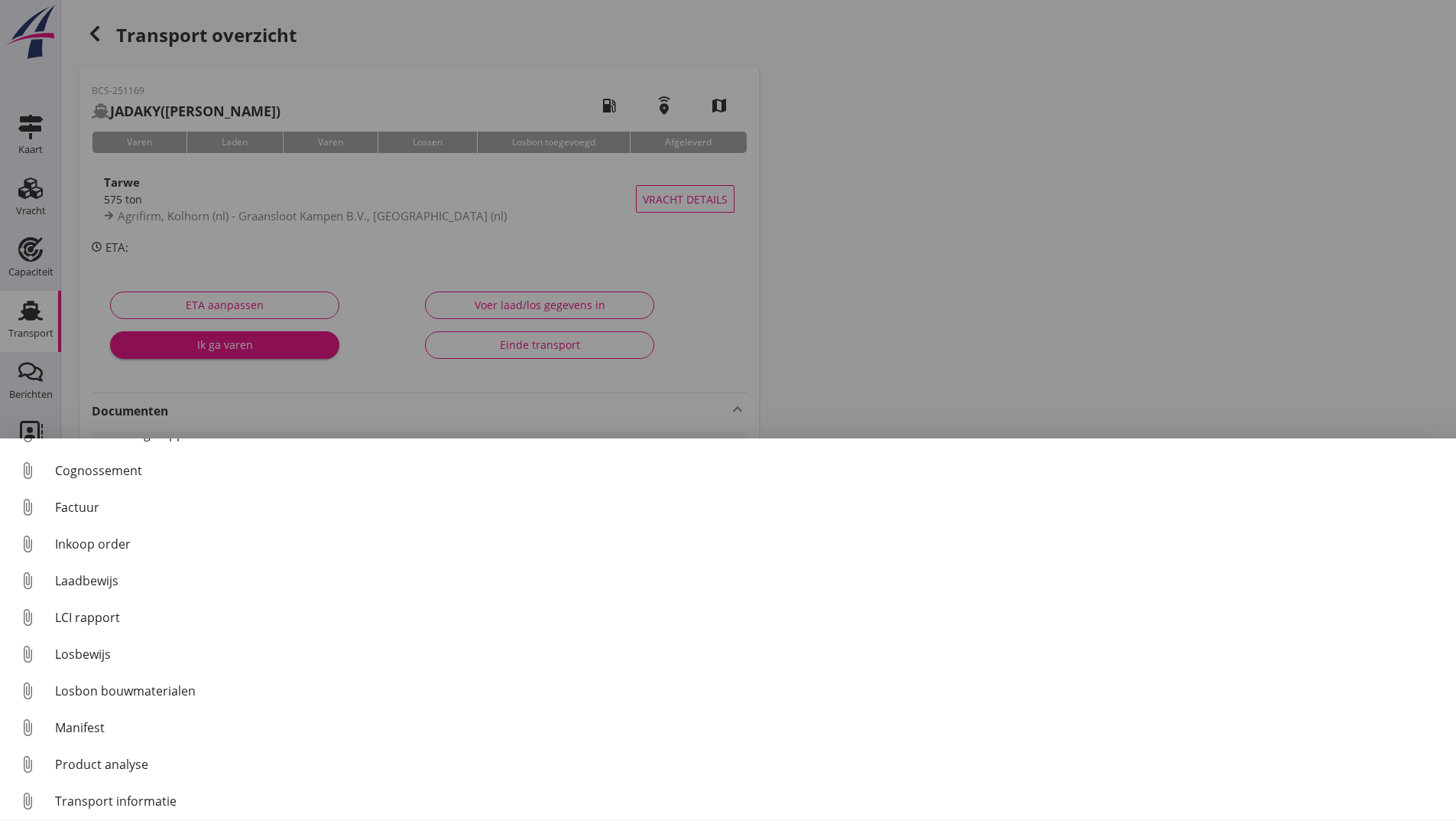
scroll to position [107, 0]
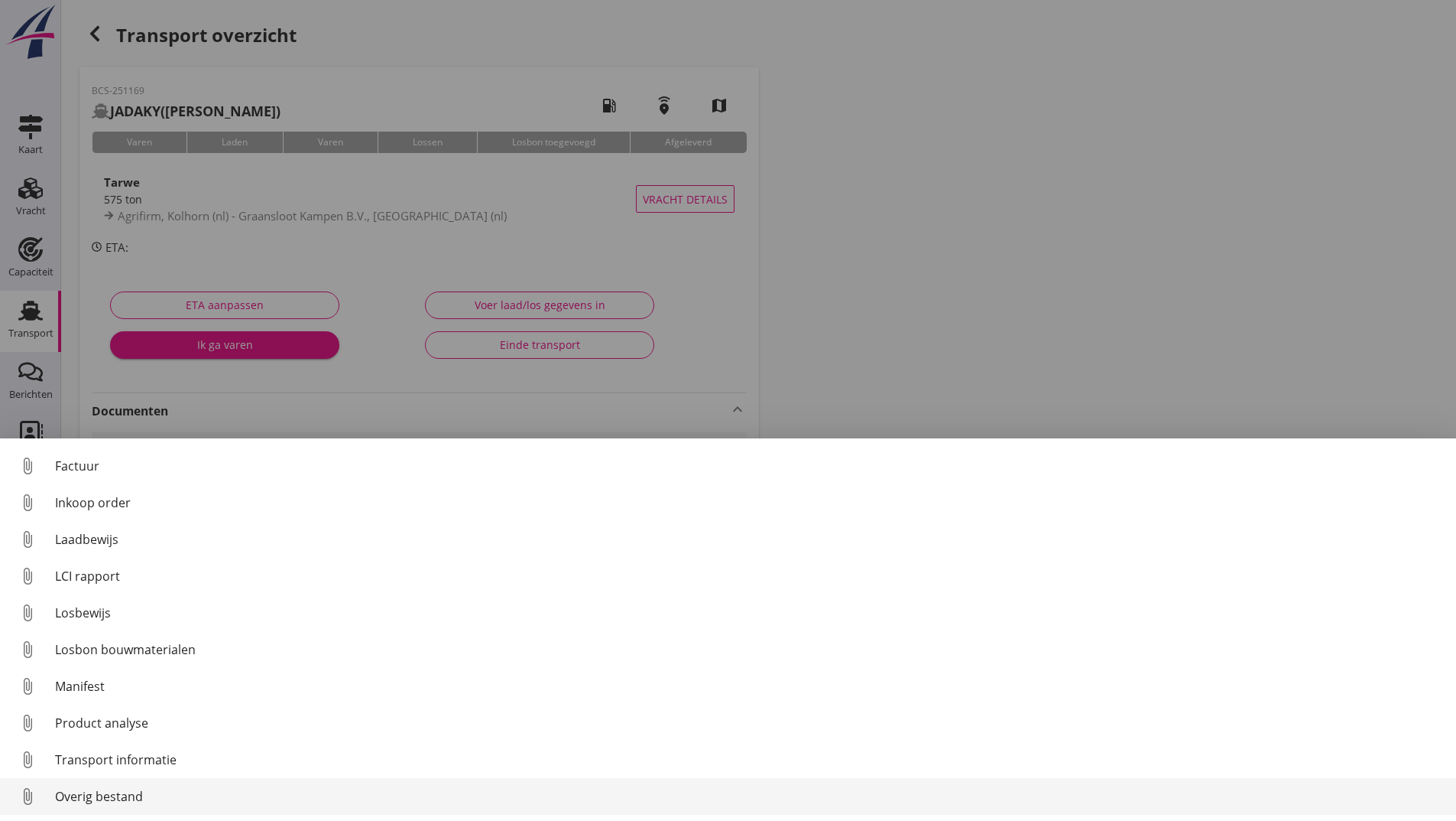
click at [118, 795] on div "Overig bestand" at bounding box center [749, 796] width 1389 height 19
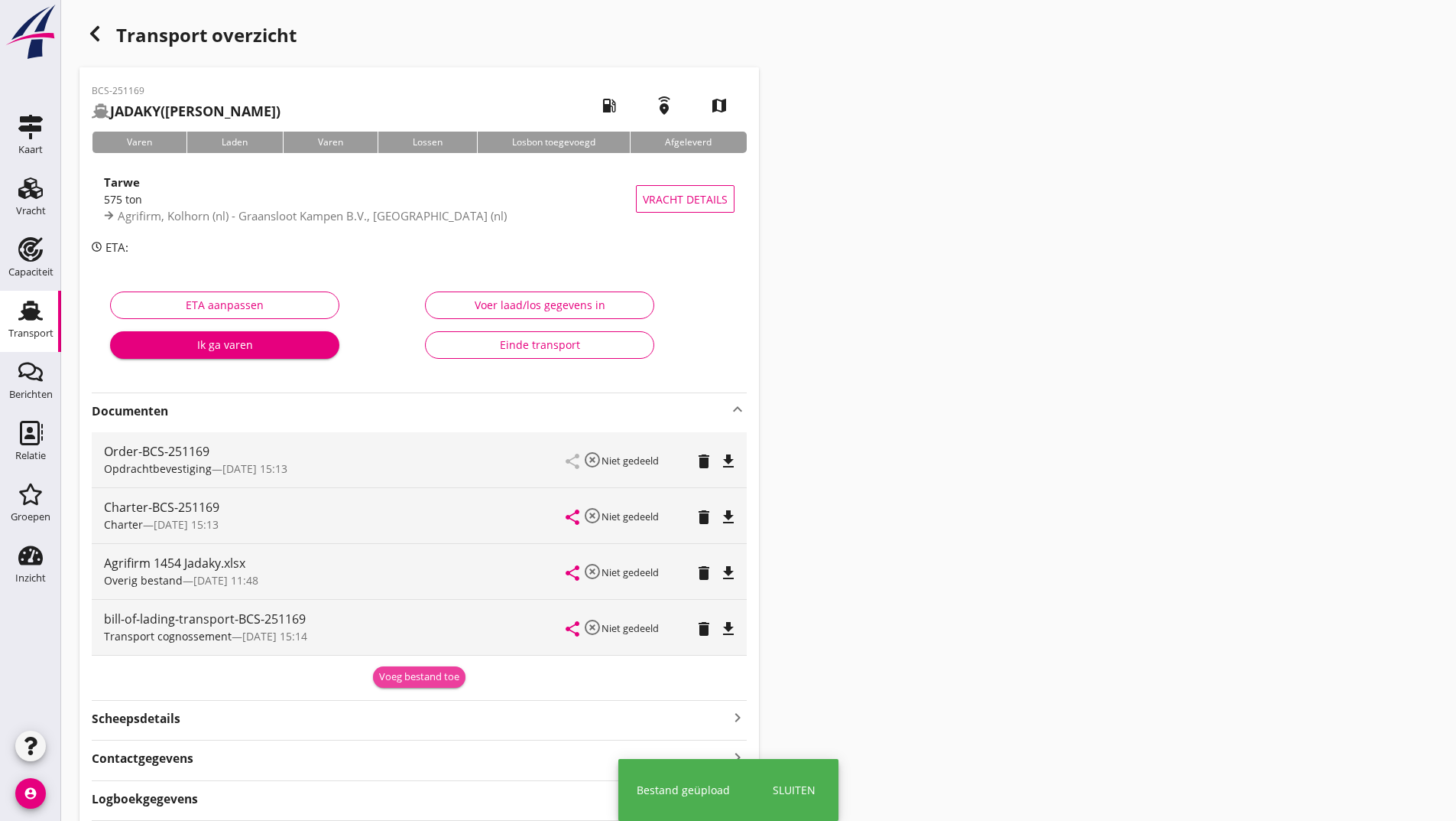
click at [405, 673] on div "Voeg bestand toe" at bounding box center [420, 677] width 80 height 15
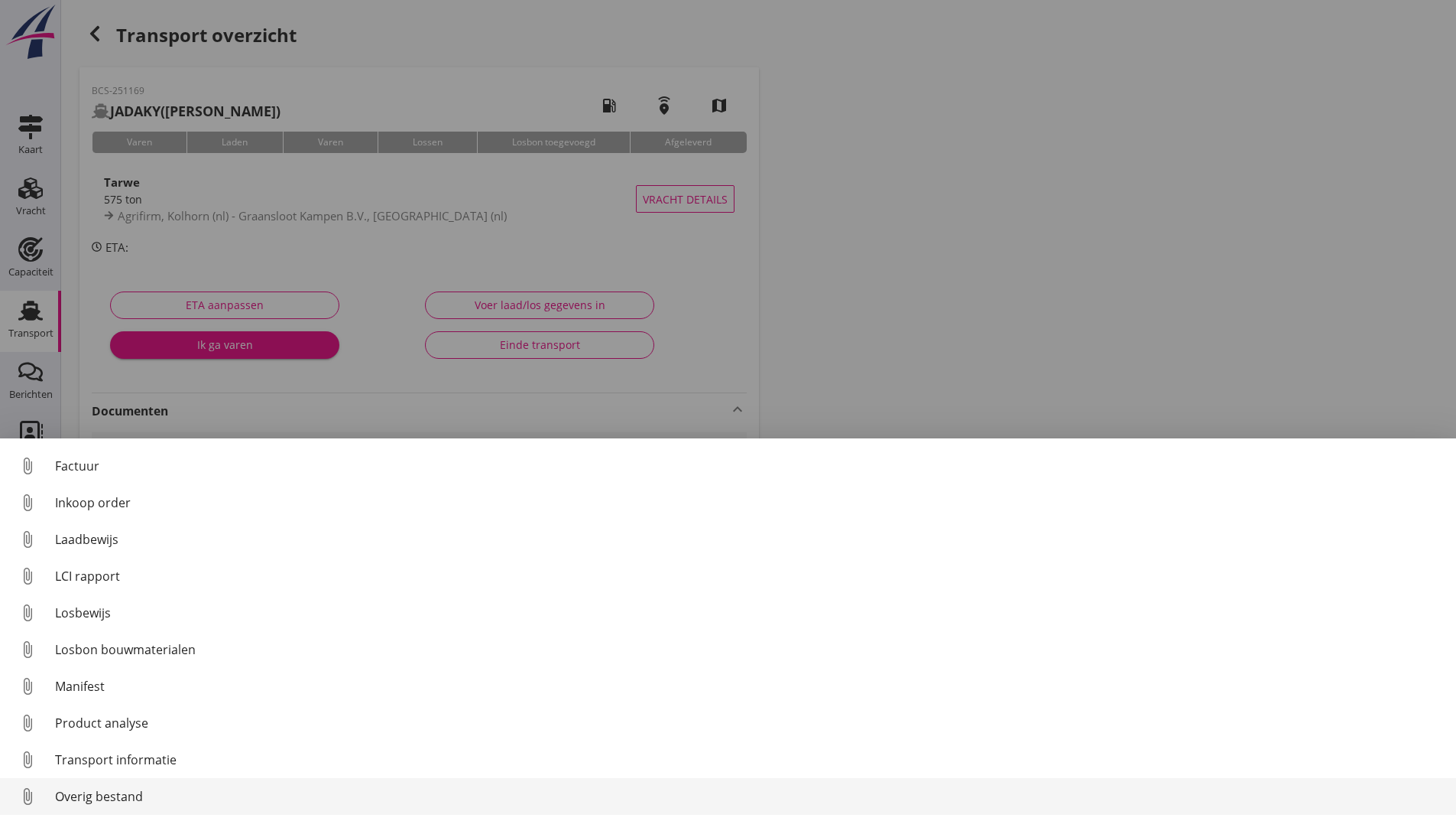
click at [123, 801] on div "Overig bestand" at bounding box center [749, 796] width 1389 height 19
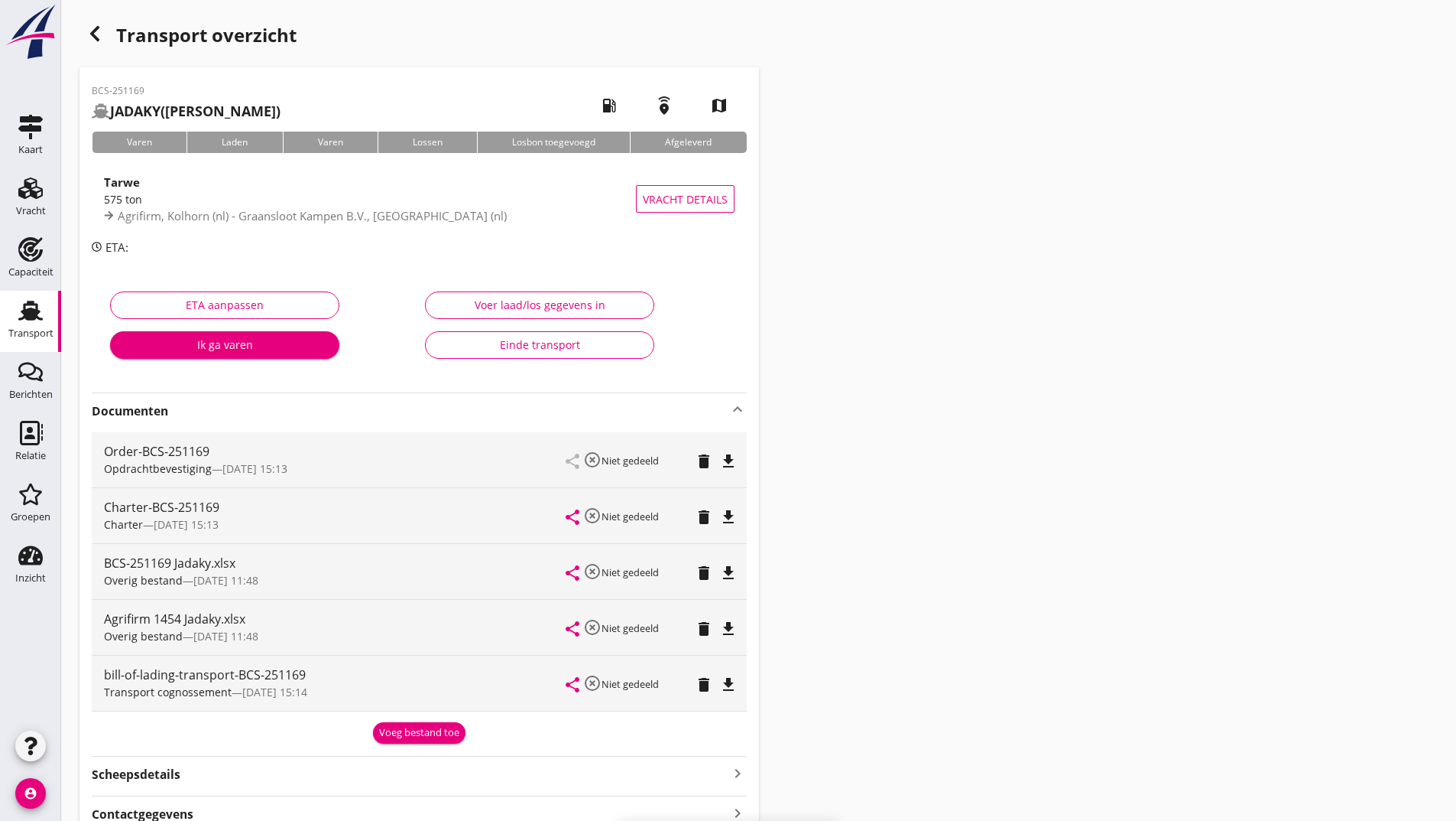
click at [394, 736] on div "Voeg bestand toe" at bounding box center [420, 733] width 80 height 15
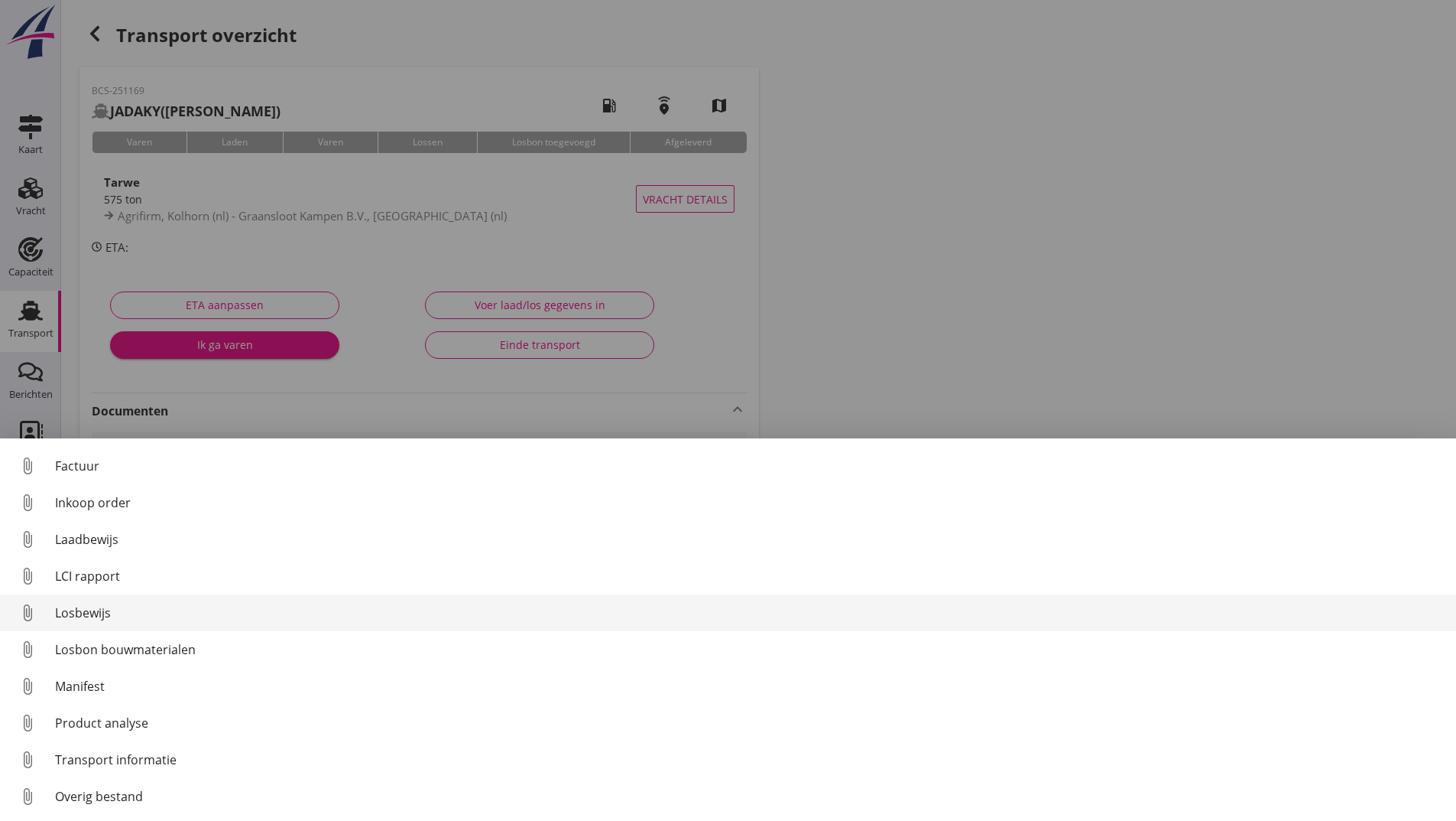
click at [97, 620] on div "Losbewijs" at bounding box center [749, 612] width 1389 height 19
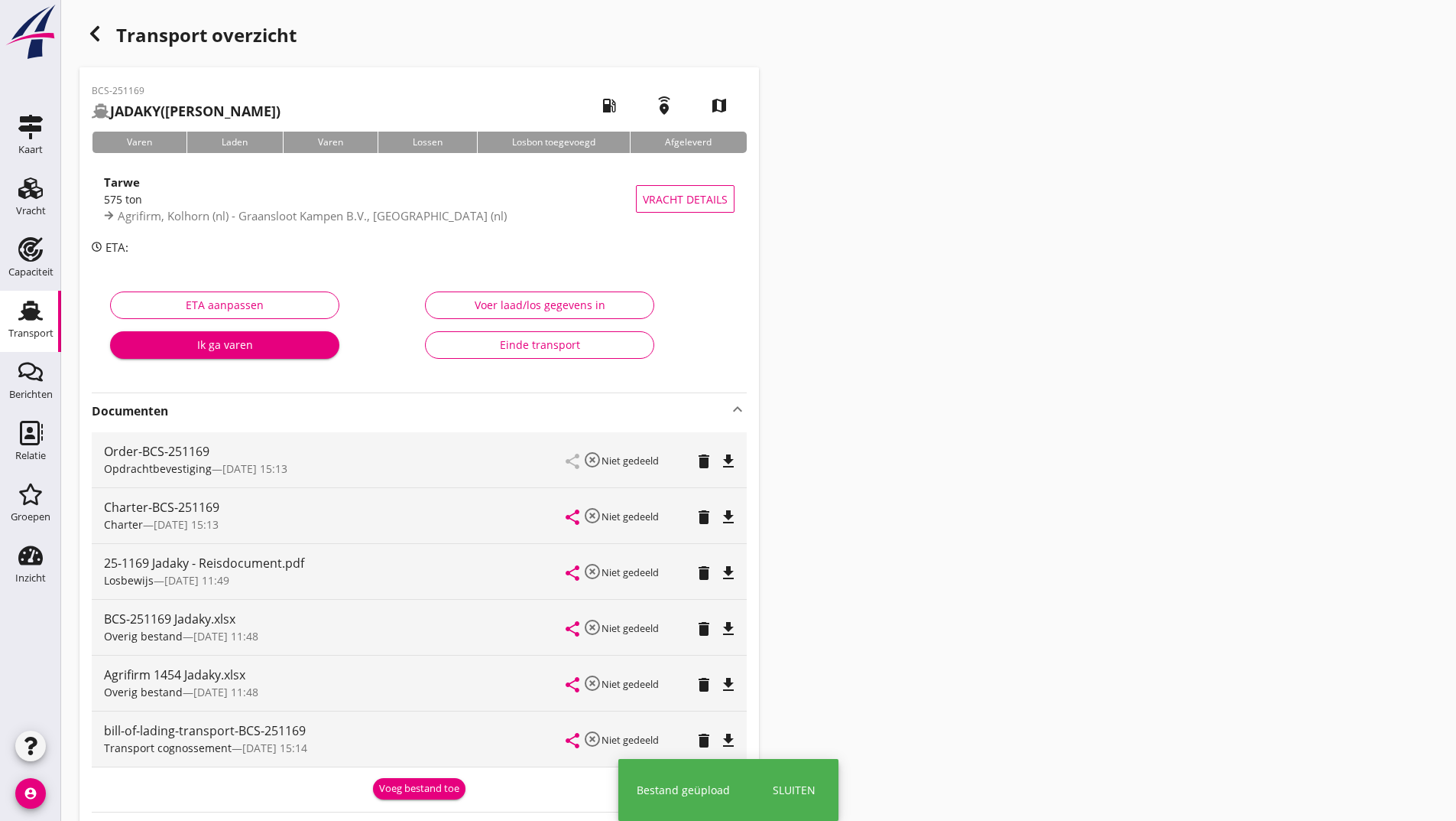
click at [387, 787] on div "Voeg bestand toe" at bounding box center [420, 788] width 80 height 15
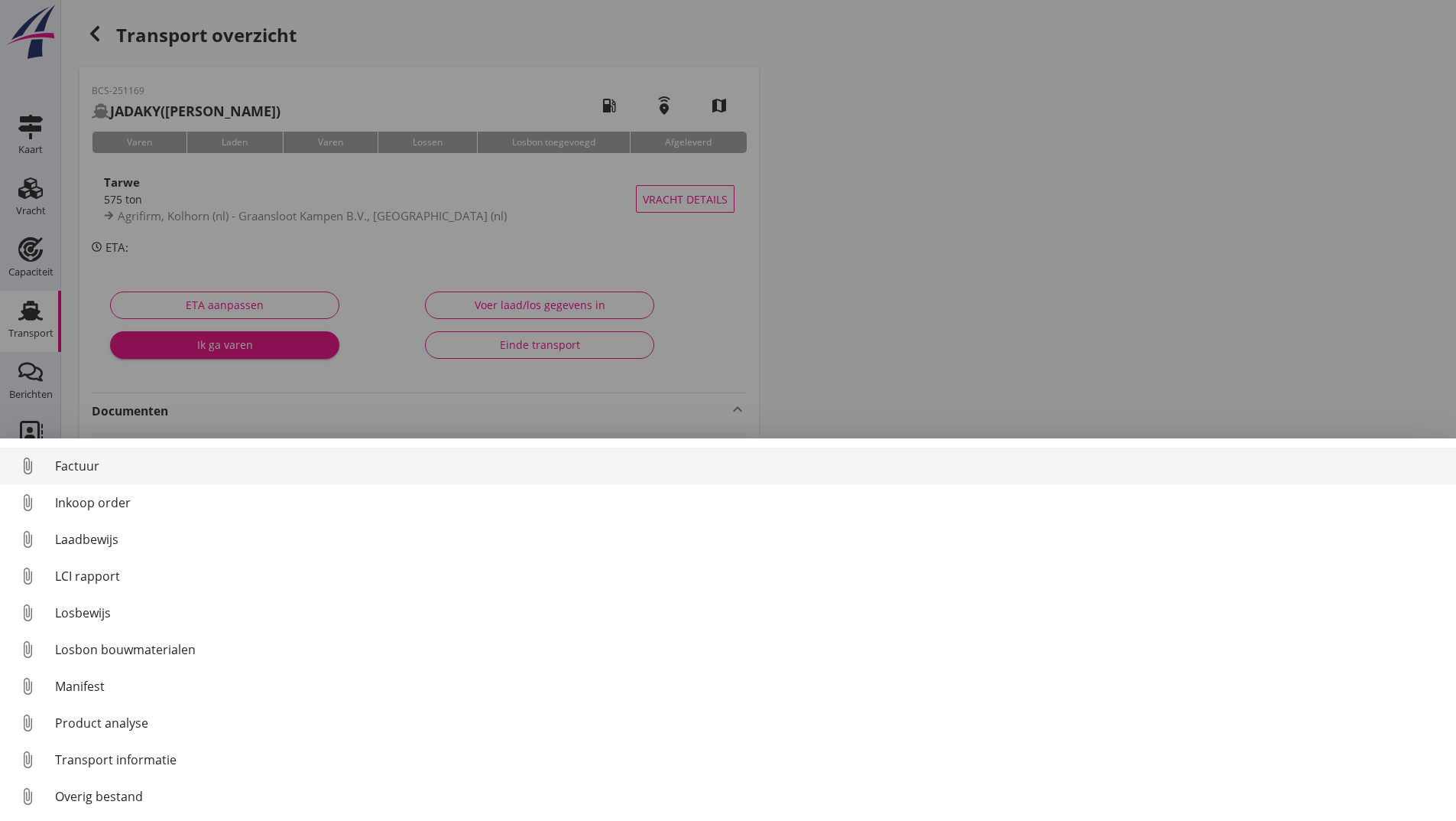
click at [61, 469] on div "Factuur" at bounding box center [749, 466] width 1389 height 19
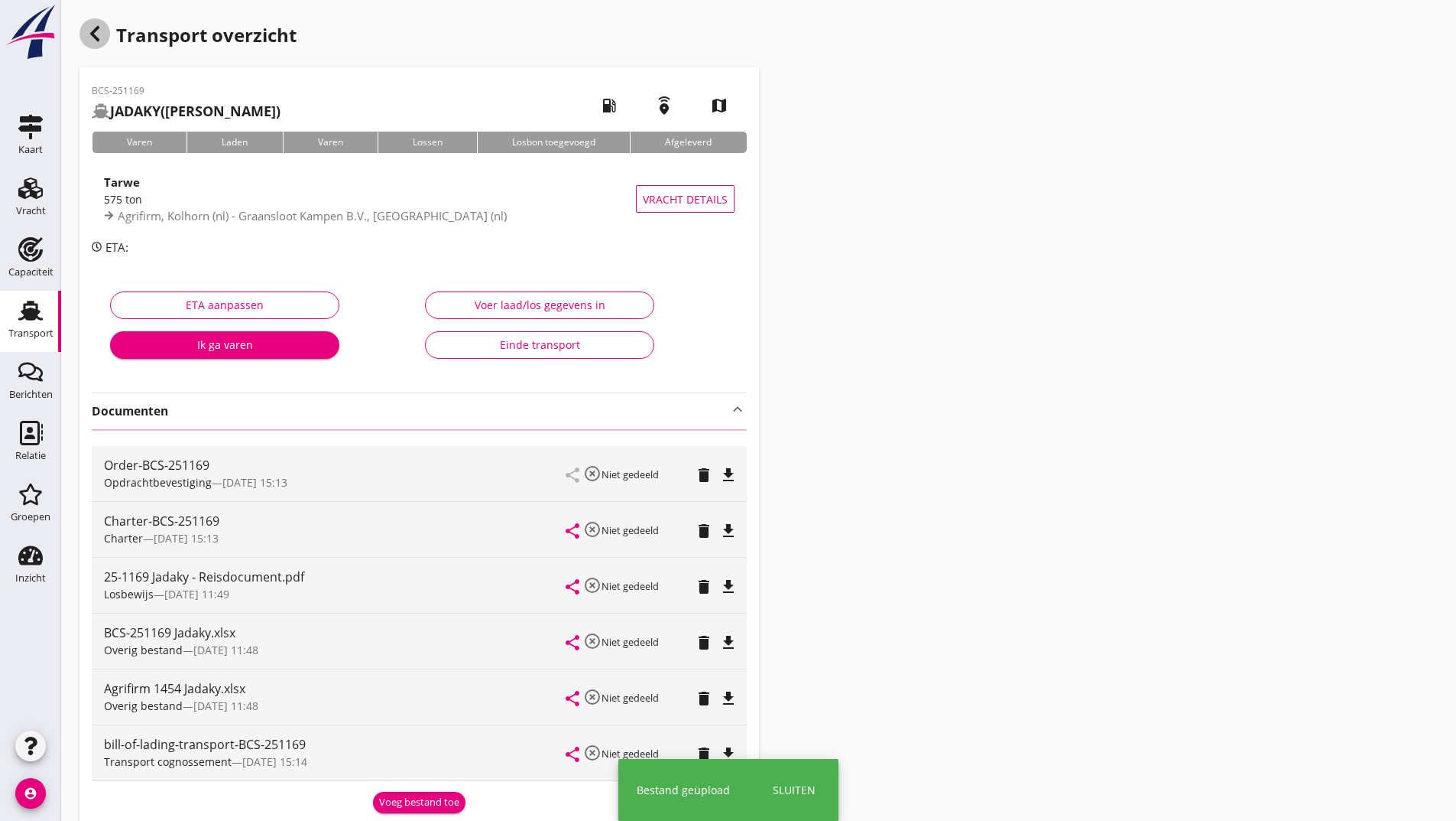
click at [100, 32] on icon "button" at bounding box center [95, 34] width 19 height 19
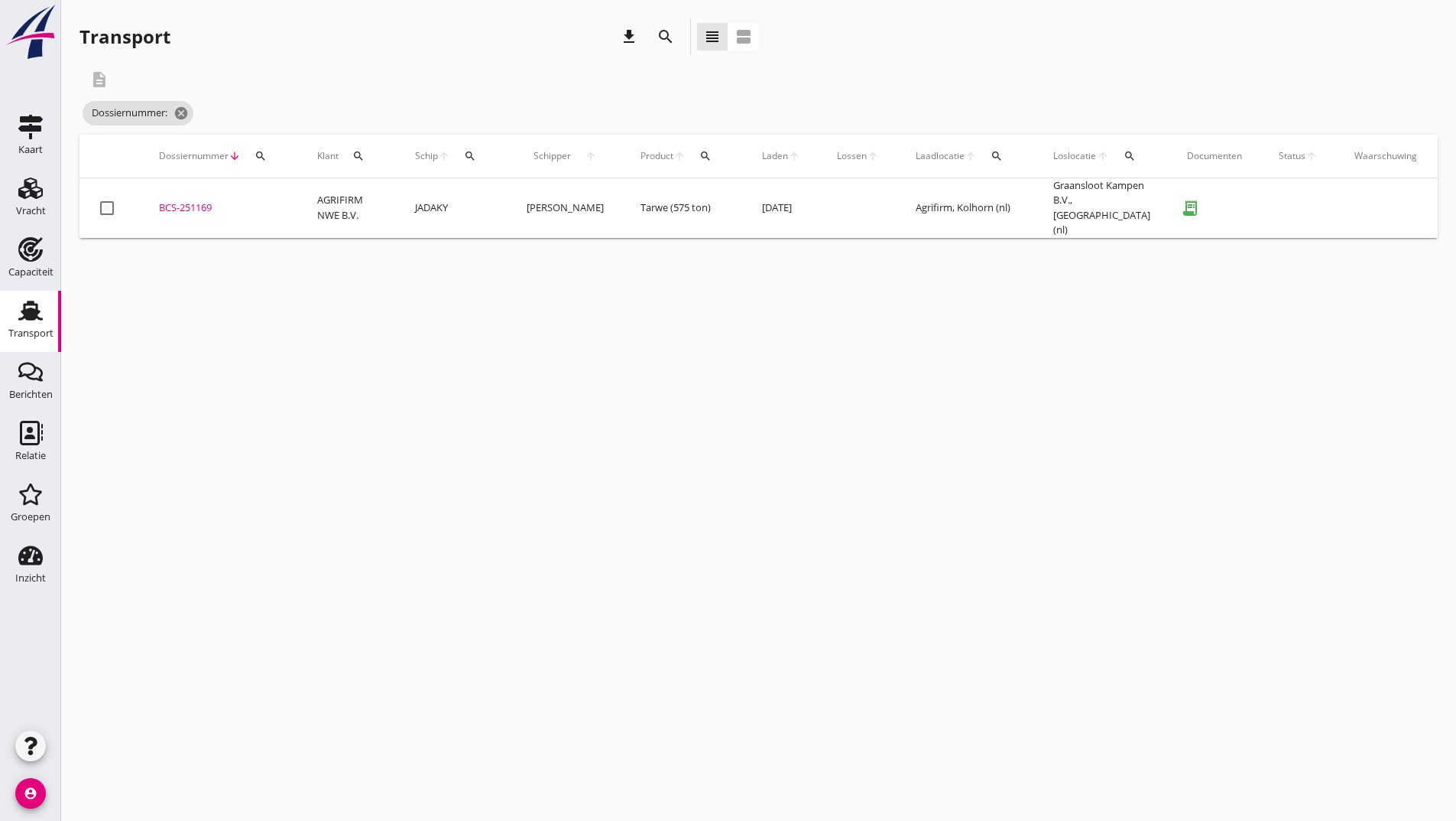
click at [666, 37] on icon "search" at bounding box center [666, 37] width 19 height 19
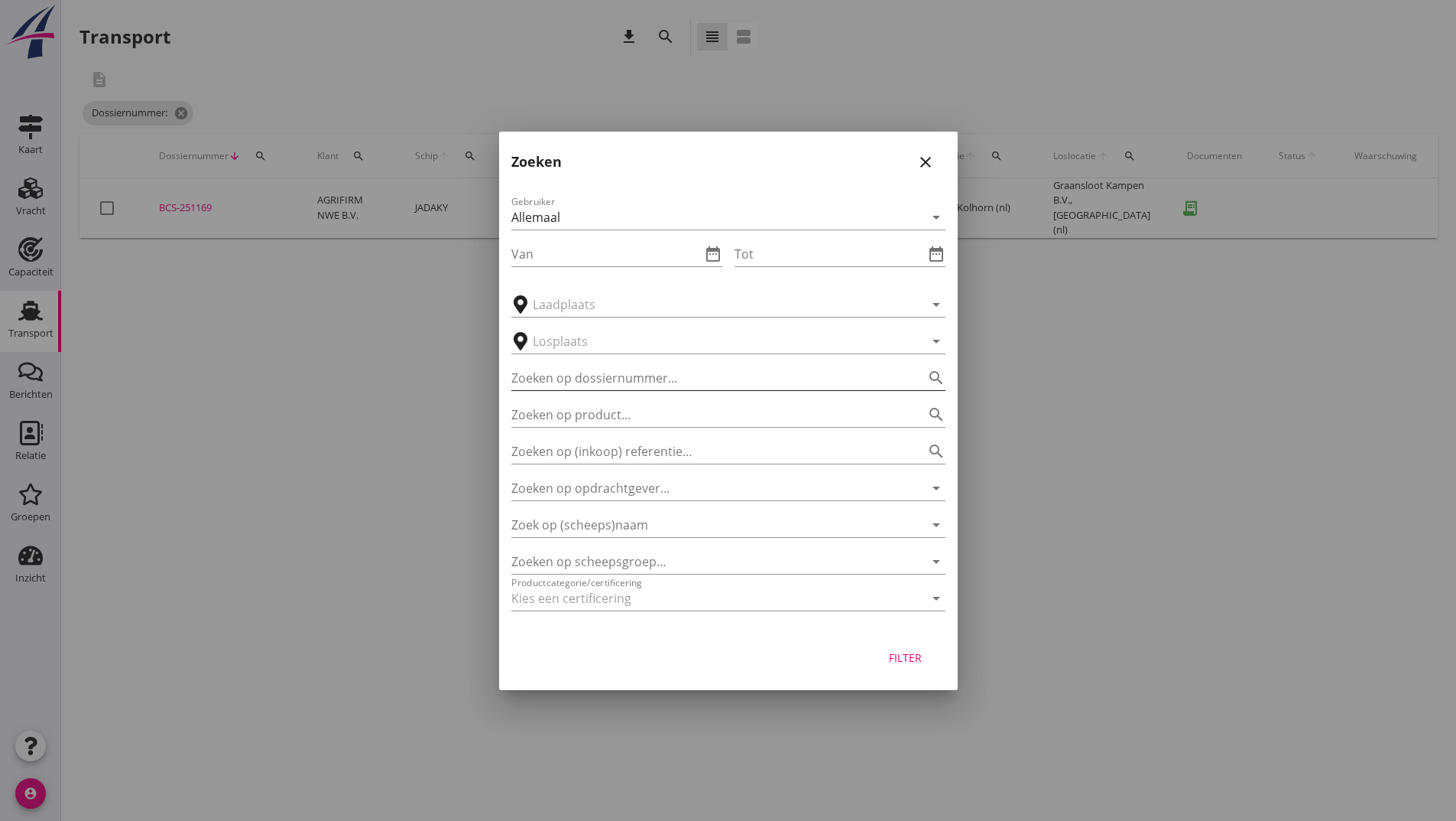
click at [597, 380] on input "Zoeken op dossiernummer..." at bounding box center [707, 378] width 392 height 24
type input "251177"
click at [911, 663] on div "Filter" at bounding box center [906, 657] width 43 height 16
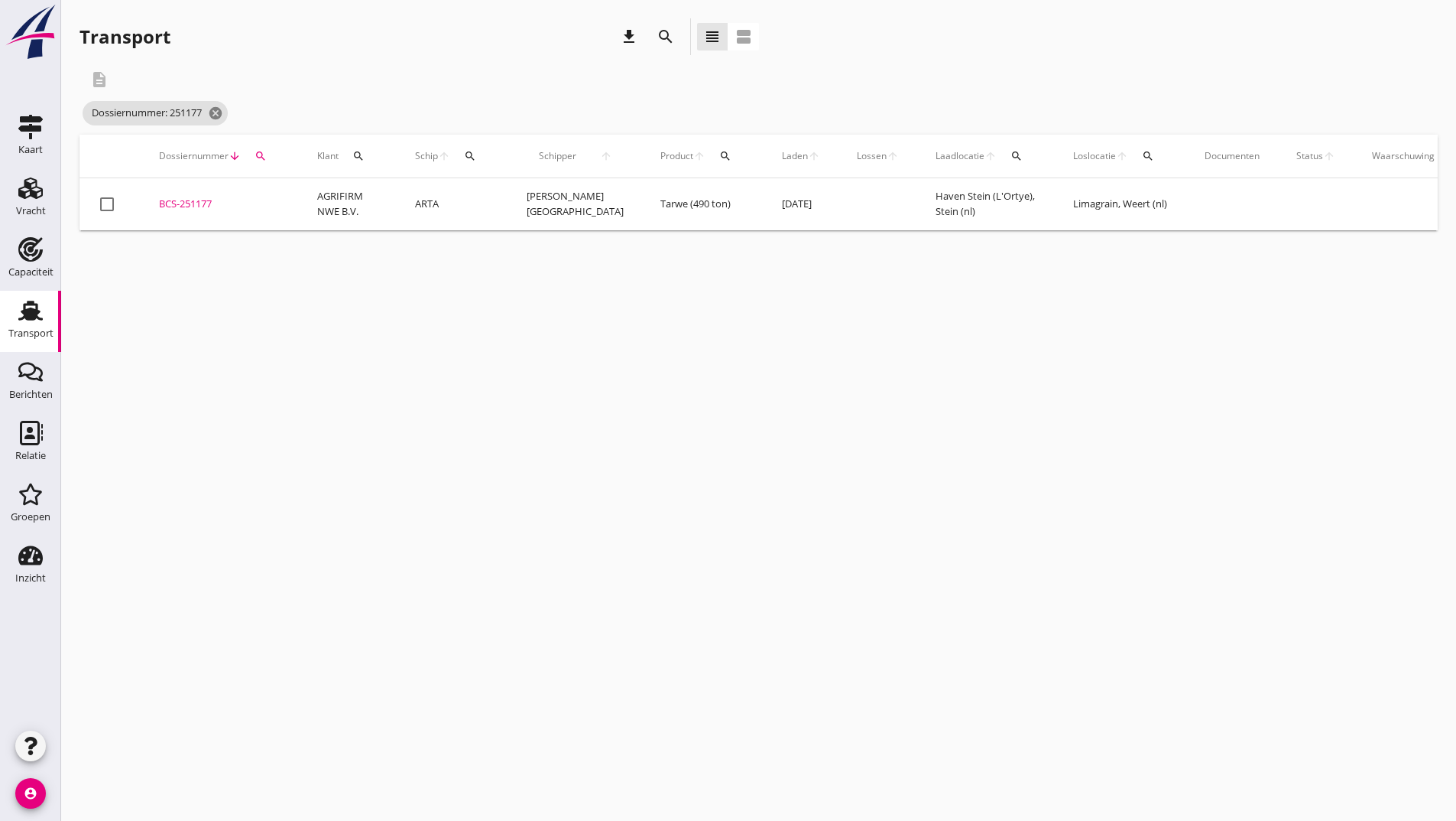
click at [184, 212] on td "BCS-251177 upload_file Drop hier uw bestand om het aan het dossier toe te voegen" at bounding box center [220, 204] width 158 height 52
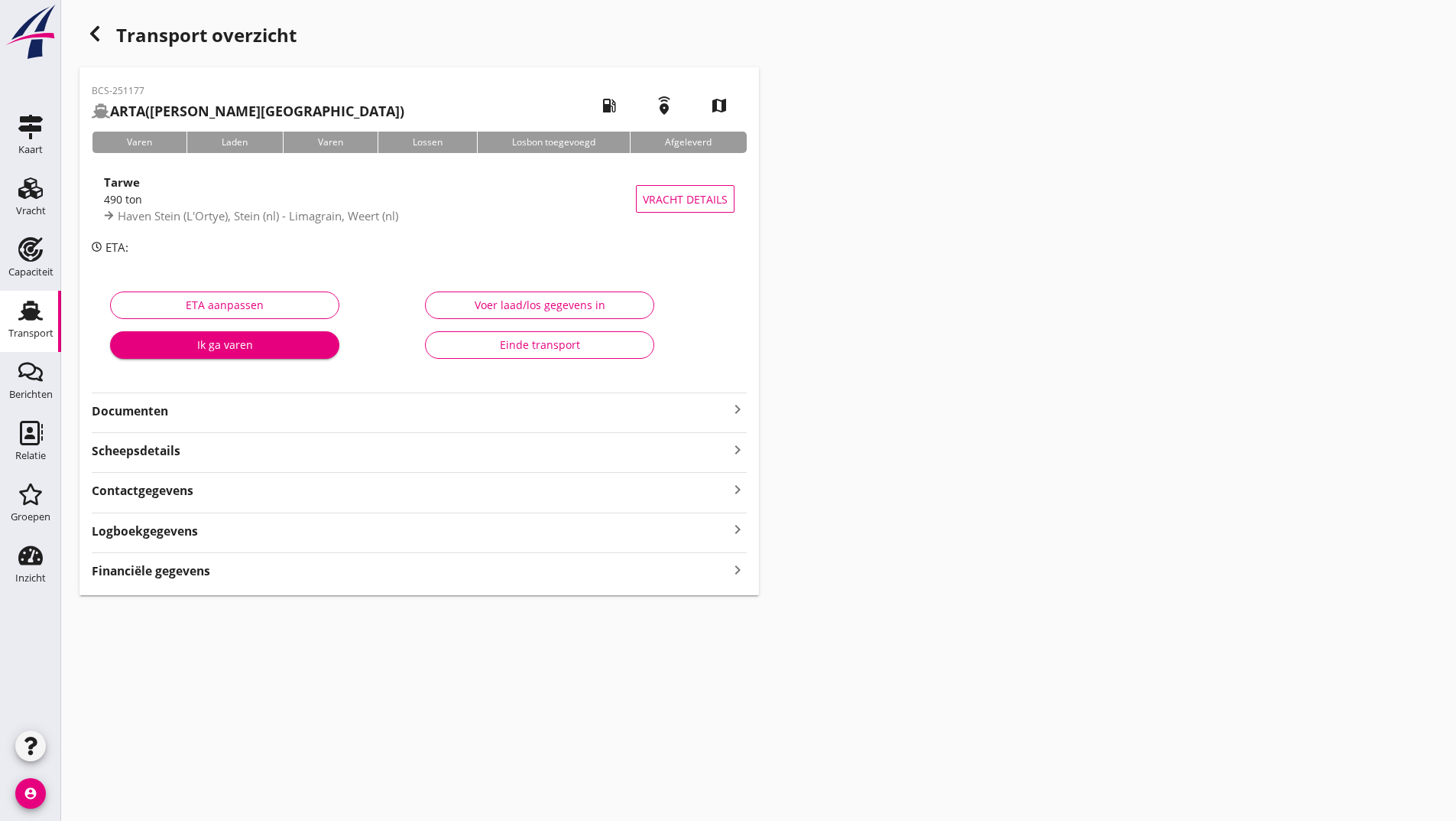
click at [145, 410] on strong "Documenten" at bounding box center [410, 410] width 636 height 18
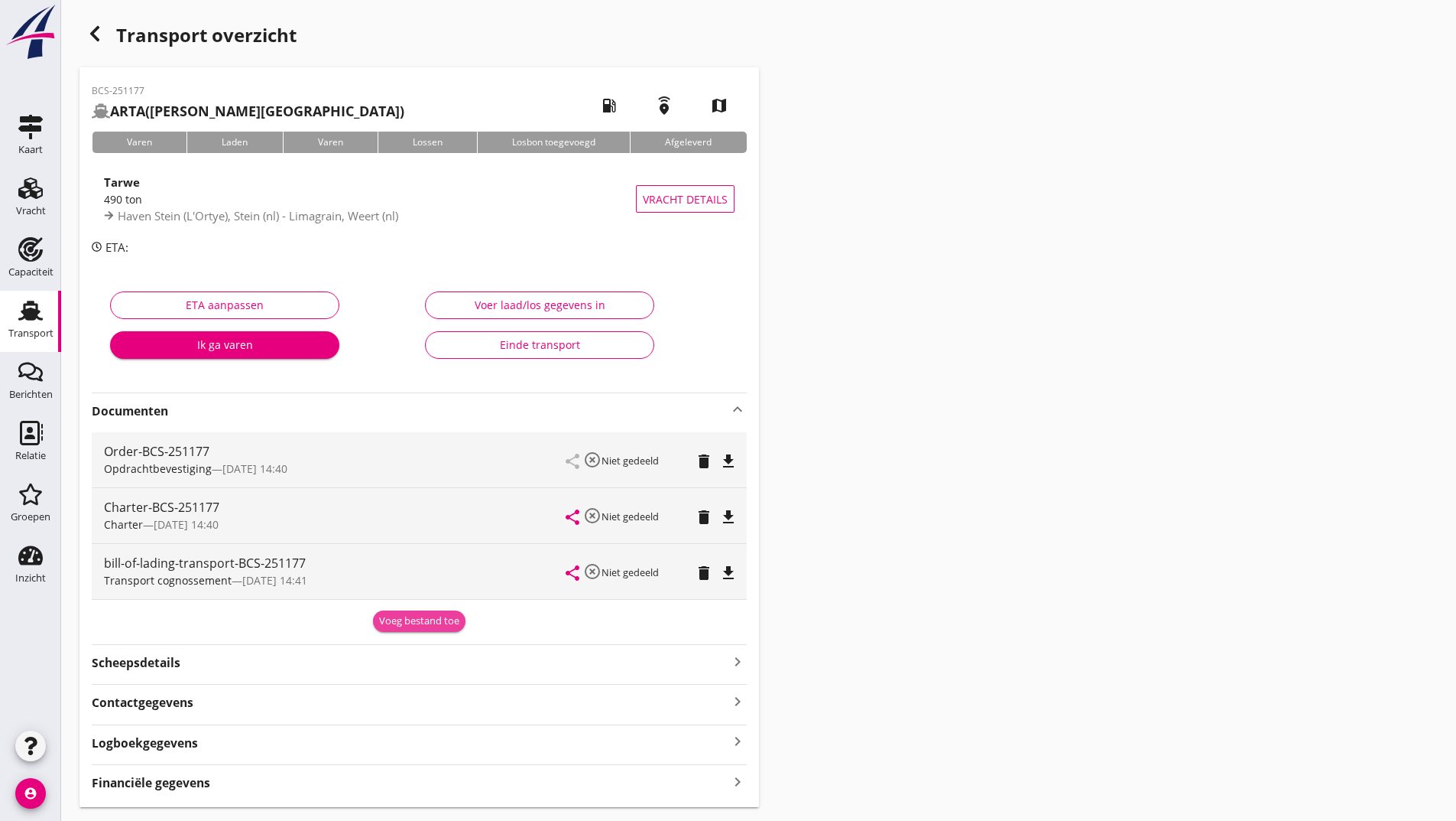
click at [436, 626] on div "Voeg bestand toe" at bounding box center [420, 621] width 80 height 15
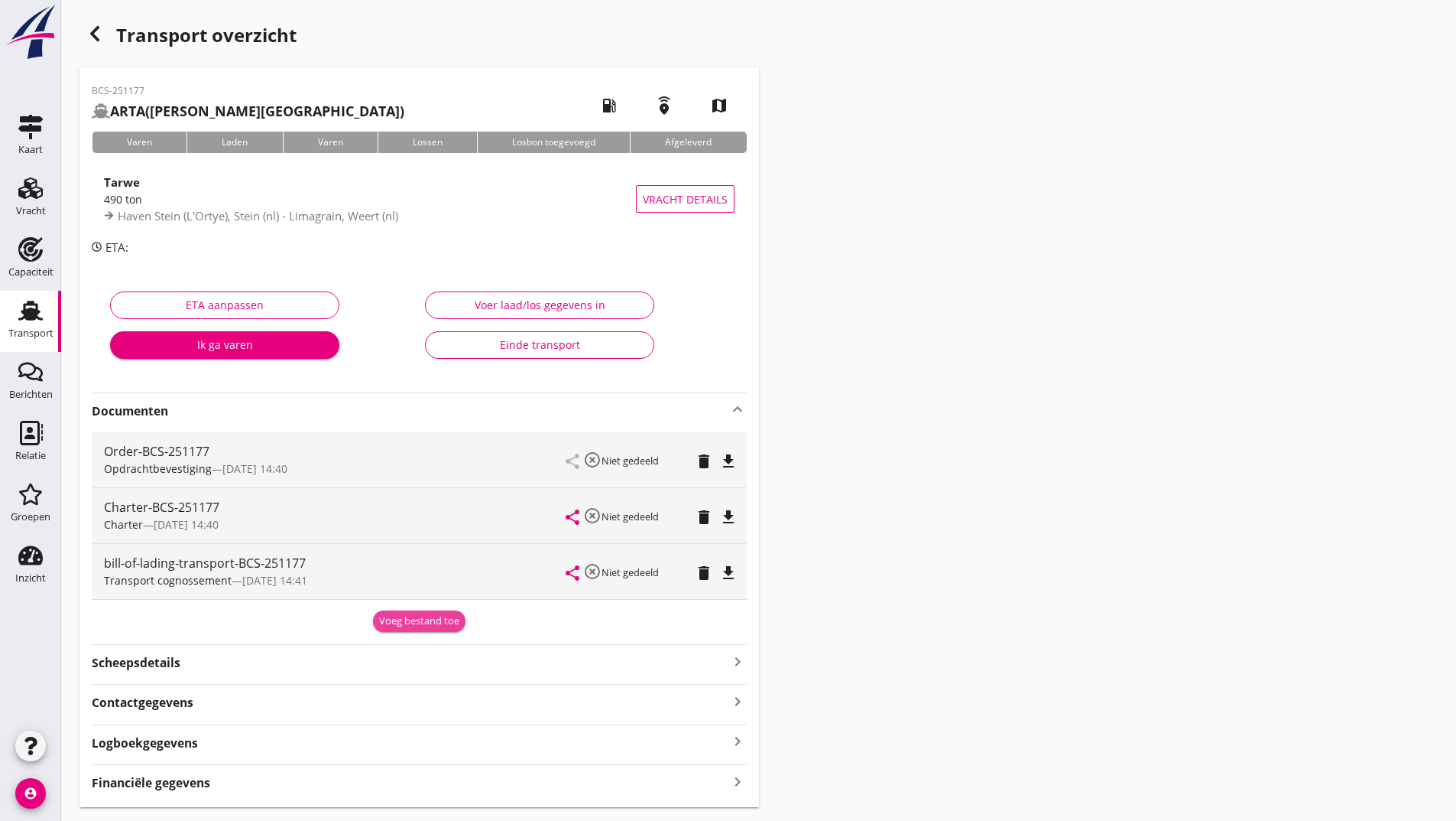
click at [432, 623] on div "Voeg bestand toe" at bounding box center [420, 621] width 80 height 15
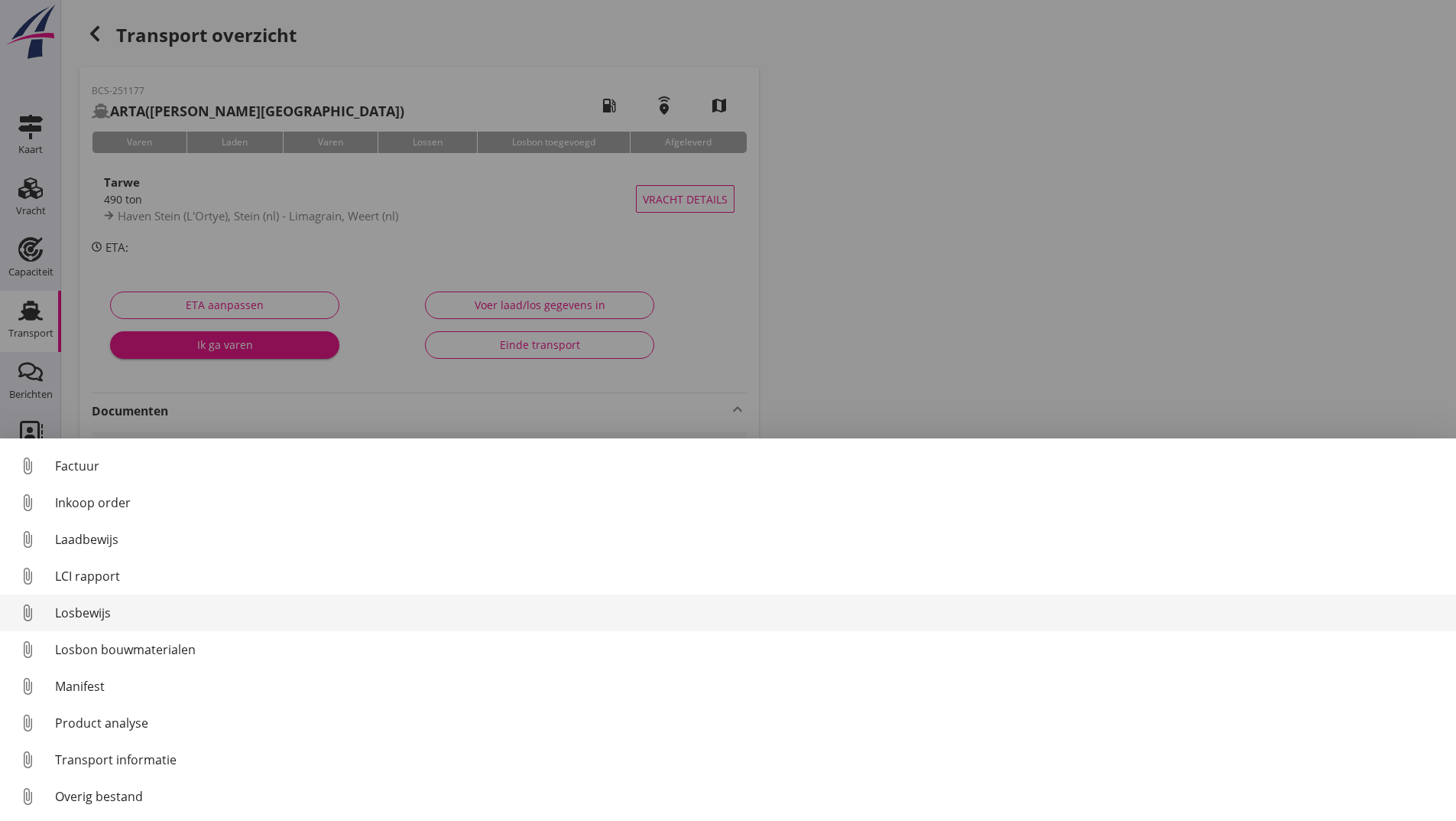
click at [97, 619] on div "Losbewijs" at bounding box center [749, 612] width 1389 height 19
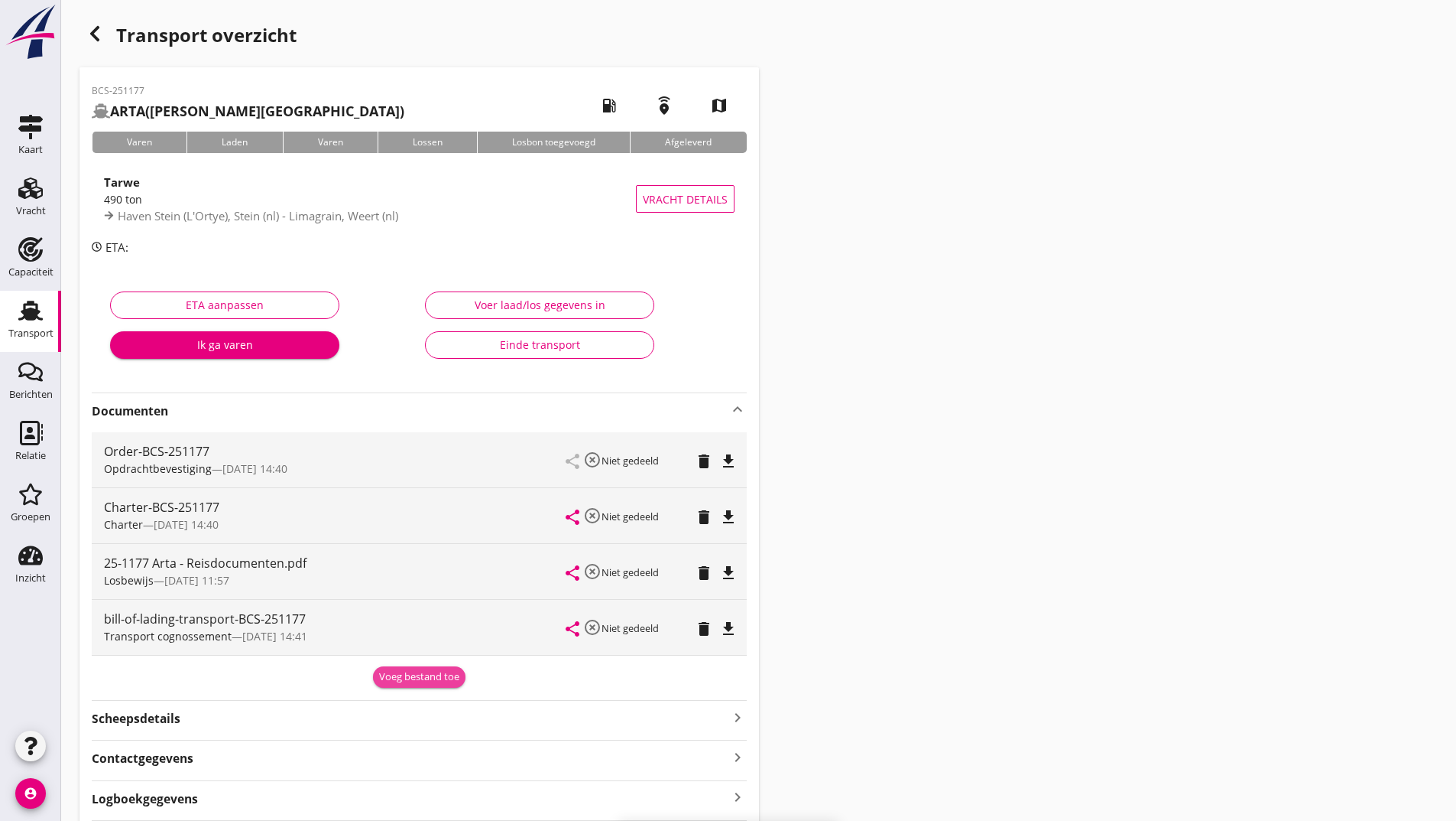
click at [399, 672] on div "Voeg bestand toe" at bounding box center [420, 677] width 80 height 15
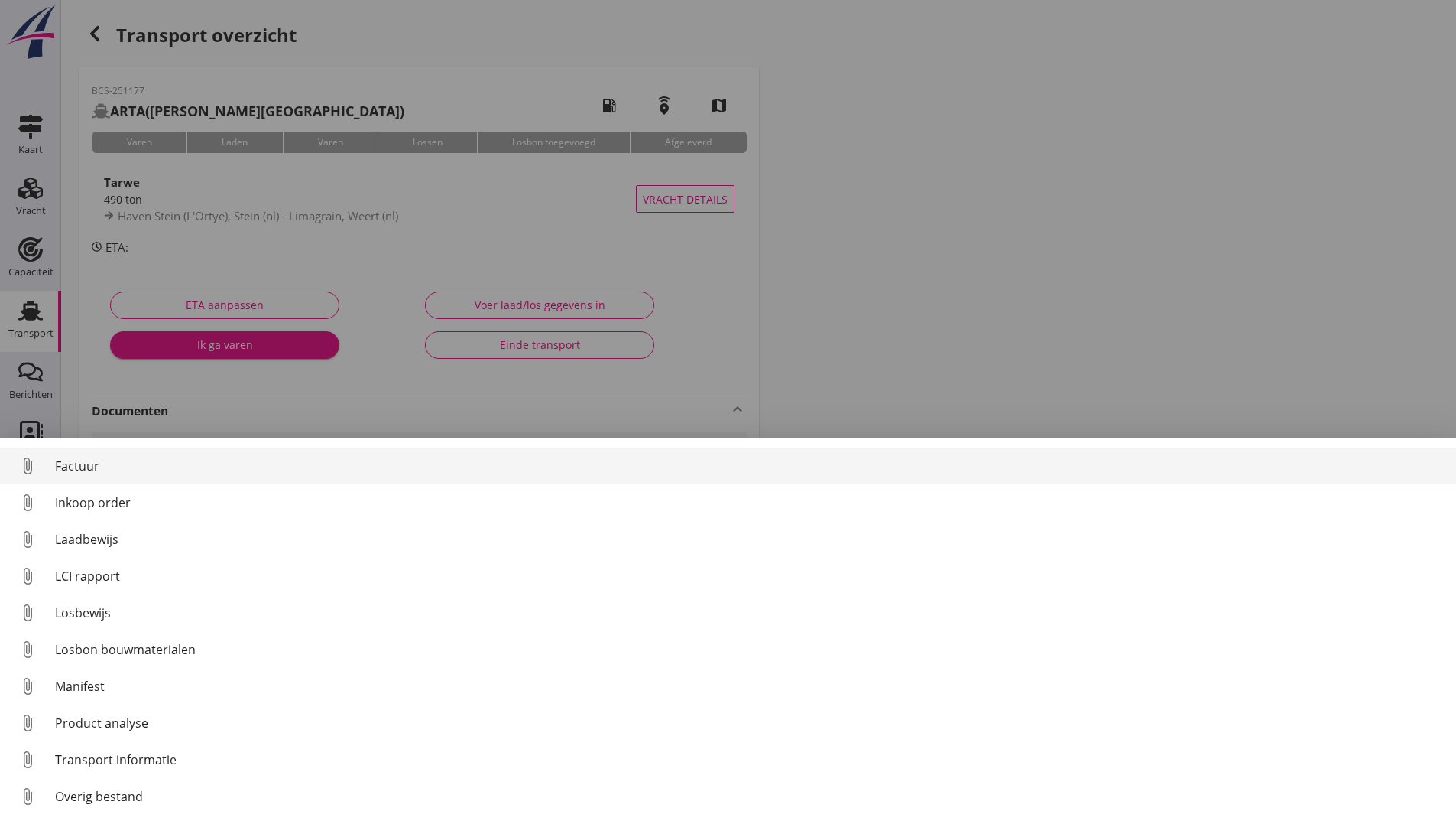
click at [67, 458] on link "attach_file Factuur" at bounding box center [728, 465] width 1456 height 36
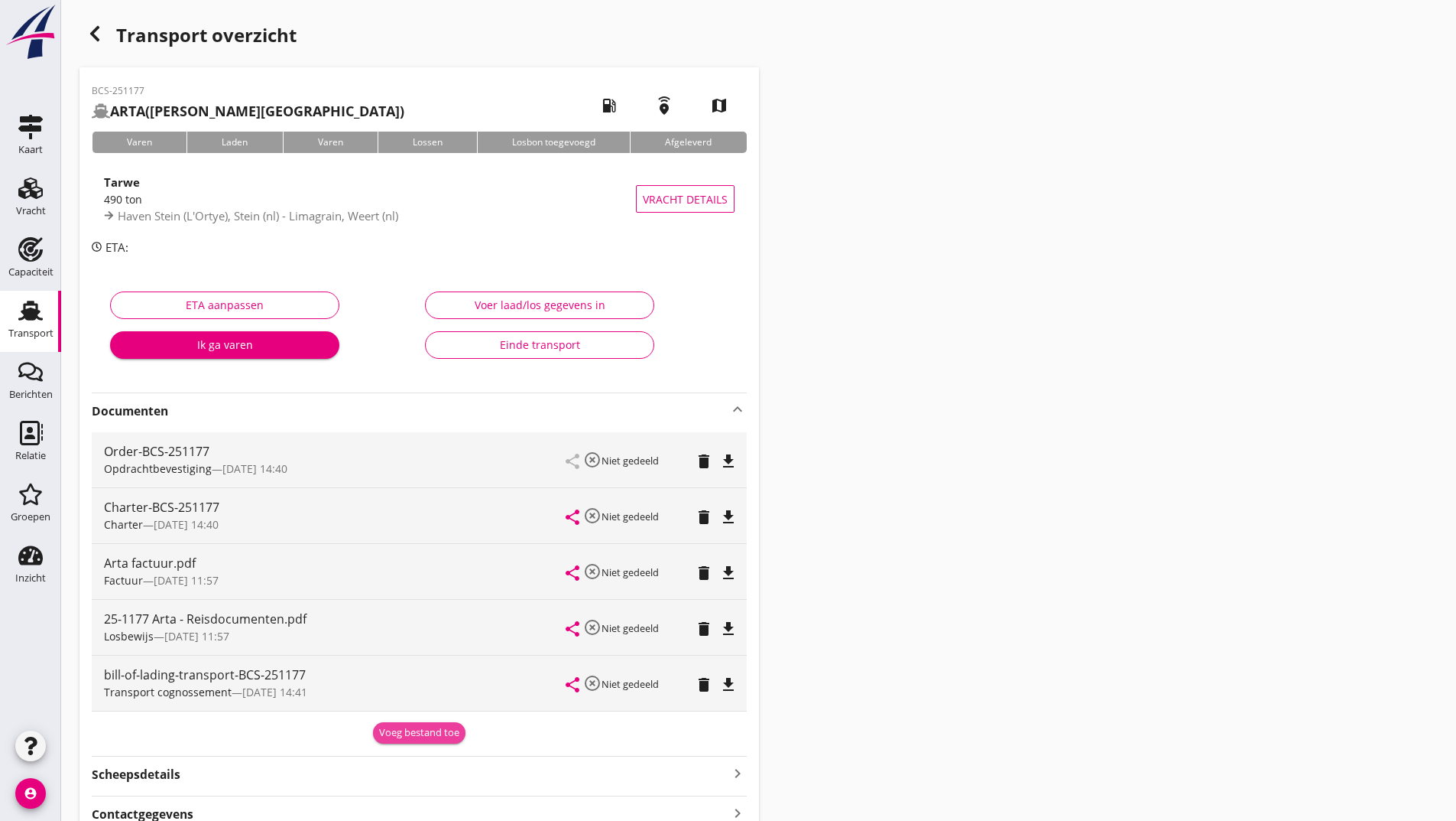
click at [401, 731] on div "Voeg bestand toe" at bounding box center [420, 733] width 80 height 15
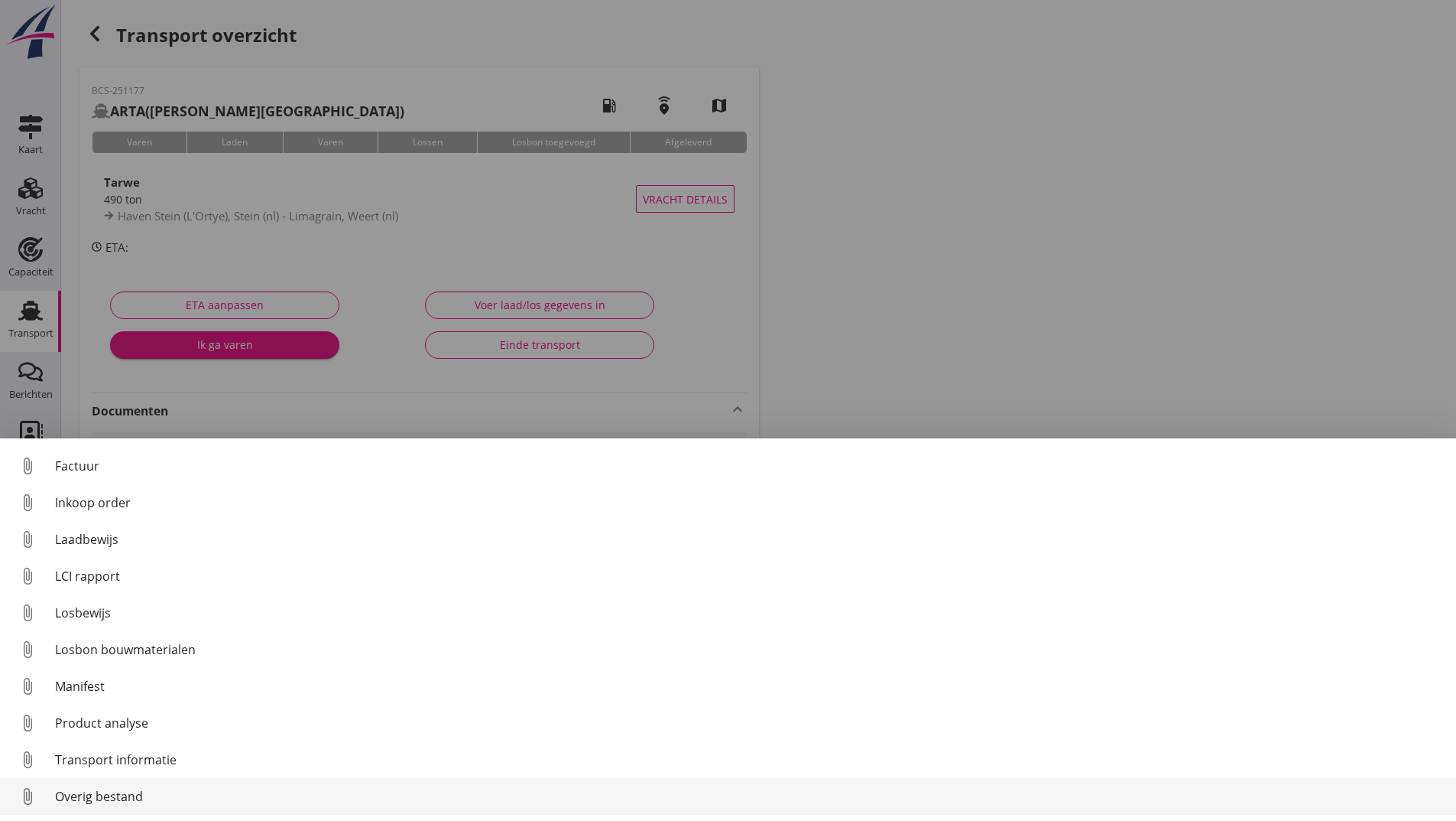
click at [72, 798] on div "Overig bestand" at bounding box center [749, 796] width 1389 height 19
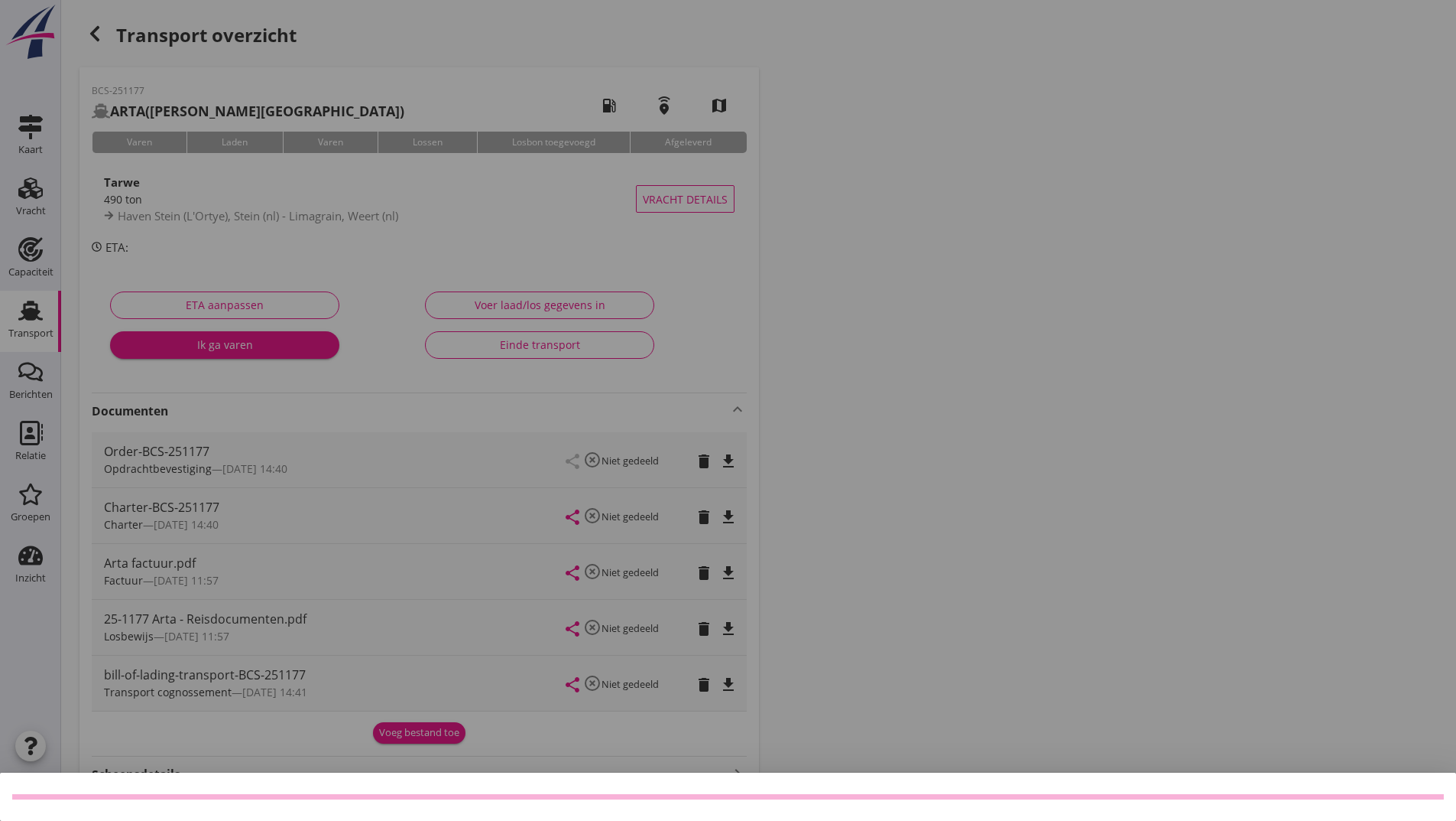
click at [396, 733] on div at bounding box center [728, 410] width 1456 height 821
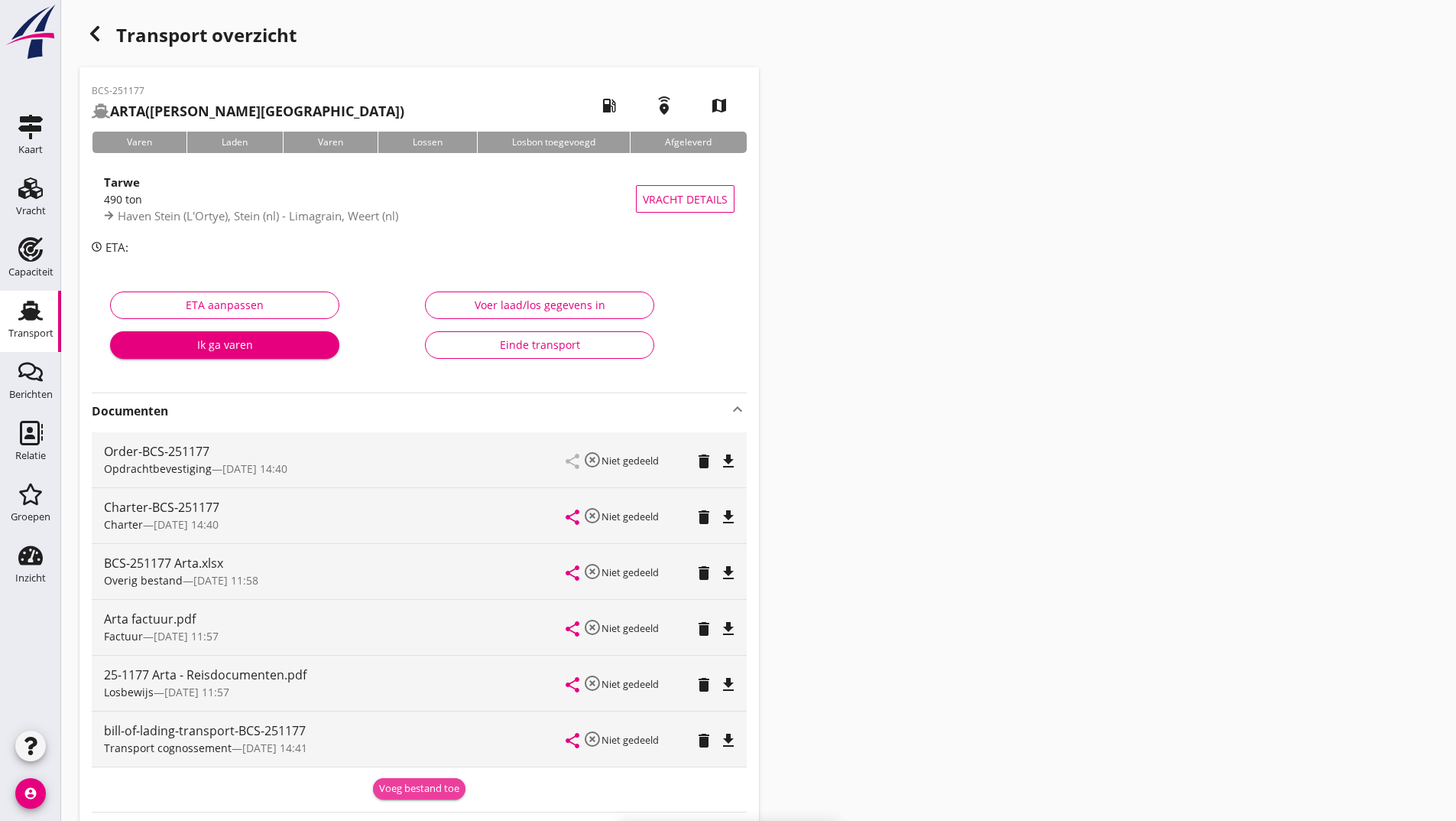
click at [399, 784] on div "Voeg bestand toe" at bounding box center [420, 788] width 80 height 15
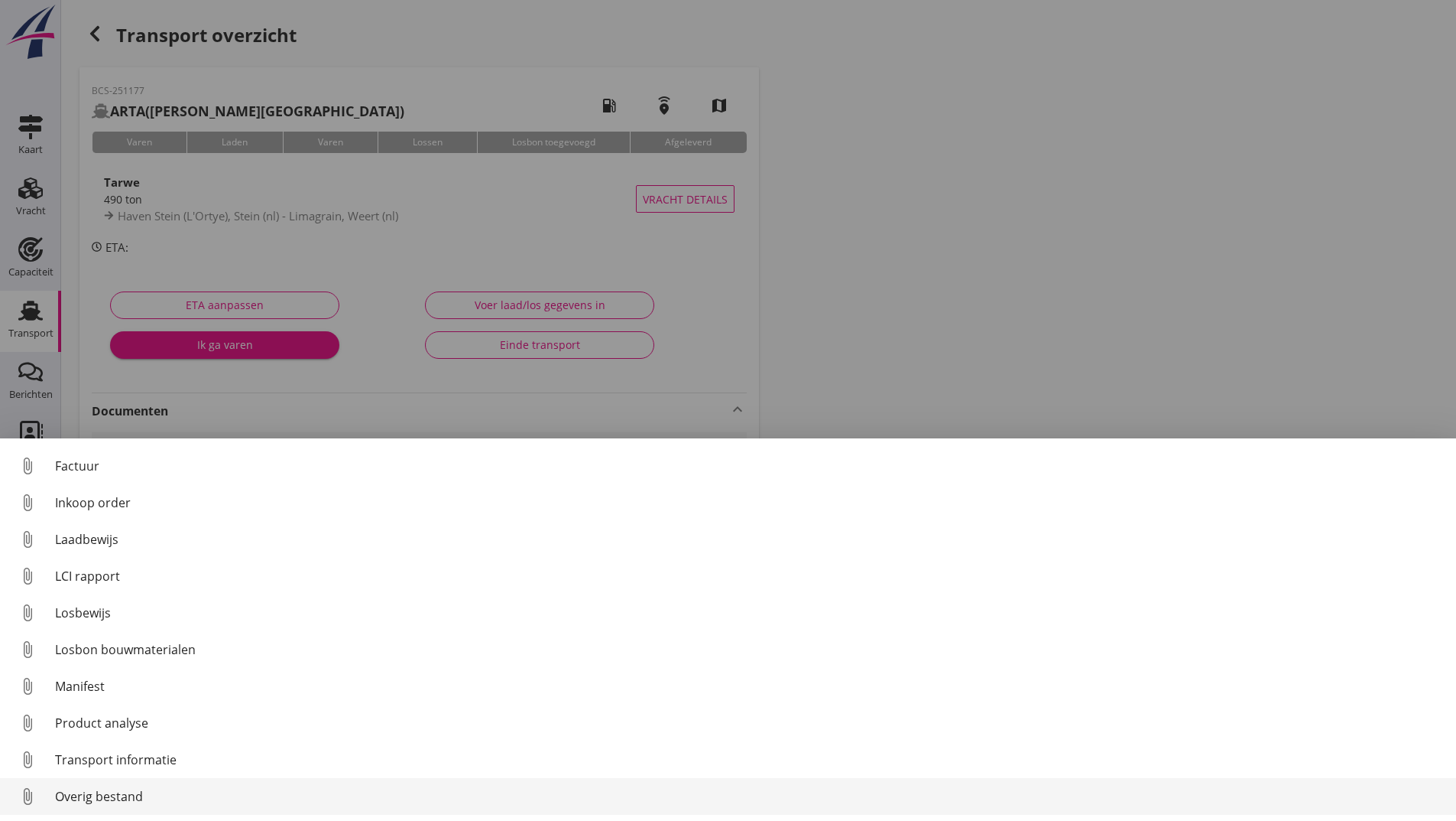
click at [127, 797] on div "Overig bestand" at bounding box center [749, 796] width 1389 height 19
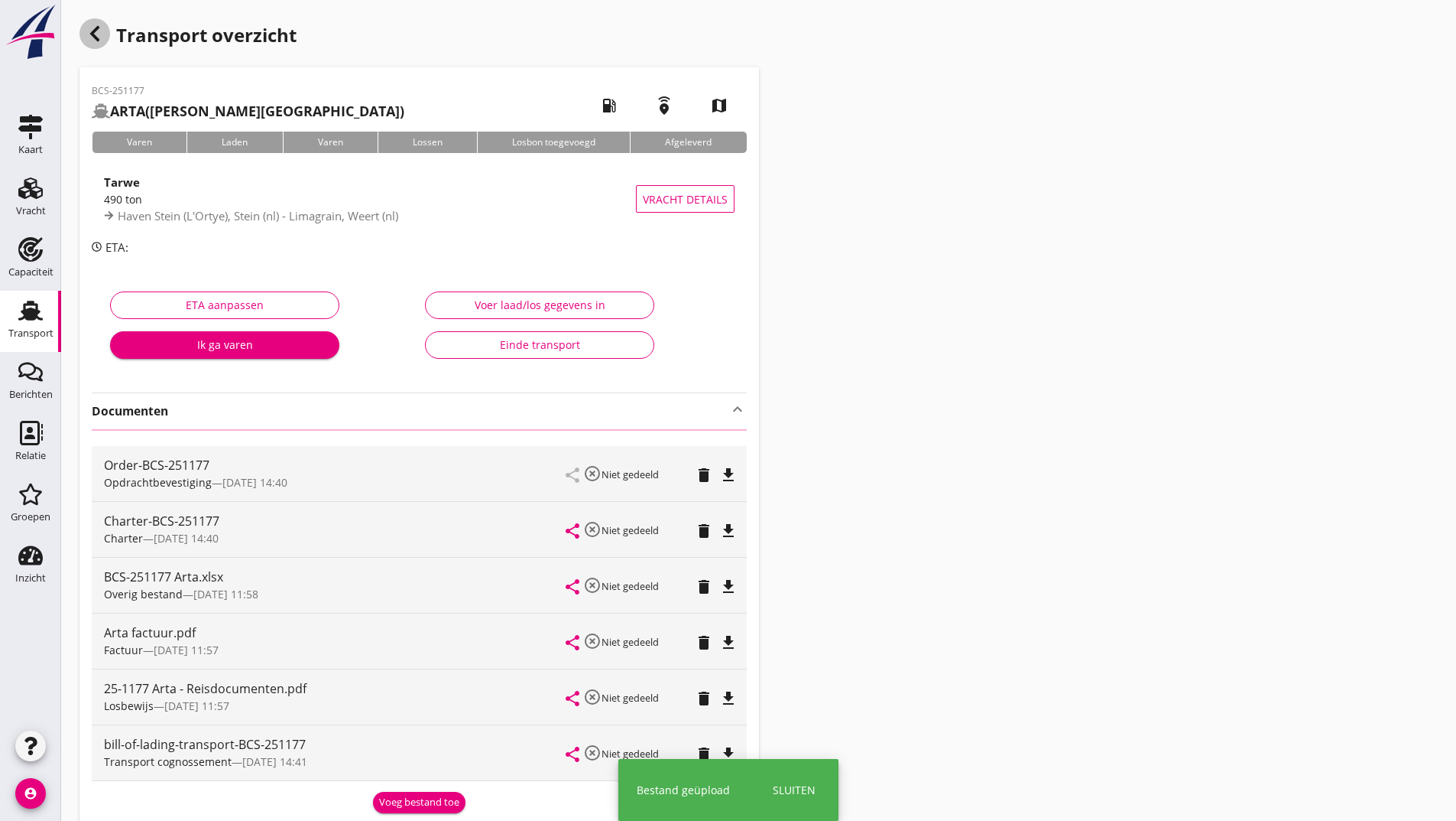
click at [94, 31] on use "button" at bounding box center [95, 34] width 9 height 15
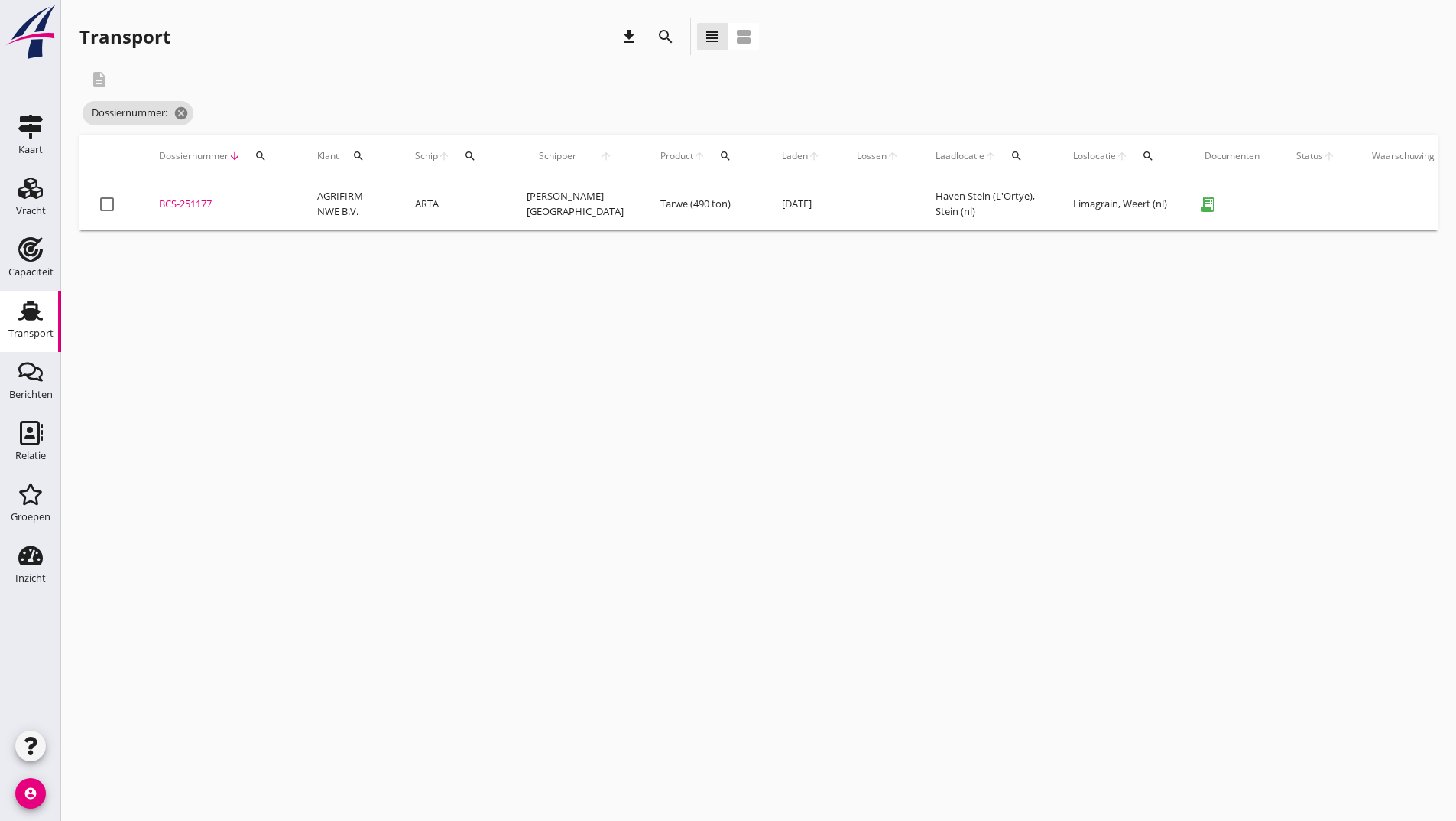
click at [658, 34] on icon "search" at bounding box center [666, 37] width 19 height 19
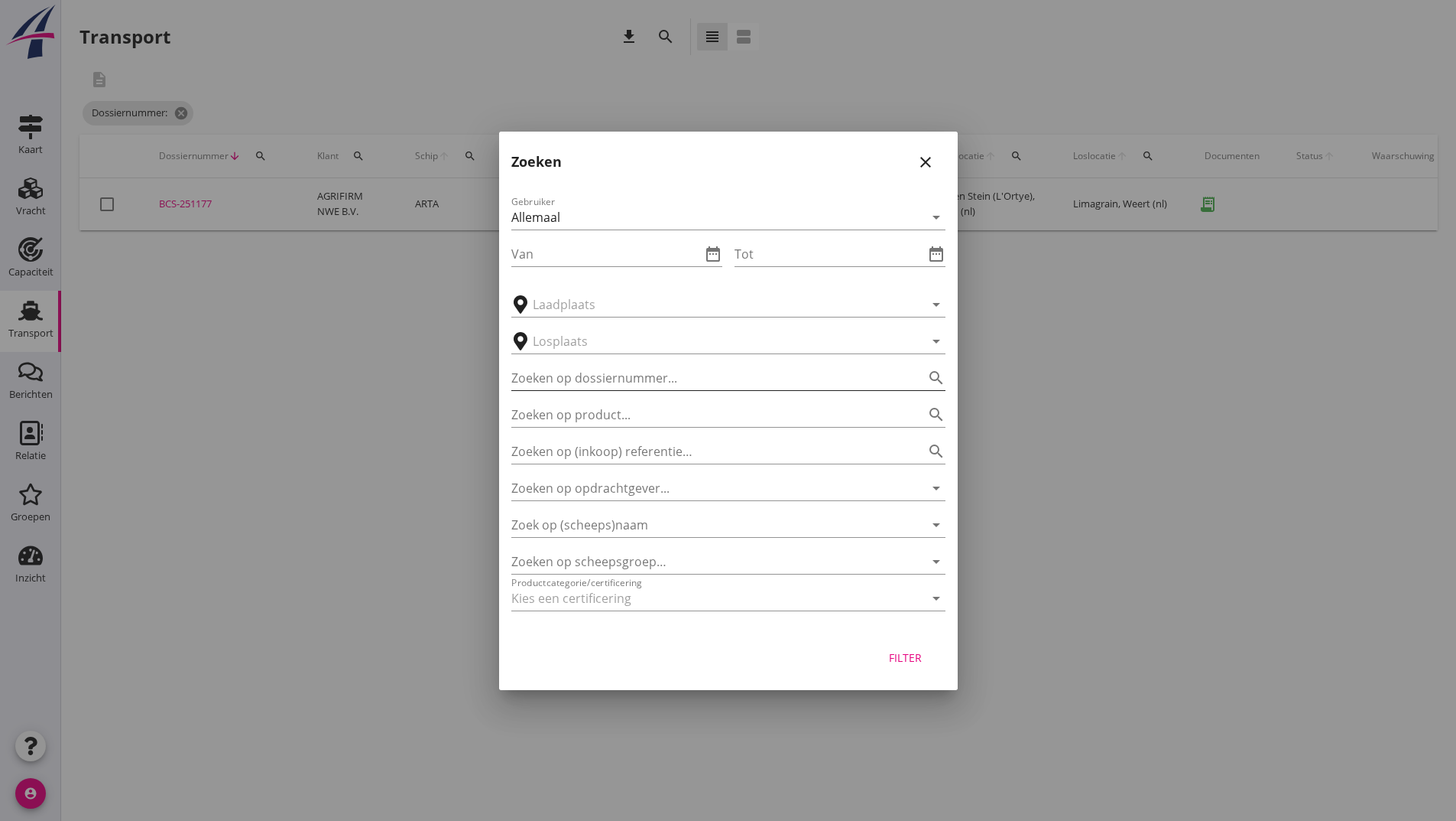
click at [556, 375] on input "Zoeken op dossiernummer..." at bounding box center [707, 378] width 392 height 24
type input "251194"
click at [915, 666] on button "Filter" at bounding box center [905, 658] width 67 height 28
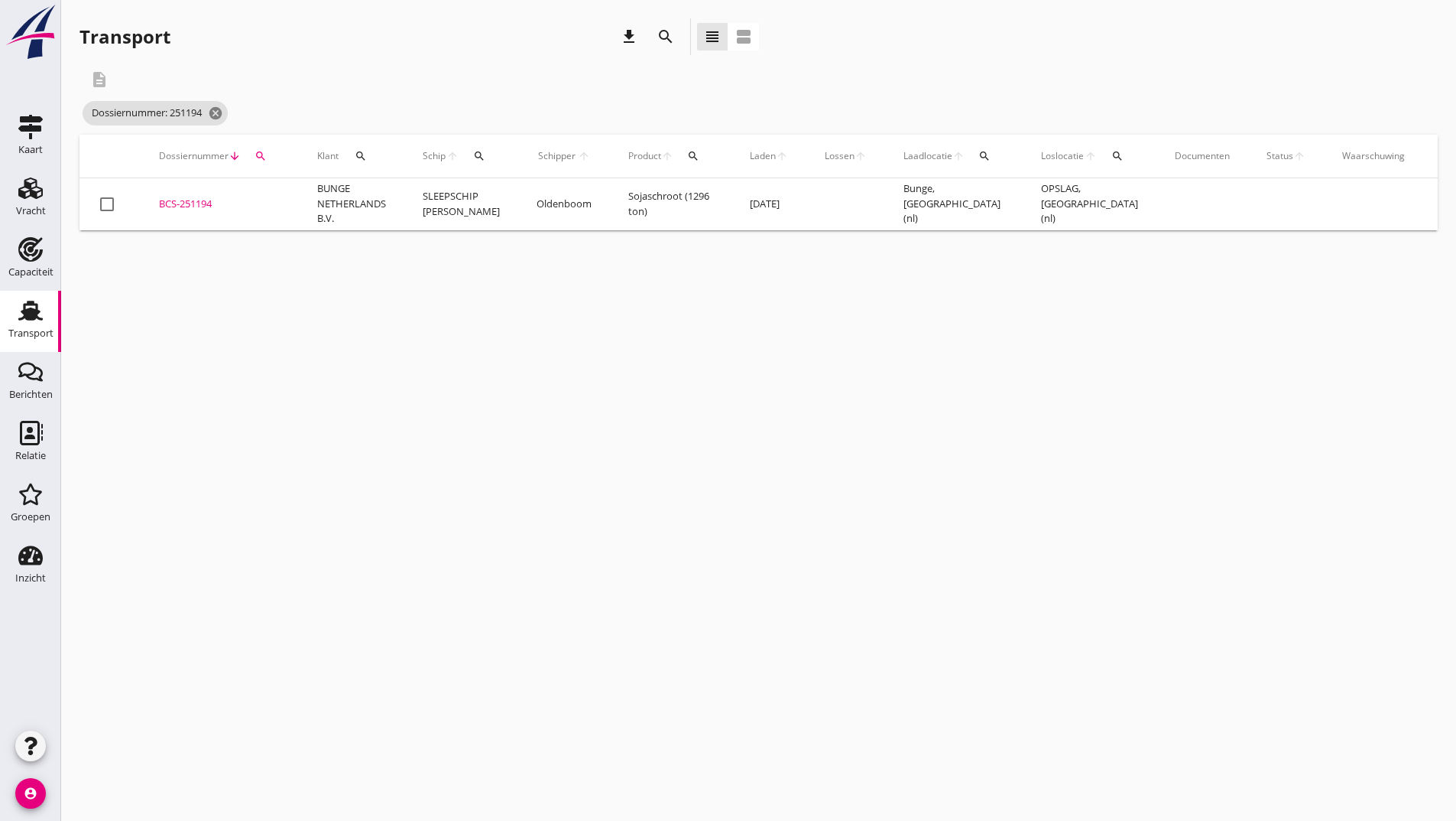
click at [199, 200] on div "BCS-251194" at bounding box center [220, 204] width 122 height 15
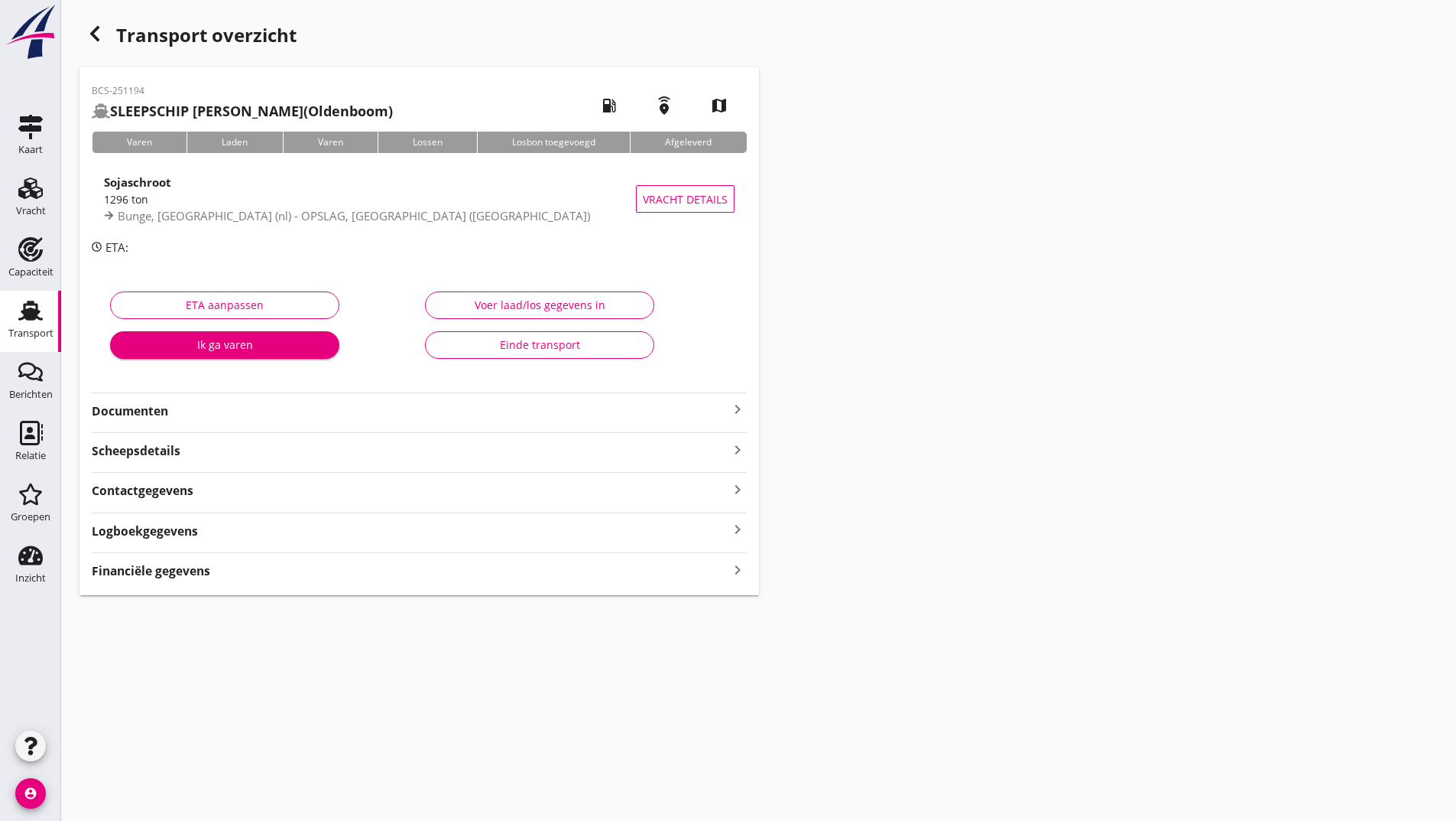
click at [152, 408] on strong "Documenten" at bounding box center [410, 410] width 636 height 18
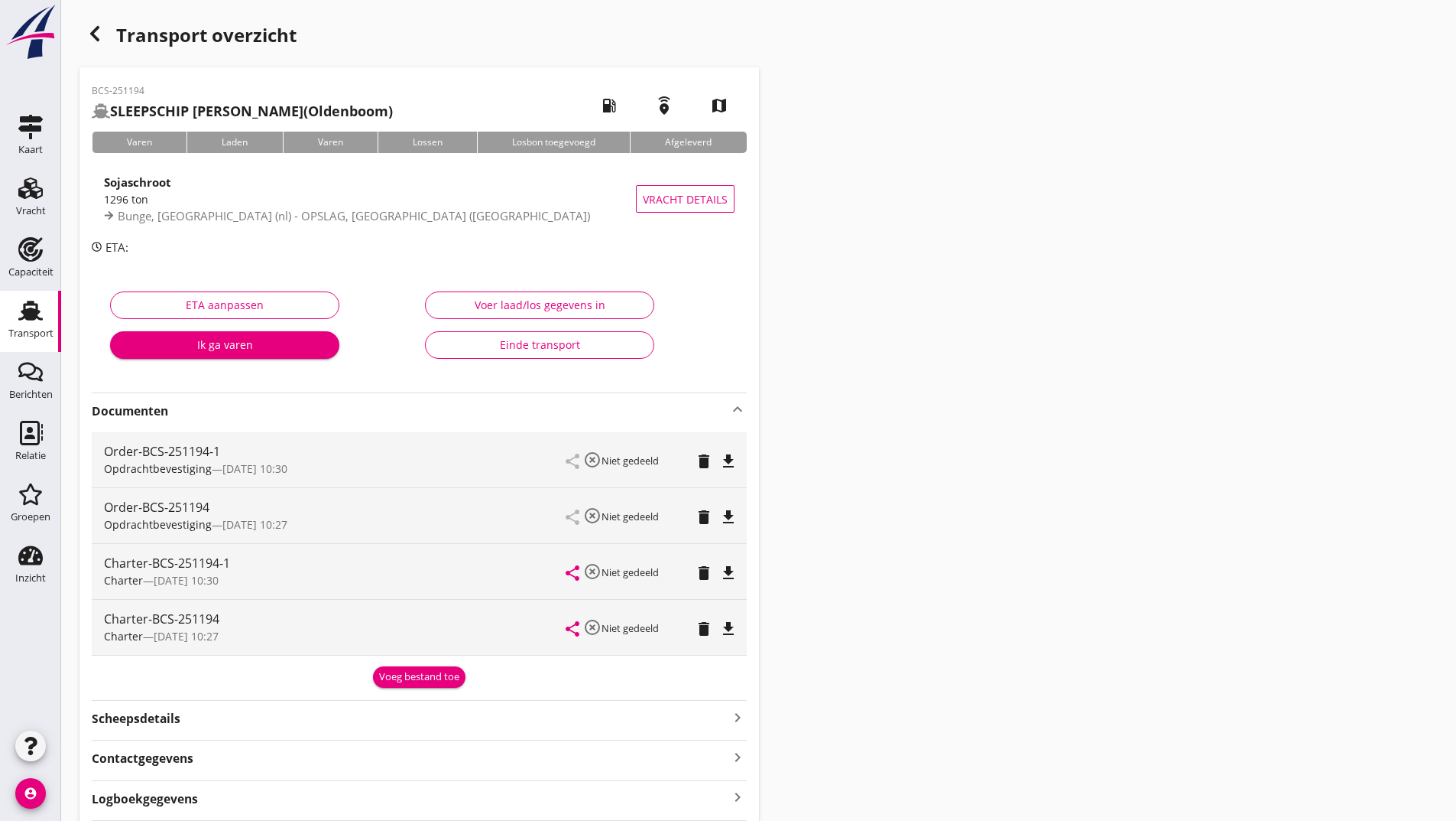
click at [406, 679] on div "Voeg bestand toe" at bounding box center [420, 677] width 80 height 15
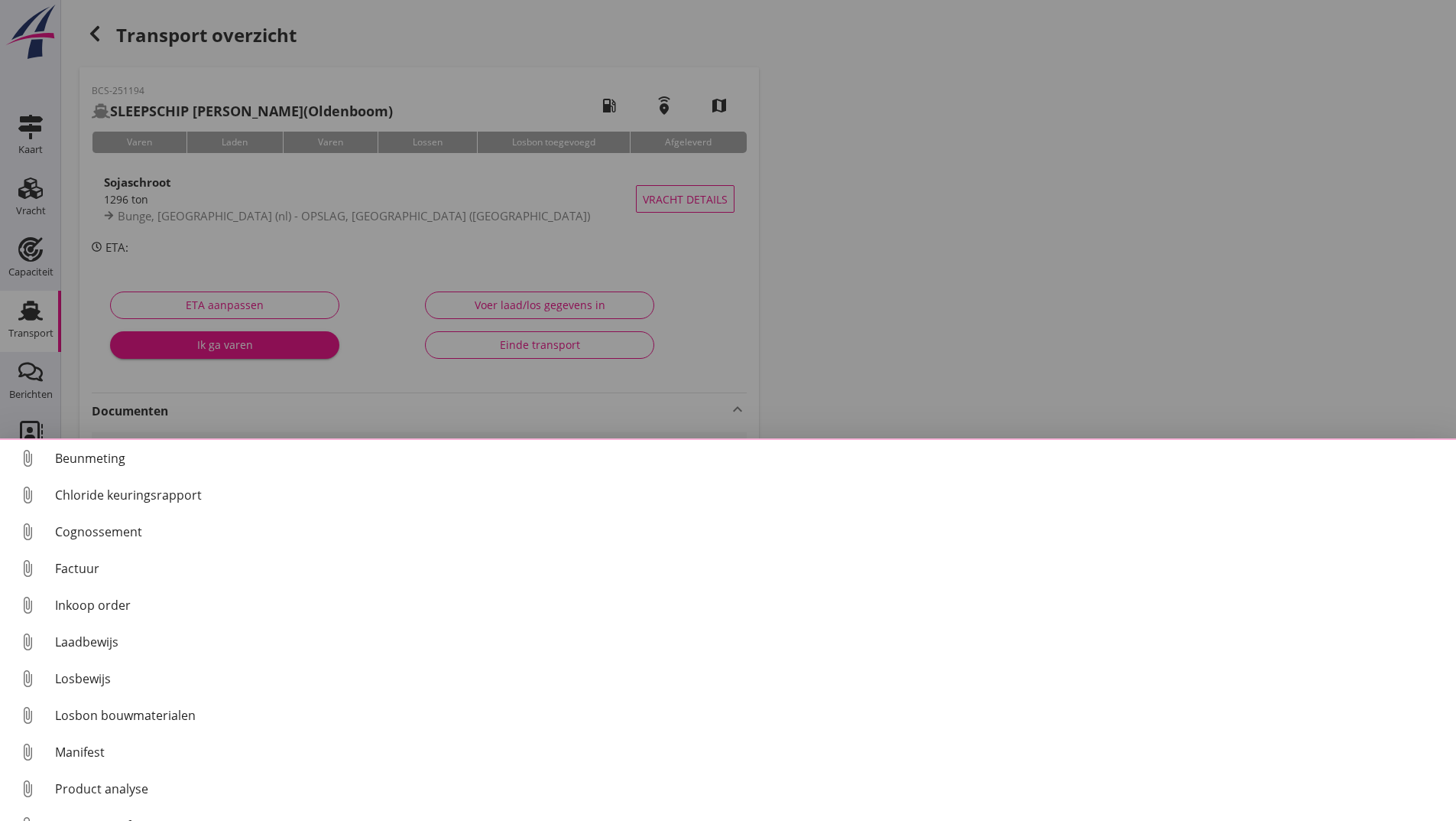
scroll to position [66, 0]
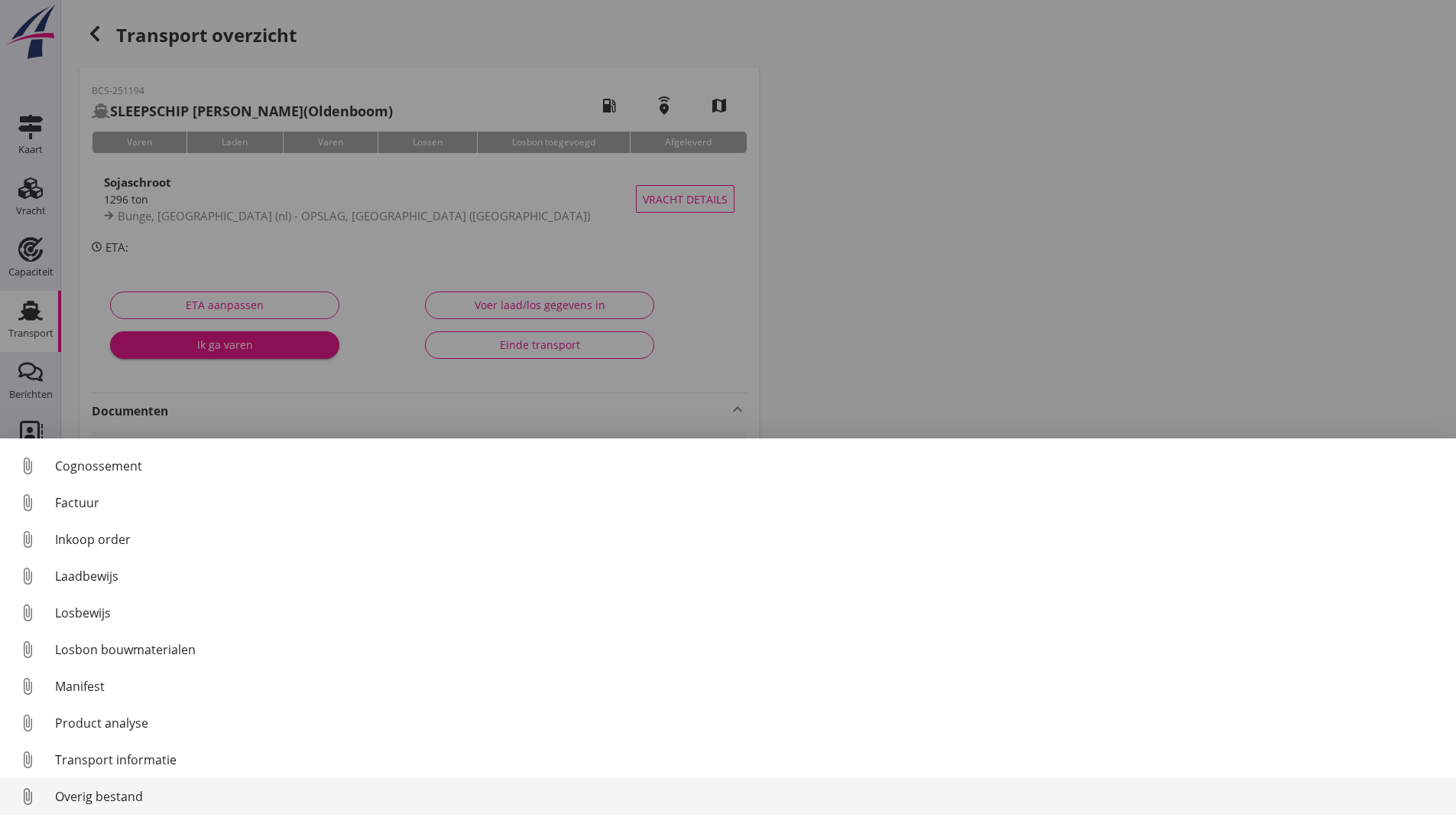
click at [111, 796] on div "Overig bestand" at bounding box center [749, 796] width 1389 height 19
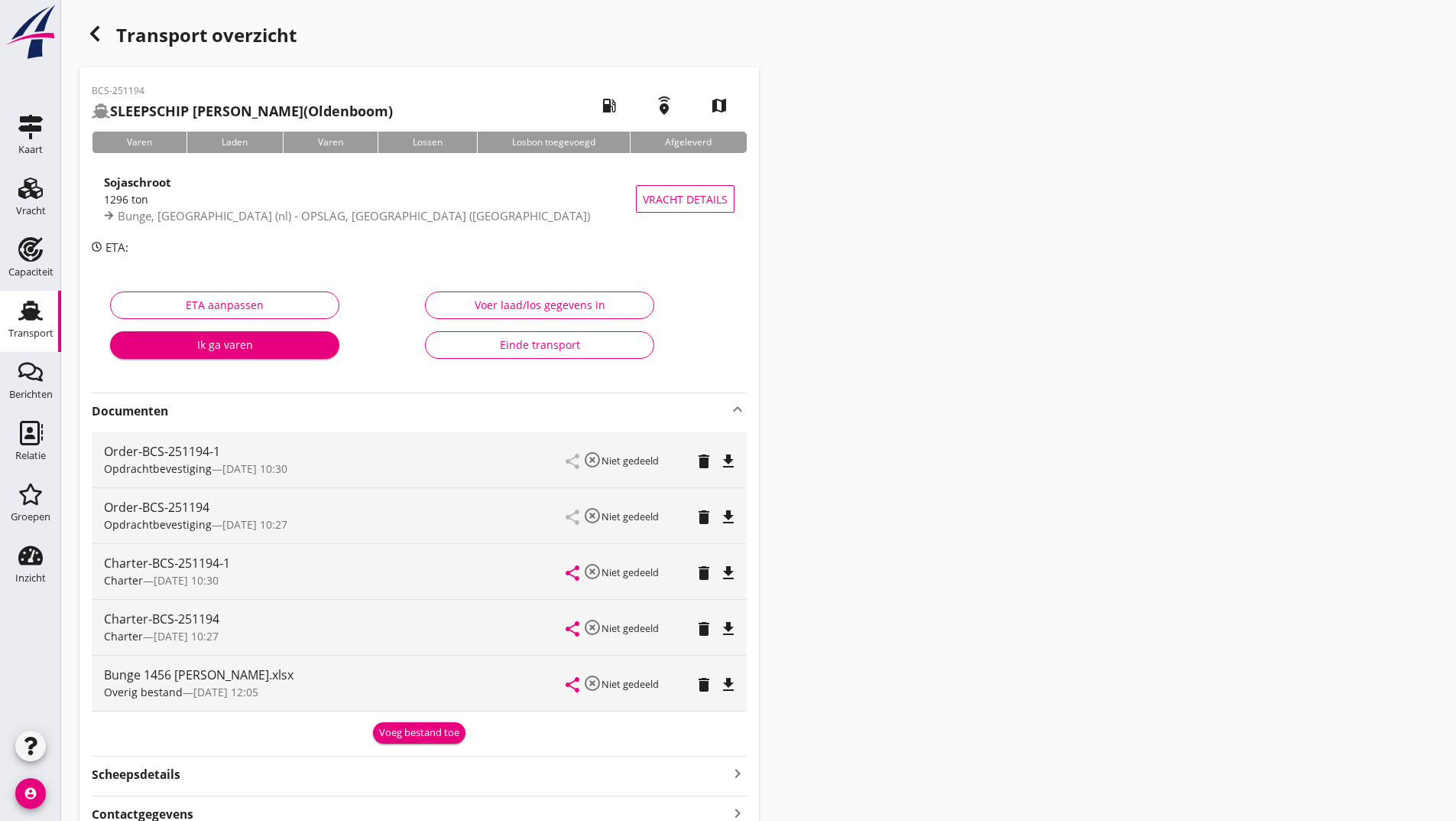
click at [88, 36] on icon "button" at bounding box center [95, 34] width 19 height 19
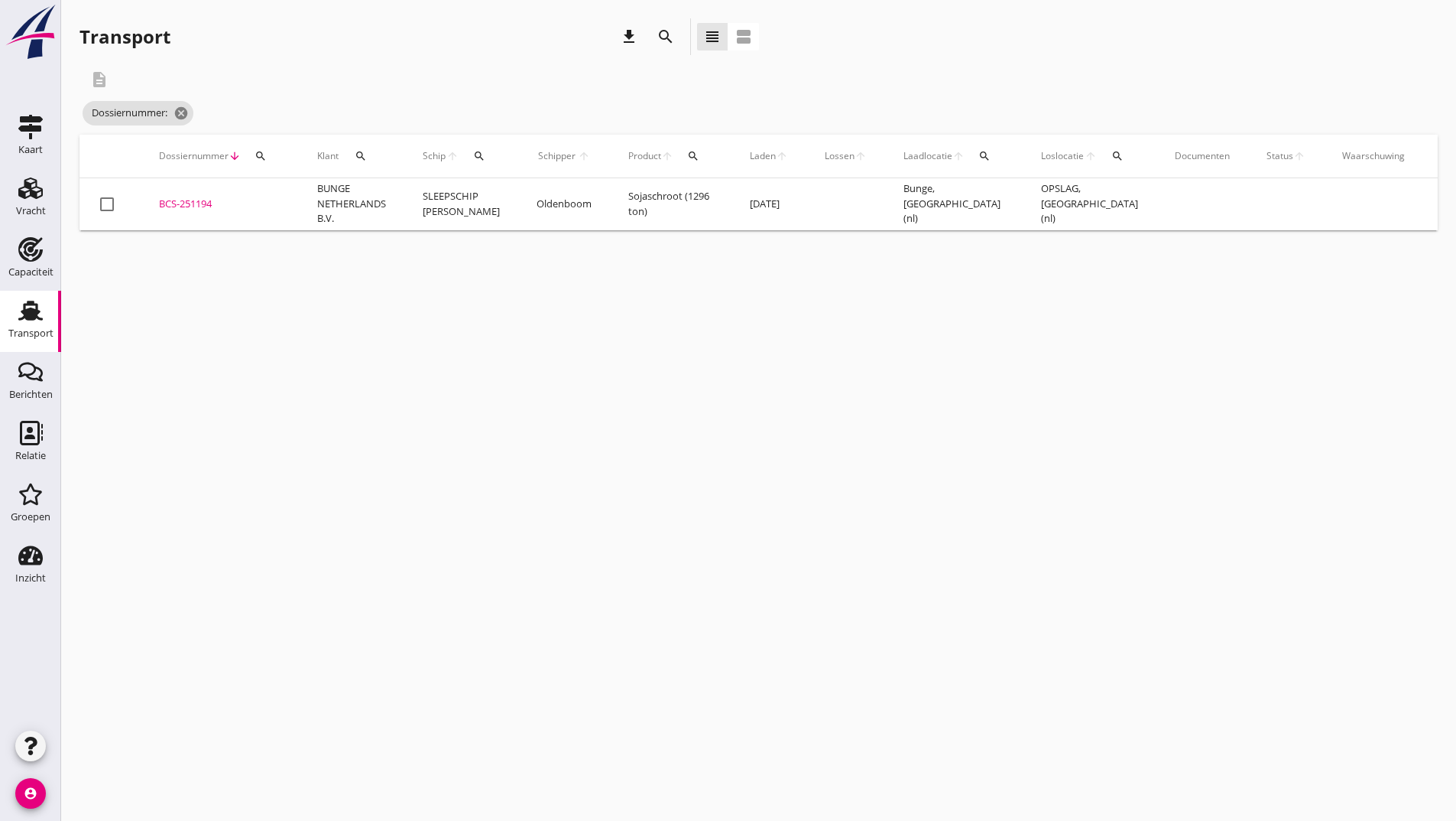
click at [667, 38] on icon "search" at bounding box center [666, 37] width 19 height 19
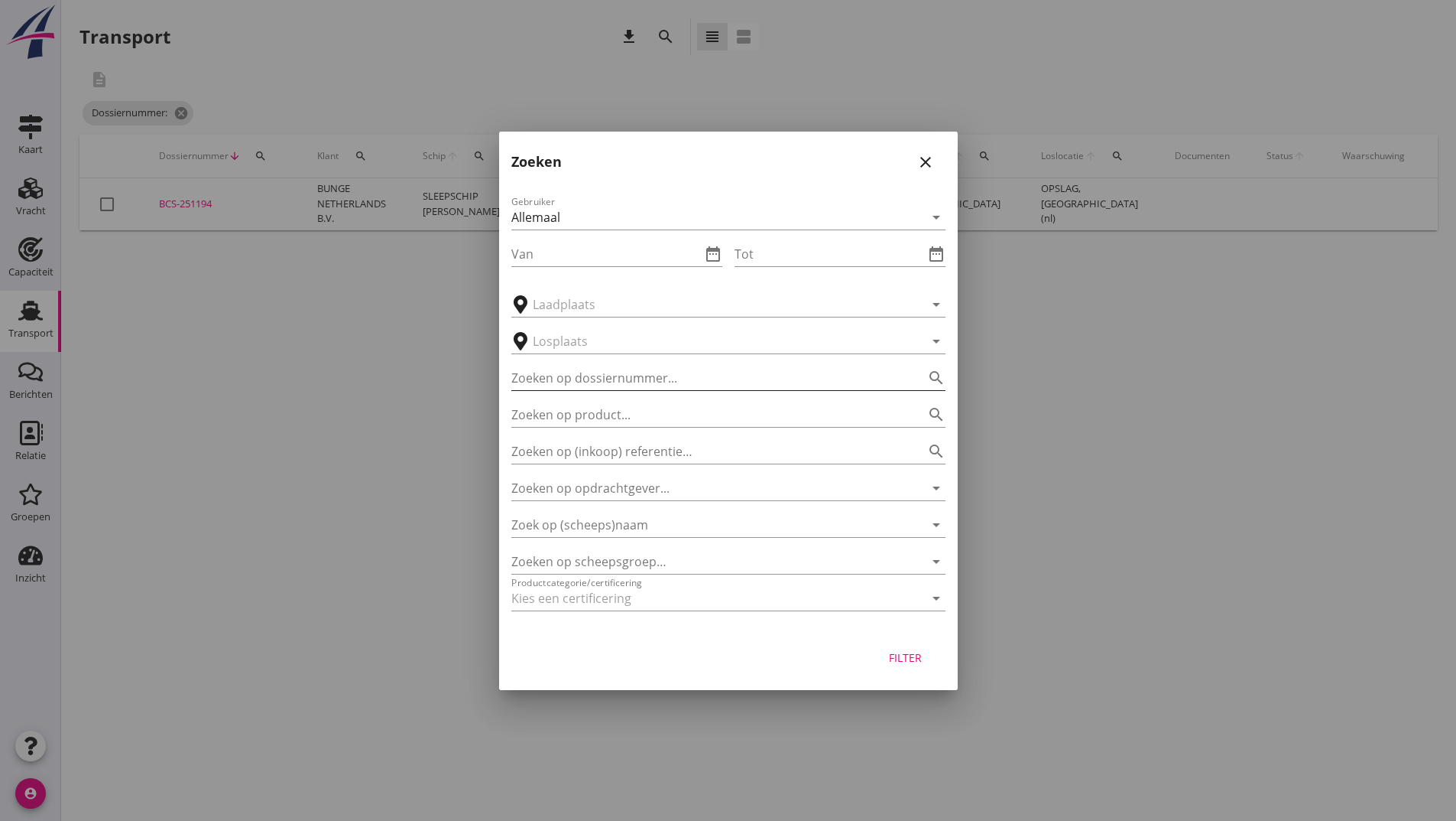
click at [581, 384] on input "Zoeken op dossiernummer..." at bounding box center [707, 378] width 392 height 24
type input "251172"
click at [911, 657] on div "Filter" at bounding box center [906, 657] width 43 height 16
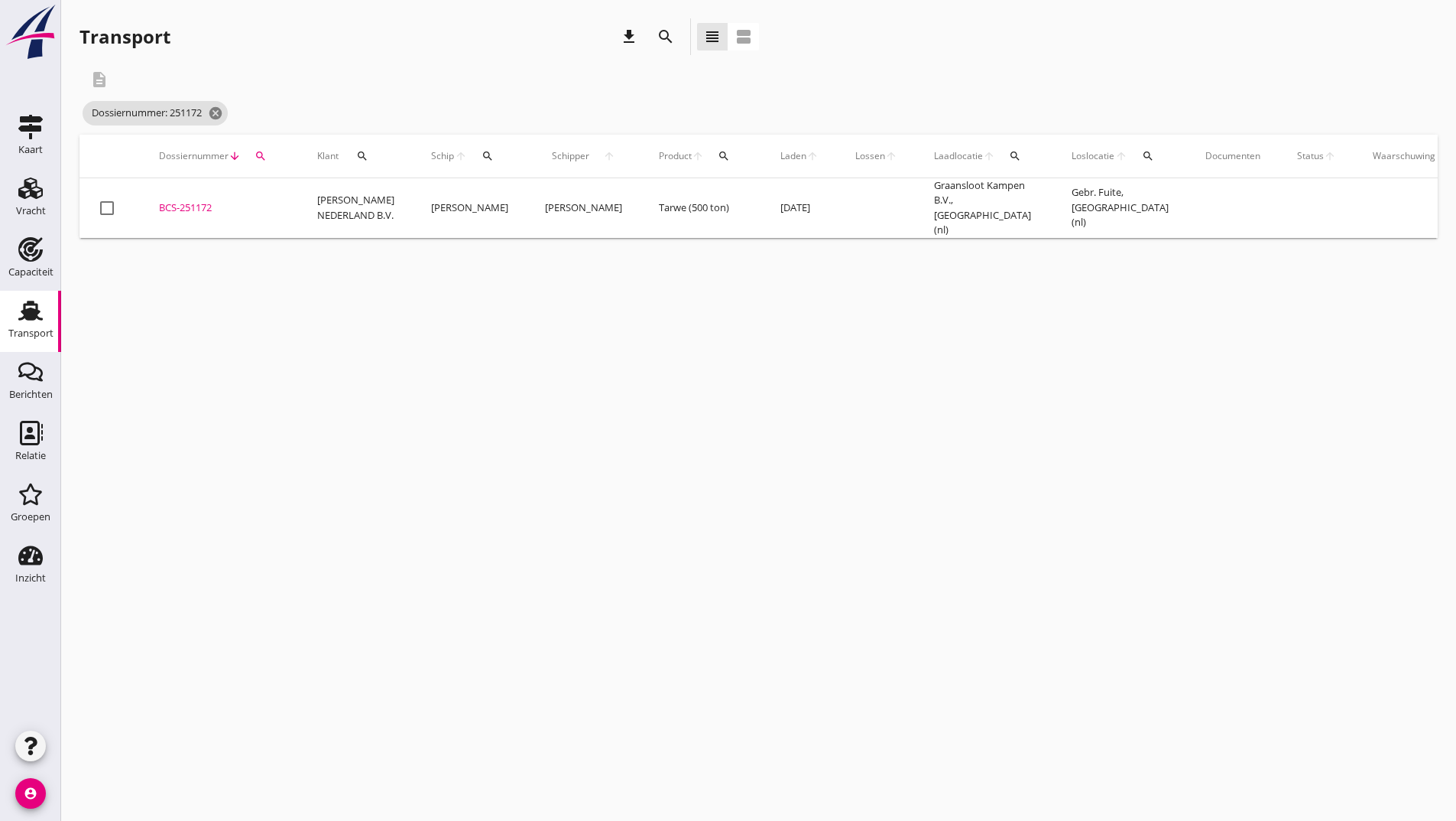
click at [199, 206] on div "BCS-251172" at bounding box center [220, 208] width 122 height 15
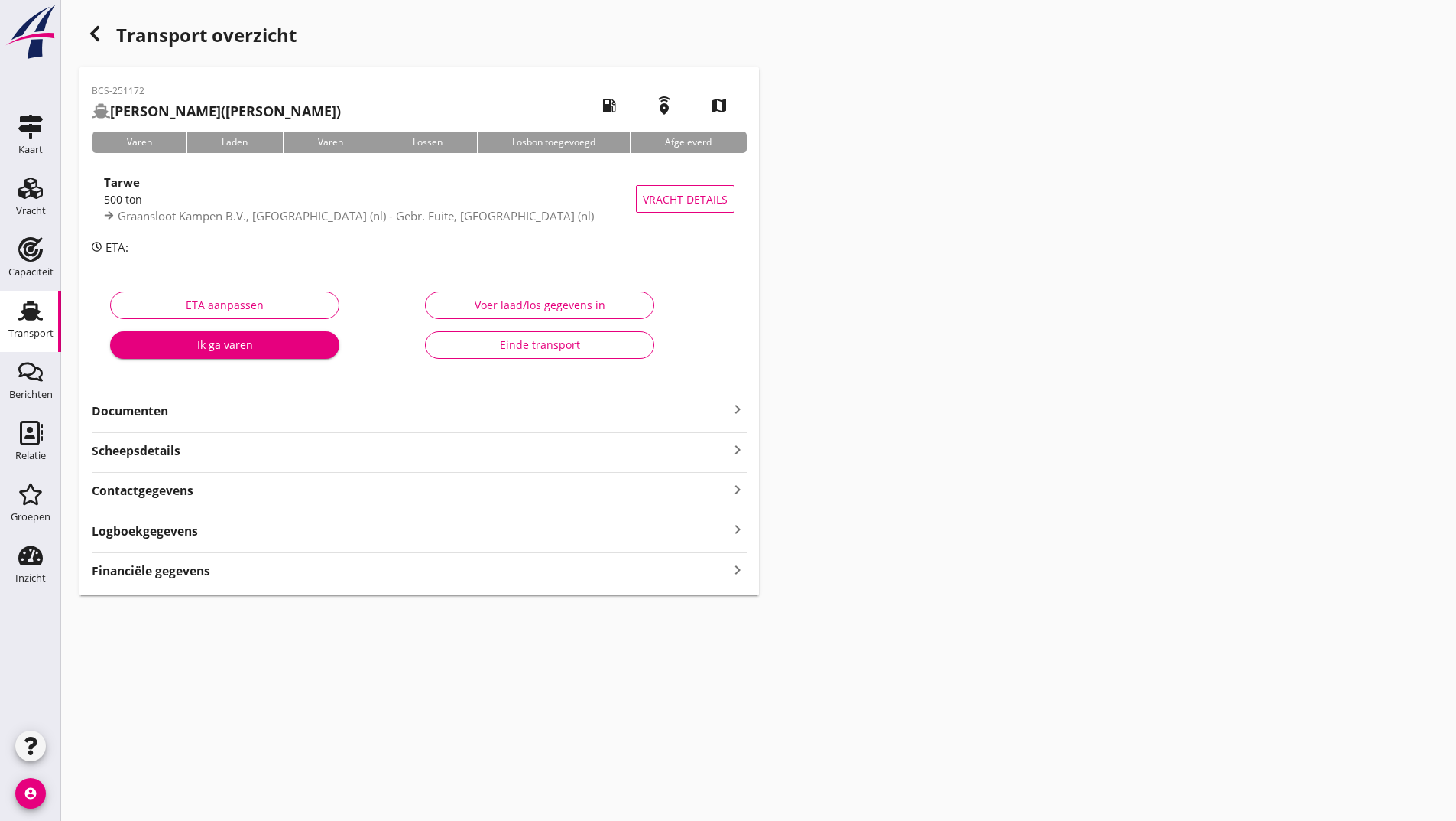
drag, startPoint x: 168, startPoint y: 402, endPoint x: 180, endPoint y: 418, distance: 20.0
click at [168, 403] on strong "Documenten" at bounding box center [410, 410] width 636 height 18
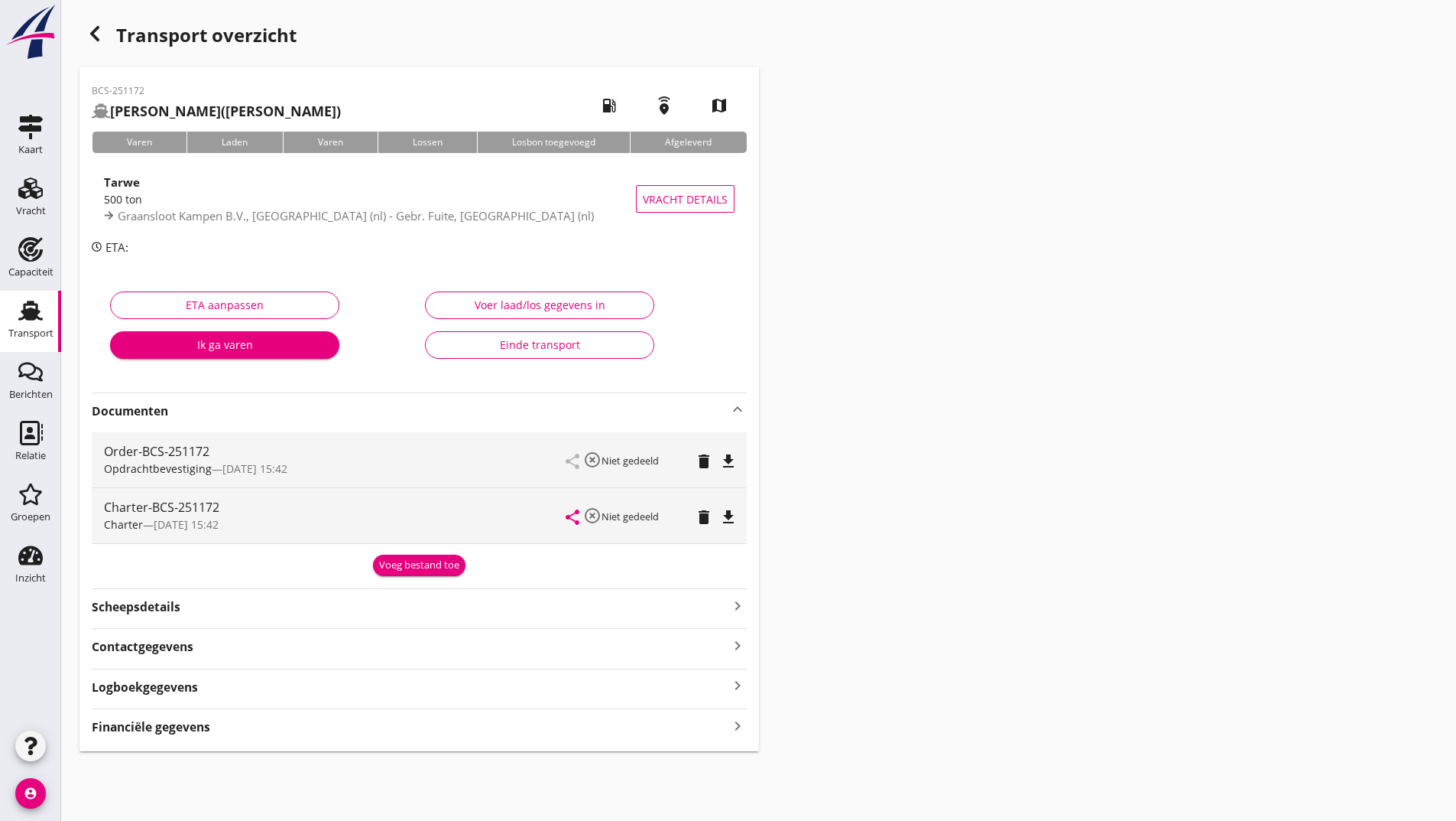
click at [431, 562] on div "Voeg bestand toe" at bounding box center [420, 565] width 80 height 15
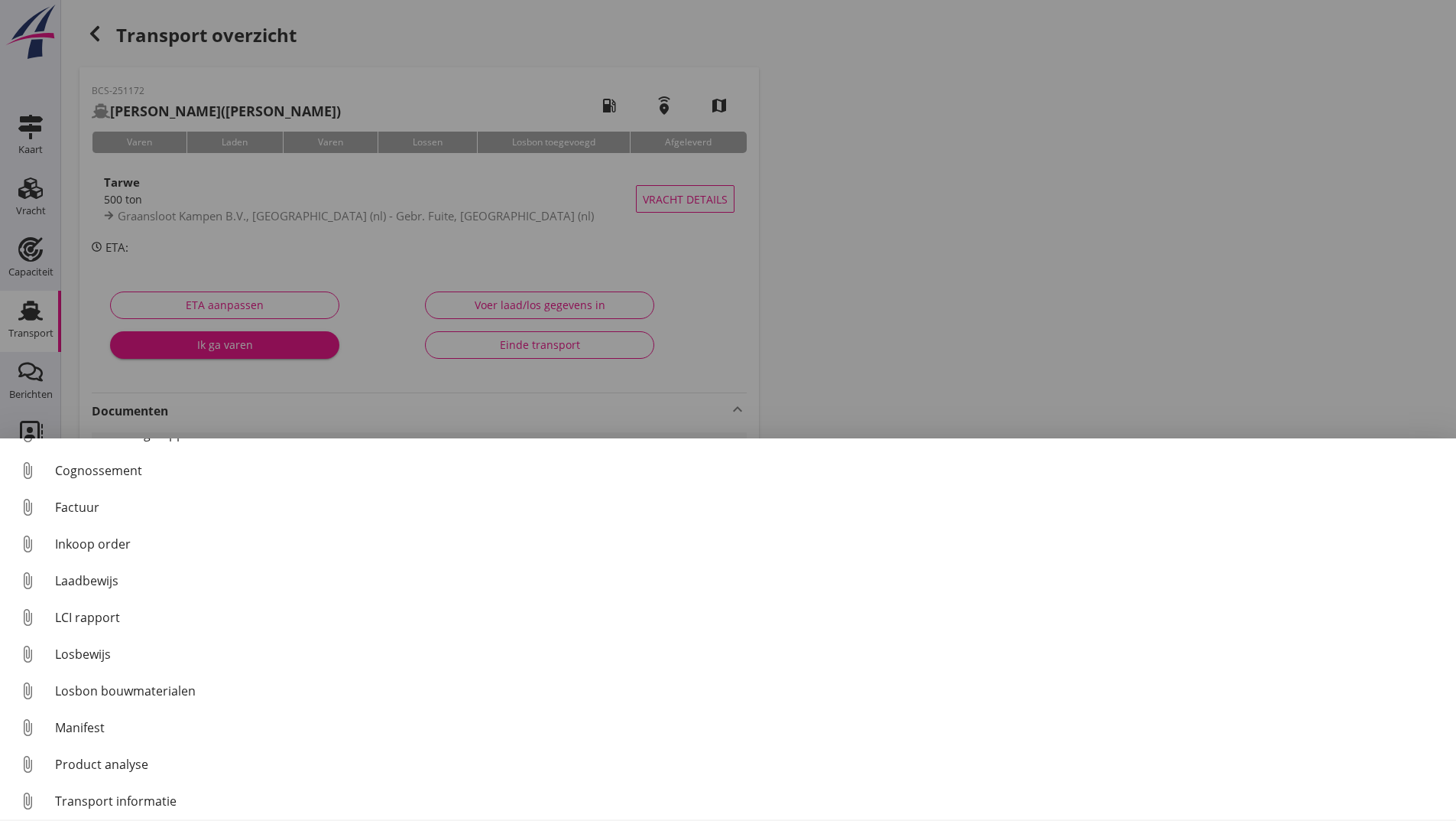
scroll to position [107, 0]
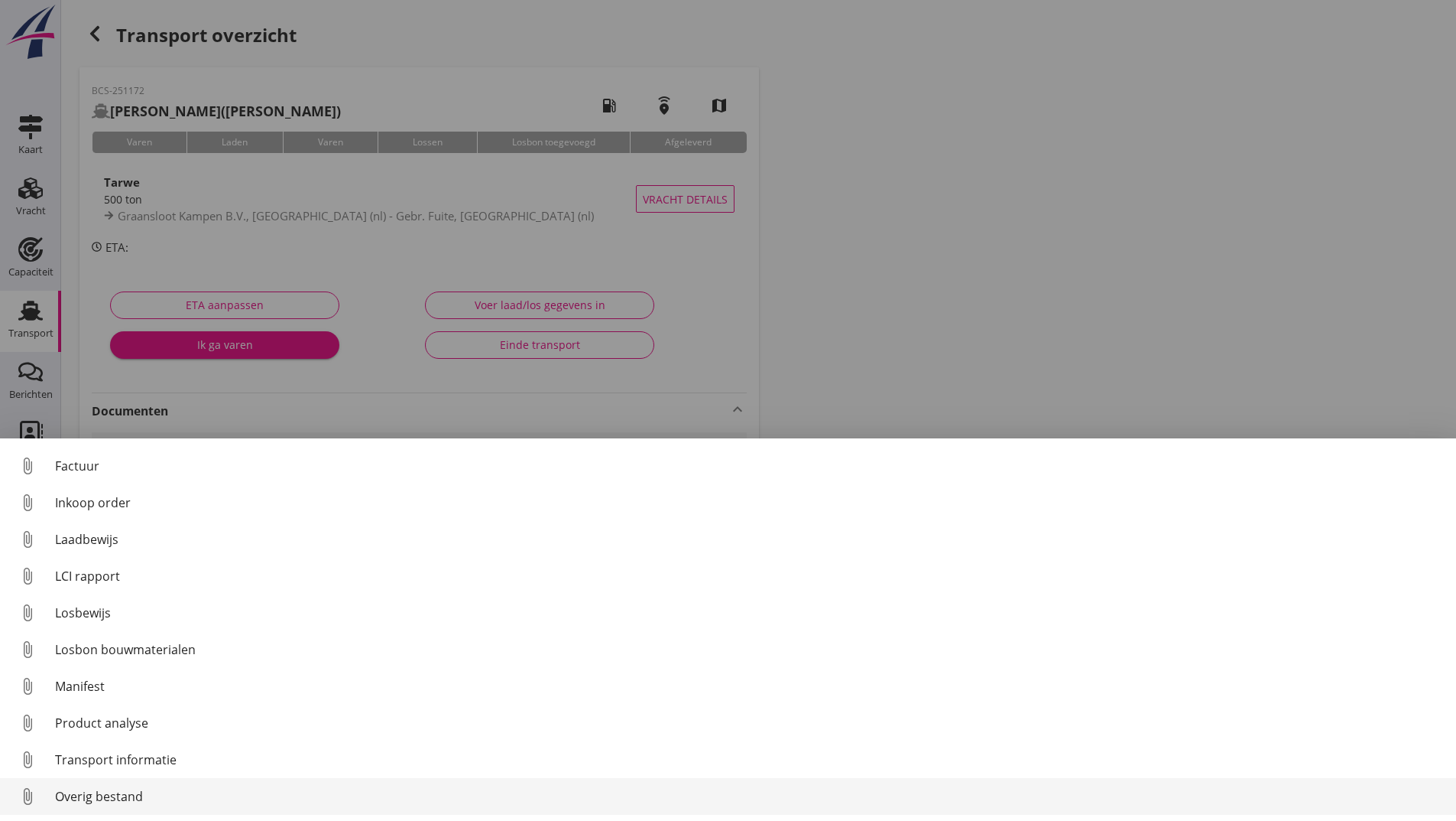
click at [145, 799] on div "Overig bestand" at bounding box center [749, 796] width 1389 height 19
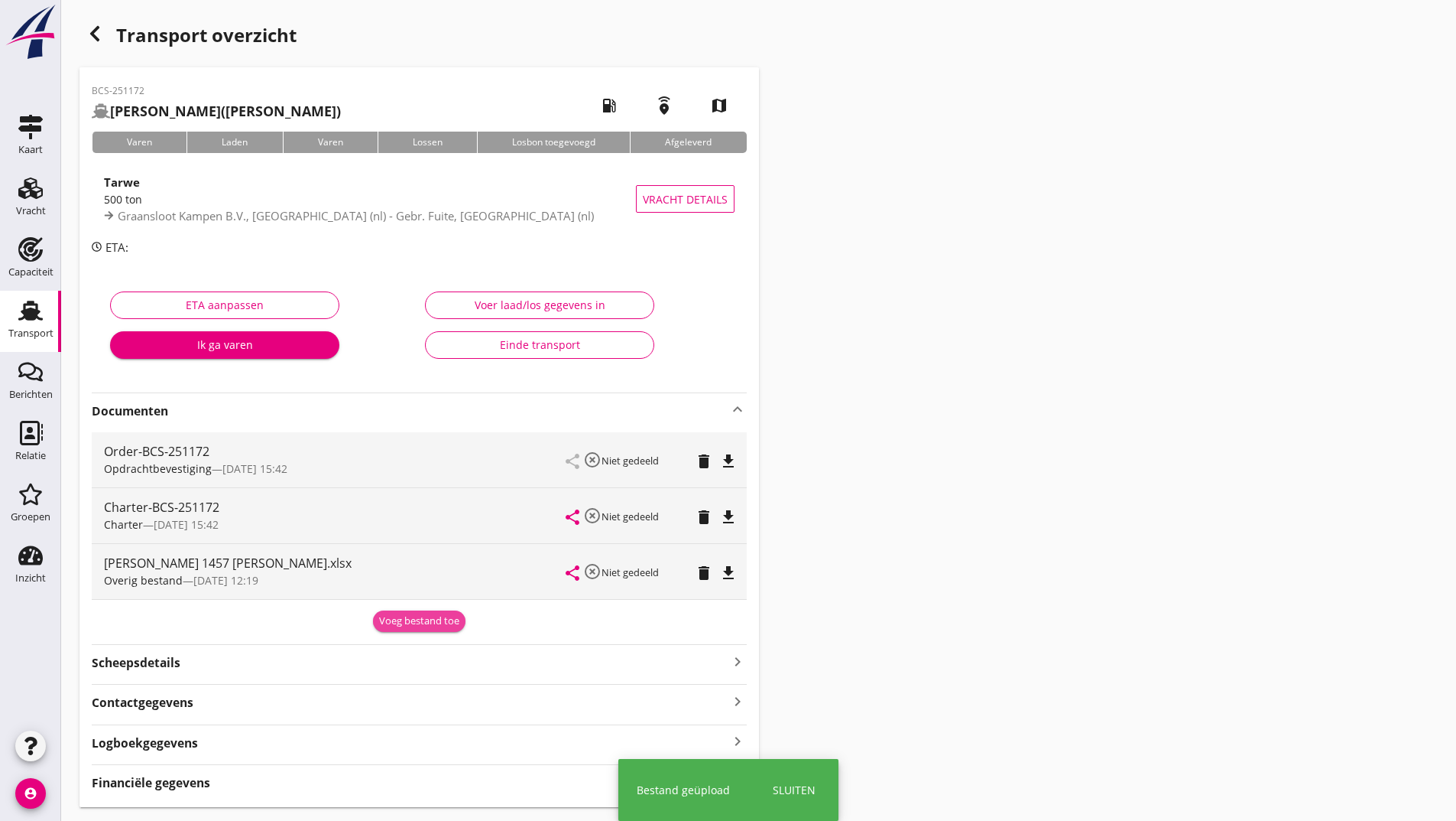
click at [398, 623] on div "Voeg bestand toe" at bounding box center [420, 621] width 80 height 15
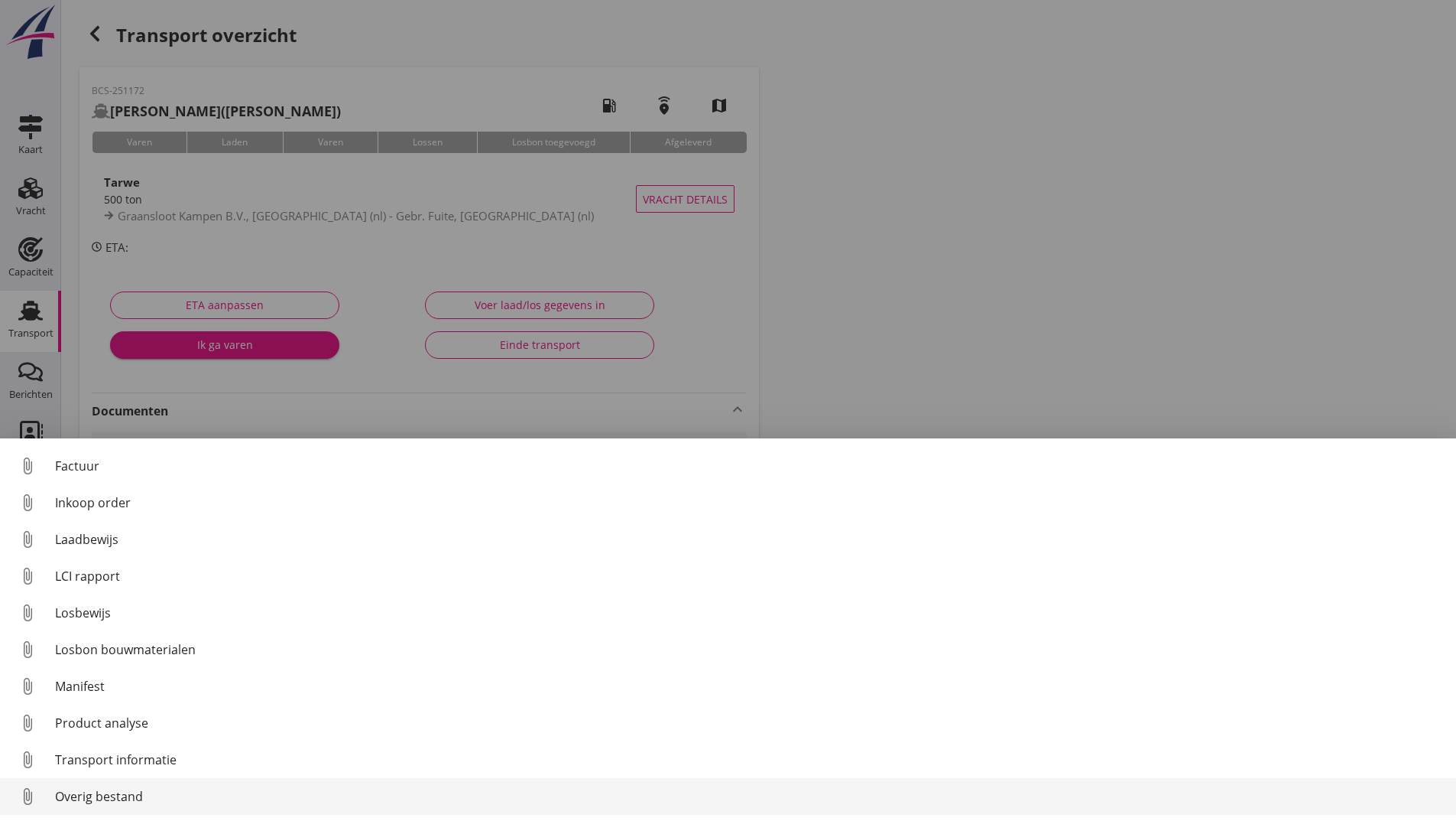
click at [112, 801] on div "Overig bestand" at bounding box center [749, 796] width 1389 height 19
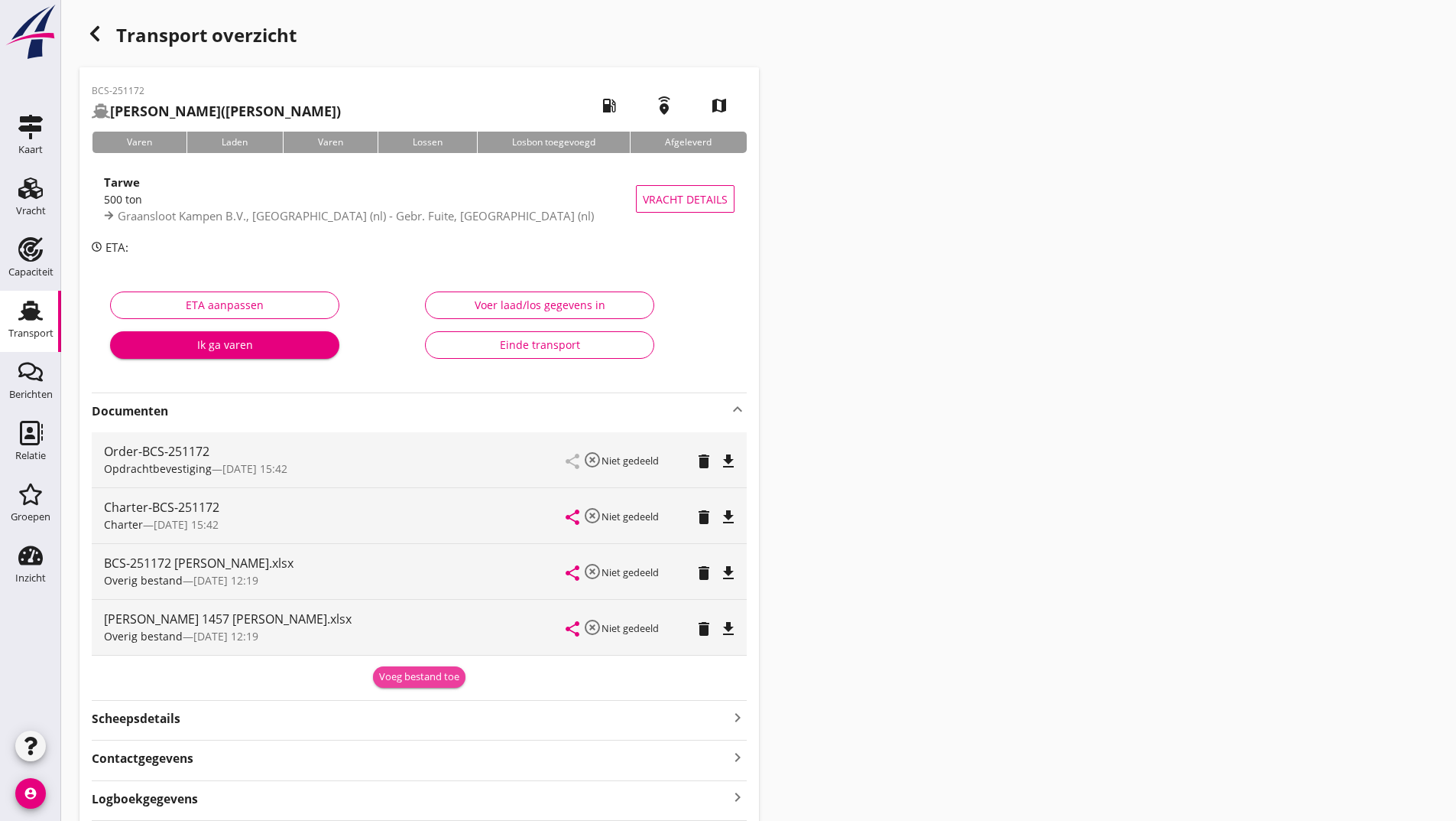
click at [406, 683] on div "Voeg bestand toe" at bounding box center [420, 677] width 80 height 15
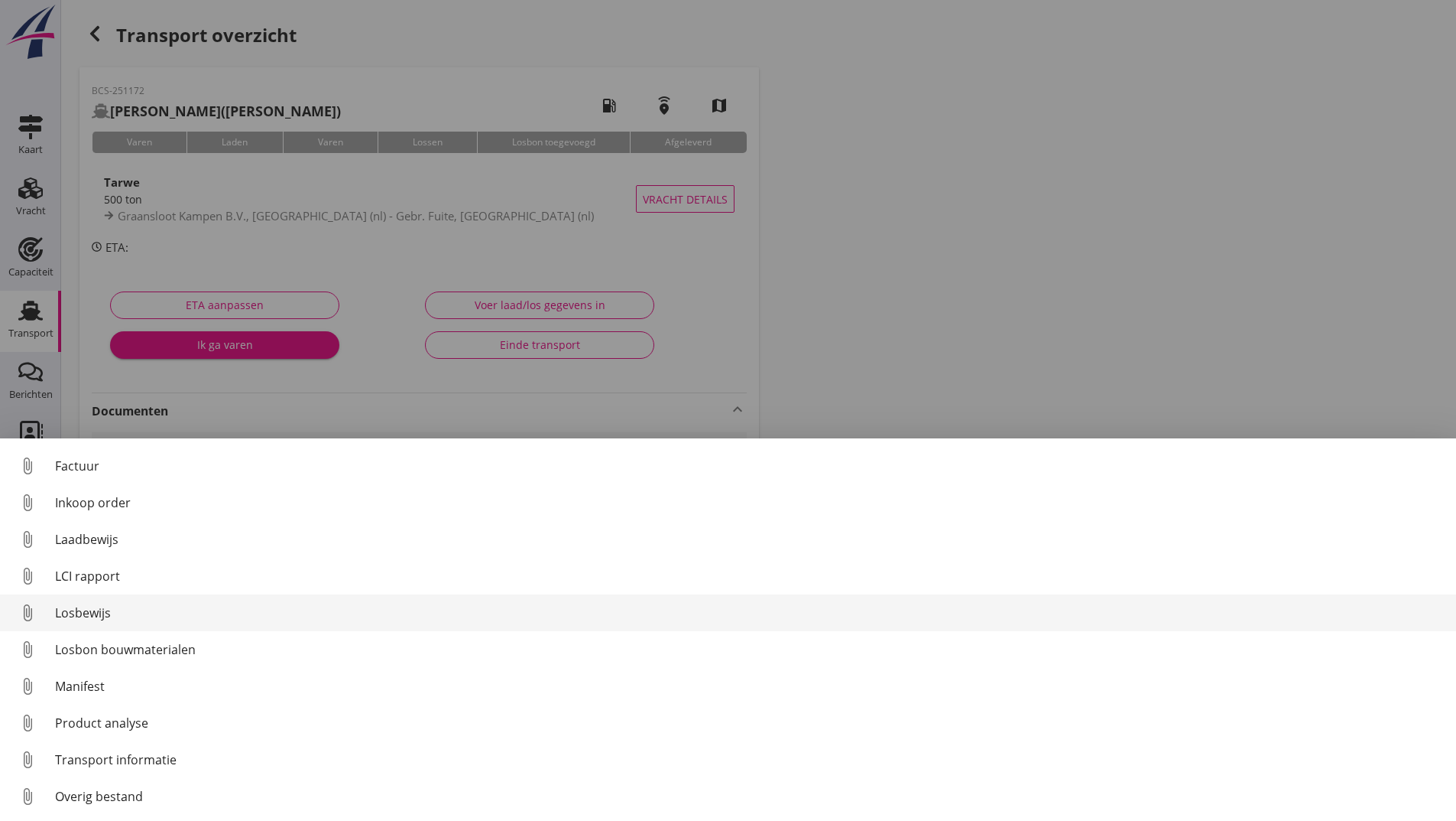
click at [98, 617] on div "Losbewijs" at bounding box center [749, 612] width 1389 height 19
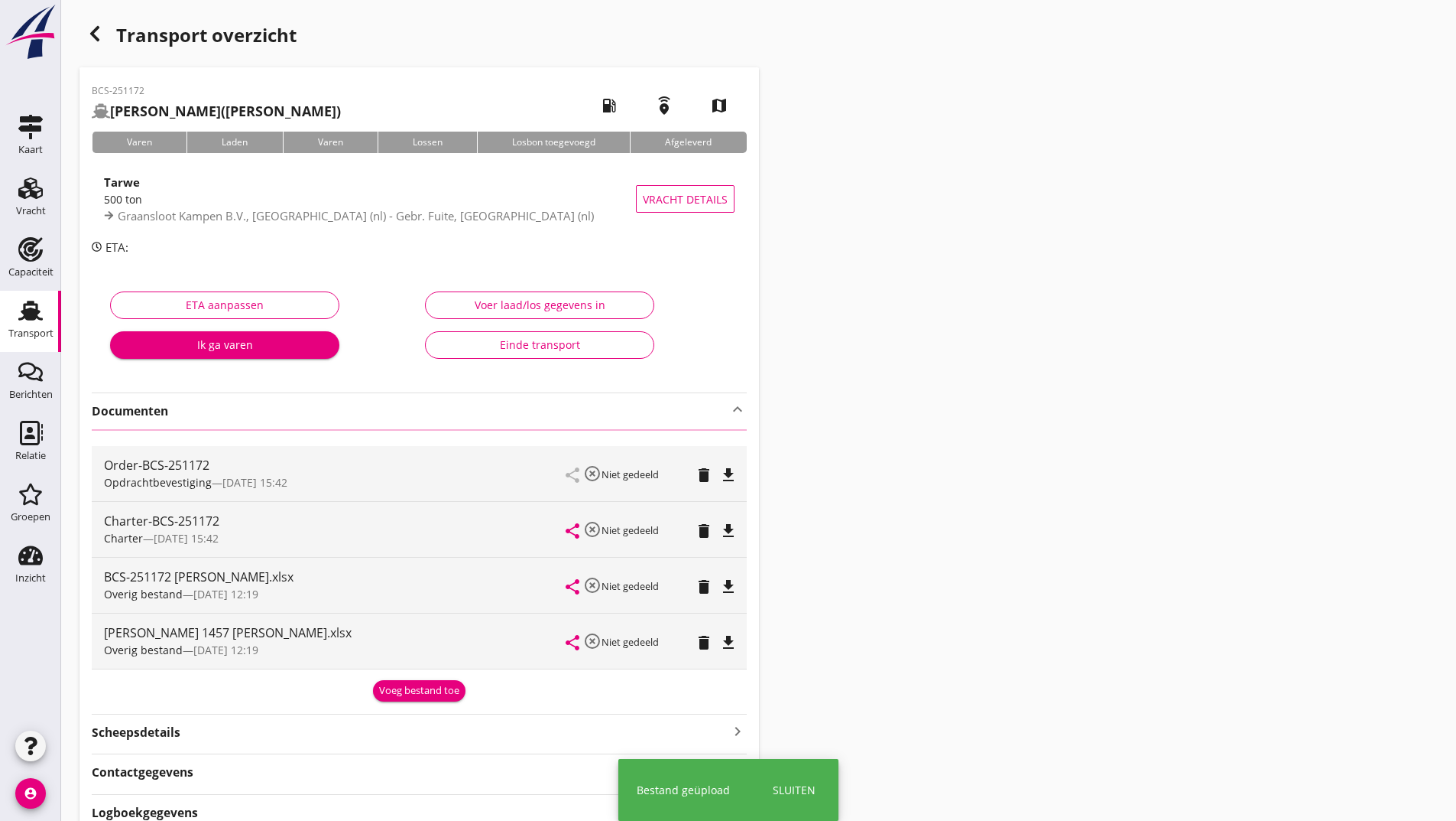
click at [99, 34] on icon "button" at bounding box center [95, 34] width 19 height 19
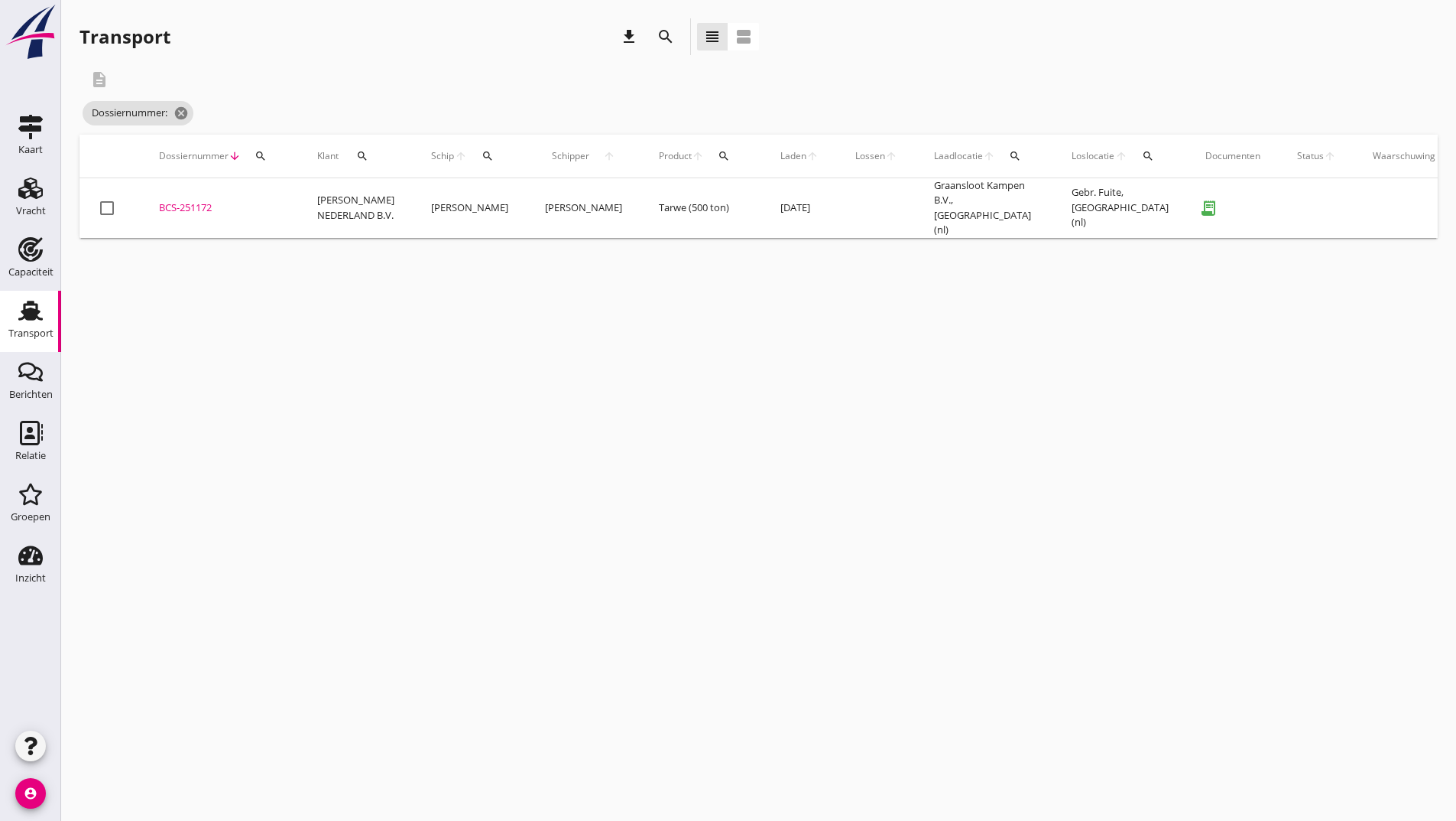
click at [662, 38] on icon "search" at bounding box center [666, 37] width 19 height 19
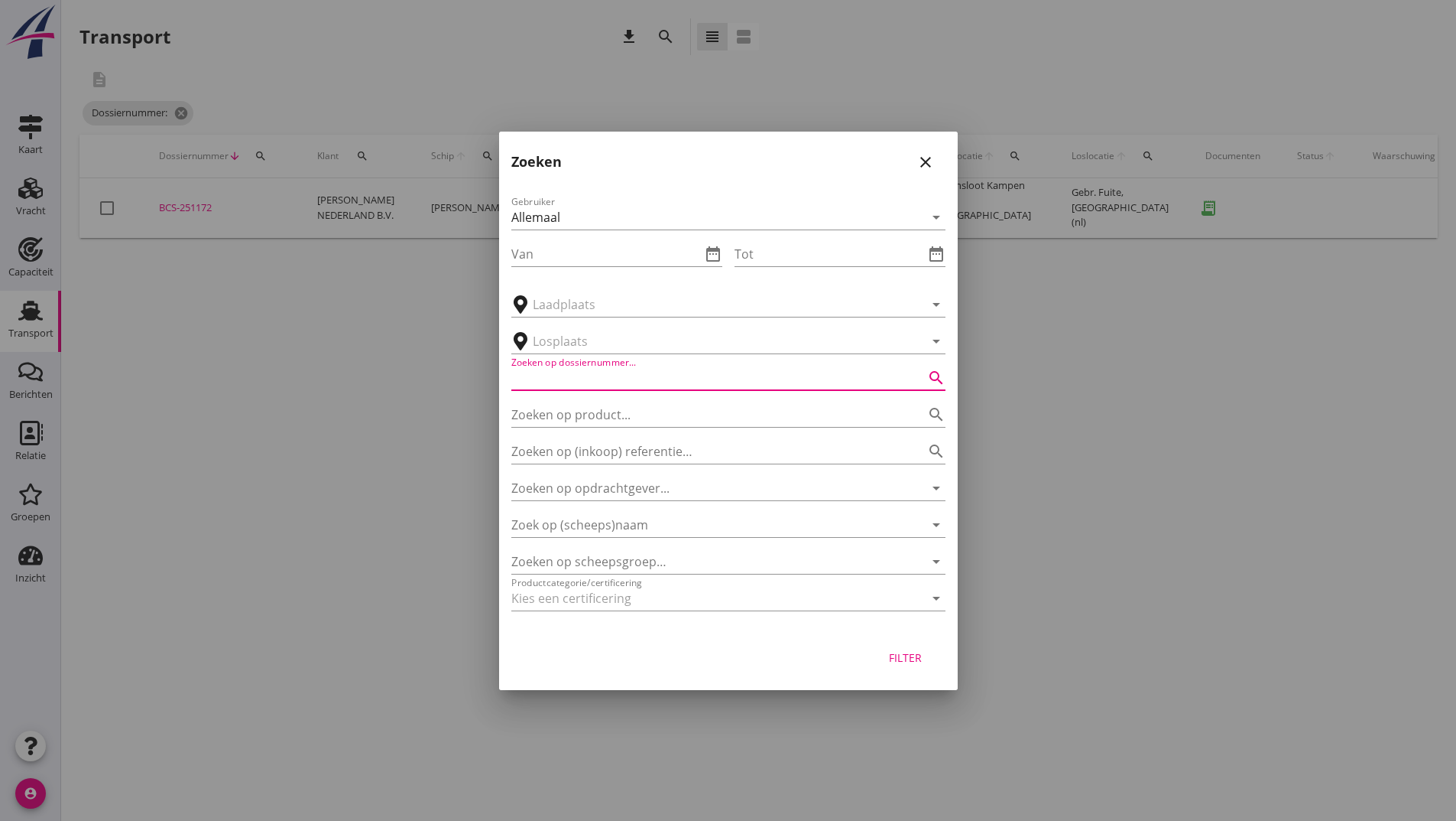
click at [556, 388] on input "Zoeken op dossiernummer..." at bounding box center [707, 378] width 392 height 24
type input "251151"
drag, startPoint x: 902, startPoint y: 657, endPoint x: 911, endPoint y: 659, distance: 9.2
click at [911, 660] on div "Filter" at bounding box center [906, 657] width 43 height 16
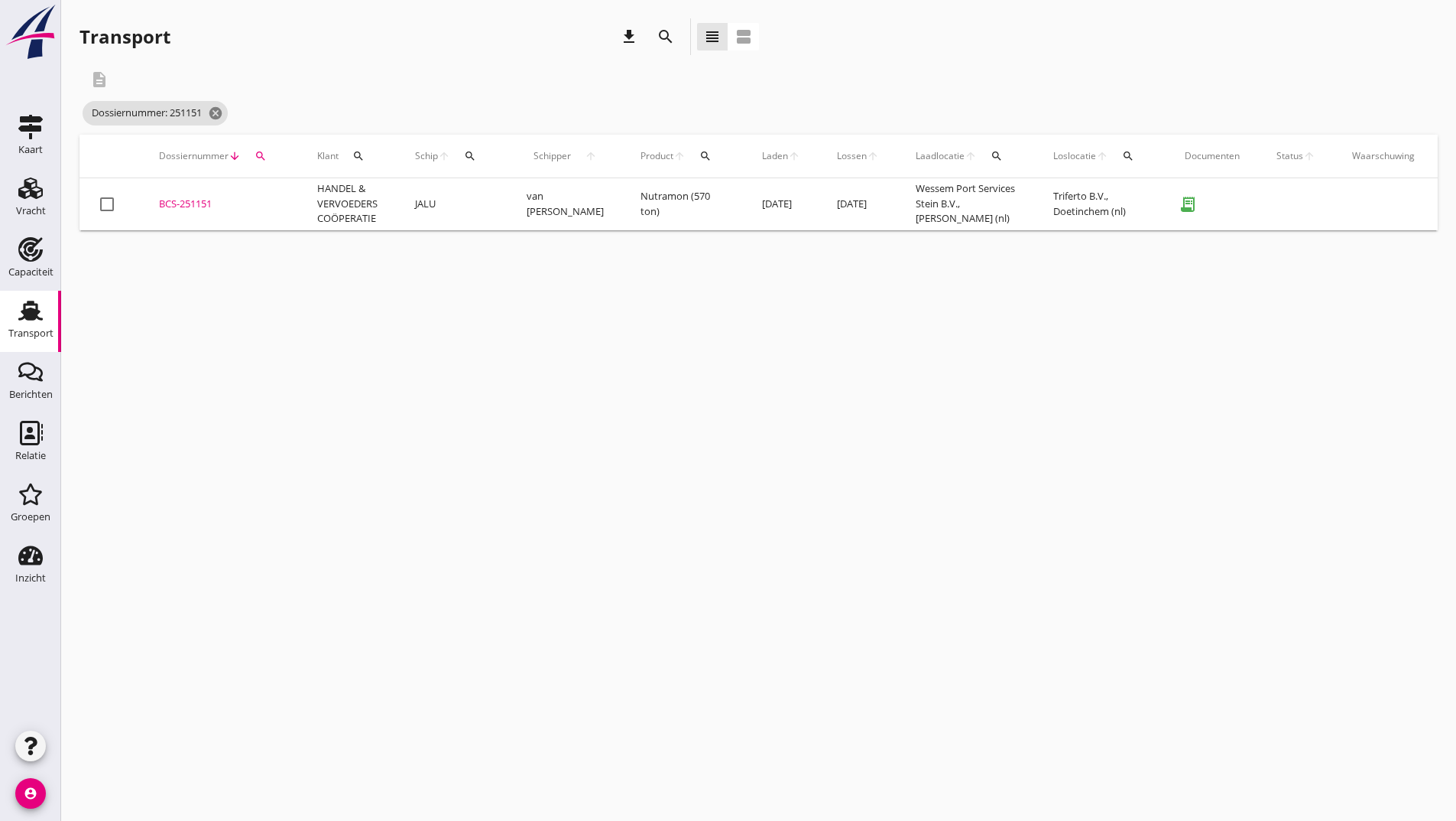
click at [215, 203] on div "BCS-251151" at bounding box center [220, 204] width 122 height 15
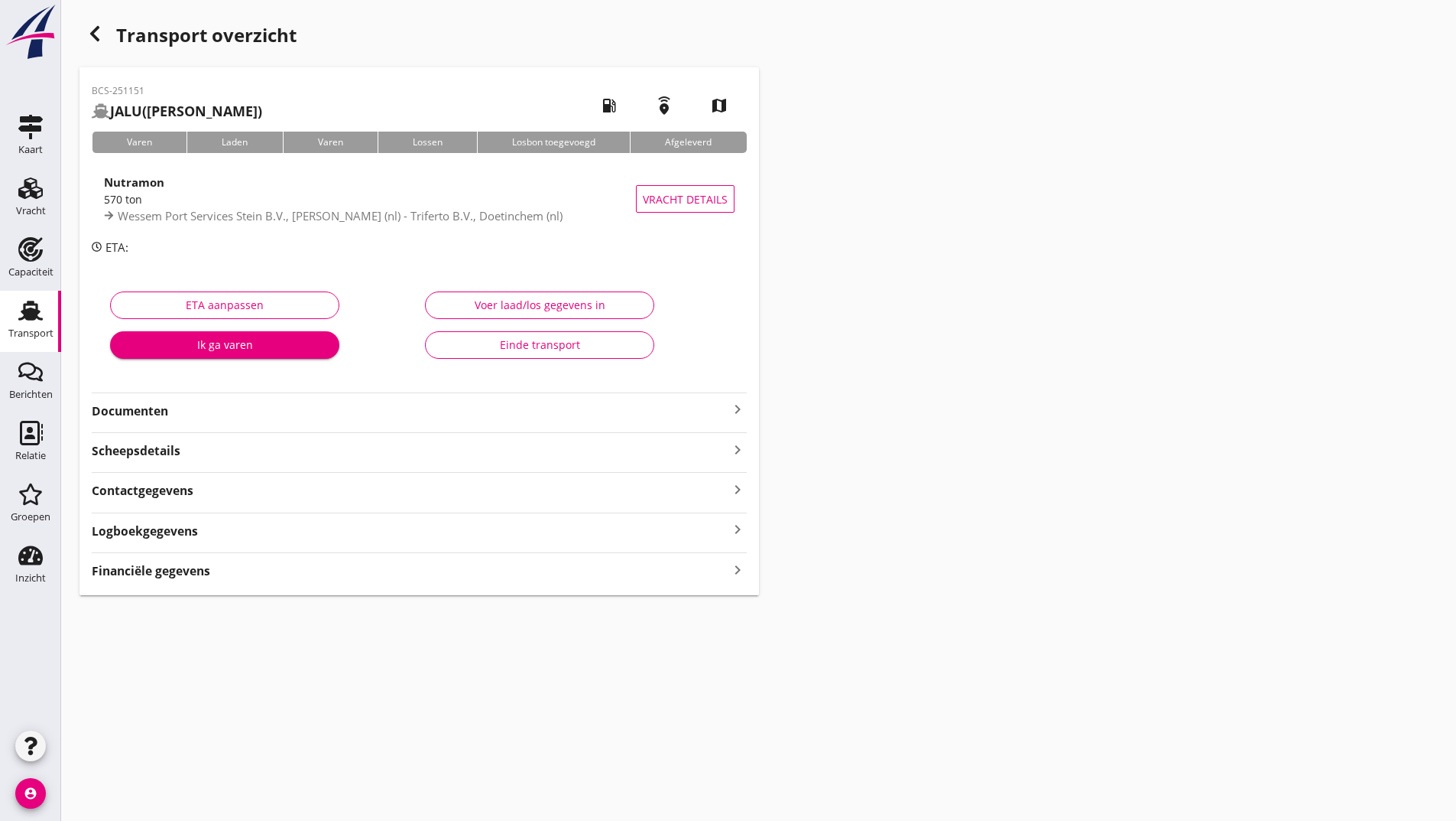
click at [161, 413] on strong "Documenten" at bounding box center [410, 410] width 636 height 18
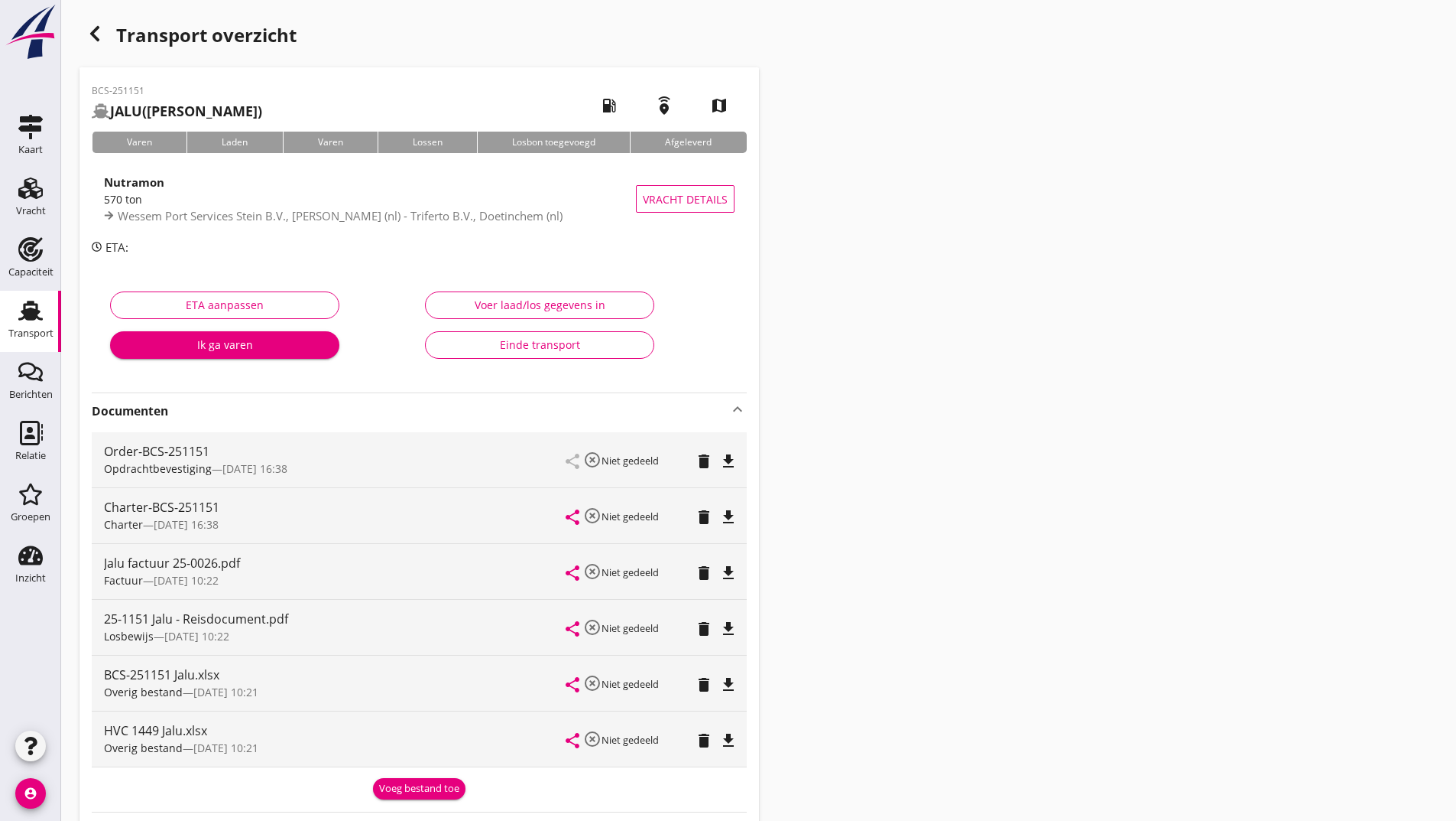
click at [701, 745] on icon "delete" at bounding box center [704, 740] width 19 height 19
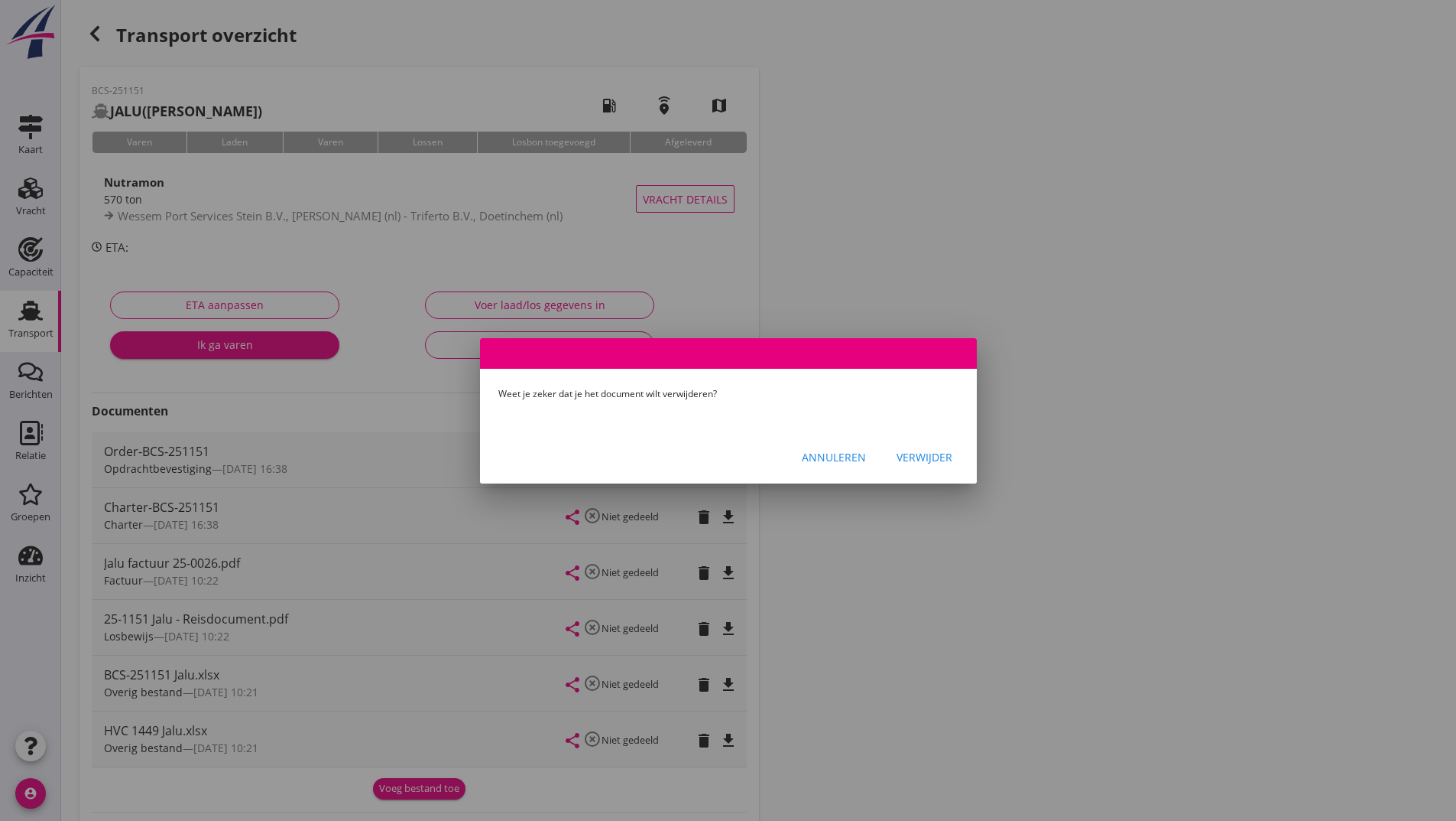
click at [926, 458] on div "Verwijder" at bounding box center [925, 456] width 56 height 16
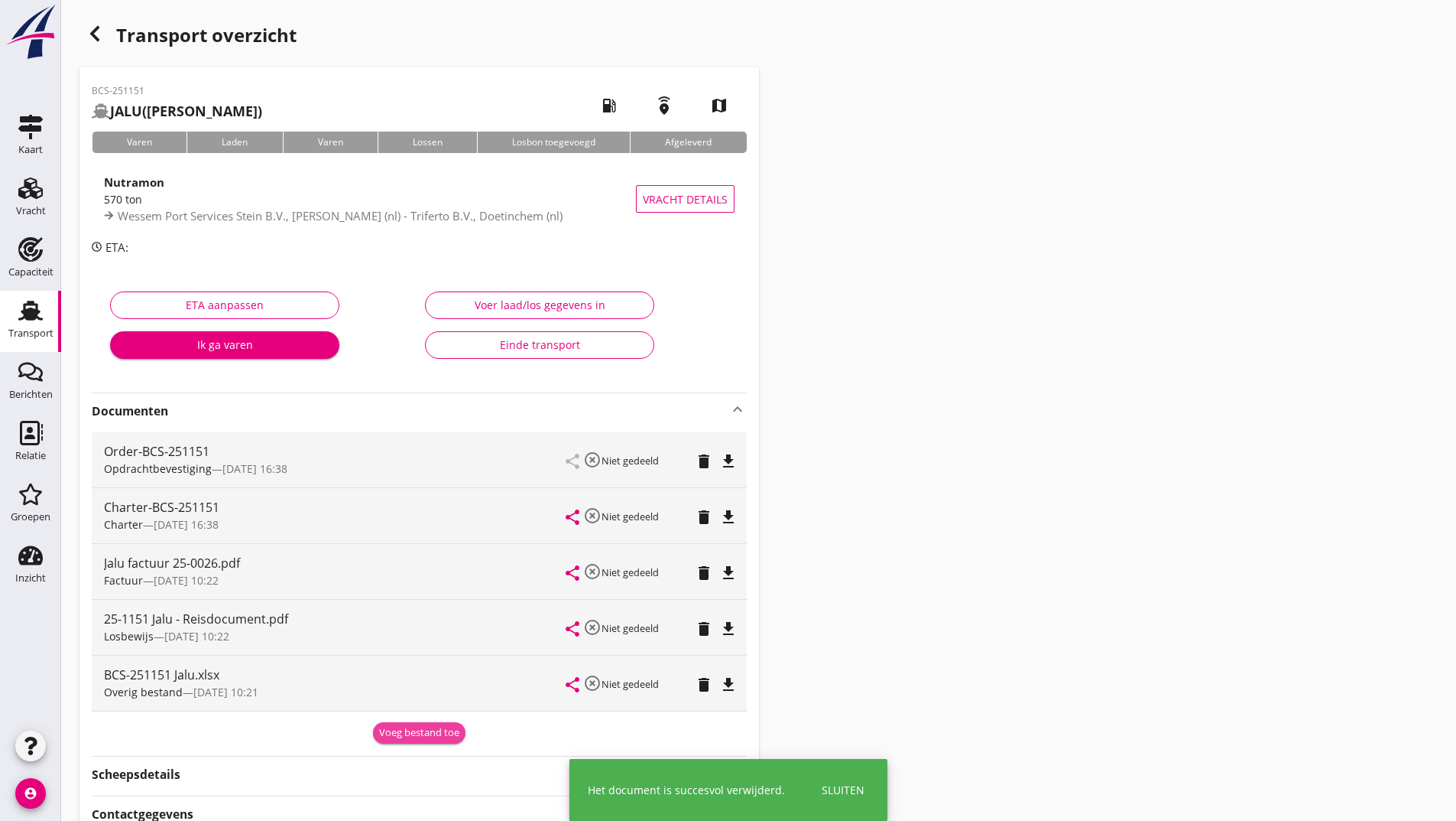
click at [416, 735] on div "Voeg bestand toe" at bounding box center [420, 733] width 80 height 15
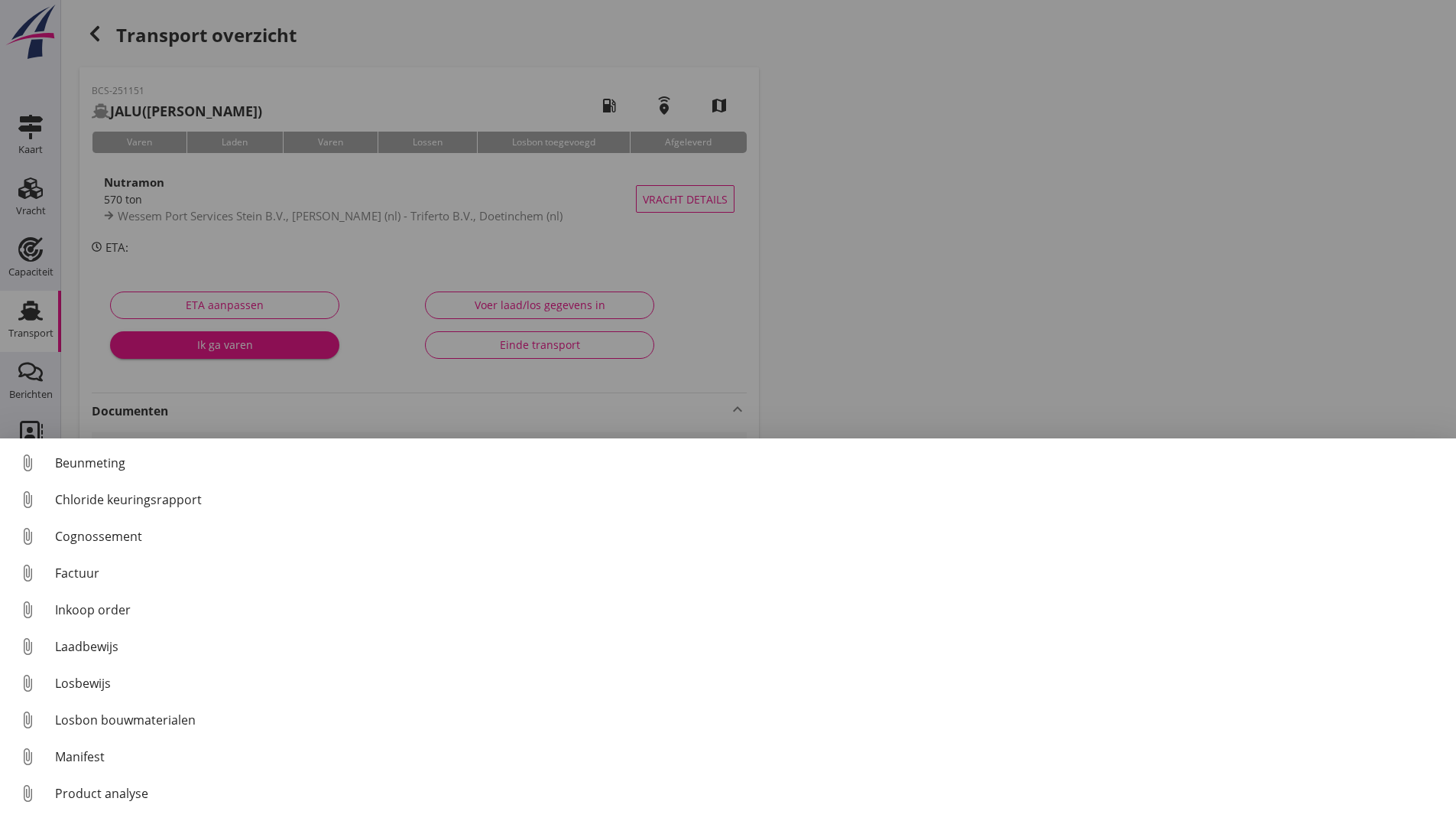
scroll to position [71, 0]
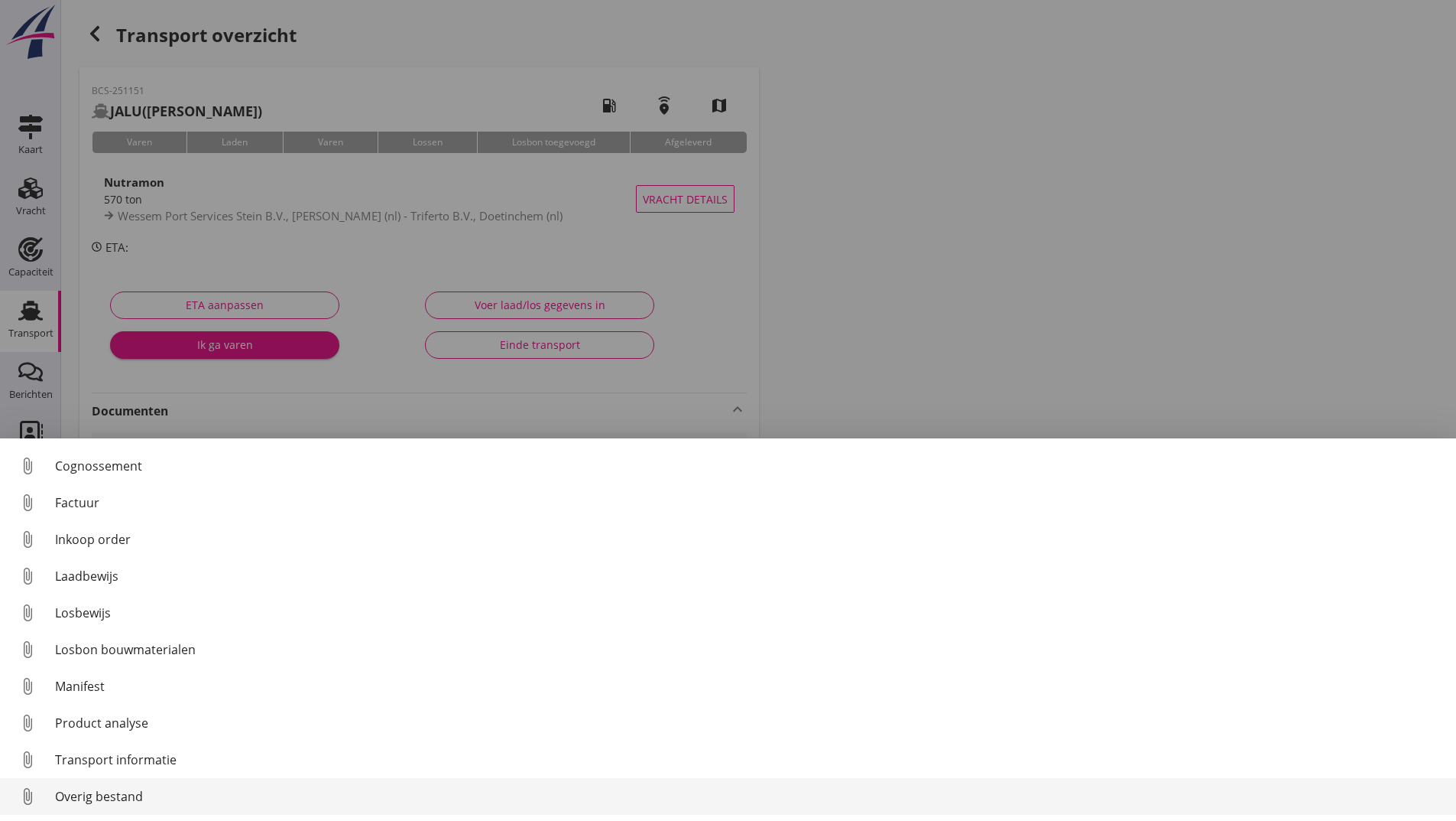
click at [95, 801] on div "Overig bestand" at bounding box center [749, 796] width 1389 height 19
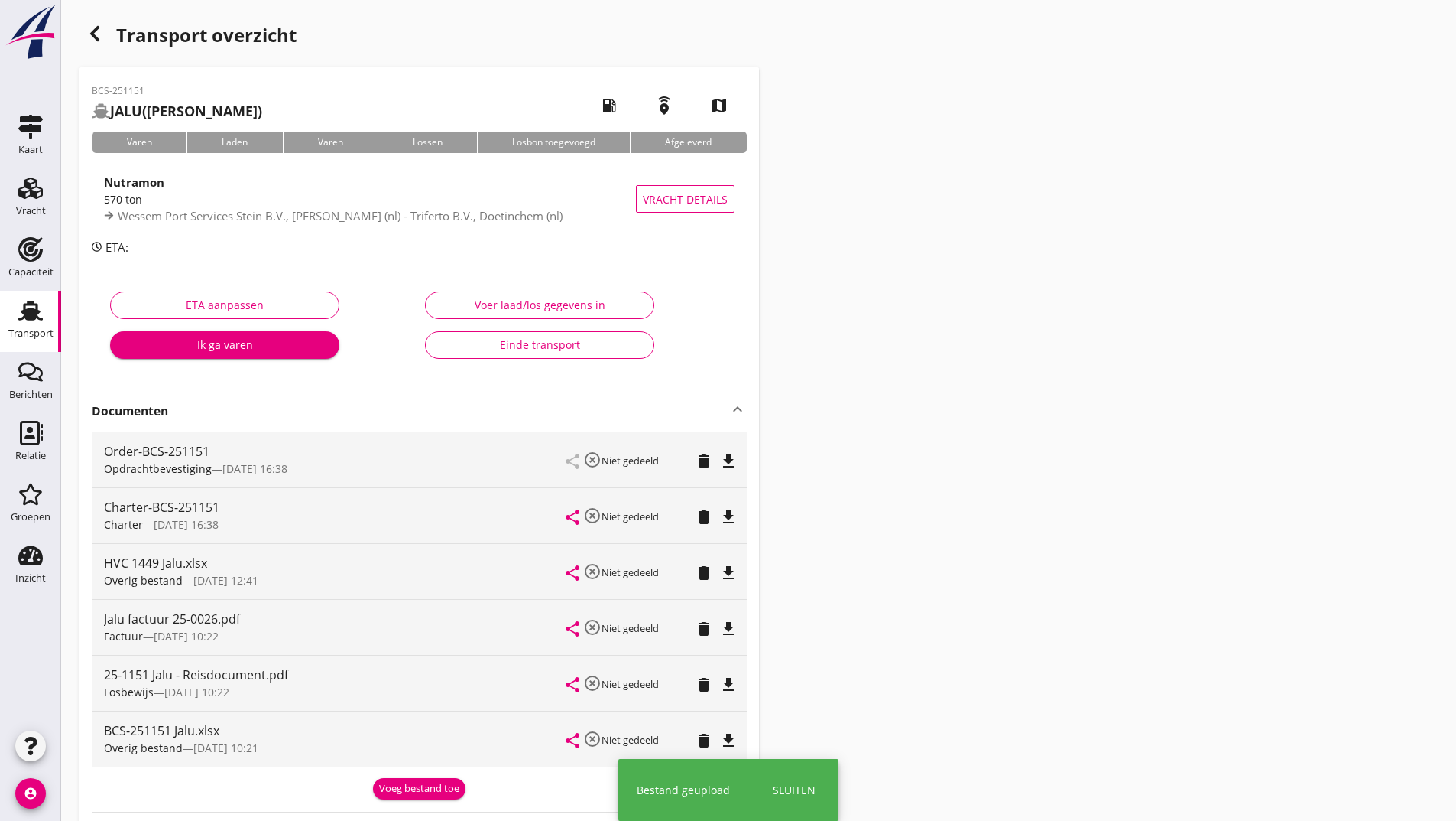
click at [97, 35] on icon "button" at bounding box center [95, 34] width 19 height 19
